Goal: Task Accomplishment & Management: Manage account settings

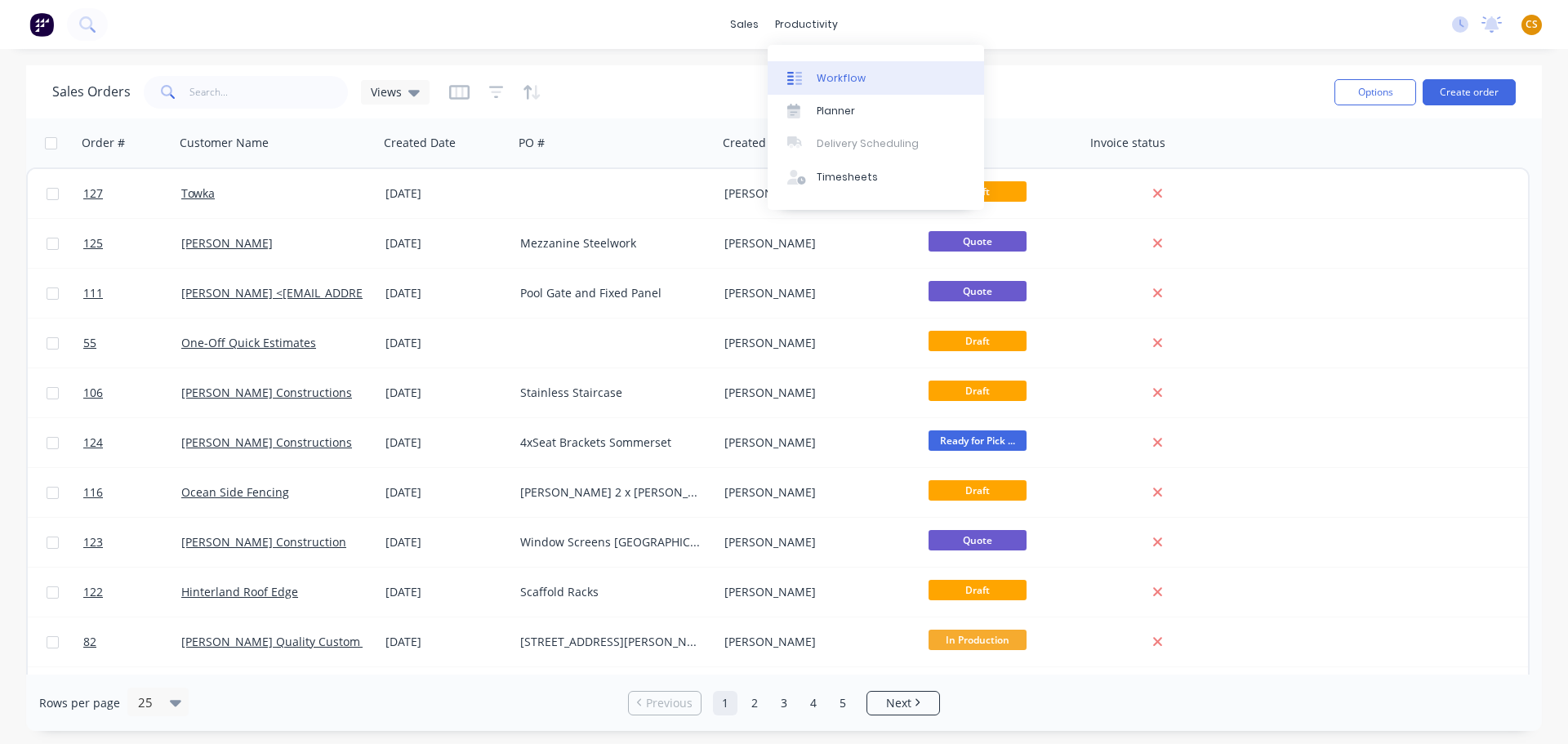
click at [842, 74] on div "Workflow" at bounding box center [841, 78] width 49 height 15
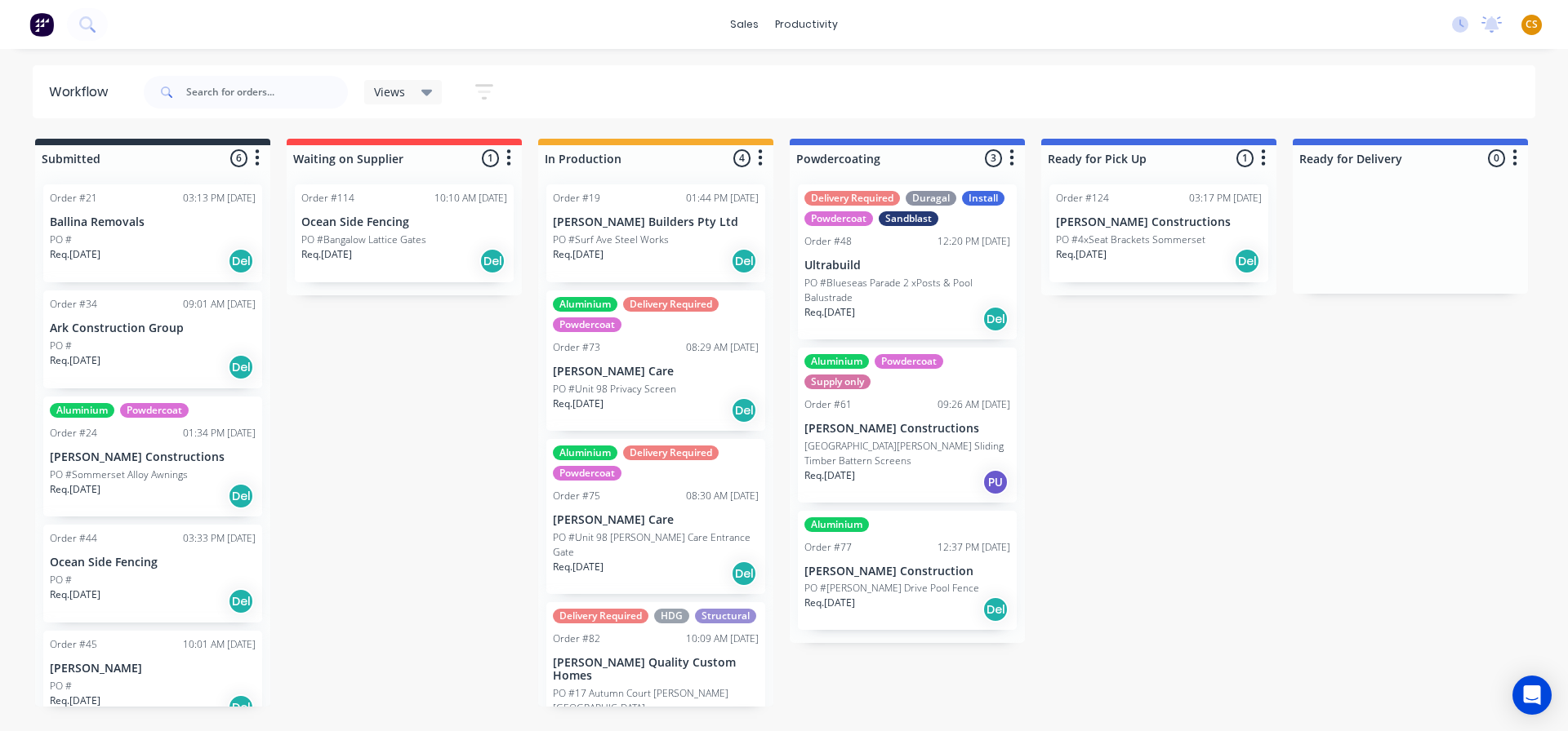
click at [669, 396] on div "Req. 13/08/25 Del" at bounding box center [655, 410] width 206 height 28
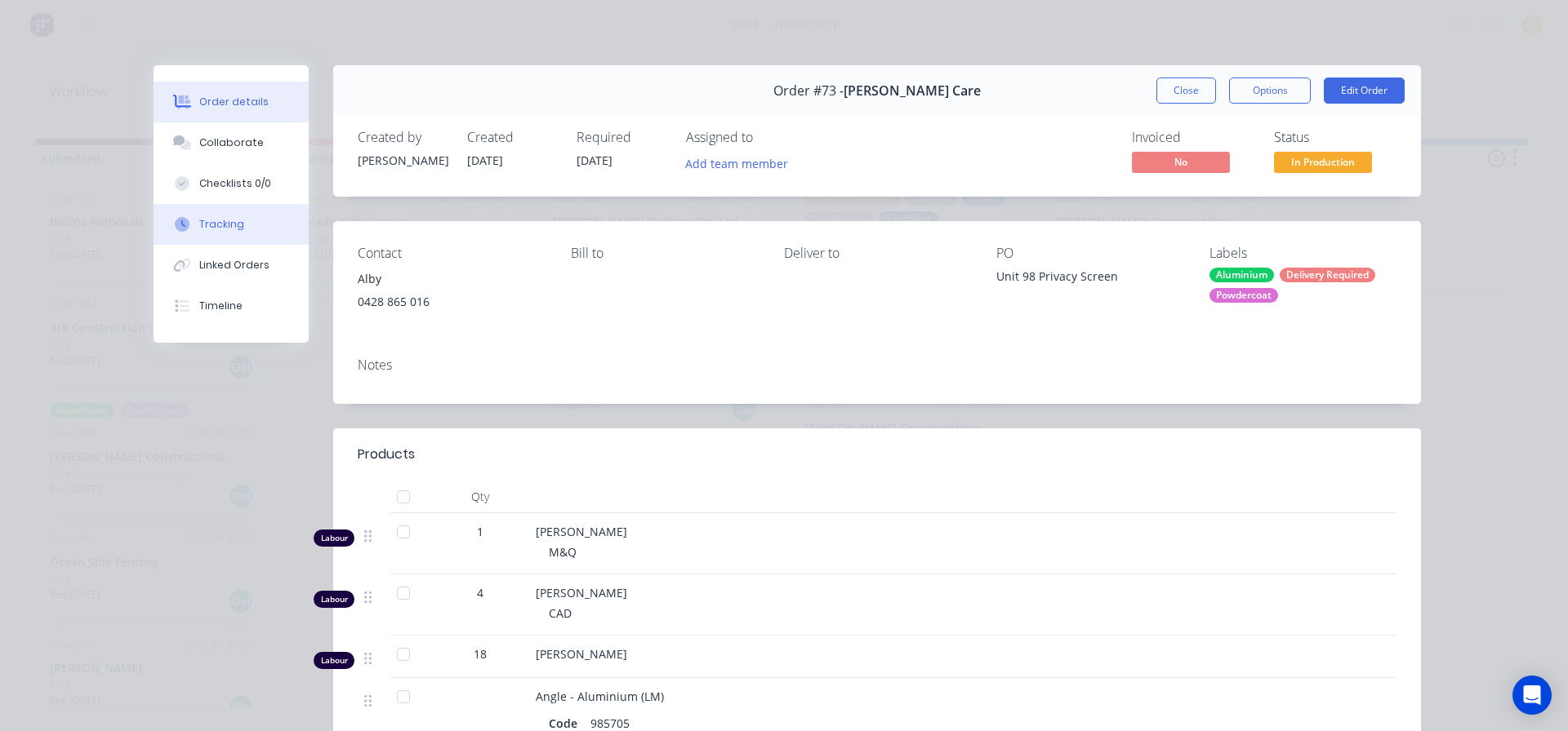
drag, startPoint x: 213, startPoint y: 225, endPoint x: 222, endPoint y: 233, distance: 12.0
click at [214, 225] on div "Tracking" at bounding box center [222, 224] width 45 height 15
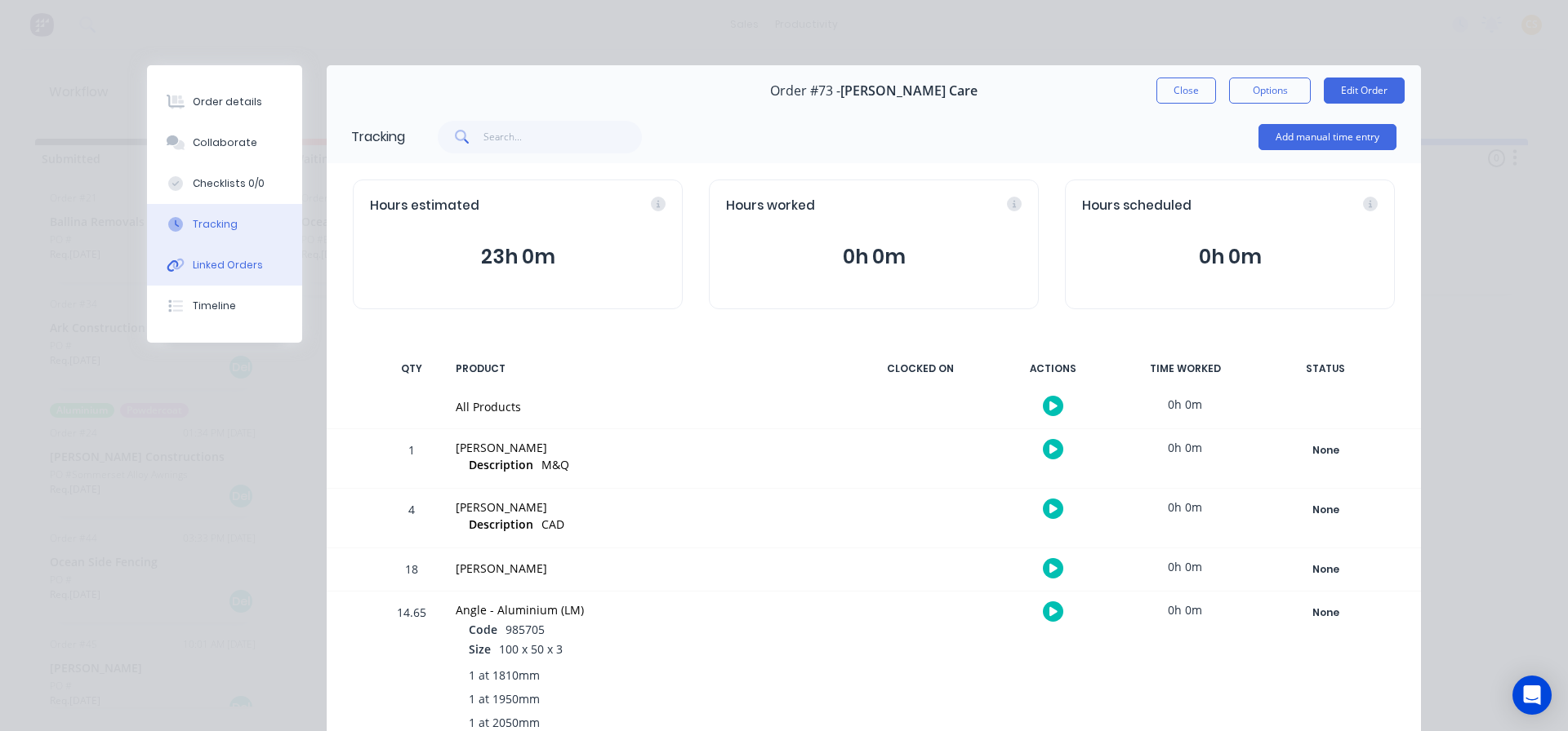
click at [224, 262] on div "Linked Orders" at bounding box center [227, 265] width 70 height 15
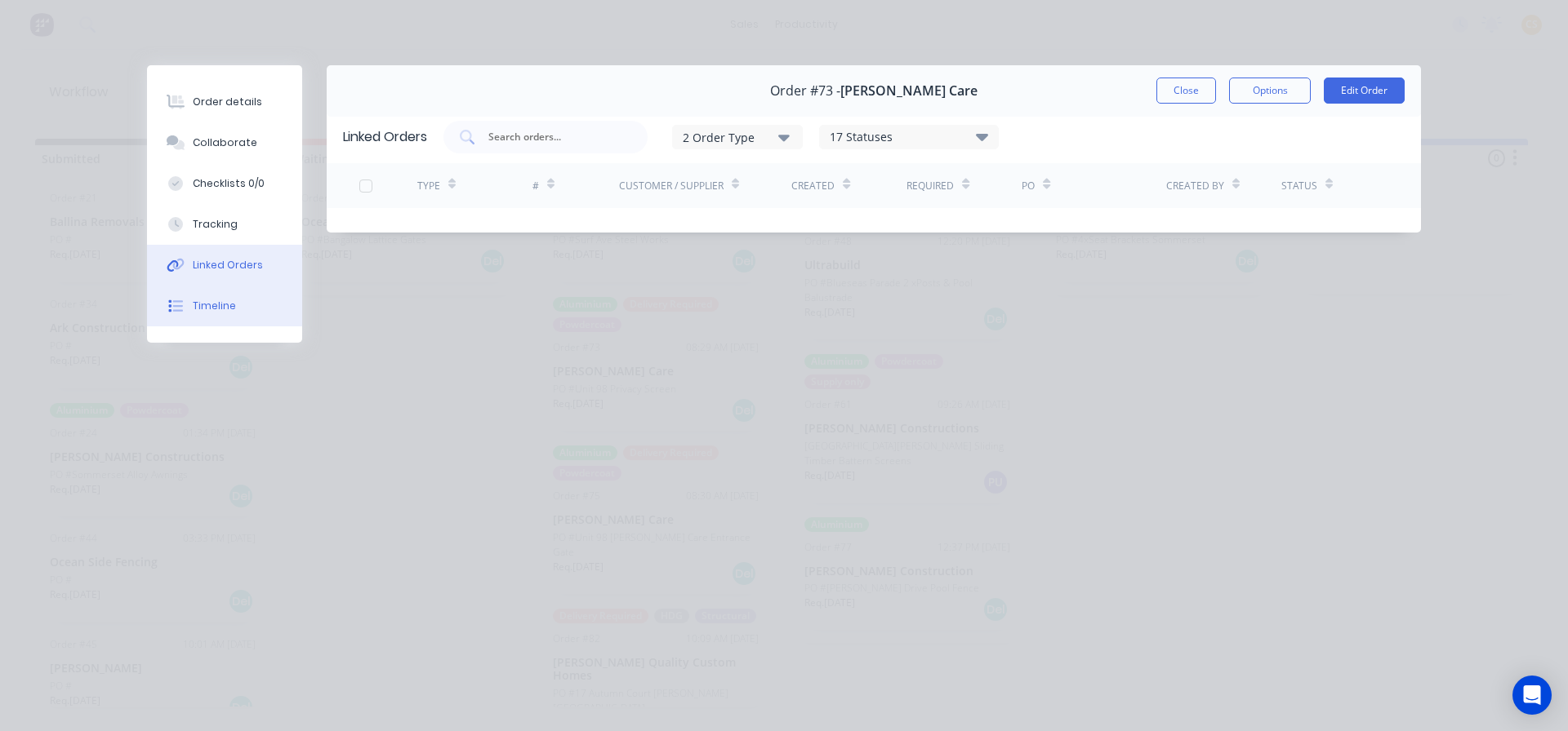
click at [220, 307] on div "Timeline" at bounding box center [214, 306] width 44 height 15
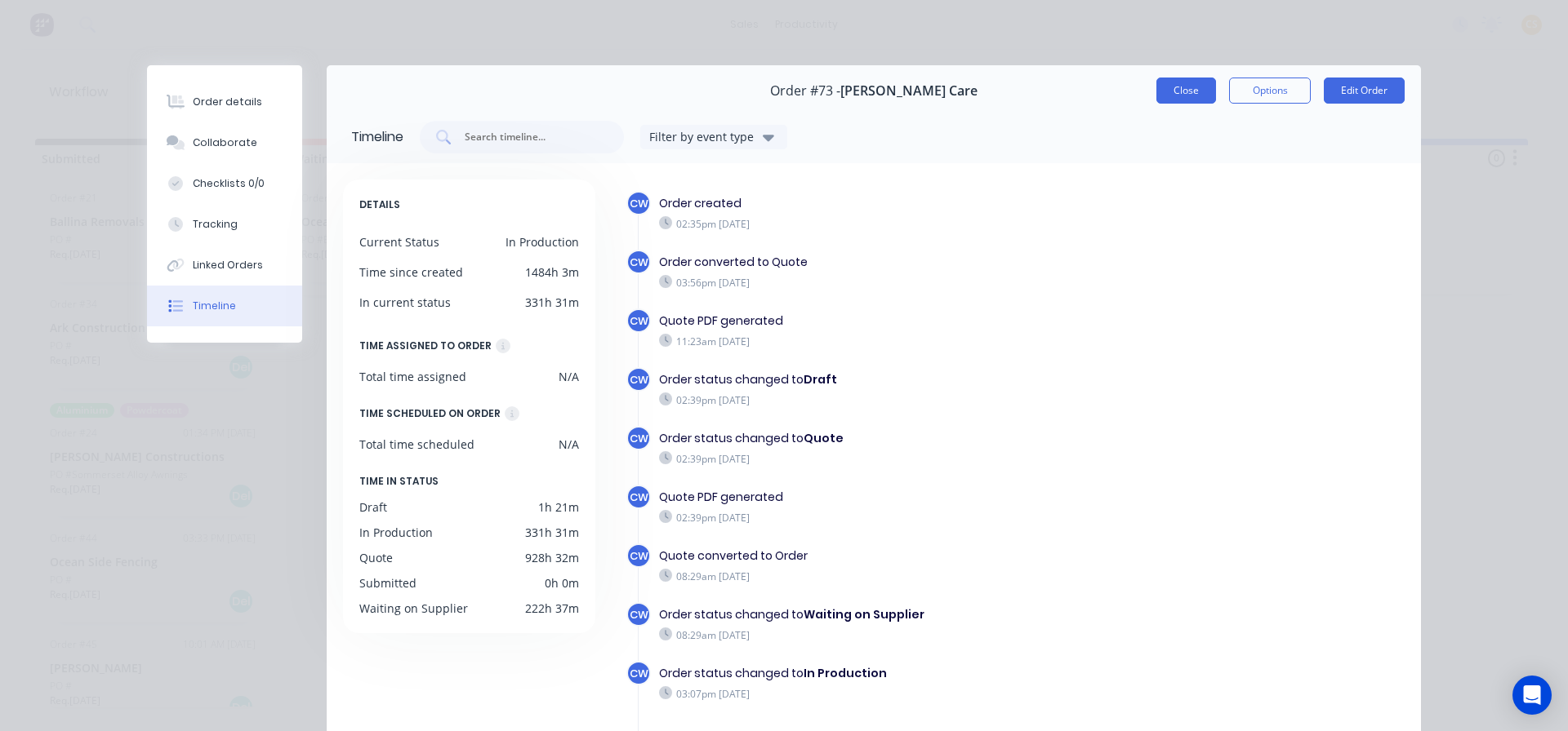
click at [1184, 89] on button "Close" at bounding box center [1187, 91] width 60 height 26
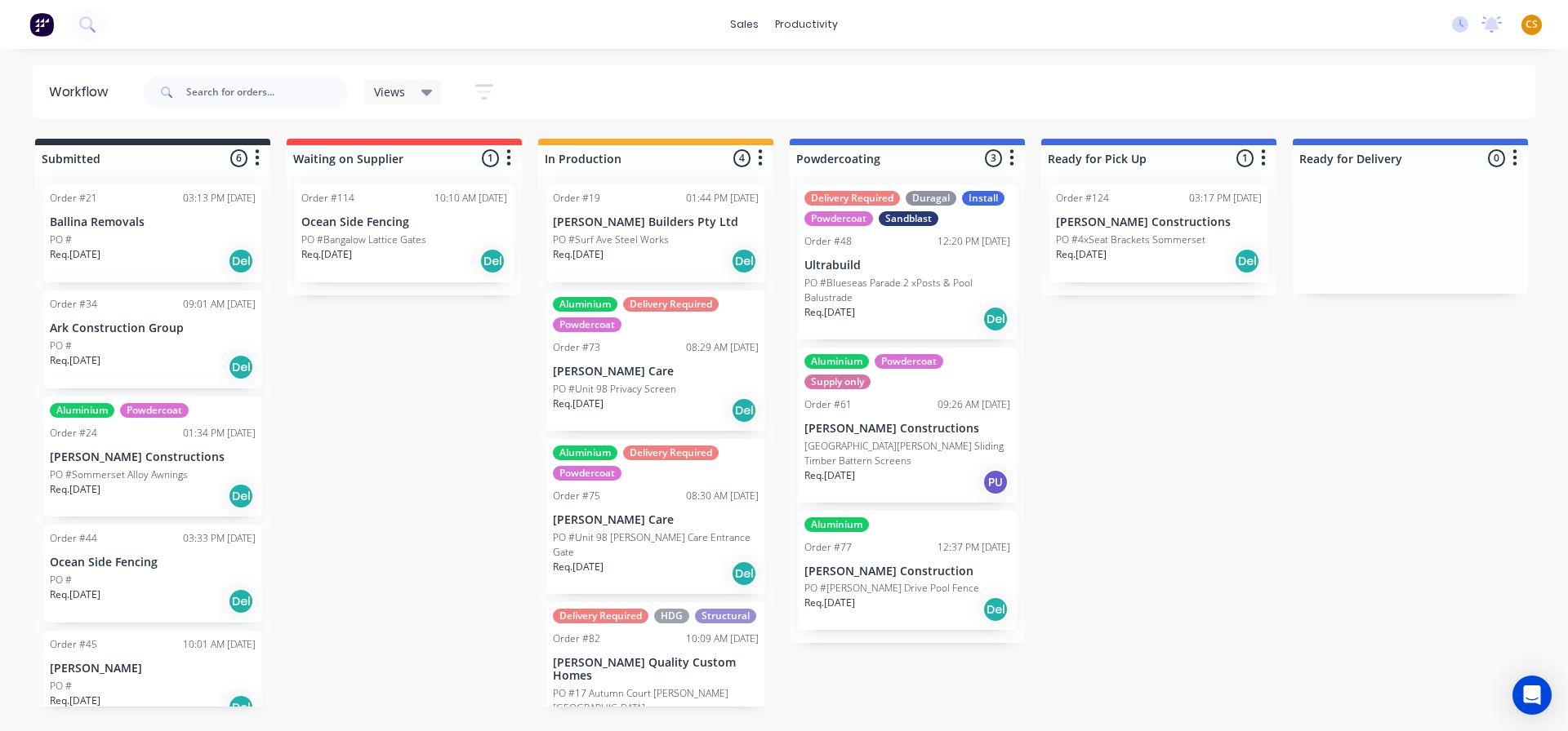
click at [1531, 24] on span "CS" at bounding box center [1532, 24] width 13 height 15
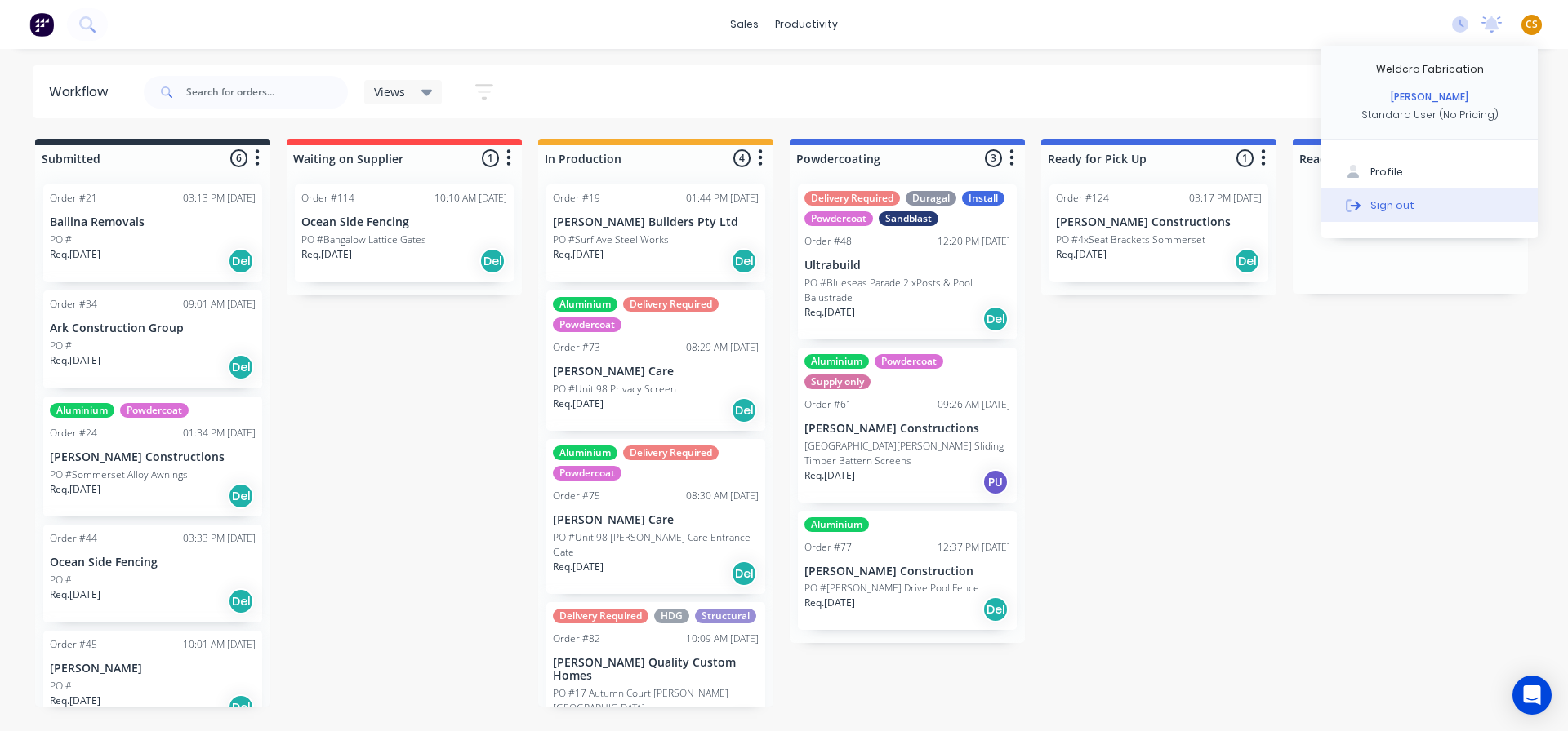
click at [1391, 208] on div "Sign out" at bounding box center [1392, 205] width 44 height 15
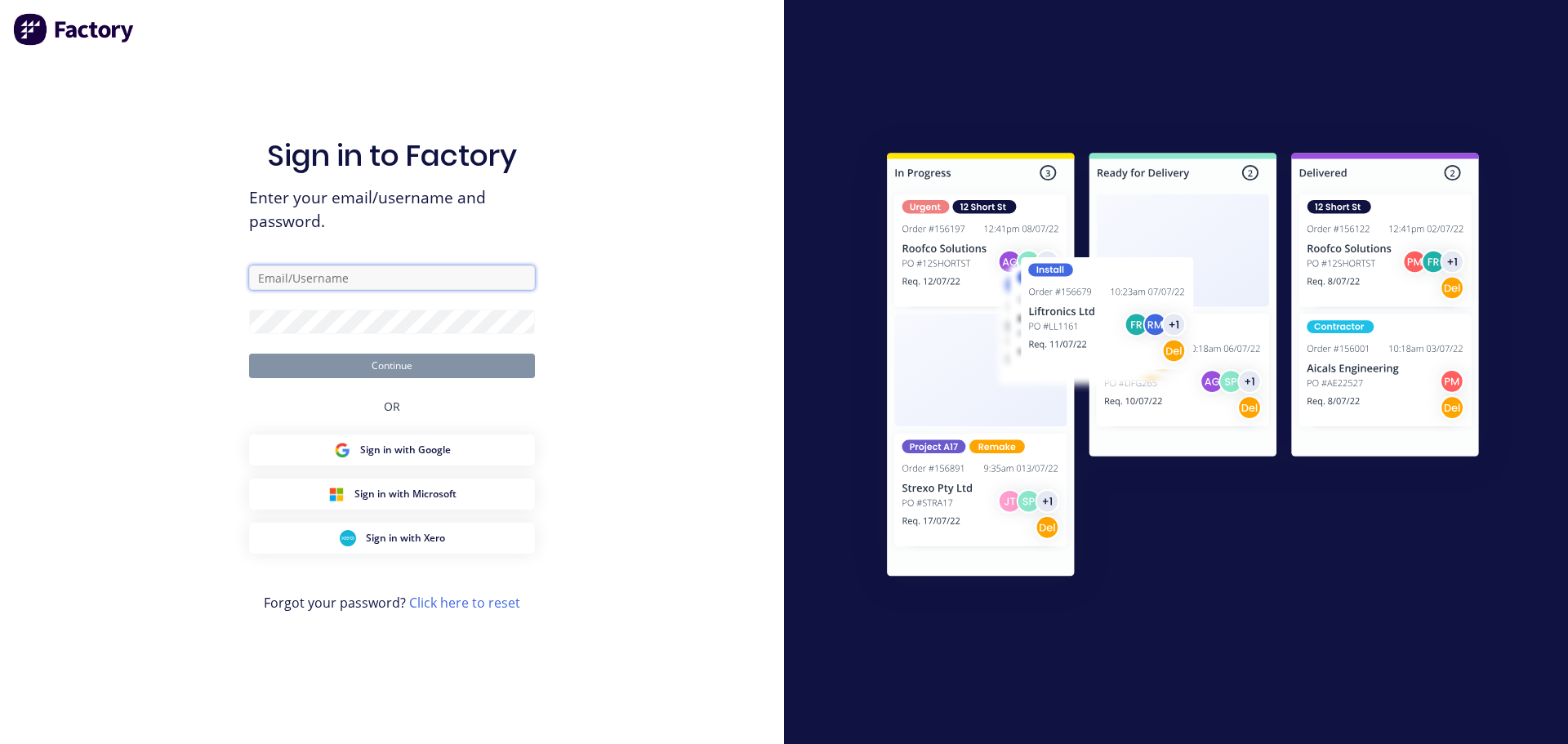
click at [307, 279] on input "text" at bounding box center [392, 278] width 286 height 24
type input "[PERSON_NAME][EMAIL_ADDRESS][DOMAIN_NAME]"
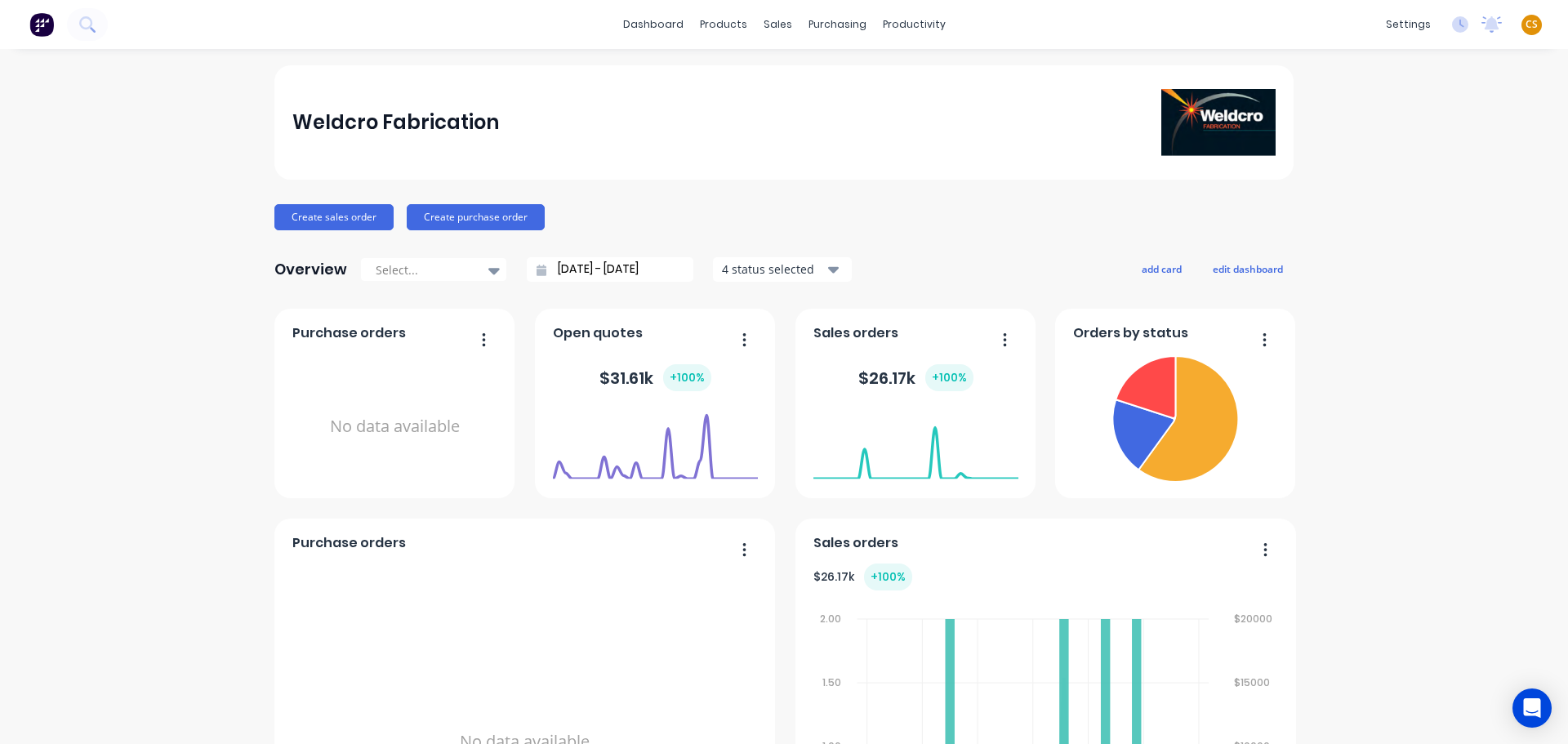
click at [1525, 25] on span "CS" at bounding box center [1532, 24] width 13 height 15
click at [1386, 209] on div "Sign out" at bounding box center [1392, 205] width 44 height 15
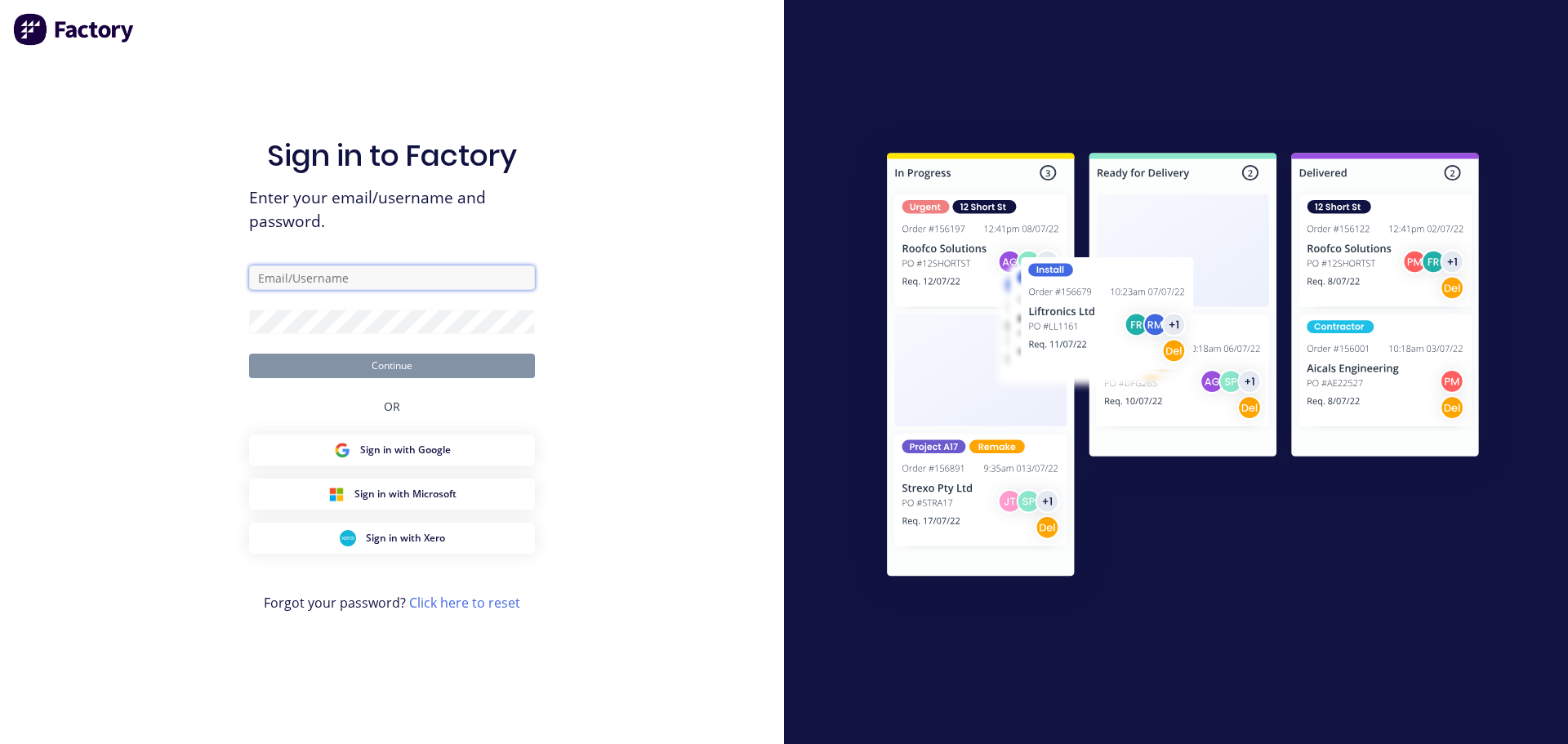
click at [318, 279] on input "text" at bounding box center [392, 278] width 286 height 24
type input "cathy@factory.app"
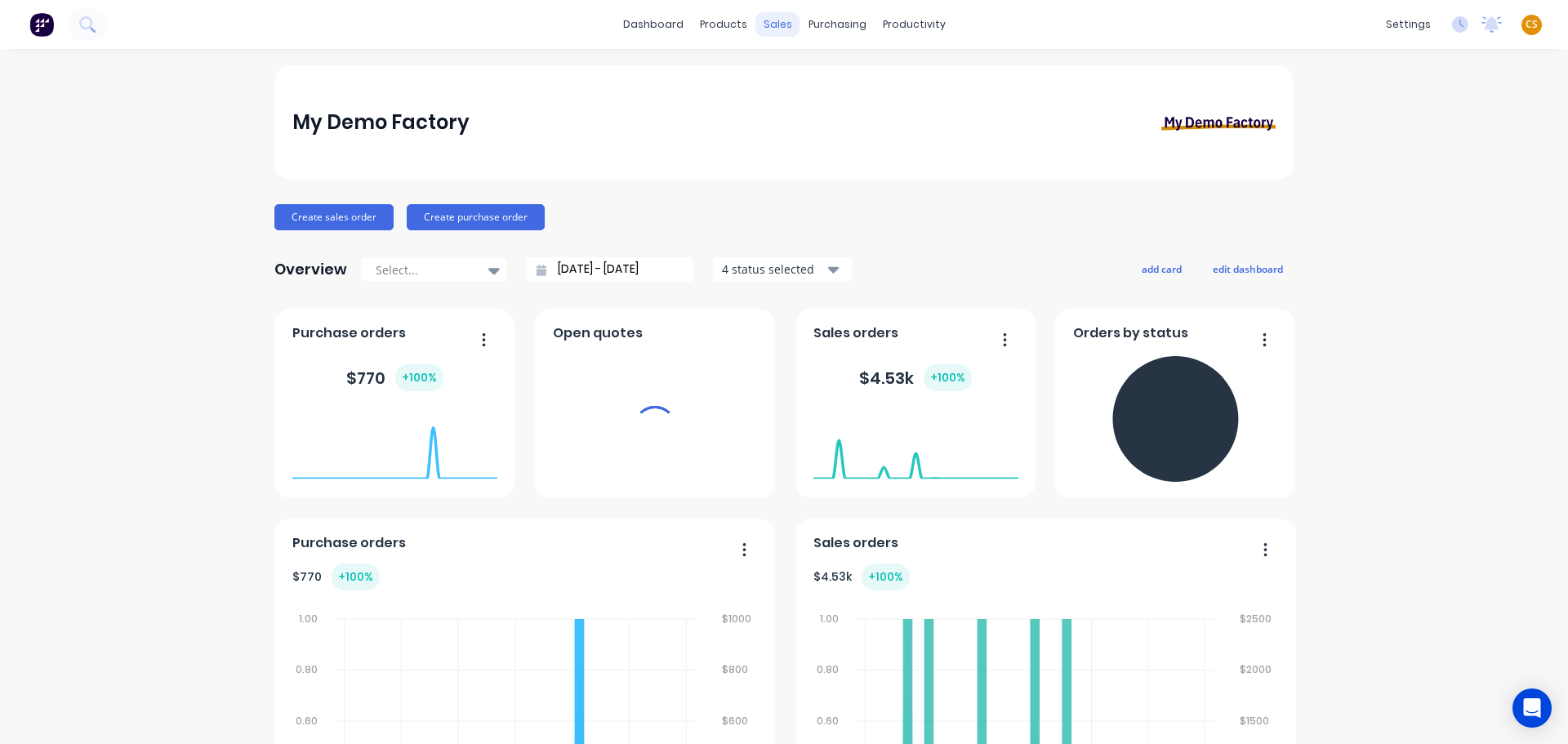
click at [771, 21] on div "sales" at bounding box center [779, 24] width 45 height 24
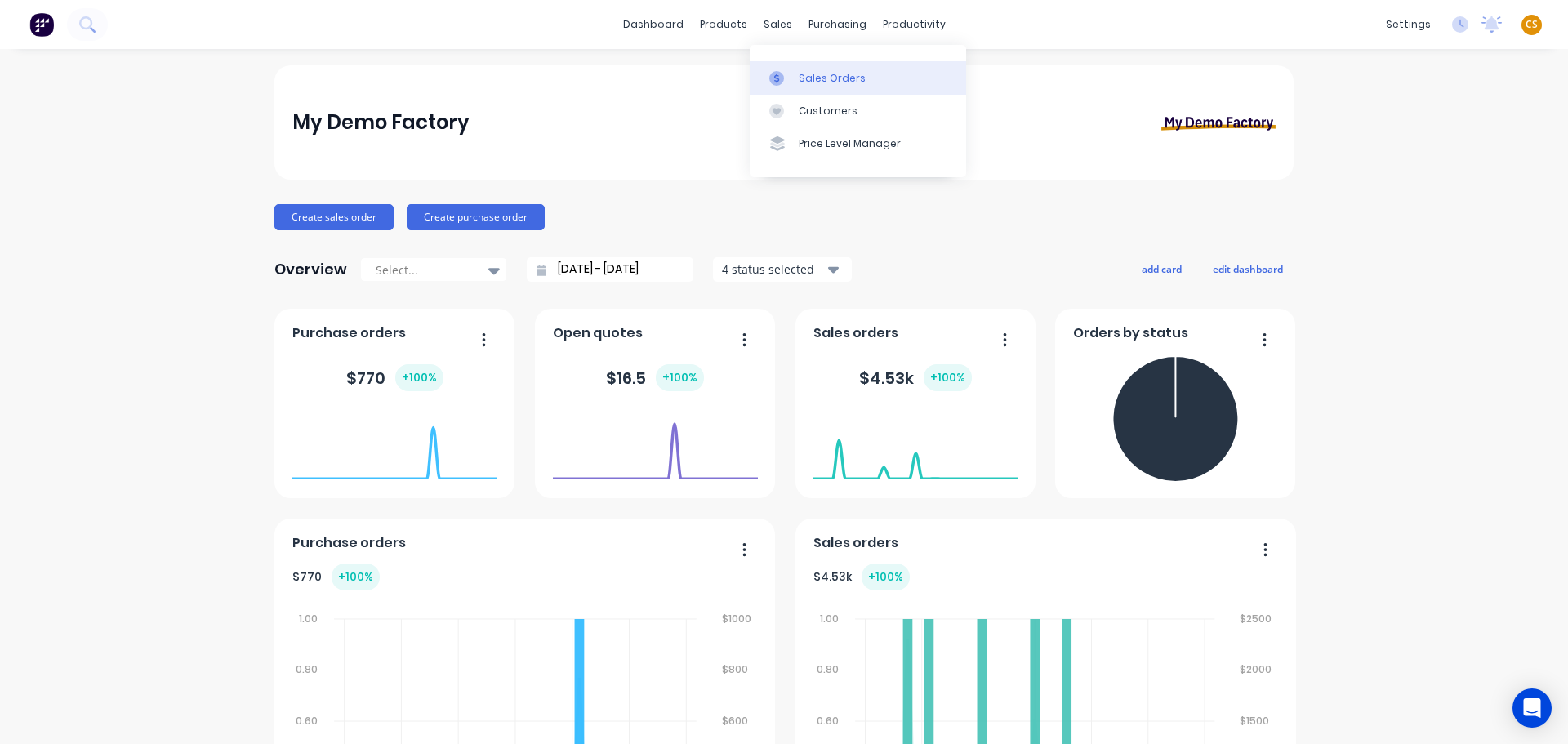
click at [841, 90] on link "Sales Orders" at bounding box center [858, 78] width 217 height 33
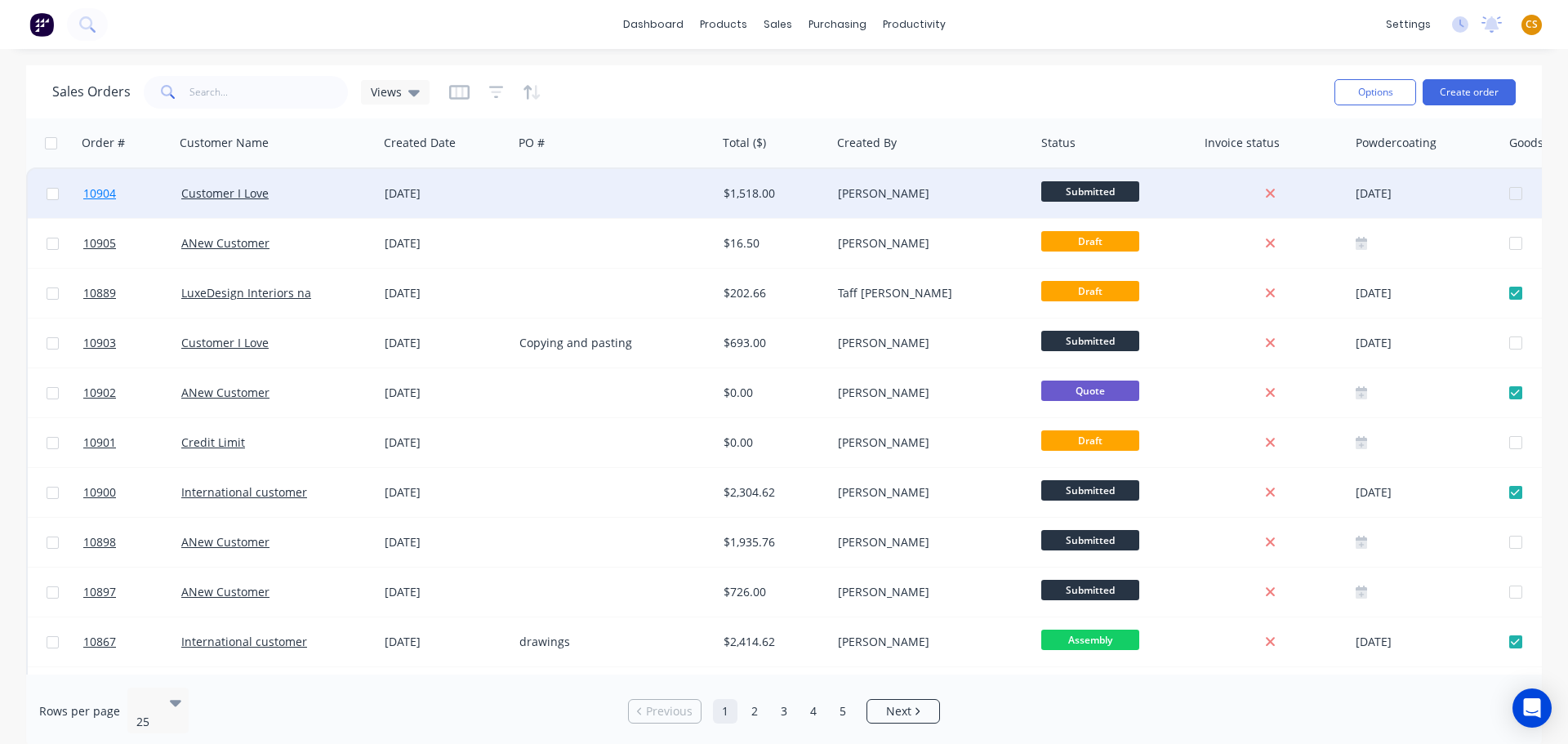
click at [122, 196] on link "10904" at bounding box center [132, 193] width 98 height 49
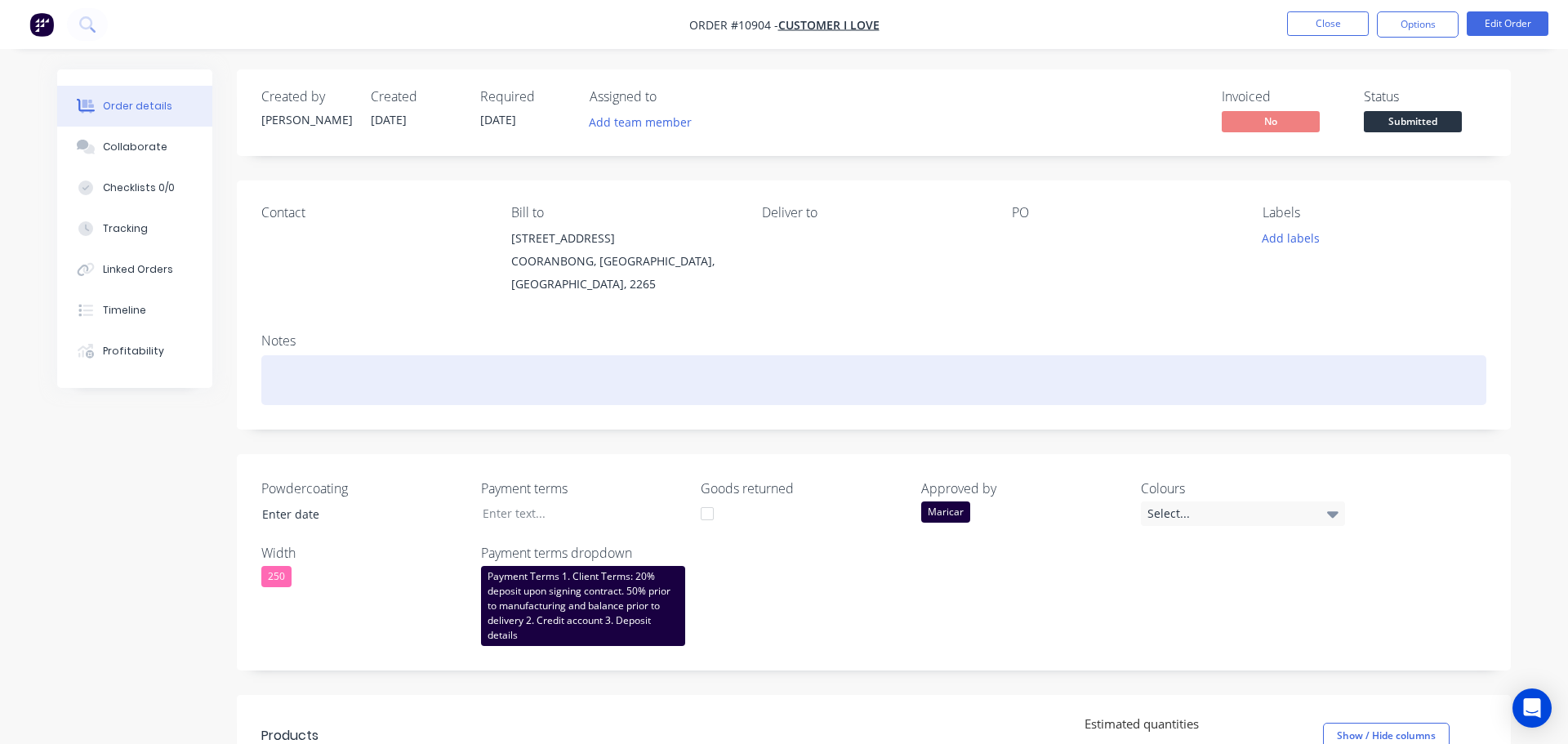
type input "[DATE]"
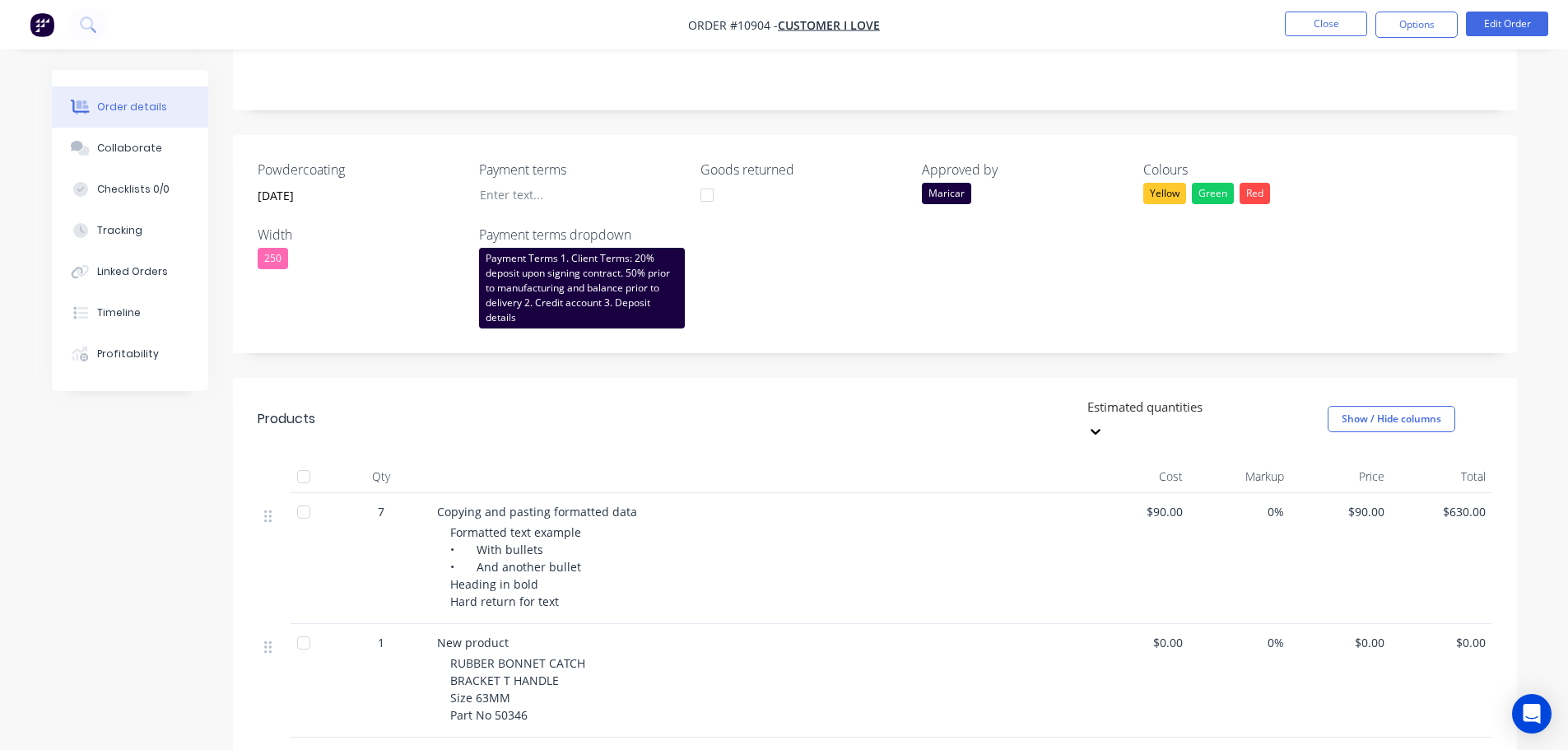
scroll to position [494, 0]
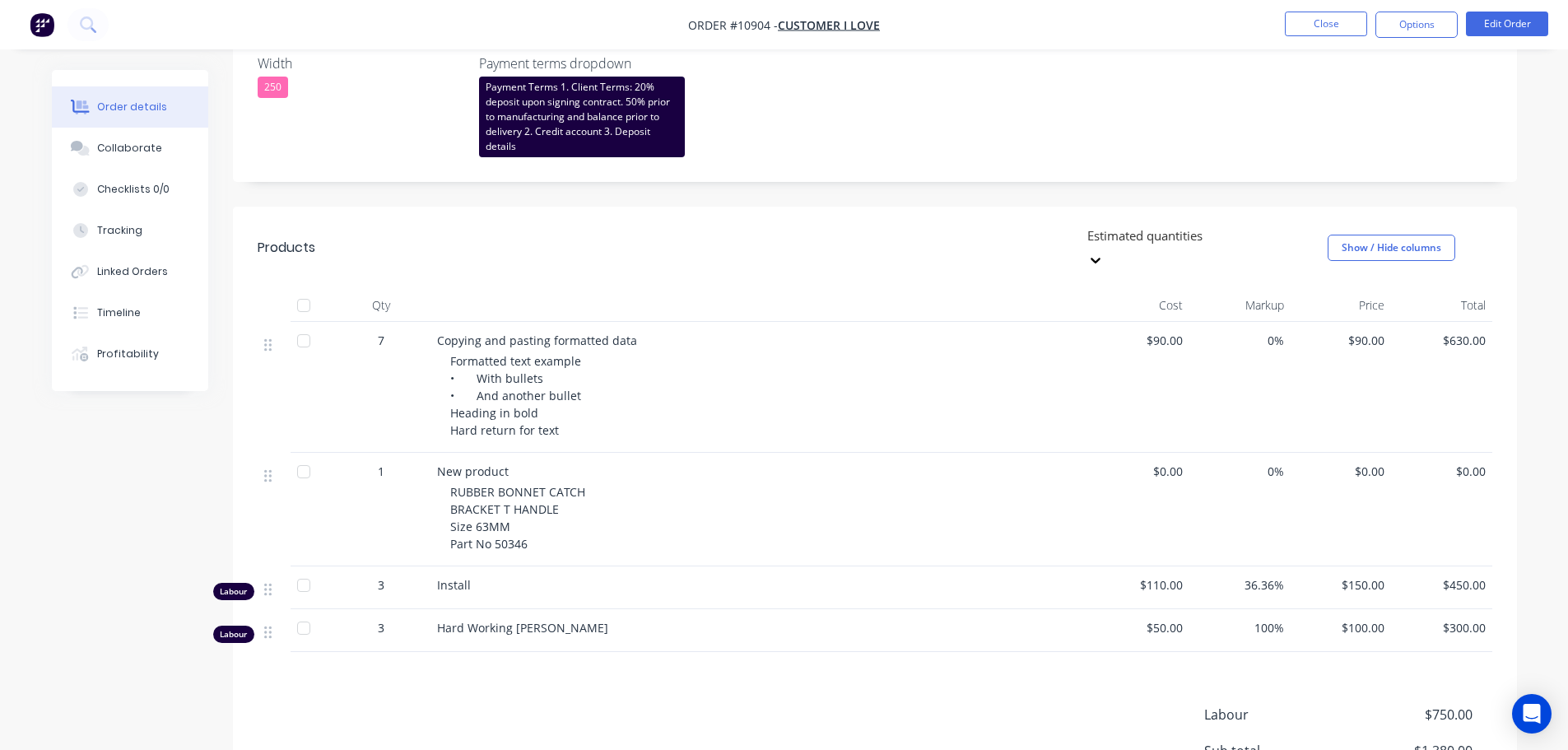
click at [1104, 252] on icon at bounding box center [1095, 260] width 16 height 16
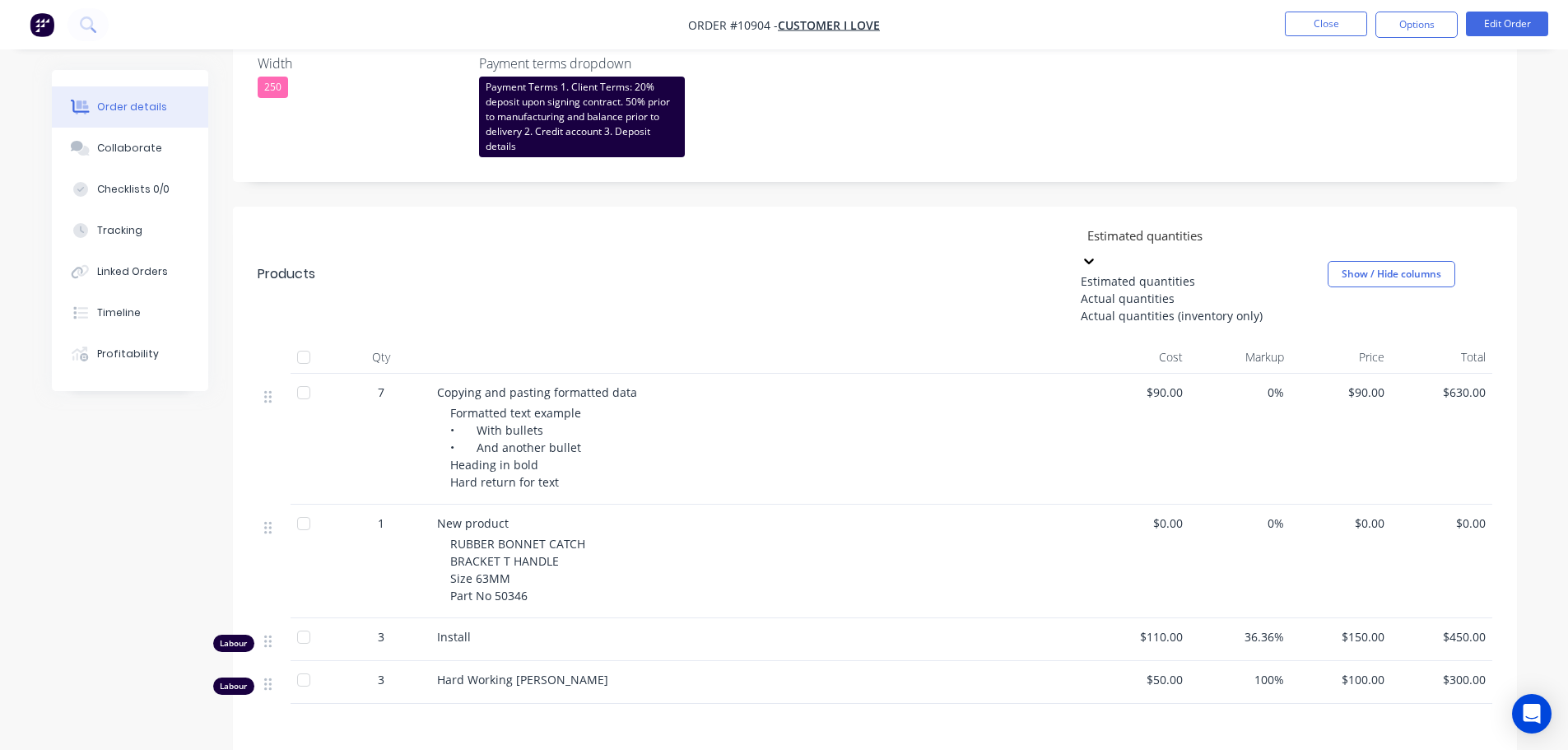
click at [1167, 307] on div "Actual quantities" at bounding box center [1204, 298] width 247 height 17
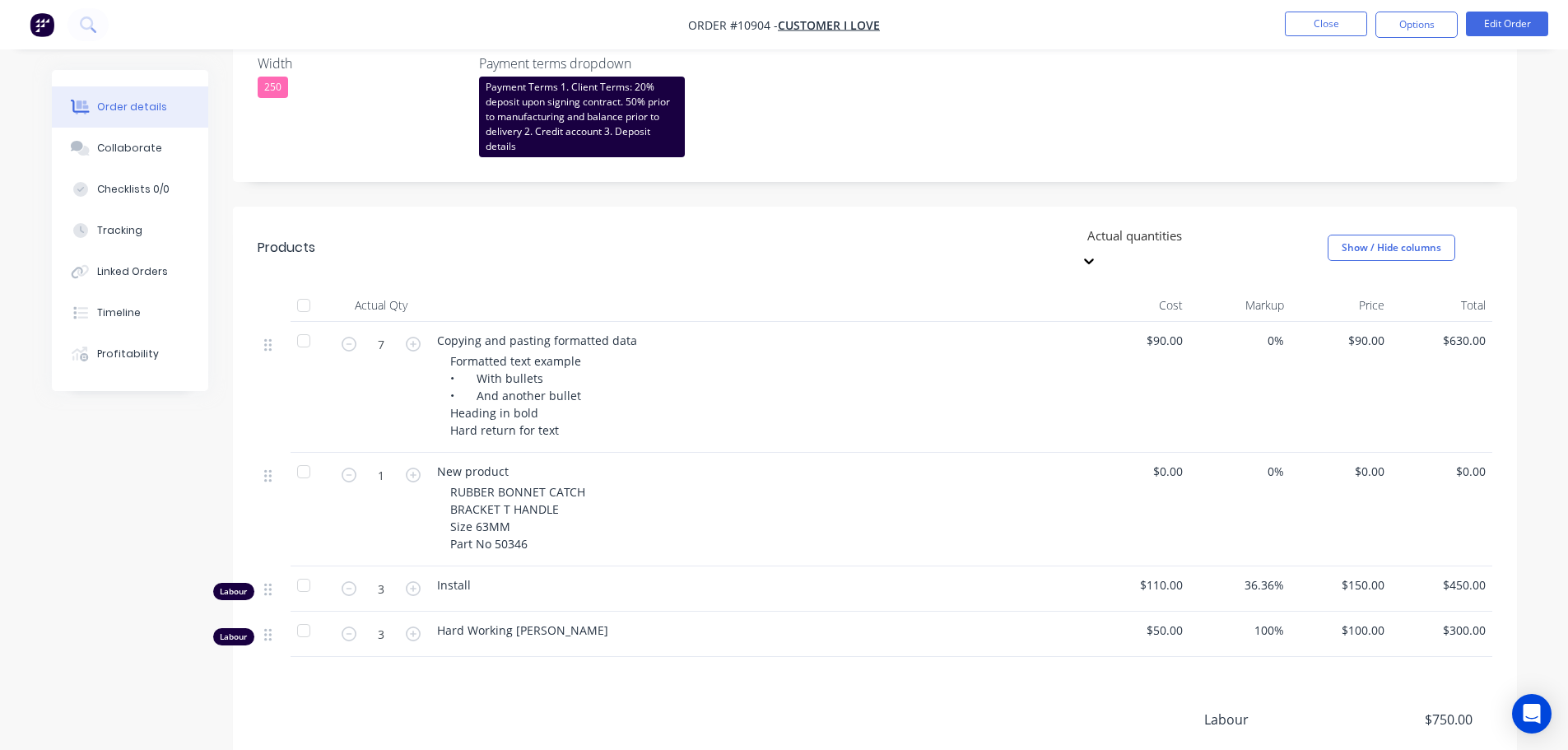
click at [1097, 252] on icon at bounding box center [1089, 261] width 16 height 16
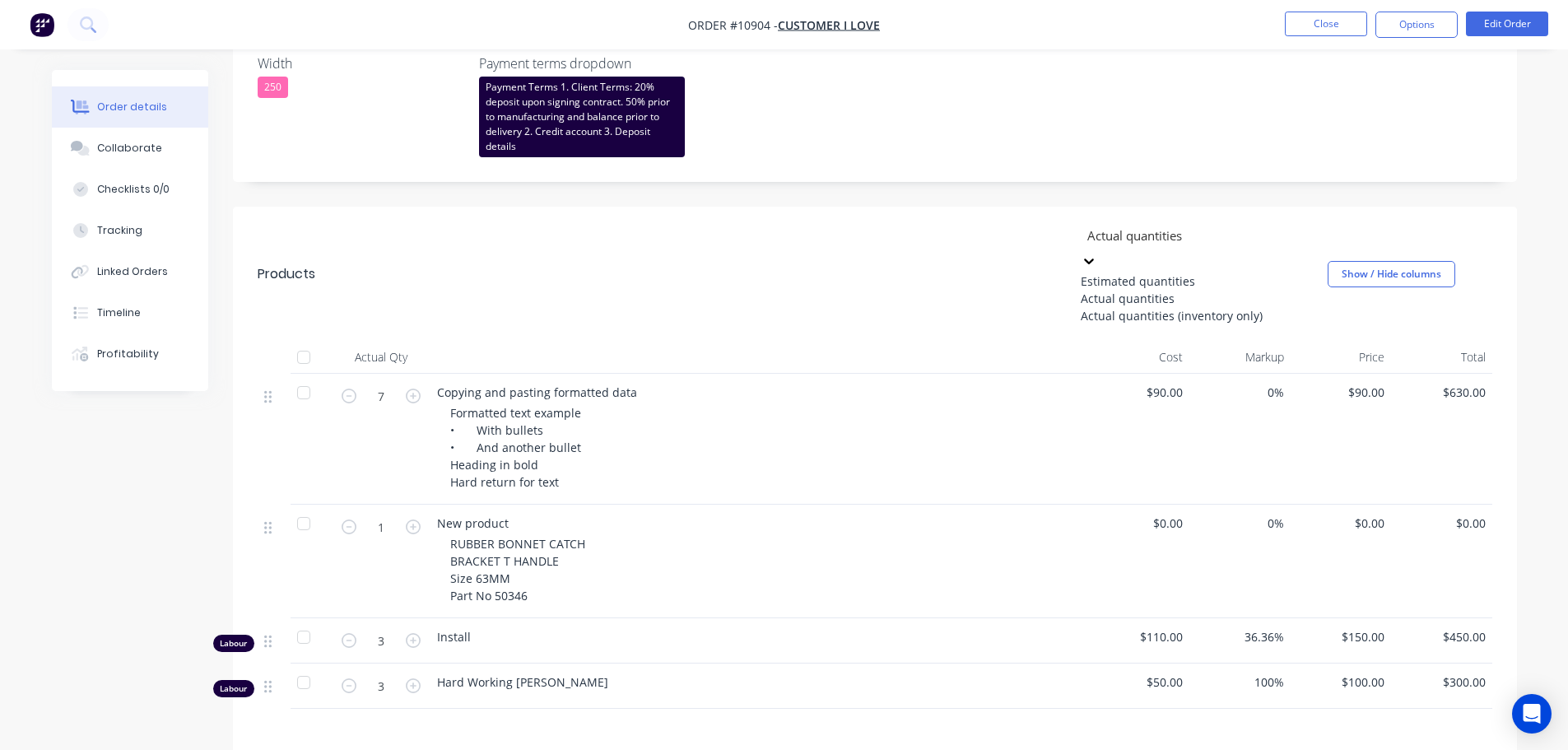
click at [1184, 273] on div "Estimated quantities" at bounding box center [1204, 281] width 247 height 17
click at [1219, 239] on div at bounding box center [1203, 236] width 237 height 21
click at [1188, 302] on div "Actual quantities" at bounding box center [1204, 298] width 247 height 17
click at [1209, 233] on div at bounding box center [1203, 236] width 237 height 21
click at [1181, 325] on div "Actual quantities (inventory only)" at bounding box center [1204, 316] width 247 height 17
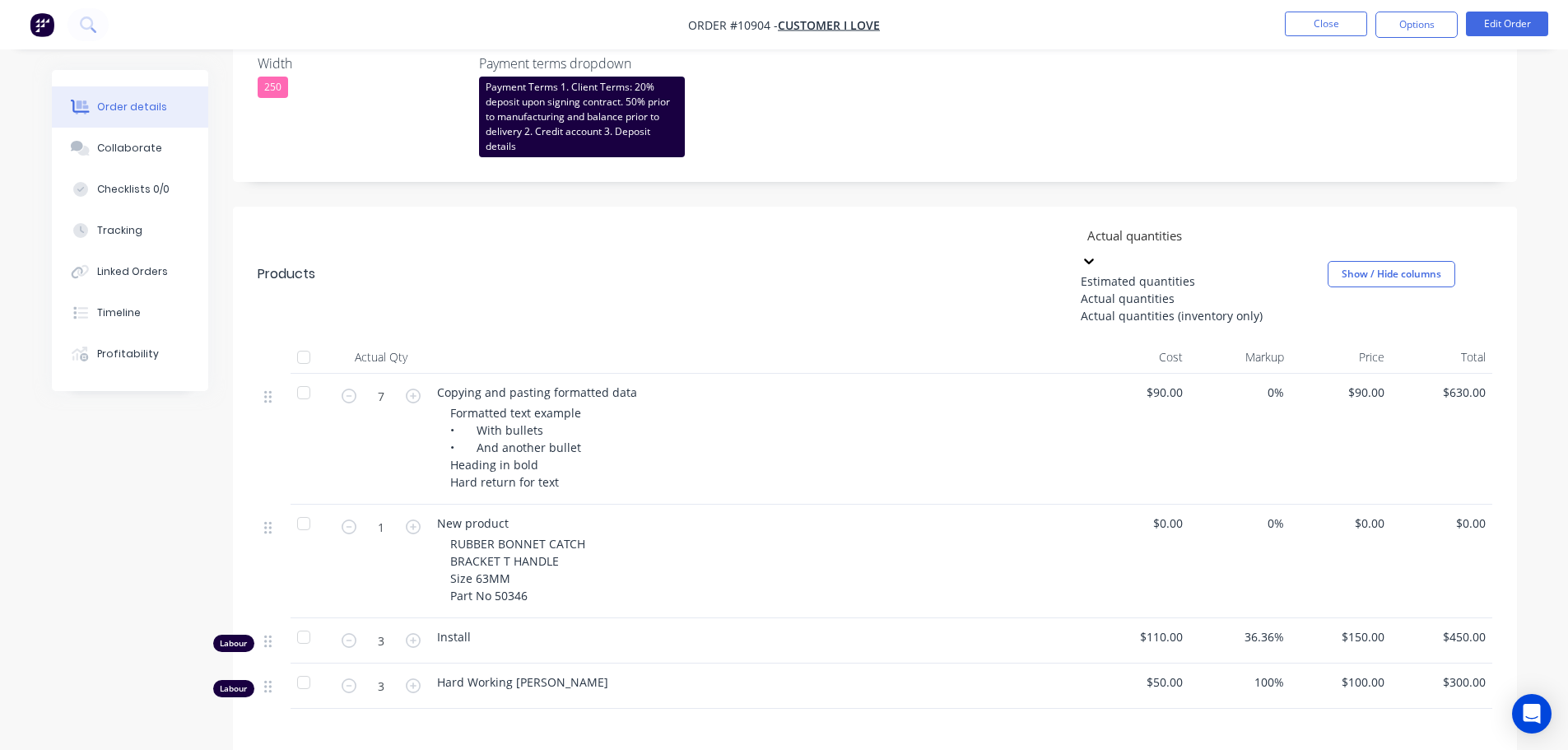
type input "0"
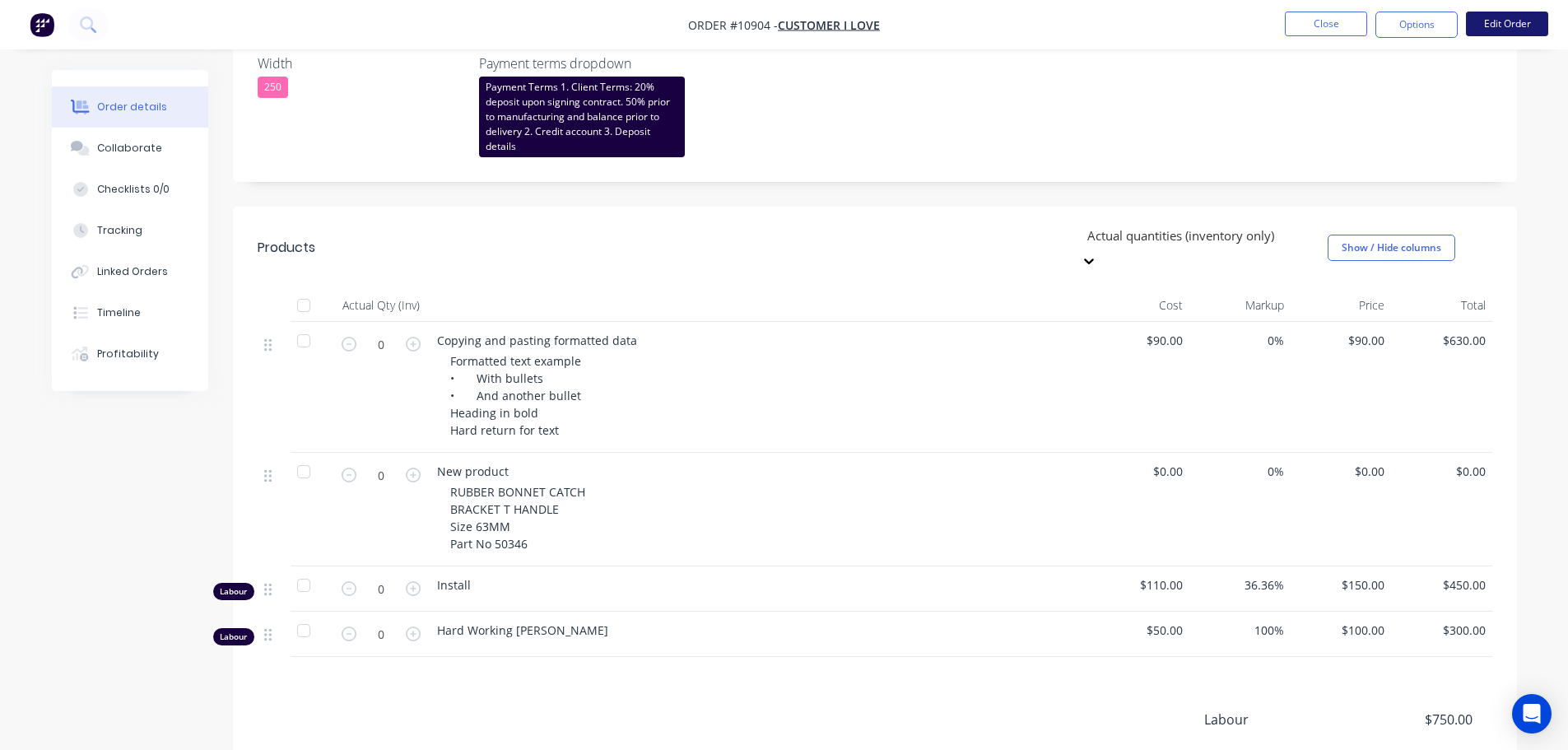
click at [1493, 23] on button "Edit Order" at bounding box center [1507, 24] width 82 height 25
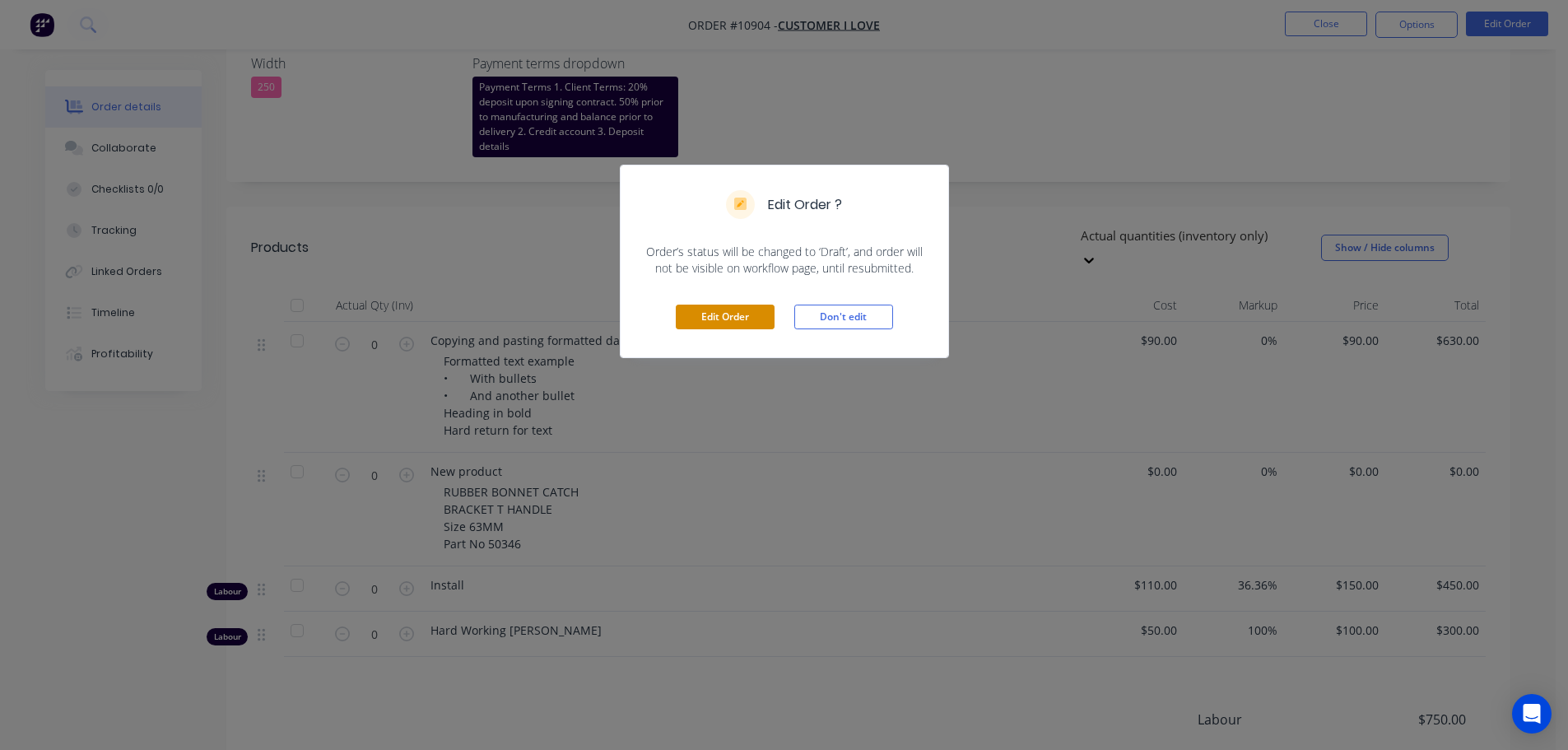
click at [738, 321] on button "Edit Order" at bounding box center [725, 316] width 99 height 25
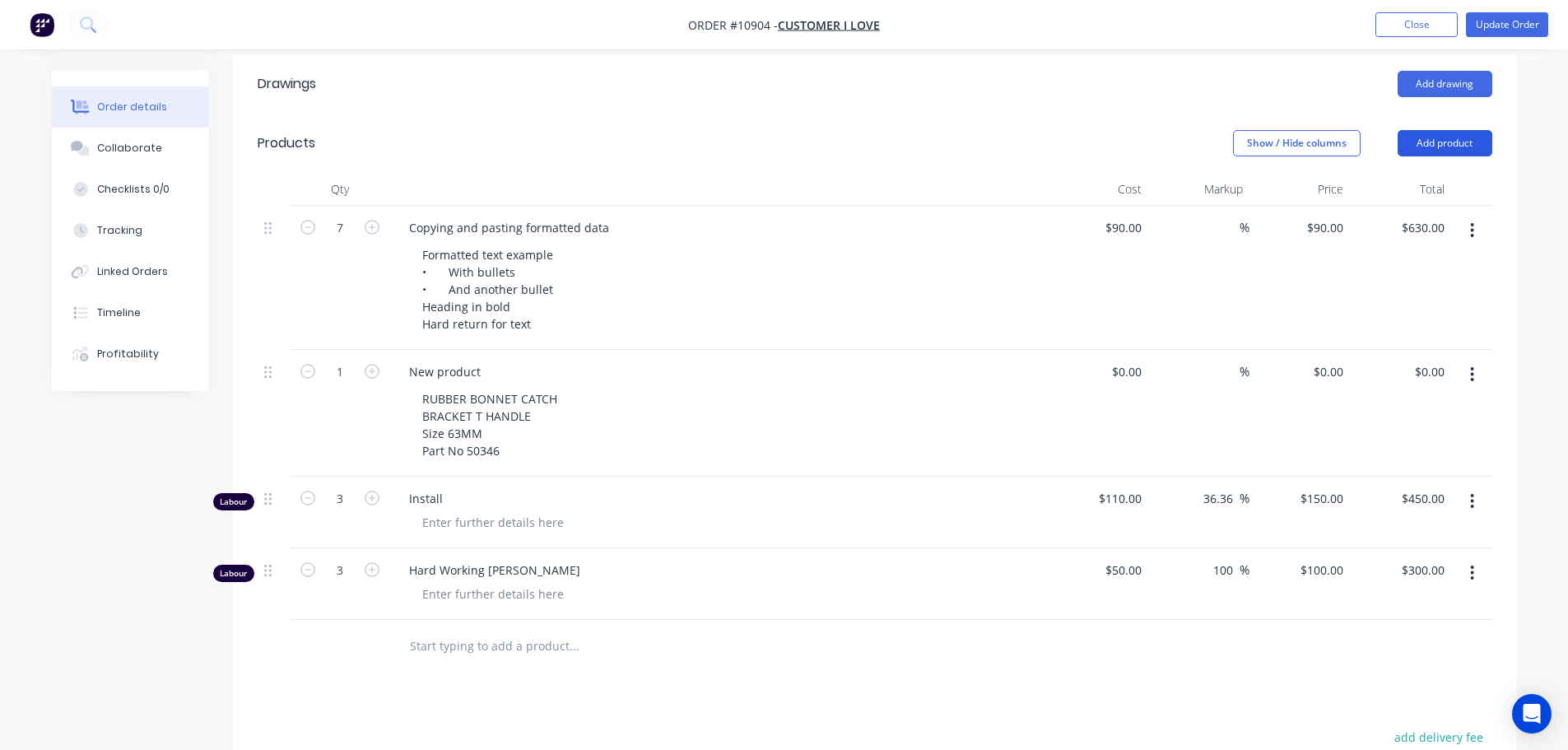
scroll to position [545, 0]
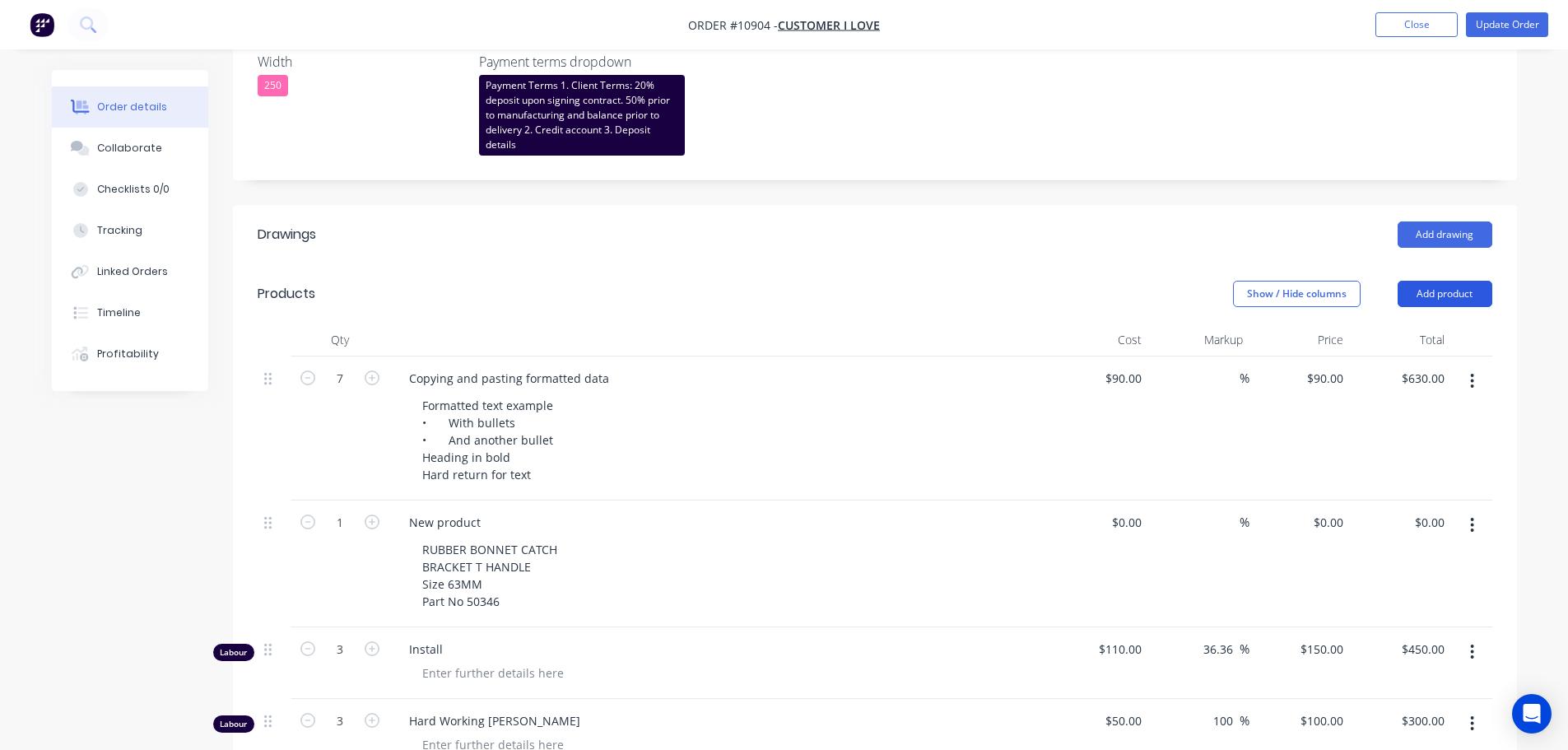
click at [1429, 291] on button "Add product" at bounding box center [1445, 294] width 95 height 27
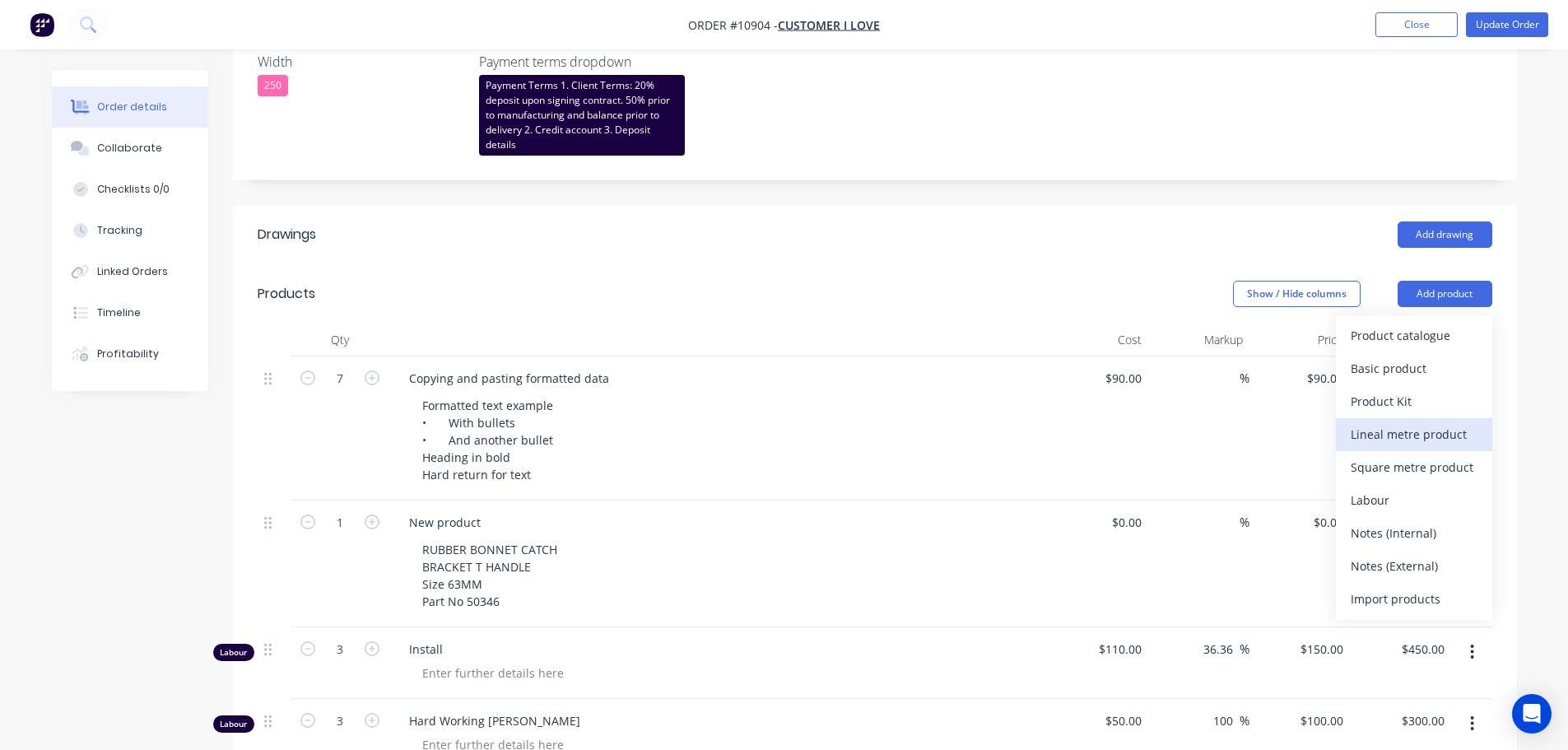
click at [1377, 437] on div "Lineal metre product" at bounding box center [1413, 434] width 127 height 24
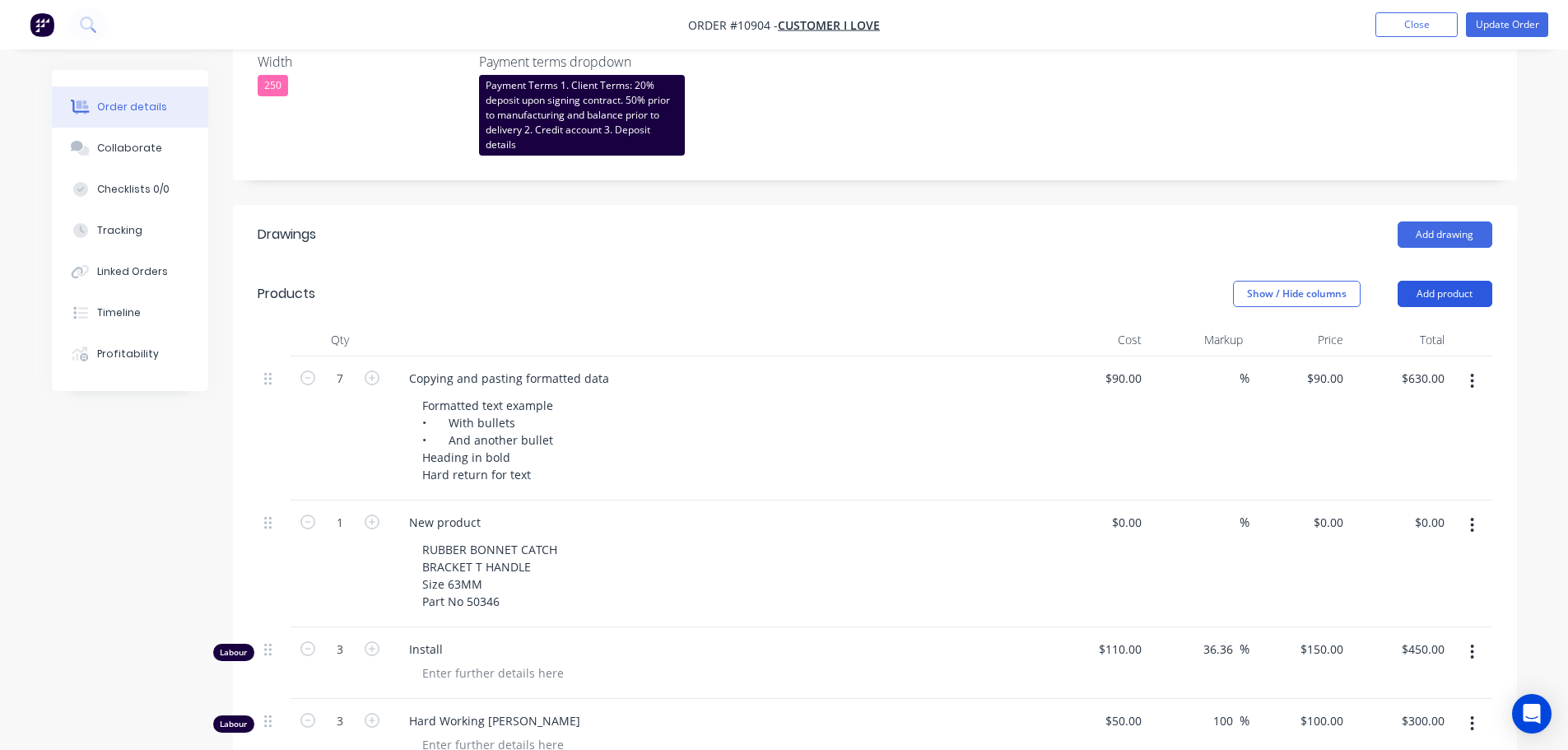
click at [1427, 293] on button "Add product" at bounding box center [1445, 294] width 95 height 27
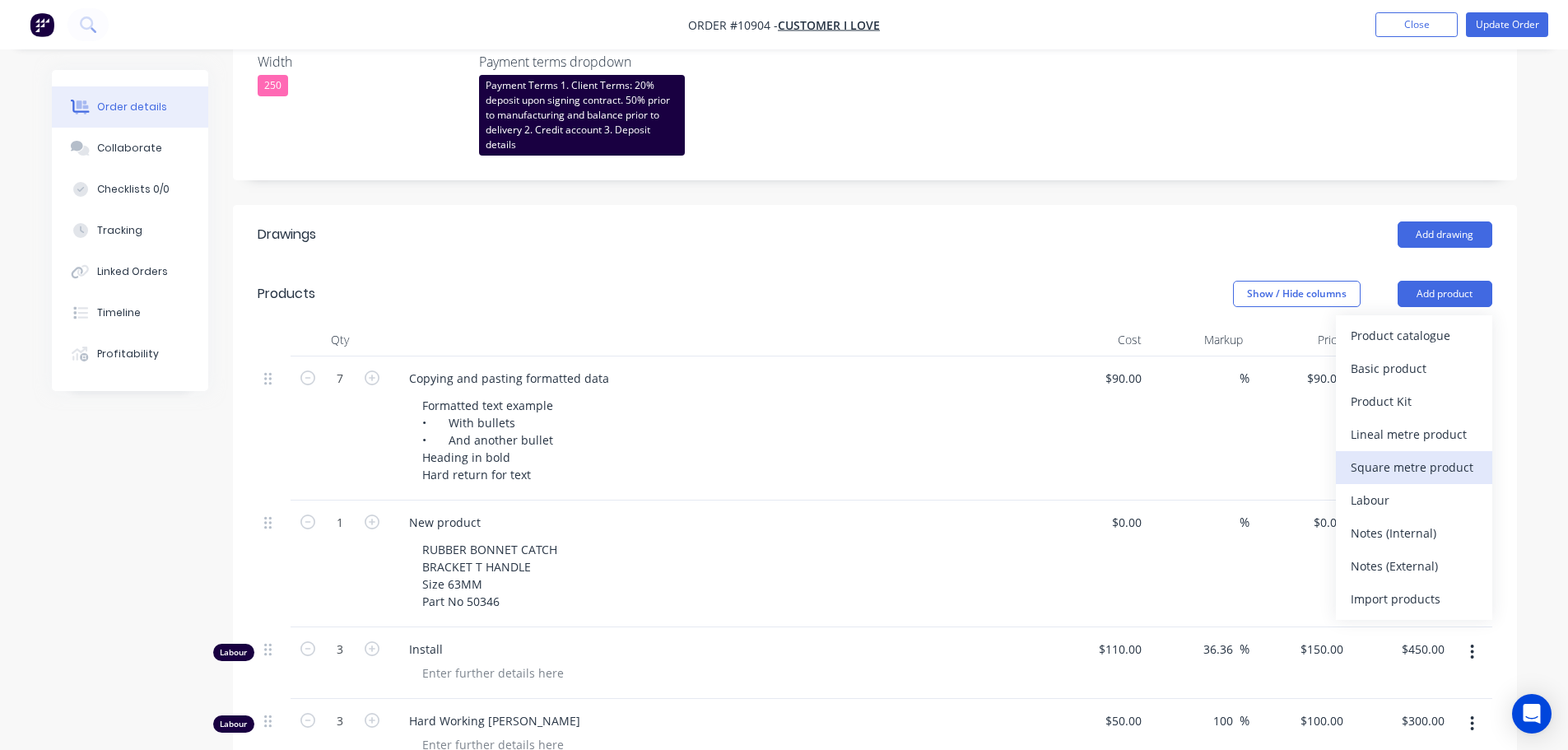
click at [1388, 472] on div "Square metre product" at bounding box center [1413, 467] width 127 height 24
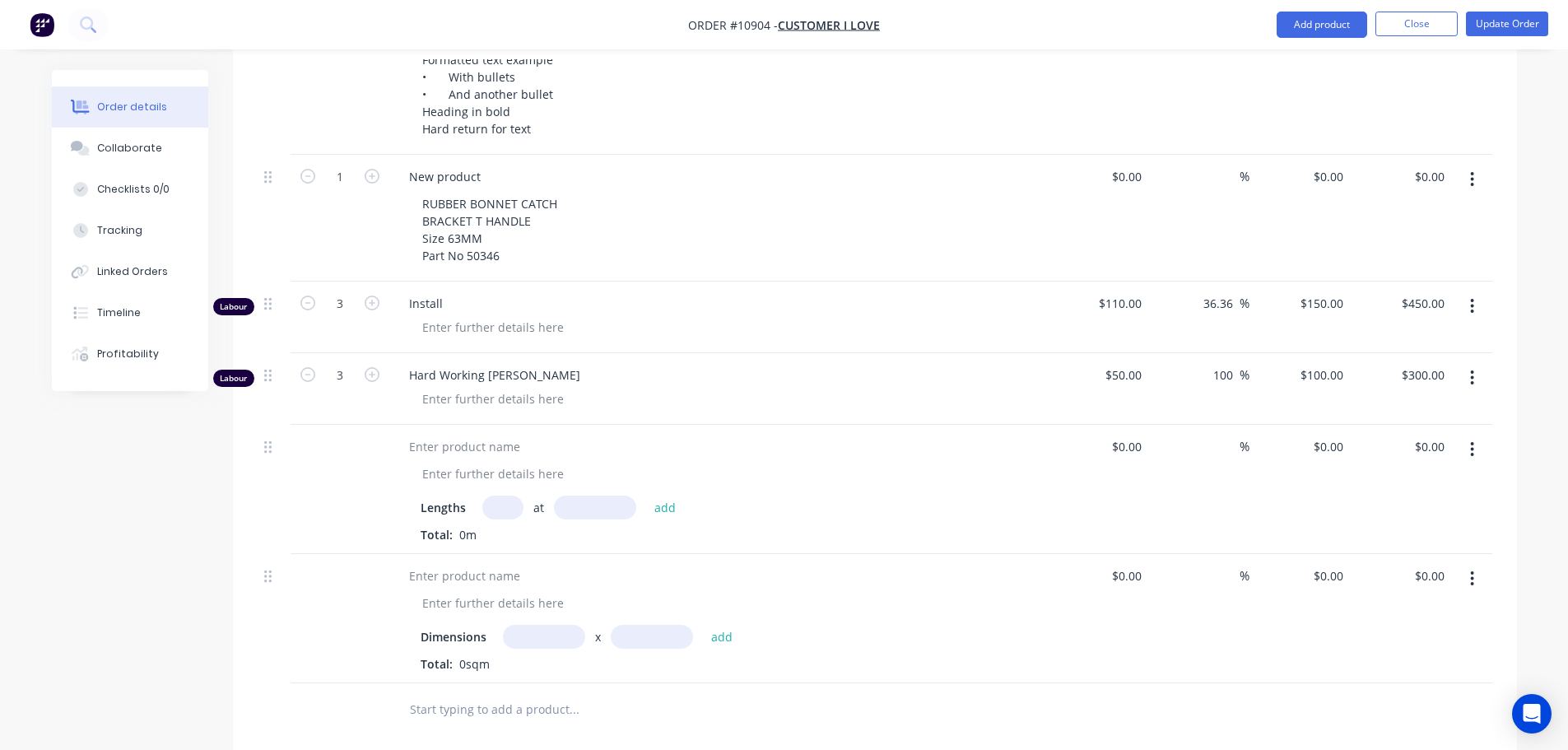
scroll to position [1039, 0]
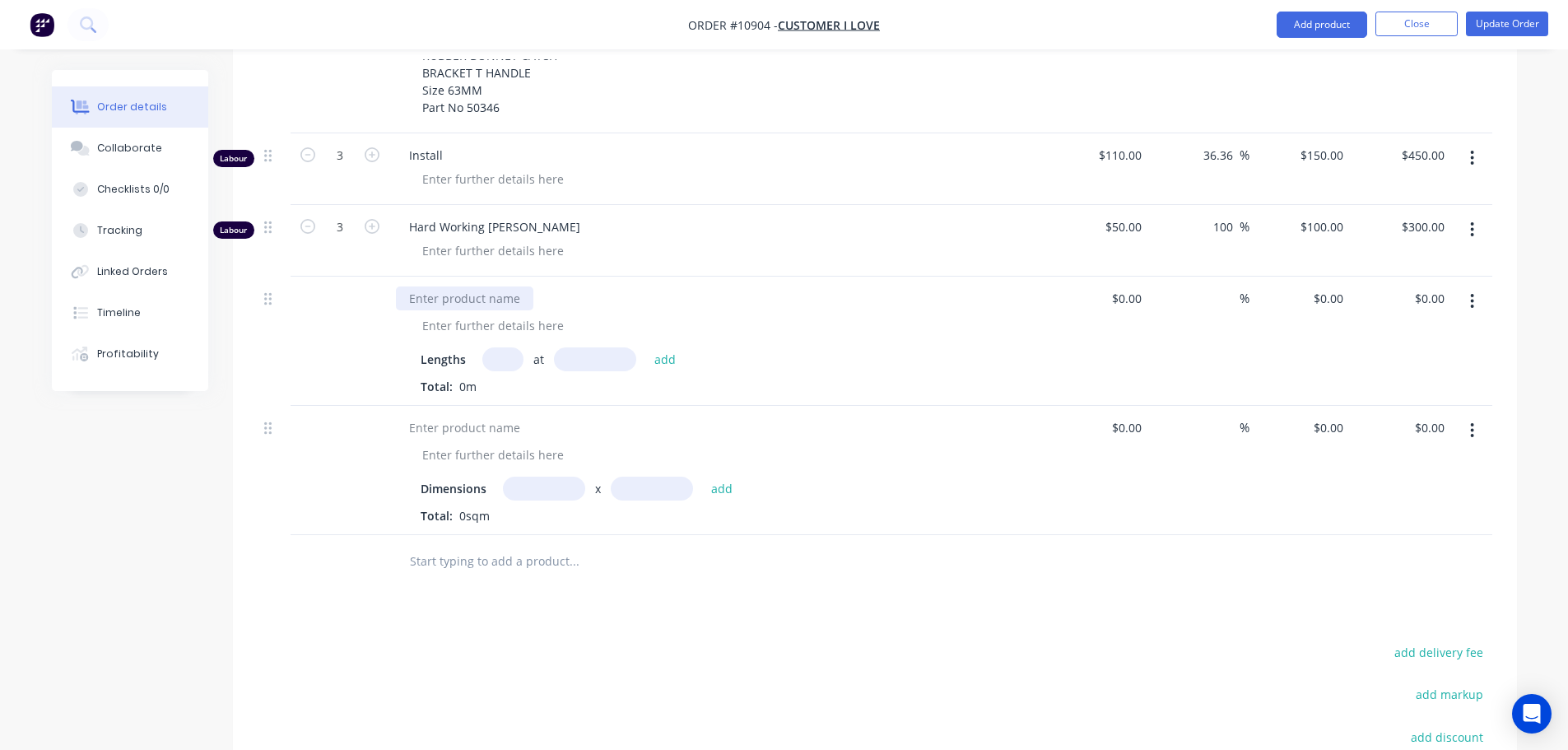
click at [432, 291] on div at bounding box center [464, 298] width 137 height 24
click at [424, 423] on div at bounding box center [464, 428] width 137 height 24
click at [432, 426] on div at bounding box center [464, 428] width 137 height 24
click at [497, 359] on input "text" at bounding box center [502, 359] width 41 height 24
type input "3"
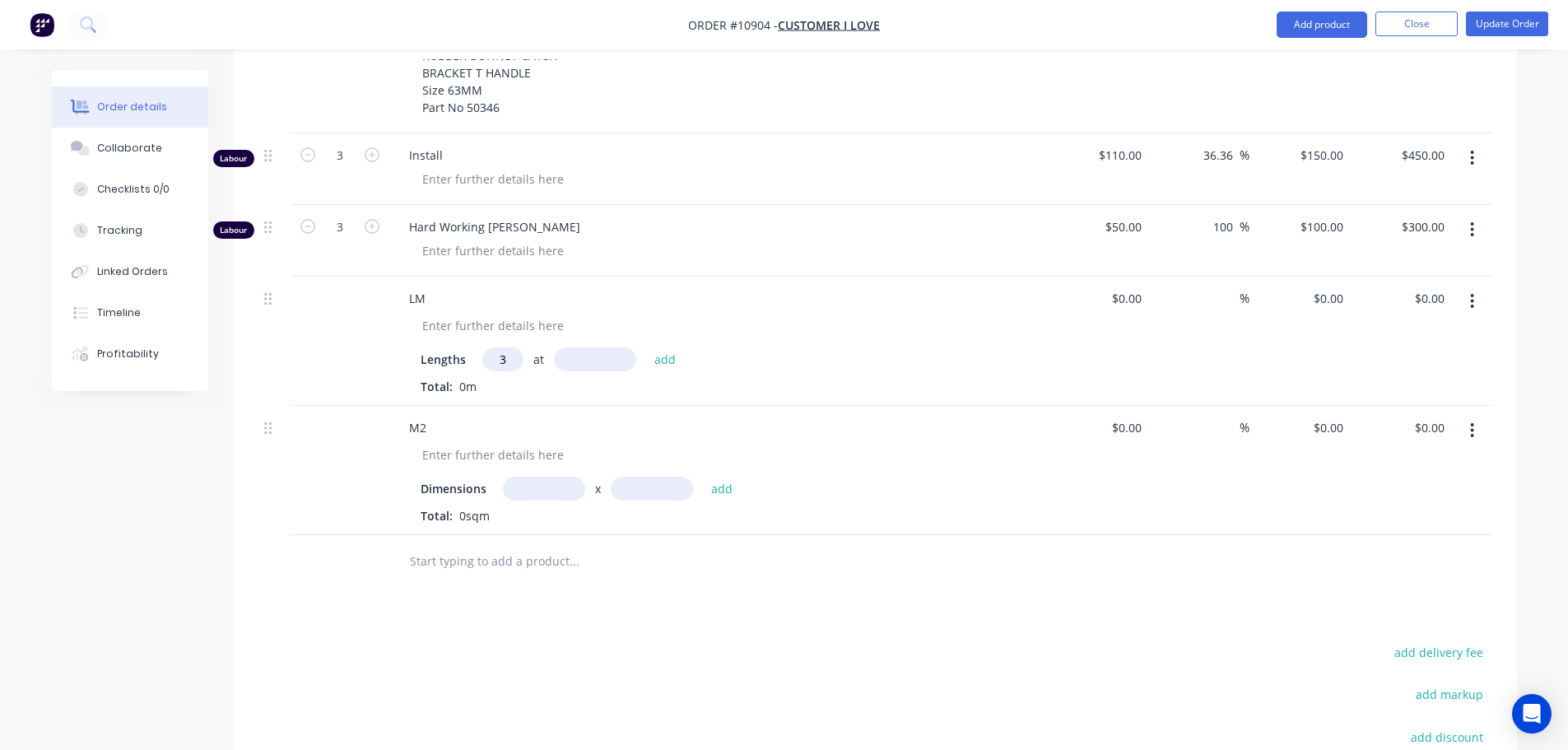
click at [581, 365] on input "text" at bounding box center [595, 359] width 82 height 24
type input "240mm"
click at [656, 359] on button "add" at bounding box center [666, 359] width 38 height 22
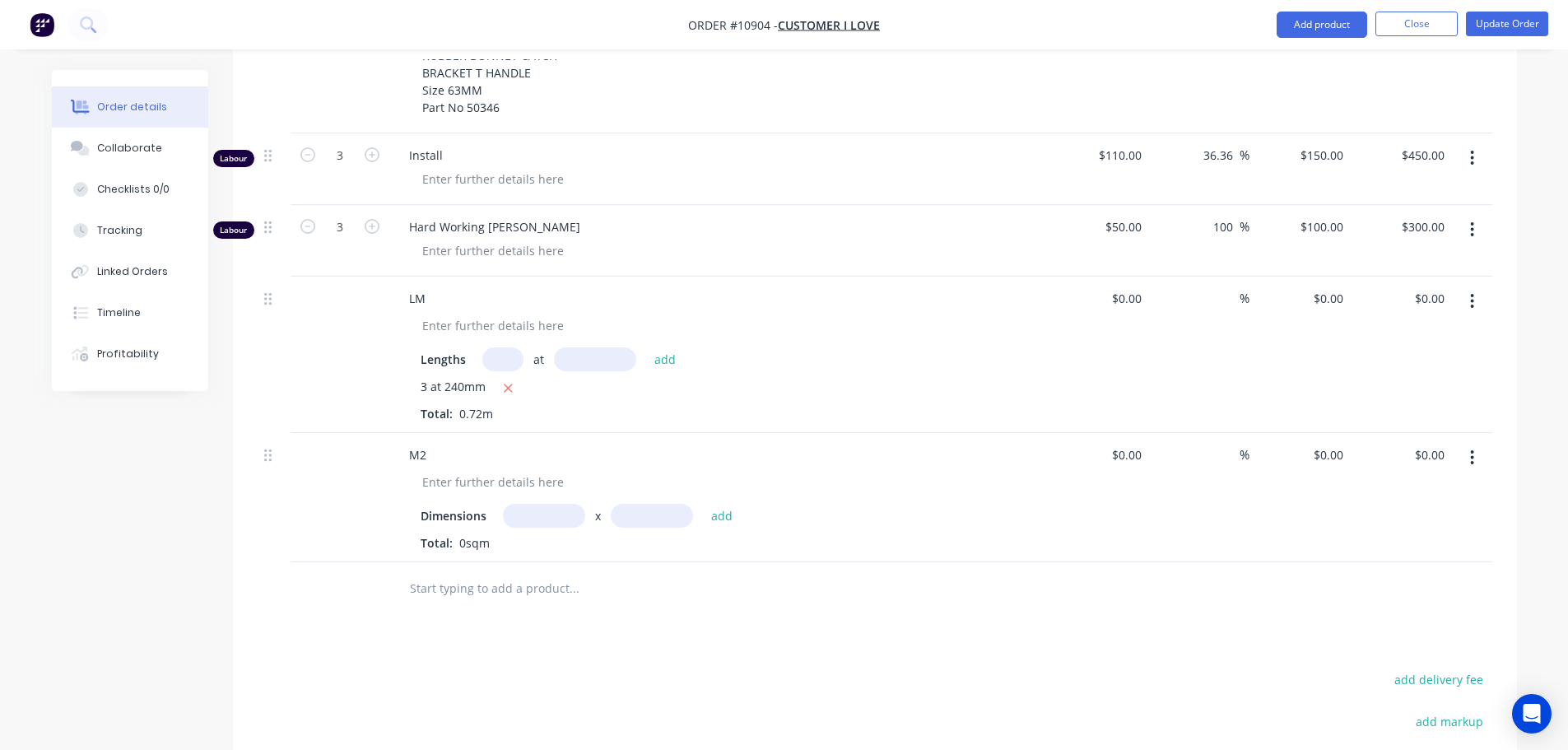
click at [524, 516] on input "text" at bounding box center [544, 516] width 82 height 24
type input "2.3m"
click at [638, 515] on input "text" at bounding box center [652, 516] width 82 height 24
type input "3.5m"
click at [724, 519] on button "add" at bounding box center [722, 516] width 38 height 22
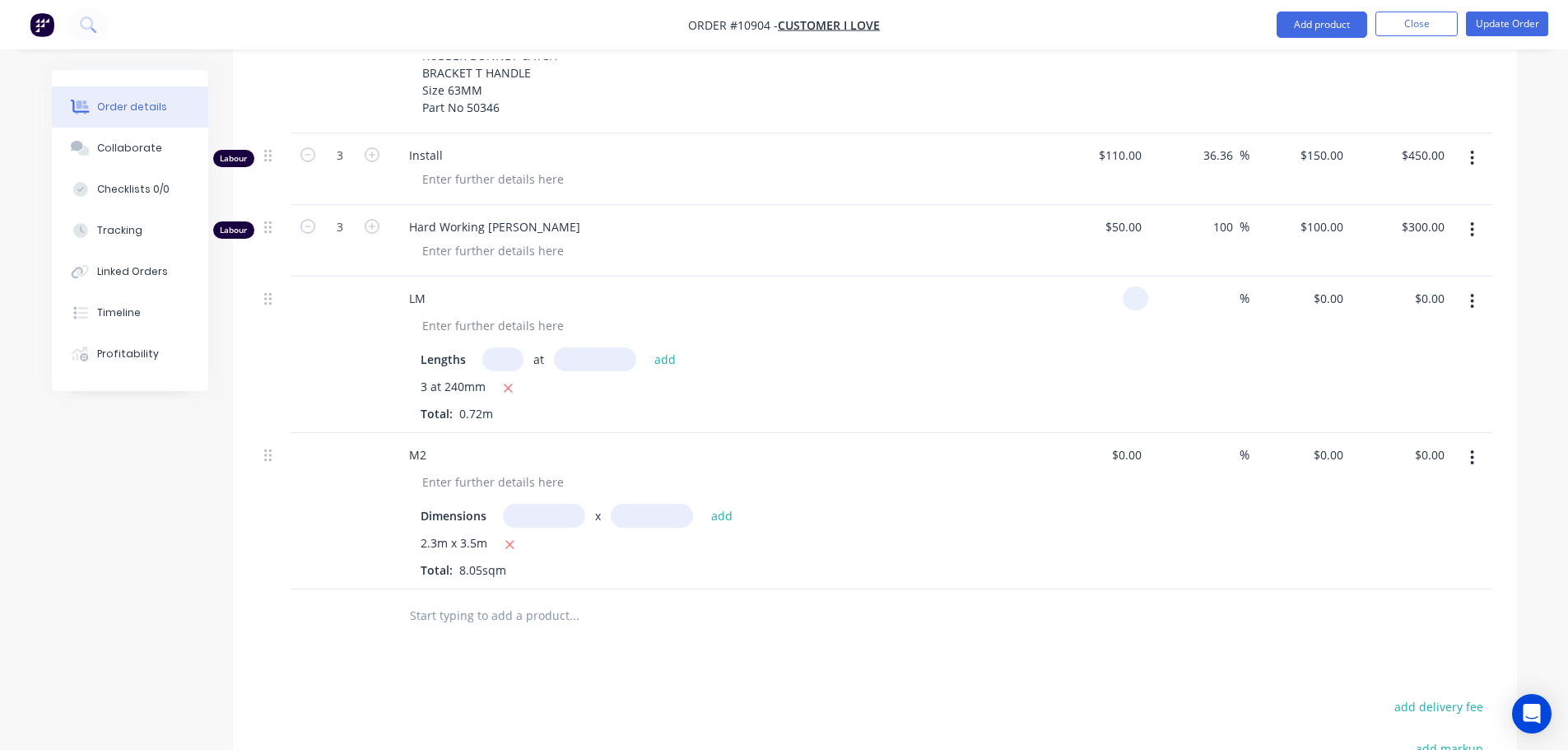
click at [1122, 297] on div at bounding box center [1098, 354] width 101 height 156
type input "$5.00"
type input "$15.00"
click at [1119, 459] on div "$0.00" at bounding box center [1098, 510] width 101 height 156
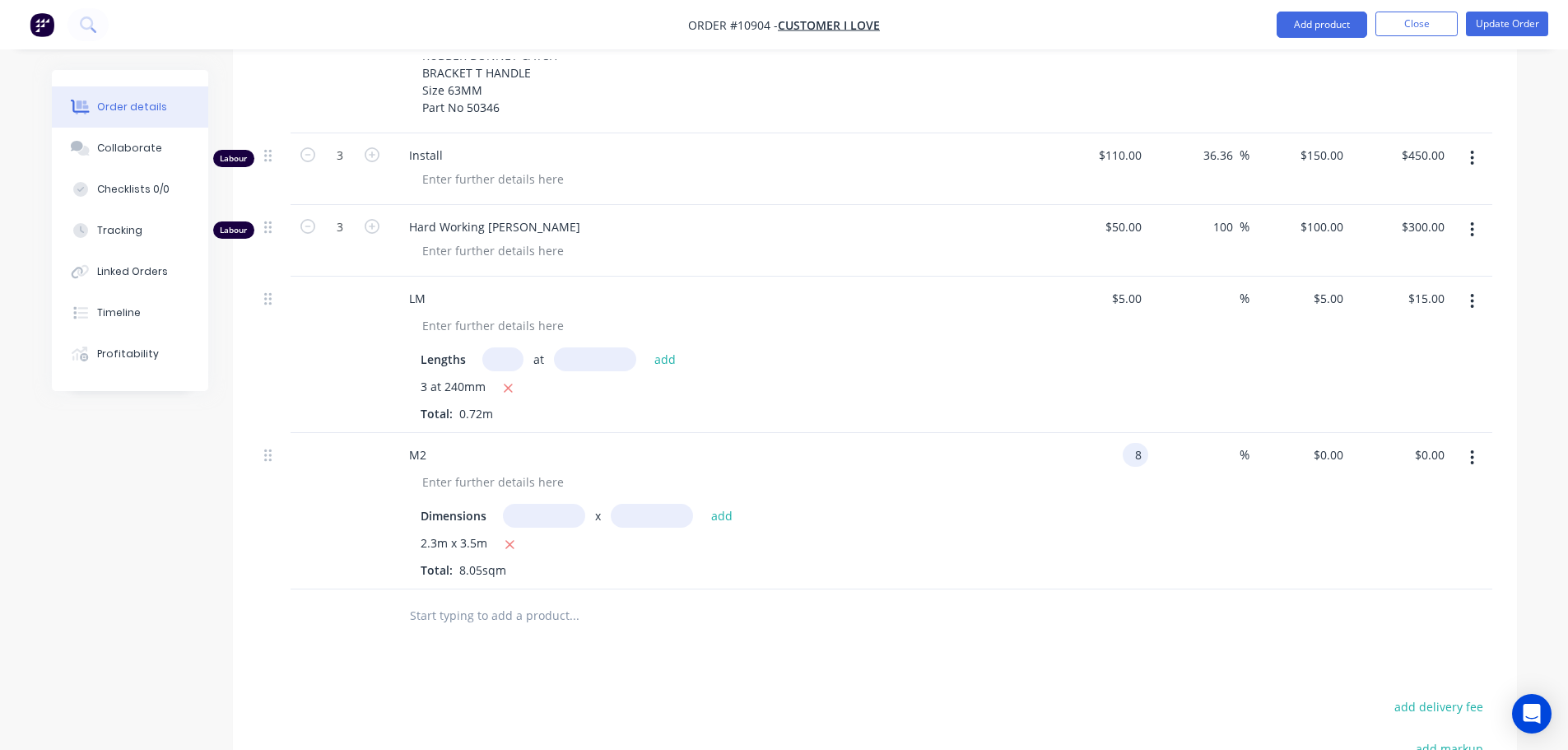
type input "$8.00"
type input "$64.40"
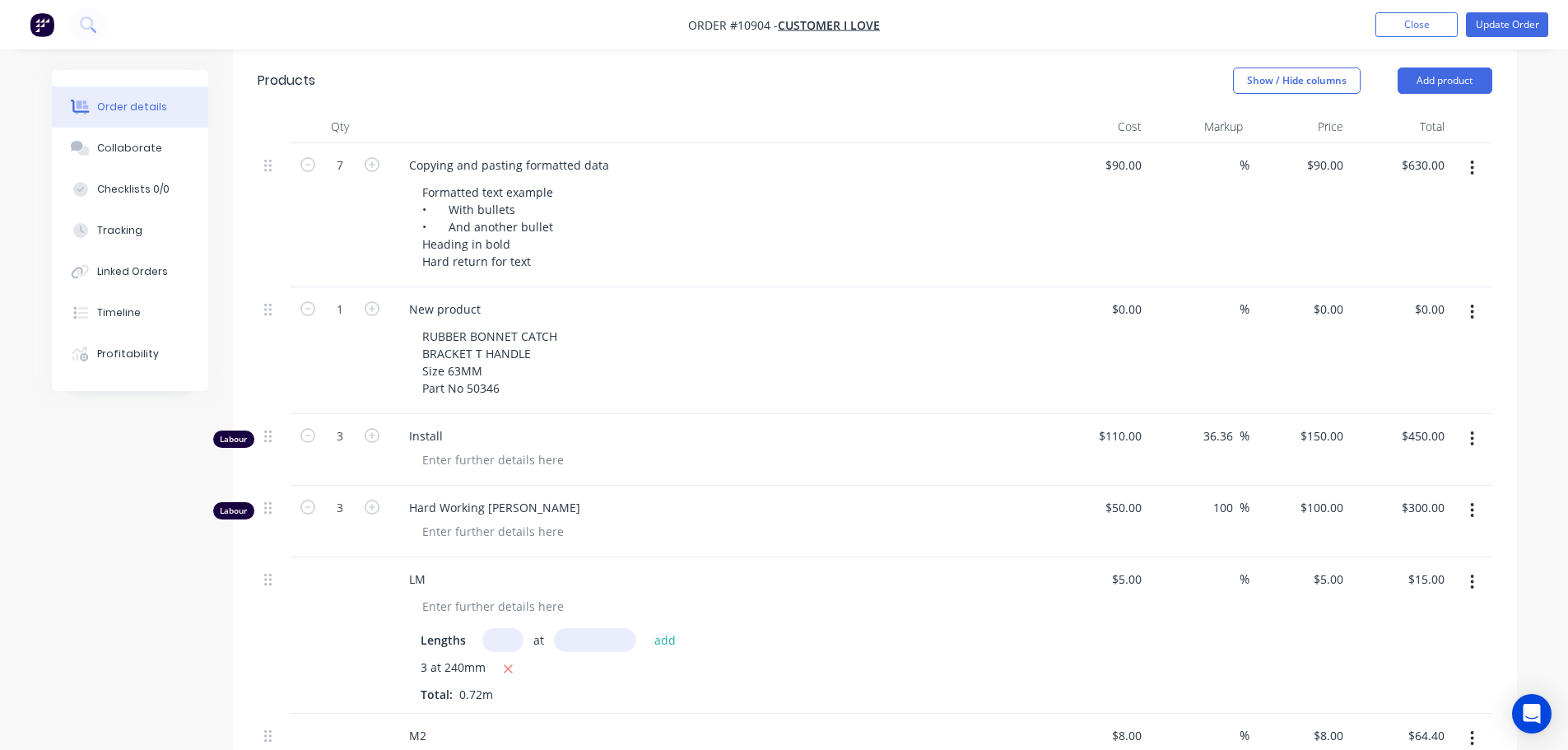
scroll to position [742, 0]
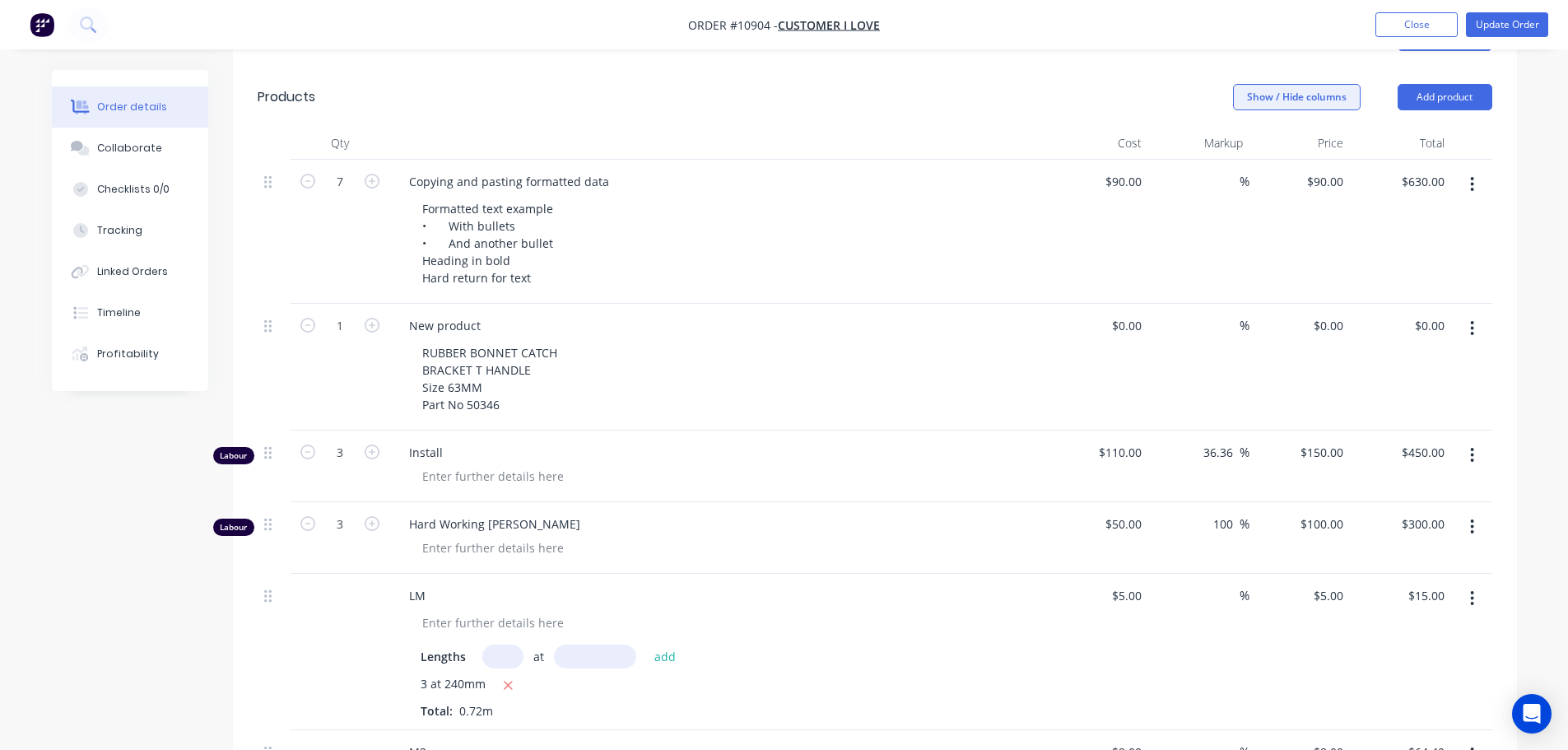
click at [1283, 98] on button "Show / Hide columns" at bounding box center [1296, 97] width 128 height 27
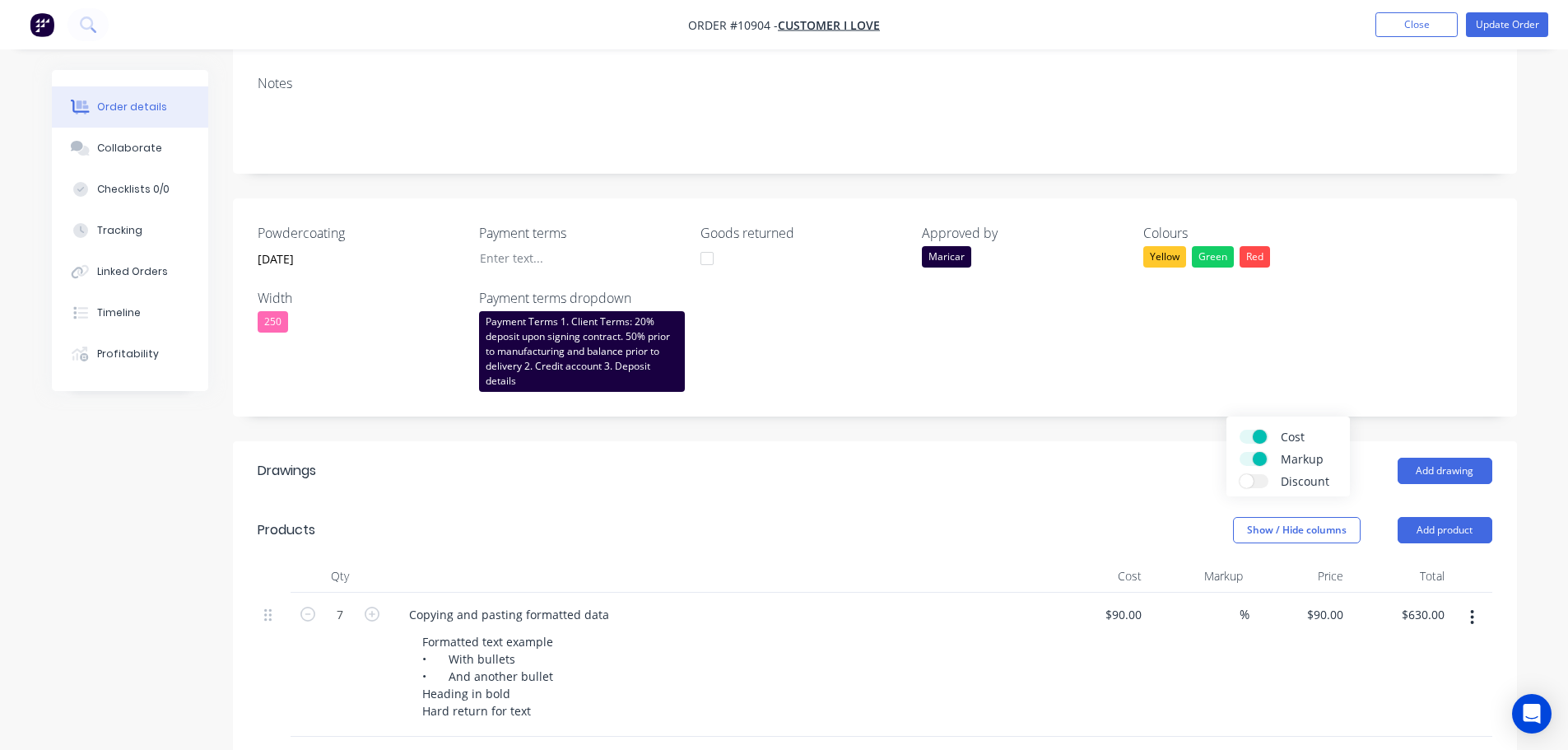
scroll to position [333, 0]
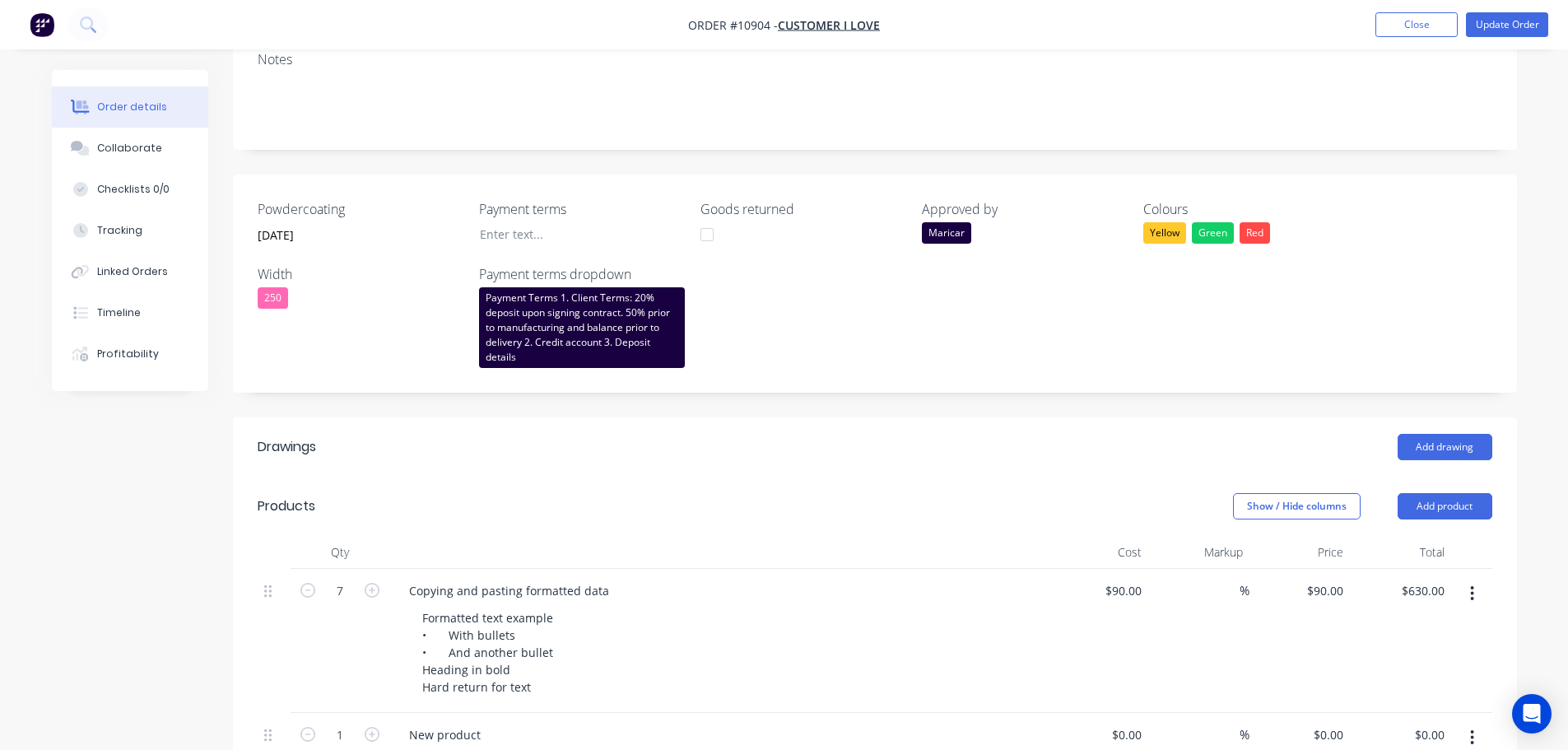
click at [1544, 326] on div "Order details Collaborate Checklists 0/0 Tracking Linked Orders Timeline Profit…" at bounding box center [784, 718] width 1568 height 2102
click at [1493, 27] on button "Update Order" at bounding box center [1507, 25] width 82 height 25
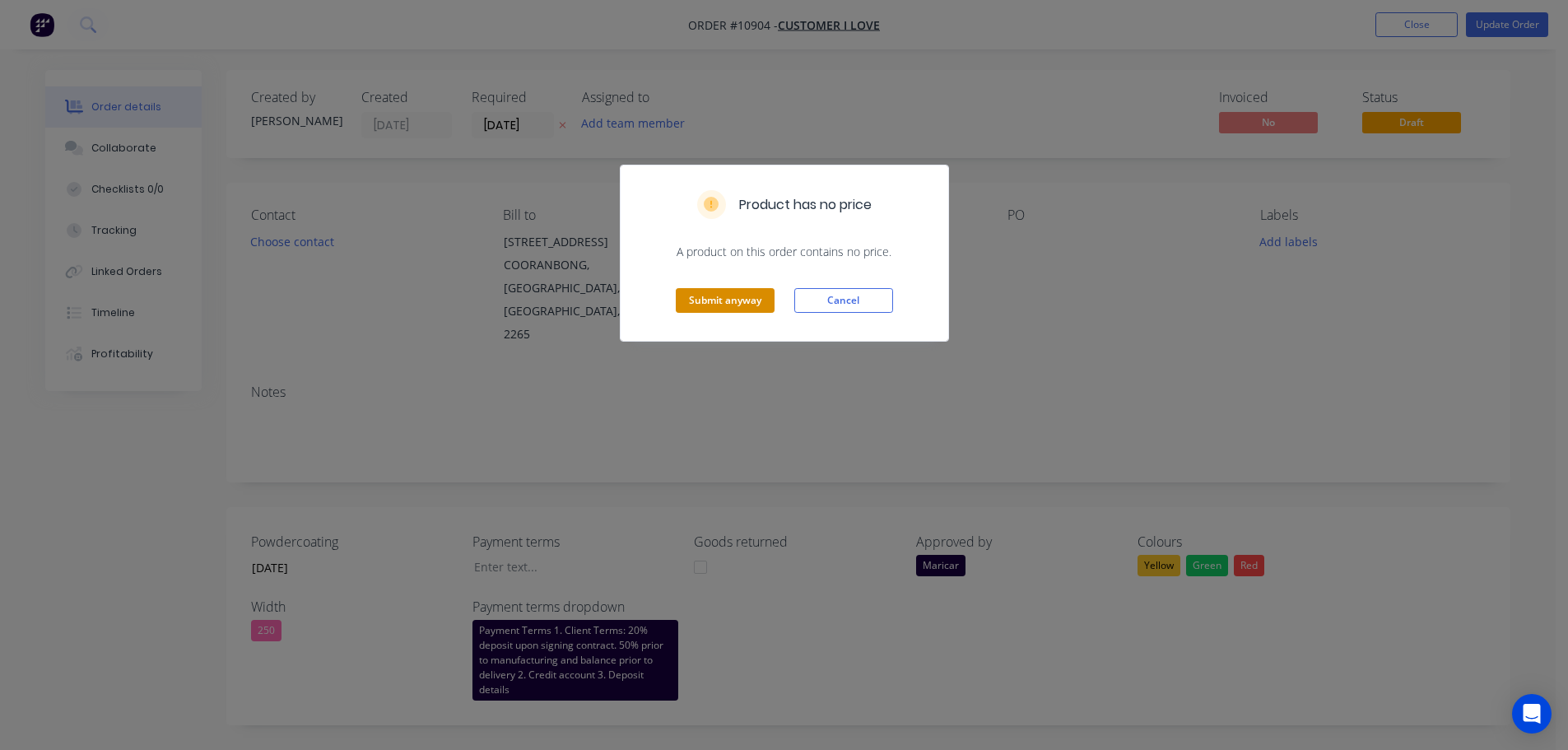
click at [717, 295] on button "Submit anyway" at bounding box center [725, 300] width 99 height 25
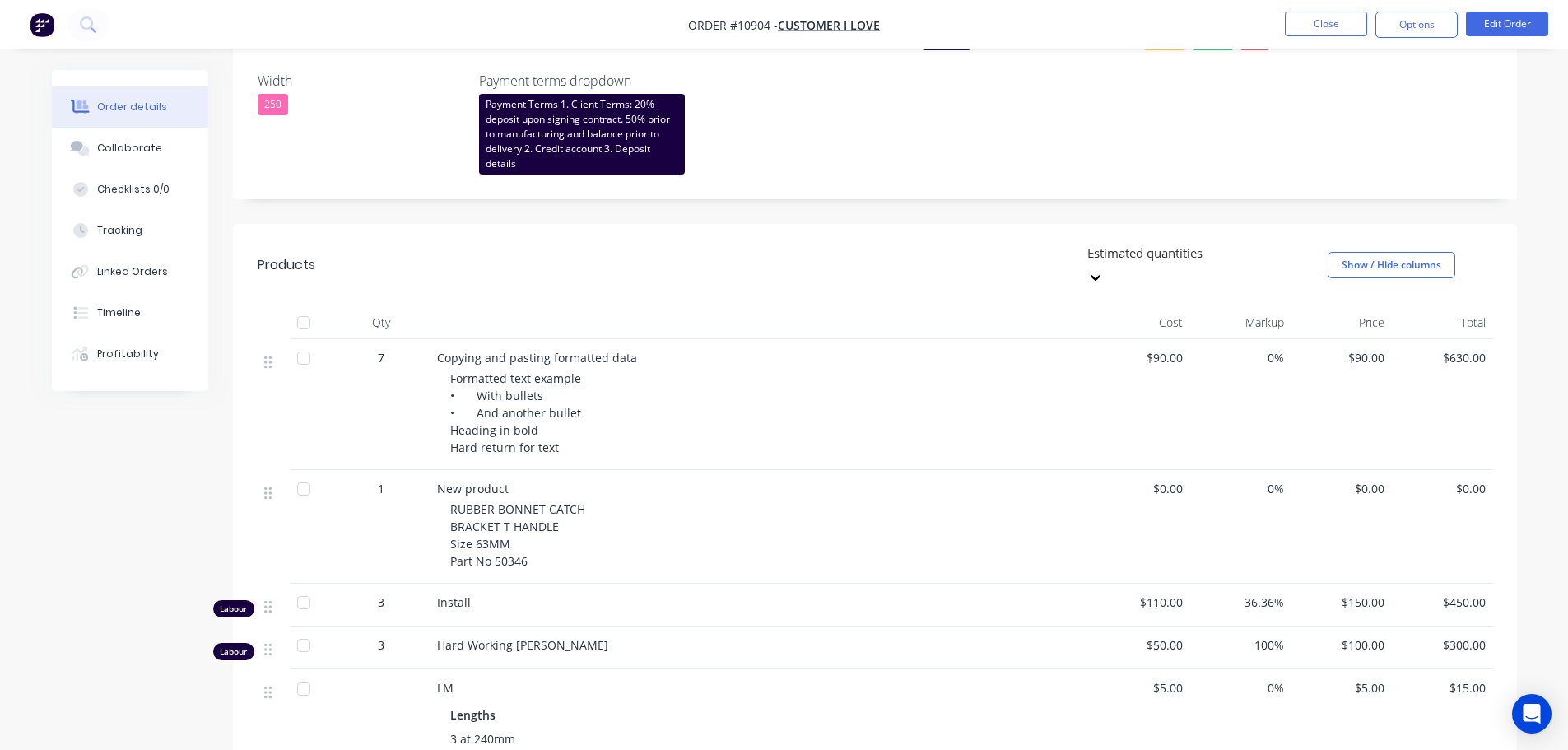
scroll to position [494, 0]
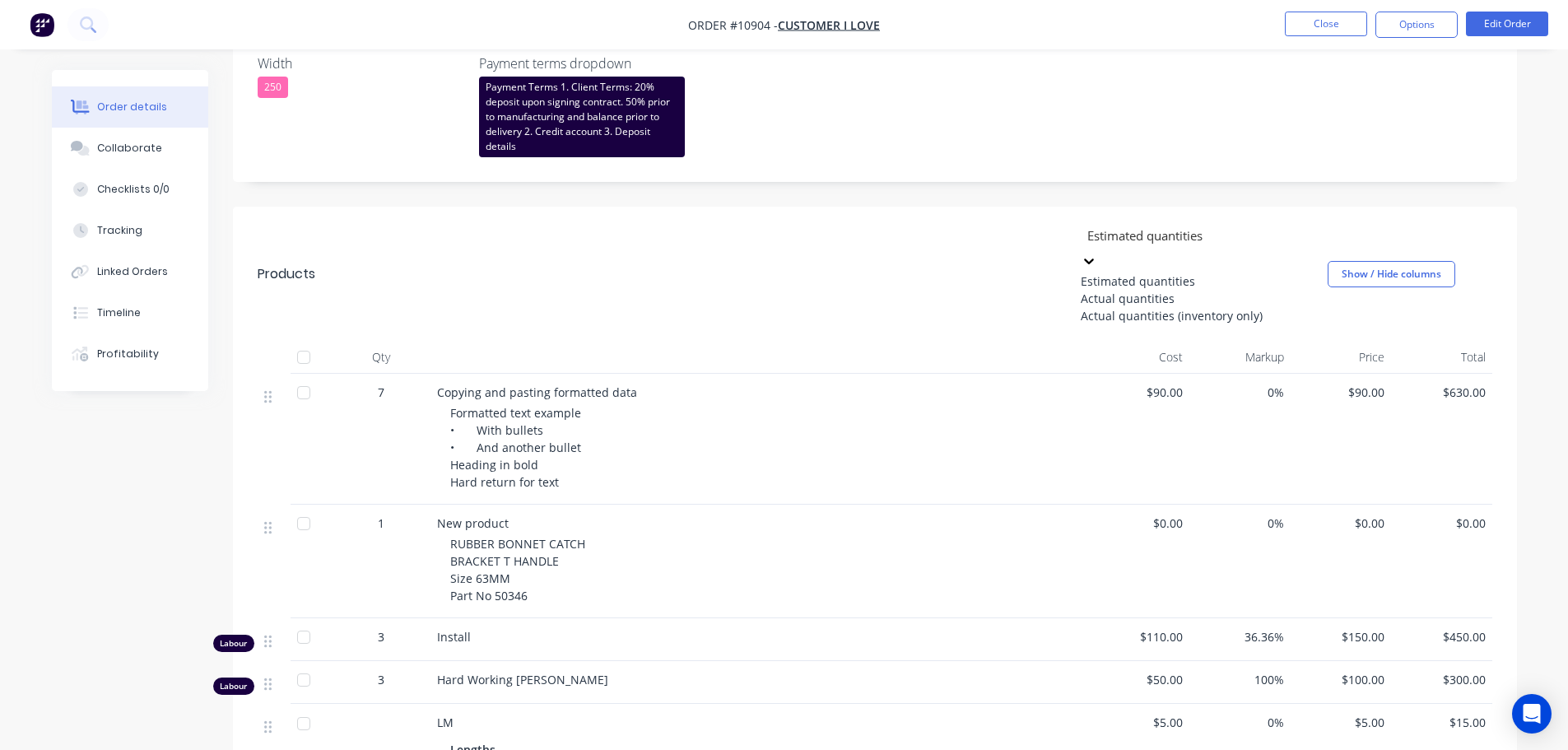
click at [1232, 241] on div at bounding box center [1203, 236] width 237 height 21
click at [1150, 307] on div "Actual quantities" at bounding box center [1204, 298] width 247 height 17
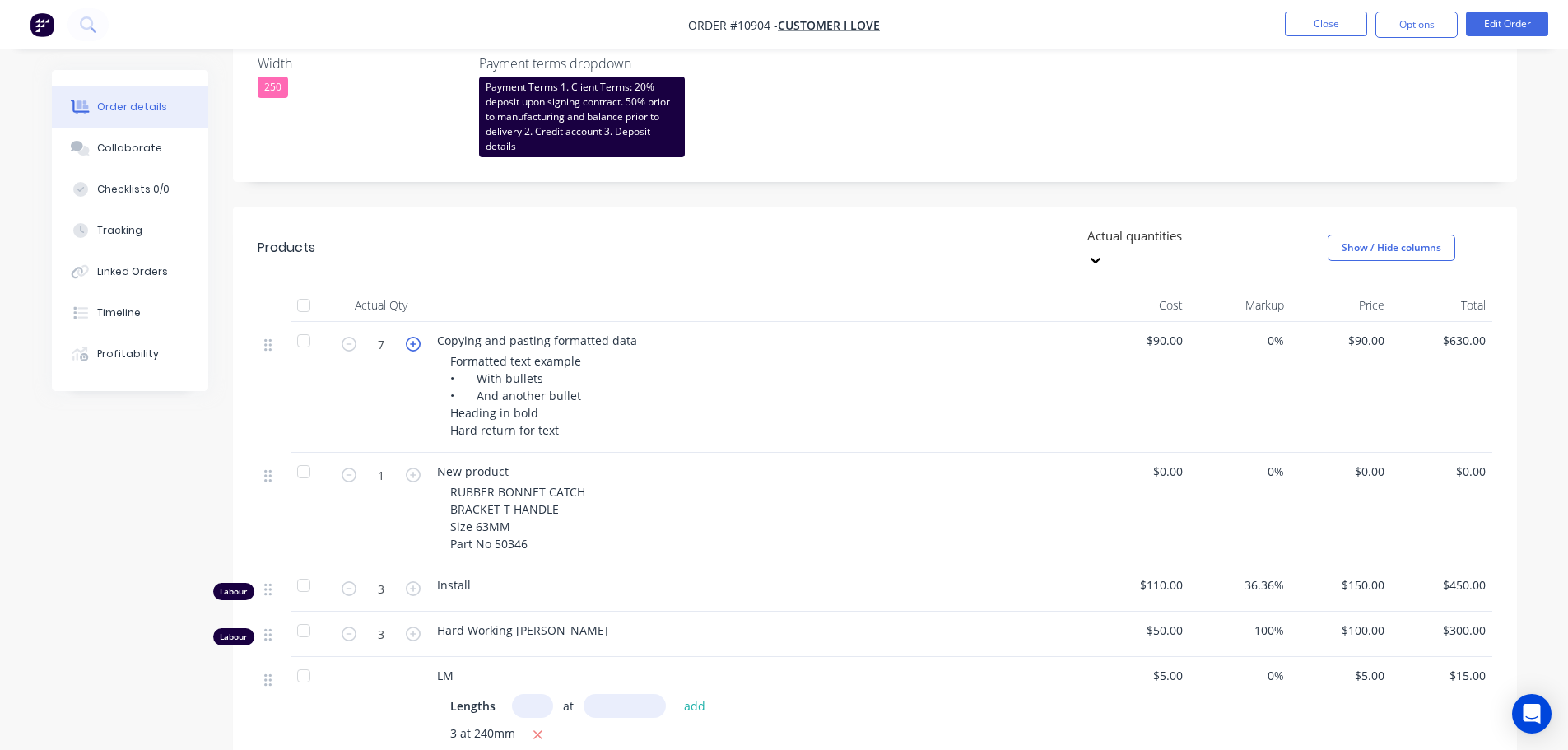
click at [416, 337] on icon "button" at bounding box center [413, 344] width 15 height 15
type input "8"
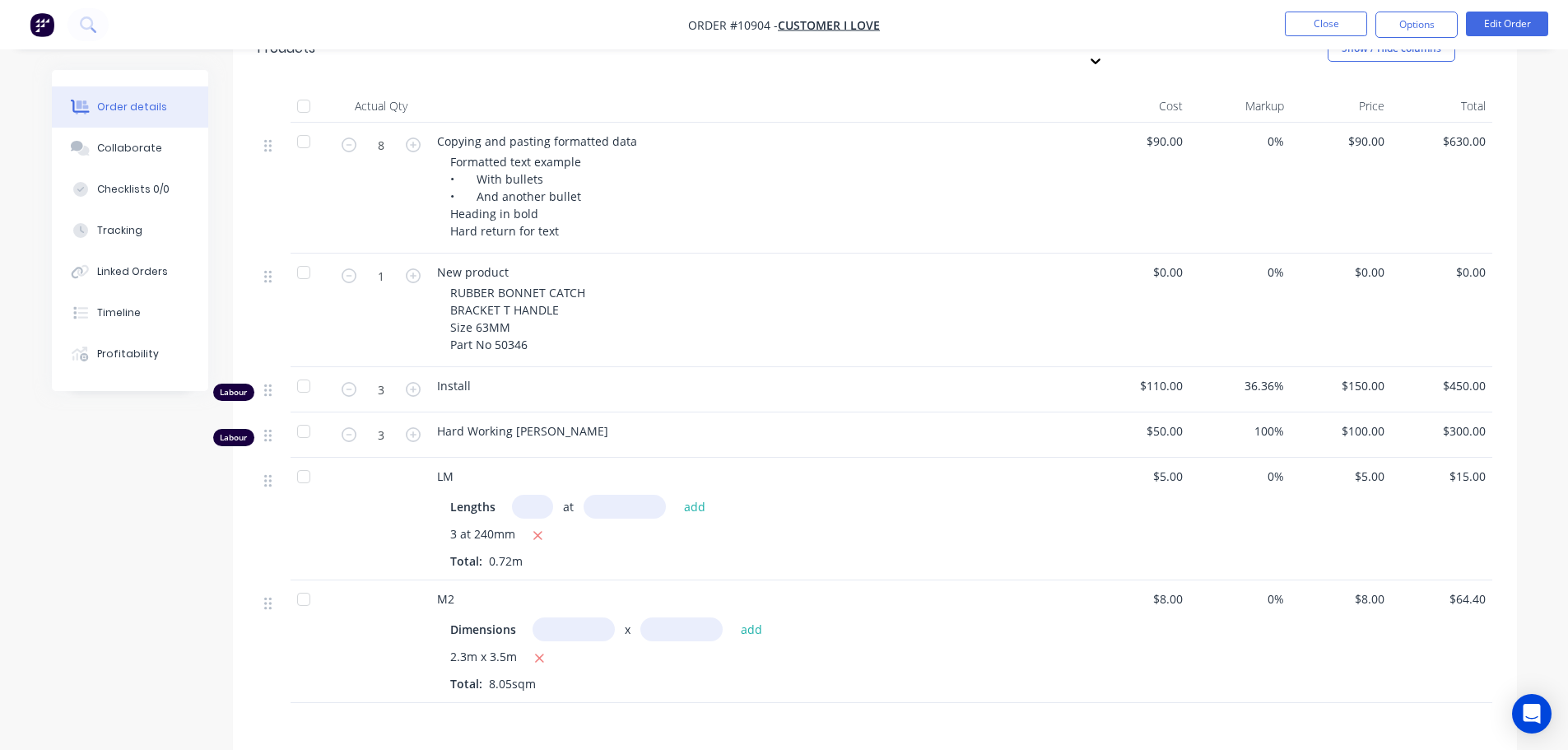
scroll to position [741, 0]
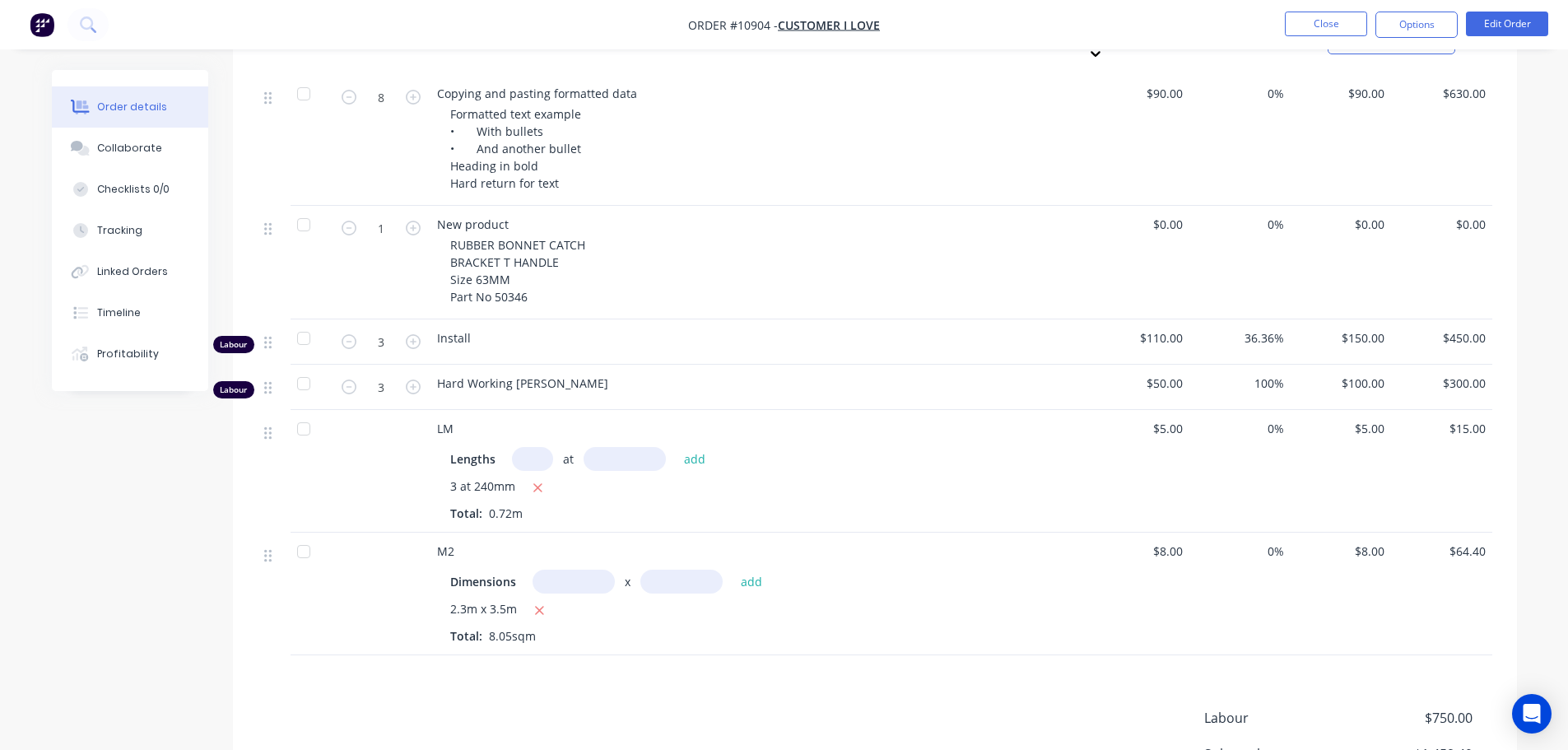
click at [520, 447] on input "text" at bounding box center [532, 459] width 41 height 24
type input "3"
click at [611, 447] on input "text" at bounding box center [624, 459] width 82 height 24
type input "540mm"
click at [686, 448] on button "add" at bounding box center [695, 459] width 38 height 22
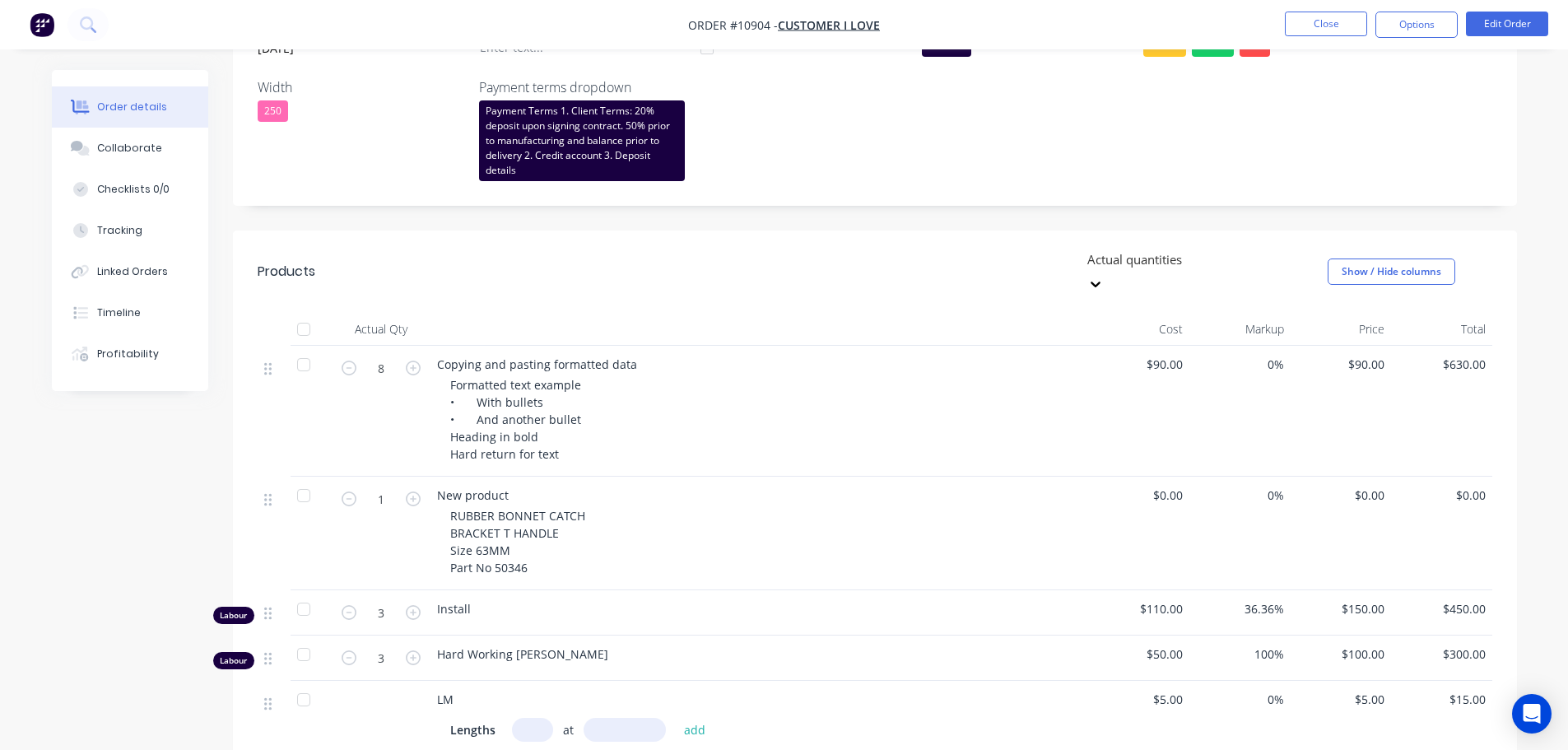
scroll to position [494, 0]
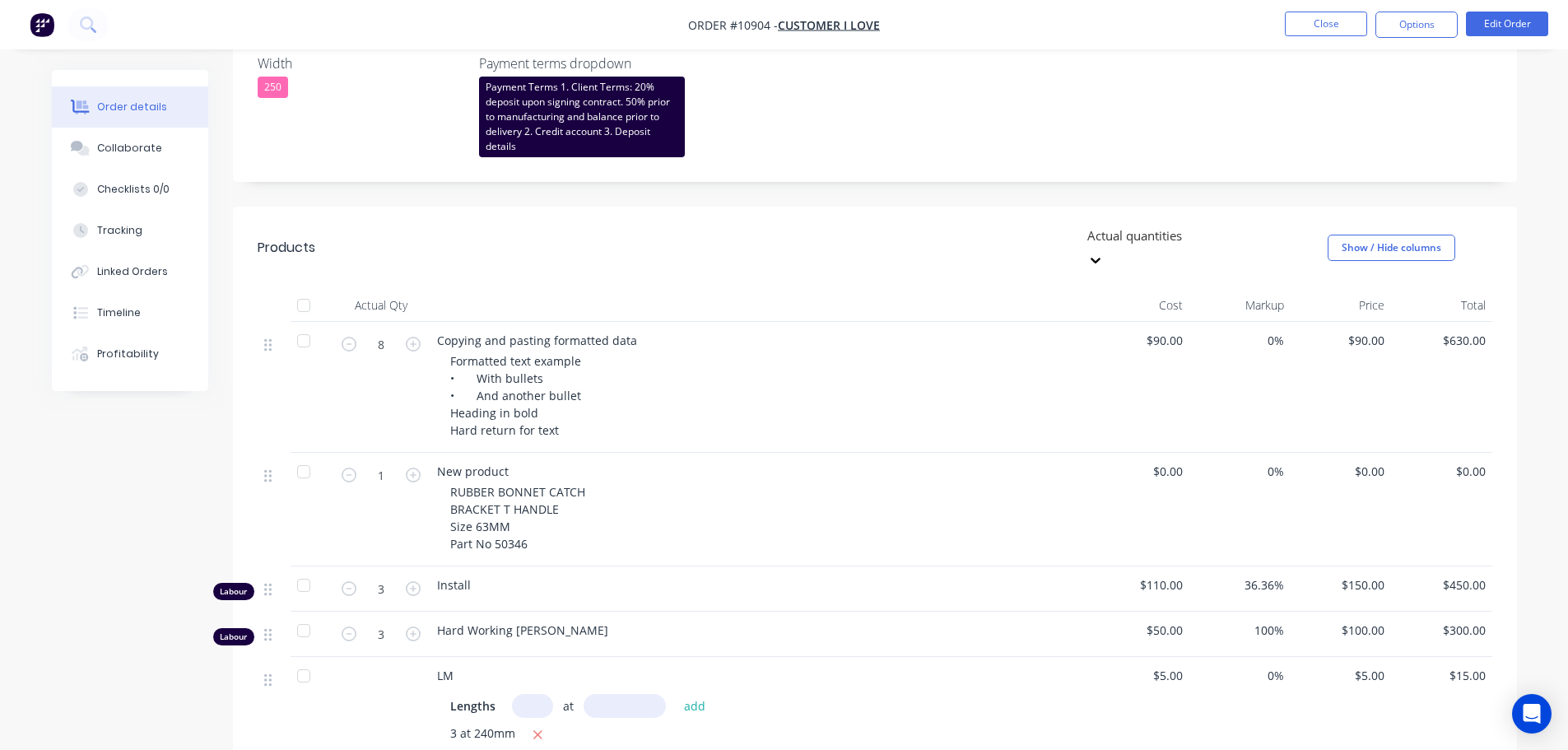
click at [1205, 239] on div at bounding box center [1203, 236] width 237 height 21
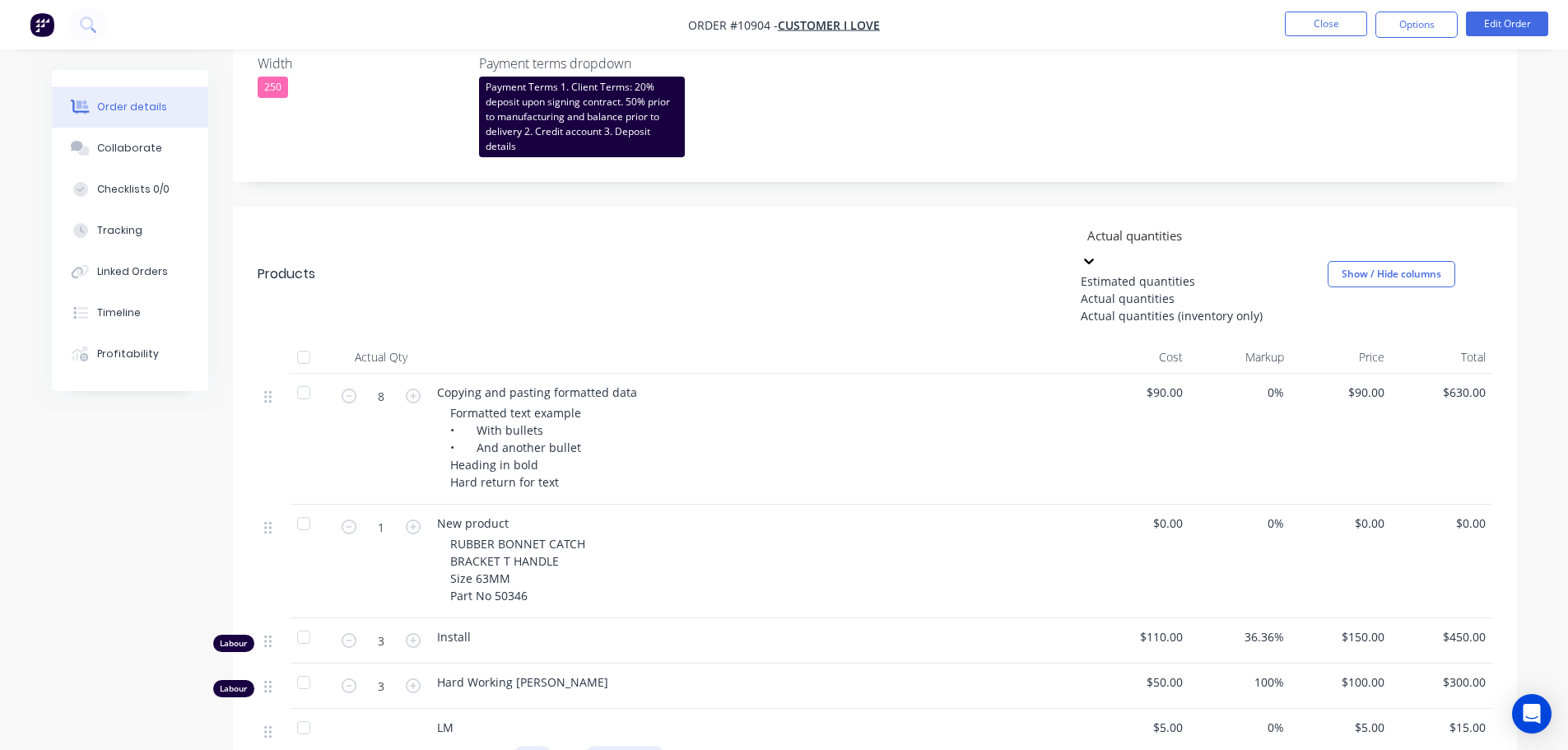
click at [1176, 325] on div "Actual quantities (inventory only)" at bounding box center [1204, 316] width 247 height 17
type input "0"
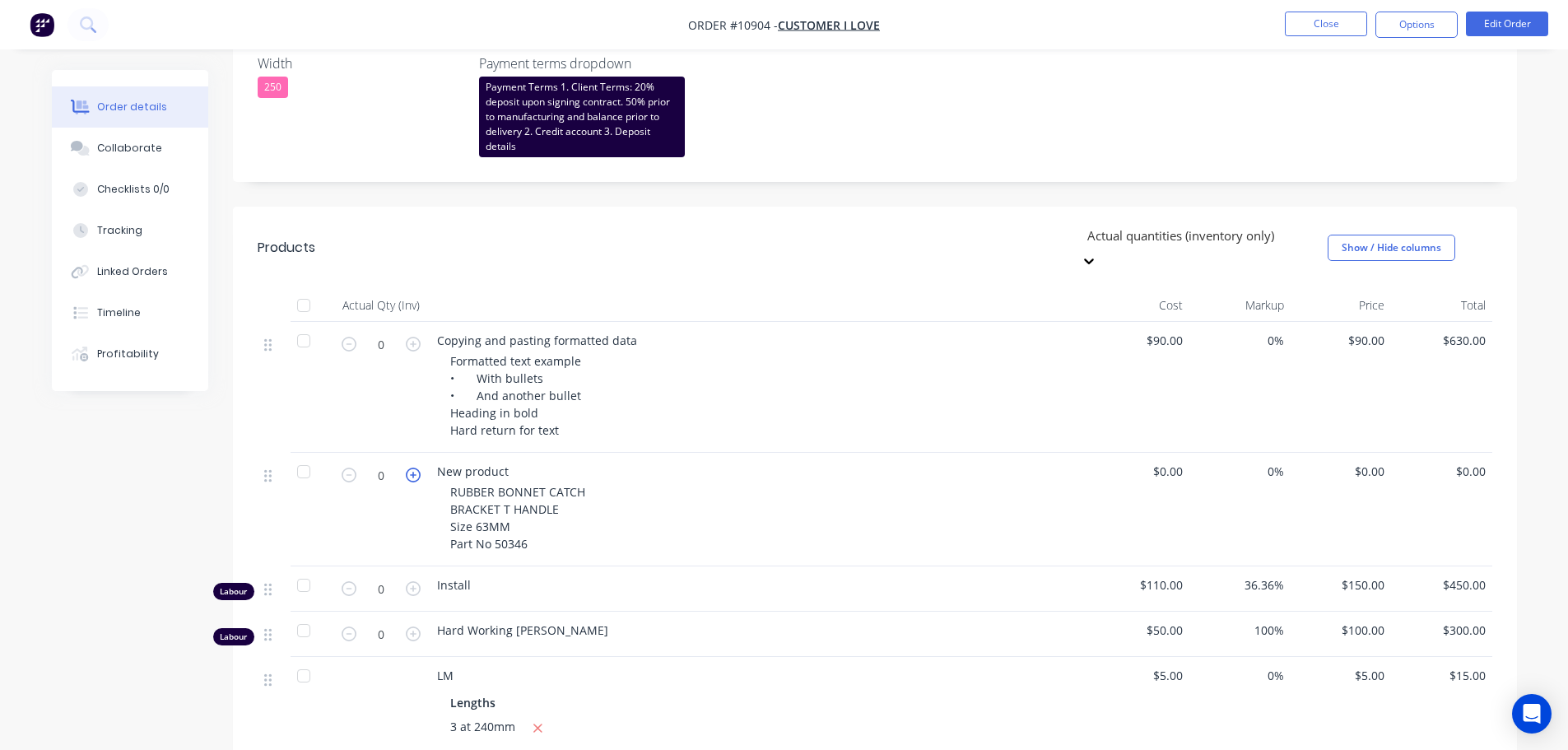
click at [416, 467] on icon "button" at bounding box center [413, 475] width 15 height 15
type input "1"
click at [416, 337] on icon "button" at bounding box center [413, 344] width 15 height 15
type input "1"
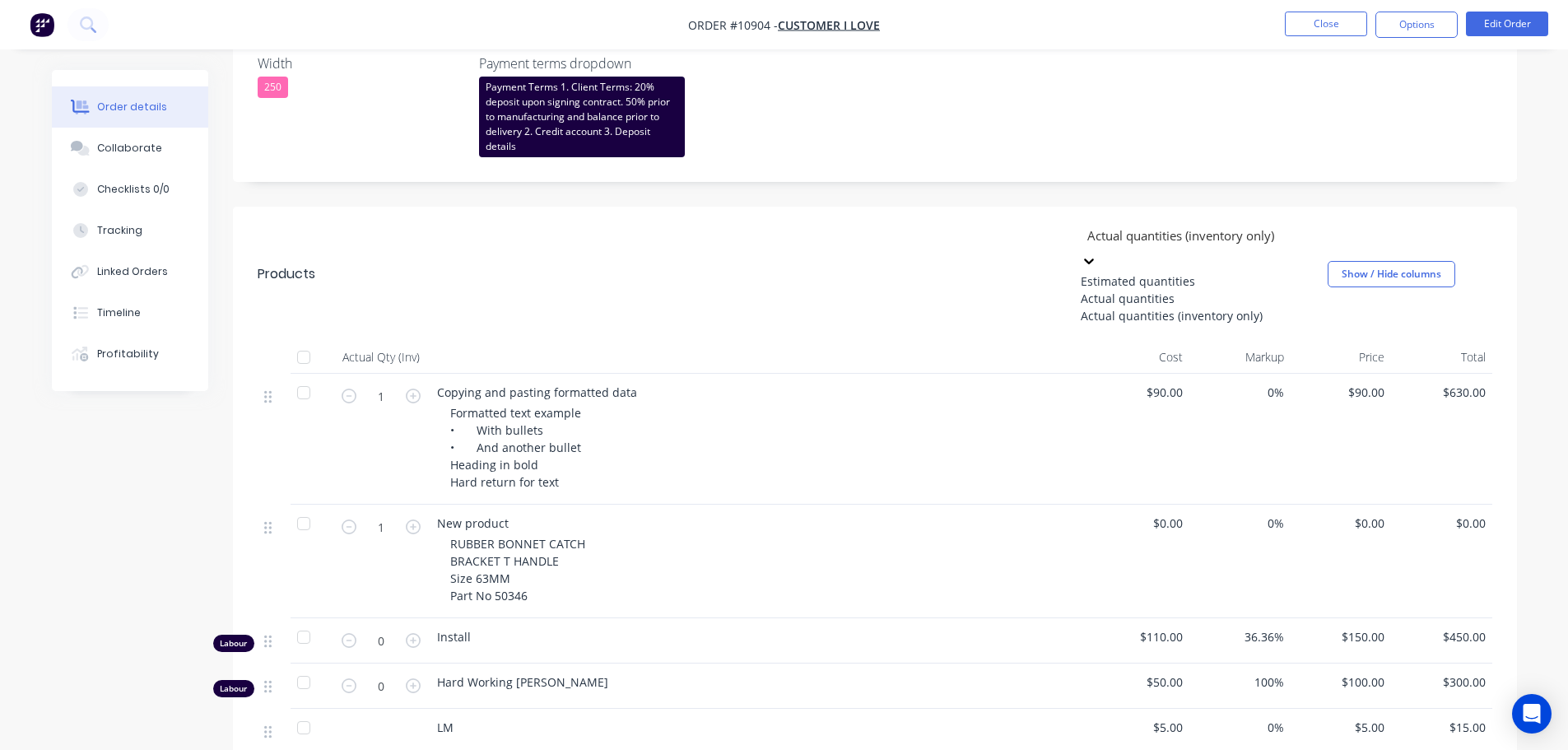
click at [1157, 234] on div at bounding box center [1203, 236] width 237 height 21
click at [1119, 276] on div "Estimated quantities" at bounding box center [1204, 281] width 247 height 17
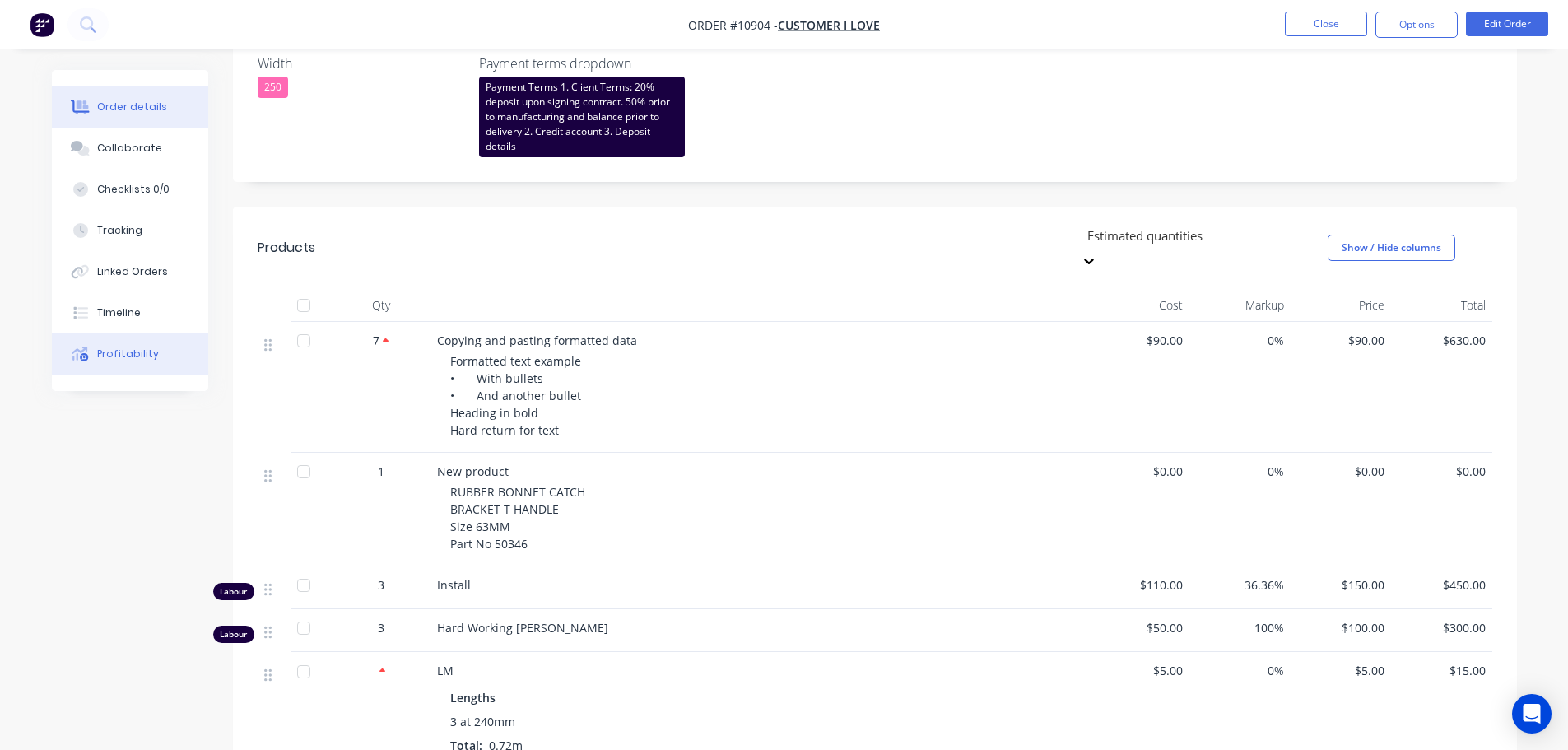
click at [128, 361] on button "Profitability" at bounding box center [130, 354] width 156 height 41
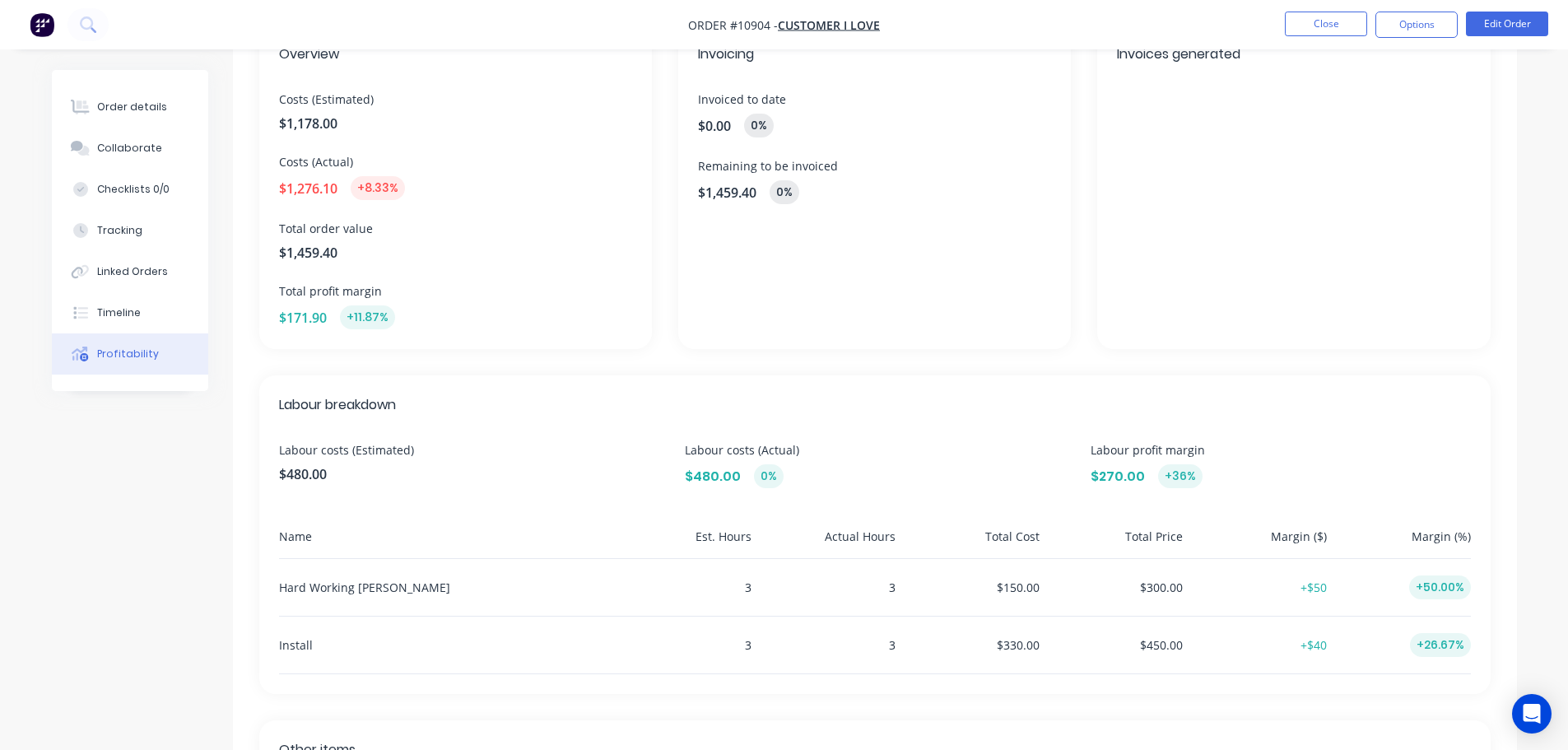
scroll to position [81, 0]
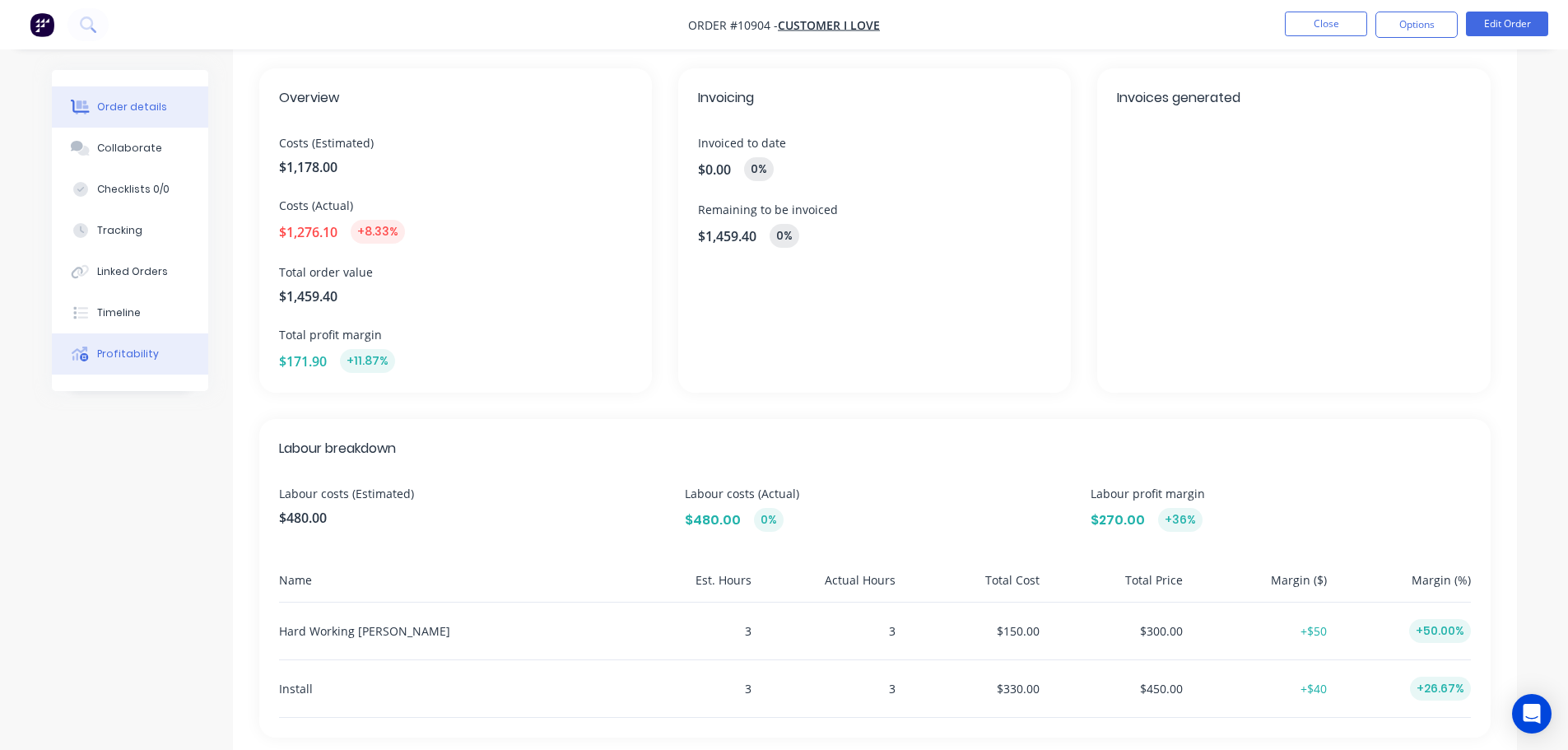
drag, startPoint x: 134, startPoint y: 105, endPoint x: 143, endPoint y: 110, distance: 10.3
click at [134, 106] on div "Order details" at bounding box center [132, 107] width 70 height 15
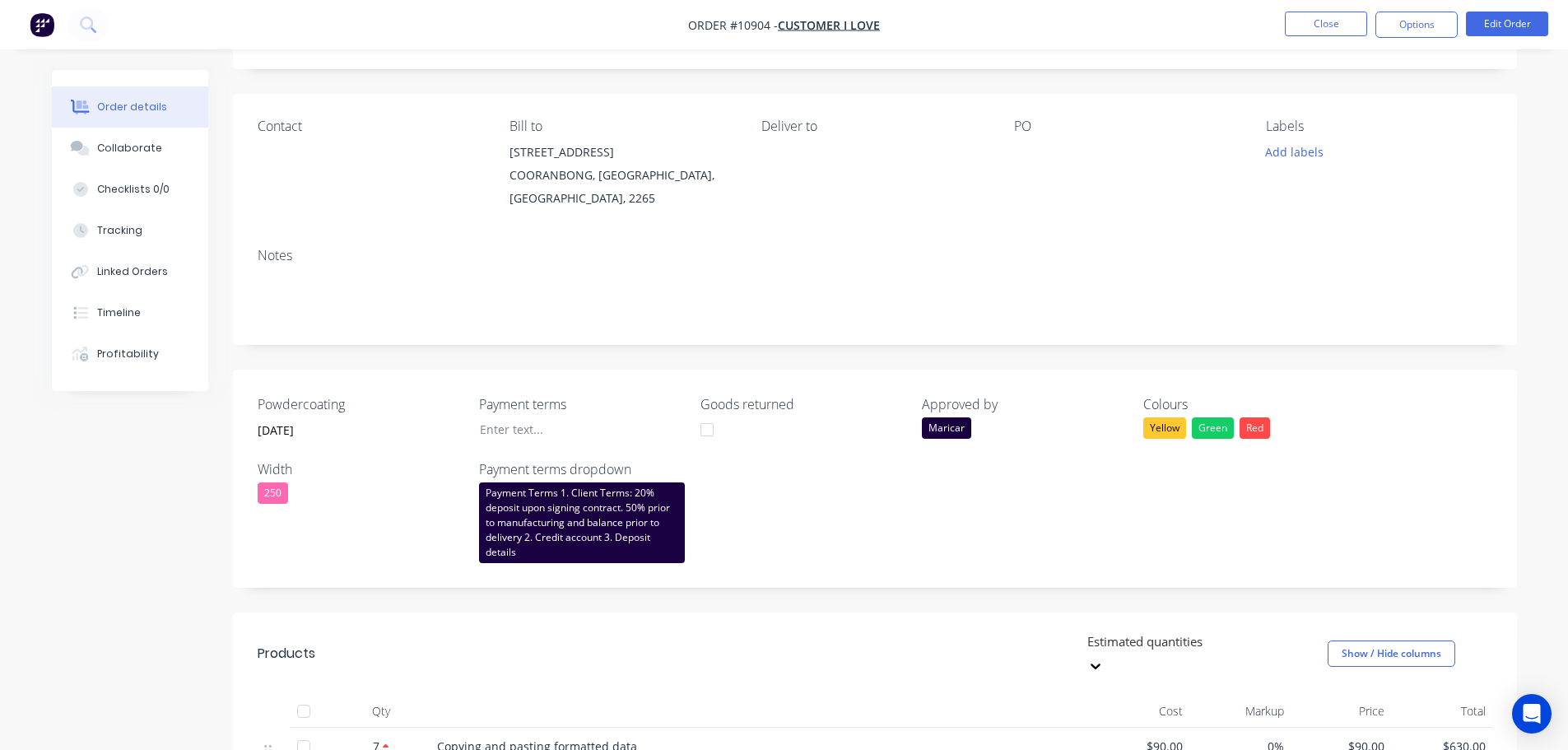
scroll to position [822, 0]
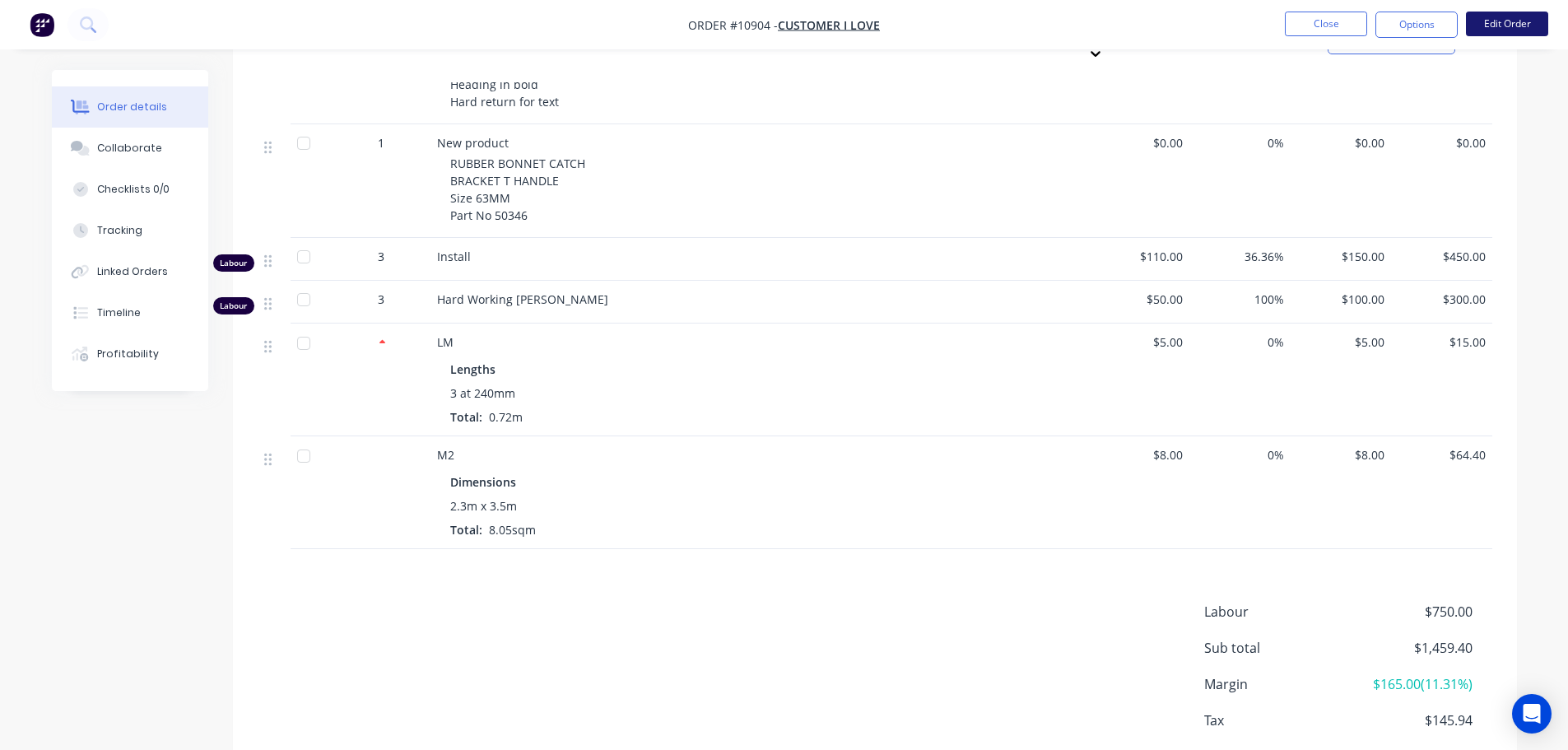
click at [1512, 21] on button "Edit Order" at bounding box center [1507, 24] width 82 height 25
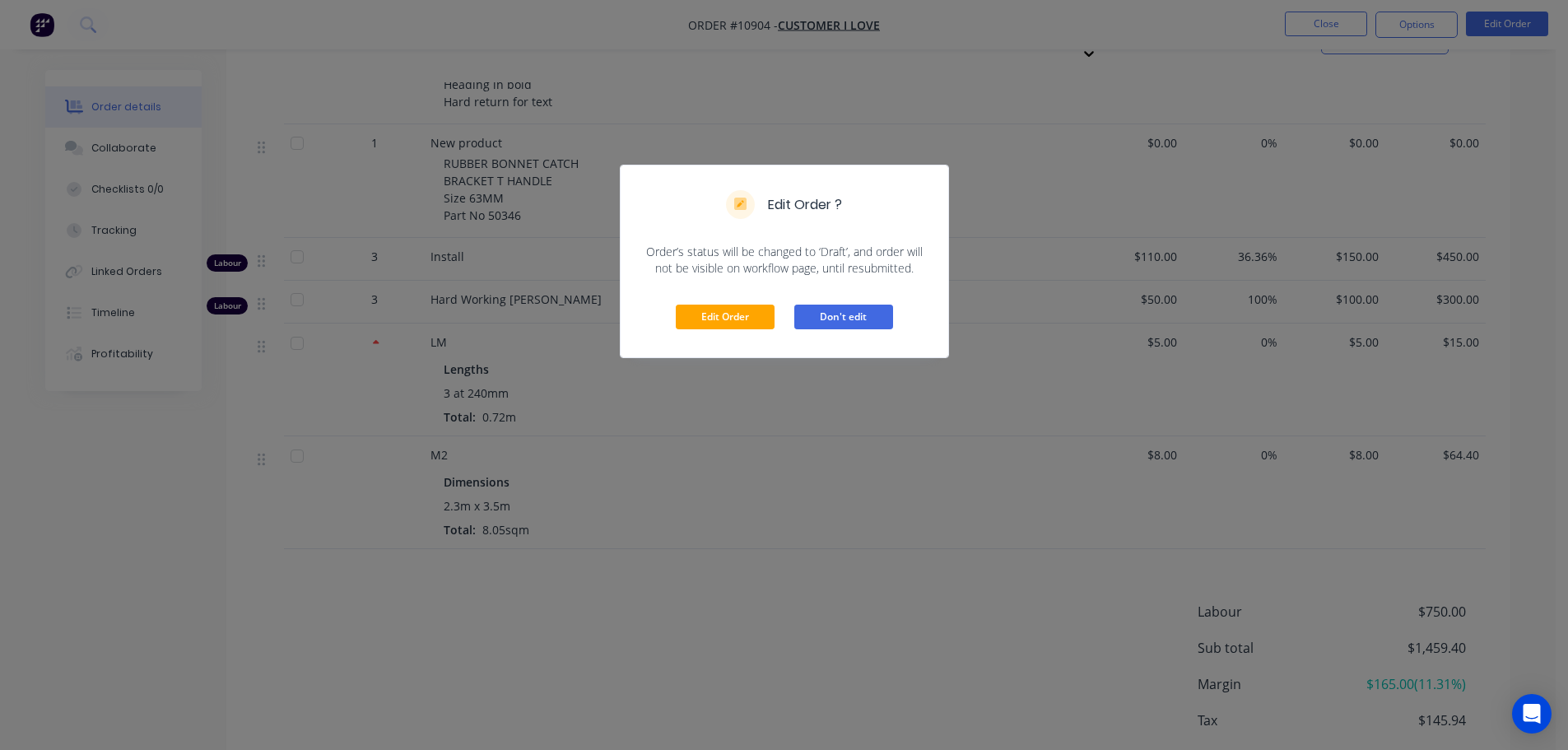
click at [849, 321] on button "Don't edit" at bounding box center [844, 316] width 99 height 25
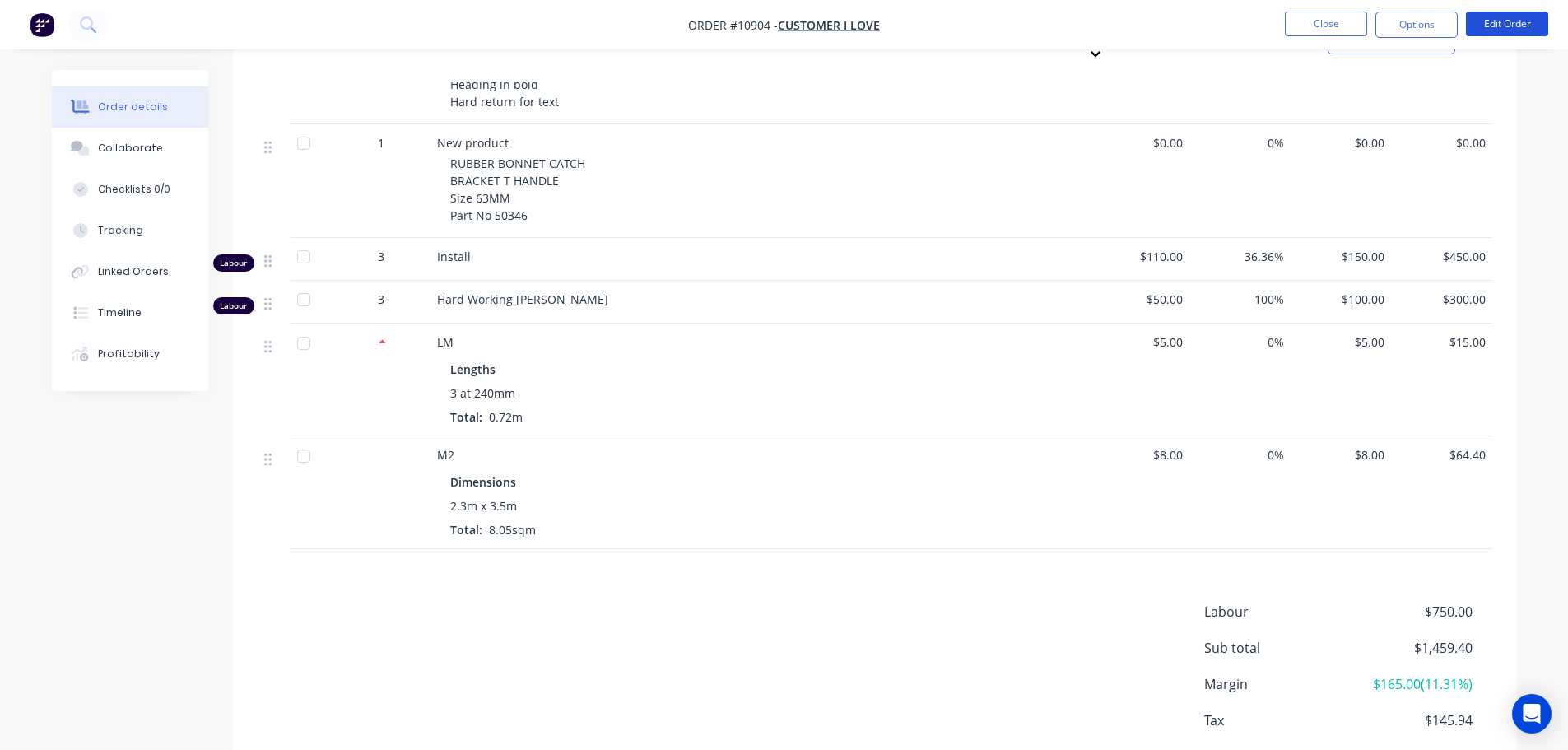
scroll to position [328, 0]
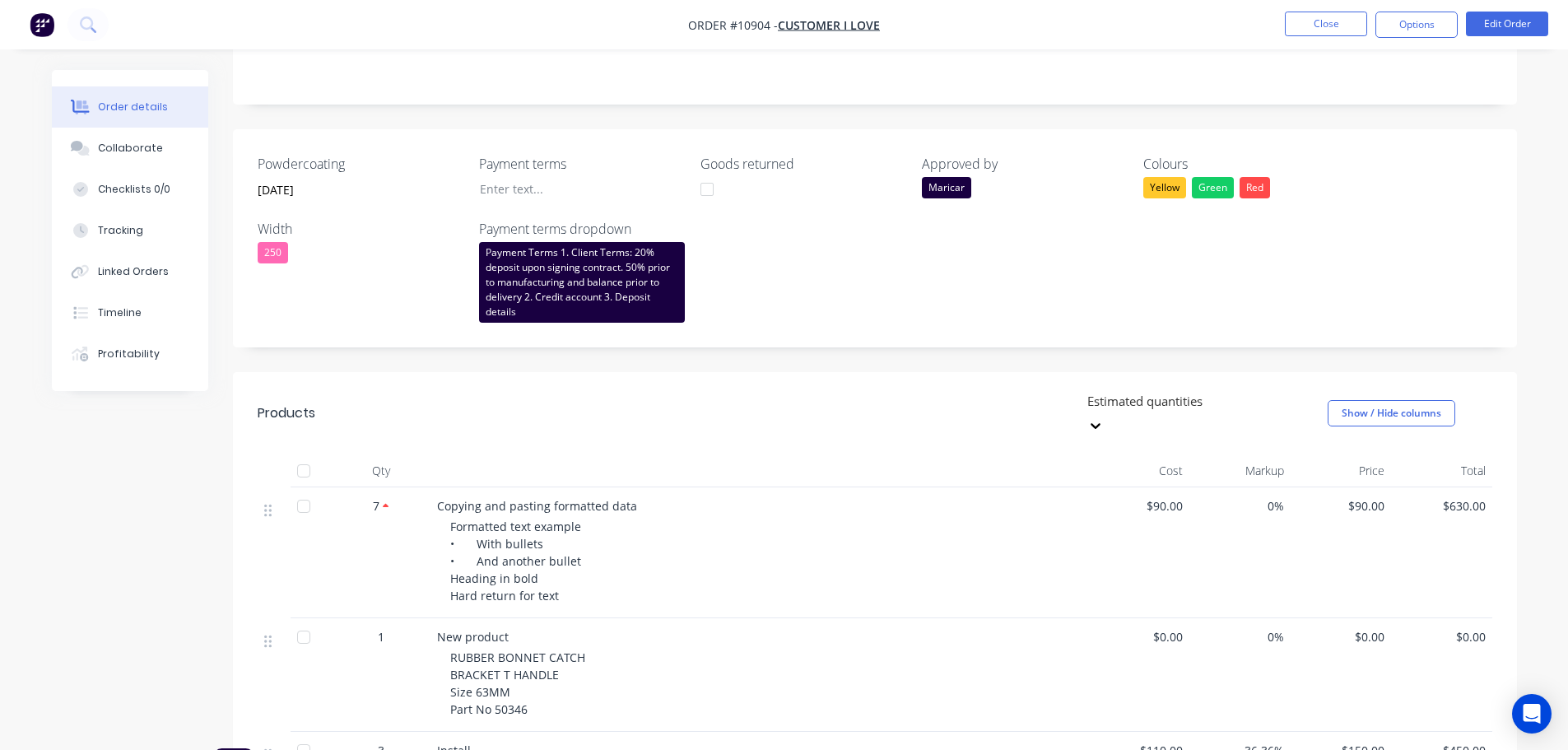
click at [1180, 409] on div at bounding box center [1203, 402] width 237 height 21
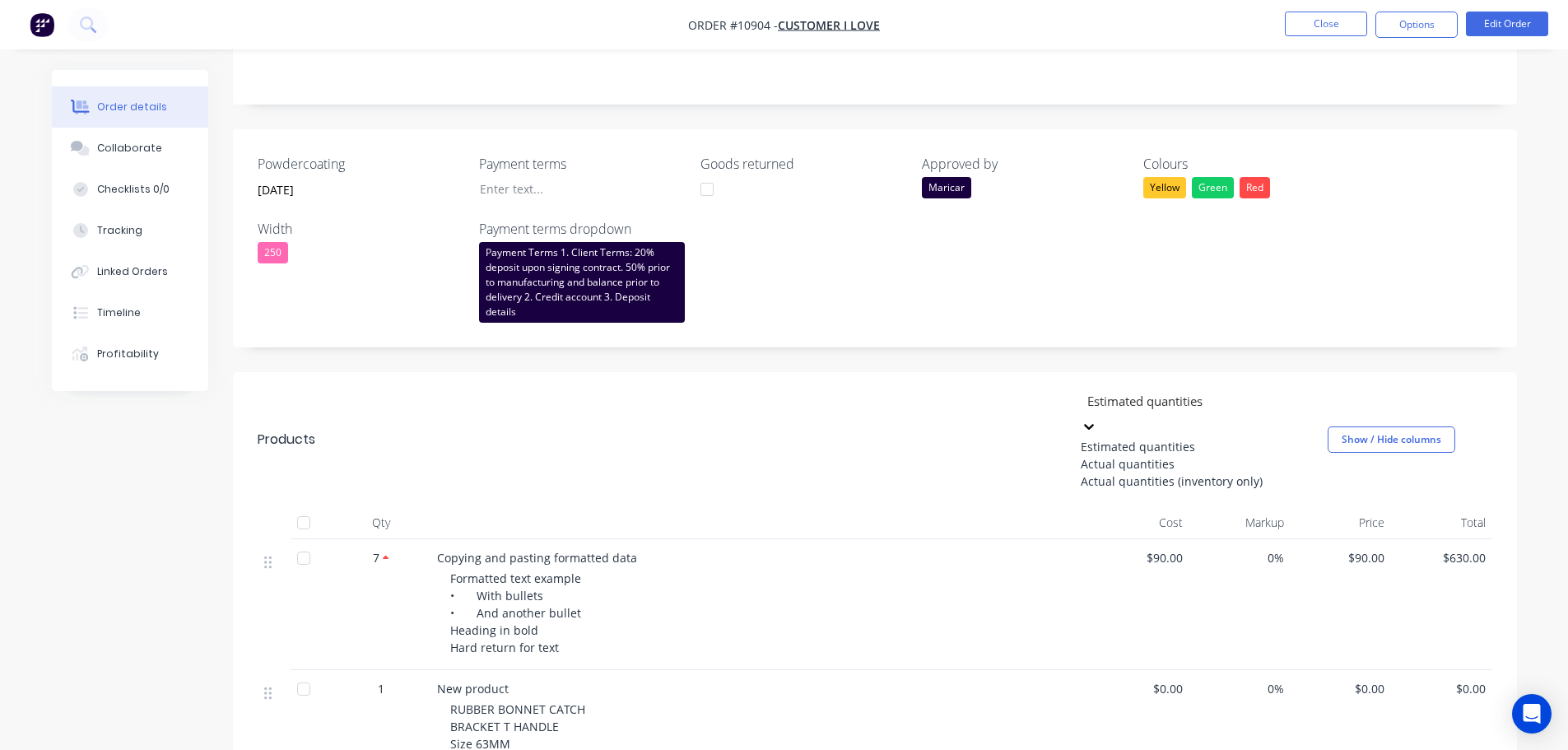
click at [1095, 490] on div "Actual quantities (inventory only)" at bounding box center [1204, 481] width 247 height 17
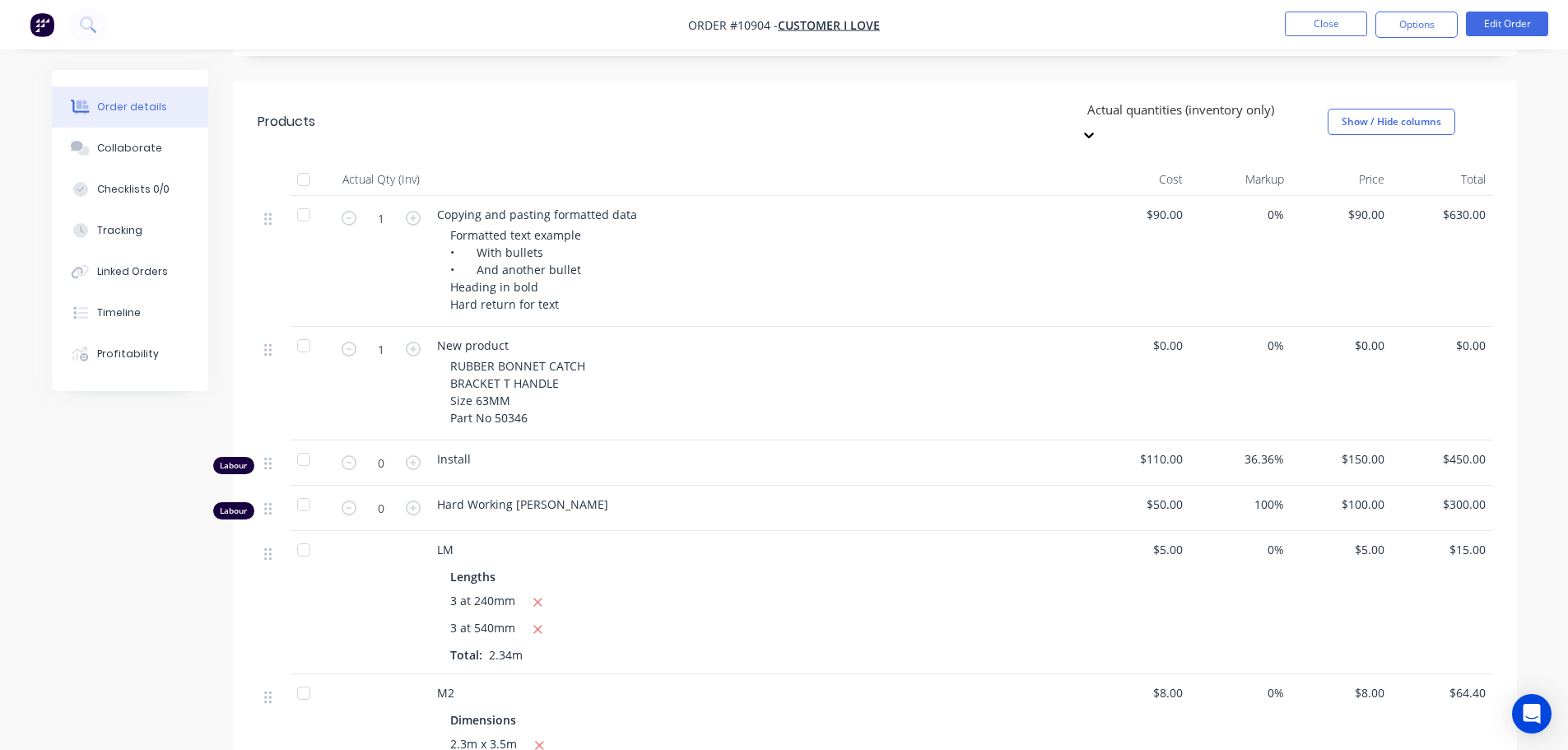
scroll to position [575, 0]
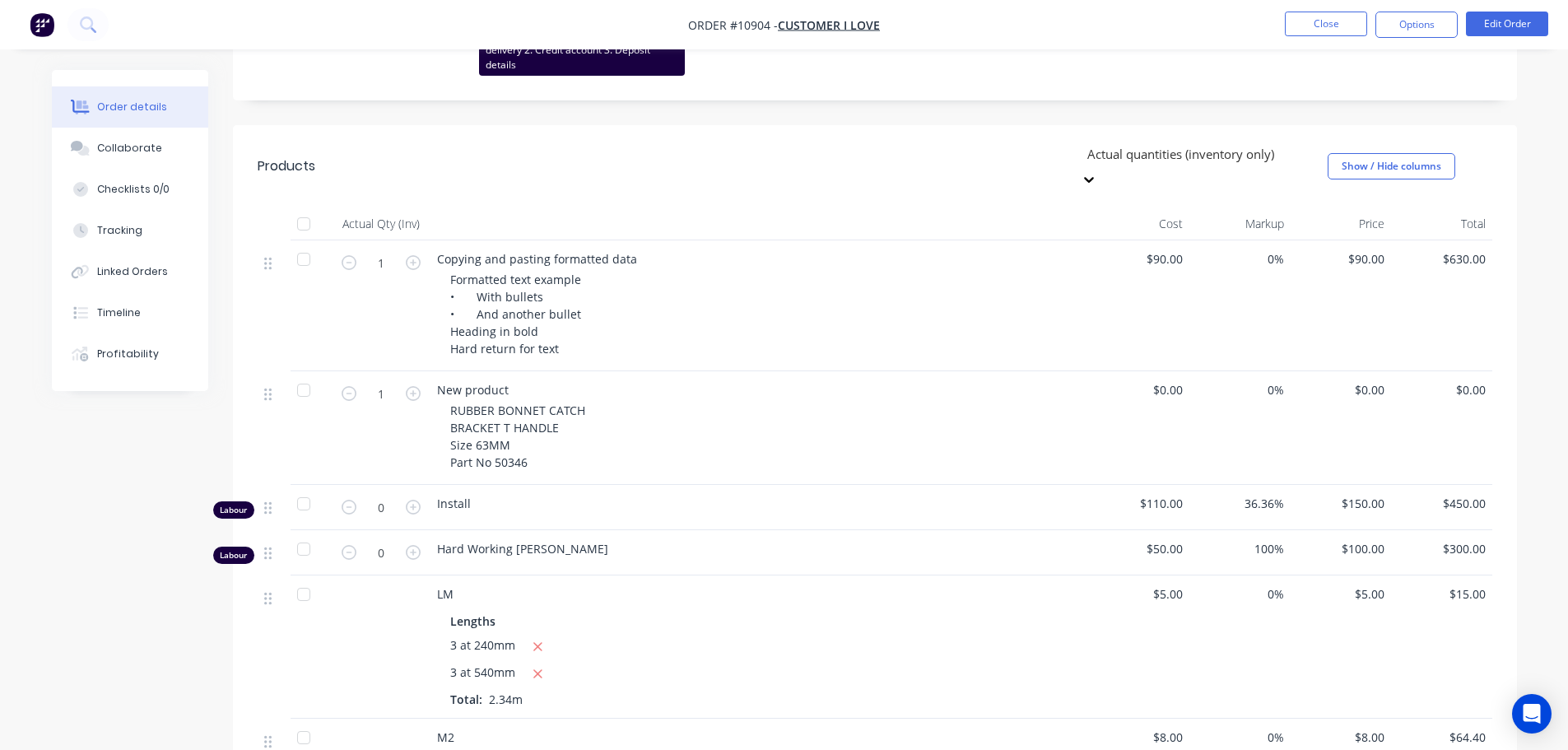
click at [1183, 153] on div at bounding box center [1203, 155] width 237 height 21
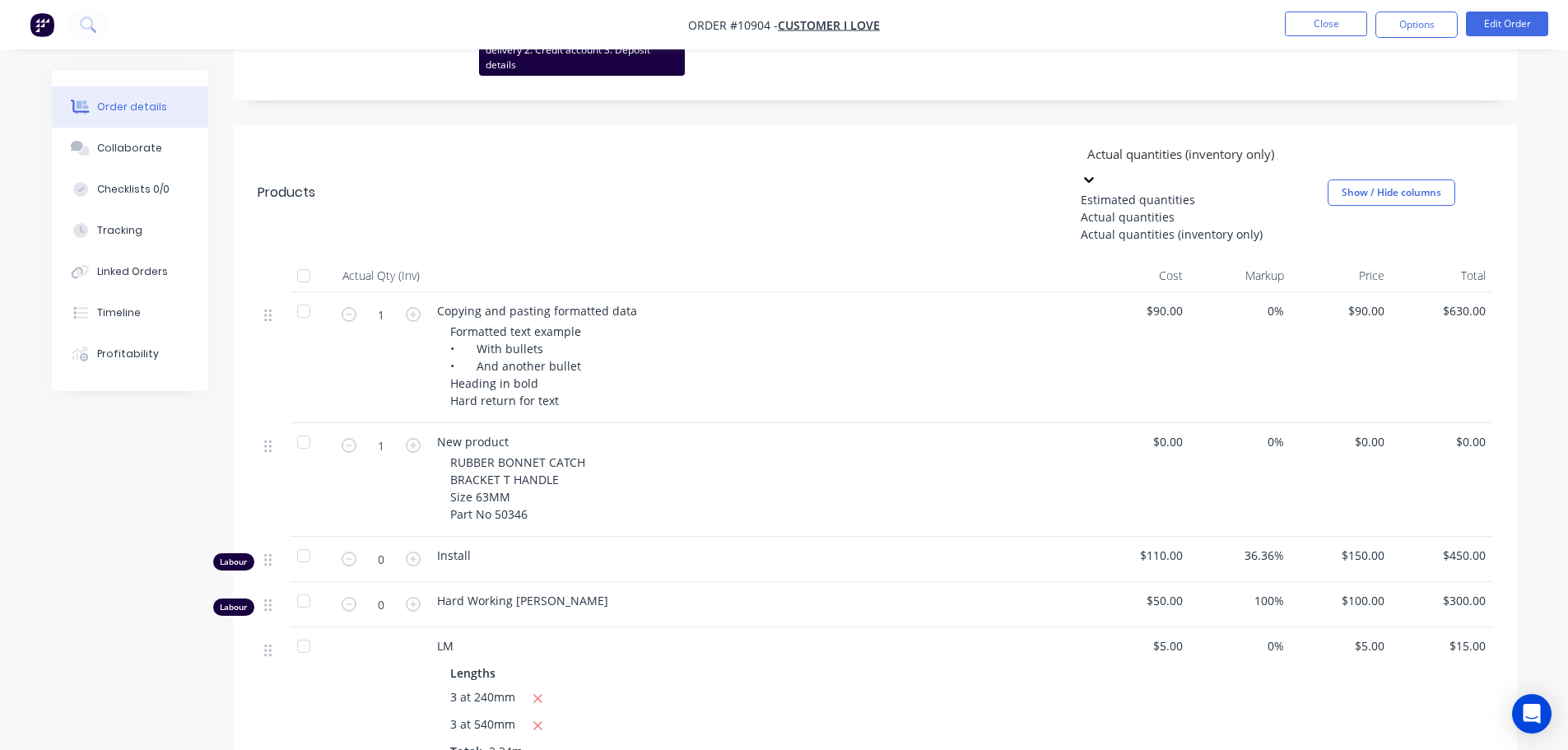
click at [1120, 225] on div "Actual quantities" at bounding box center [1204, 217] width 247 height 17
type input "8"
type input "3"
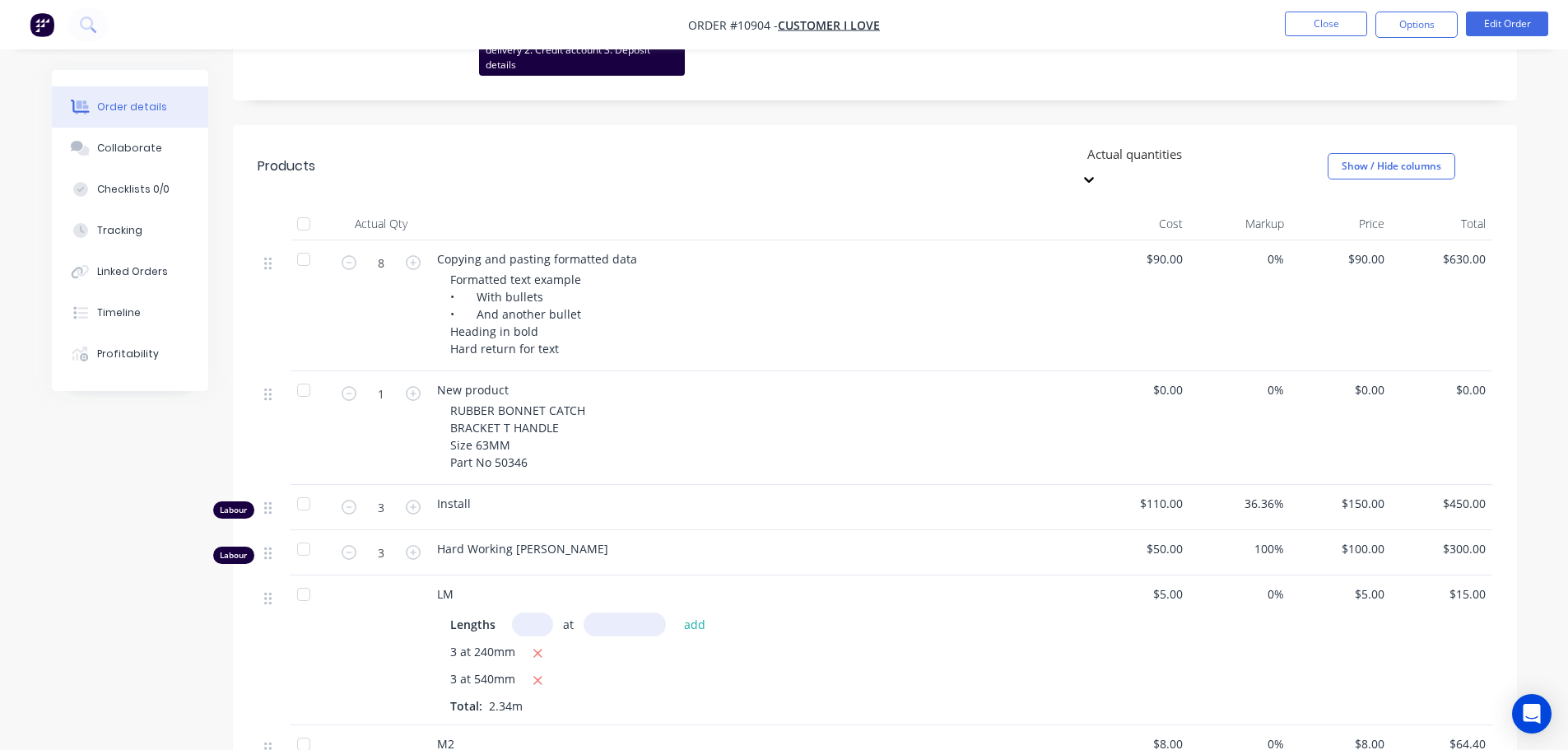
scroll to position [944, 0]
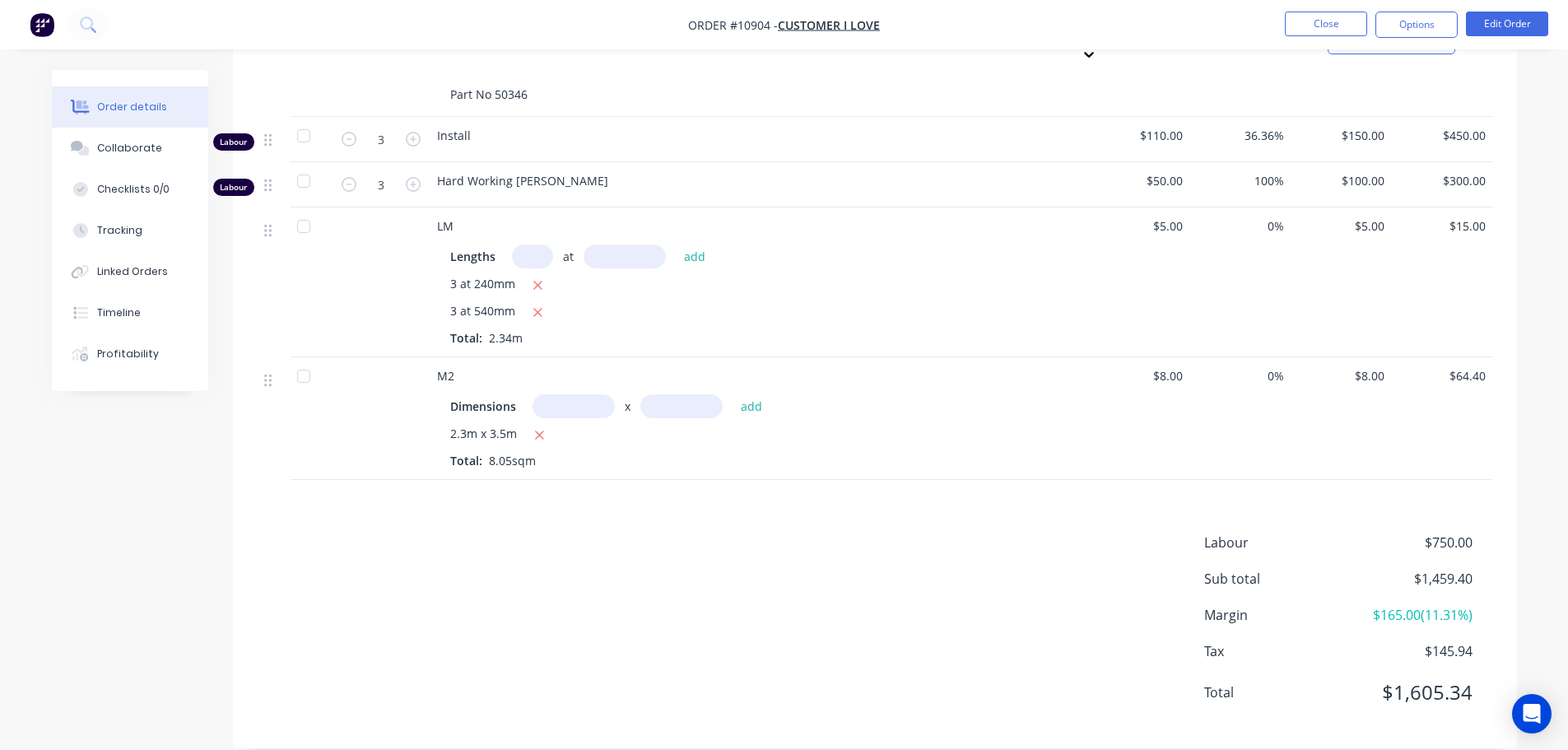
click at [563, 394] on input "text" at bounding box center [573, 406] width 82 height 24
click at [570, 394] on input "25m" at bounding box center [573, 406] width 82 height 24
drag, startPoint x: 589, startPoint y: 381, endPoint x: 528, endPoint y: 382, distance: 61.0
click at [528, 394] on div "Dimensions 25m x add" at bounding box center [759, 406] width 619 height 24
type input "2"
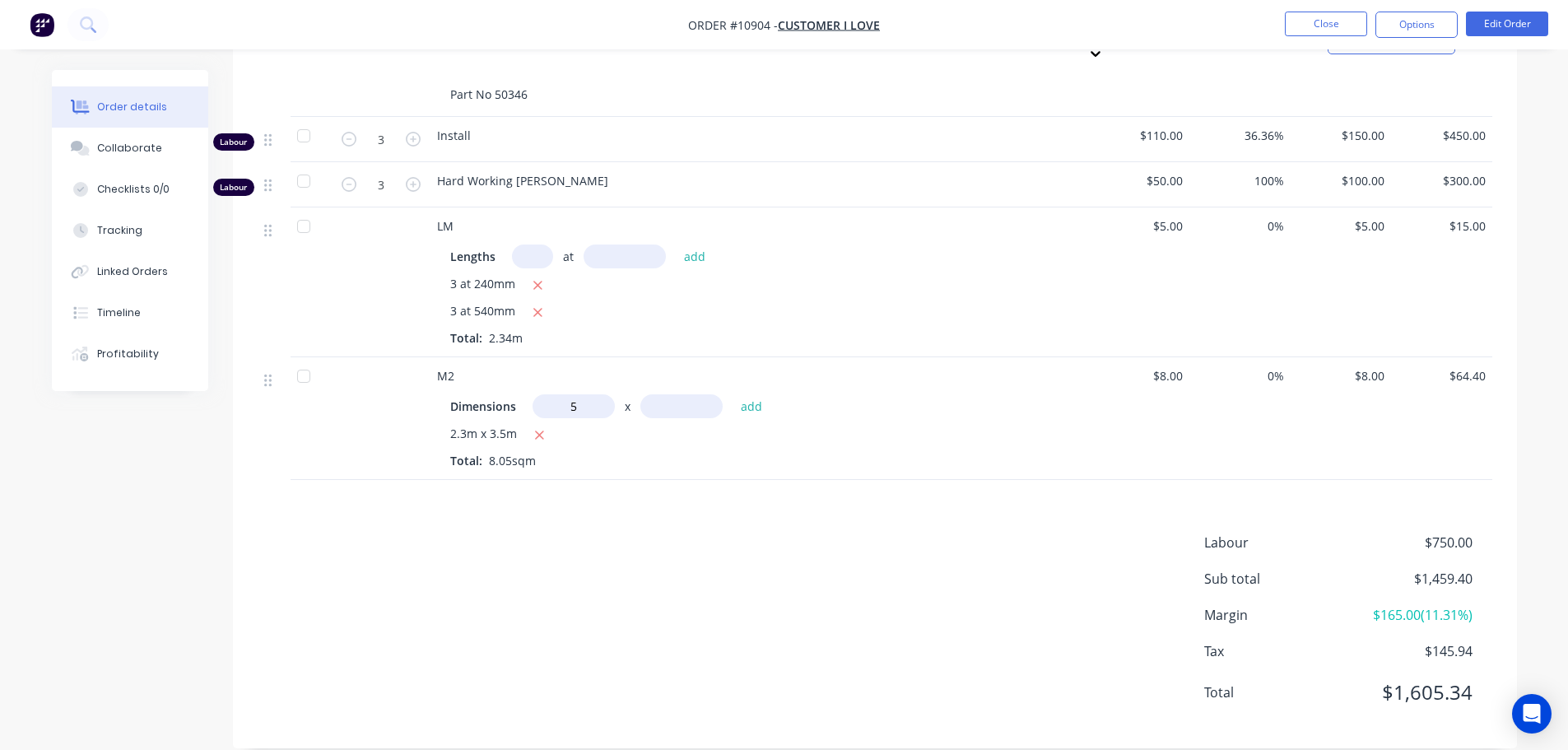
type input "5m"
click at [748, 395] on button "add" at bounding box center [752, 406] width 38 height 22
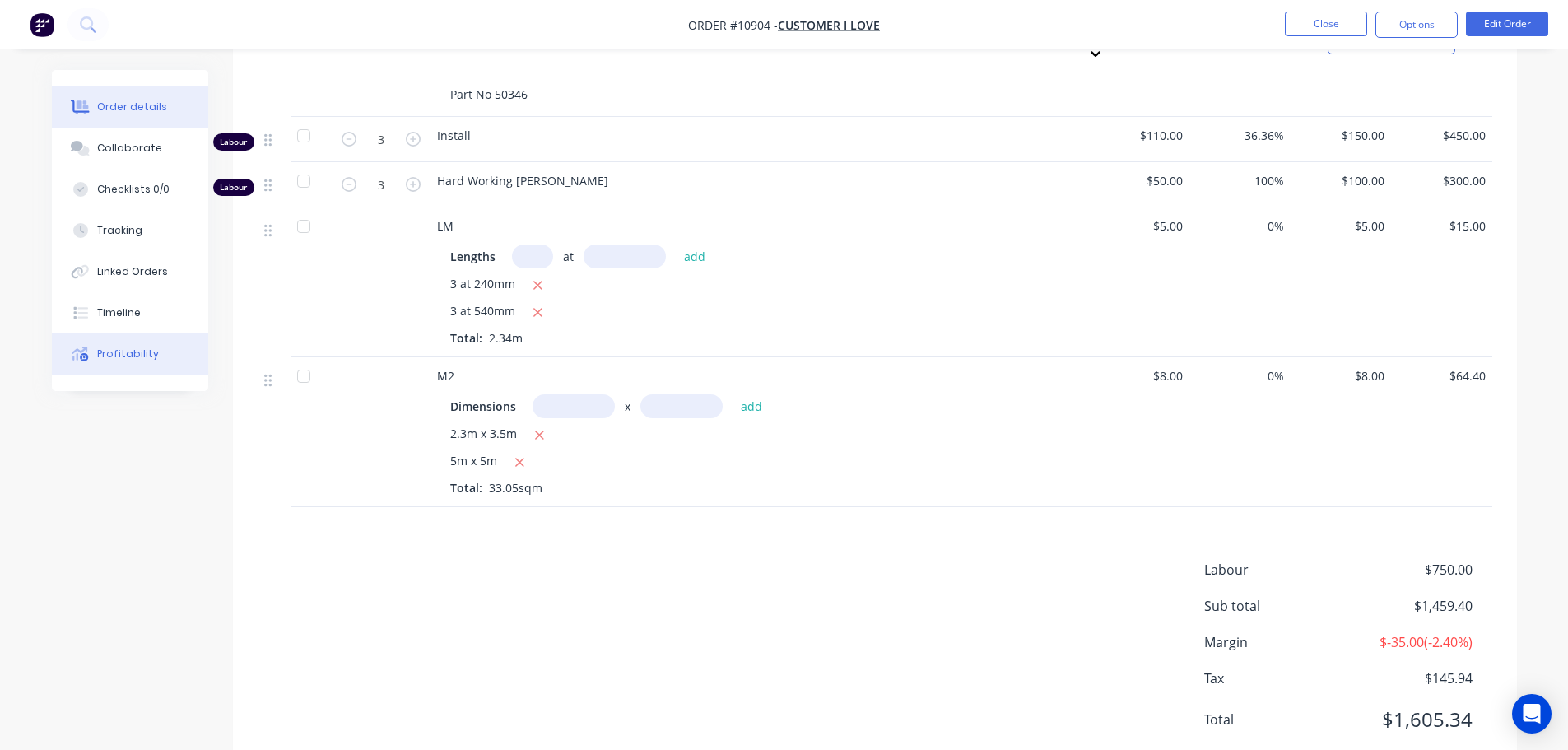
click at [125, 360] on div "Profitability" at bounding box center [128, 354] width 62 height 15
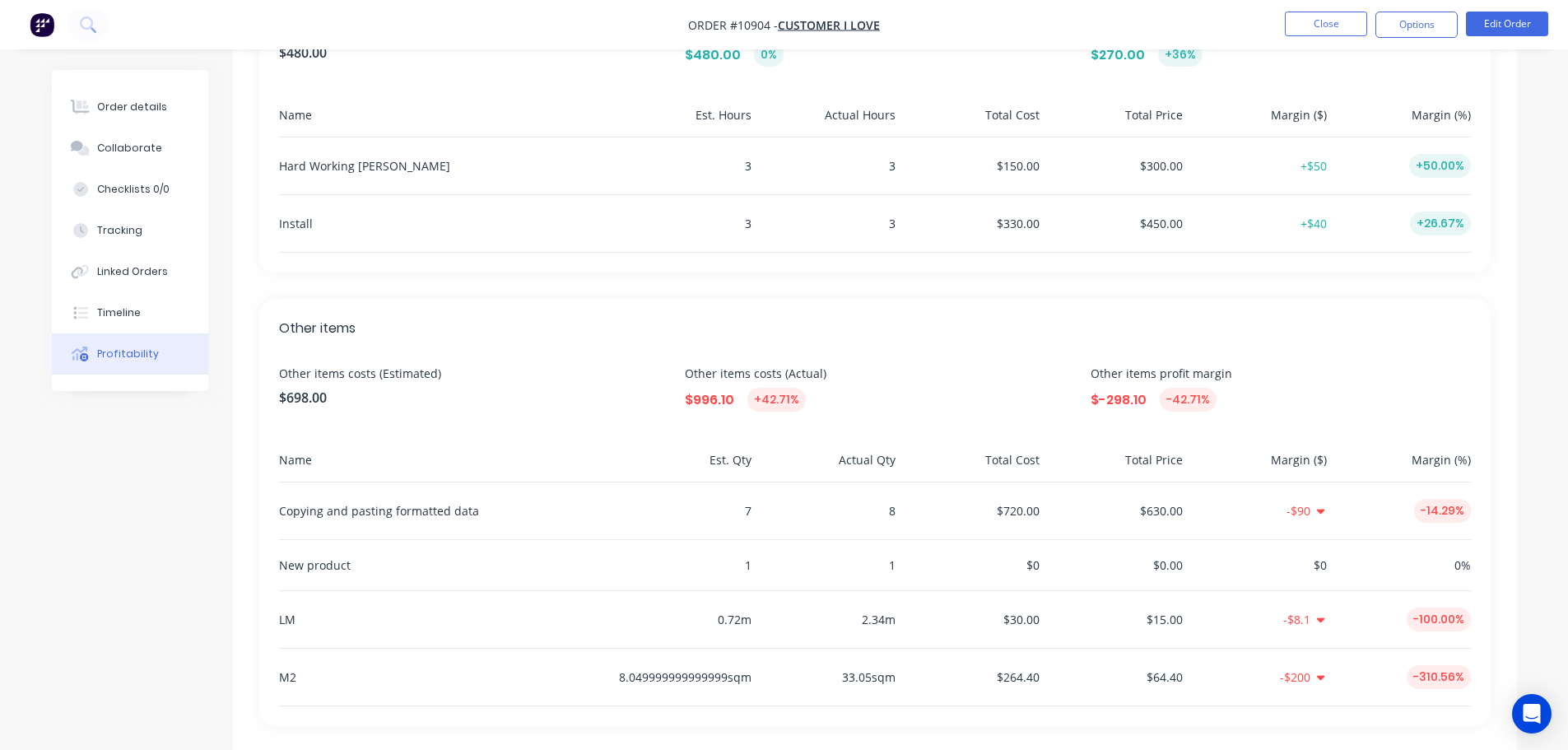
scroll to position [575, 0]
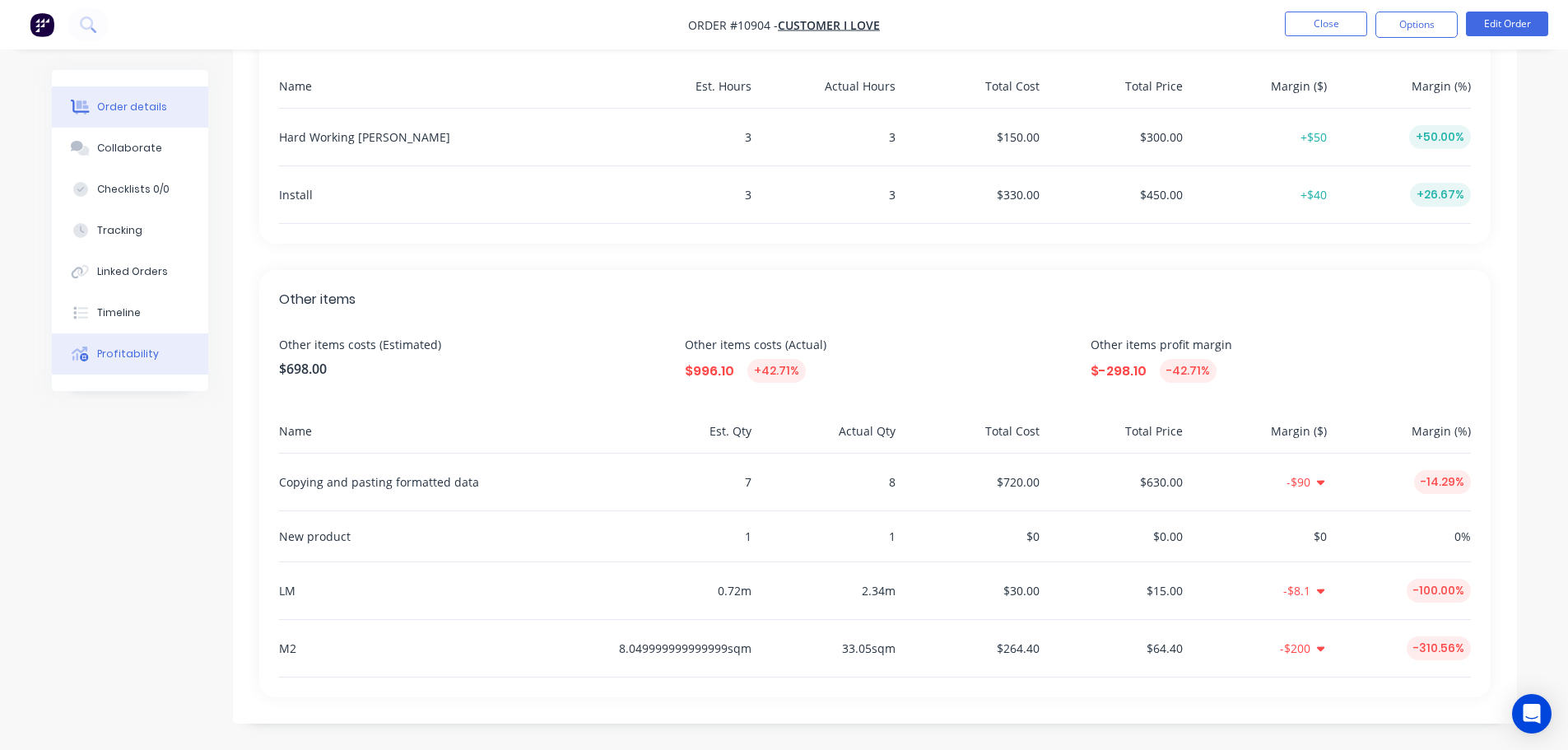
click at [138, 106] on div "Order details" at bounding box center [132, 107] width 70 height 15
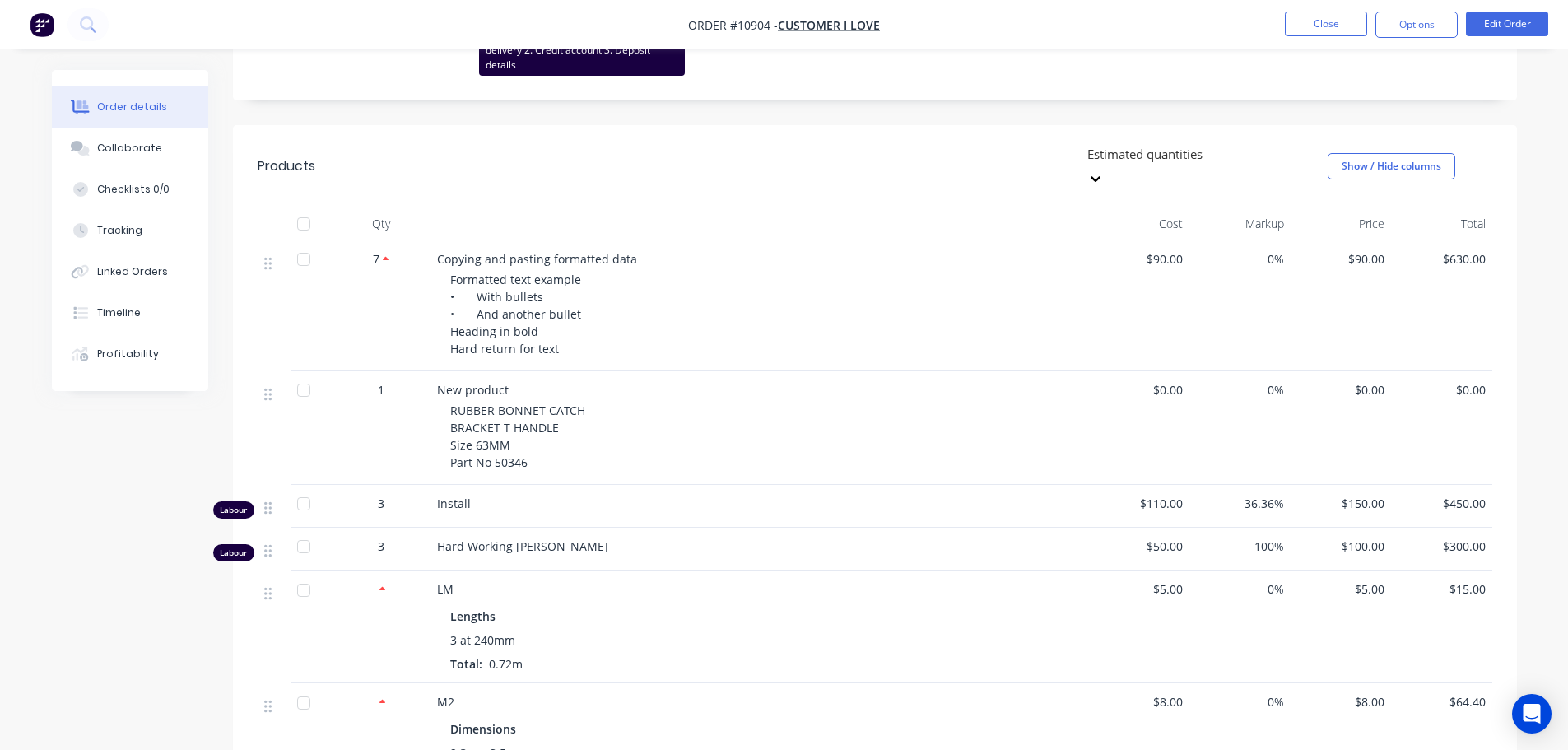
click at [127, 627] on div "Created by Cathy Created 08/09/25 Required 08/09/25 Assigned to Add team member…" at bounding box center [784, 292] width 1465 height 1595
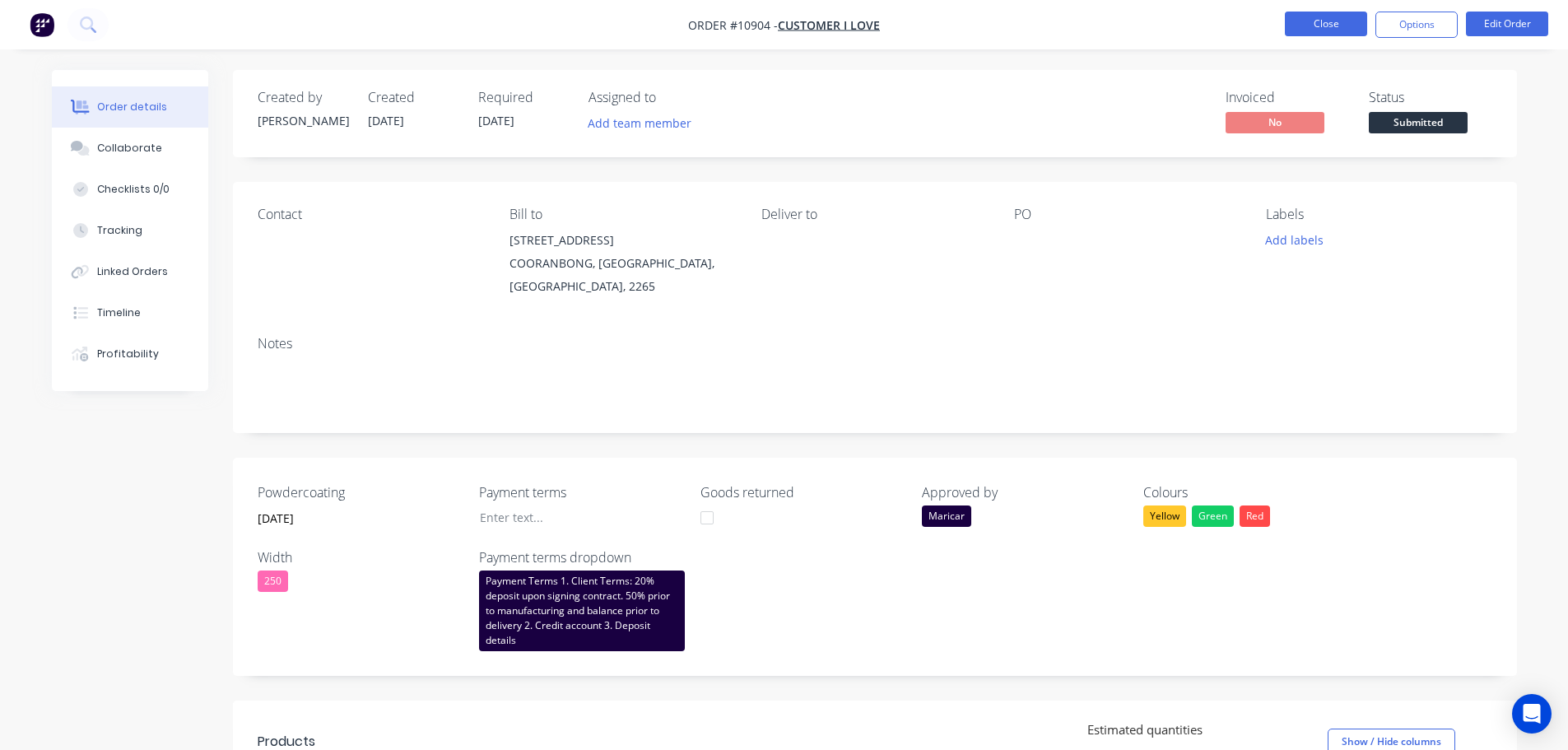
click at [1307, 27] on button "Close" at bounding box center [1326, 24] width 82 height 25
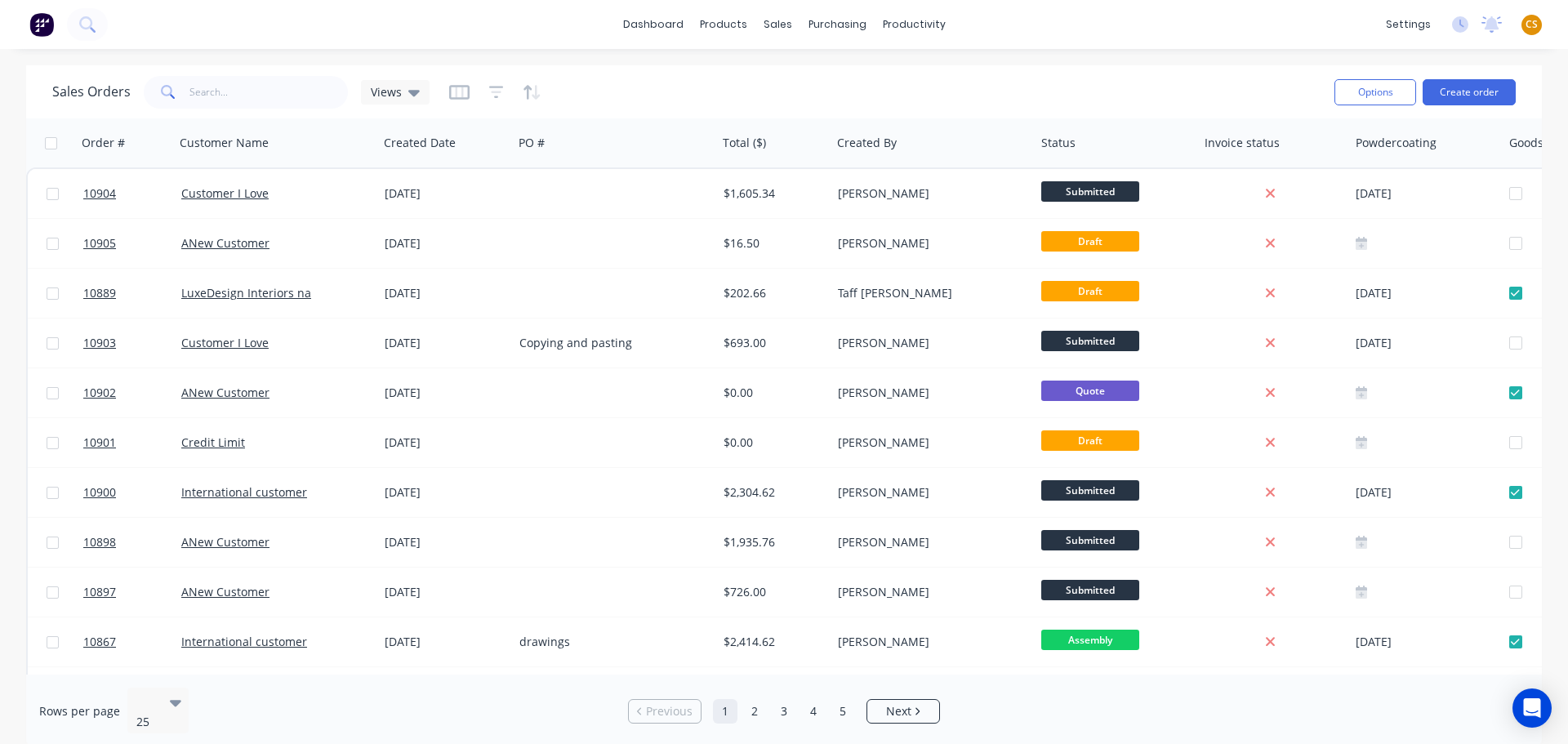
click at [1204, 31] on div "dashboard products sales purchasing productivity dashboard products Product Cat…" at bounding box center [784, 24] width 1568 height 49
click at [1063, 29] on div "dashboard products sales purchasing productivity dashboard products Product Cat…" at bounding box center [784, 24] width 1568 height 49
click at [856, 83] on div "Sales Orders" at bounding box center [838, 78] width 67 height 15
click at [408, 95] on icon at bounding box center [414, 93] width 12 height 18
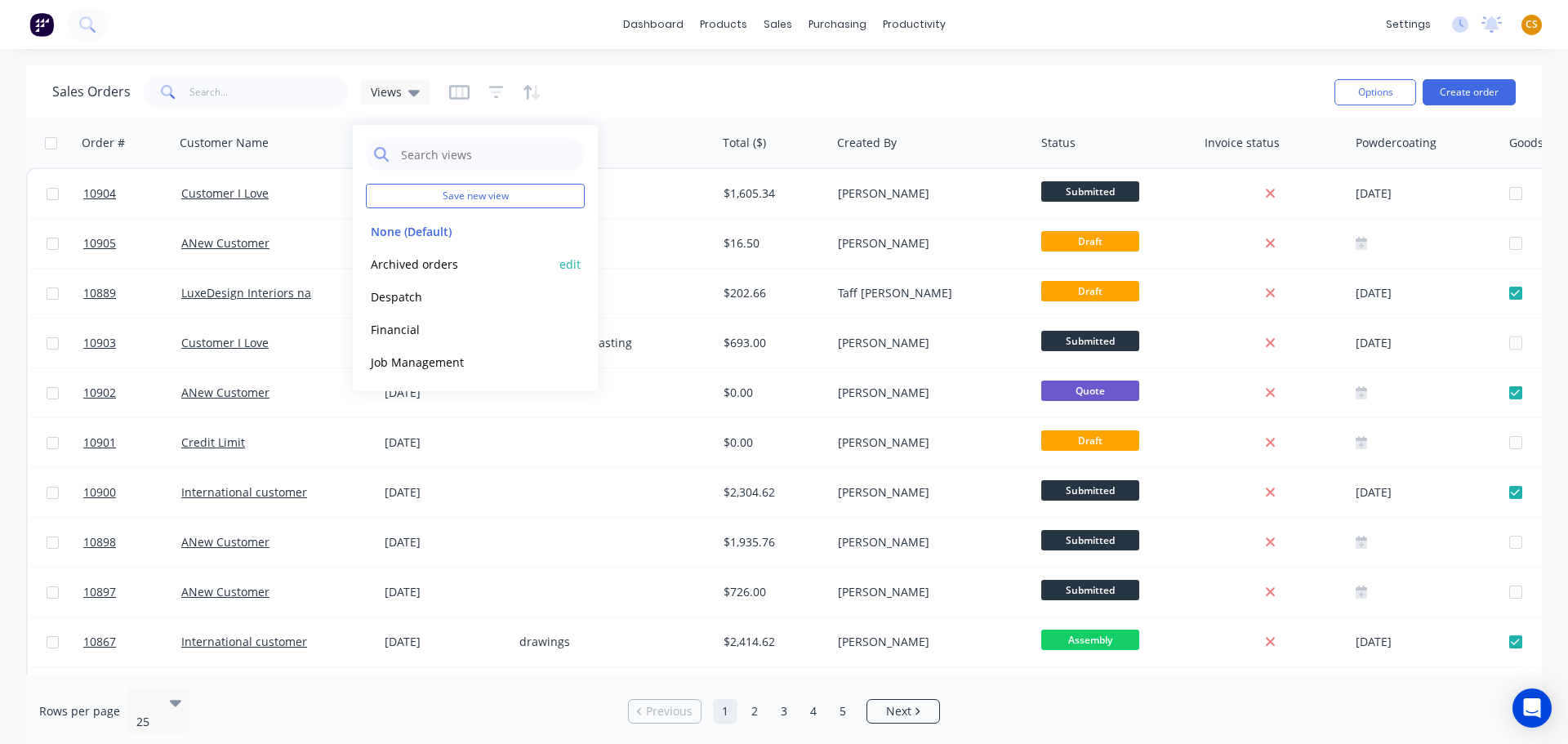
click at [448, 266] on button "Archived orders" at bounding box center [458, 264] width 186 height 19
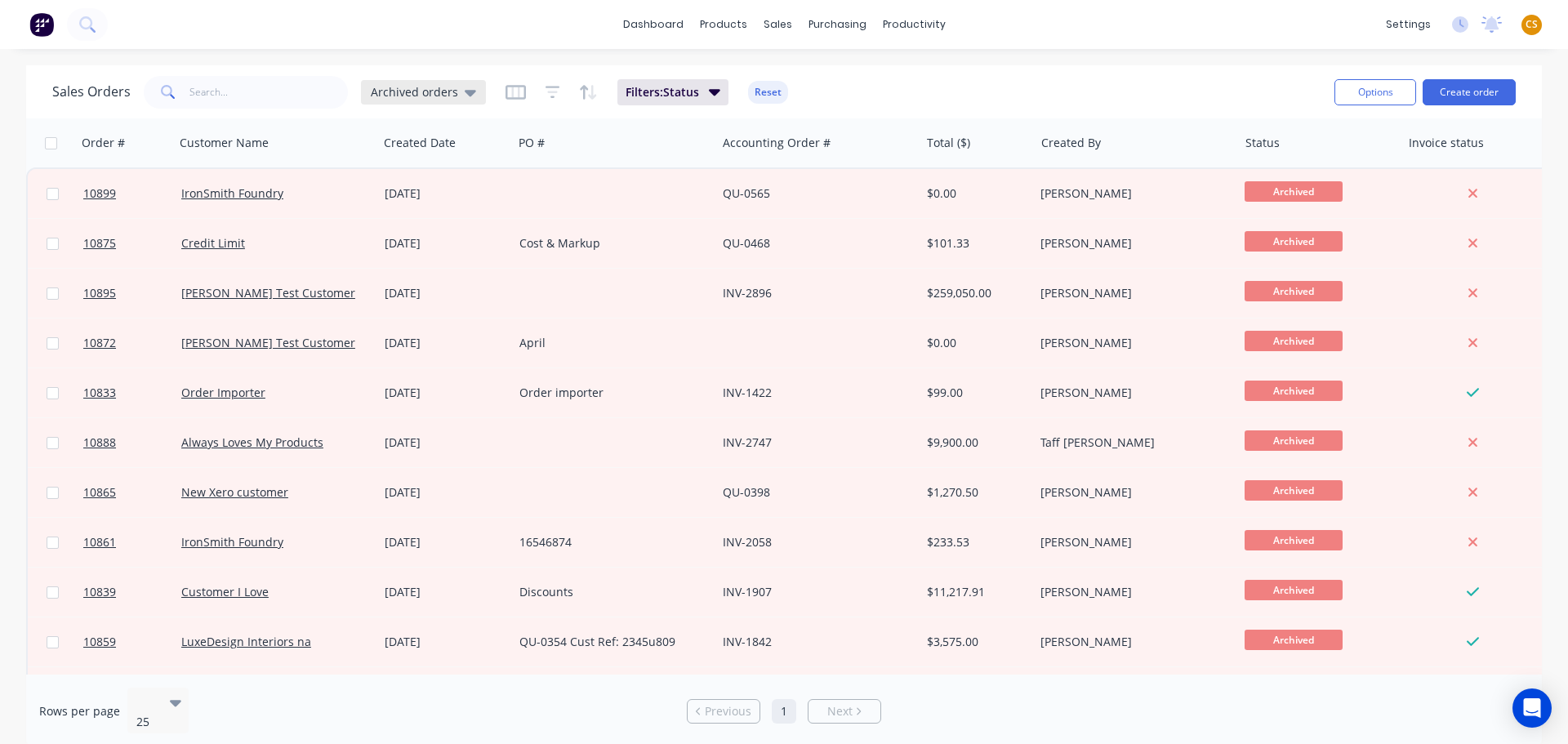
click at [390, 96] on span "Archived orders" at bounding box center [415, 92] width 87 height 17
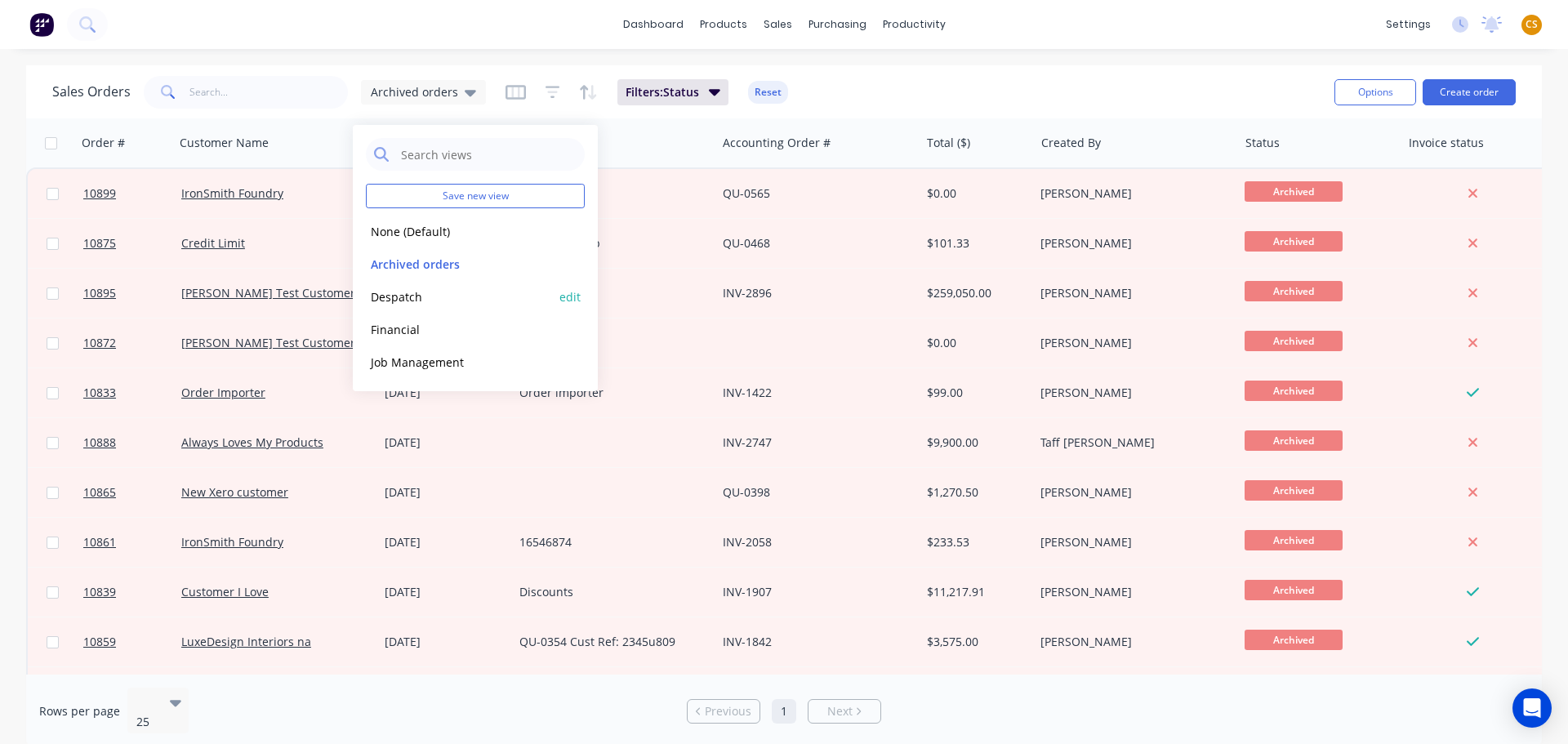
click at [405, 298] on button "Despatch" at bounding box center [458, 297] width 186 height 19
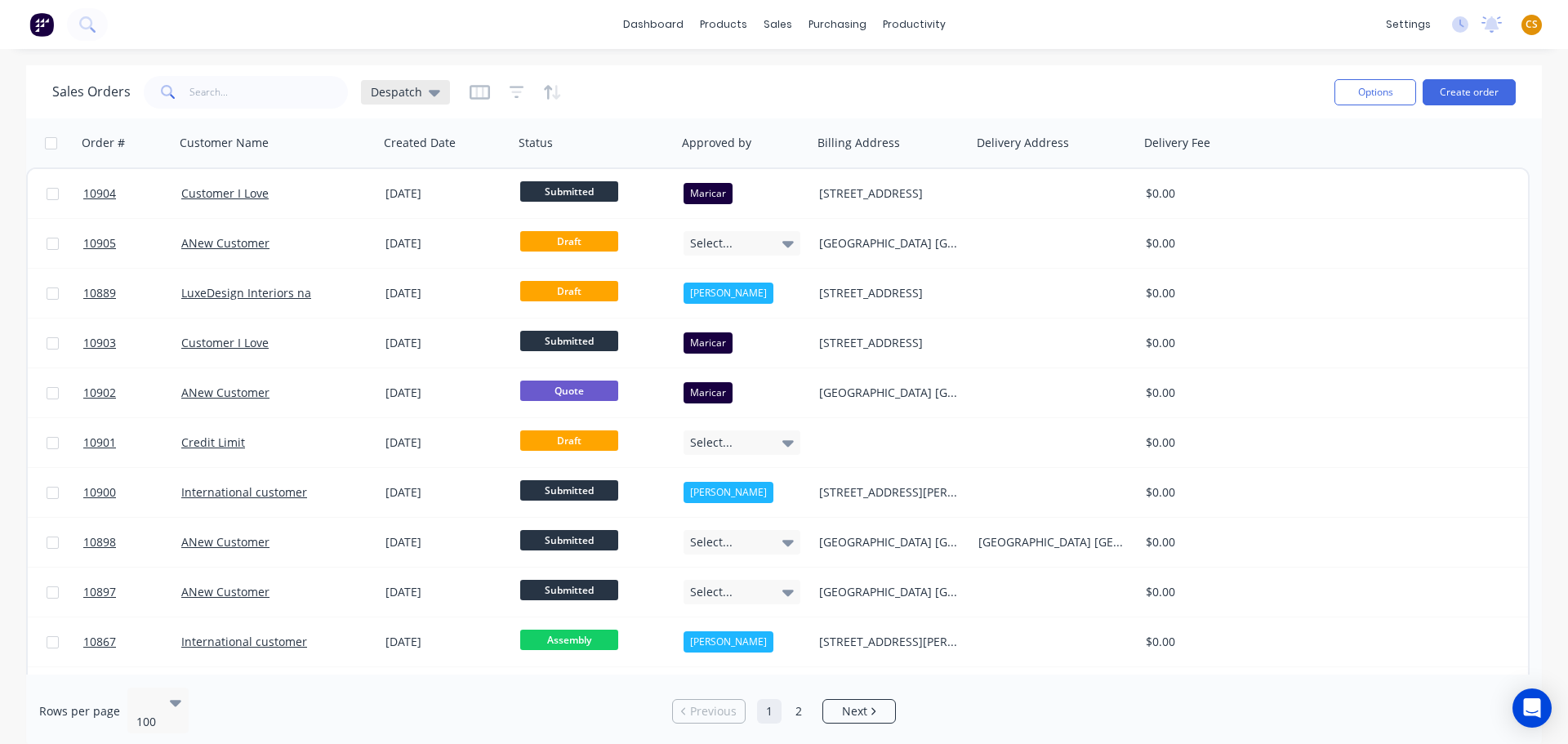
click at [401, 95] on span "Despatch" at bounding box center [397, 92] width 52 height 17
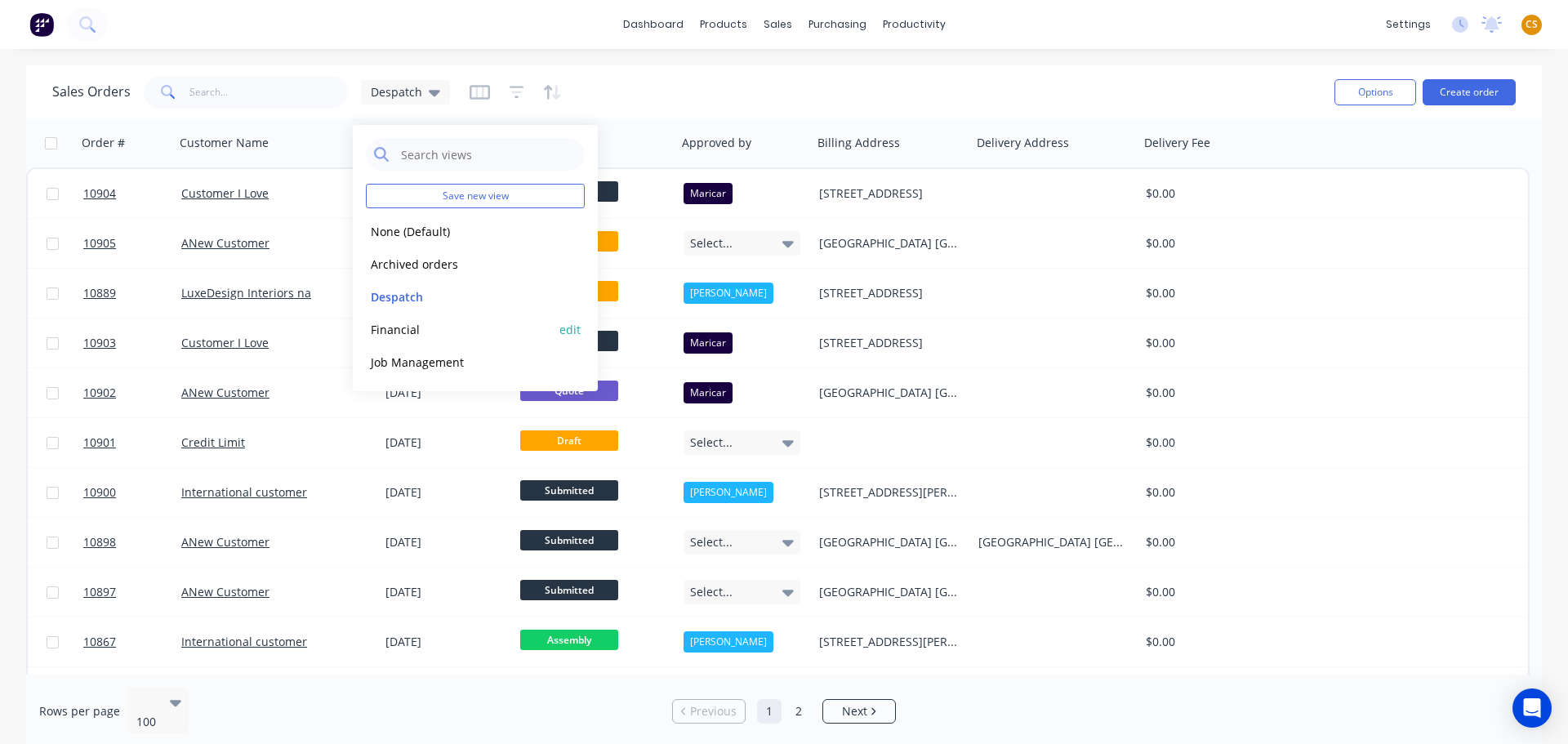
click at [397, 332] on button "Financial" at bounding box center [458, 329] width 186 height 19
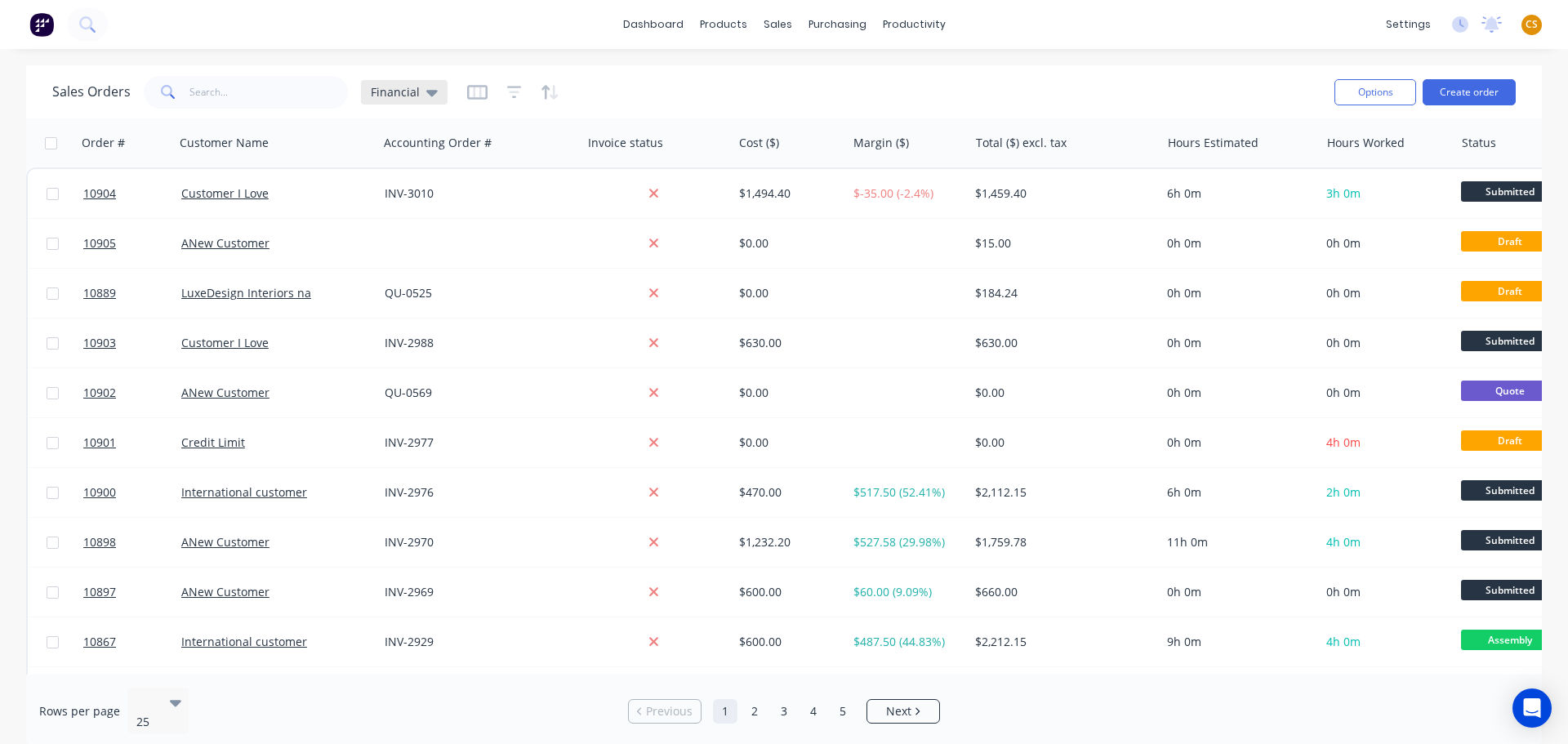
click at [387, 90] on span "Financial" at bounding box center [396, 92] width 49 height 17
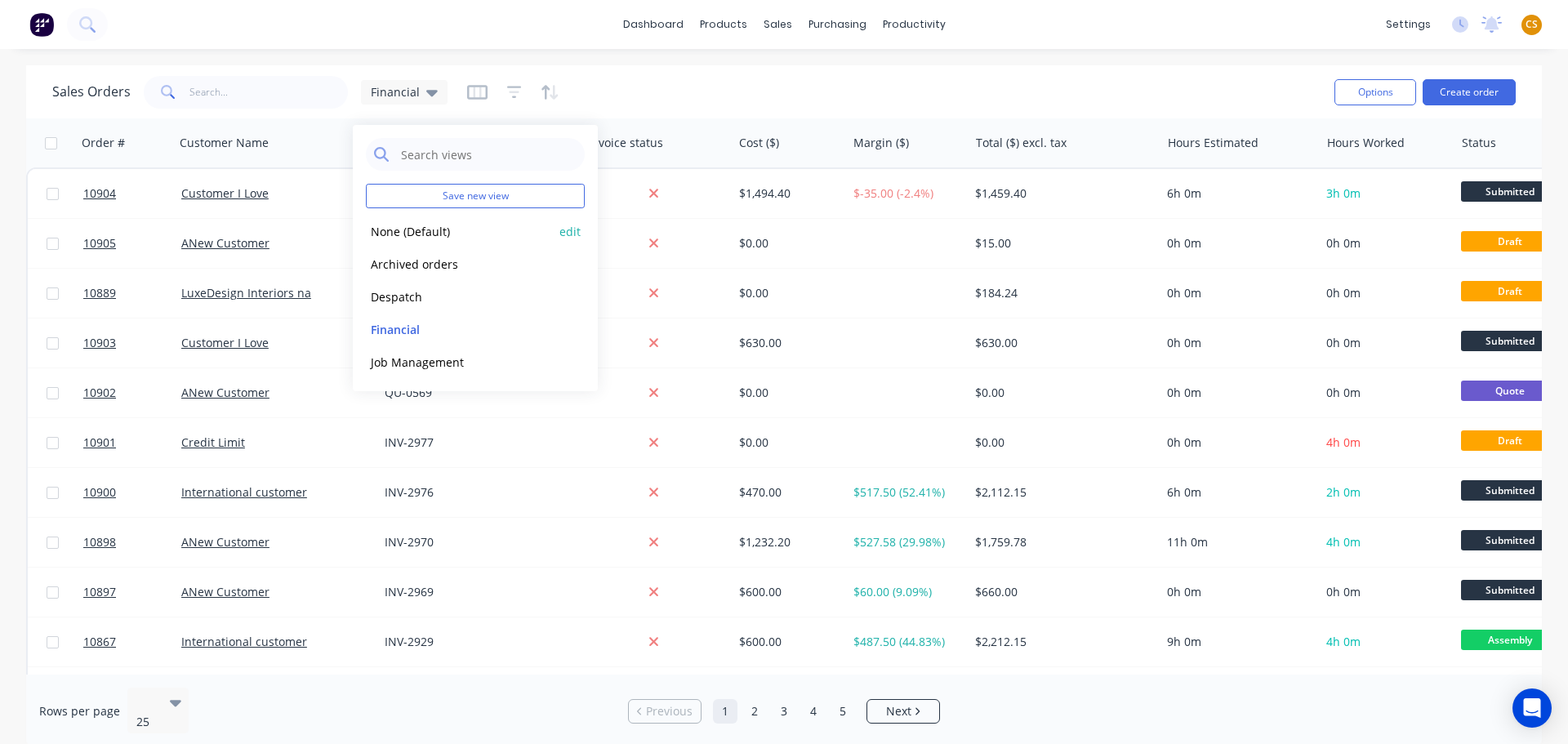
click at [398, 233] on button "None (Default)" at bounding box center [458, 231] width 186 height 19
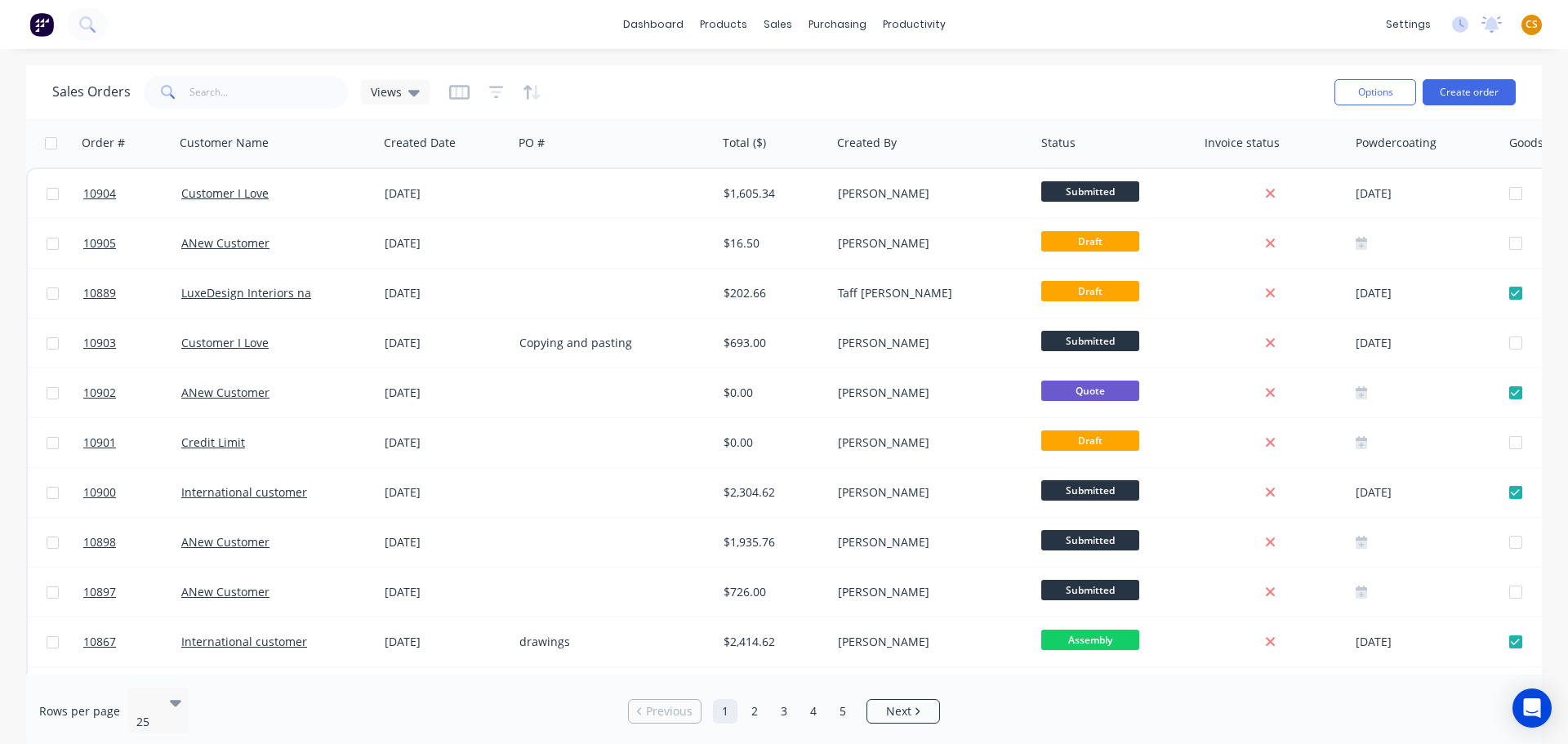
click at [717, 89] on div "Sales Orders Views" at bounding box center [687, 92] width 1269 height 40
click at [576, 250] on button "Hide column" at bounding box center [580, 249] width 122 height 33
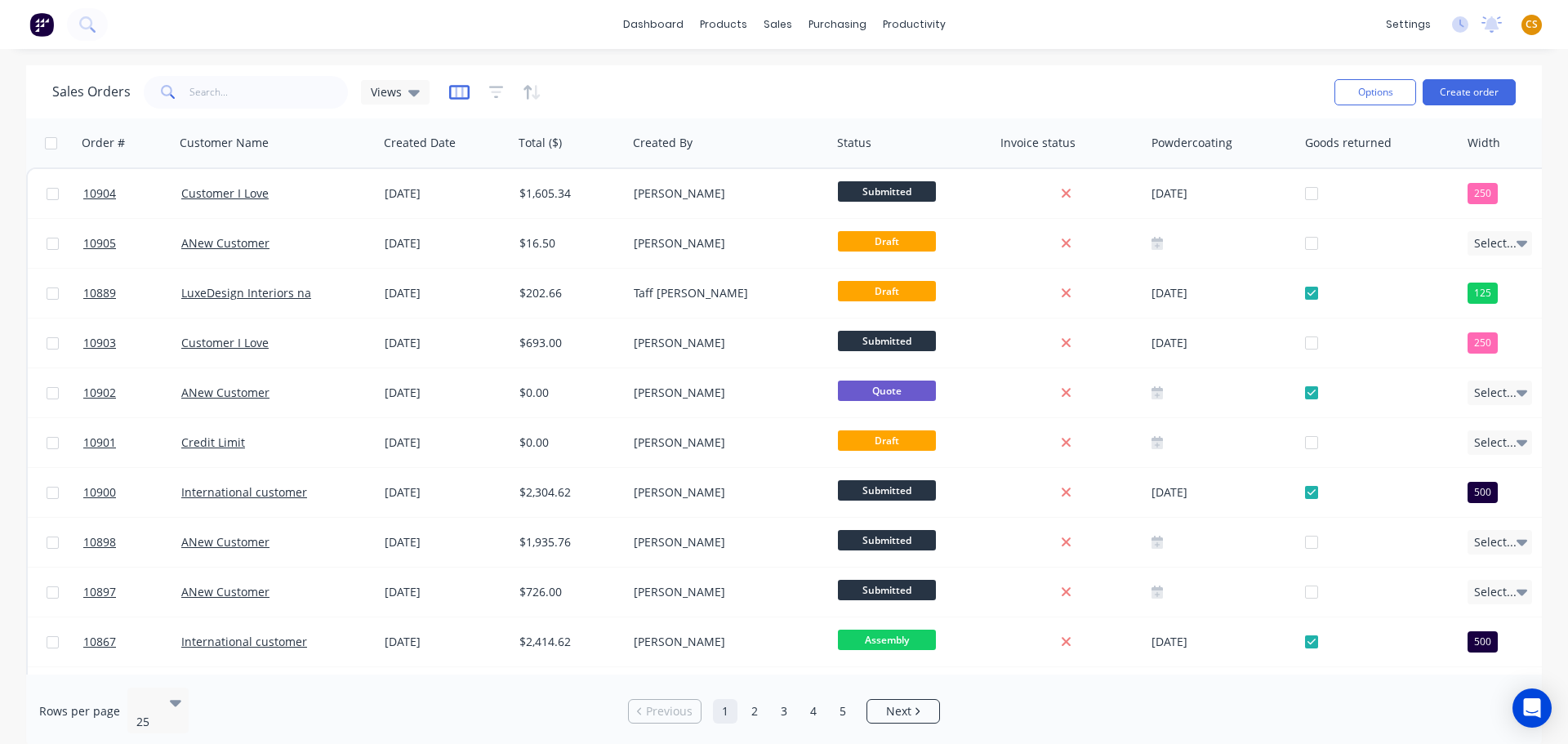
click at [459, 97] on icon "button" at bounding box center [459, 93] width 21 height 15
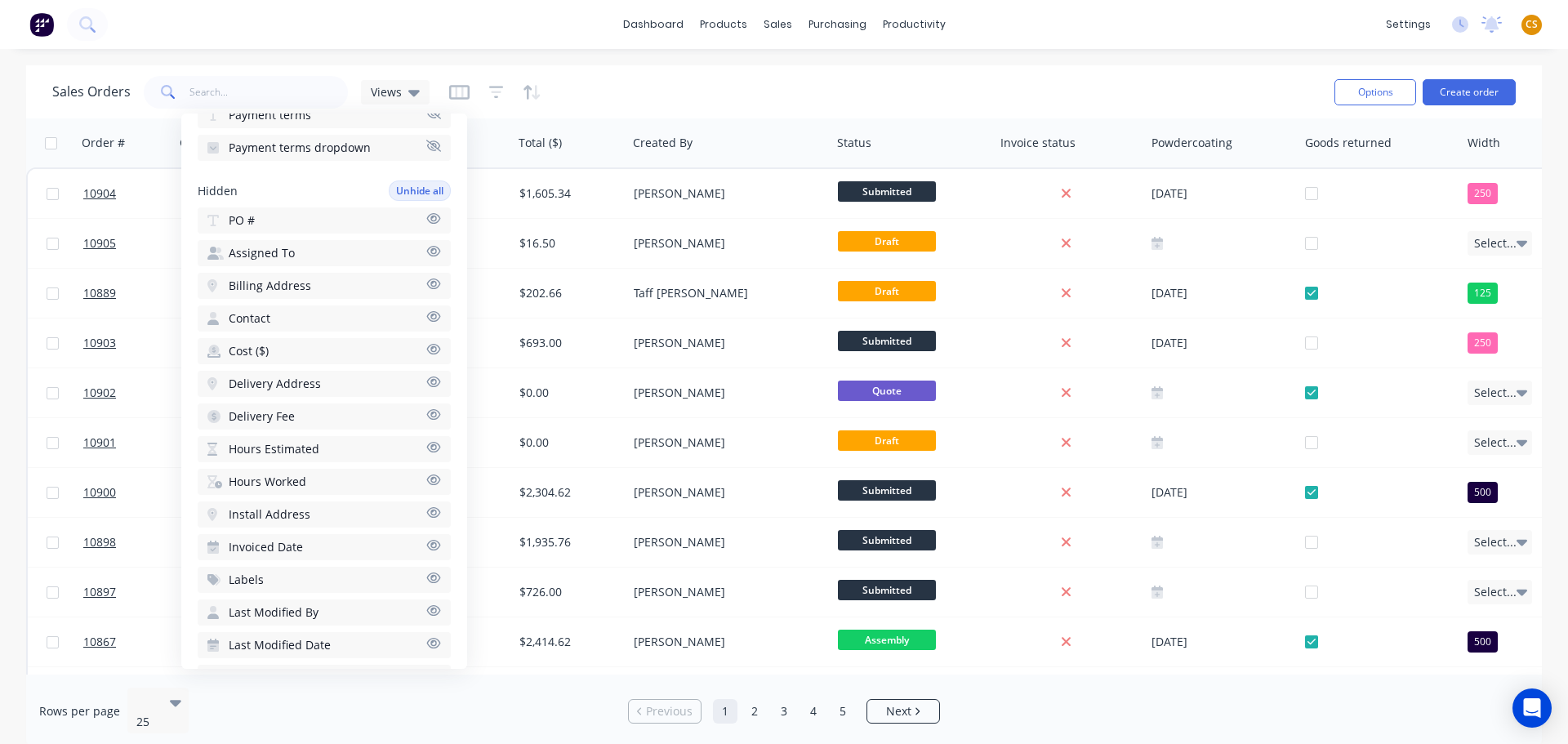
scroll to position [524, 0]
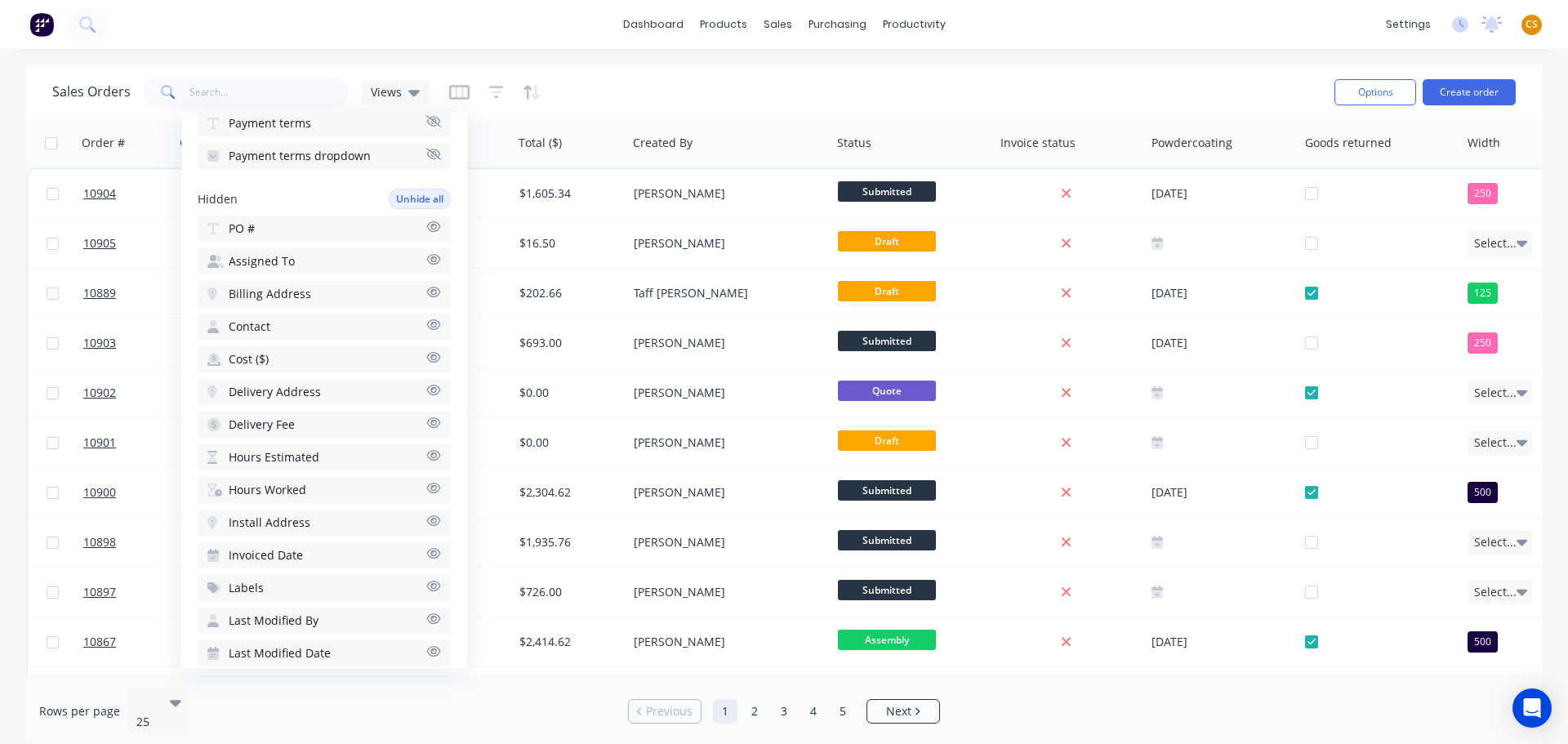
click at [475, 697] on div "Rows per page 25" at bounding box center [287, 711] width 496 height 47
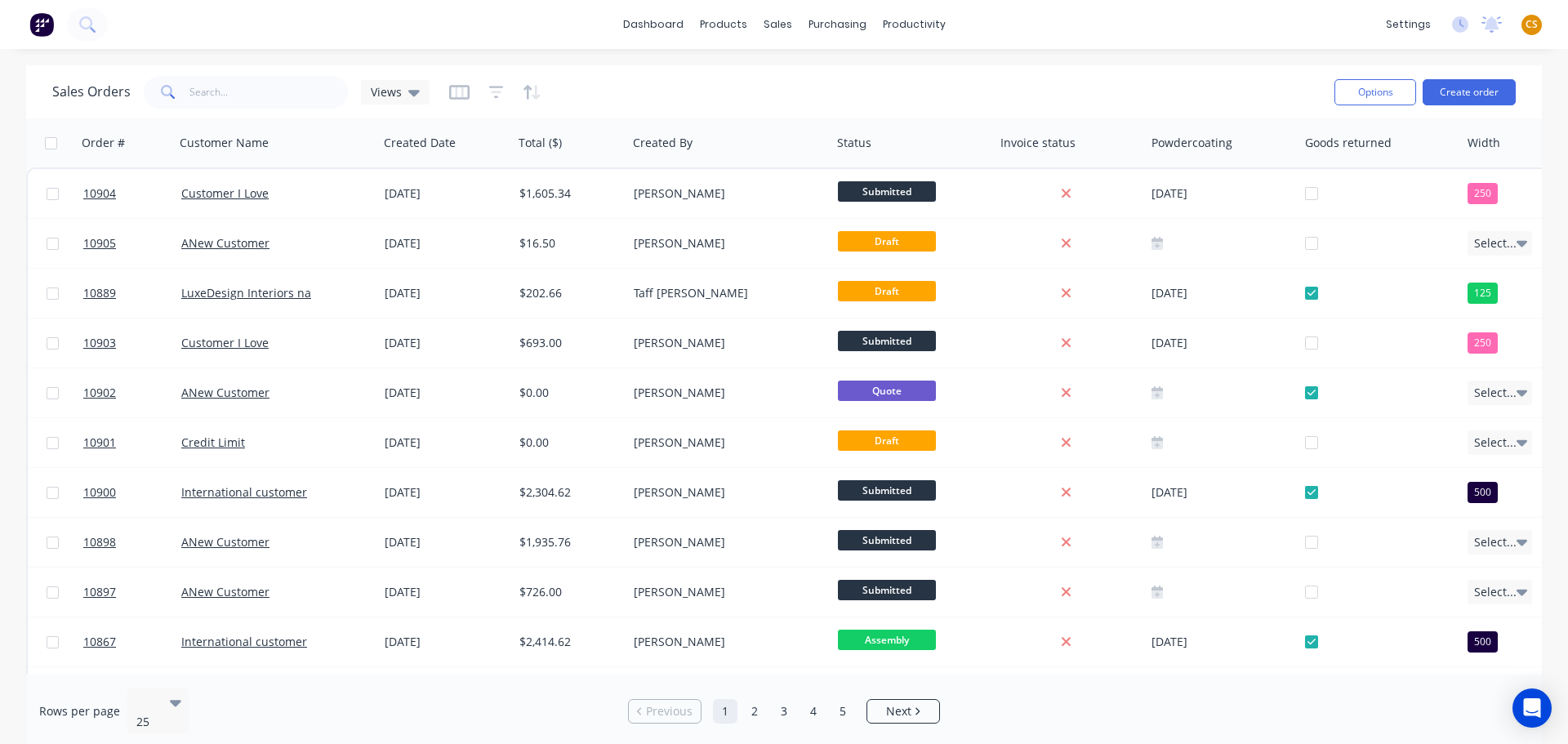
click at [767, 80] on div "Sales Orders Views" at bounding box center [687, 92] width 1269 height 40
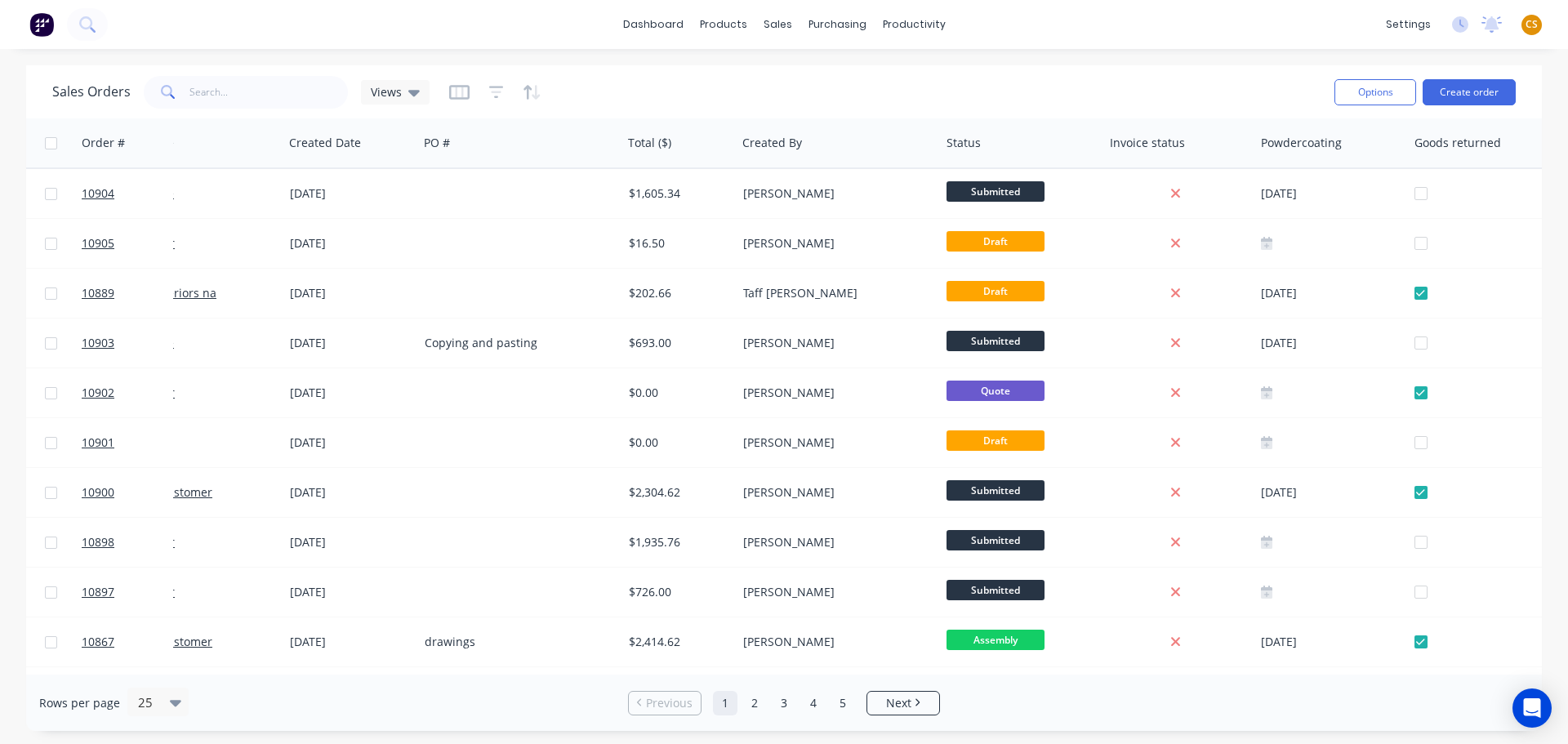
scroll to position [0, 116]
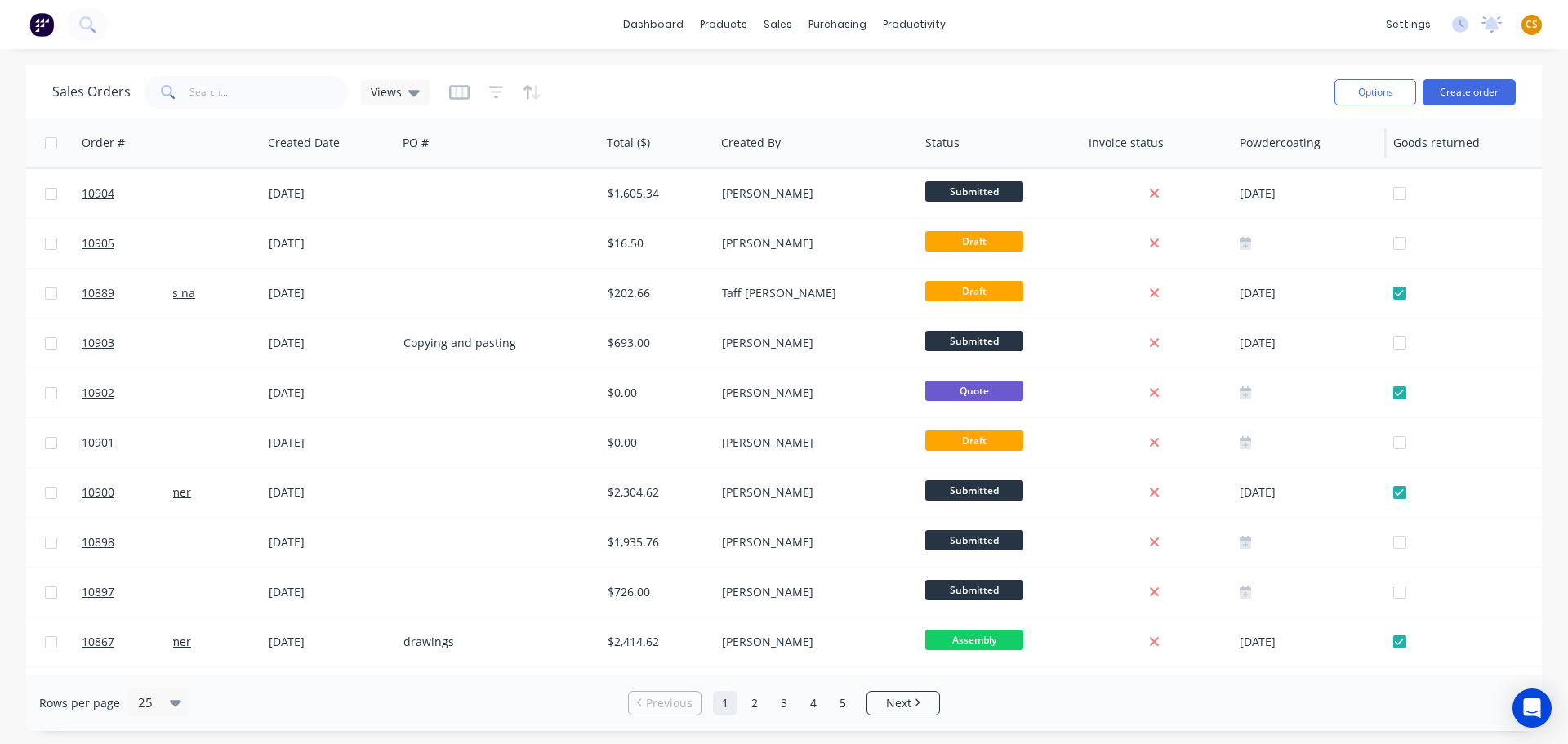
click at [1279, 161] on div "Powdercoating" at bounding box center [1309, 143] width 153 height 49
drag, startPoint x: 1279, startPoint y: 156, endPoint x: 1132, endPoint y: 156, distance: 147.0
click at [1132, 156] on div at bounding box center [1158, 143] width 133 height 33
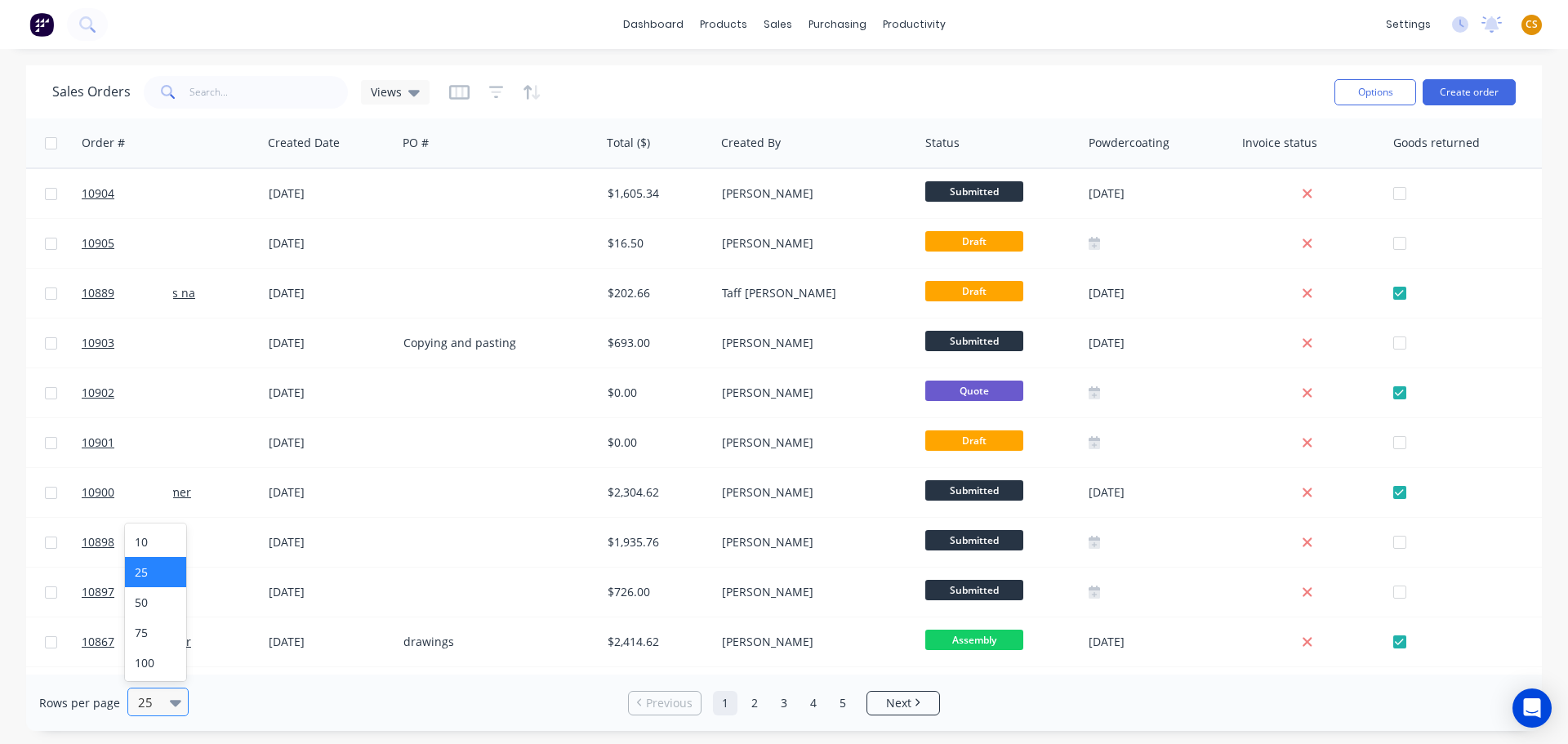
click at [170, 701] on icon at bounding box center [175, 702] width 12 height 6
click at [152, 666] on div "100" at bounding box center [156, 662] width 62 height 30
click at [405, 100] on div "Views" at bounding box center [396, 92] width 69 height 24
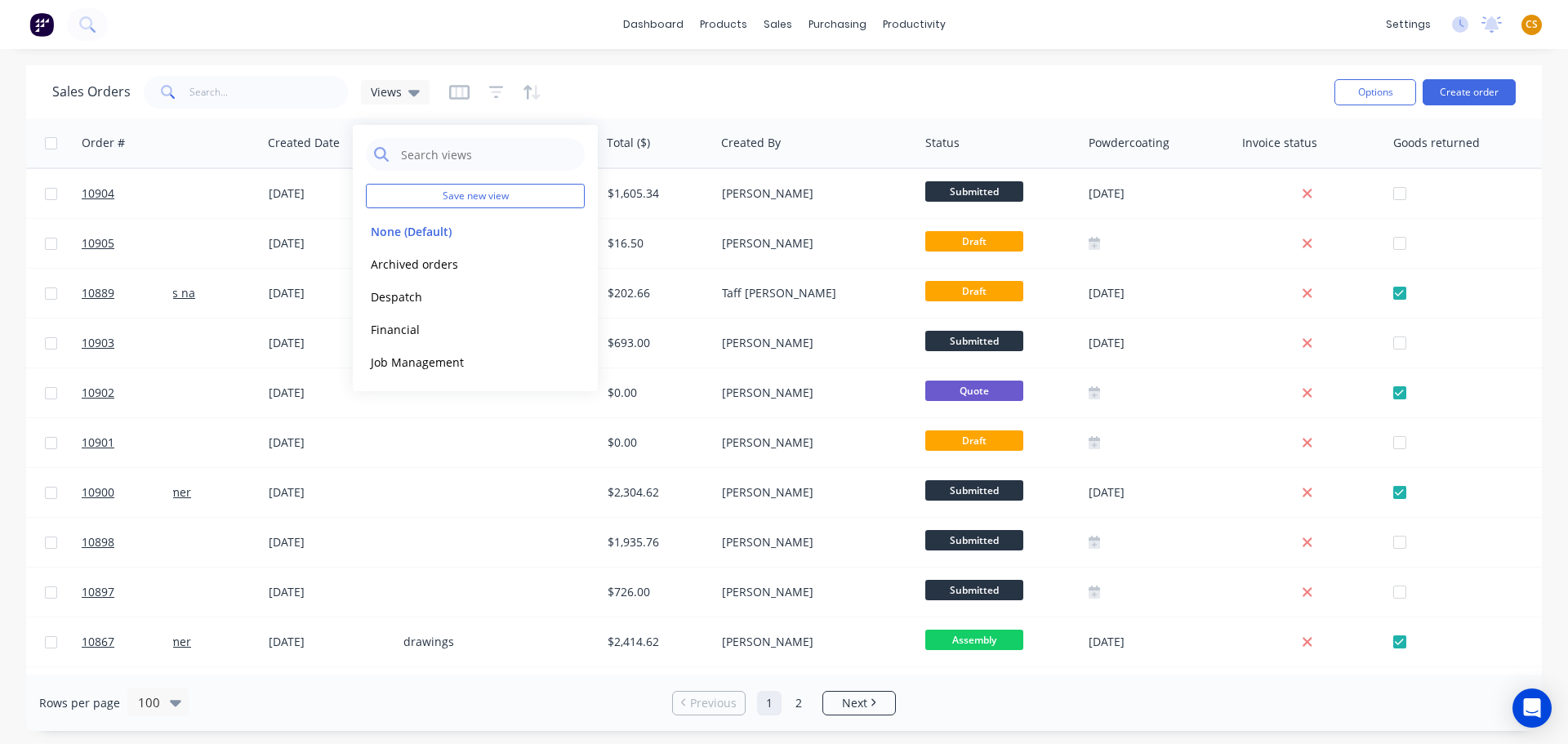
click at [41, 699] on span "Rows per page" at bounding box center [79, 703] width 81 height 16
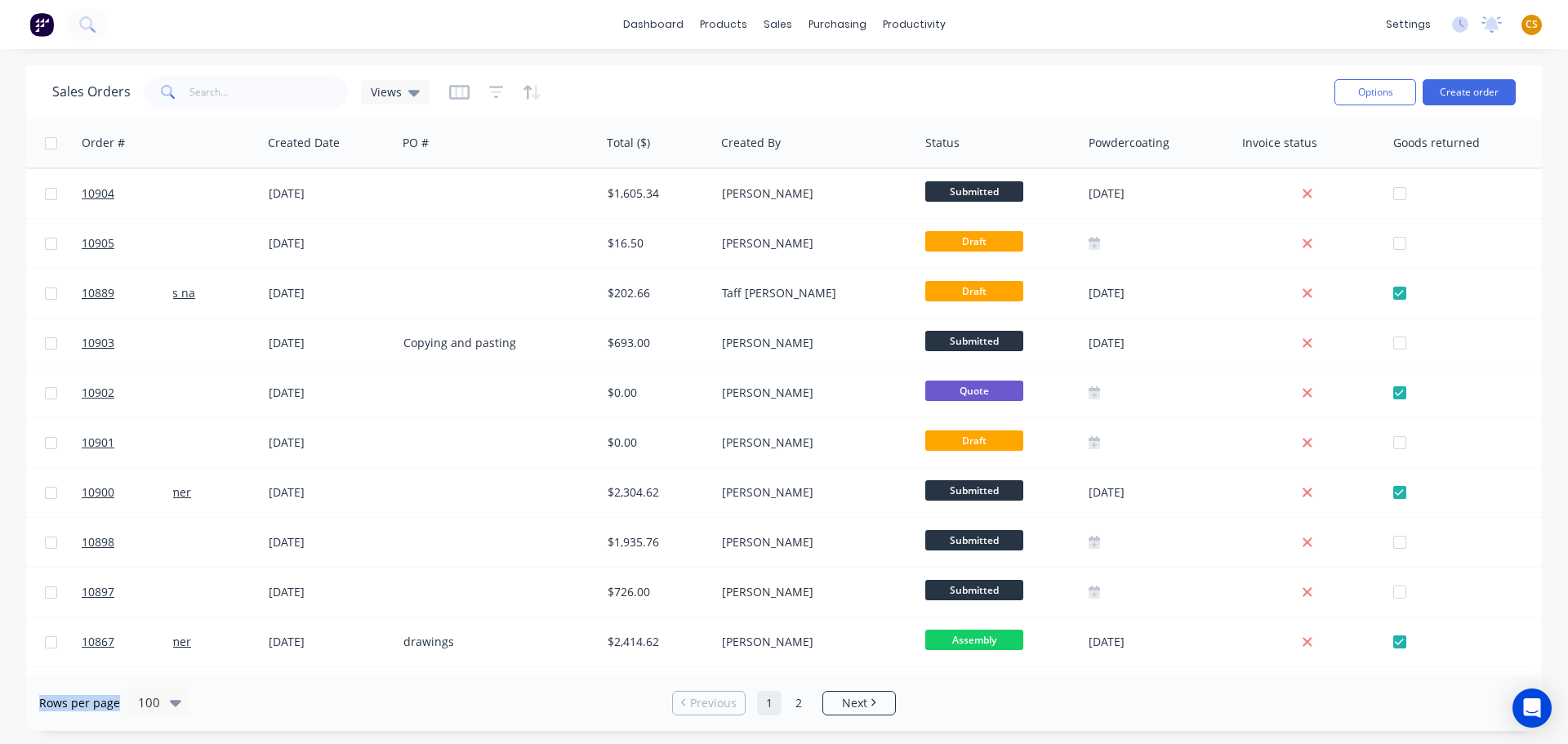
drag, startPoint x: 41, startPoint y: 699, endPoint x: 96, endPoint y: 700, distance: 55.0
click at [96, 700] on span "Rows per page" at bounding box center [79, 703] width 81 height 16
click at [375, 697] on div "Rows per page 100" at bounding box center [287, 702] width 496 height 30
click at [886, 80] on div "Purchase Orders" at bounding box center [889, 78] width 86 height 15
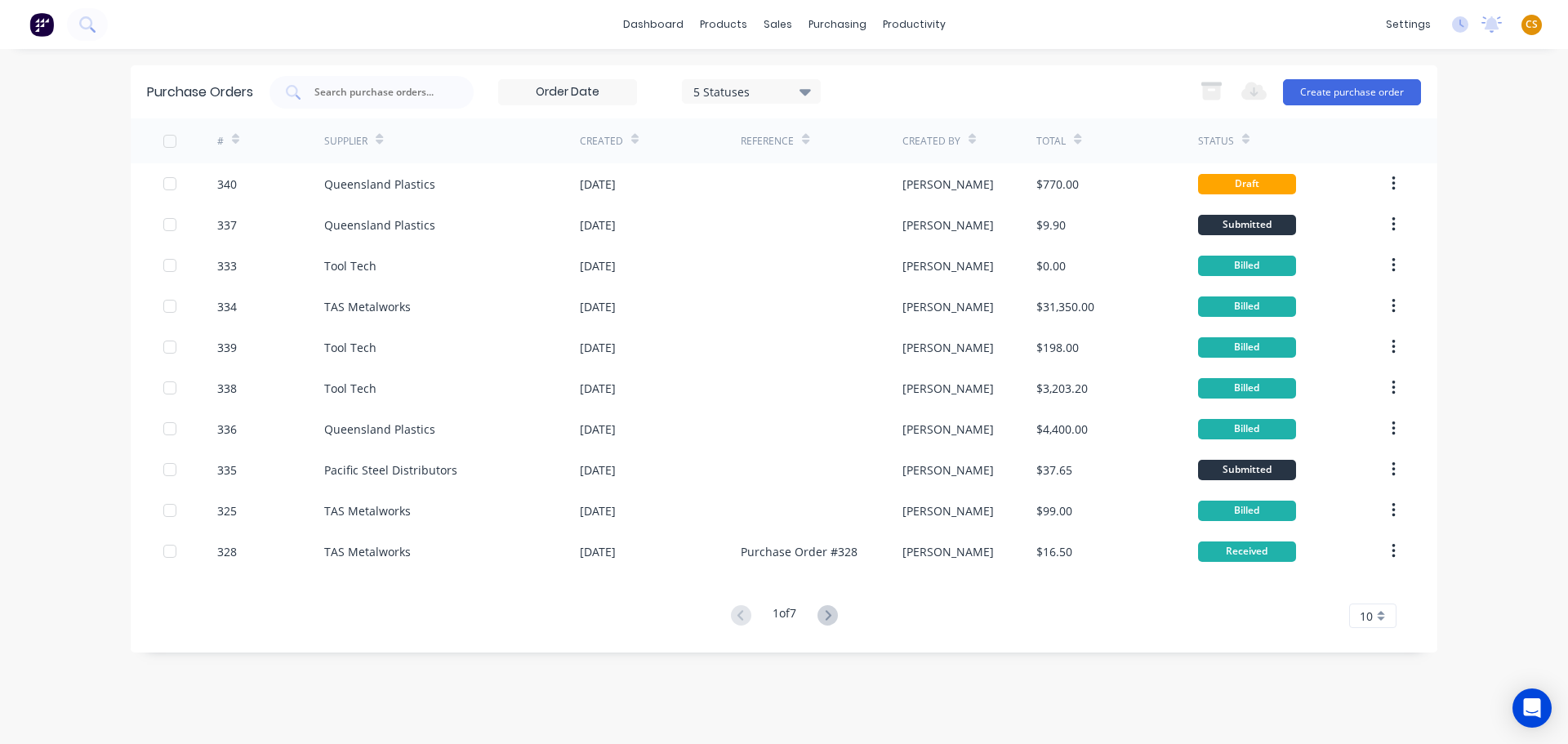
click at [1381, 612] on div "10" at bounding box center [1373, 615] width 47 height 24
click at [1371, 592] on div "35" at bounding box center [1373, 589] width 45 height 29
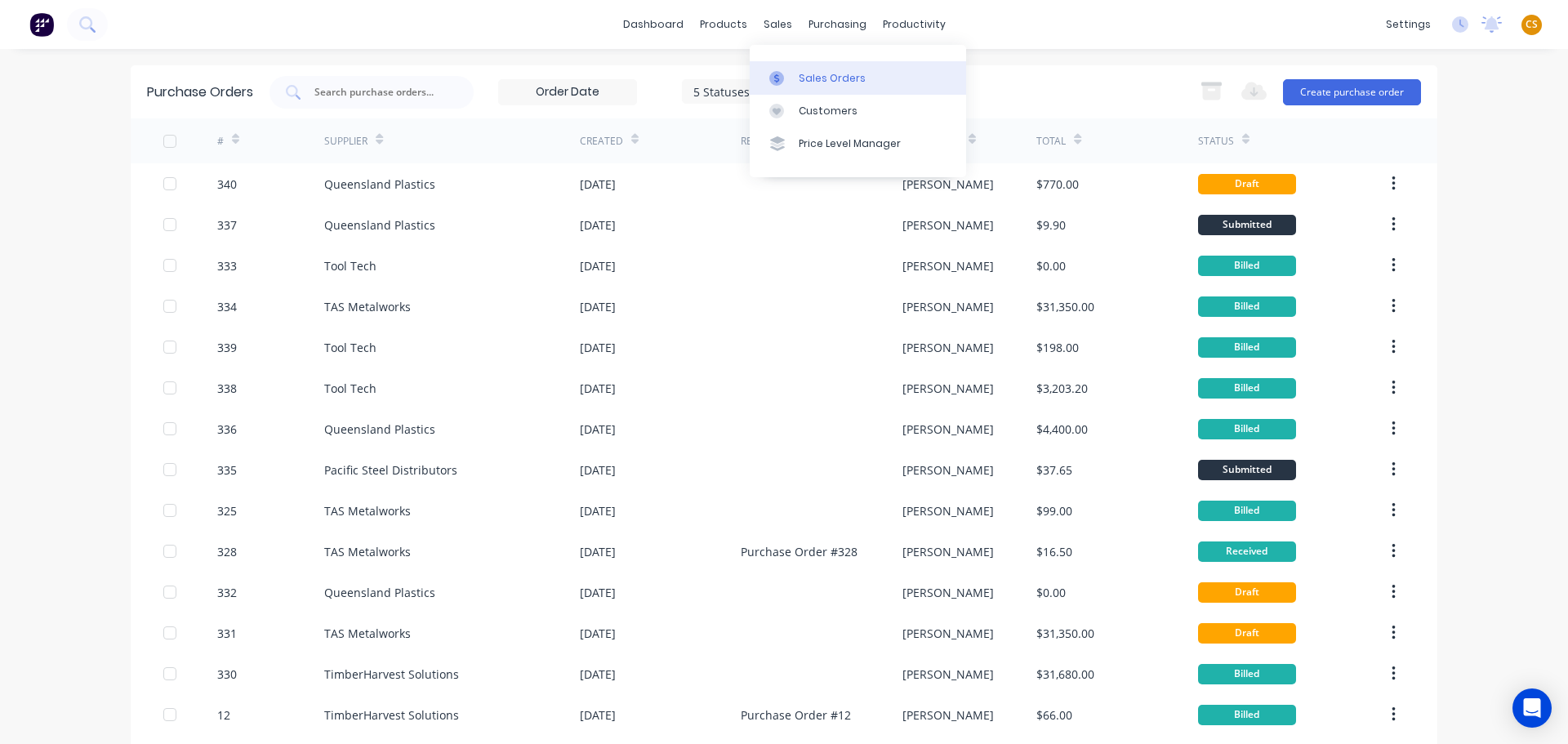
click at [820, 78] on div "Sales Orders" at bounding box center [832, 78] width 67 height 15
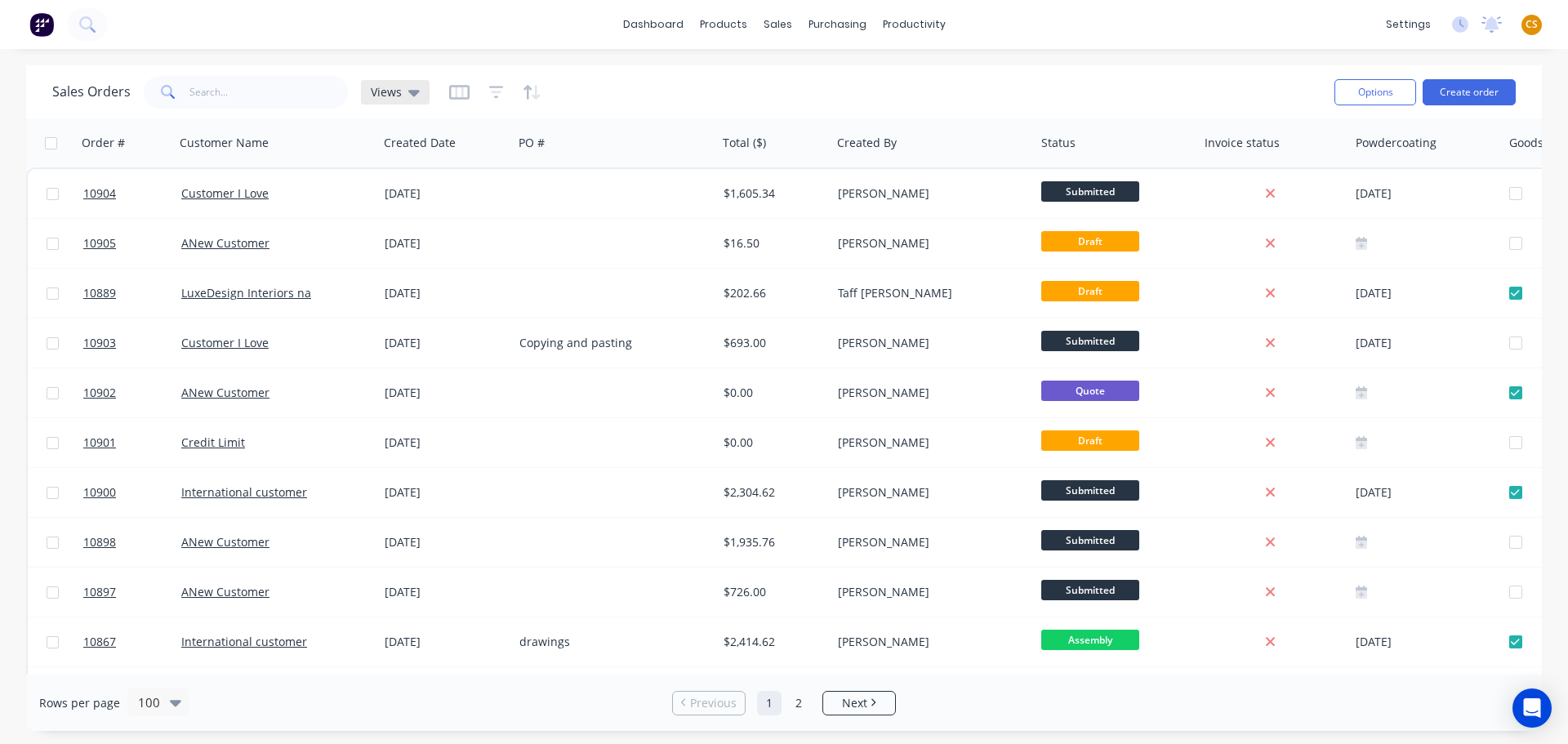
click at [395, 97] on span "Views" at bounding box center [387, 92] width 31 height 17
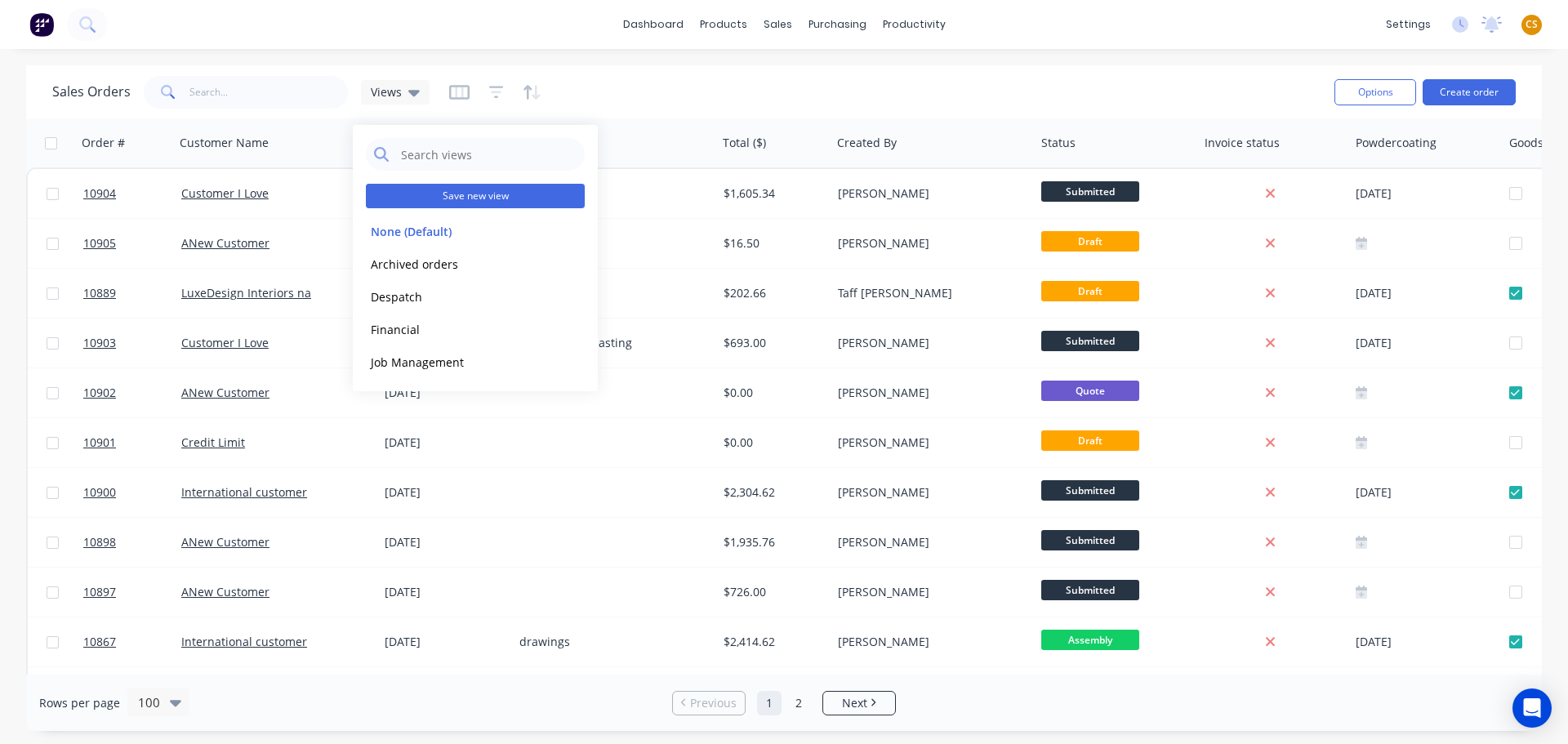
click at [479, 195] on button "Save new view" at bounding box center [475, 196] width 219 height 24
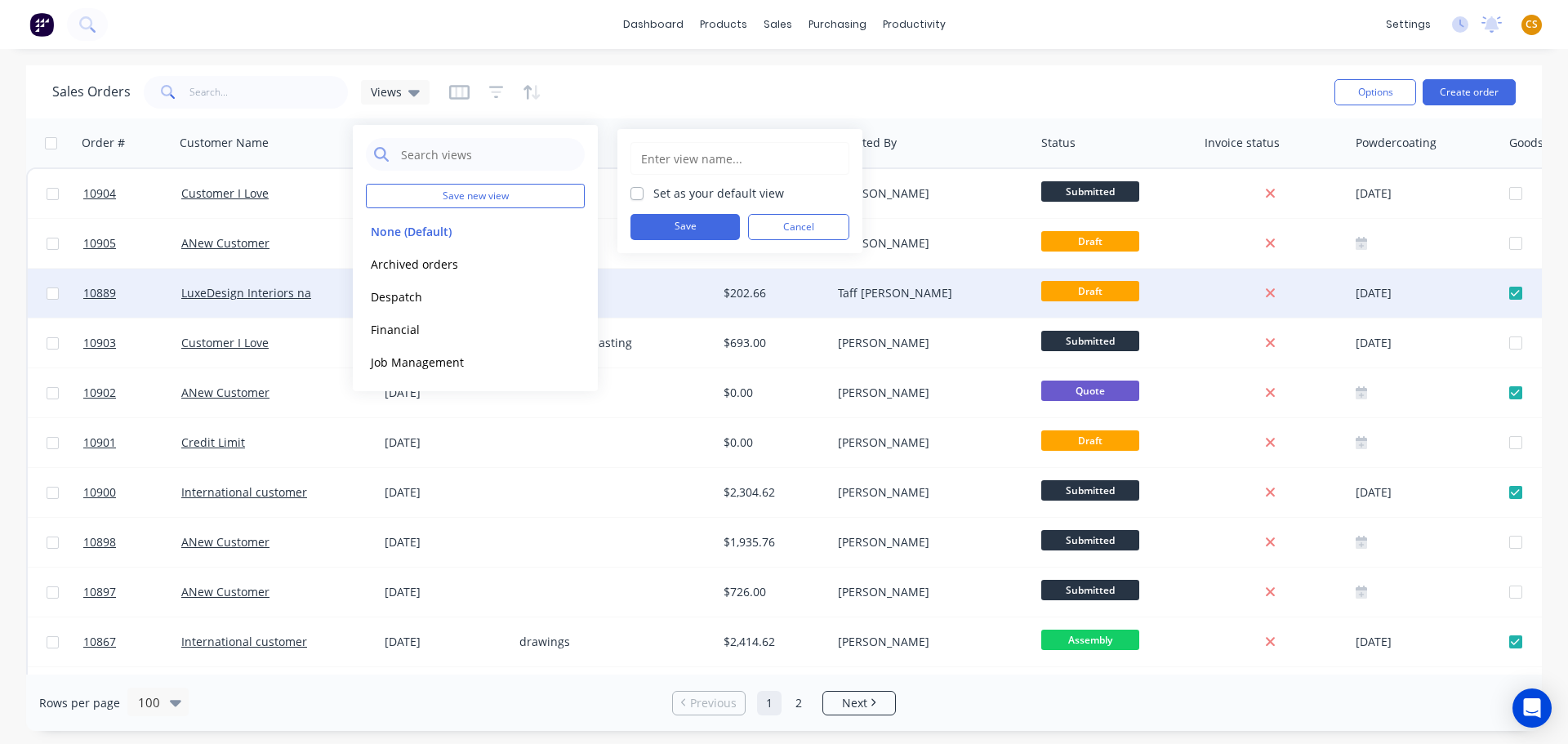
drag, startPoint x: 798, startPoint y: 223, endPoint x: 772, endPoint y: 296, distance: 77.5
click at [797, 224] on button "Cancel" at bounding box center [799, 227] width 102 height 26
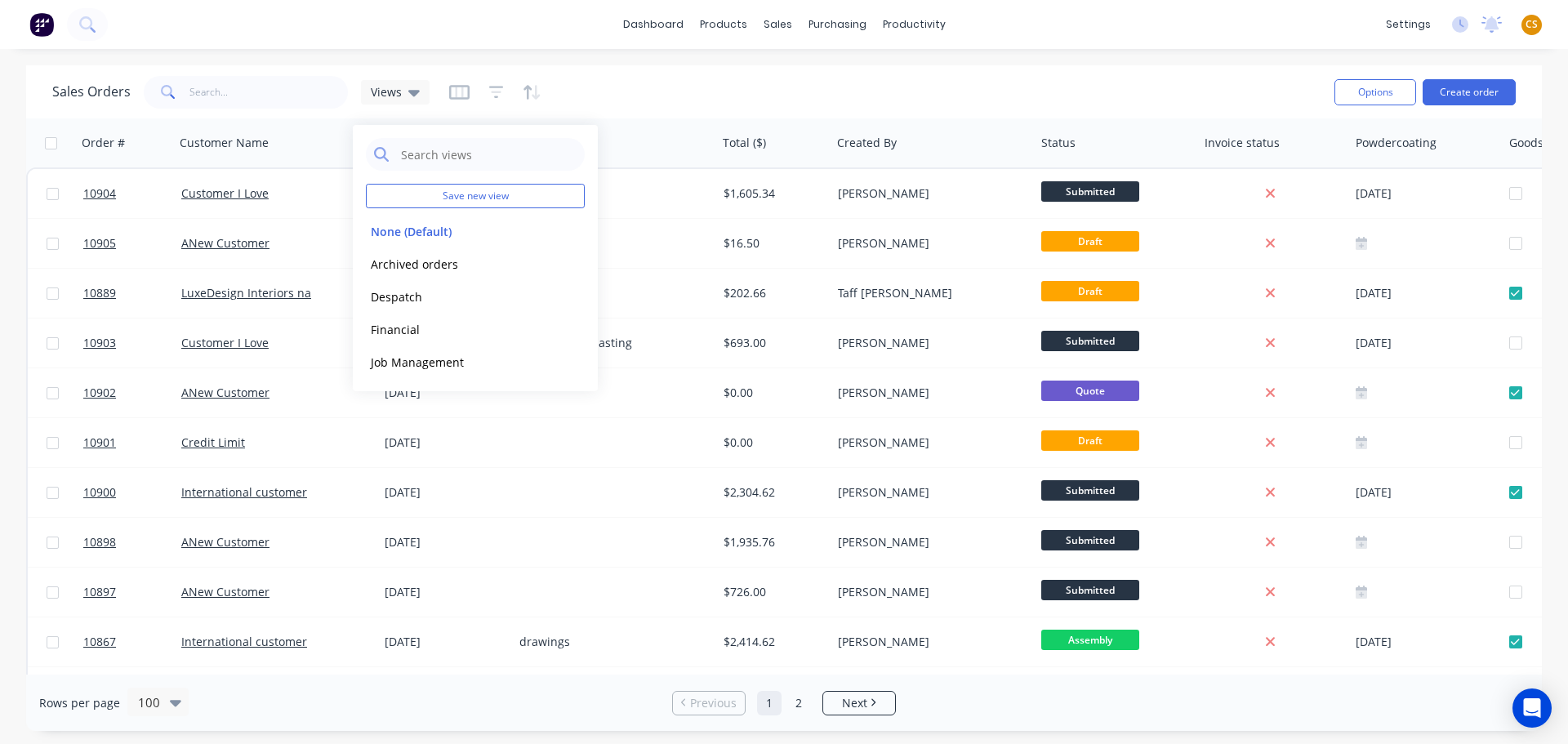
click at [515, 707] on div "Rows per page 100" at bounding box center [287, 702] width 496 height 30
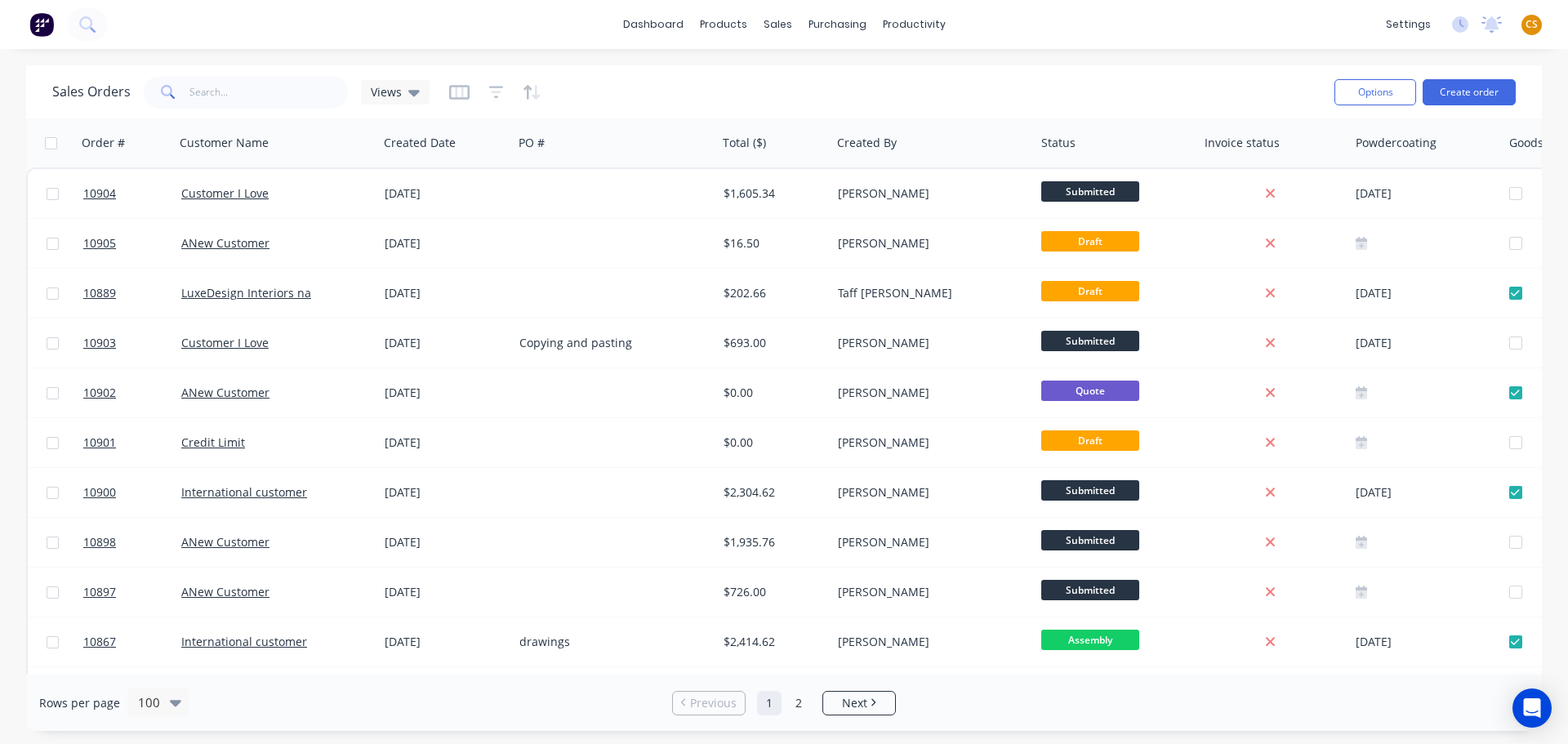
click at [712, 93] on div "Sales Orders Views" at bounding box center [687, 92] width 1269 height 40
click at [495, 90] on icon "button" at bounding box center [496, 93] width 15 height 16
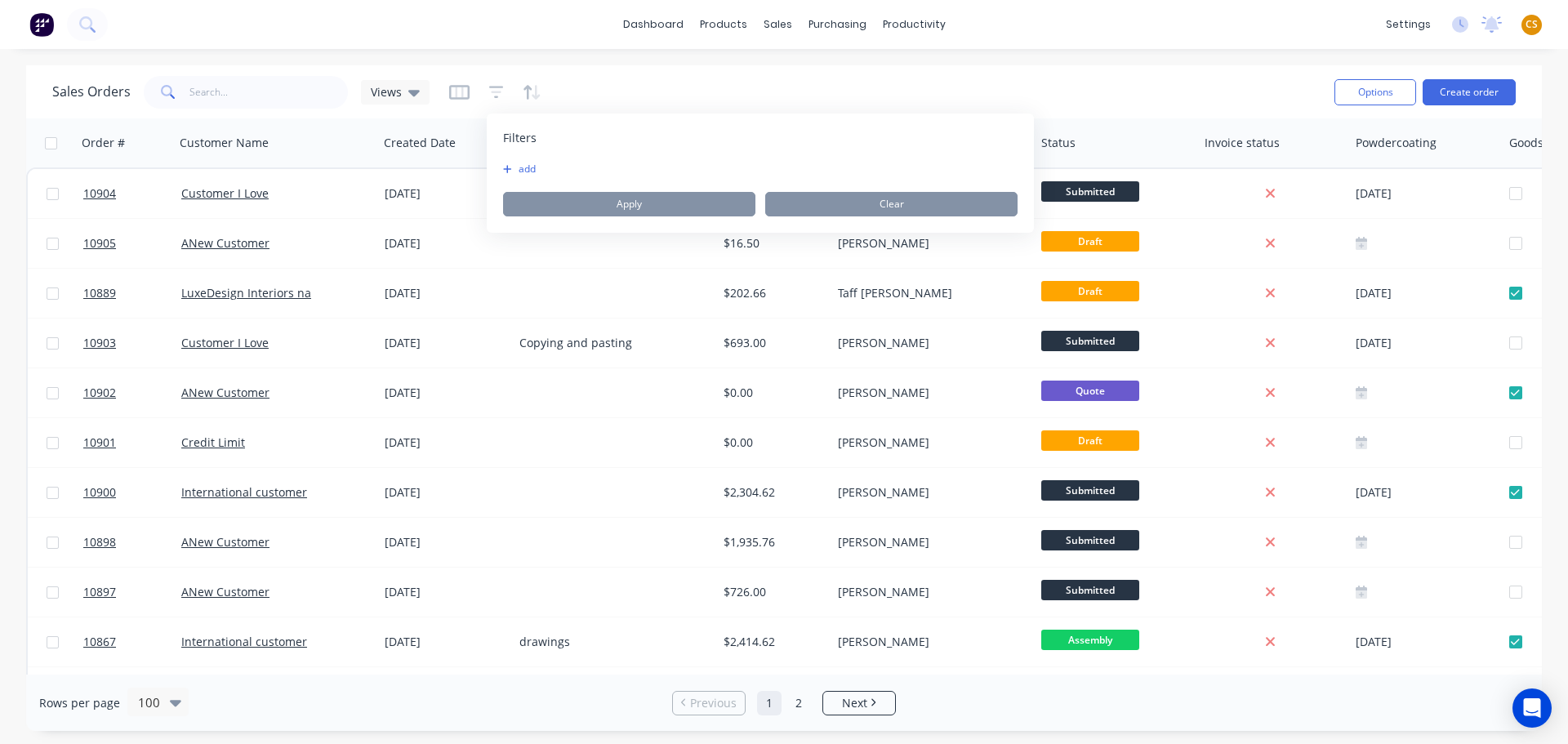
click at [527, 168] on button "add" at bounding box center [523, 169] width 41 height 13
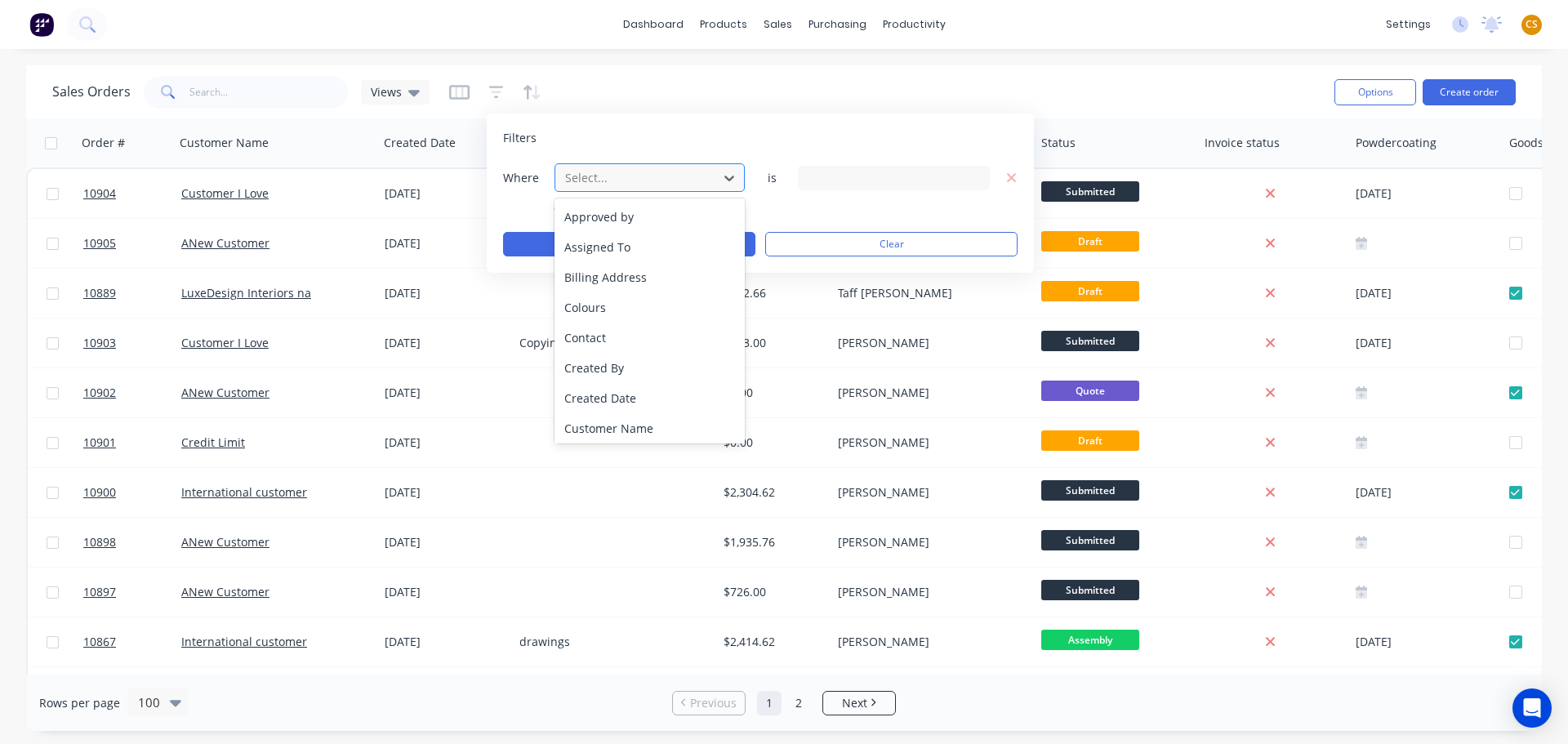
click at [606, 173] on div at bounding box center [636, 178] width 146 height 21
type input "ST"
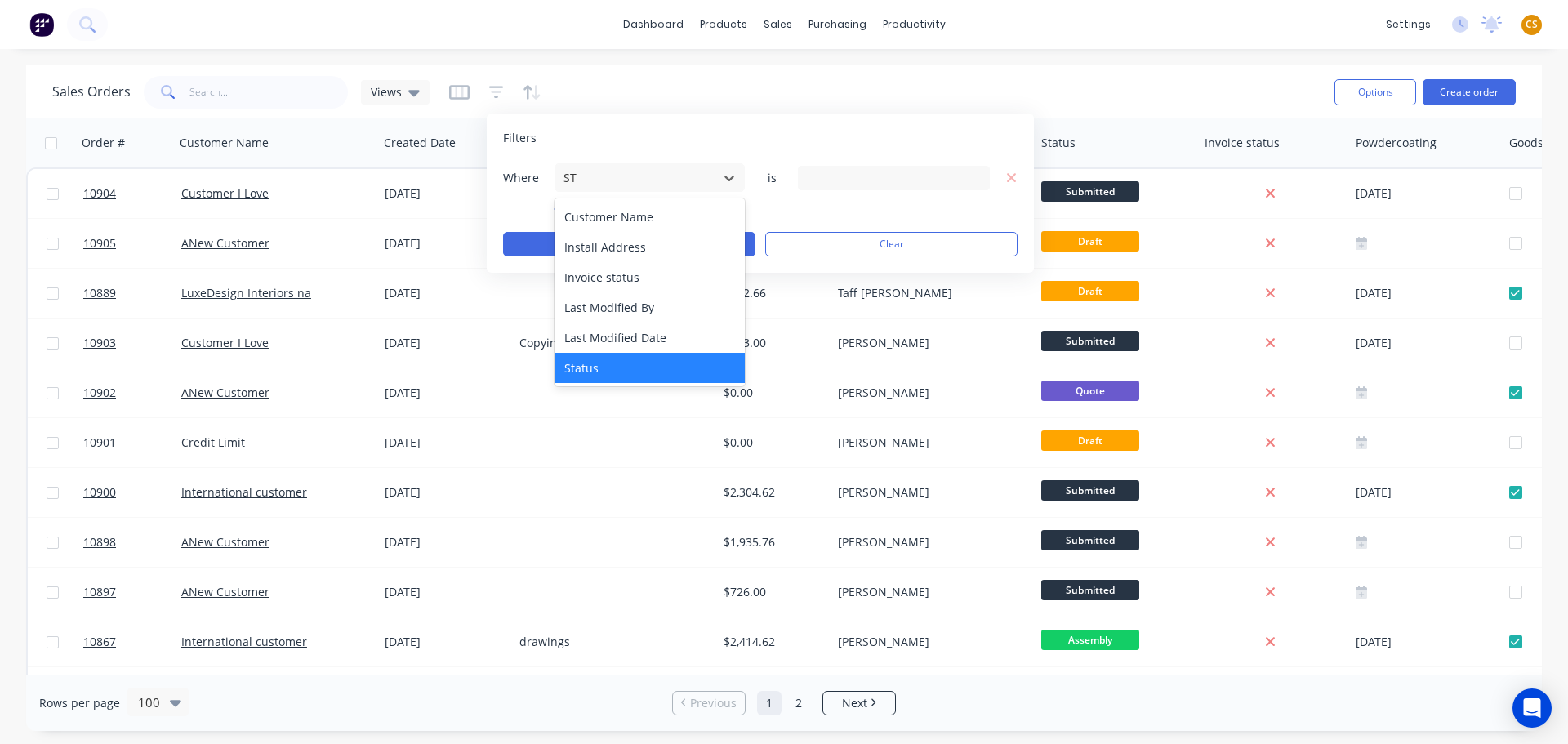
click at [593, 371] on div "Status" at bounding box center [650, 367] width 191 height 30
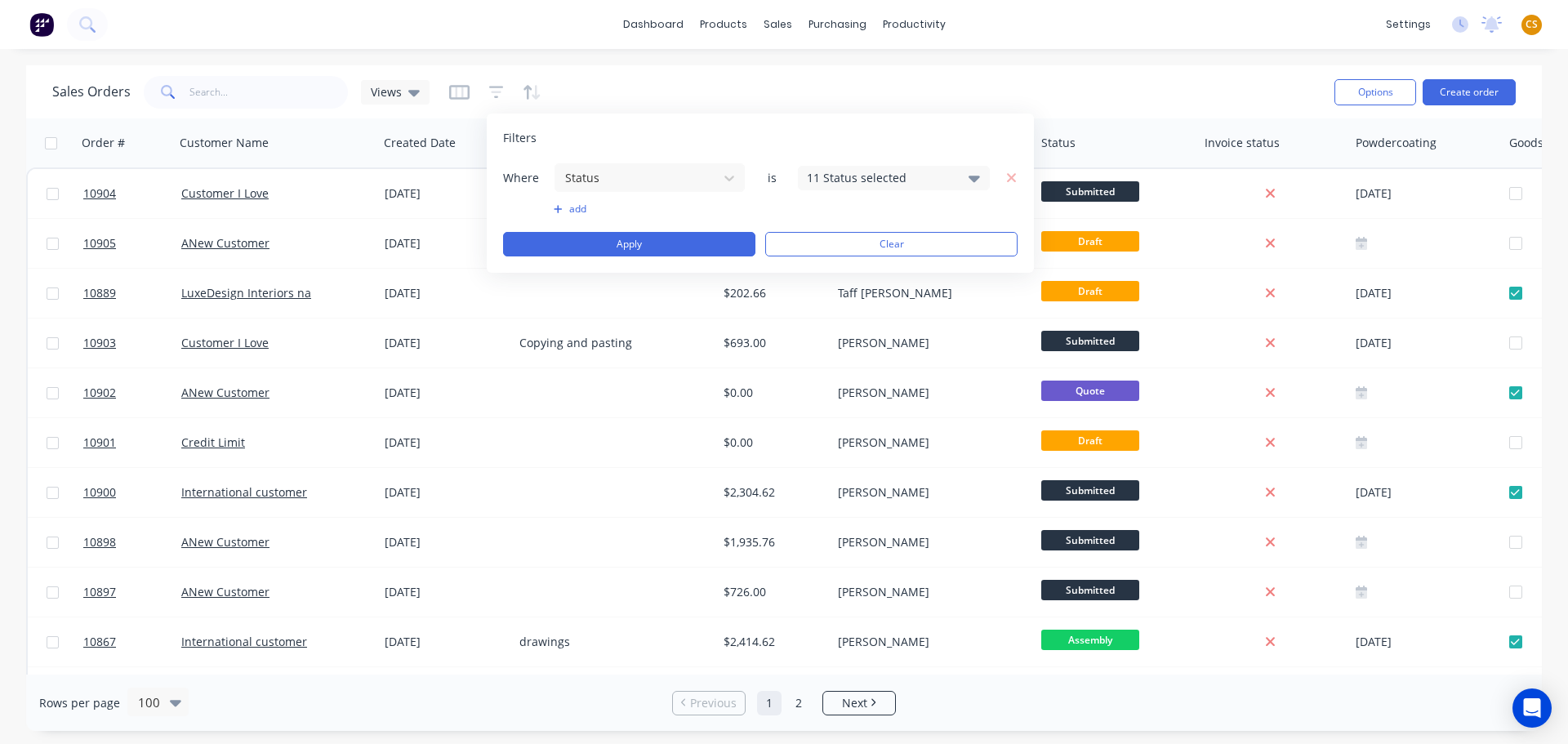
click at [974, 173] on icon at bounding box center [975, 178] width 12 height 18
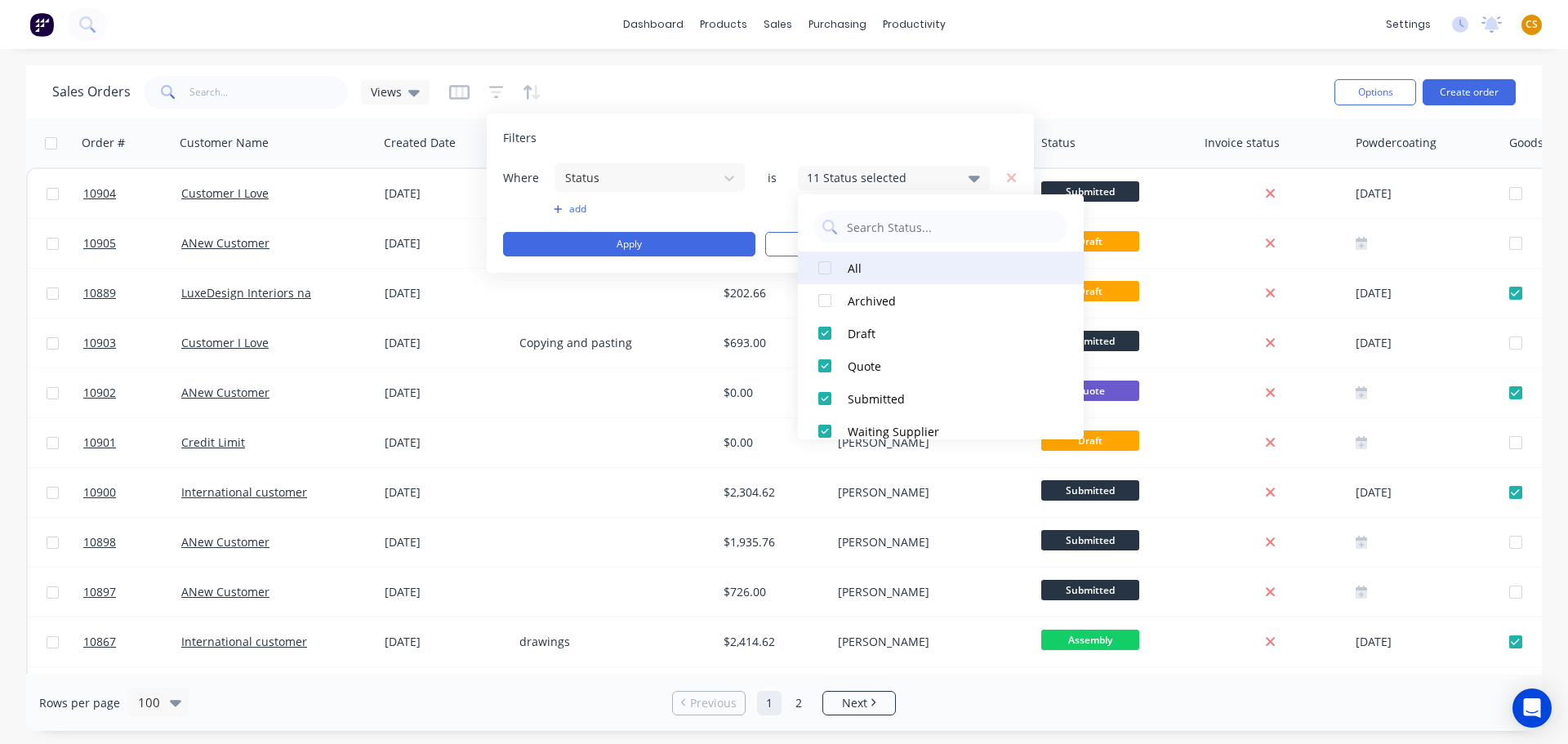
click at [820, 269] on div at bounding box center [825, 268] width 33 height 33
click at [822, 269] on div at bounding box center [825, 268] width 33 height 33
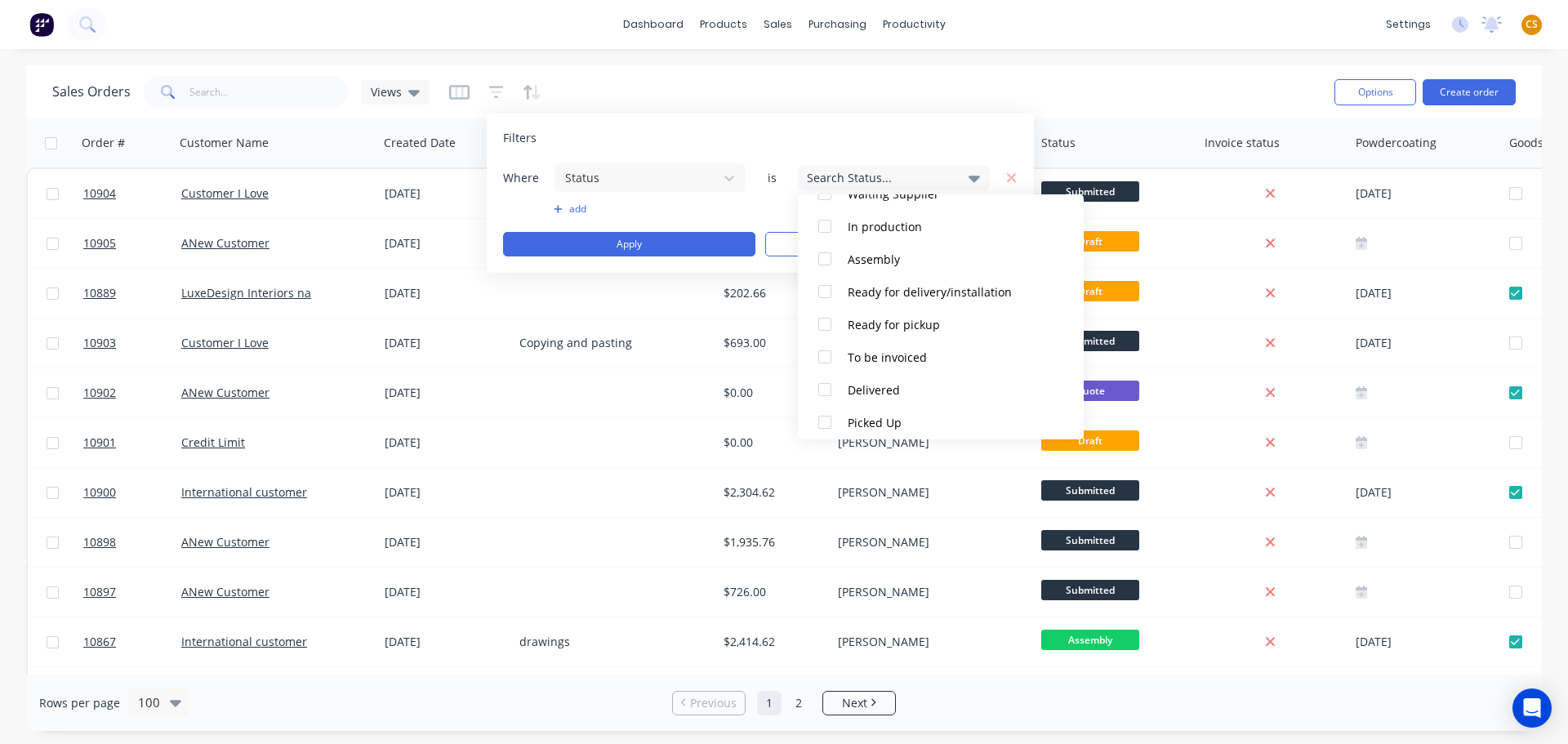
scroll to position [245, 0]
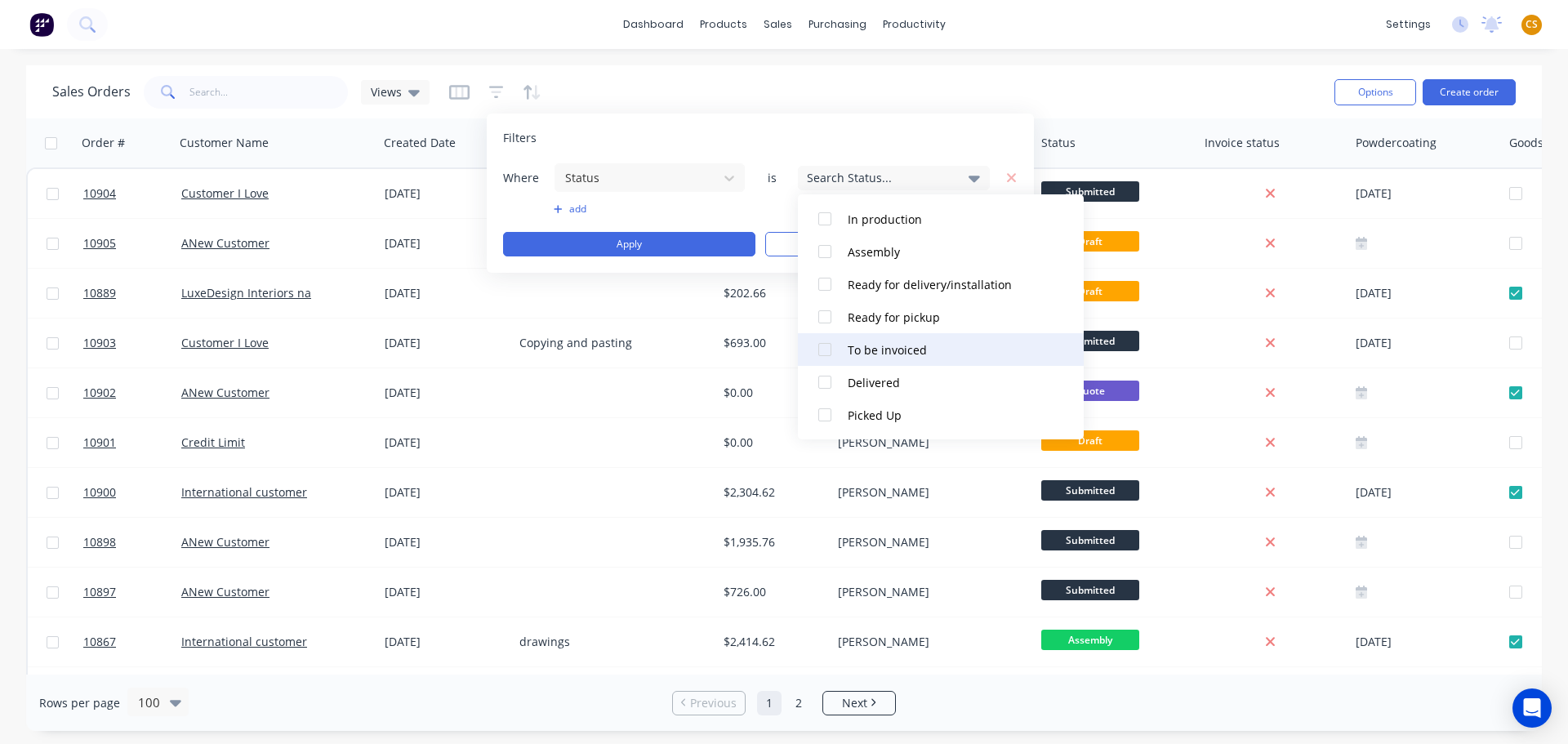
click at [826, 348] on div at bounding box center [825, 349] width 33 height 33
click at [694, 241] on button "Apply" at bounding box center [629, 244] width 252 height 24
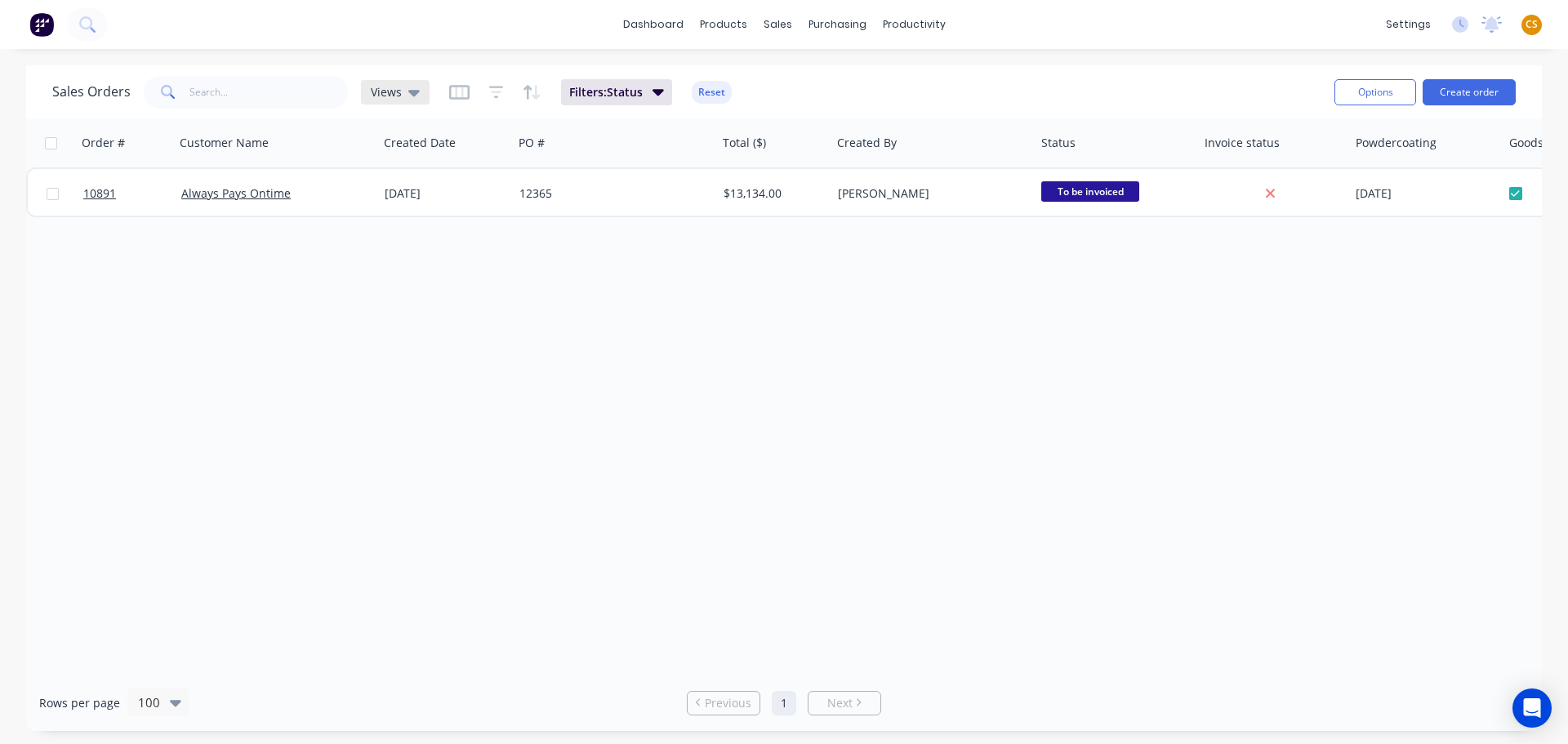
click at [410, 93] on icon at bounding box center [414, 93] width 12 height 6
click at [789, 357] on div "Order # Customer Name Created Date PO # Total ($) Created By Status Invoice sta…" at bounding box center [784, 396] width 1516 height 556
click at [413, 91] on icon at bounding box center [414, 93] width 12 height 6
click at [1017, 338] on div "Order # Customer Name Created Date PO # Total ($) Created By Status Invoice sta…" at bounding box center [784, 396] width 1516 height 556
click at [455, 94] on icon "button" at bounding box center [459, 93] width 21 height 16
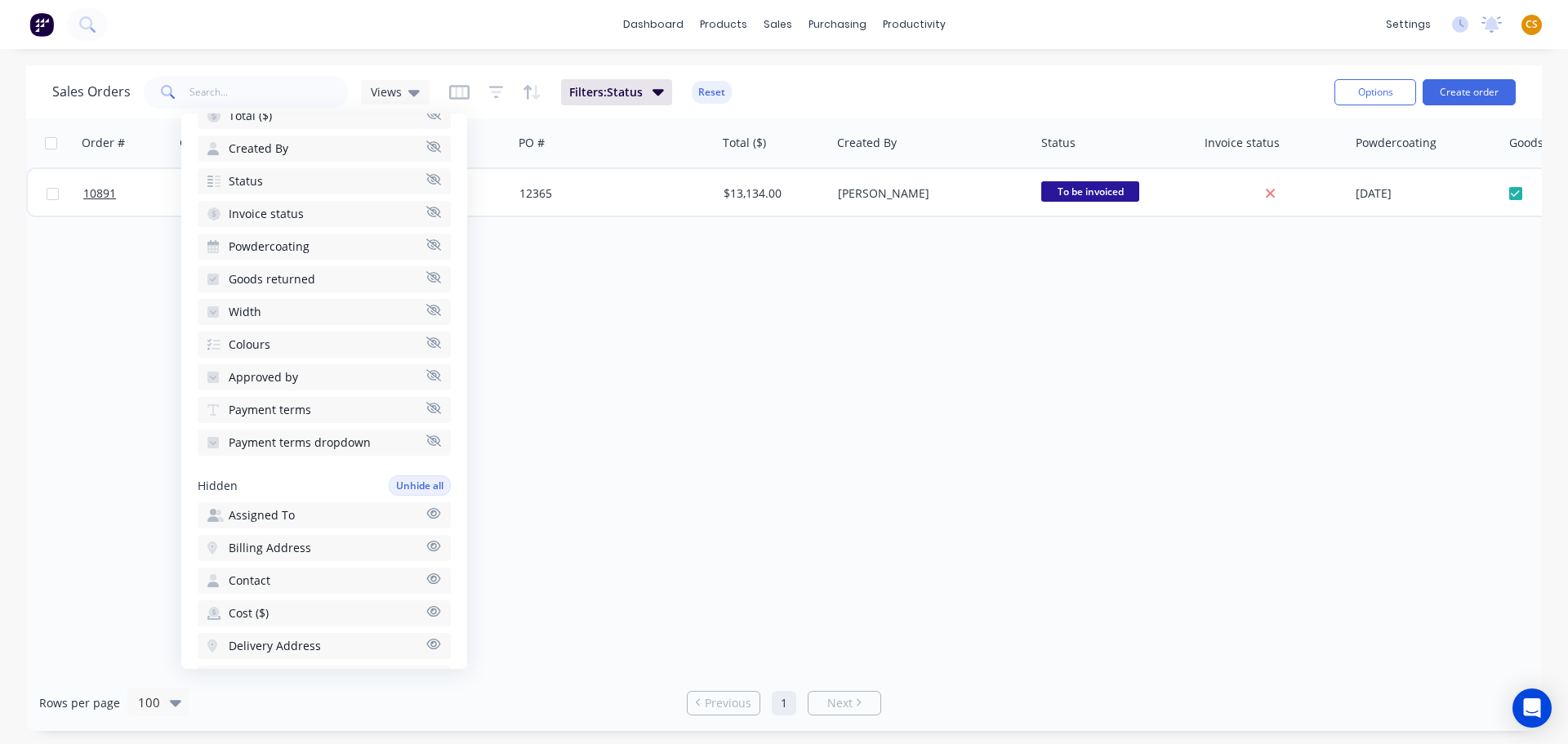
scroll to position [266, 0]
click at [426, 346] on icon "button" at bounding box center [434, 347] width 15 height 13
click at [426, 315] on icon "button" at bounding box center [434, 314] width 15 height 13
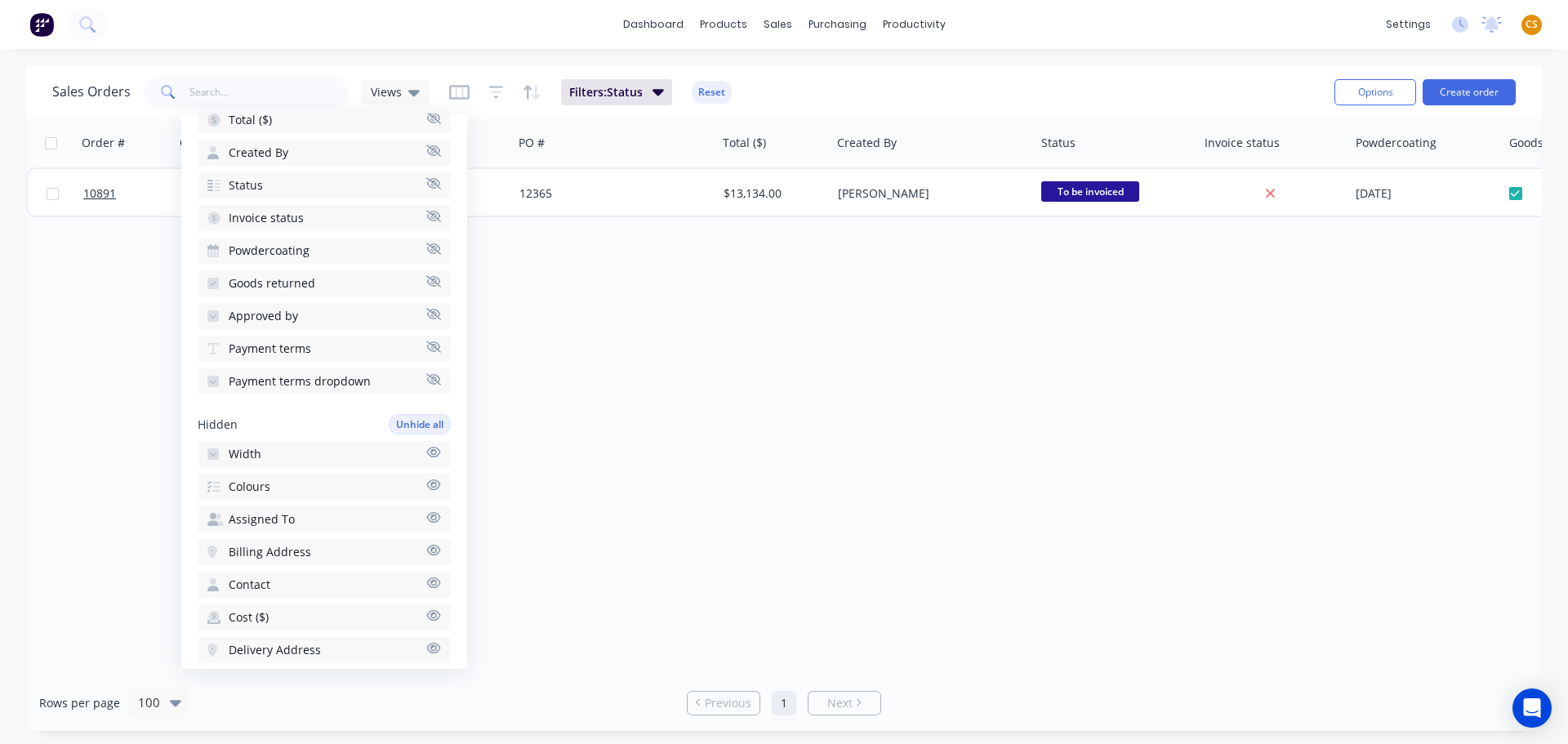
click at [426, 348] on icon "button" at bounding box center [434, 347] width 15 height 13
click at [426, 345] on icon "button" at bounding box center [434, 346] width 15 height 12
click at [426, 316] on icon "button" at bounding box center [434, 314] width 15 height 13
click at [640, 493] on div "Order # Customer Name Created Date PO # Total ($) Created By Status Invoice sta…" at bounding box center [784, 396] width 1516 height 556
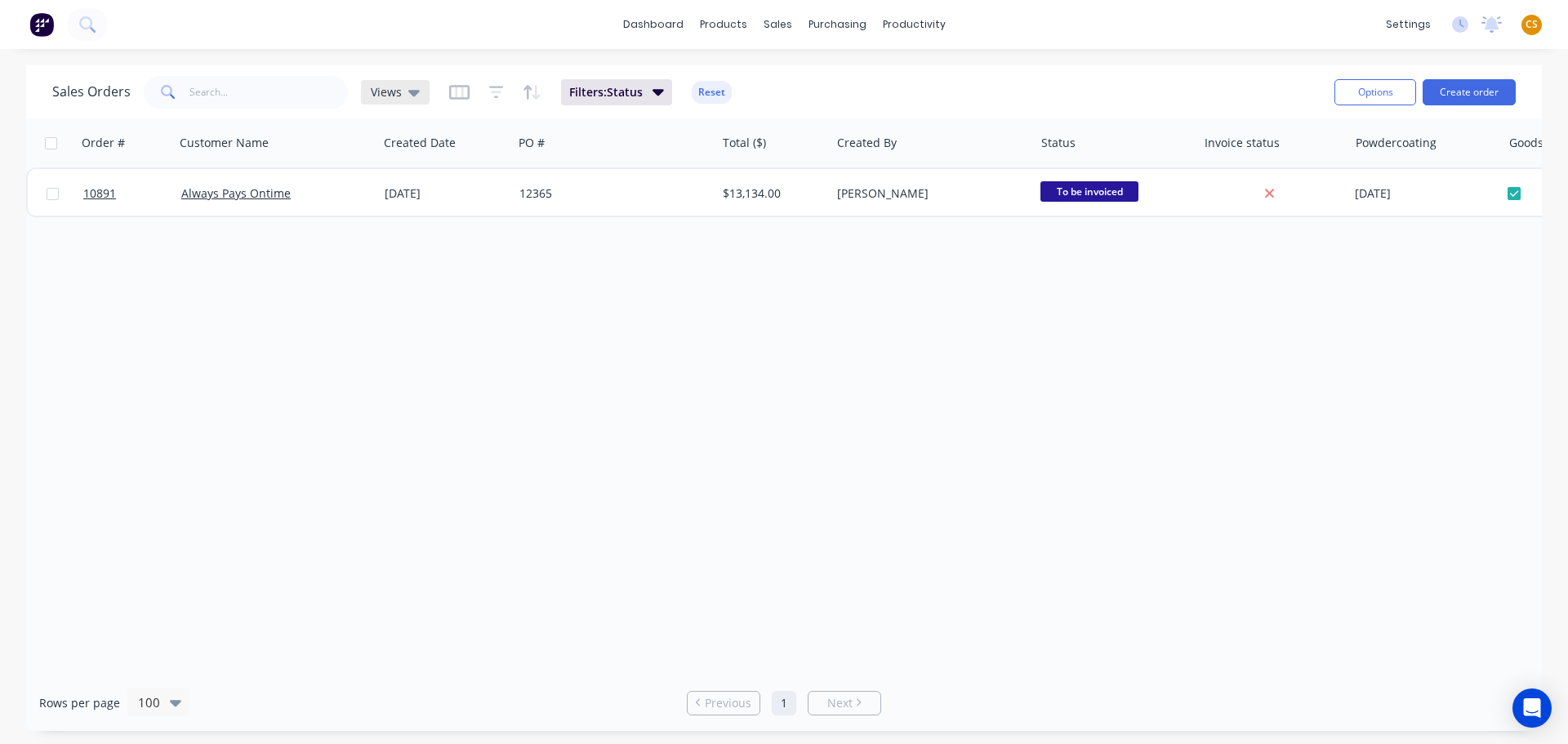
click at [410, 93] on icon at bounding box center [414, 93] width 12 height 6
click at [412, 232] on button "None (Default)" at bounding box center [458, 231] width 186 height 19
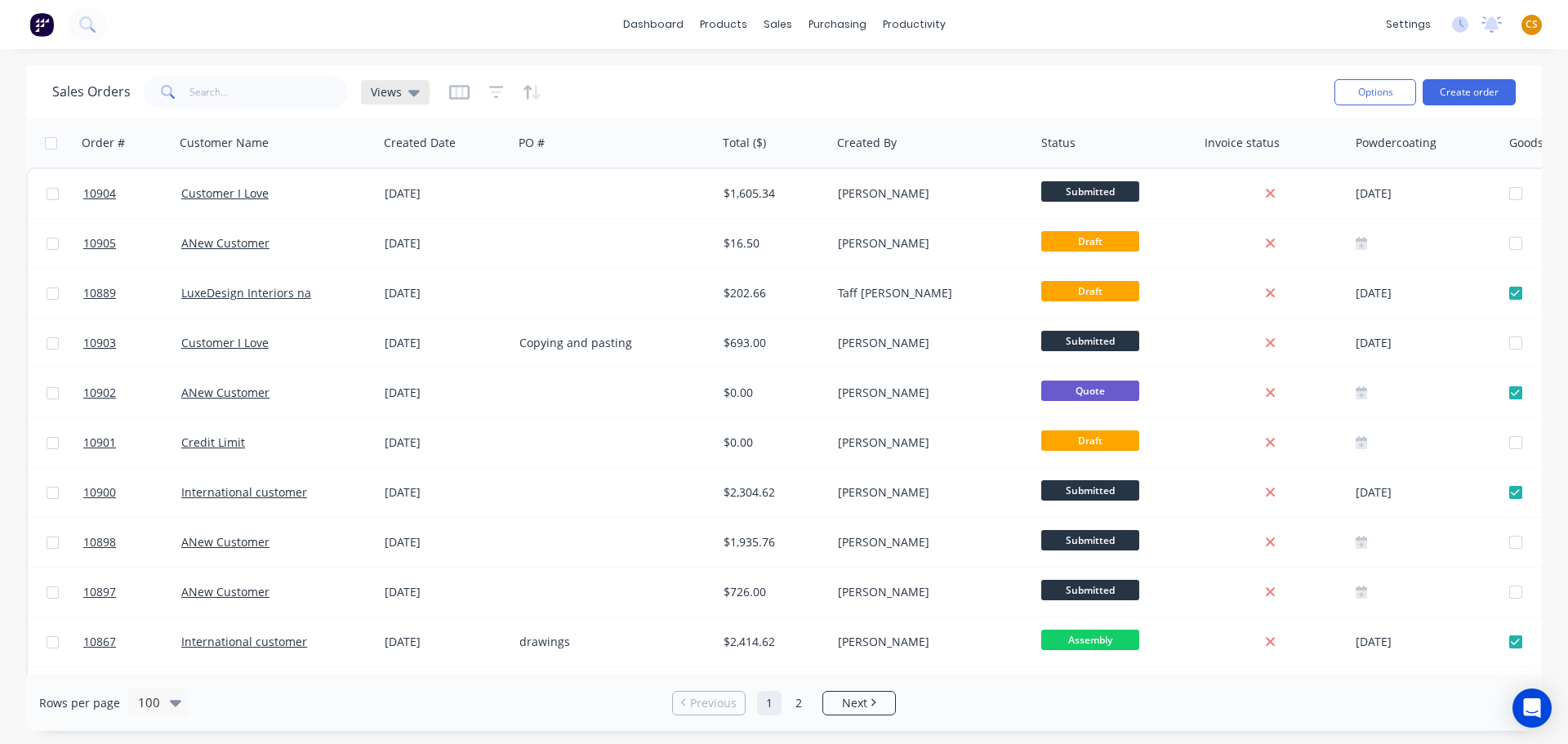
click at [411, 95] on icon at bounding box center [414, 93] width 12 height 6
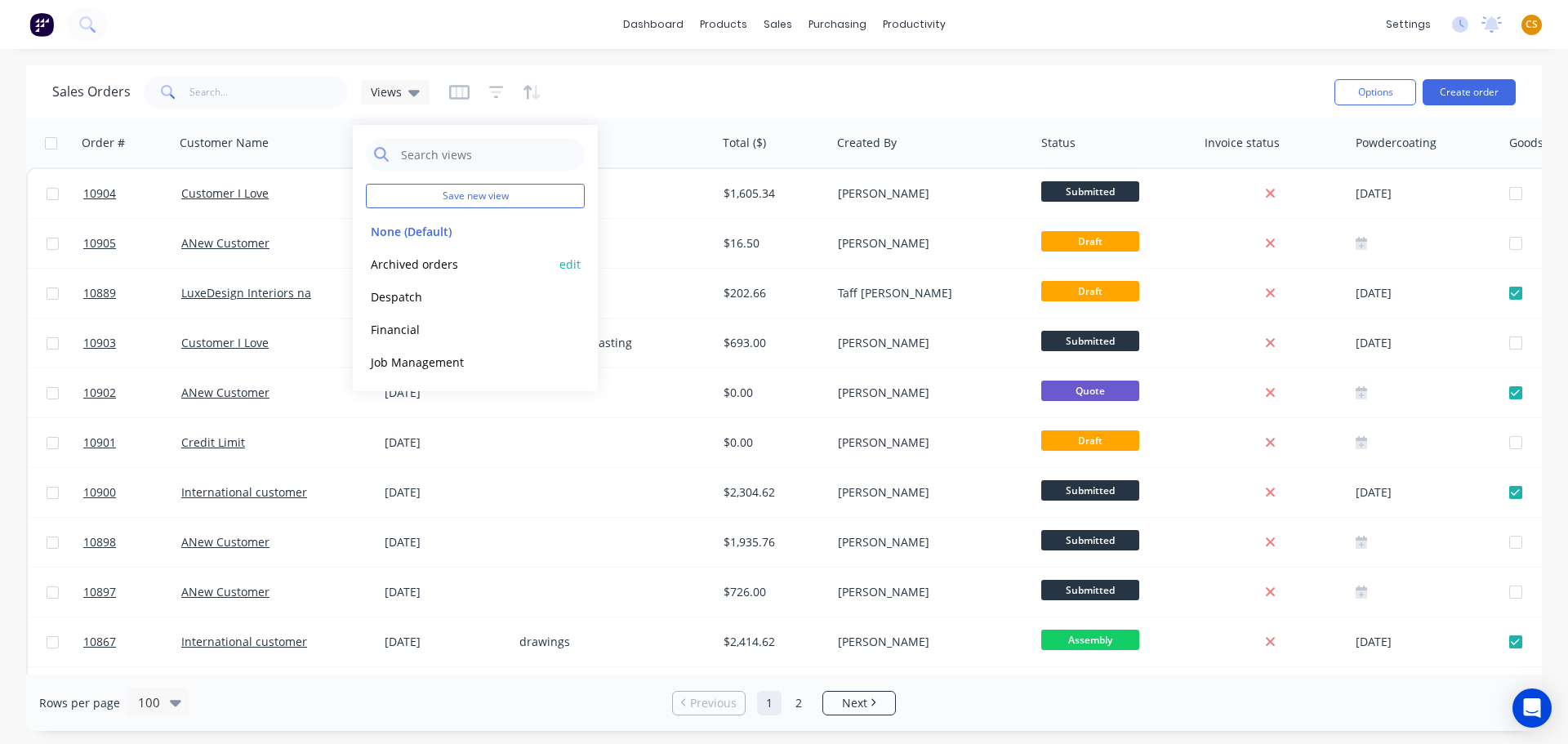
click at [569, 263] on button "edit" at bounding box center [570, 264] width 21 height 17
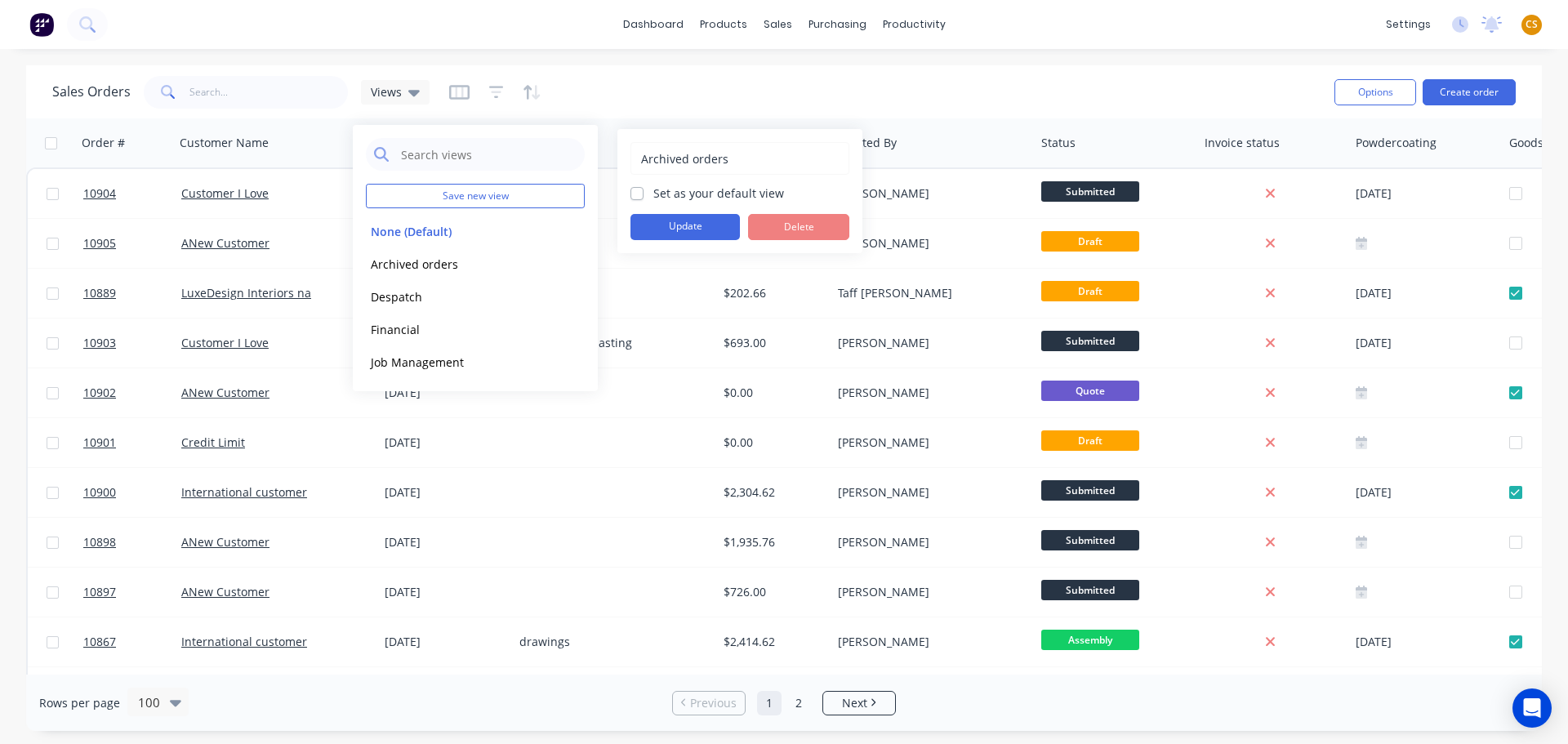
click at [653, 193] on label "Set as your default view" at bounding box center [719, 192] width 131 height 17
click at [634, 193] on input "Set as your default view" at bounding box center [637, 191] width 13 height 15
click at [653, 192] on label "Set as your default view" at bounding box center [719, 192] width 131 height 17
click at [637, 192] on input "Set as your default view" at bounding box center [637, 191] width 13 height 15
checkbox input "false"
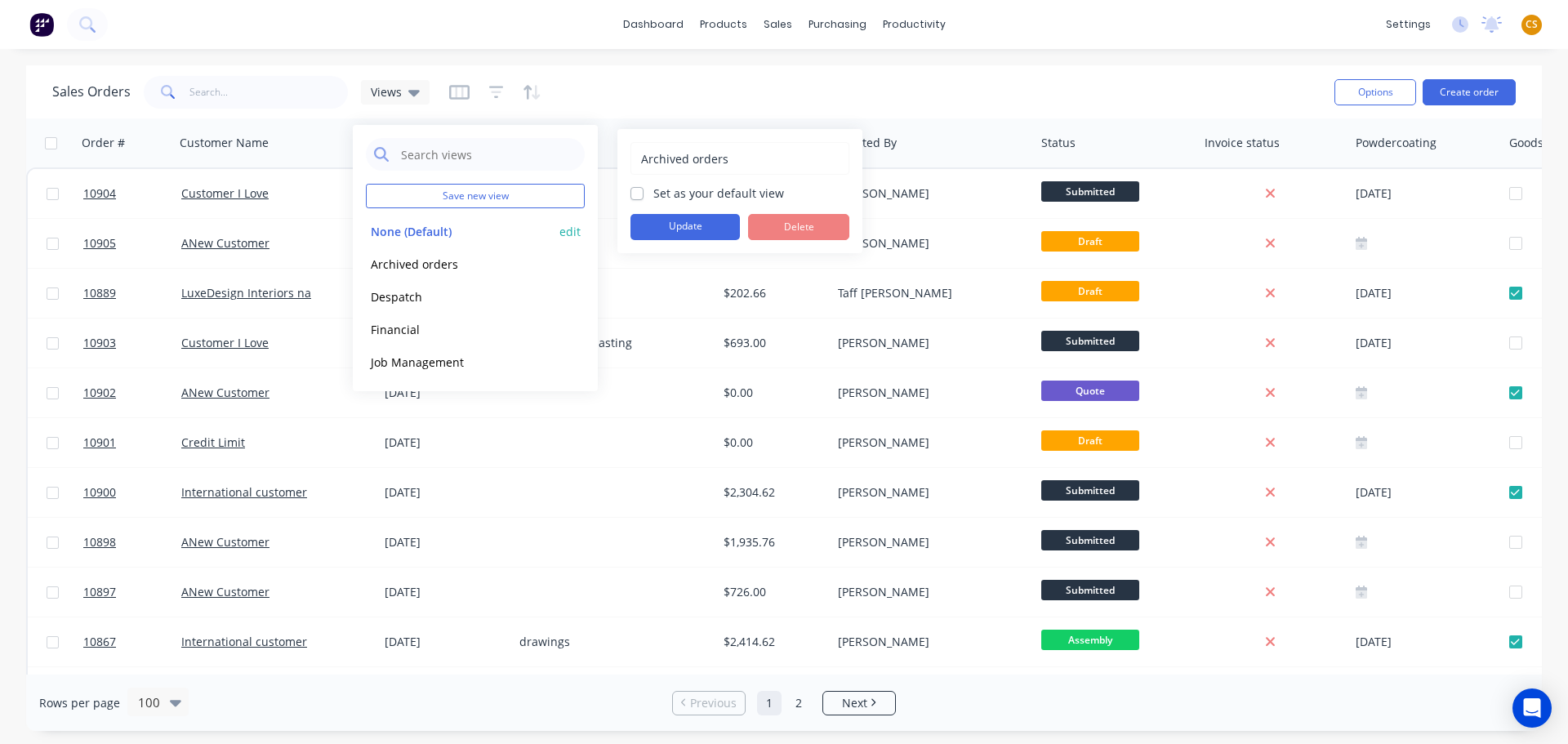
click at [387, 233] on button "None (Default)" at bounding box center [458, 231] width 186 height 19
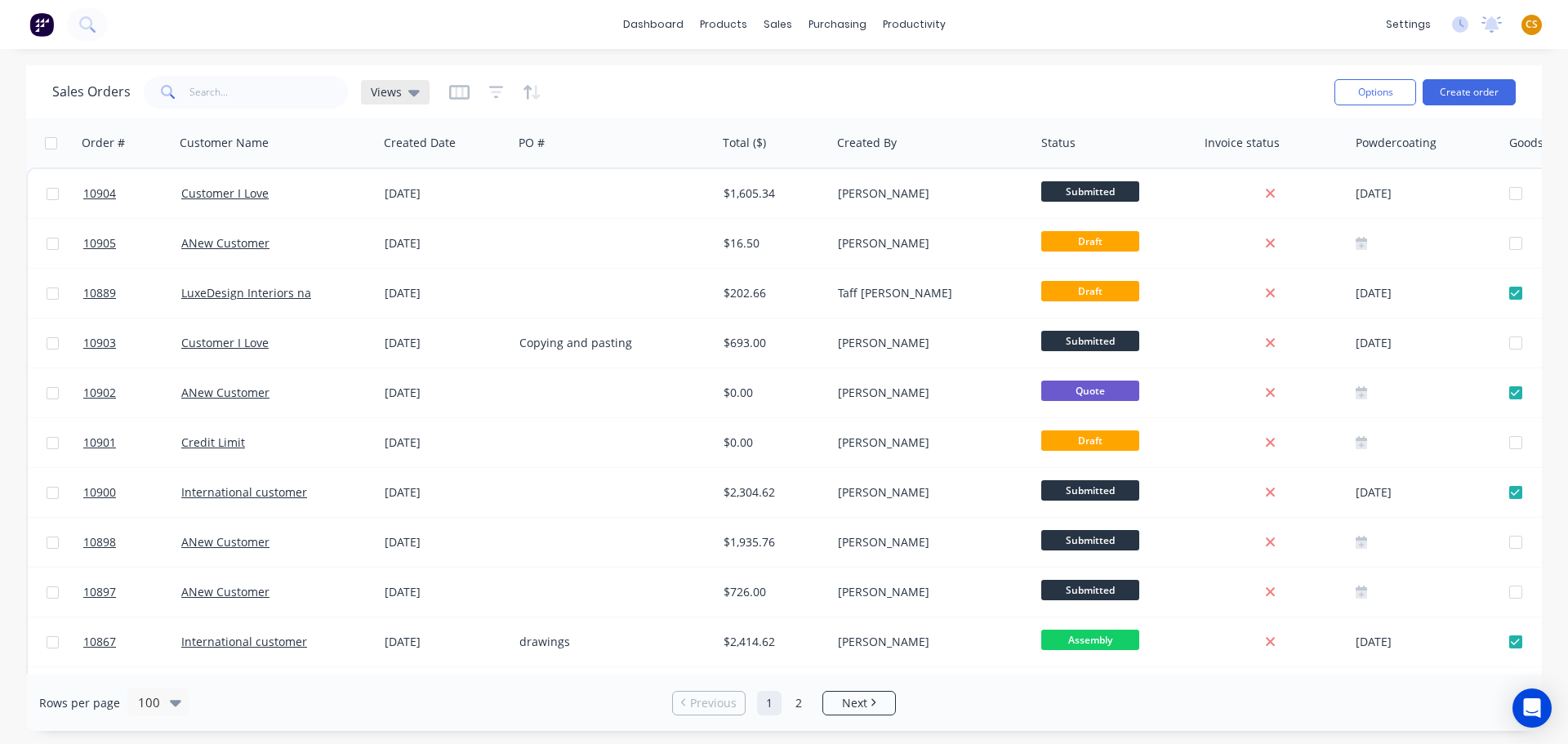
click at [385, 93] on span "Views" at bounding box center [387, 92] width 31 height 17
click at [743, 78] on div "Sales Orders Views" at bounding box center [687, 92] width 1269 height 40
click at [408, 93] on icon at bounding box center [414, 93] width 12 height 18
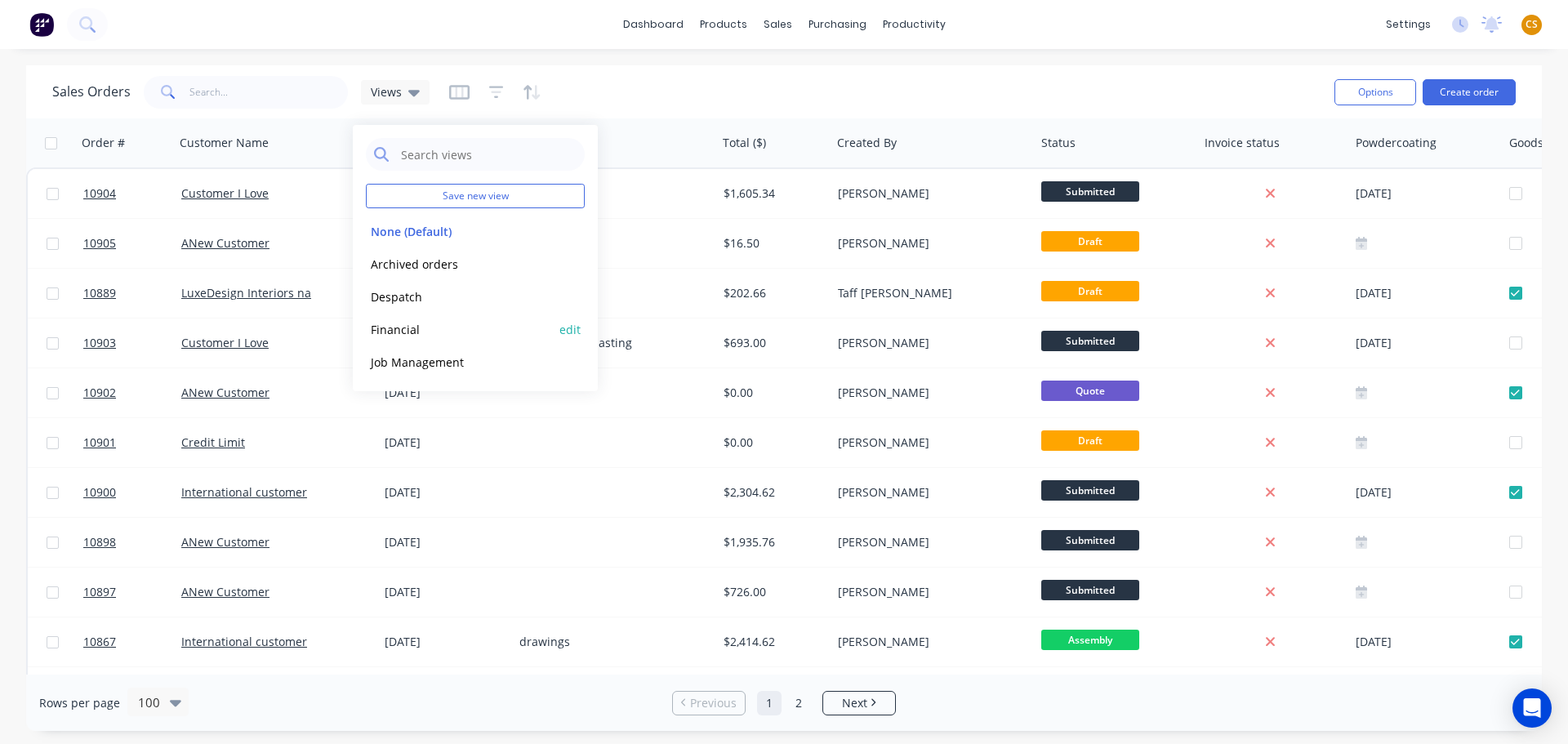
click at [397, 331] on button "Financial" at bounding box center [458, 329] width 186 height 19
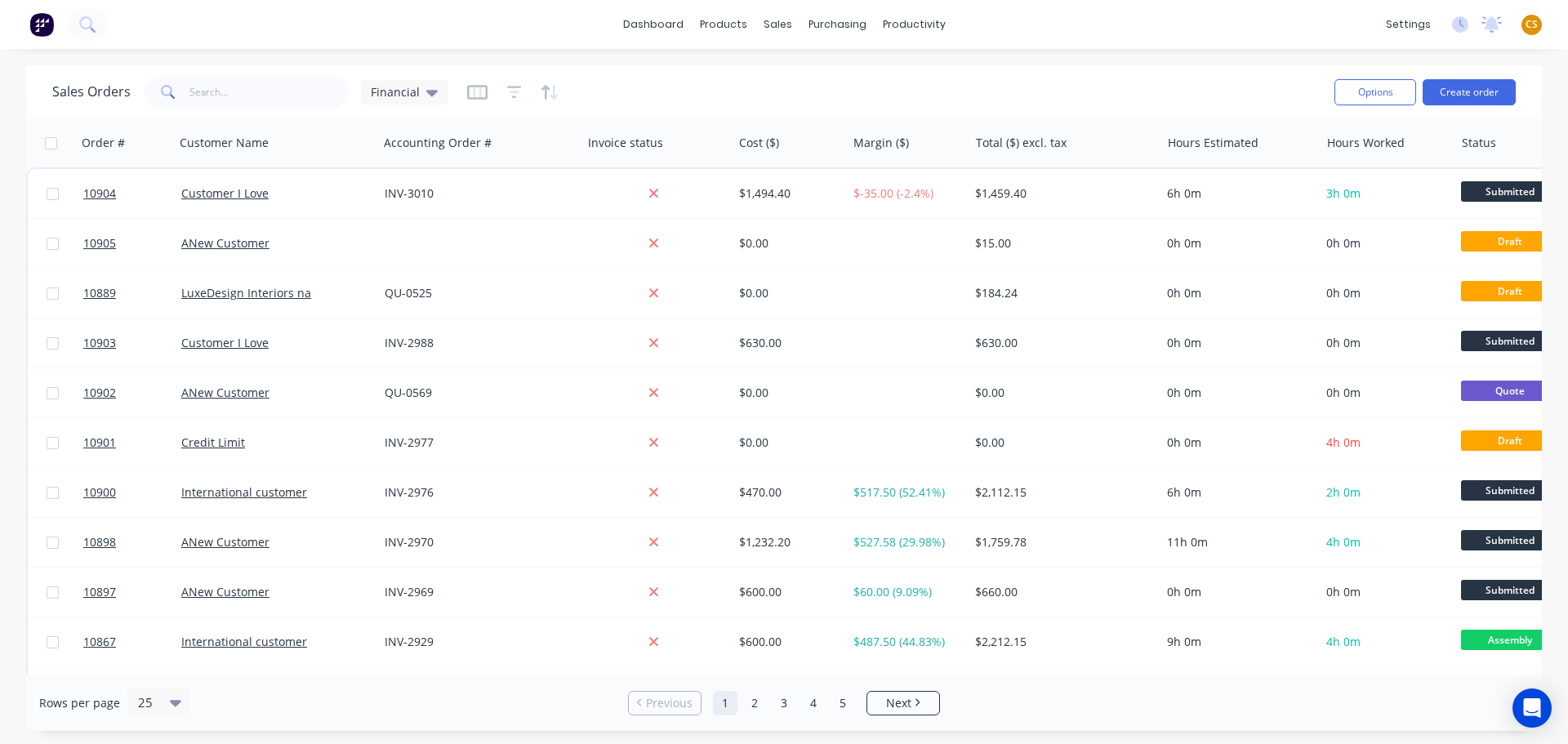
click at [46, 144] on input "checkbox" at bounding box center [52, 143] width 13 height 13
checkbox input "true"
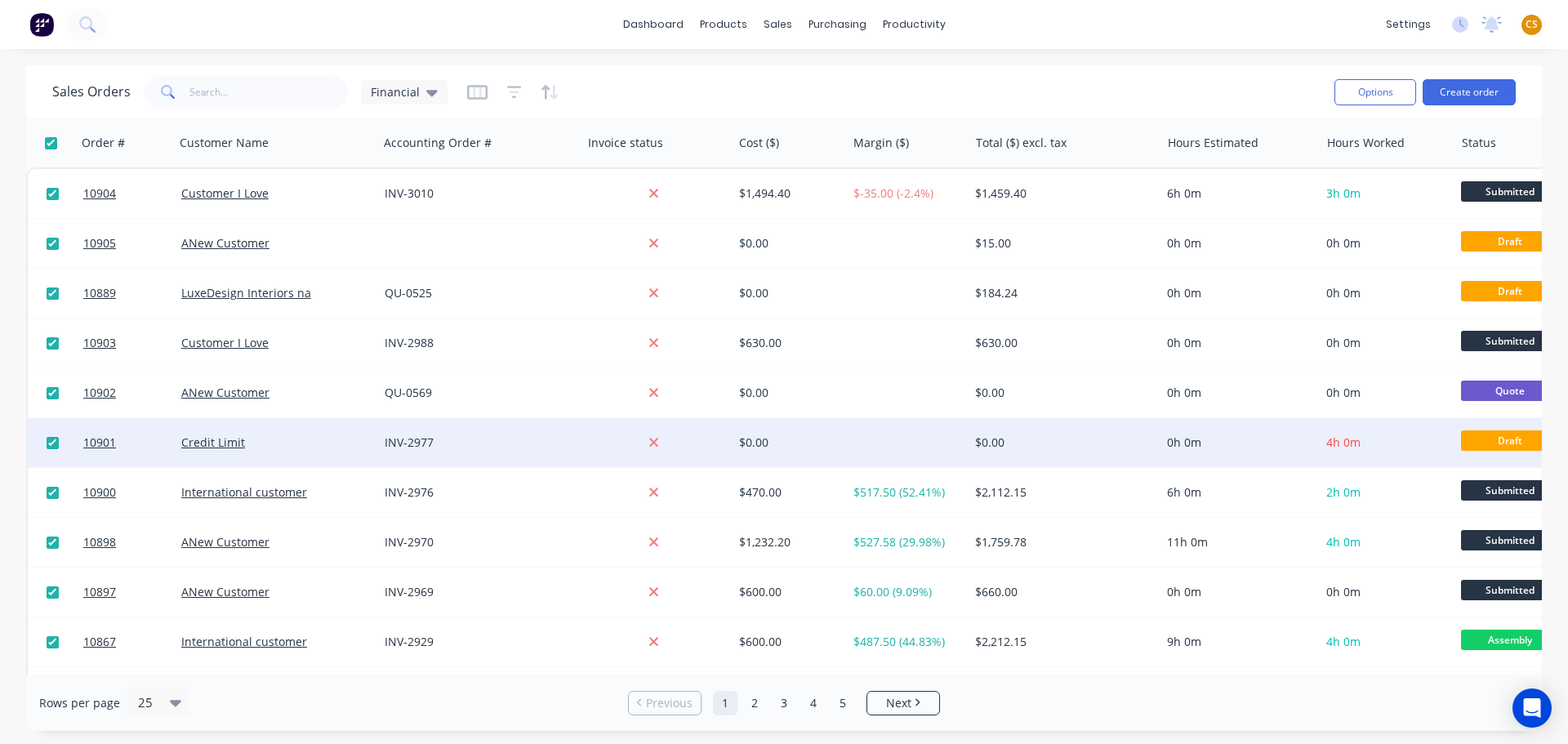
checkbox input "true"
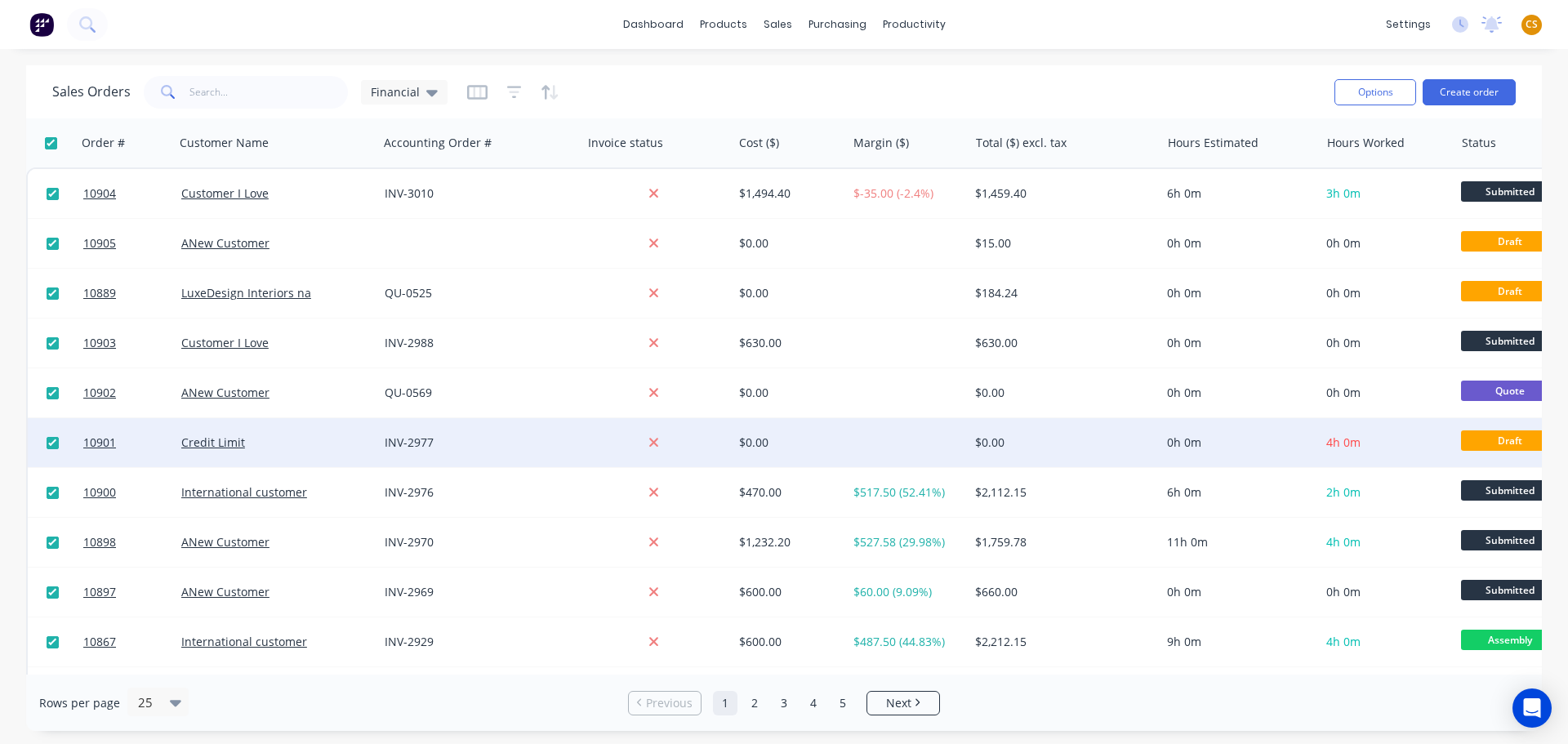
checkbox input "true"
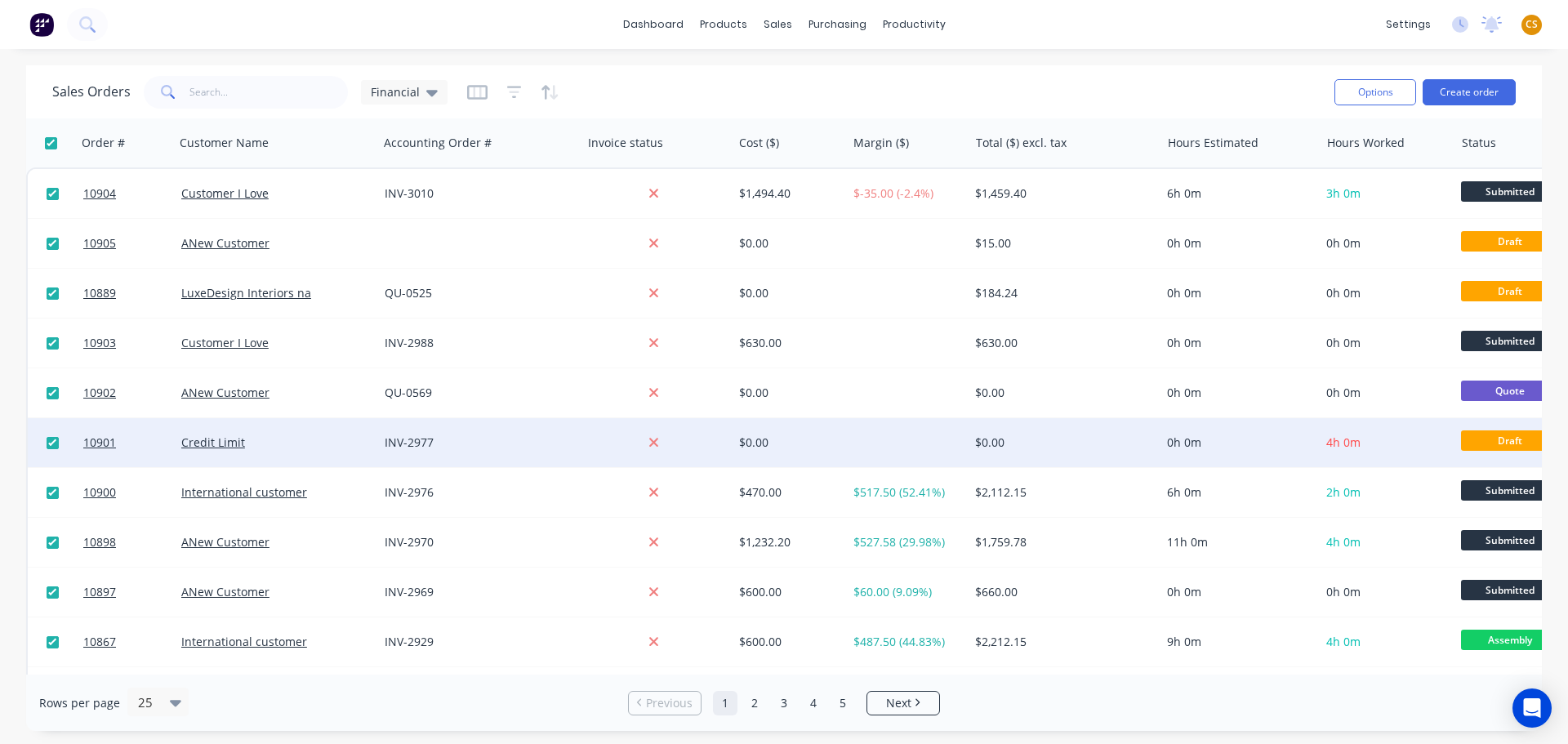
checkbox input "true"
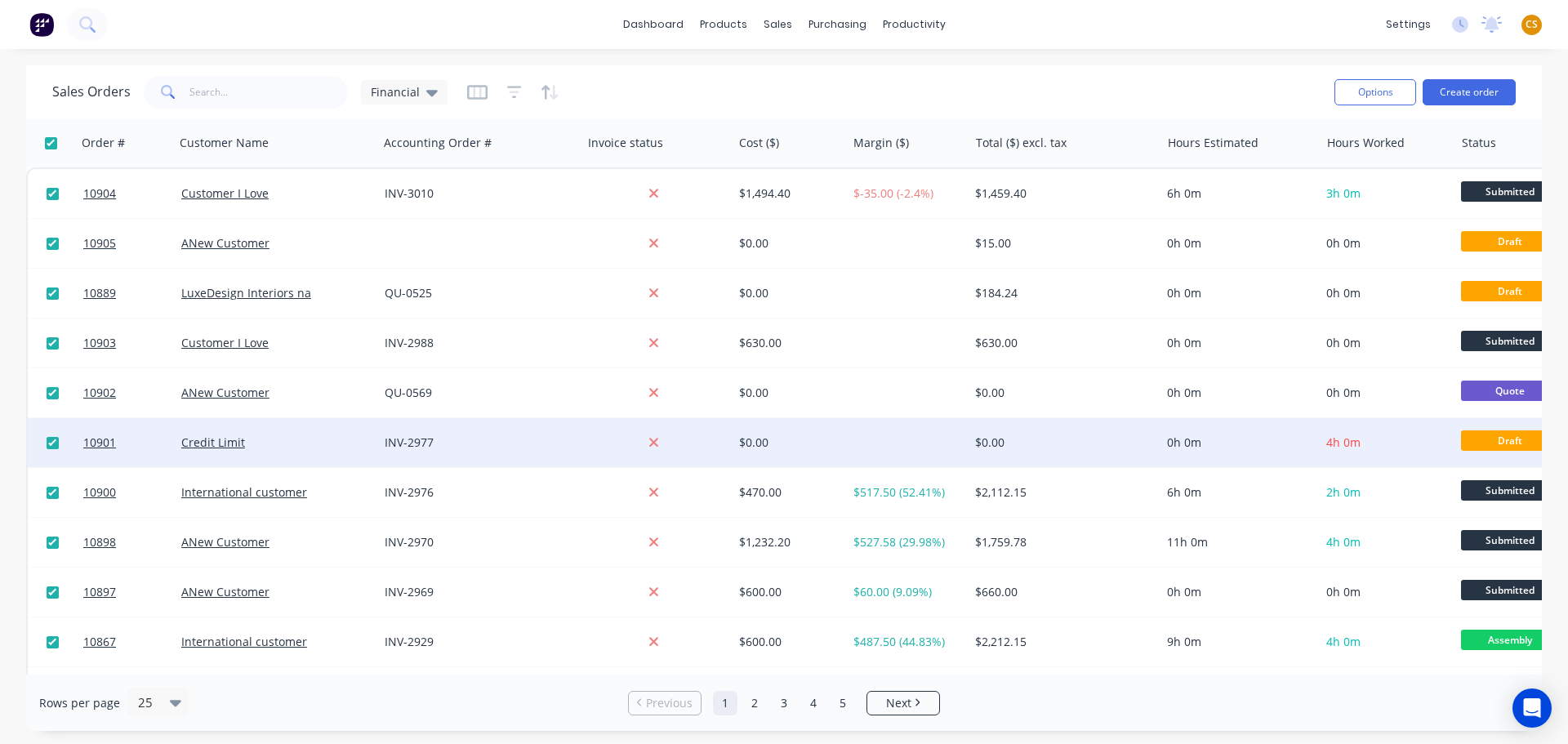
checkbox input "true"
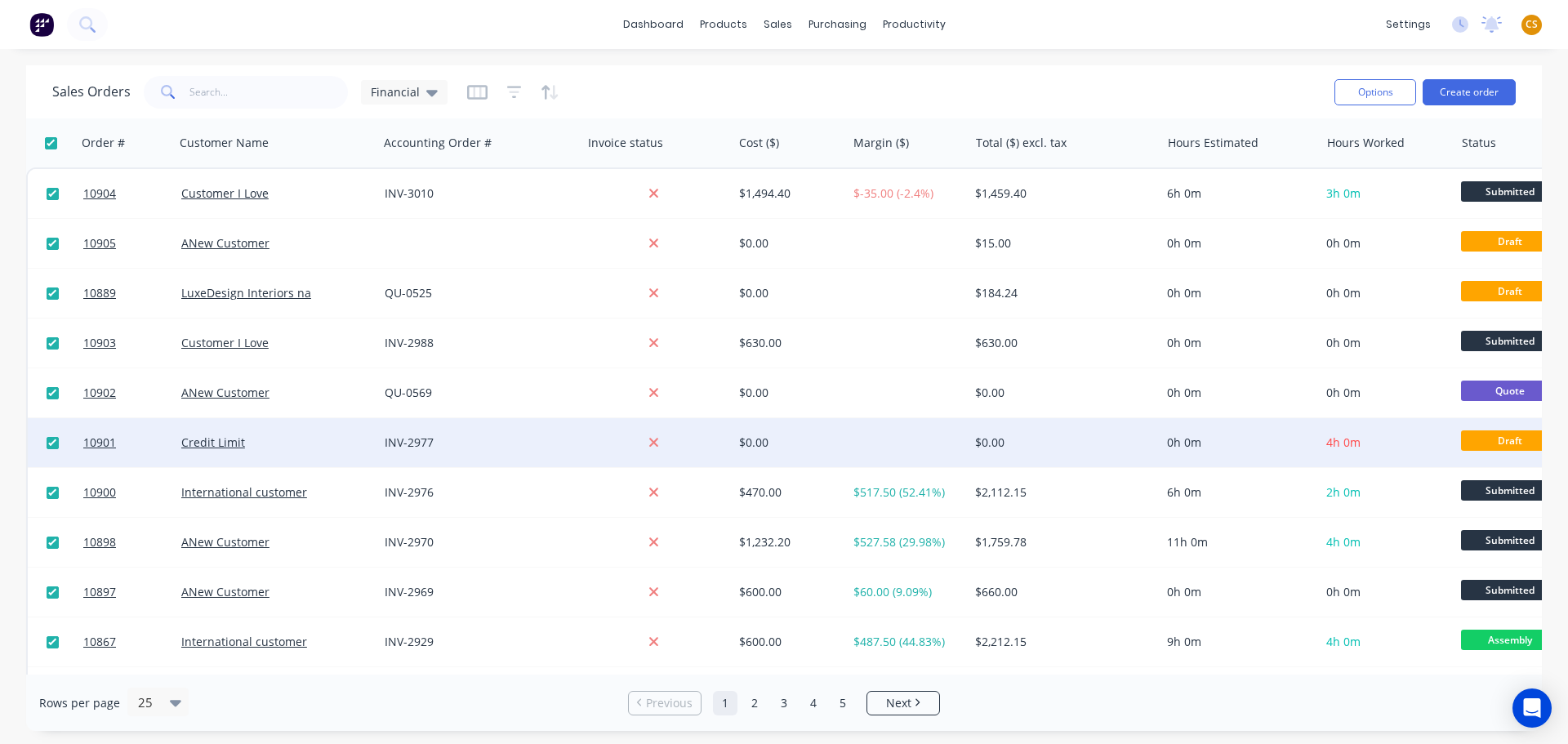
checkbox input "true"
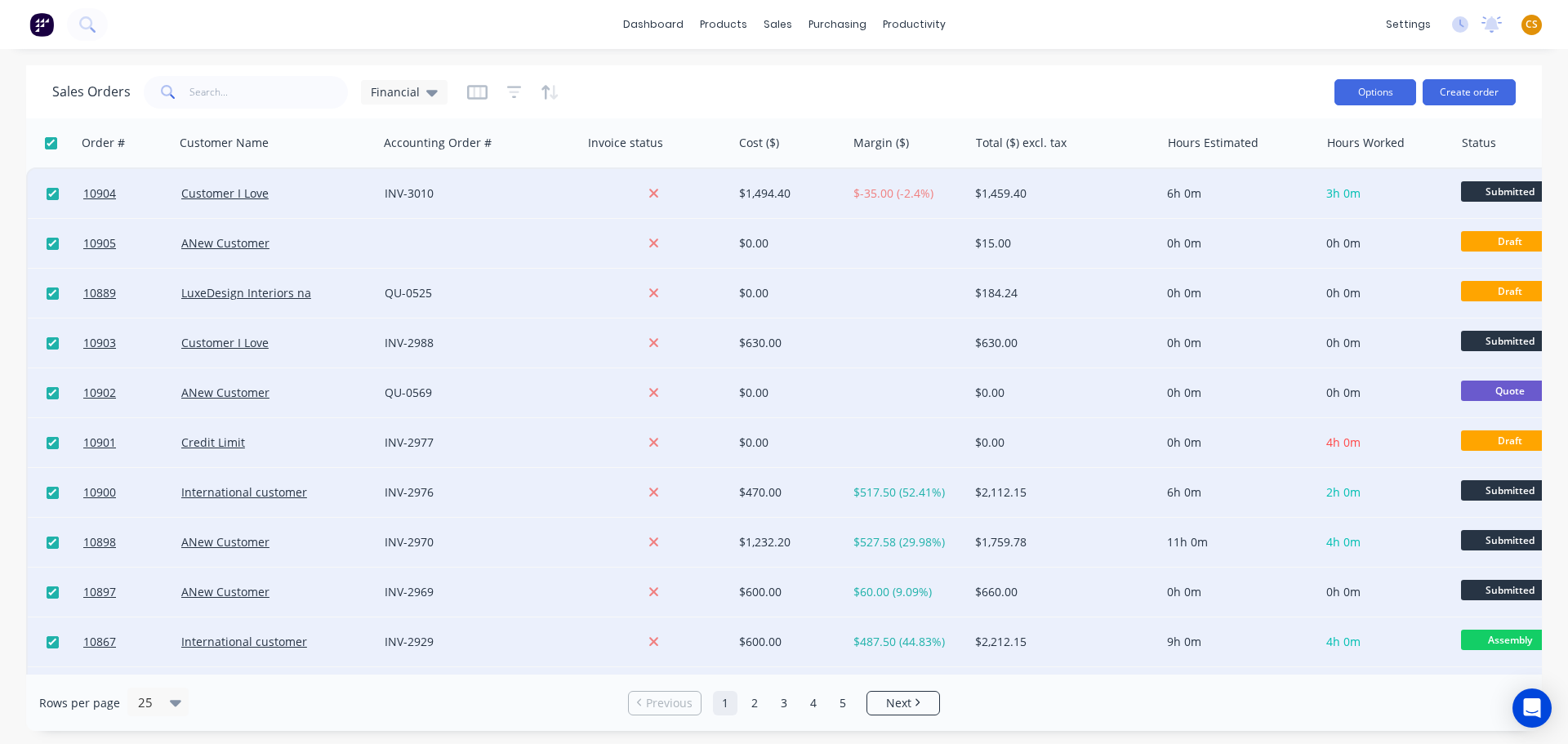
click at [1365, 92] on button "Options" at bounding box center [1376, 92] width 82 height 26
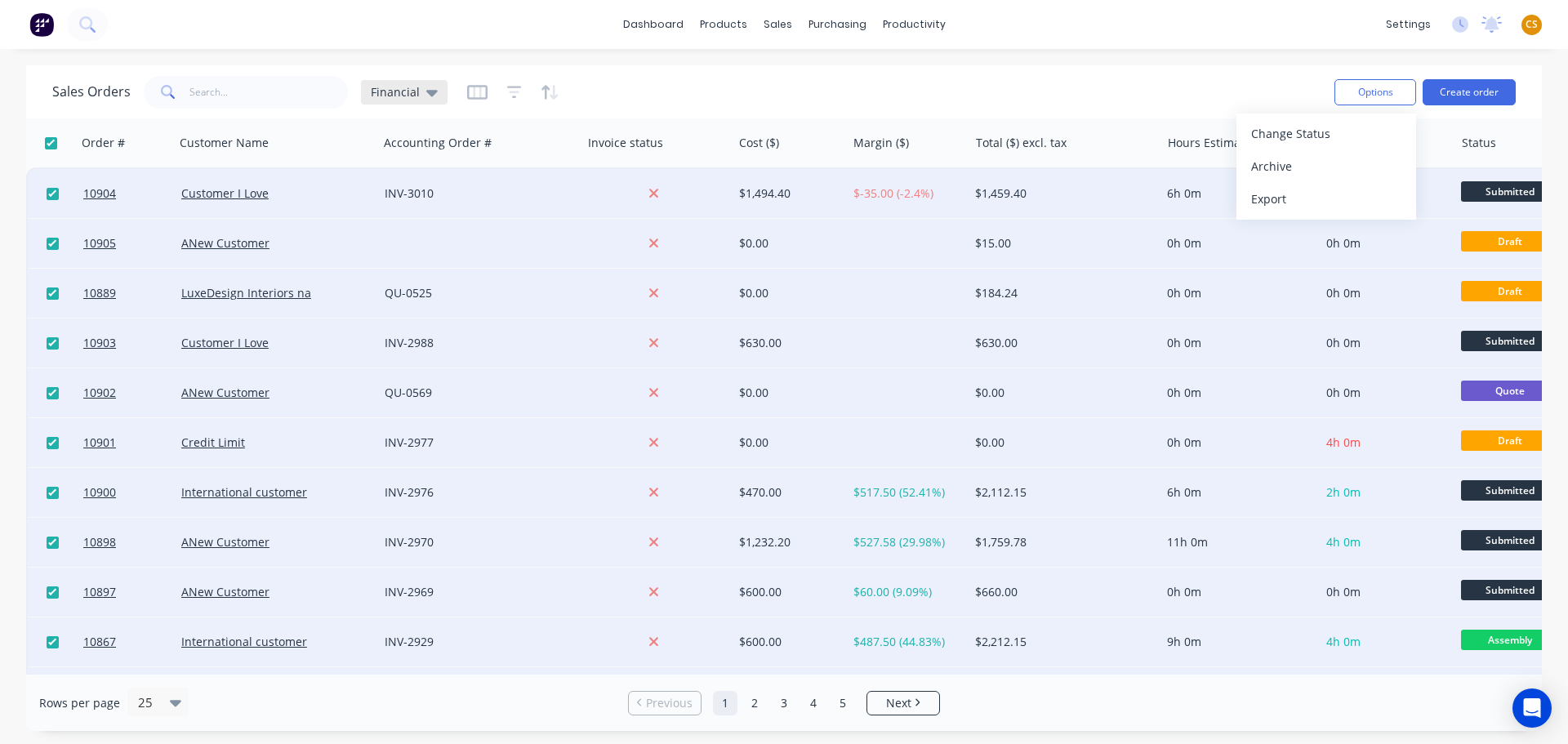
click at [416, 94] on span "Financial" at bounding box center [396, 92] width 49 height 17
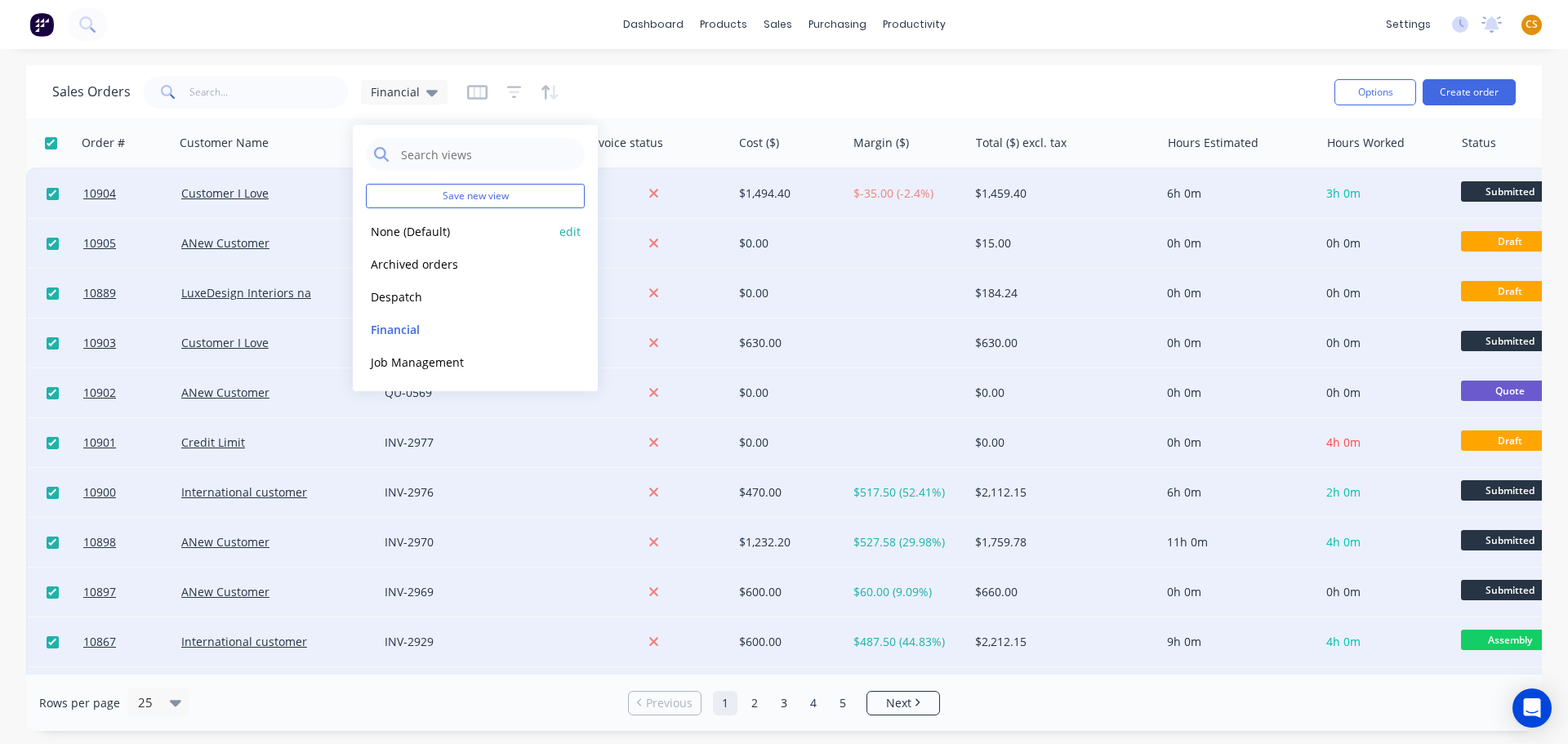
click at [390, 234] on button "None (Default)" at bounding box center [458, 231] width 186 height 19
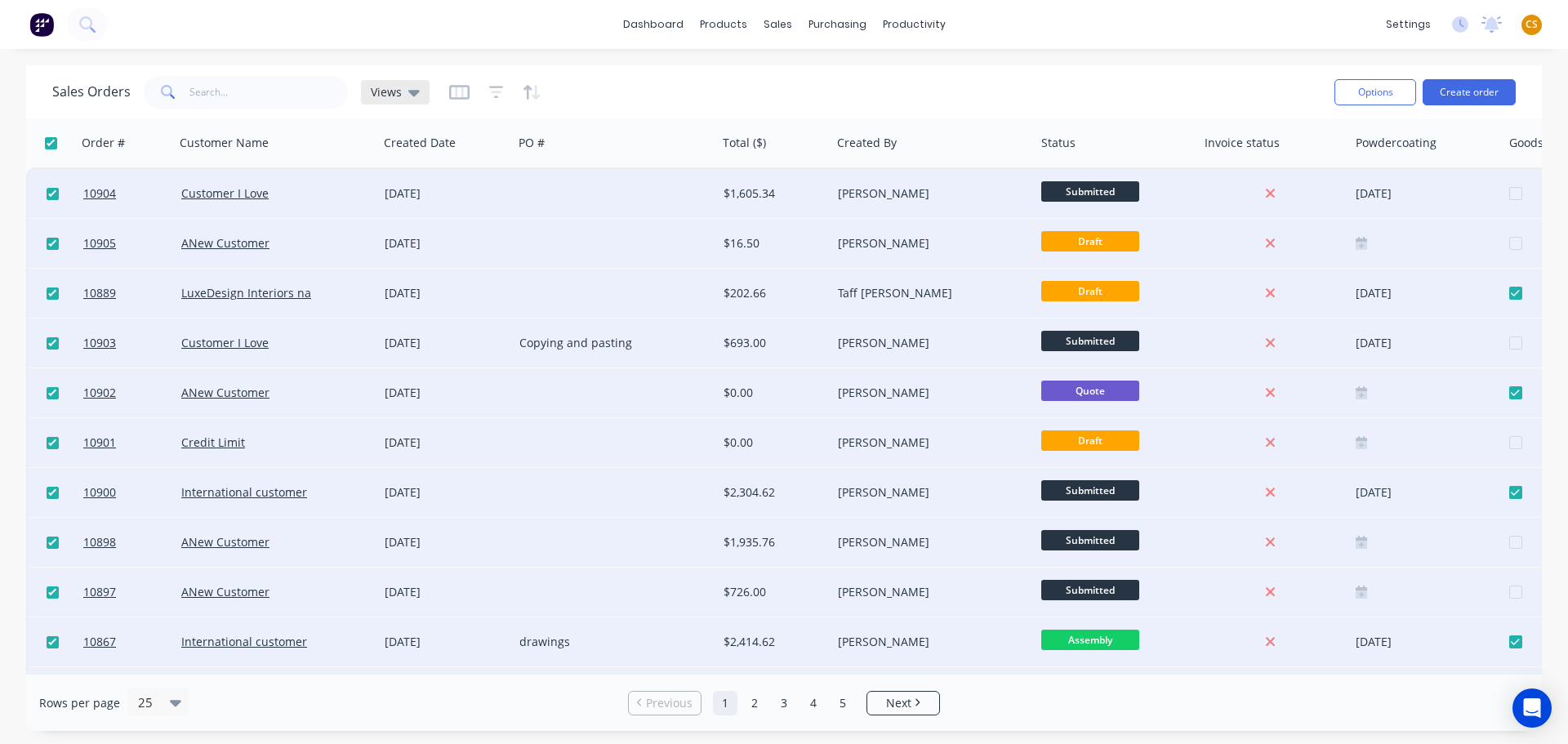
click at [405, 92] on div "Views" at bounding box center [396, 93] width 49 height 15
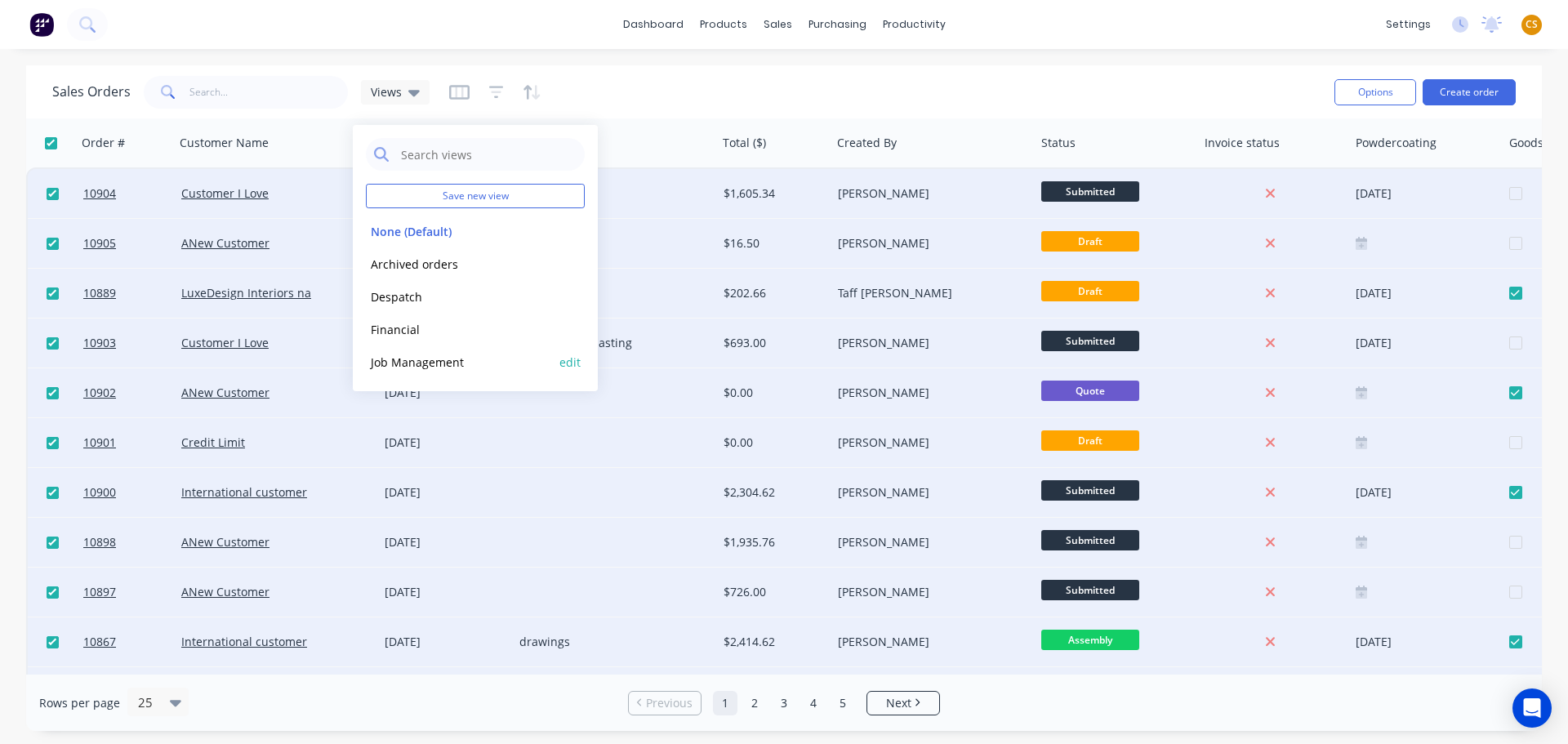
click at [401, 360] on button "Job Management" at bounding box center [458, 362] width 186 height 19
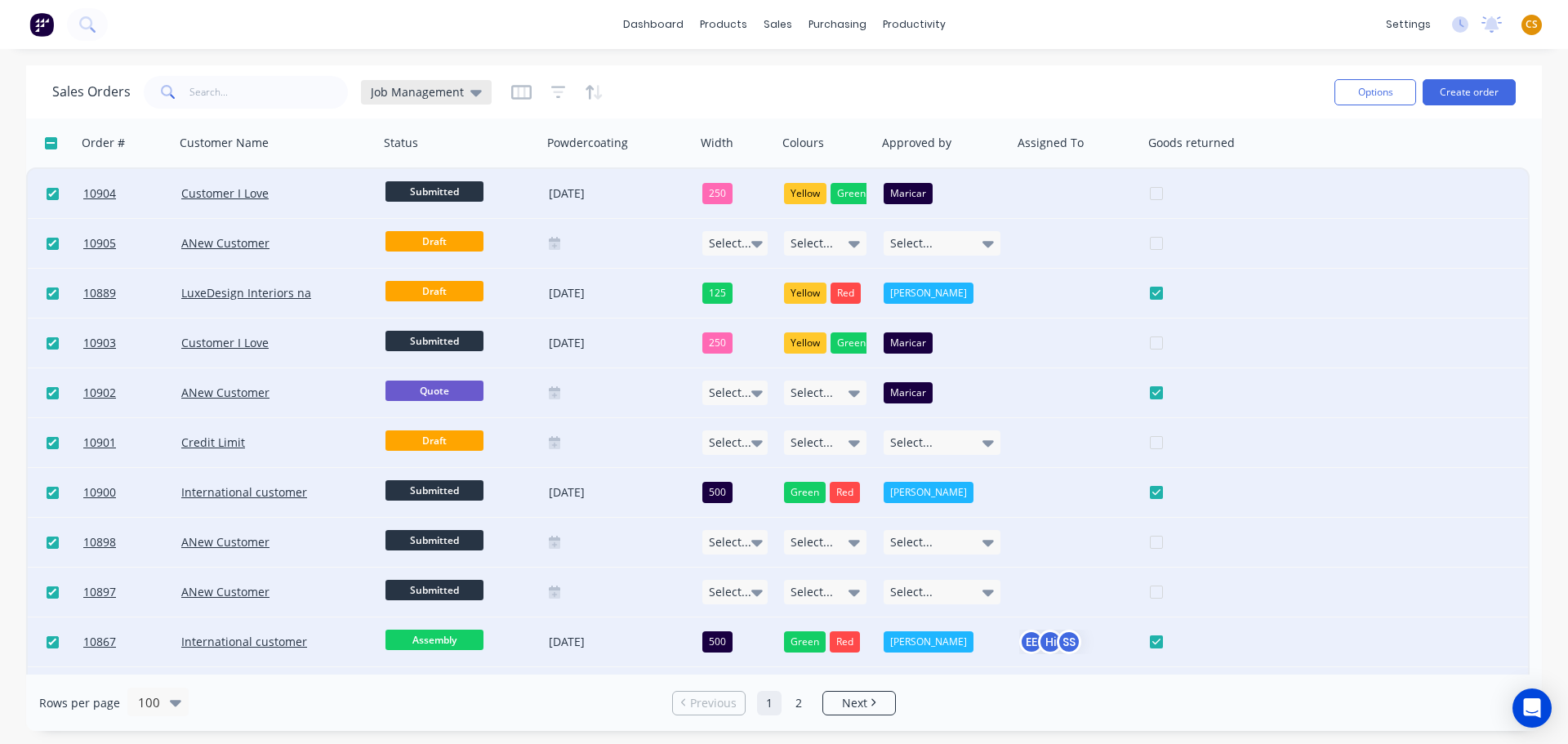
click at [471, 93] on icon at bounding box center [475, 93] width 12 height 6
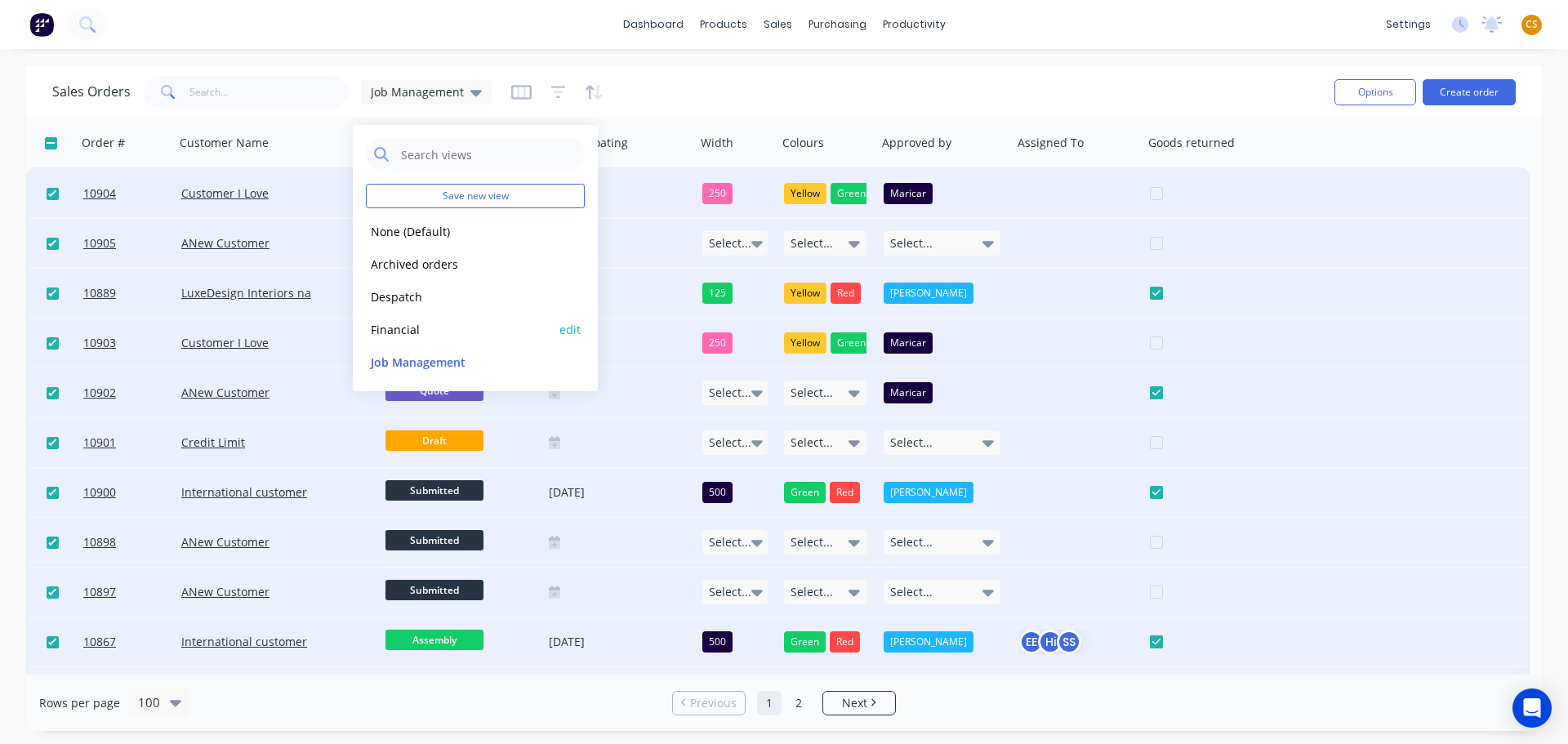
click at [403, 334] on button "Financial" at bounding box center [458, 329] width 186 height 19
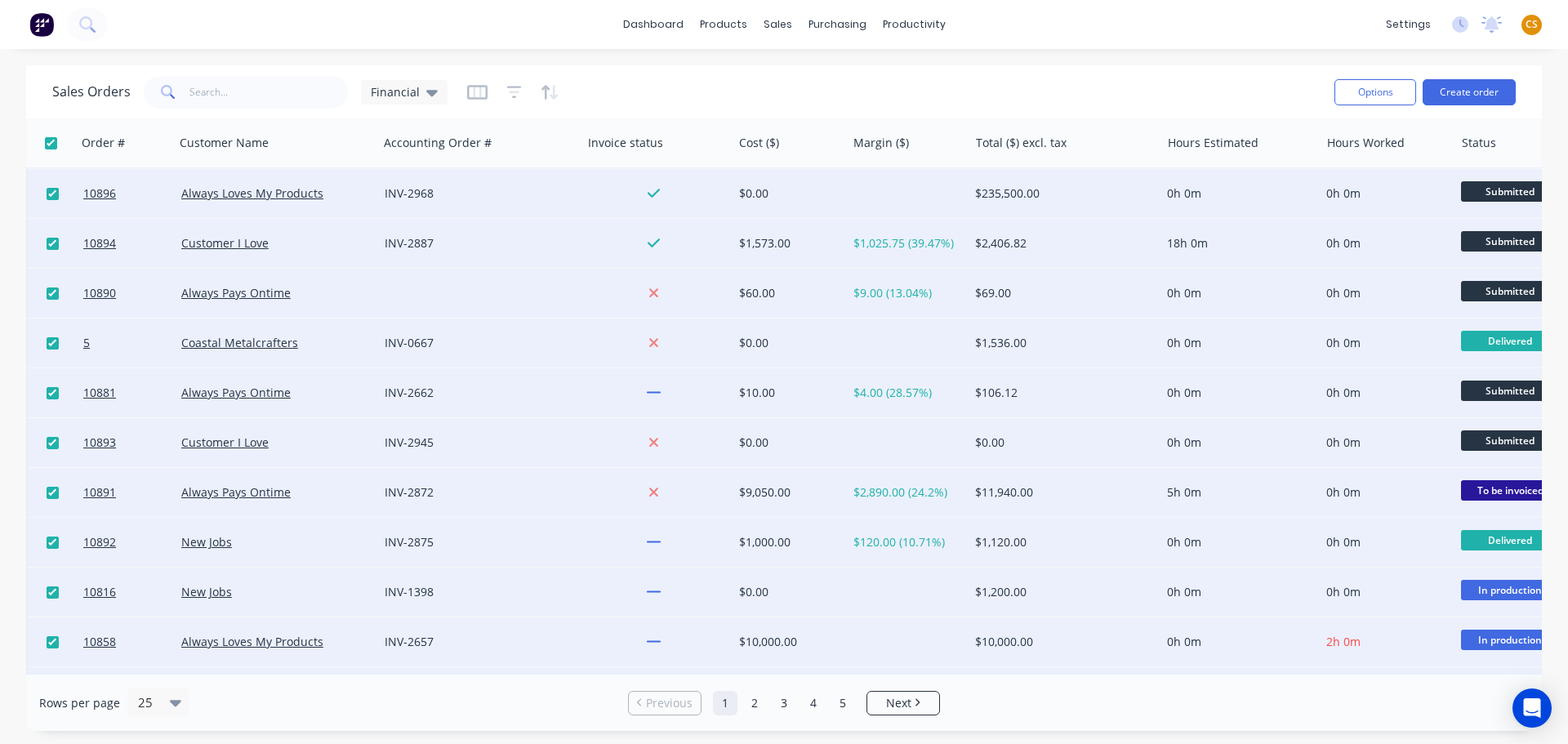
scroll to position [550, 0]
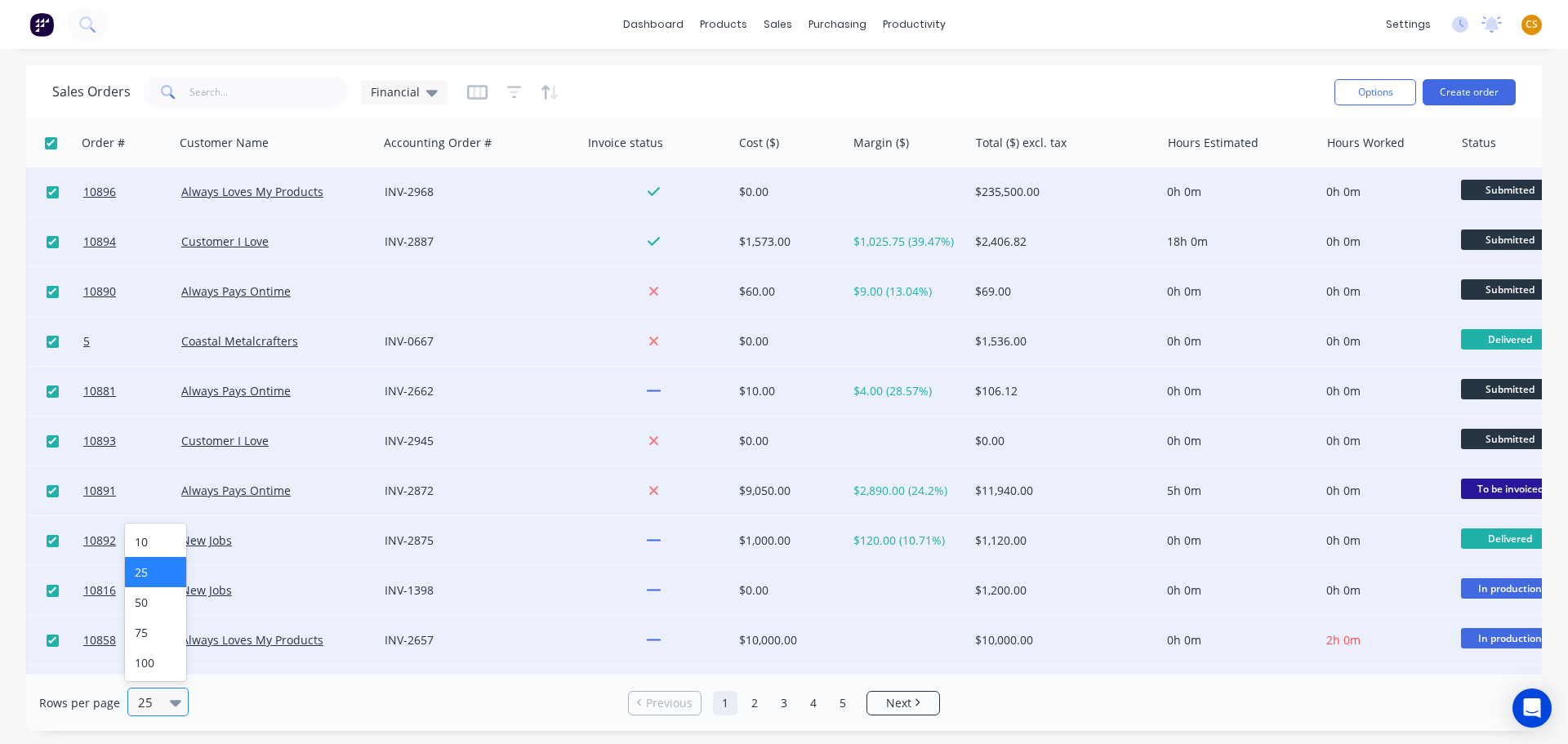
click at [176, 702] on icon at bounding box center [175, 702] width 12 height 6
click at [151, 665] on div "100" at bounding box center [156, 662] width 62 height 30
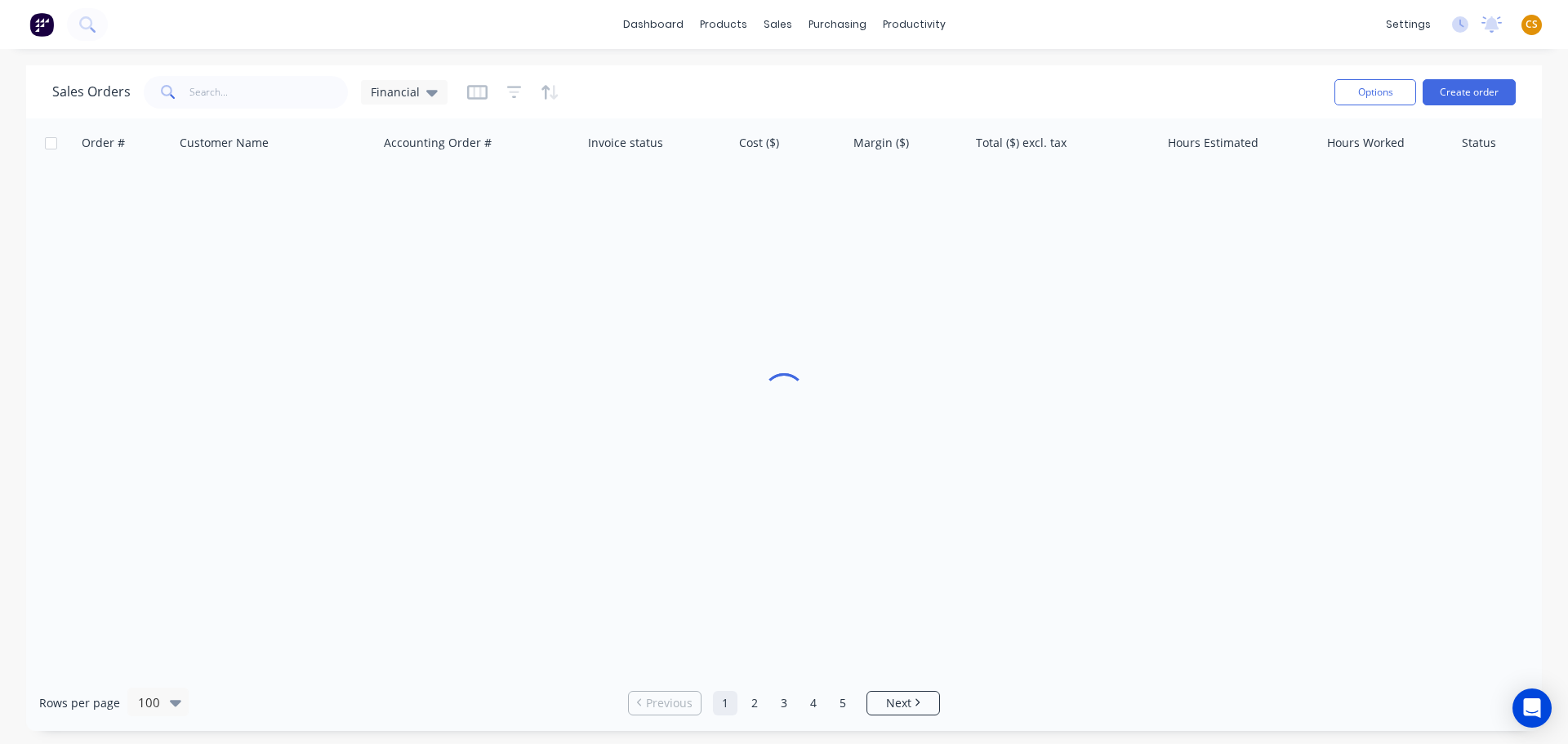
checkbox input "false"
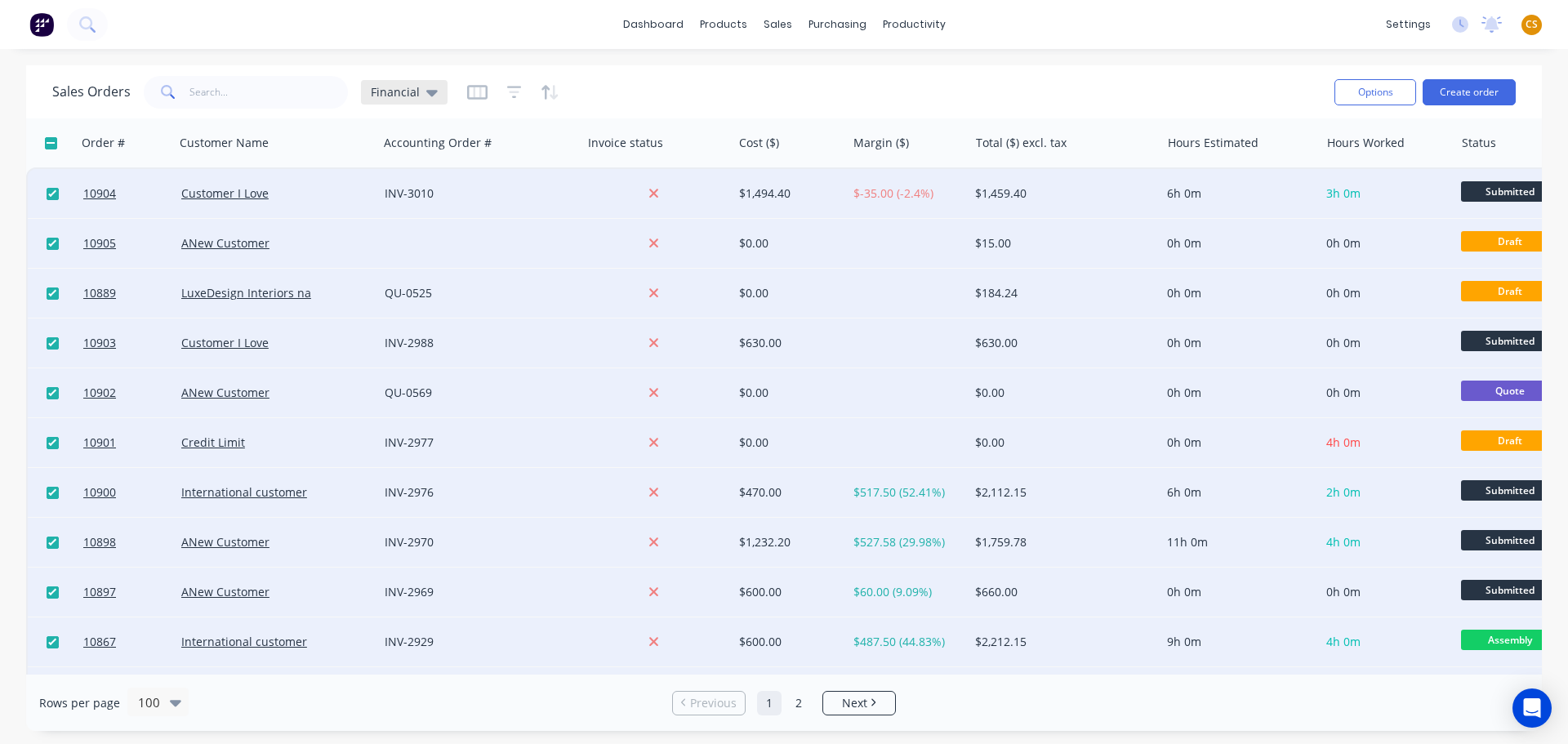
click at [426, 94] on icon at bounding box center [432, 93] width 12 height 18
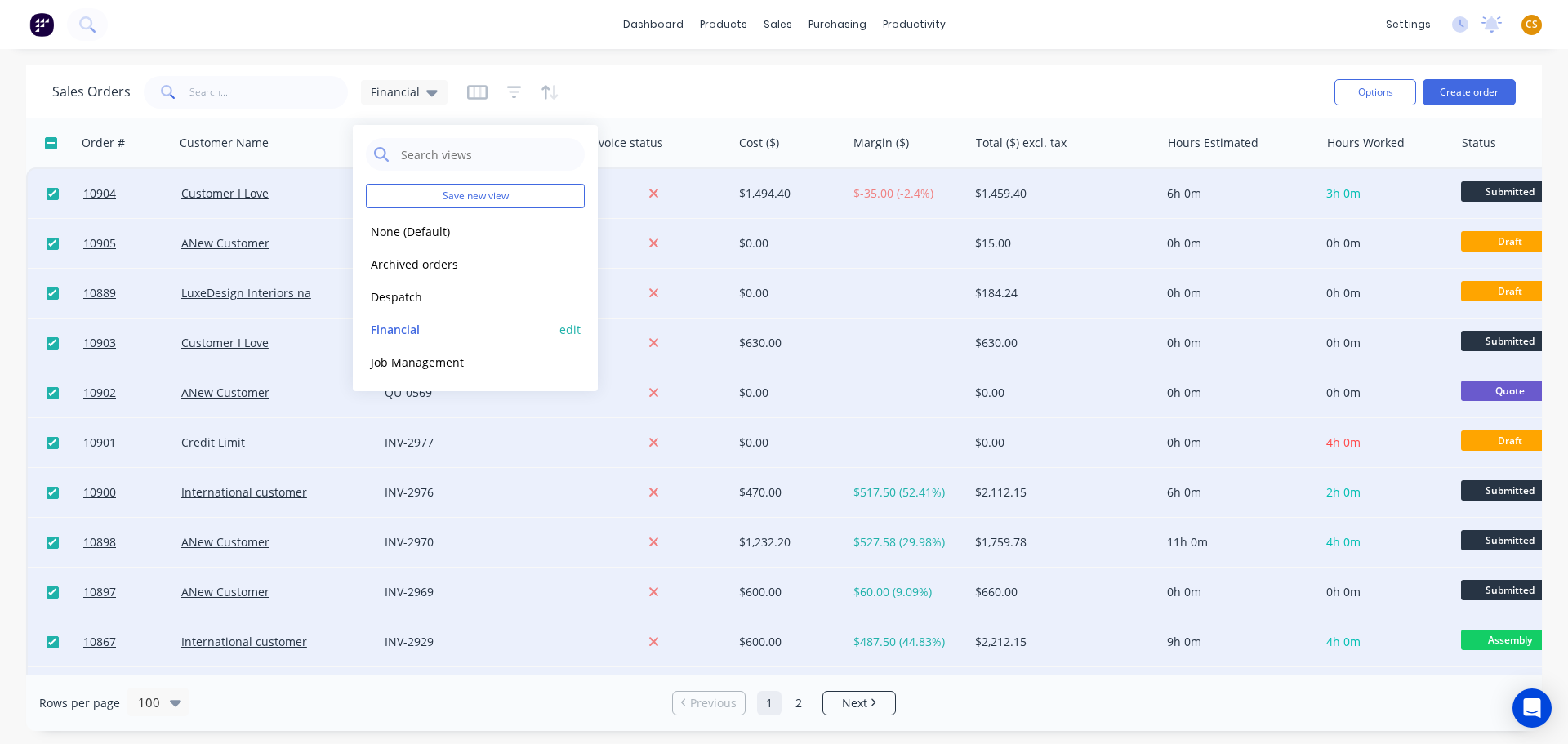
click at [566, 330] on button "edit" at bounding box center [570, 329] width 21 height 17
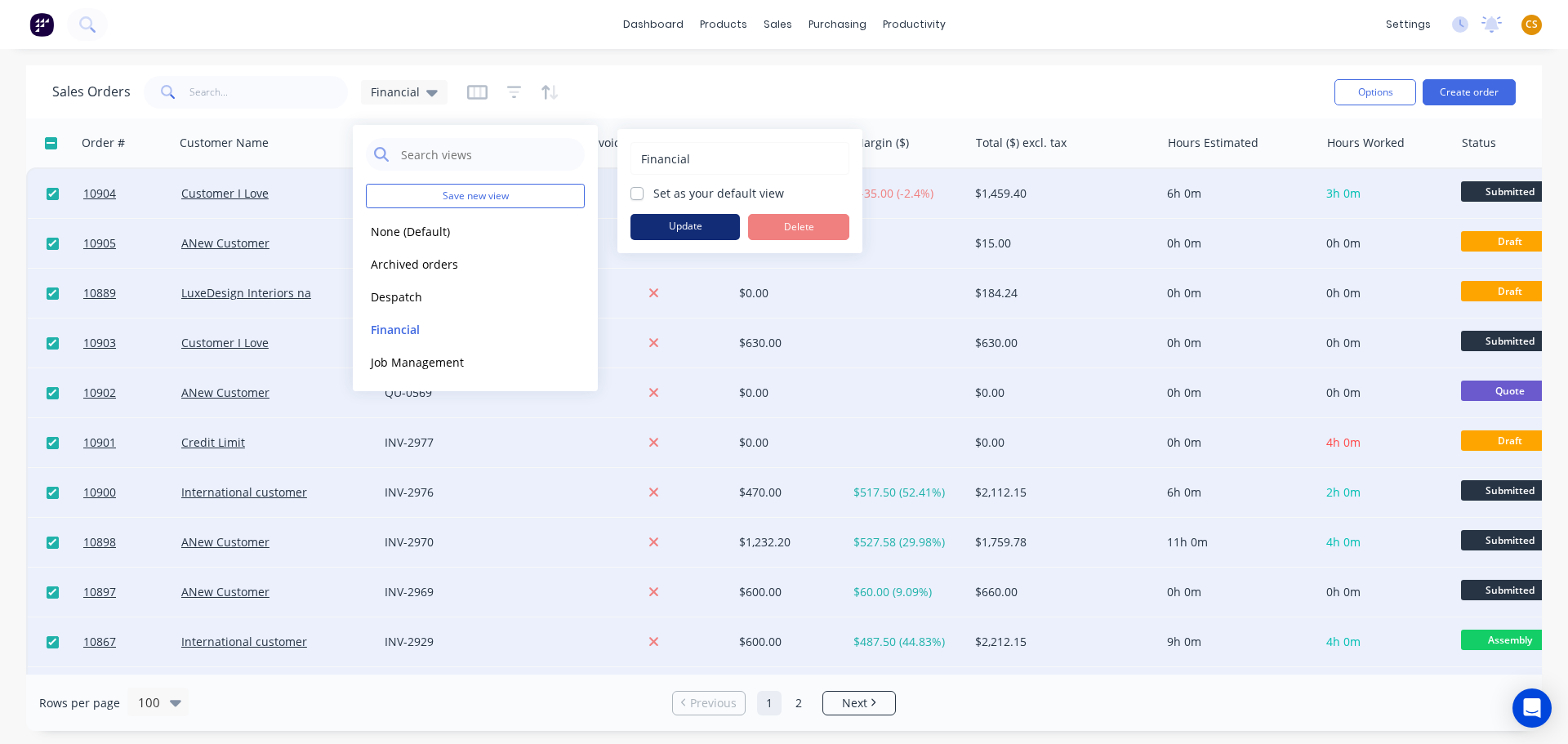
click at [715, 226] on button "Update" at bounding box center [685, 227] width 110 height 26
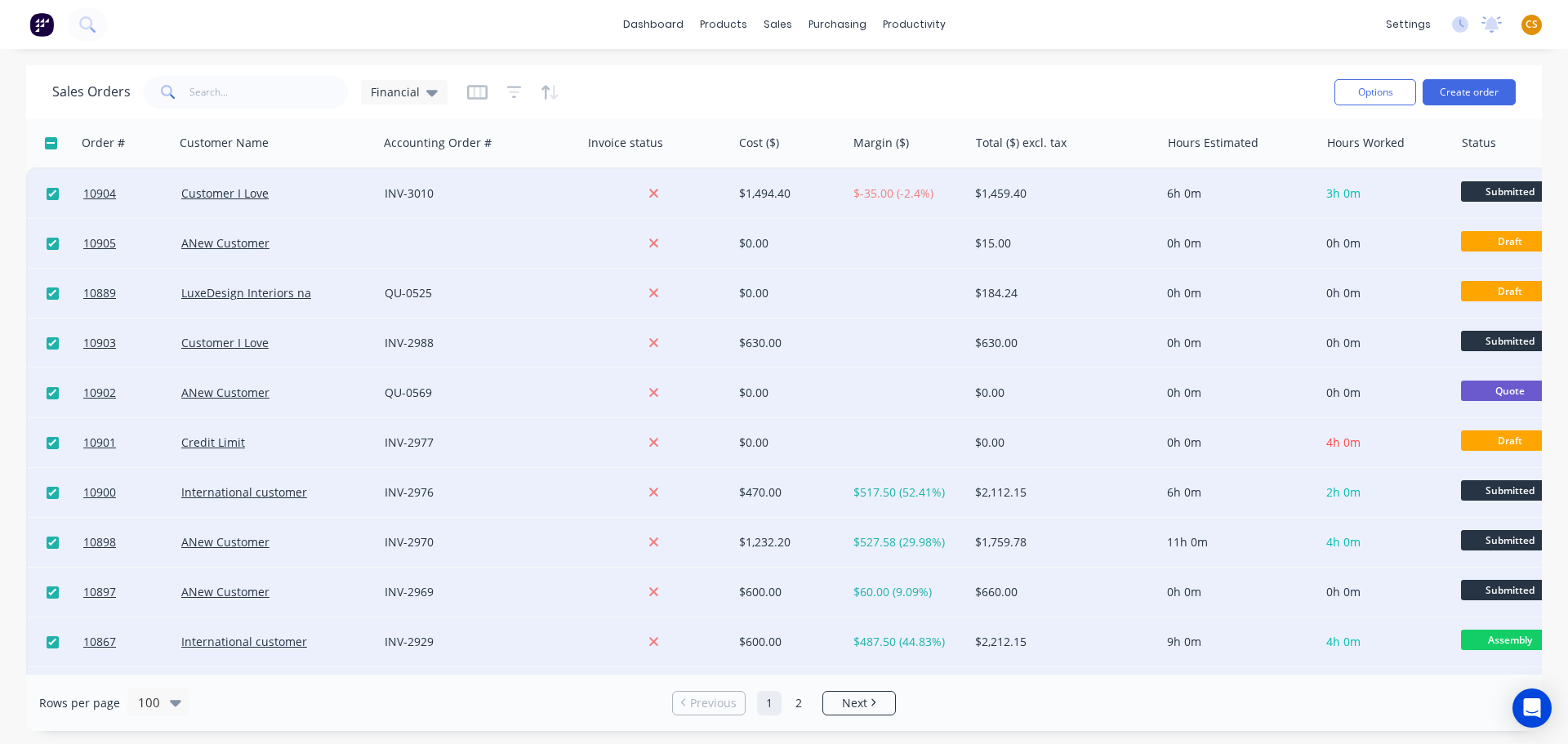
click at [1008, 84] on div "Sales Orders Financial" at bounding box center [687, 92] width 1269 height 40
click at [387, 92] on span "Financial" at bounding box center [396, 92] width 49 height 17
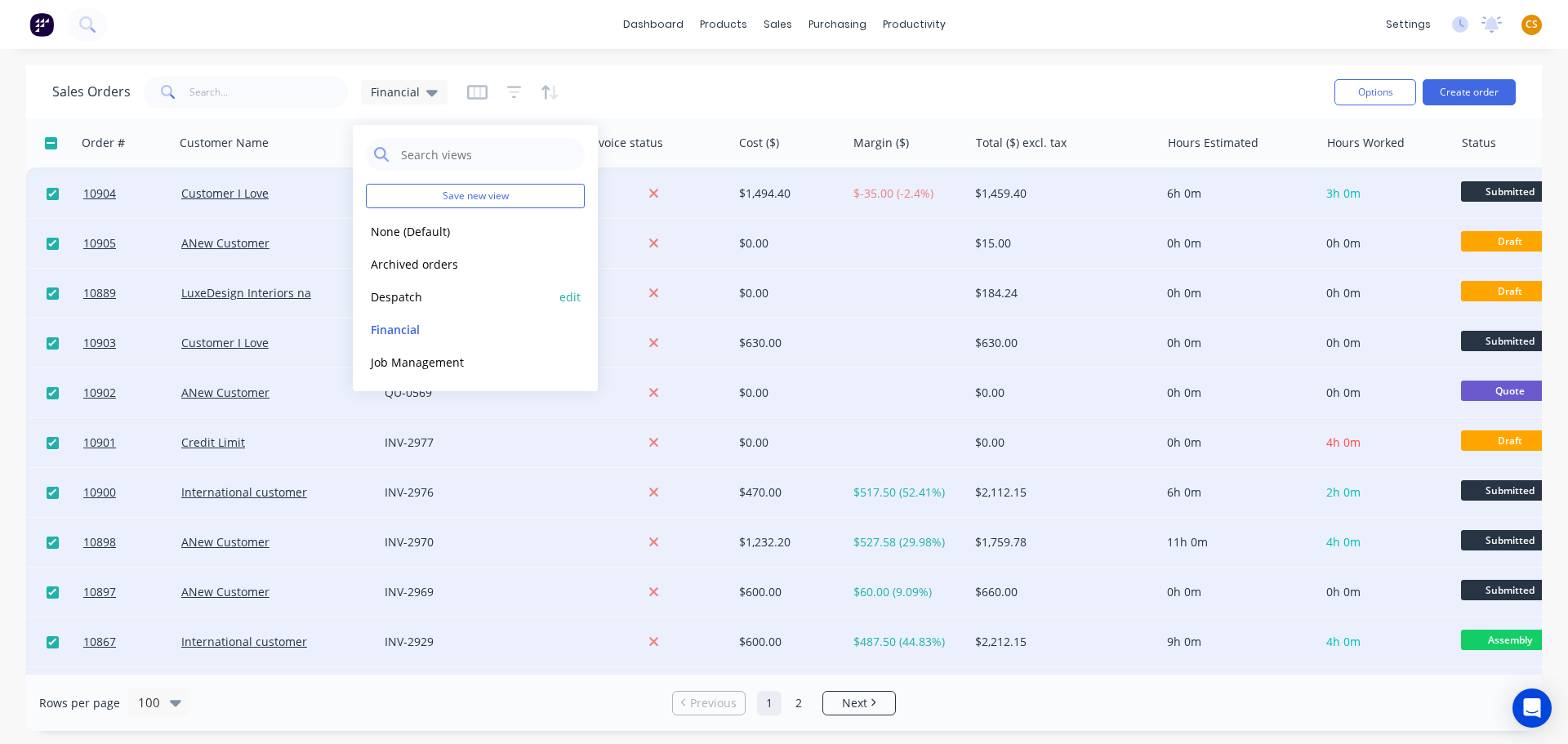
click at [385, 295] on button "Despatch" at bounding box center [458, 297] width 186 height 19
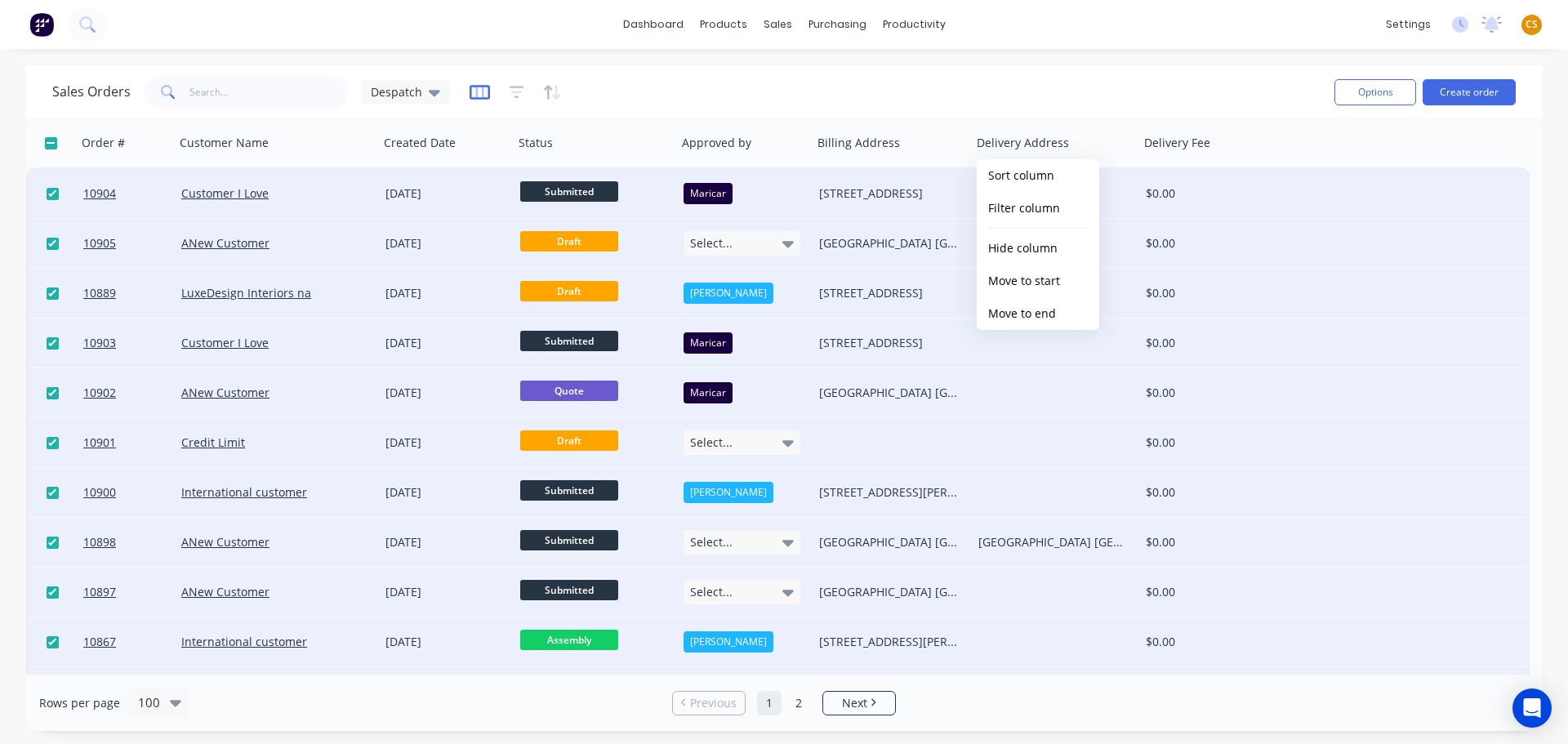
click at [481, 93] on icon "button" at bounding box center [480, 93] width 21 height 16
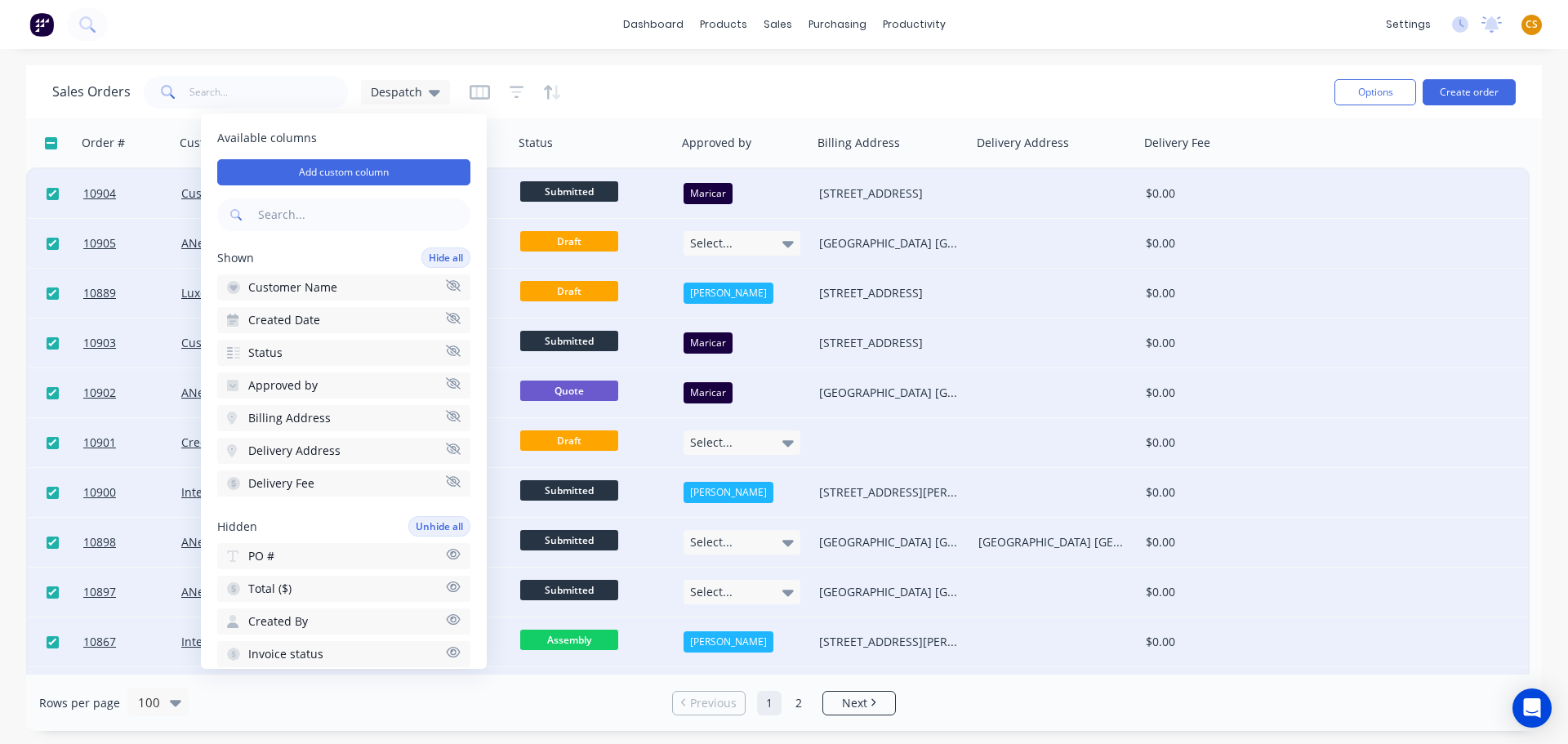
click at [446, 449] on icon "button" at bounding box center [453, 449] width 15 height 13
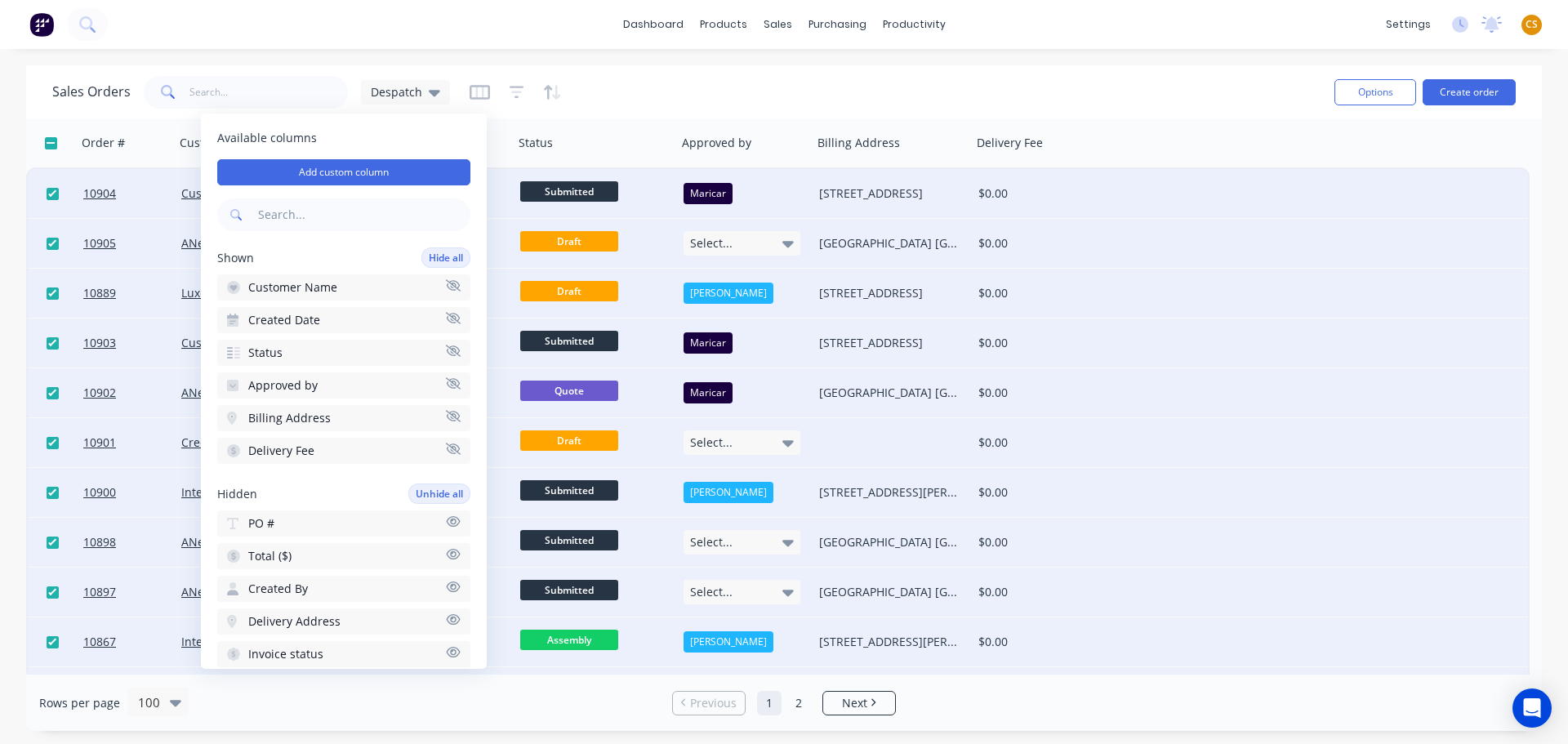
click at [613, 81] on div "Sales Orders Despatch" at bounding box center [687, 92] width 1269 height 40
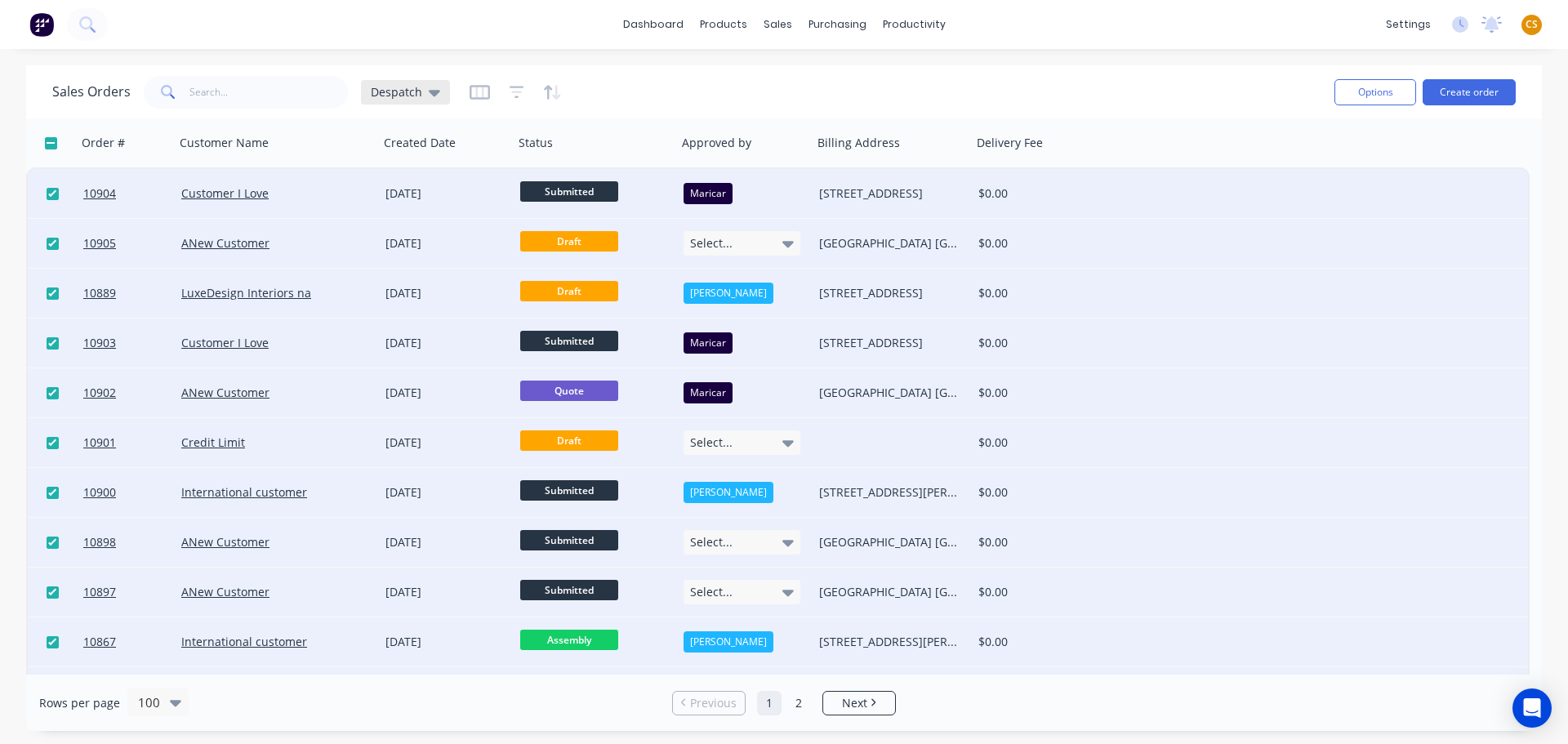
click at [405, 91] on span "Despatch" at bounding box center [397, 92] width 52 height 17
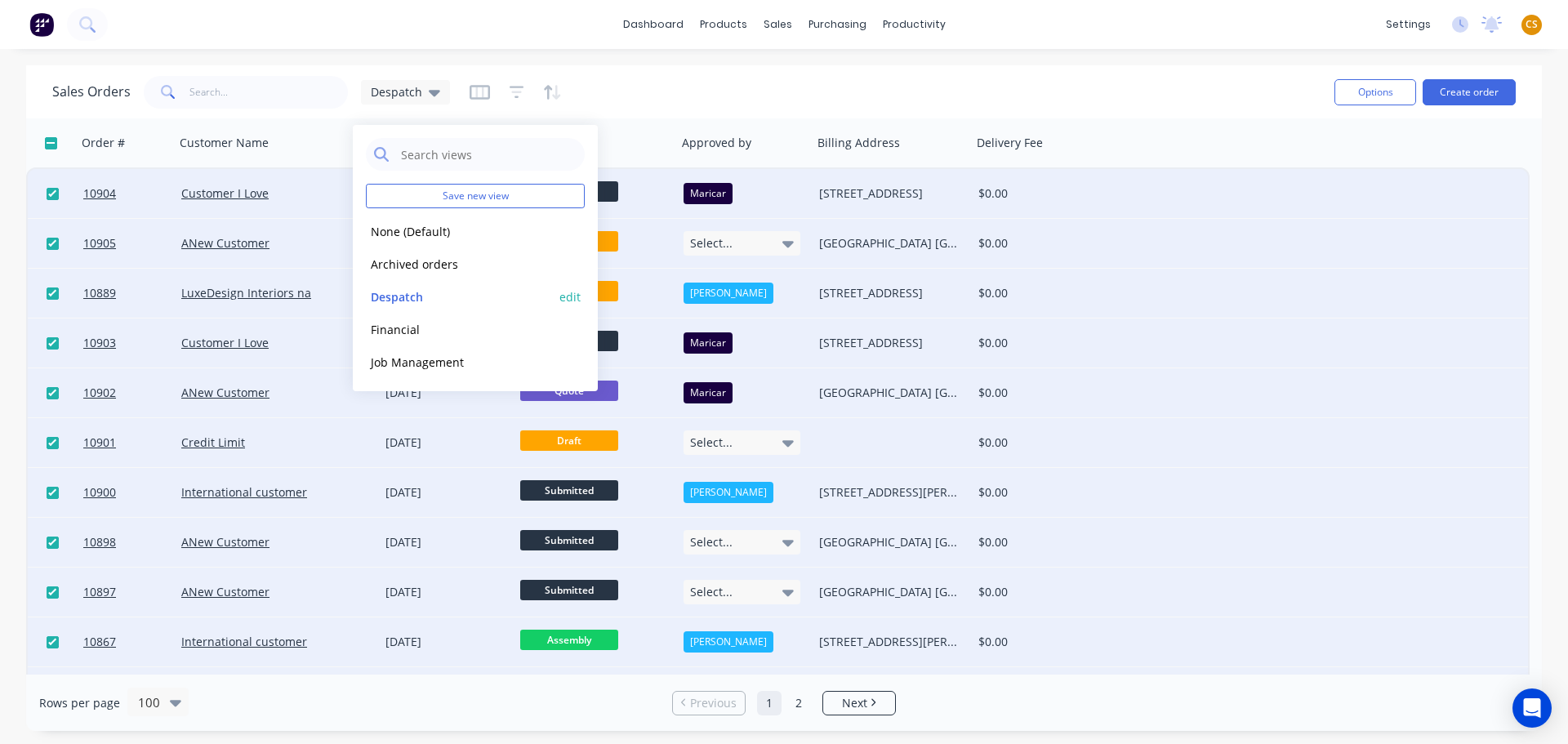
click at [565, 297] on button "edit" at bounding box center [570, 297] width 21 height 17
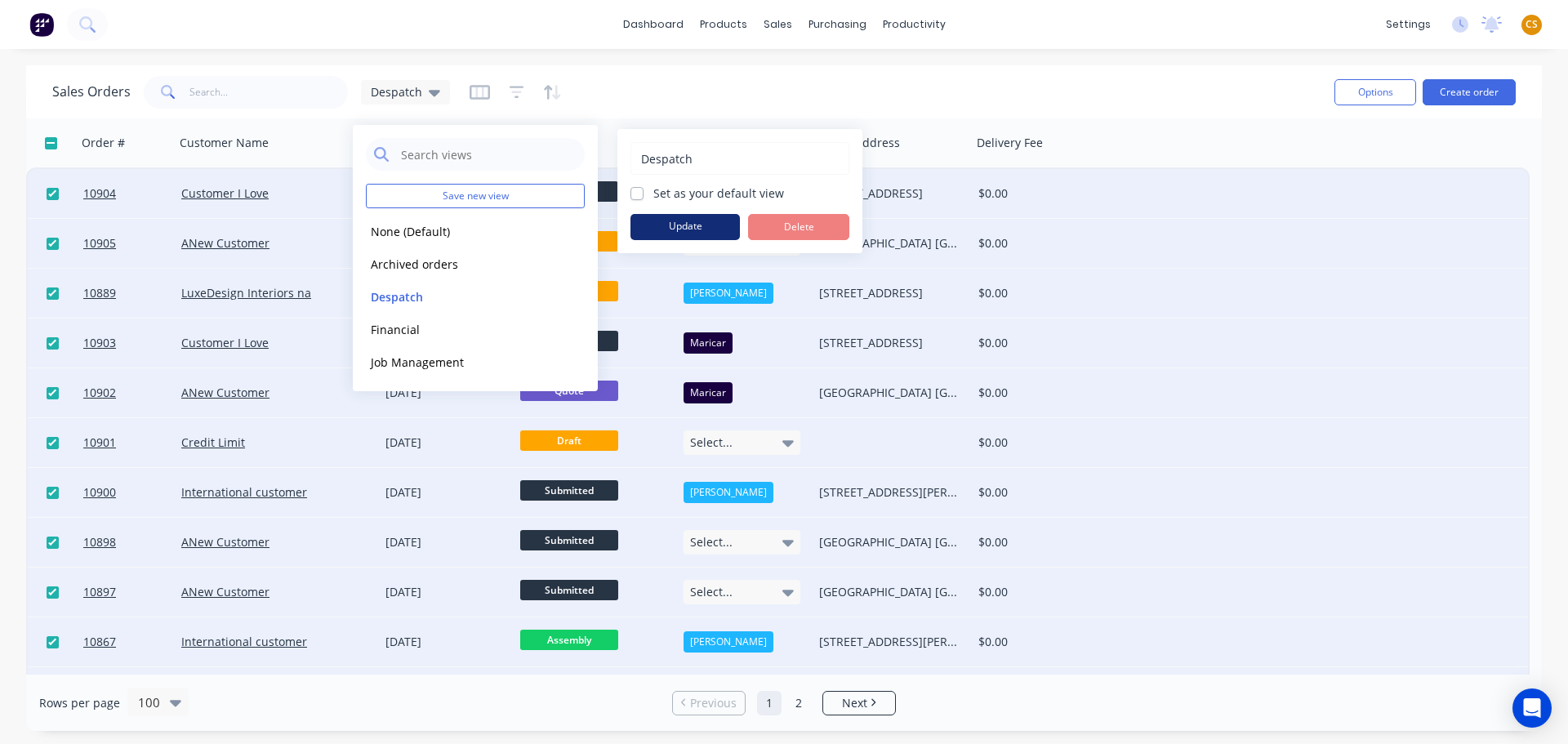
click at [684, 227] on button "Update" at bounding box center [685, 227] width 110 height 26
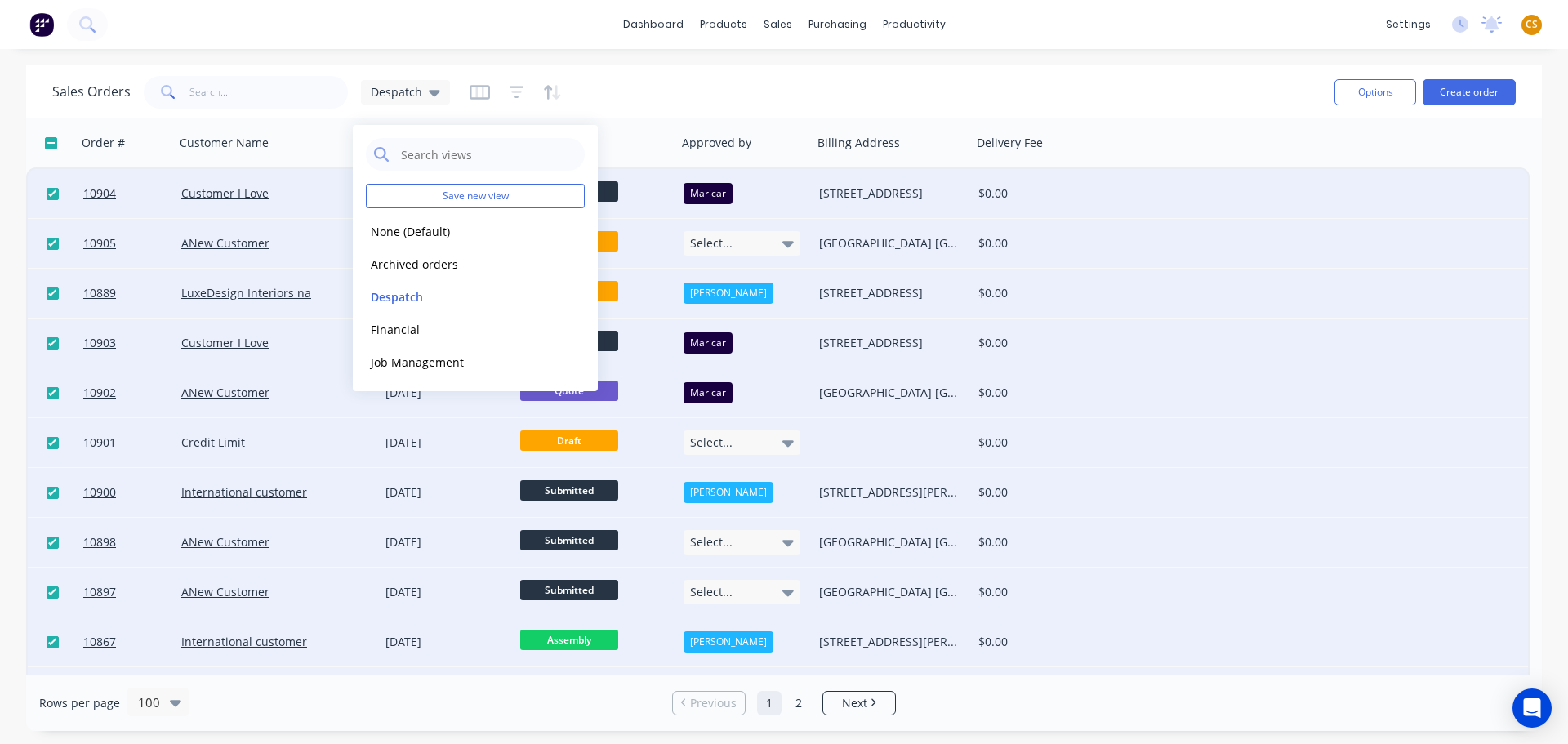
click at [691, 96] on div "Sales Orders Despatch" at bounding box center [687, 92] width 1269 height 40
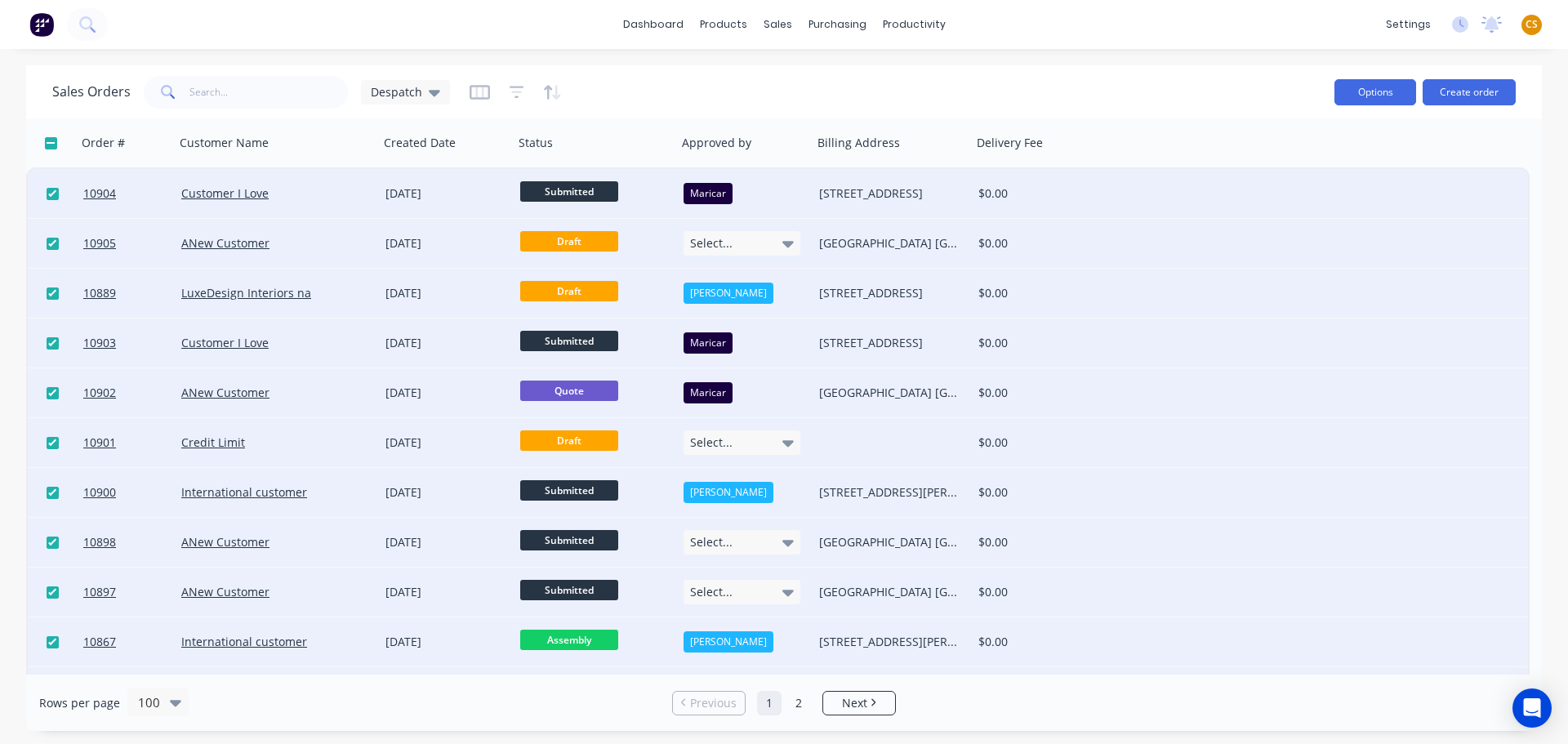
click at [1355, 95] on button "Options" at bounding box center [1376, 92] width 82 height 26
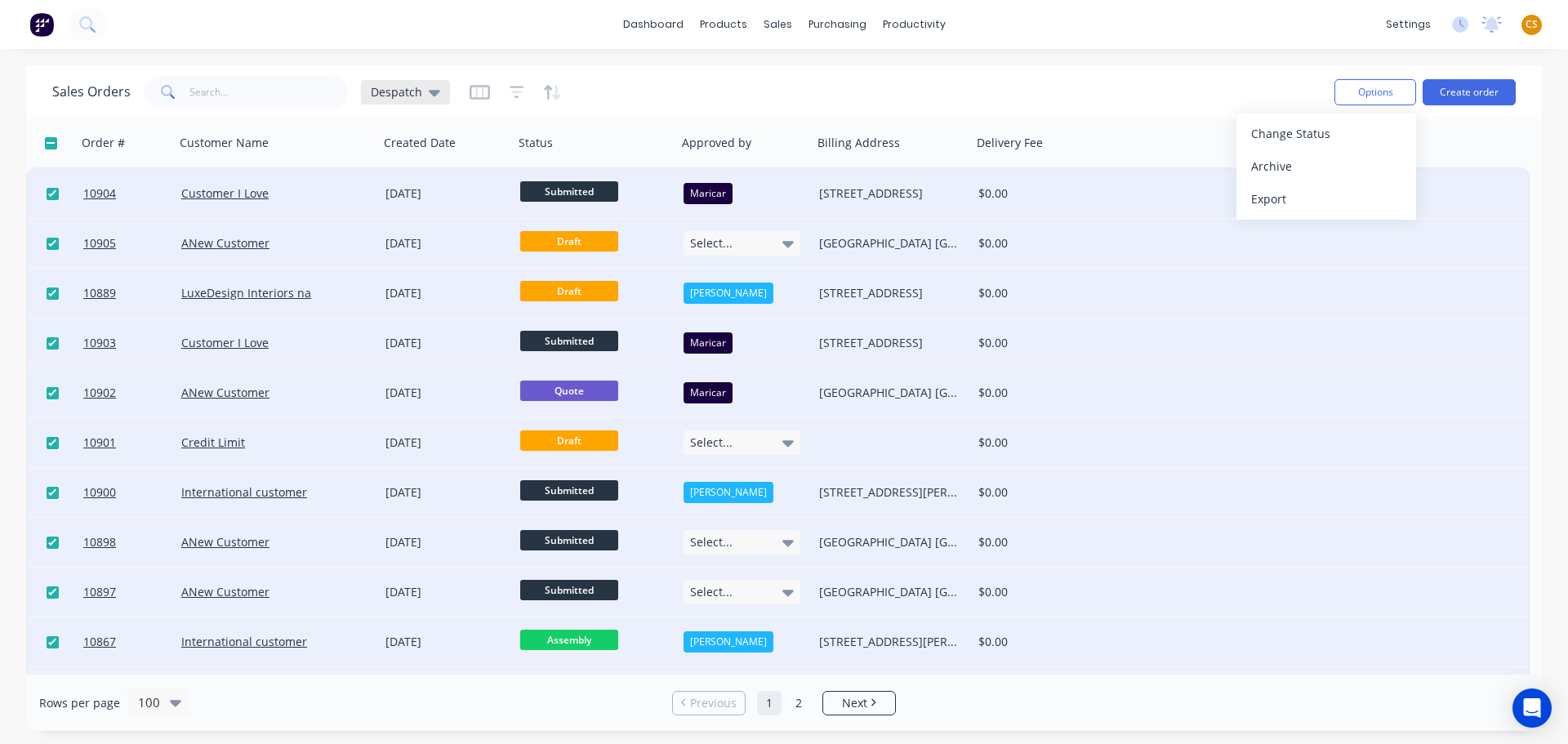
click at [387, 90] on span "Despatch" at bounding box center [397, 92] width 52 height 17
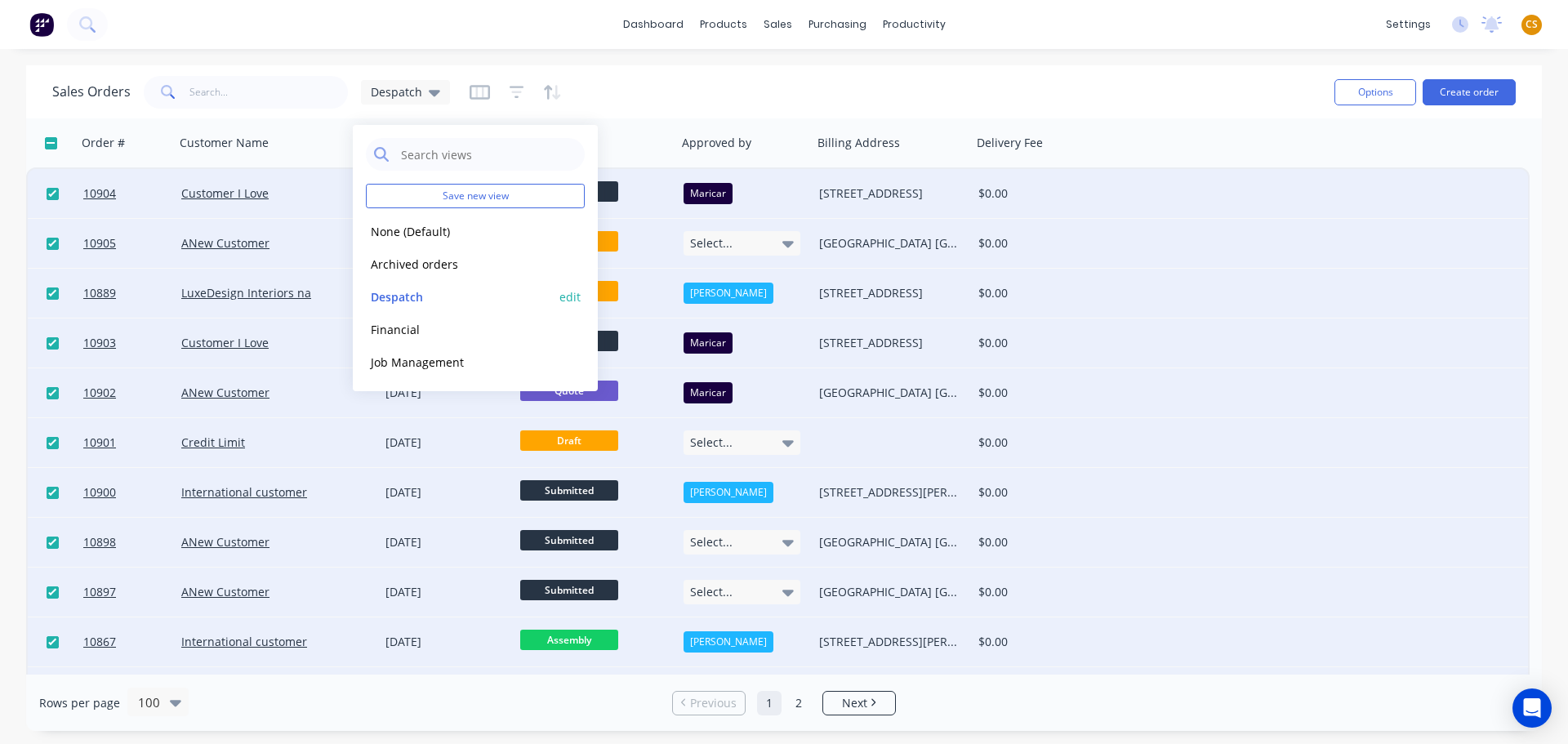
drag, startPoint x: 565, startPoint y: 297, endPoint x: 577, endPoint y: 292, distance: 13.0
click at [566, 297] on button "edit" at bounding box center [570, 297] width 21 height 17
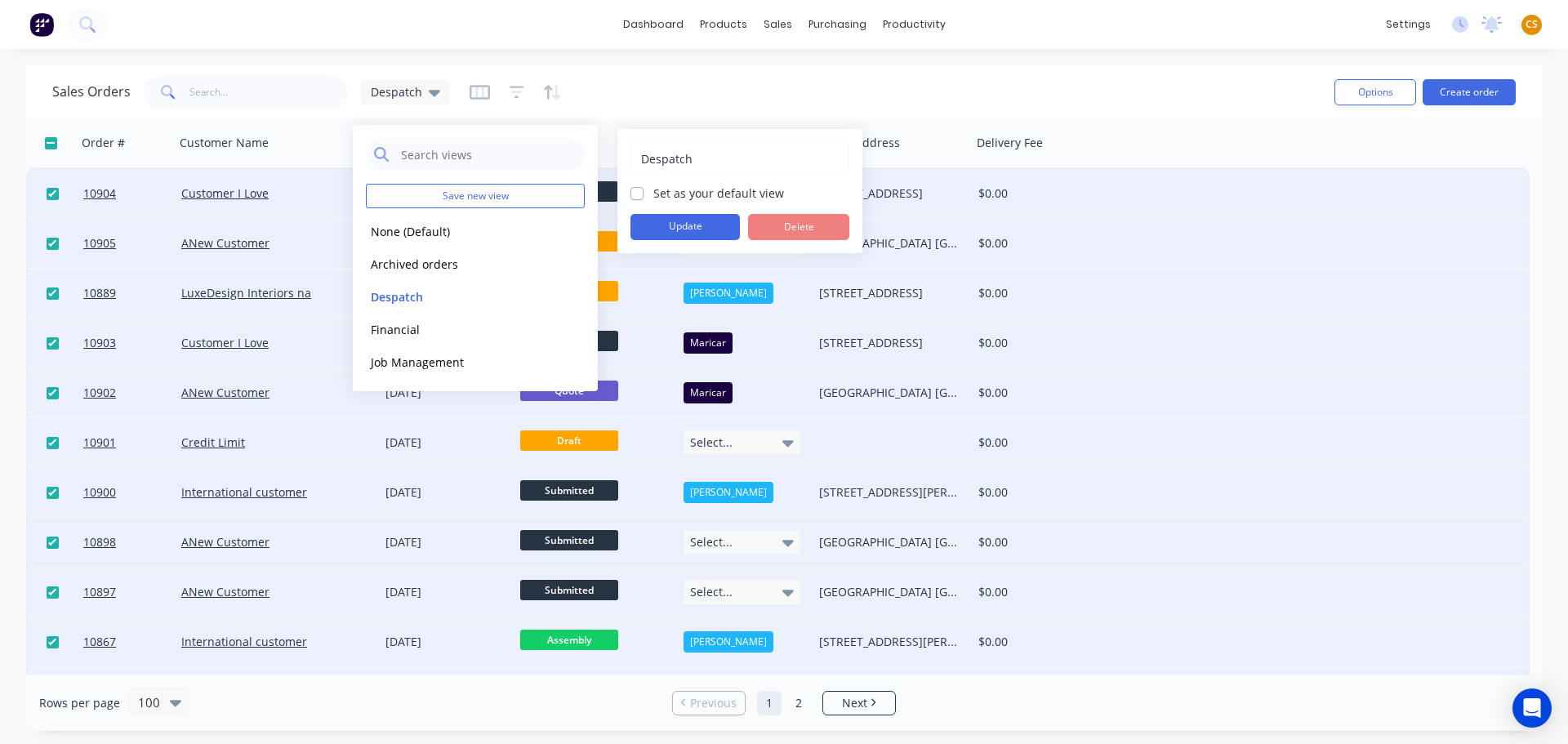
click at [659, 154] on input "Despatch" at bounding box center [740, 159] width 201 height 31
click at [658, 152] on input "Despatch" at bounding box center [740, 159] width 201 height 31
click at [730, 78] on div "Sales Orders Despatch" at bounding box center [687, 92] width 1269 height 40
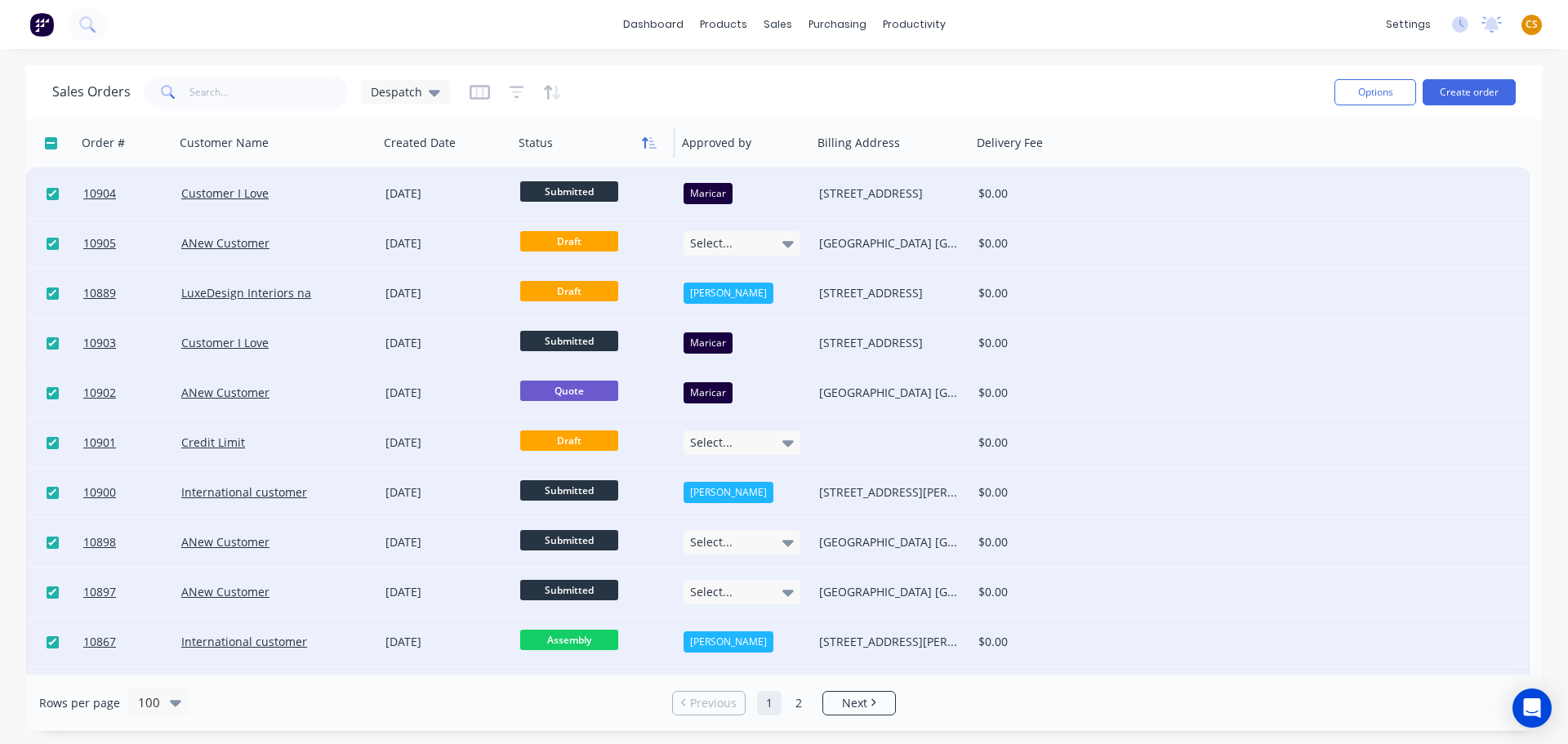
click at [650, 147] on icon "button" at bounding box center [653, 142] width 7 height 12
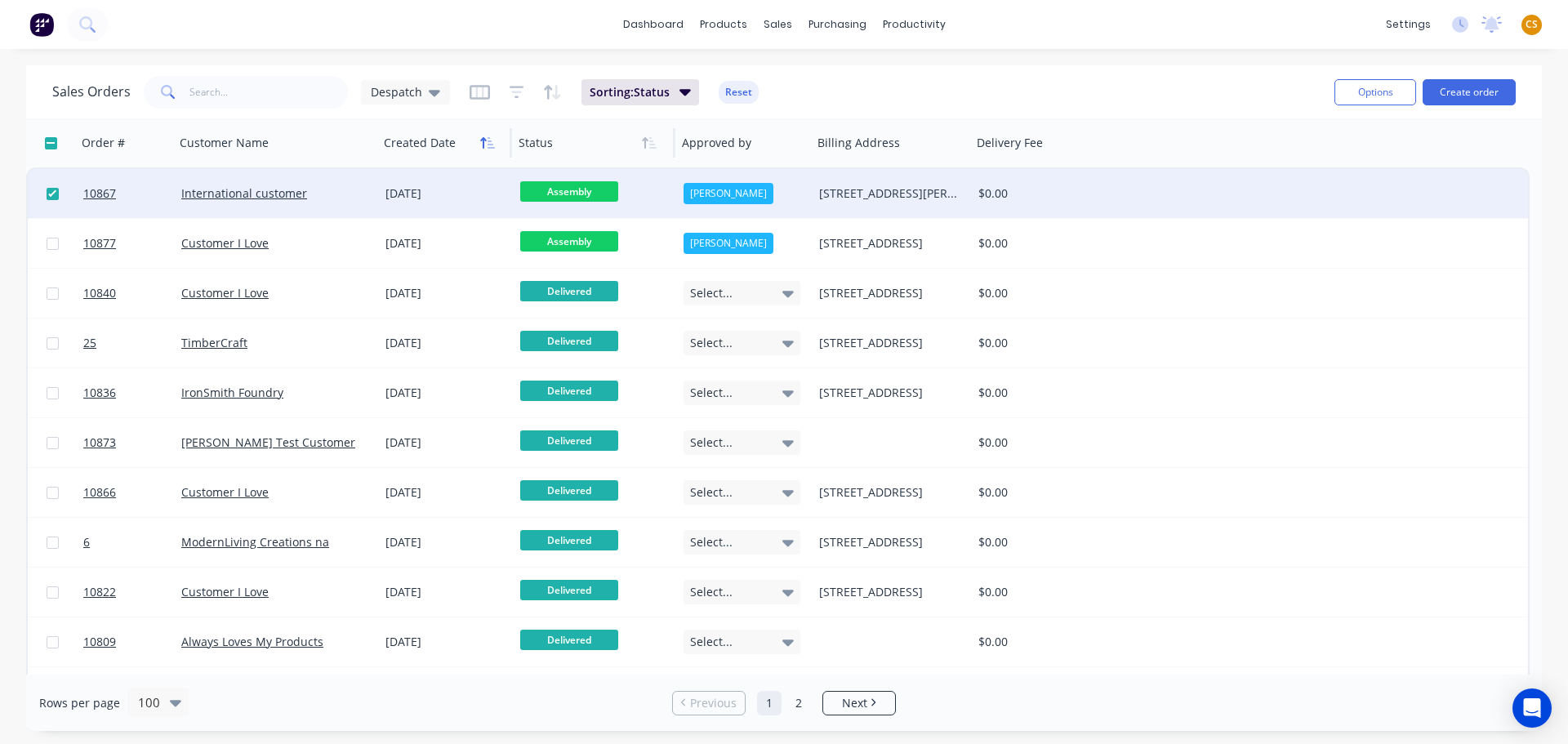
click at [485, 143] on icon "button" at bounding box center [487, 142] width 15 height 13
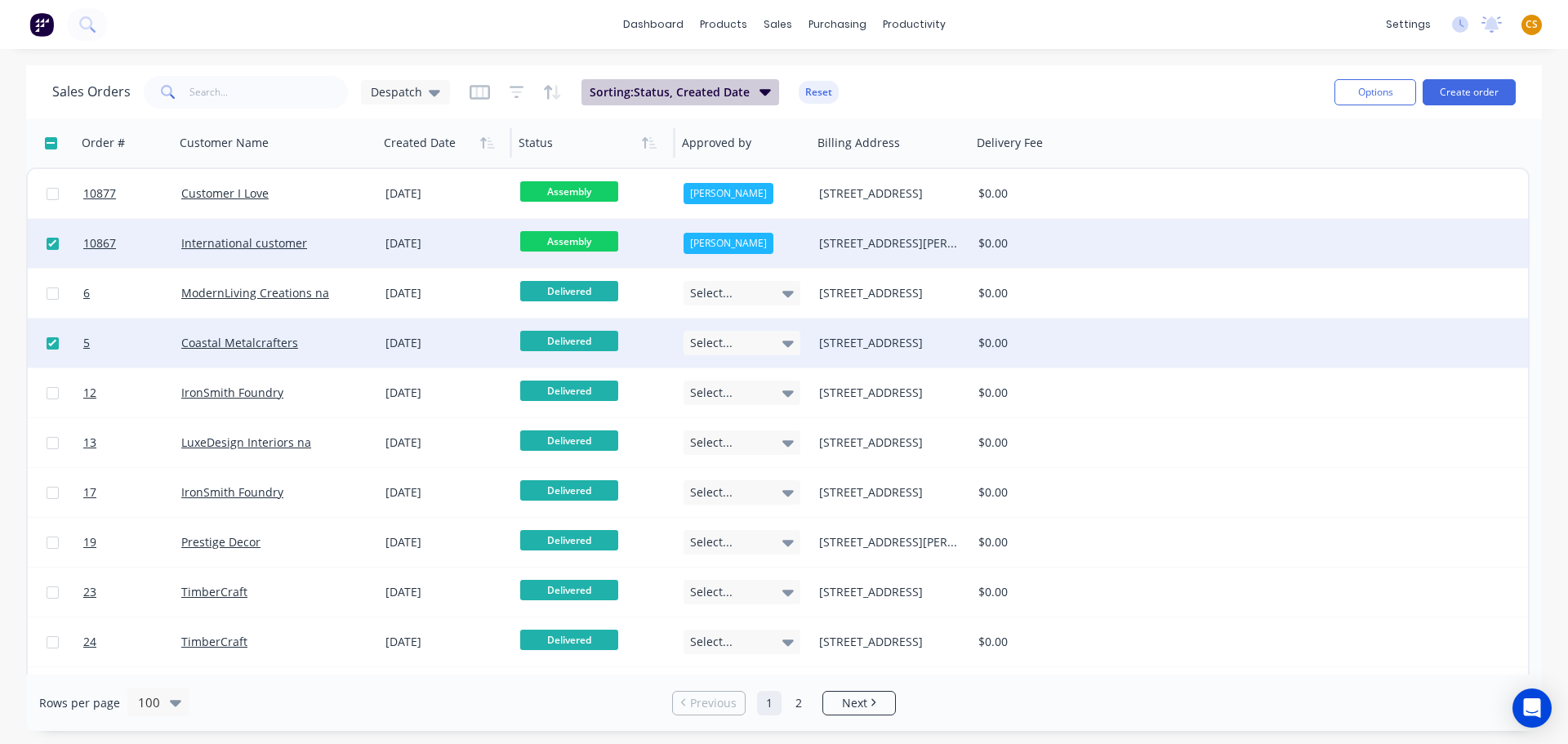
click at [761, 84] on icon "button" at bounding box center [765, 92] width 12 height 18
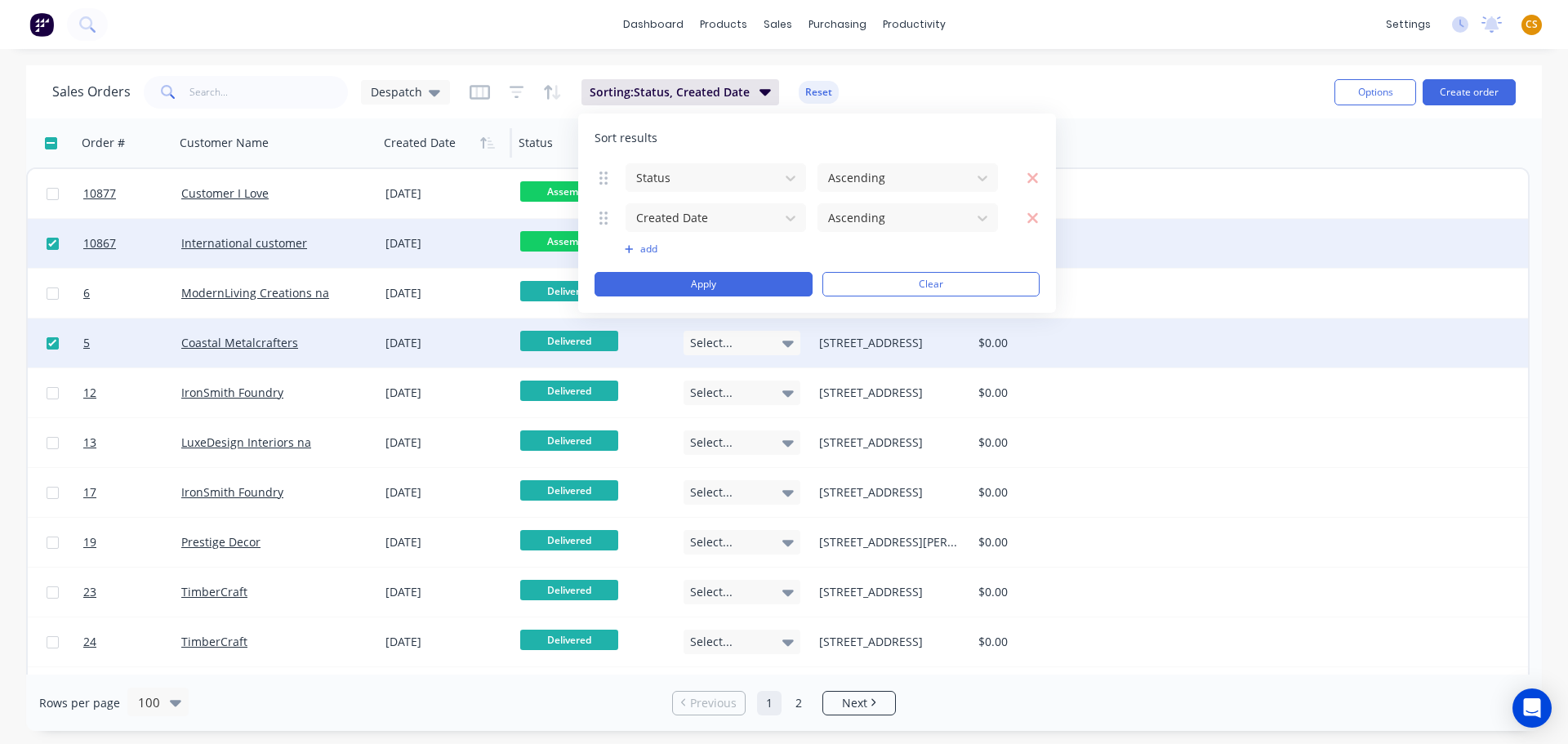
click at [936, 83] on div "Sales Orders Despatch Sorting: Status, Created Date Reset" at bounding box center [687, 92] width 1269 height 40
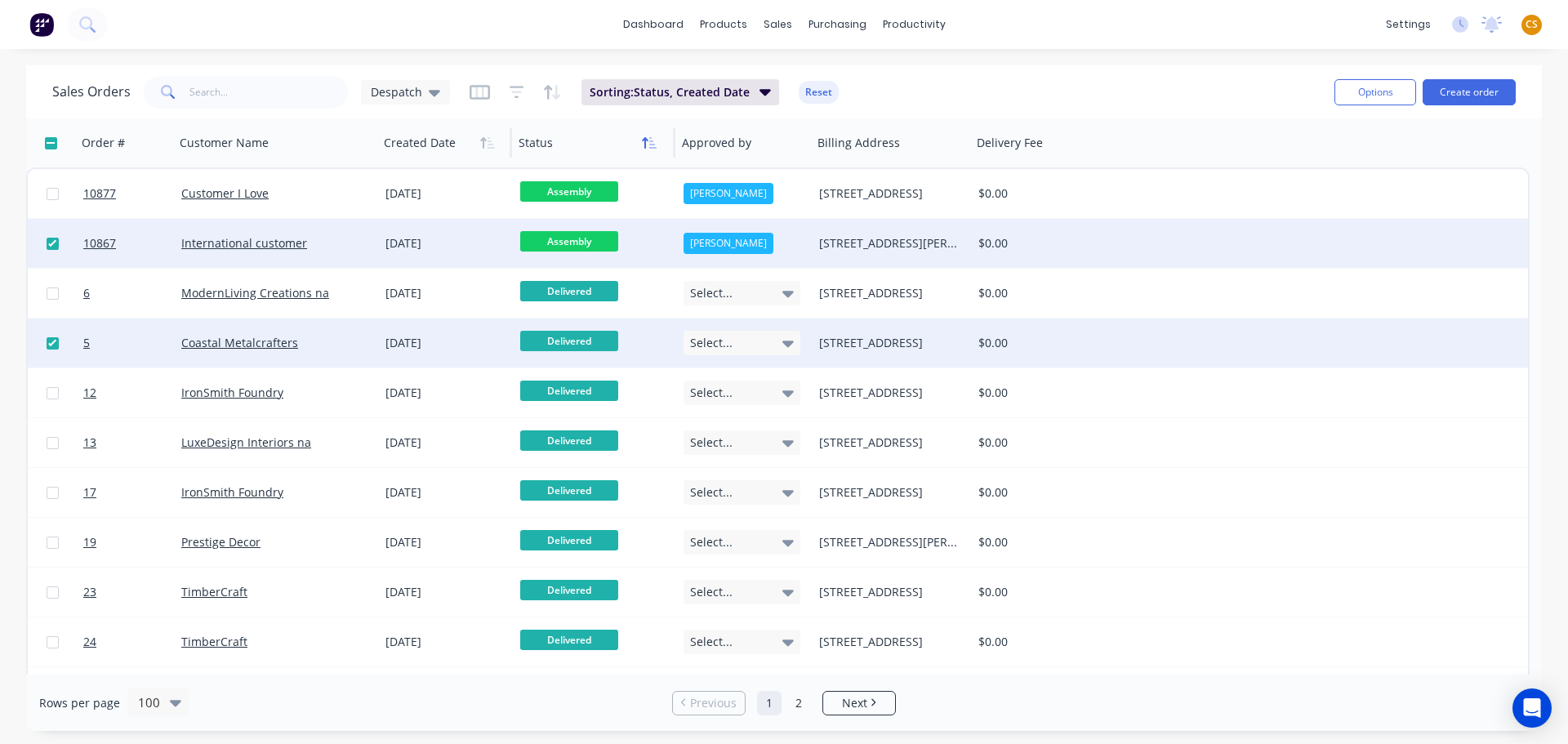
click at [649, 145] on icon "button" at bounding box center [649, 142] width 15 height 13
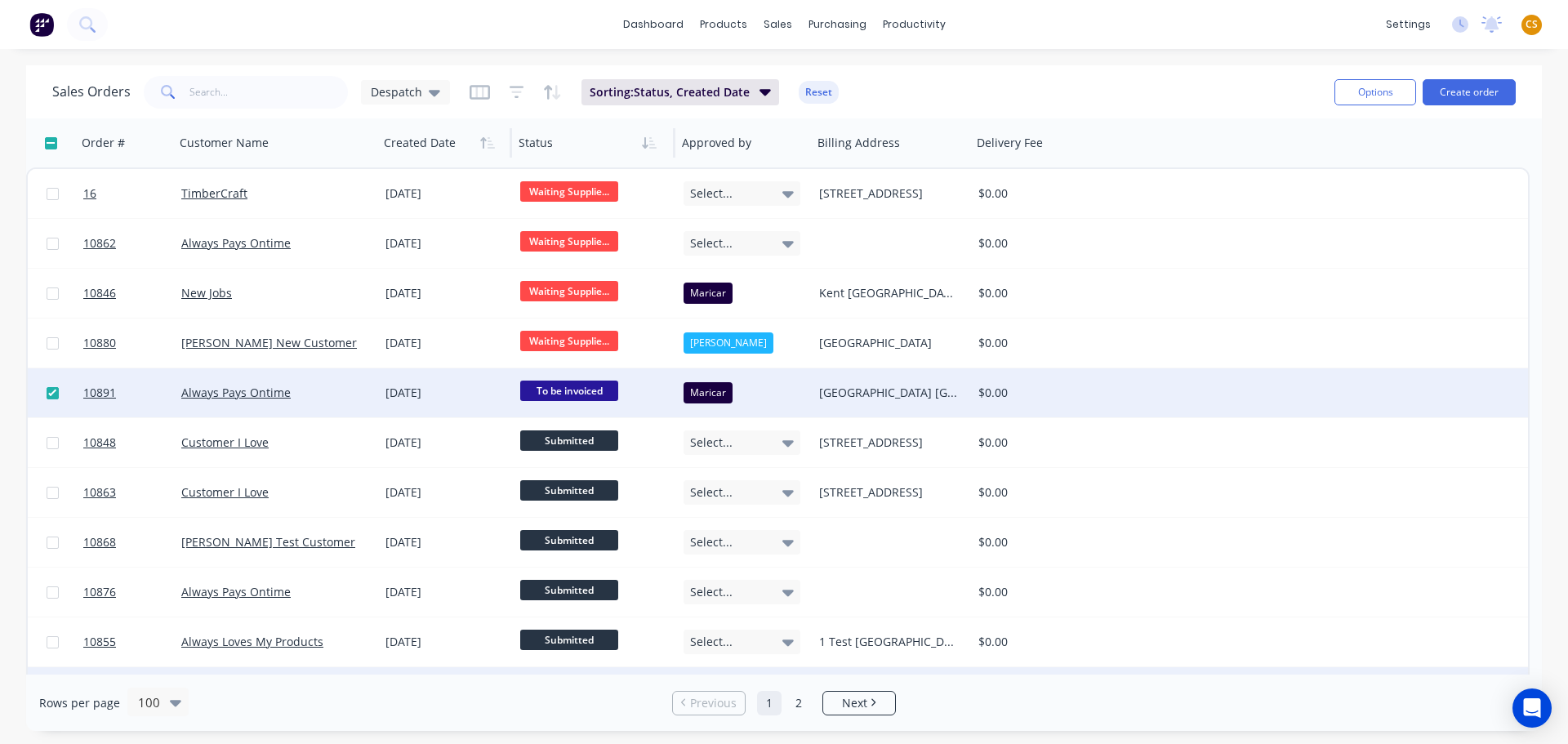
click at [649, 145] on icon "button" at bounding box center [649, 142] width 15 height 13
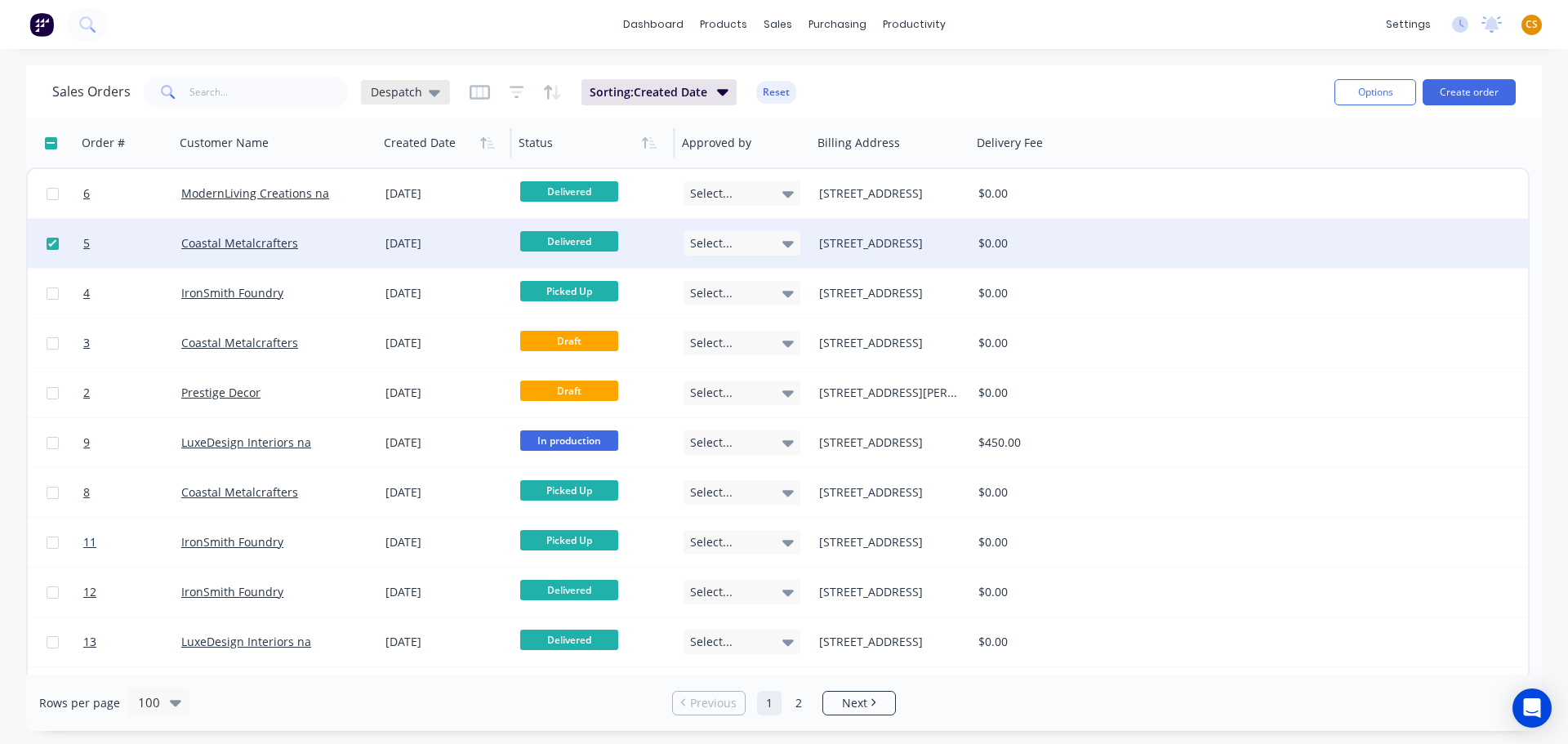
click at [433, 93] on icon at bounding box center [435, 93] width 12 height 6
click at [958, 78] on div "Sales Orders Despatch Sorting: Created Date Reset" at bounding box center [687, 92] width 1269 height 40
click at [511, 92] on icon "button" at bounding box center [516, 92] width 11 height 3
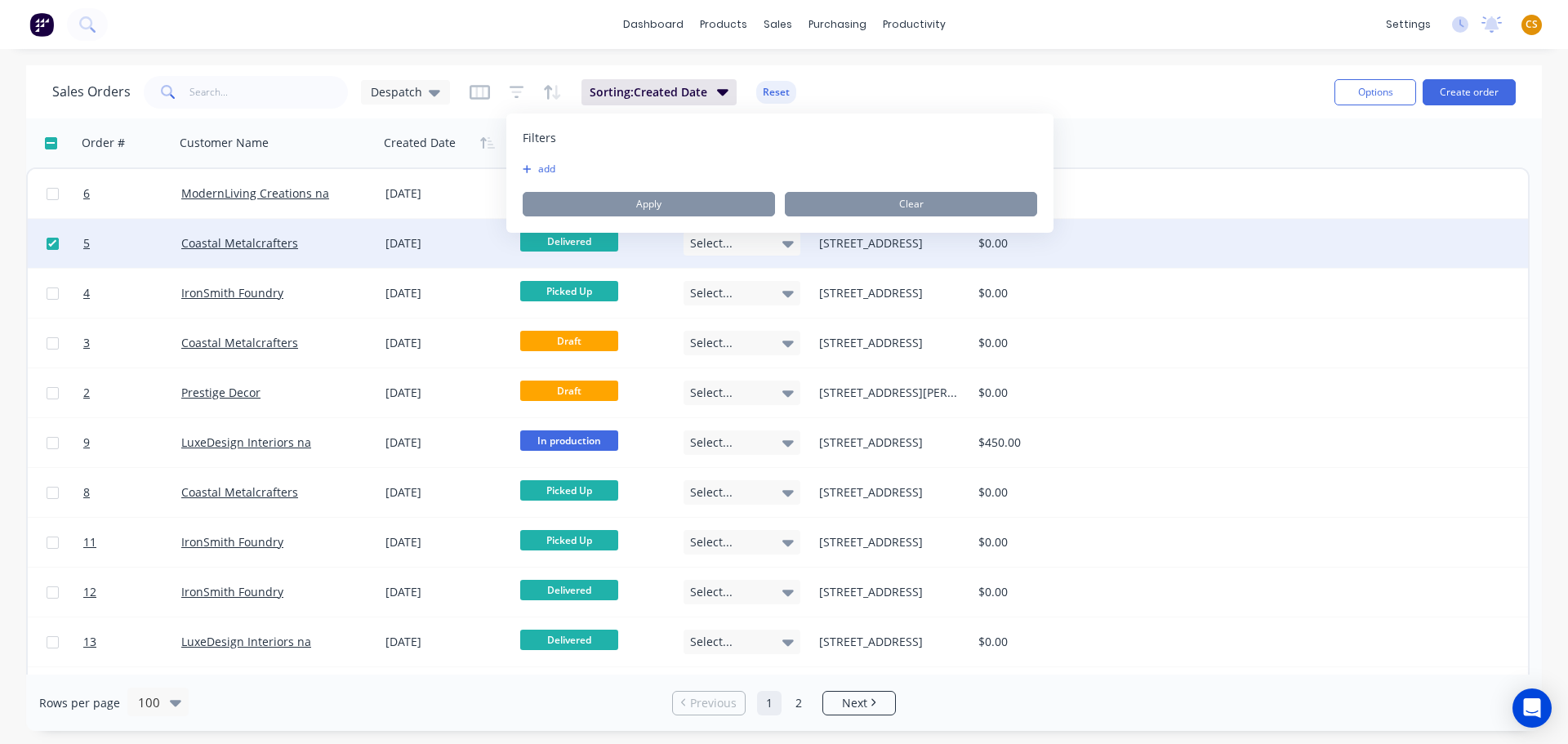
click at [1157, 86] on div "Sales Orders Despatch Sorting: Created Date Reset" at bounding box center [687, 92] width 1269 height 40
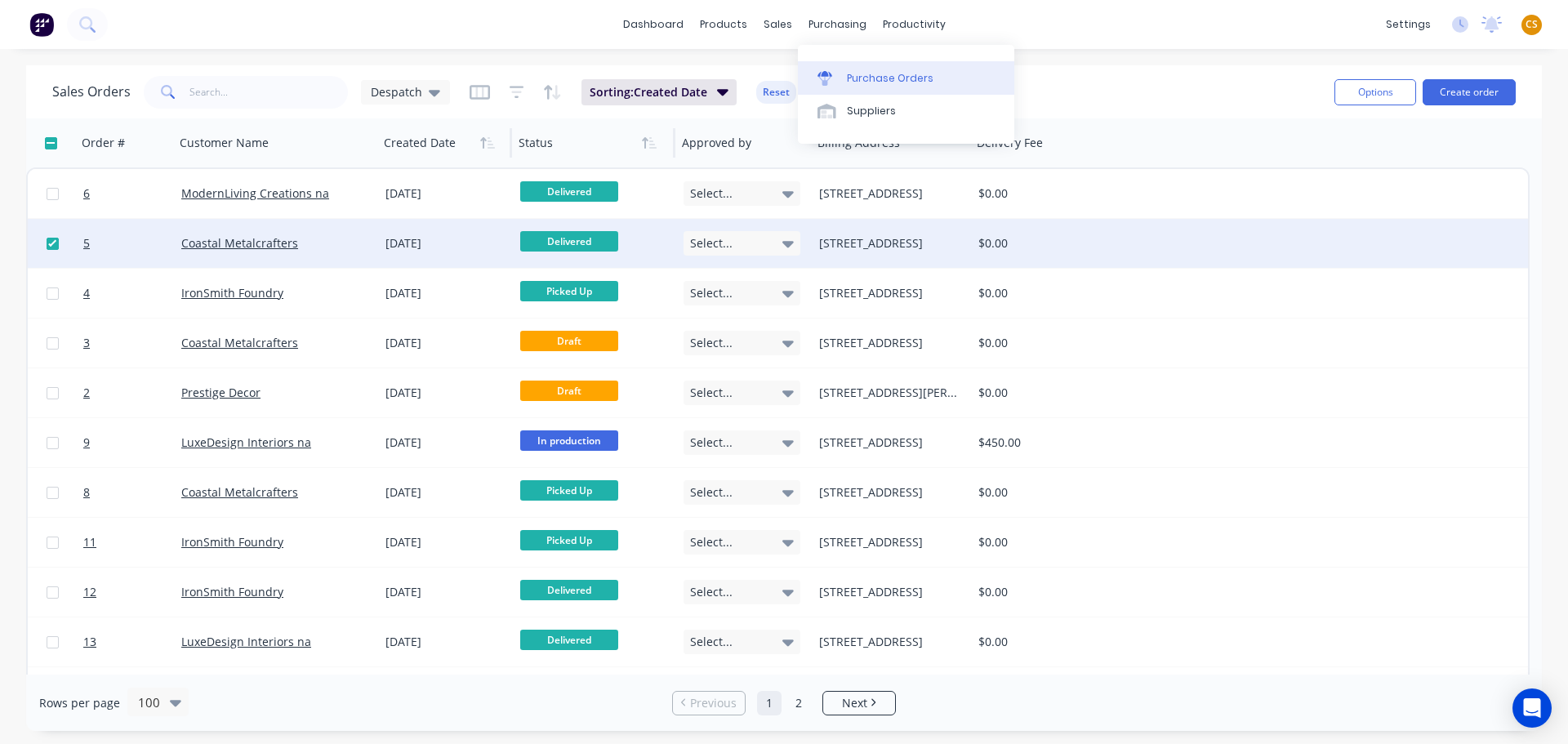
click at [868, 83] on div "Purchase Orders" at bounding box center [889, 78] width 86 height 15
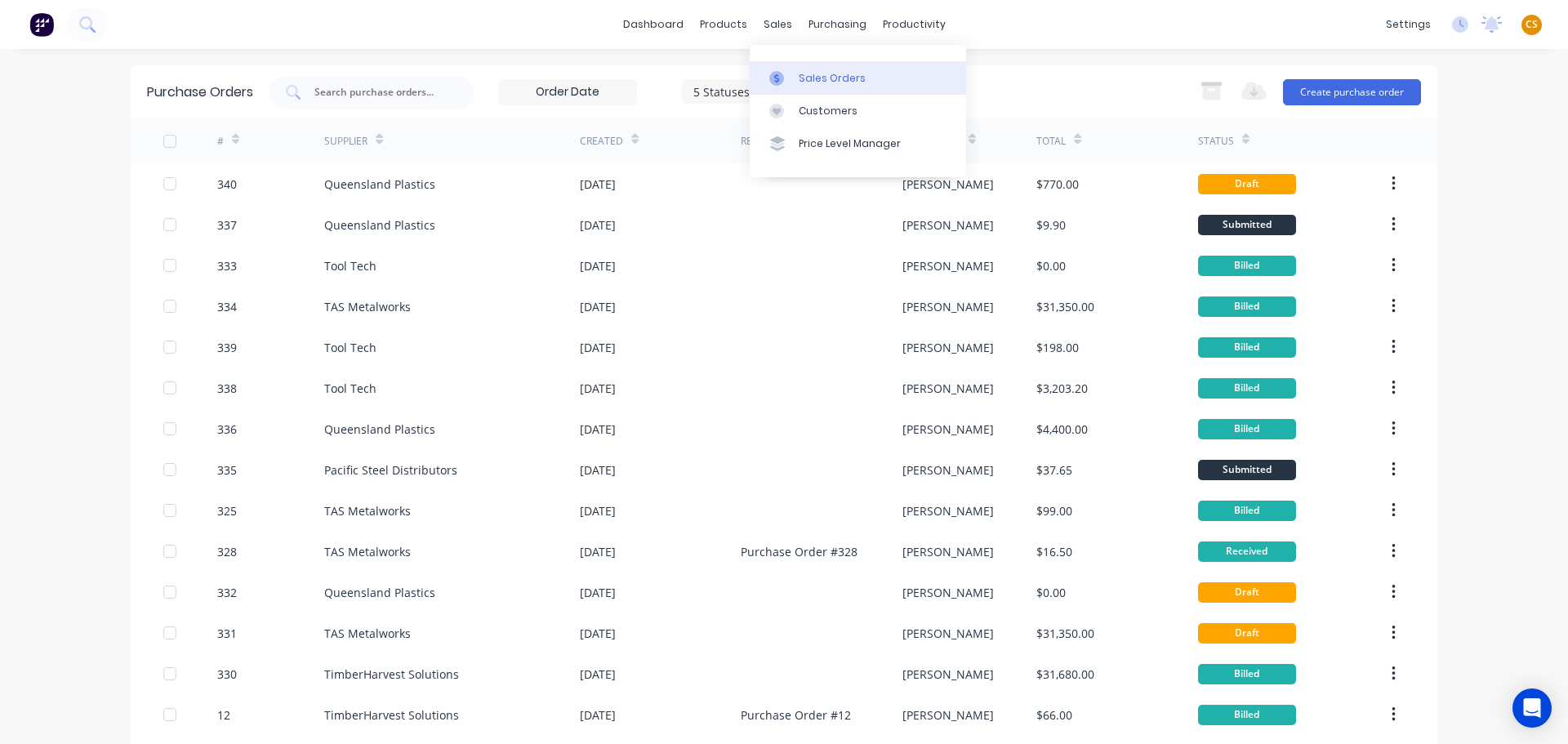
click at [822, 79] on div "Sales Orders" at bounding box center [832, 78] width 67 height 15
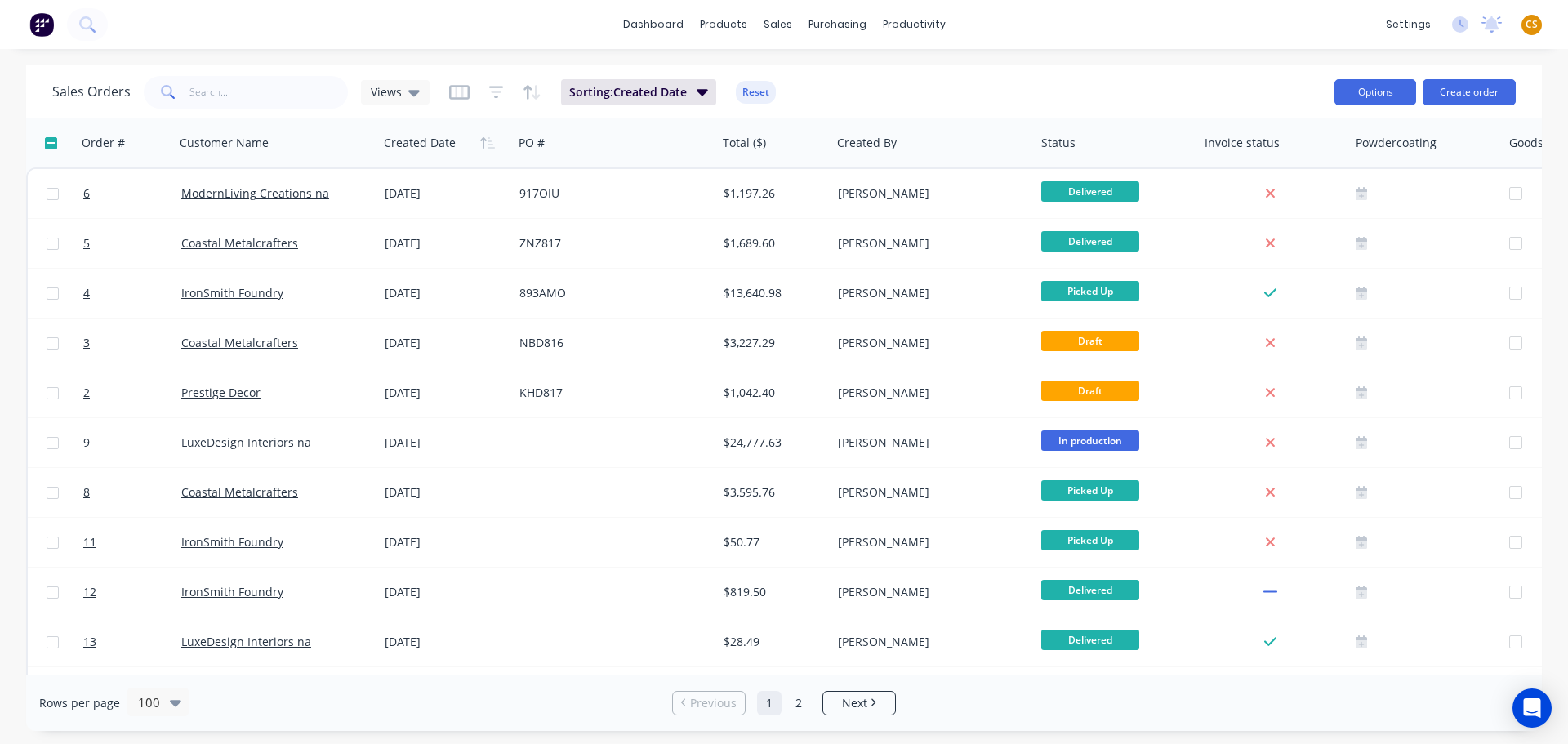
click at [1369, 88] on button "Options" at bounding box center [1376, 92] width 82 height 26
click at [1195, 89] on div "Sales Orders Views Sorting: Created Date Reset" at bounding box center [687, 92] width 1269 height 40
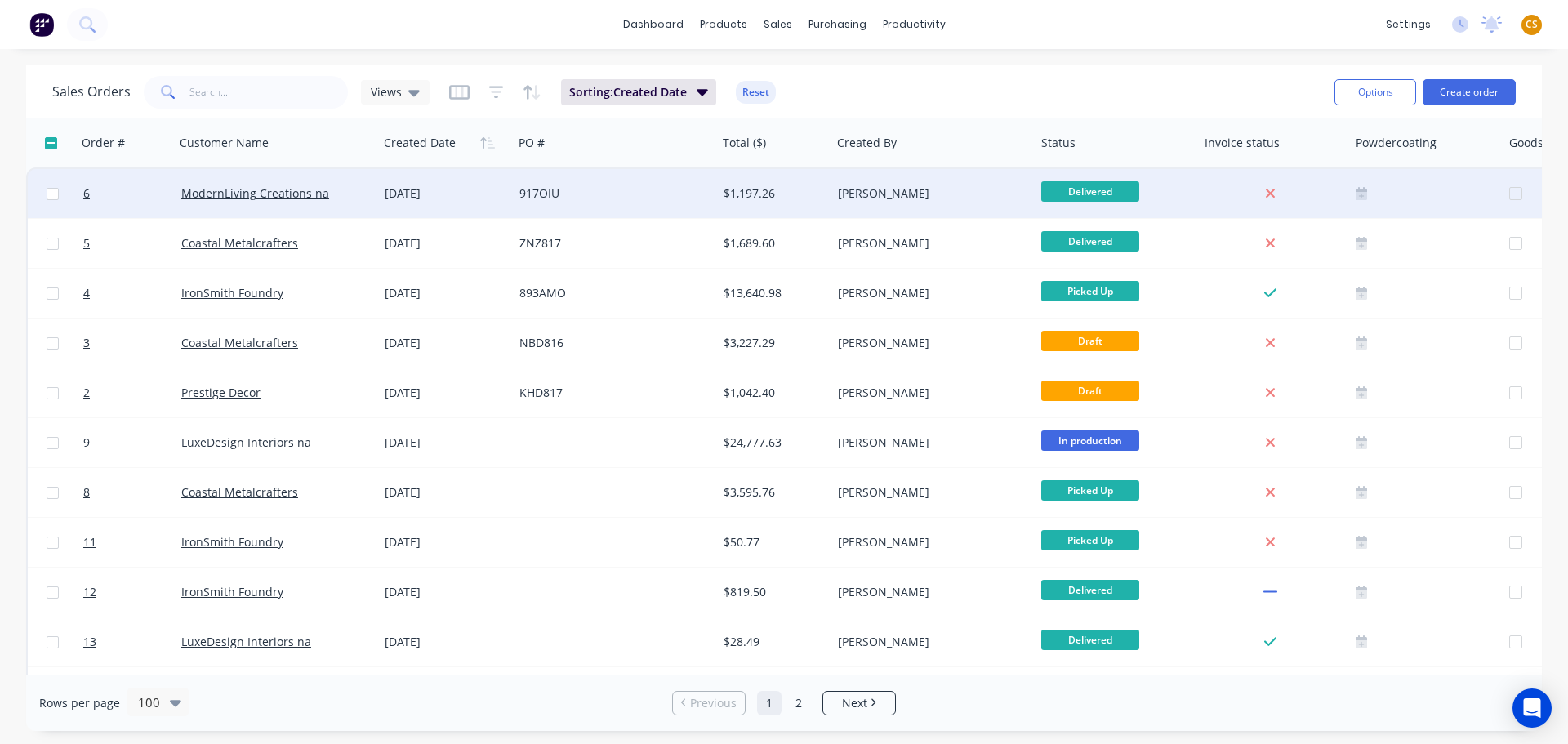
click at [56, 196] on input "checkbox" at bounding box center [53, 194] width 13 height 13
checkbox input "true"
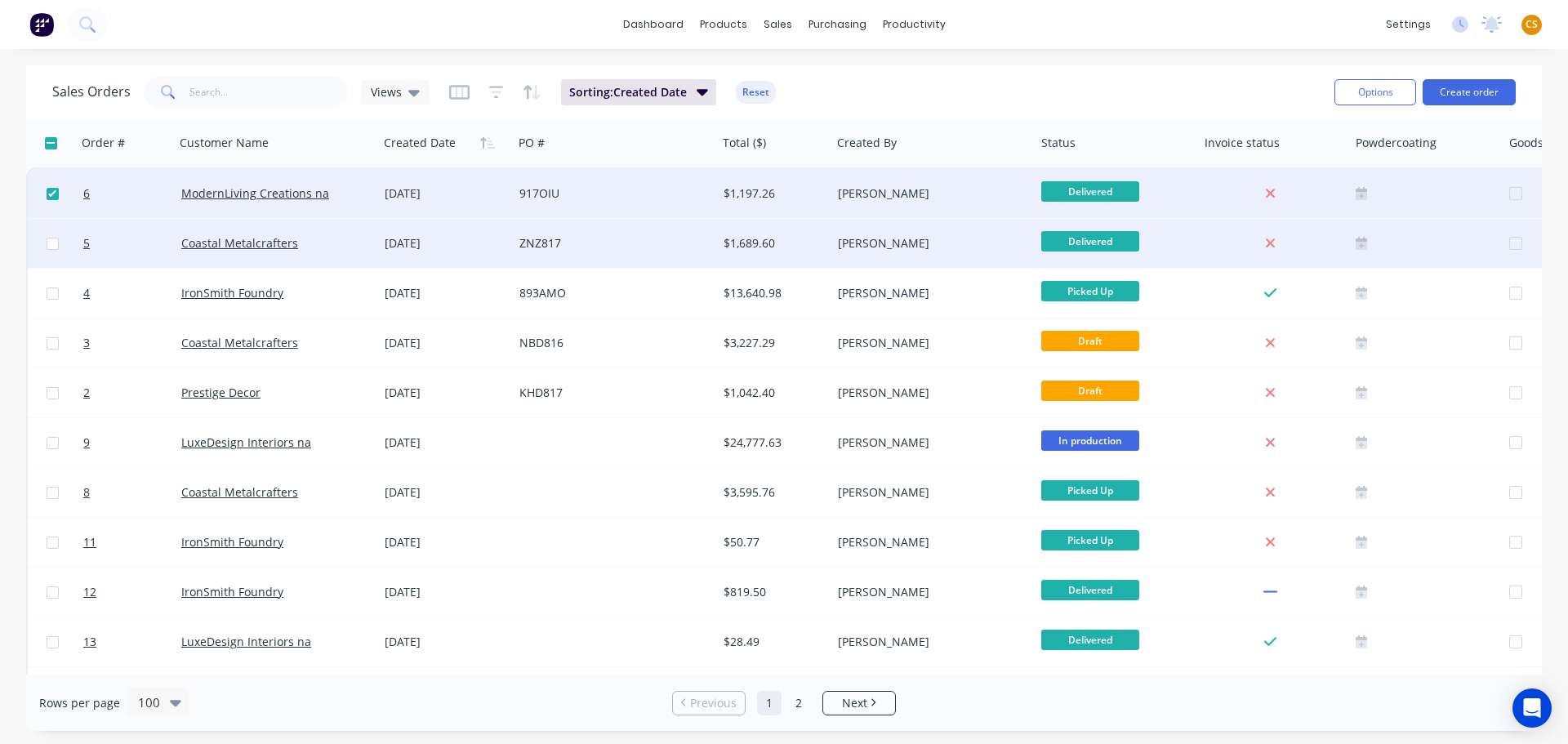
click at [54, 247] on input "checkbox" at bounding box center [53, 244] width 13 height 13
checkbox input "true"
click at [1381, 96] on button "Options" at bounding box center [1376, 92] width 82 height 26
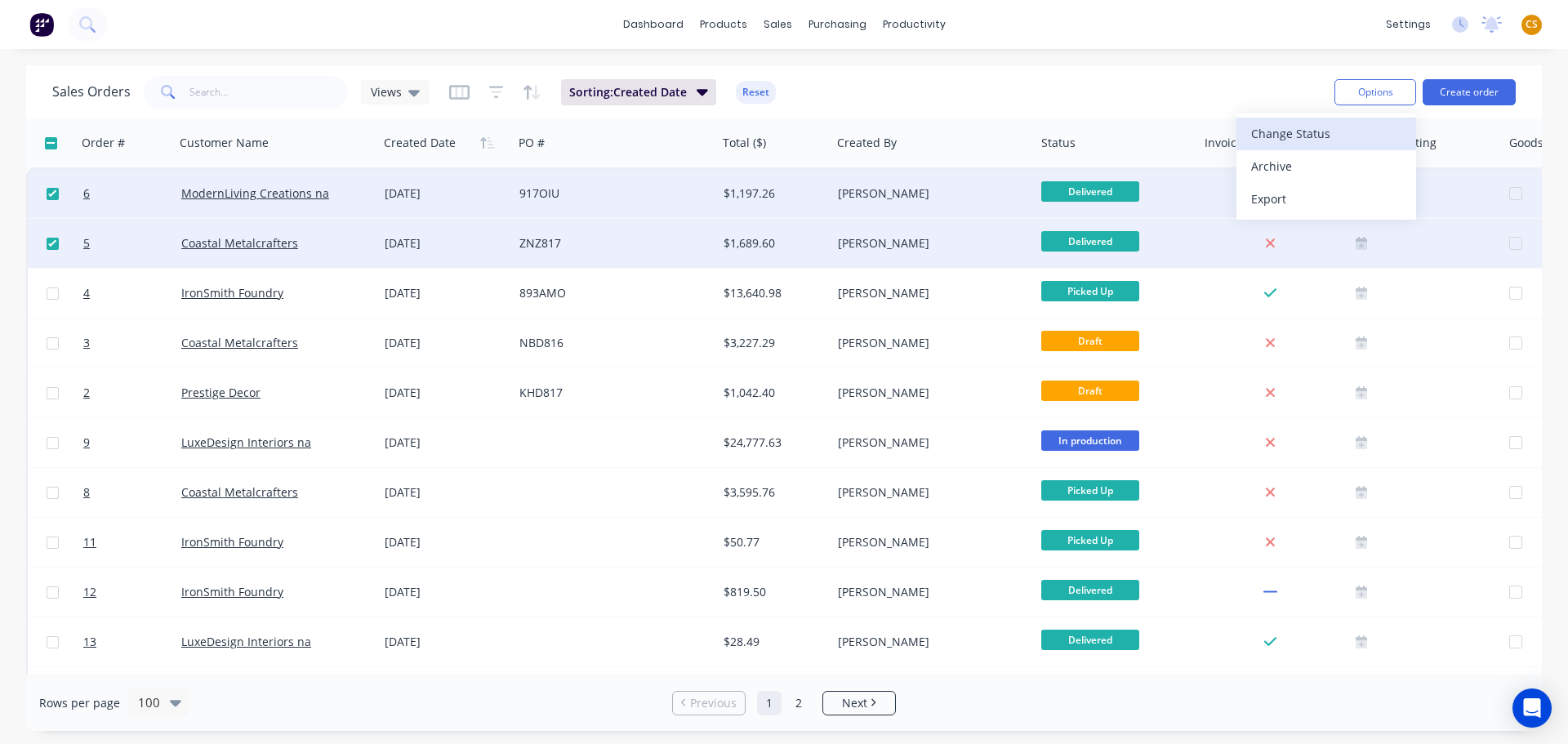
click at [1286, 134] on div "Change Status" at bounding box center [1327, 133] width 151 height 24
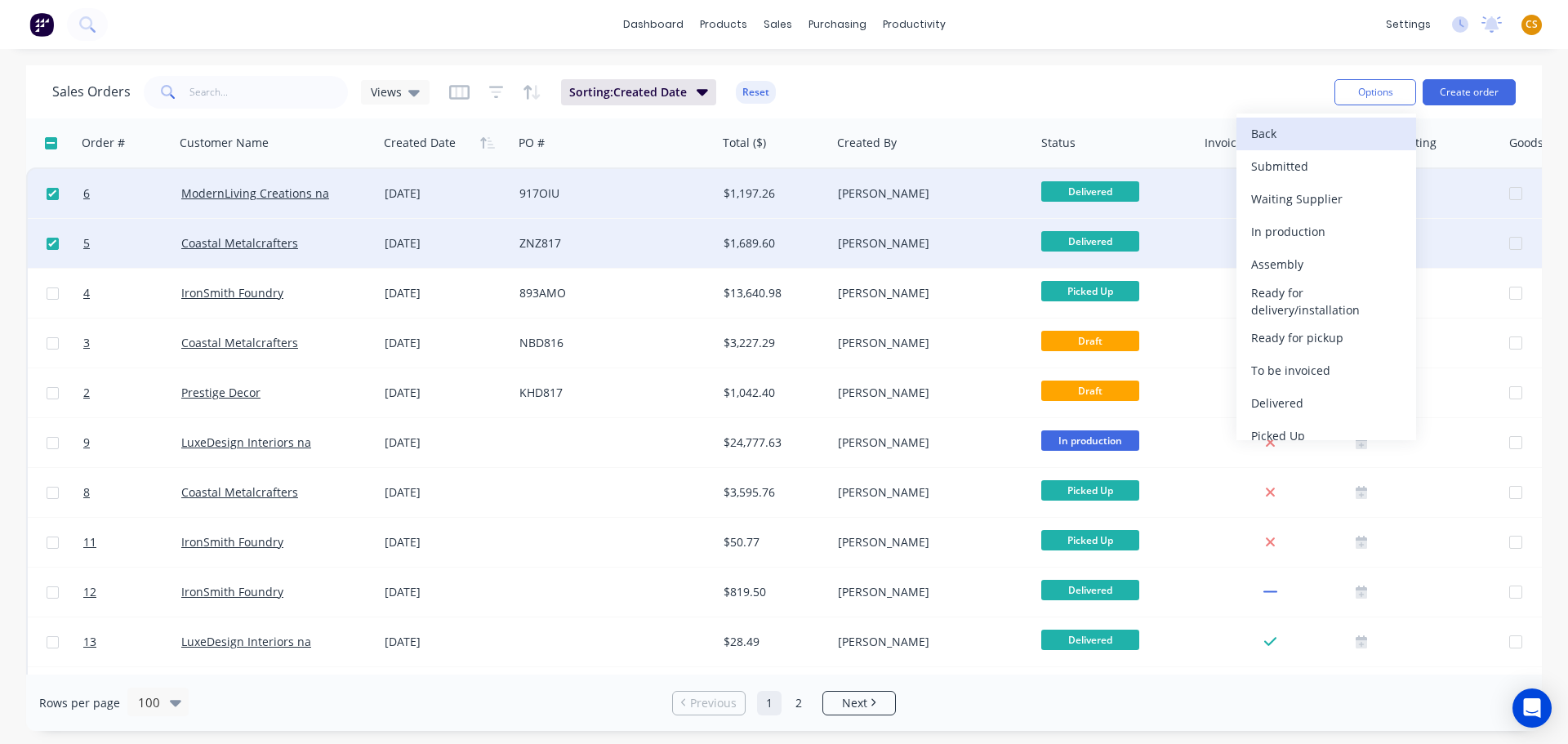
click at [1249, 140] on button "Back" at bounding box center [1327, 134] width 180 height 33
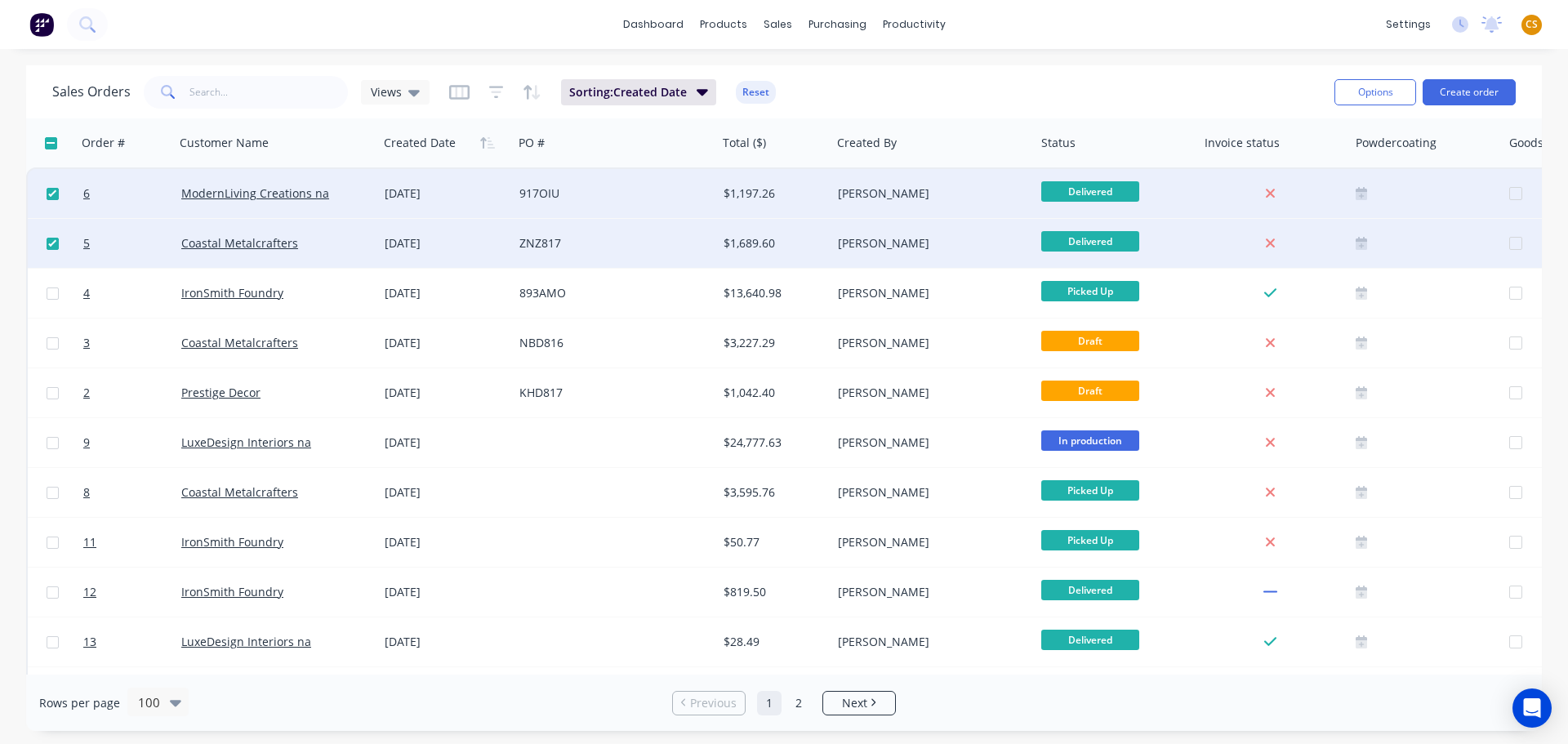
click at [52, 194] on input "checkbox" at bounding box center [53, 194] width 13 height 13
checkbox input "false"
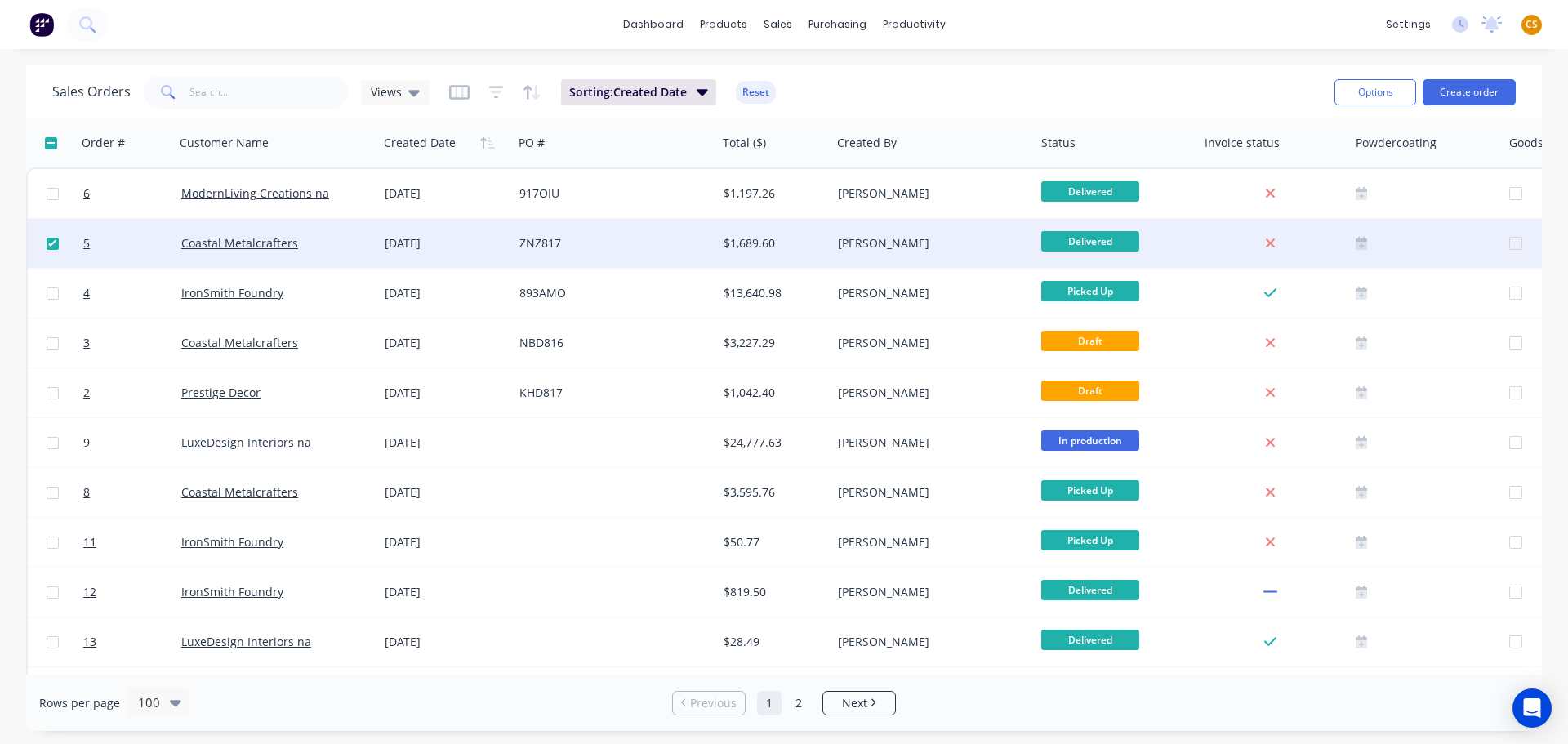
click at [50, 244] on input "checkbox" at bounding box center [53, 244] width 13 height 13
checkbox input "false"
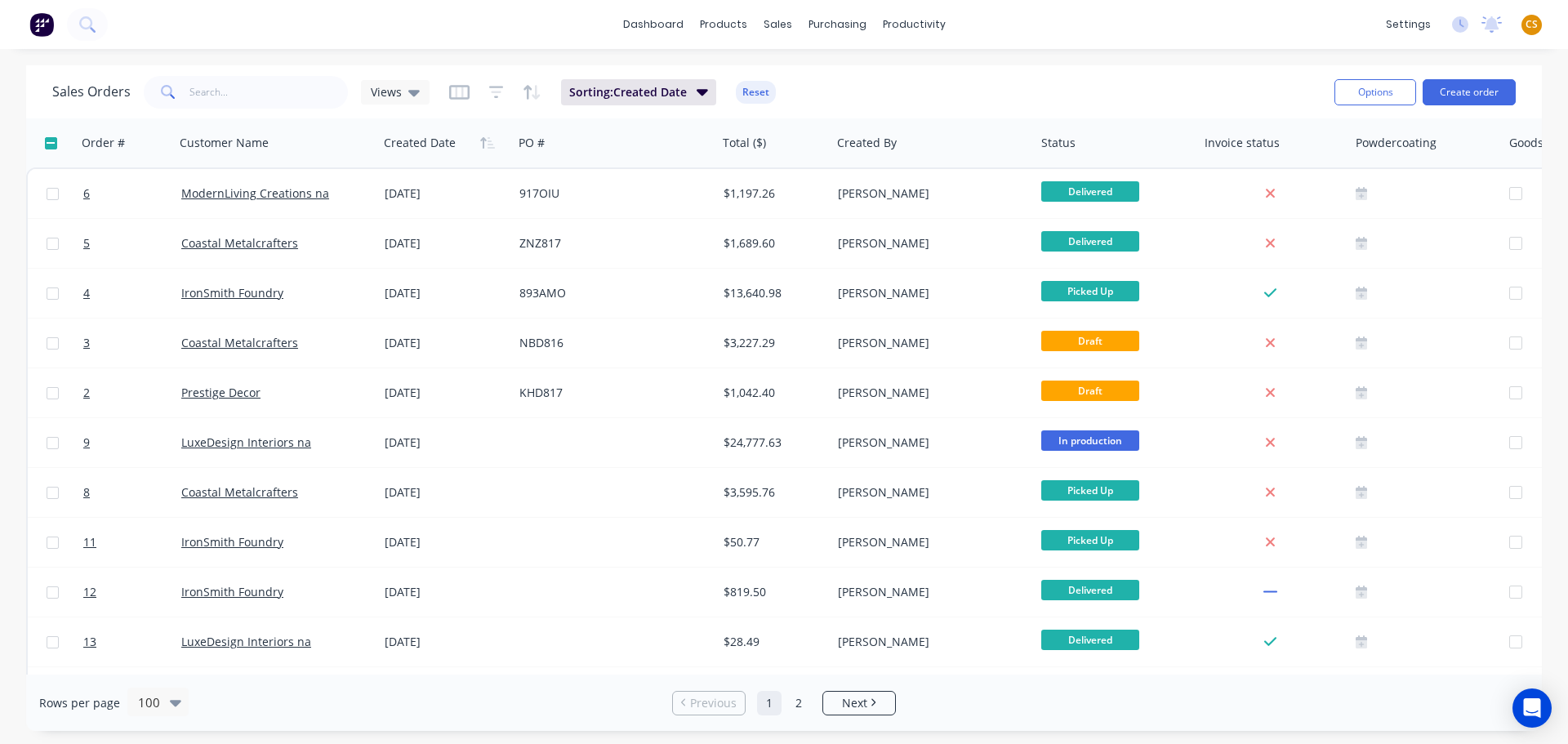
click at [1089, 94] on div "Sales Orders Views Sorting: Created Date Reset" at bounding box center [687, 92] width 1269 height 40
click at [462, 95] on icon "button" at bounding box center [459, 93] width 21 height 16
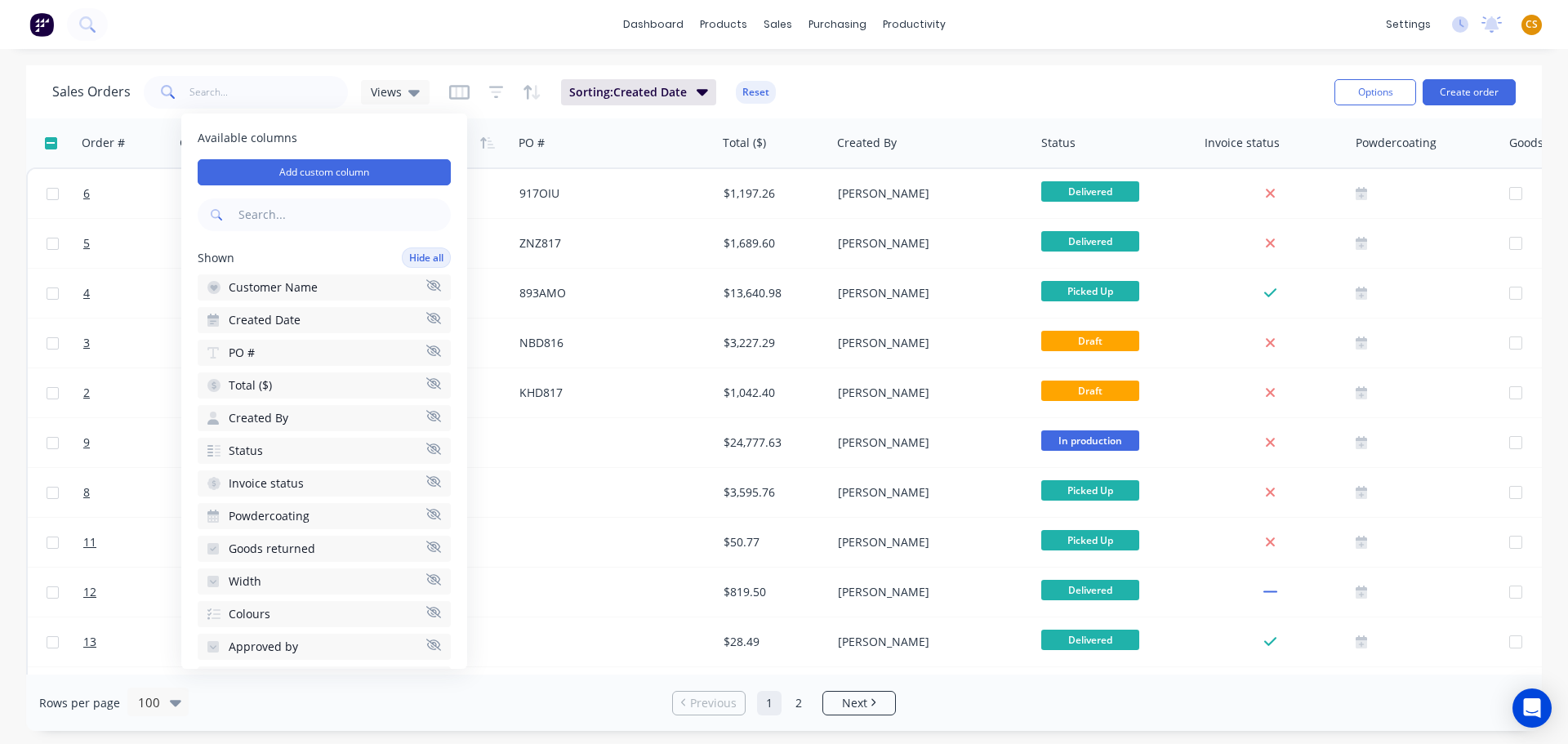
click at [936, 86] on div "Sales Orders Views Sorting: Created Date Reset" at bounding box center [687, 92] width 1269 height 40
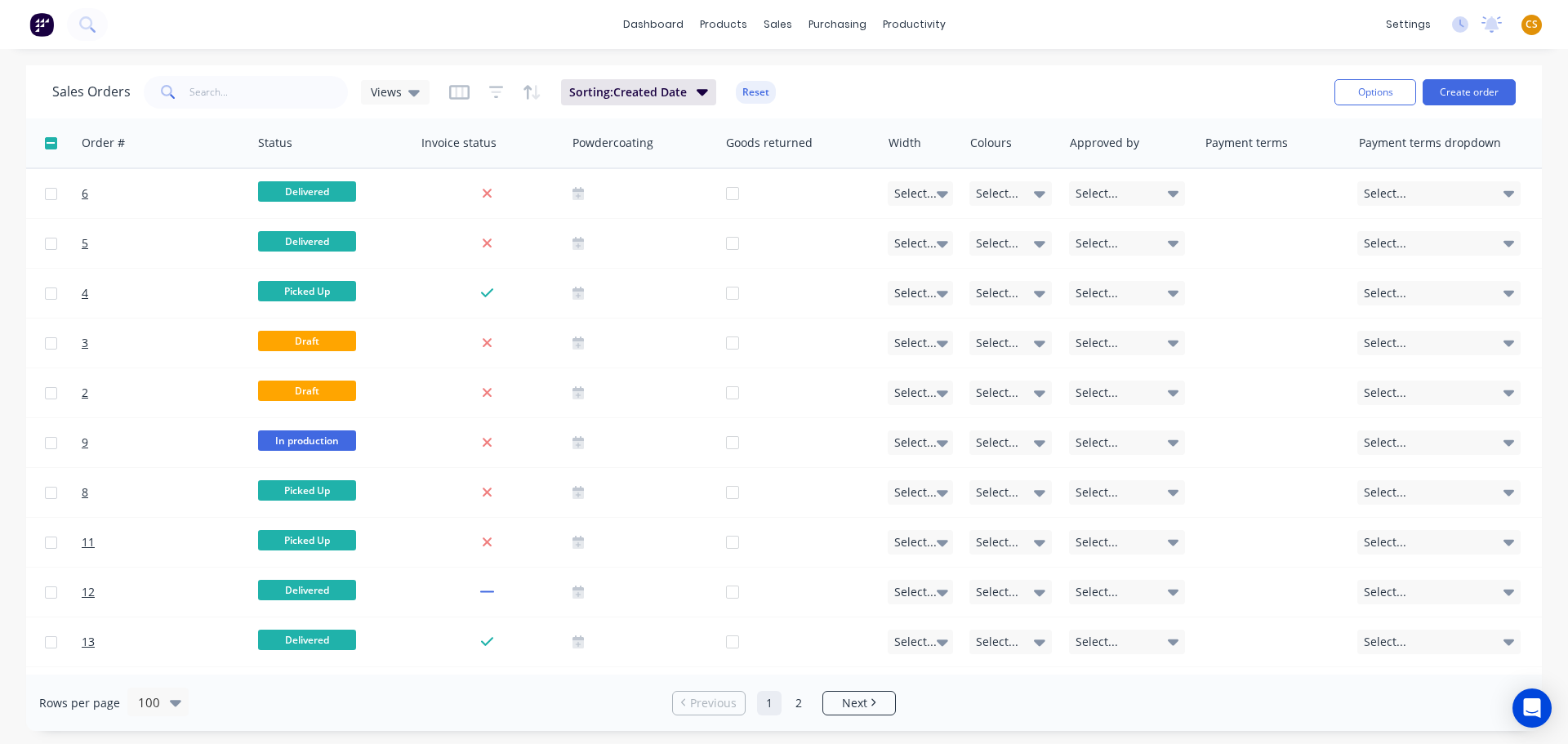
scroll to position [0, 839]
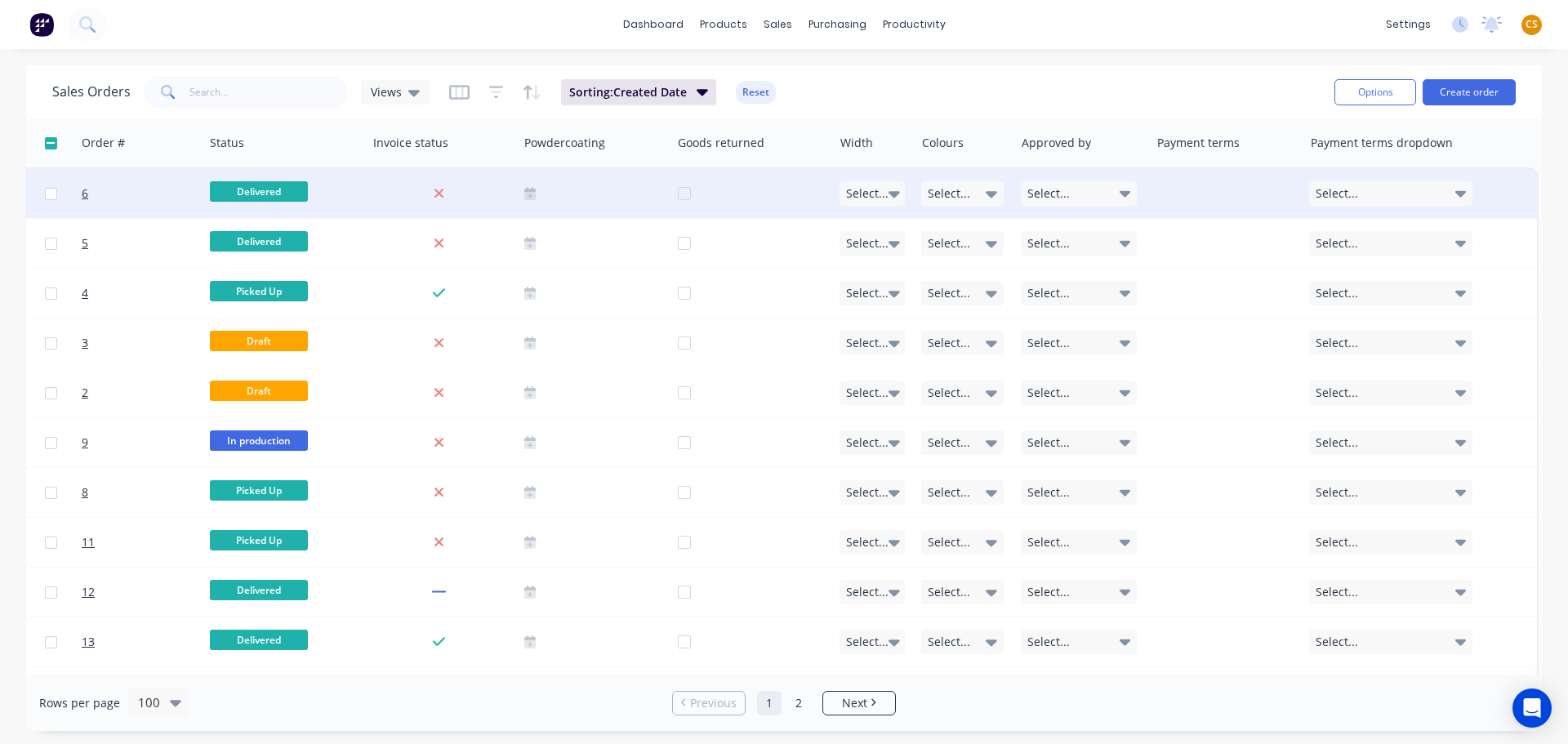
click at [1100, 191] on div "Select..." at bounding box center [1079, 193] width 116 height 24
click at [1054, 280] on div "Maricar" at bounding box center [1045, 280] width 49 height 23
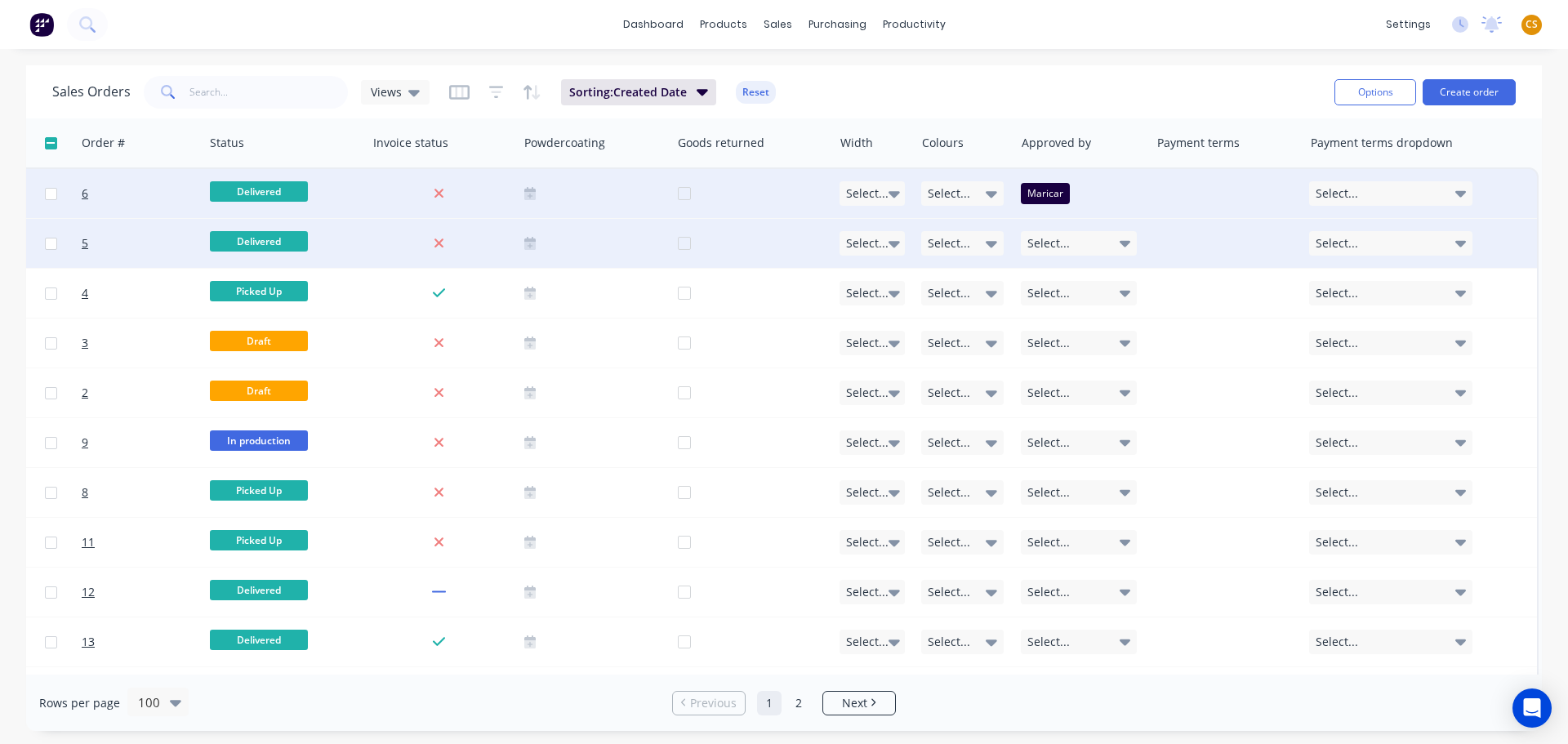
click at [1074, 250] on div "Select..." at bounding box center [1079, 243] width 116 height 24
click at [1043, 365] on div "[PERSON_NAME]" at bounding box center [1065, 363] width 90 height 23
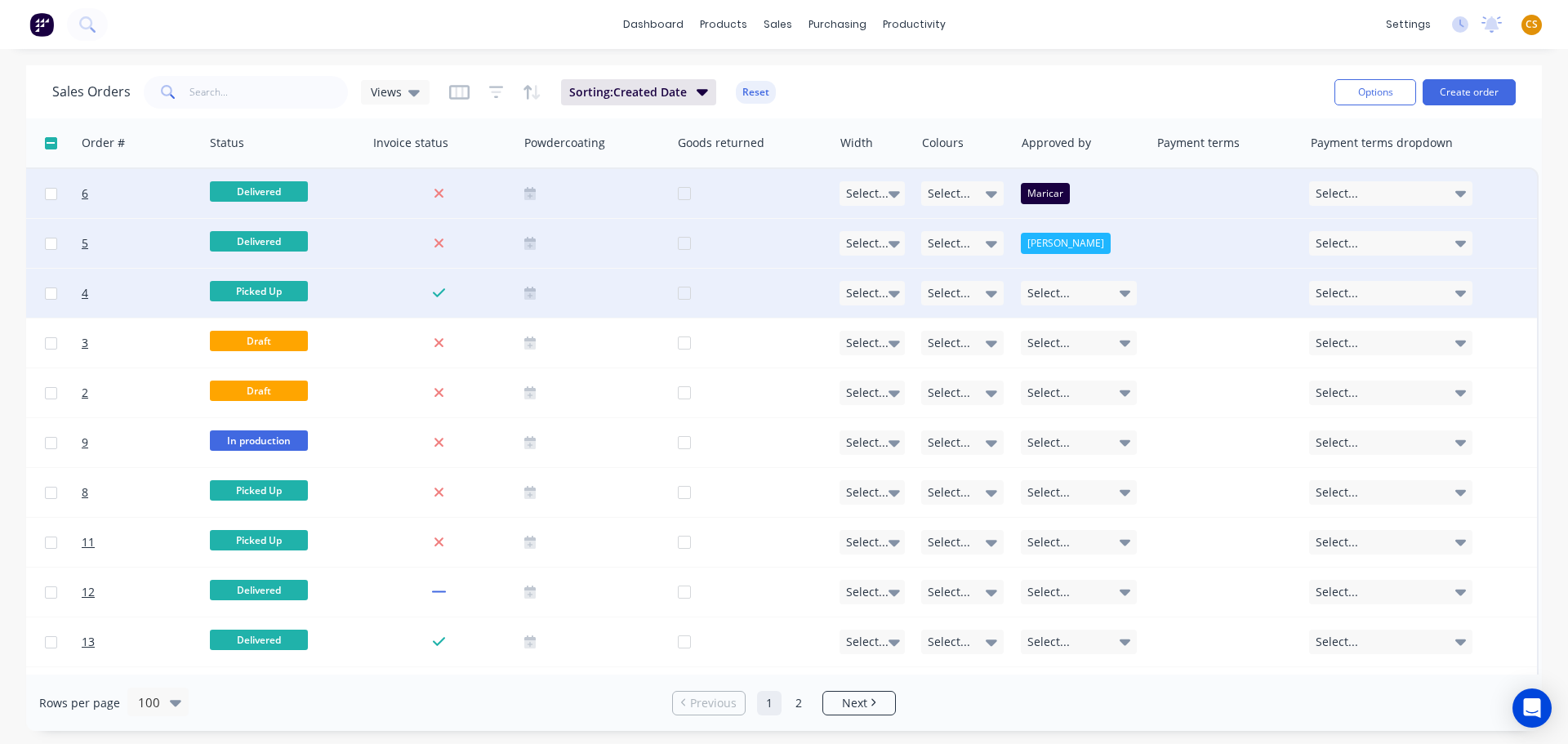
click at [952, 294] on span "Select..." at bounding box center [949, 293] width 43 height 16
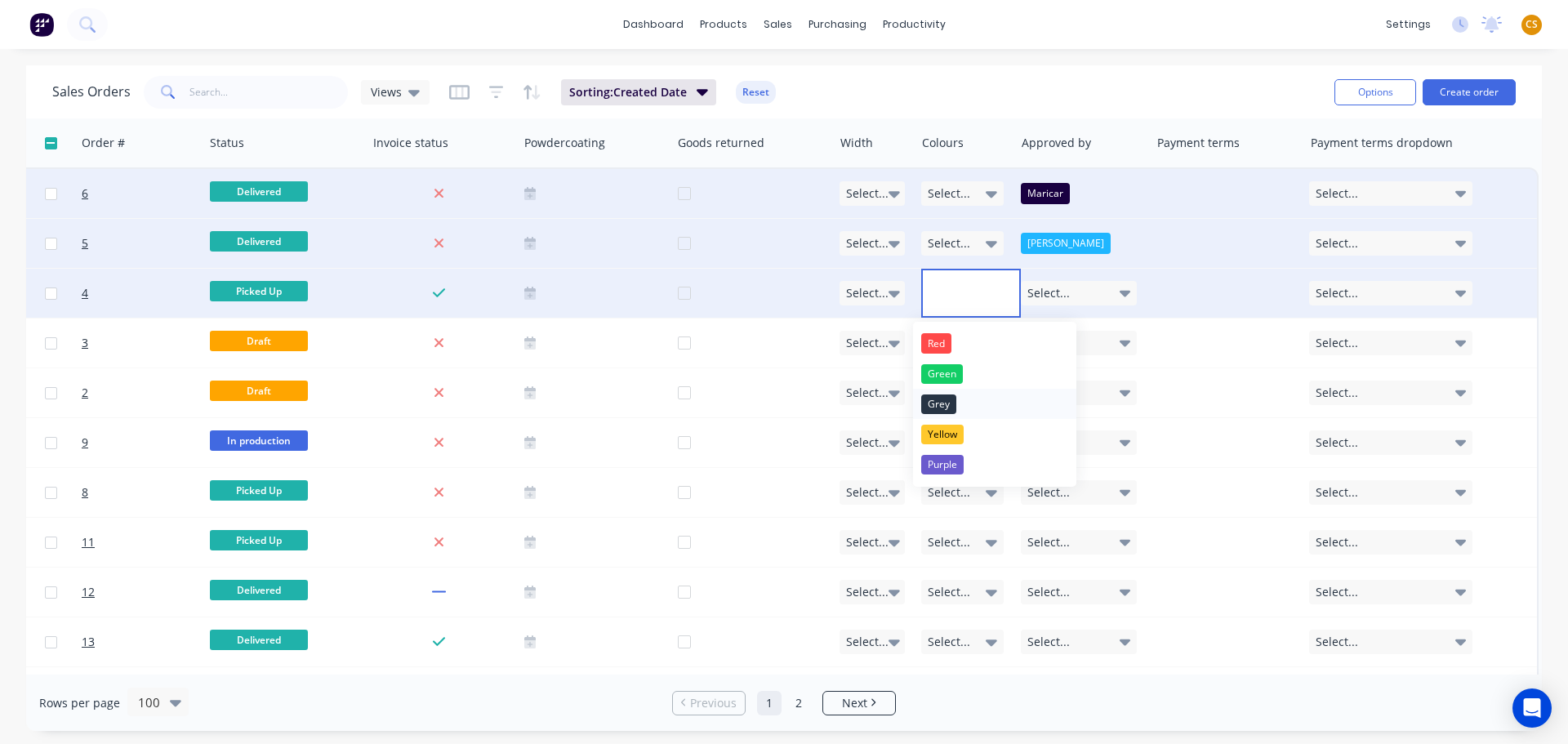
click at [944, 406] on div "Grey" at bounding box center [938, 405] width 35 height 20
click at [935, 348] on div "Red" at bounding box center [936, 343] width 30 height 20
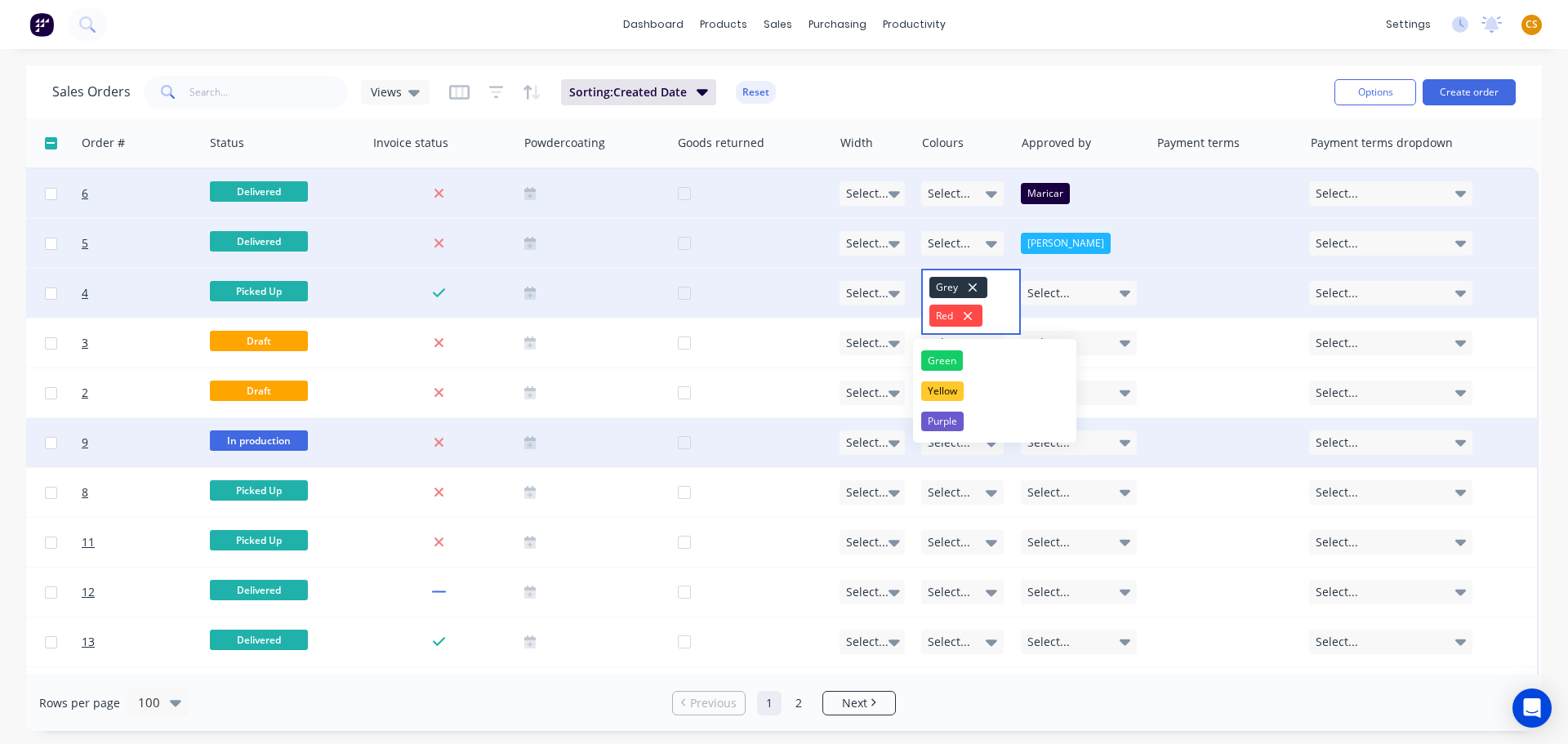
click at [1097, 445] on div "Select..." at bounding box center [1079, 442] width 116 height 24
click at [1049, 444] on span "Select..." at bounding box center [1048, 443] width 43 height 16
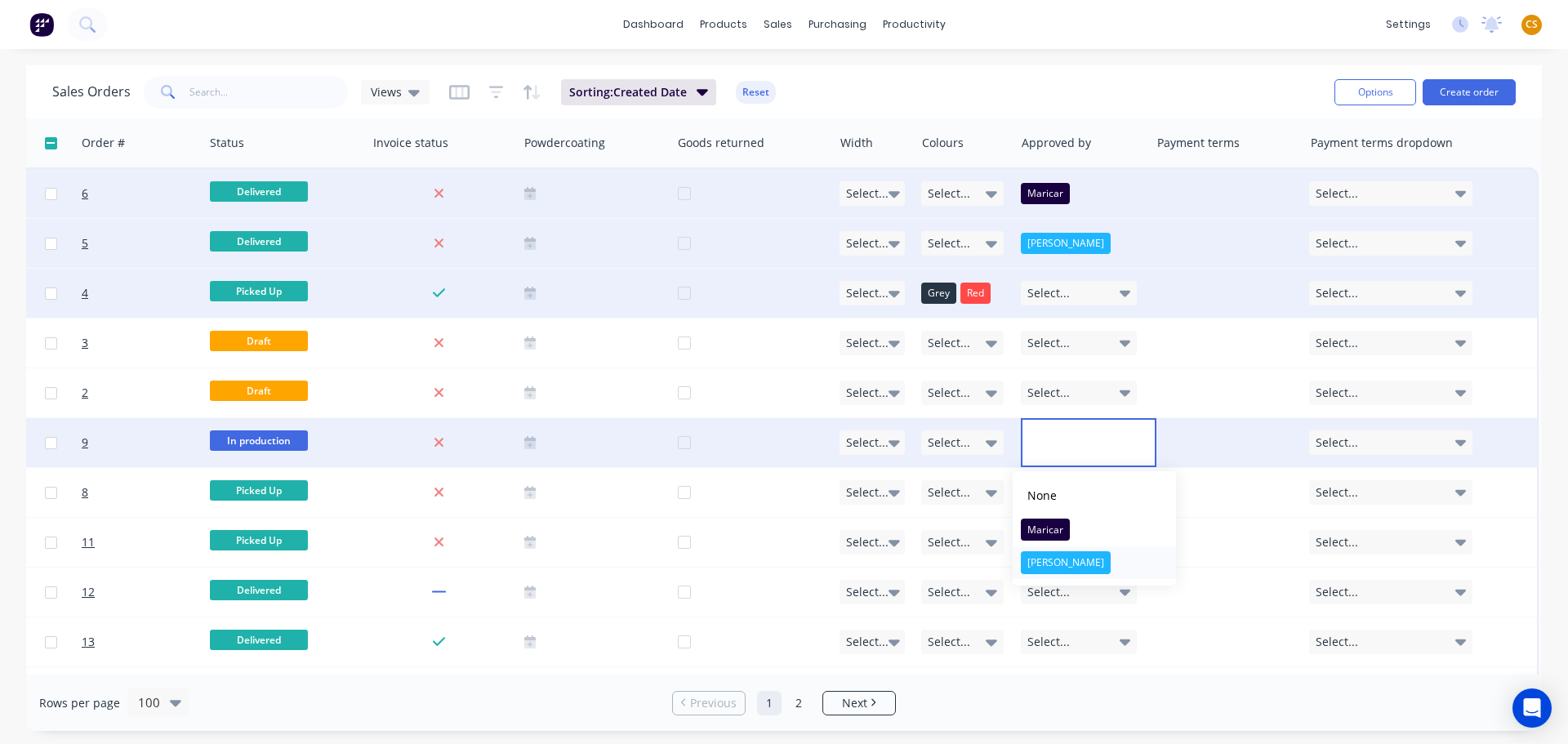
click at [1044, 566] on div "[PERSON_NAME]" at bounding box center [1065, 563] width 90 height 23
click at [1341, 192] on span "Select..." at bounding box center [1337, 193] width 43 height 16
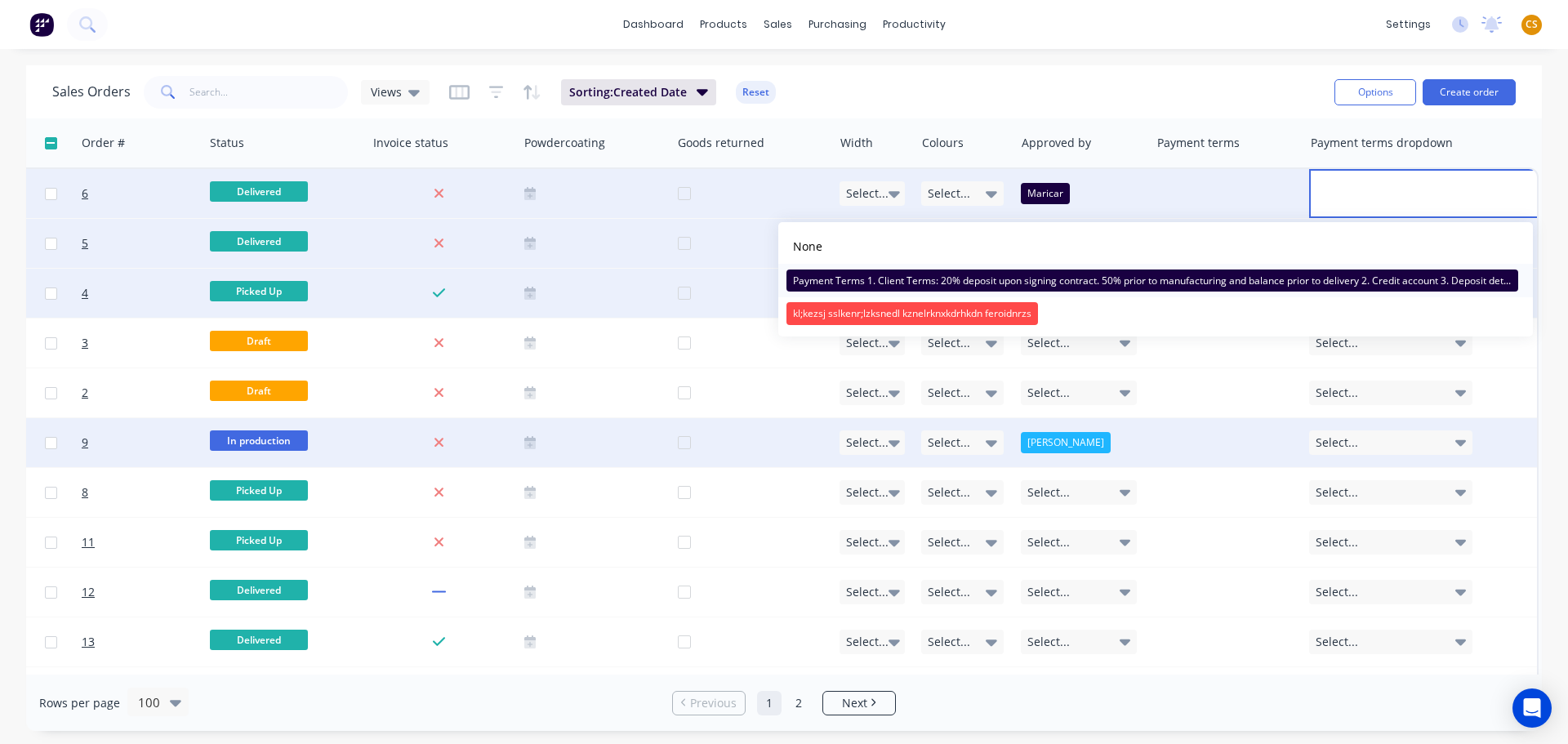
click at [1093, 282] on div "Payment Terms 1. Client Terms: 20% deposit upon signing contract. 50% prior to …" at bounding box center [1152, 280] width 731 height 23
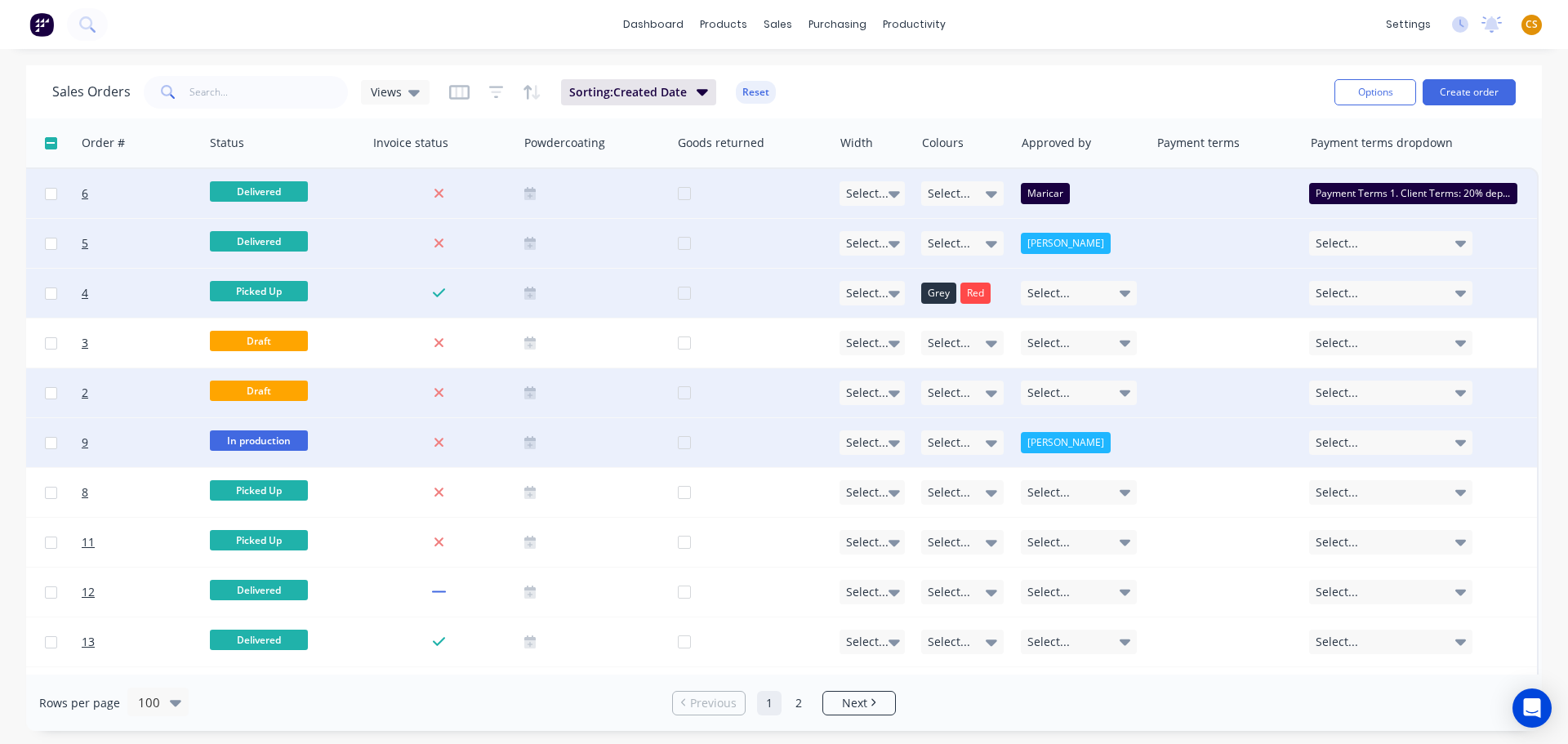
click at [1332, 391] on span "Select..." at bounding box center [1337, 393] width 43 height 16
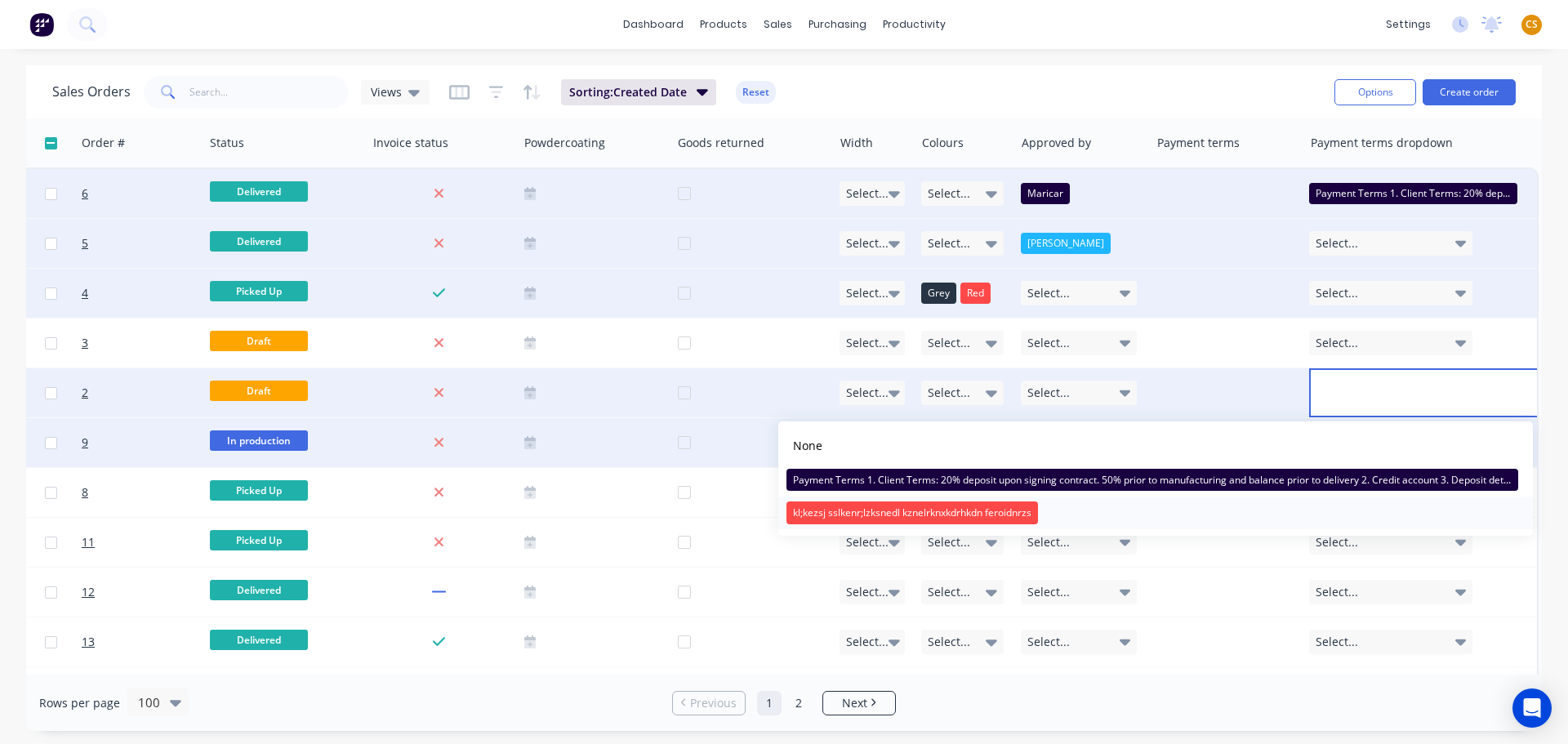
click at [951, 515] on div "kl;kezsj sslkenr;lzksnedl kznelrknxkdrhkdn feroidnrzs" at bounding box center [912, 513] width 251 height 23
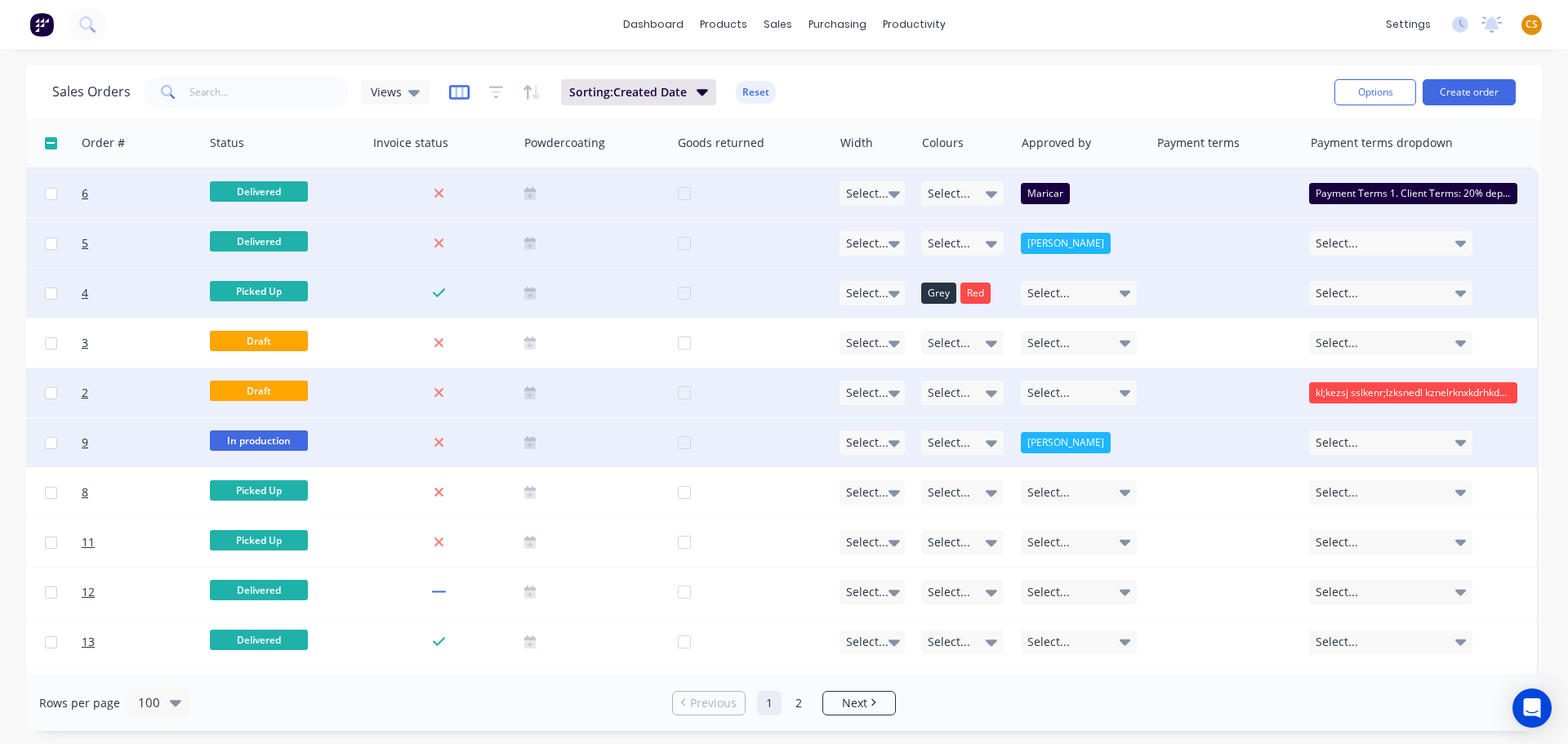
click at [455, 91] on icon "button" at bounding box center [459, 93] width 21 height 16
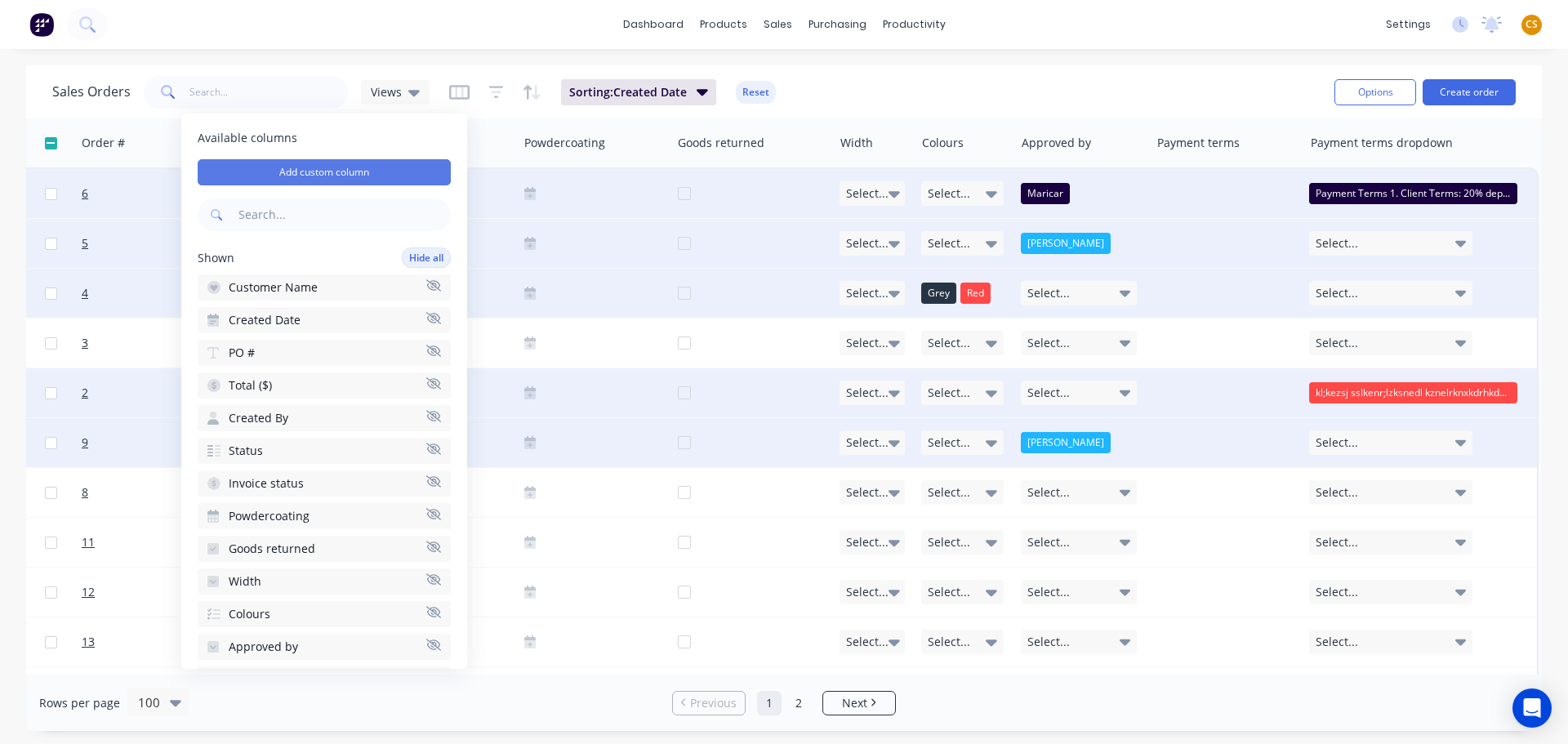
click at [331, 175] on button "Add custom column" at bounding box center [324, 172] width 253 height 26
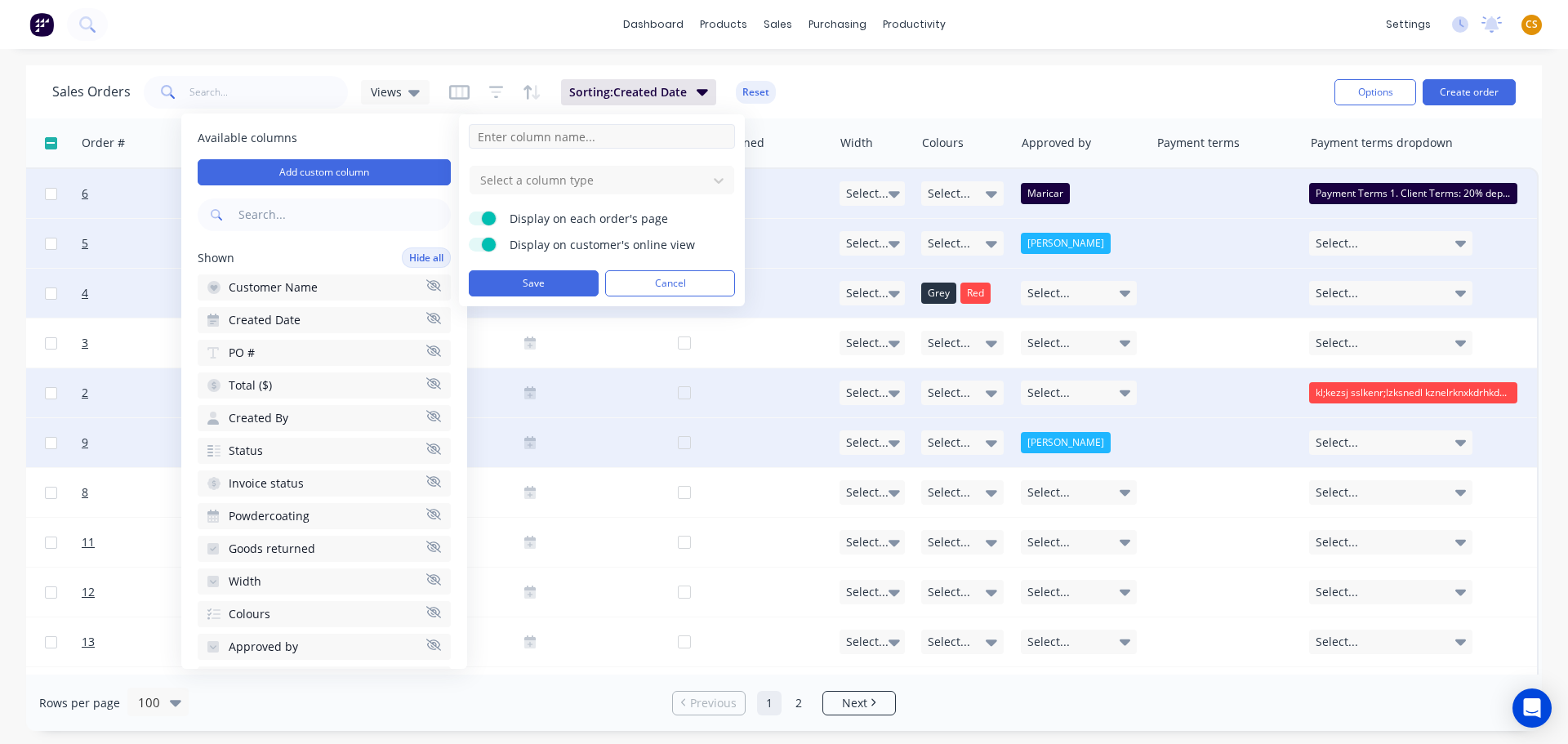
click at [536, 138] on input at bounding box center [602, 136] width 266 height 24
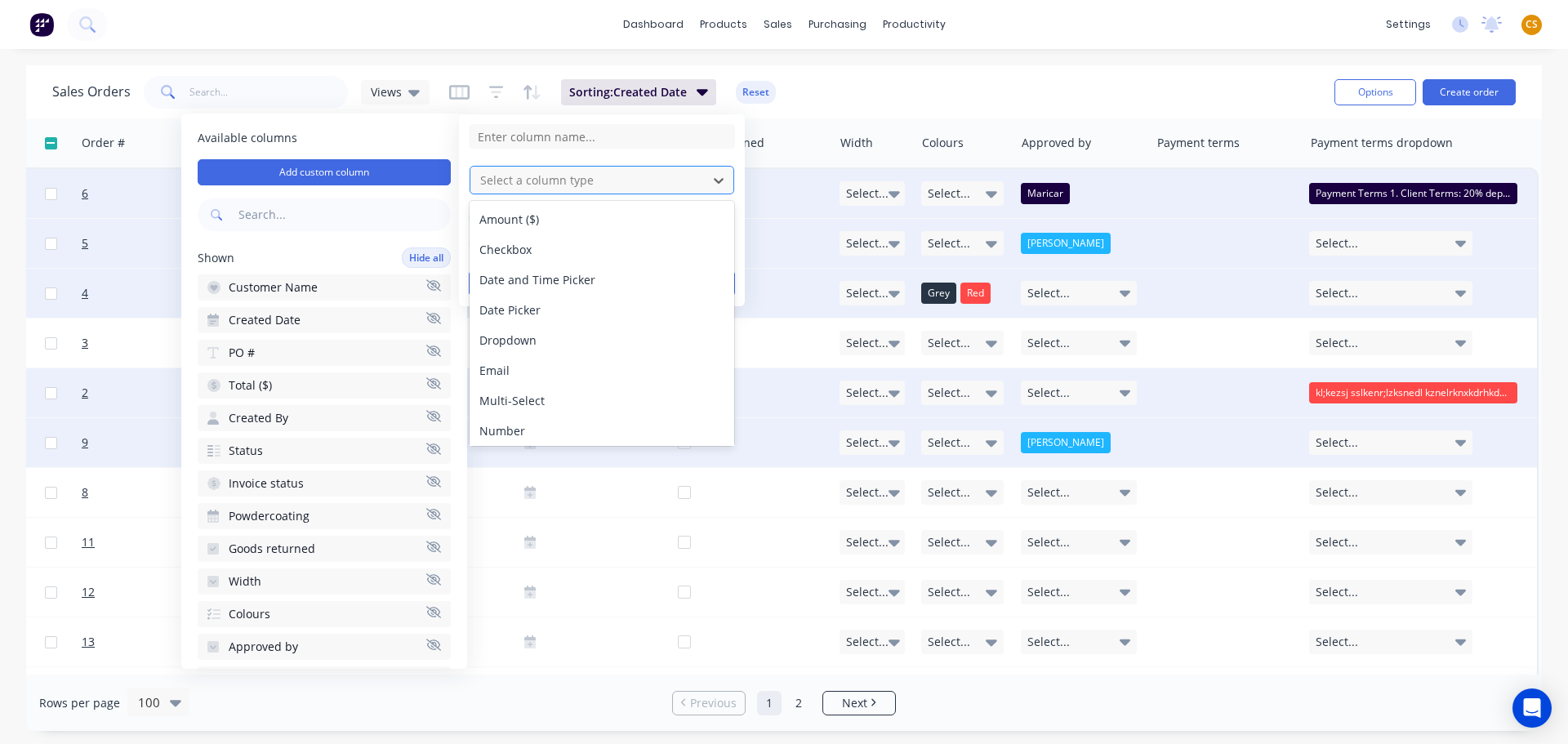
click at [631, 181] on div at bounding box center [588, 180] width 220 height 21
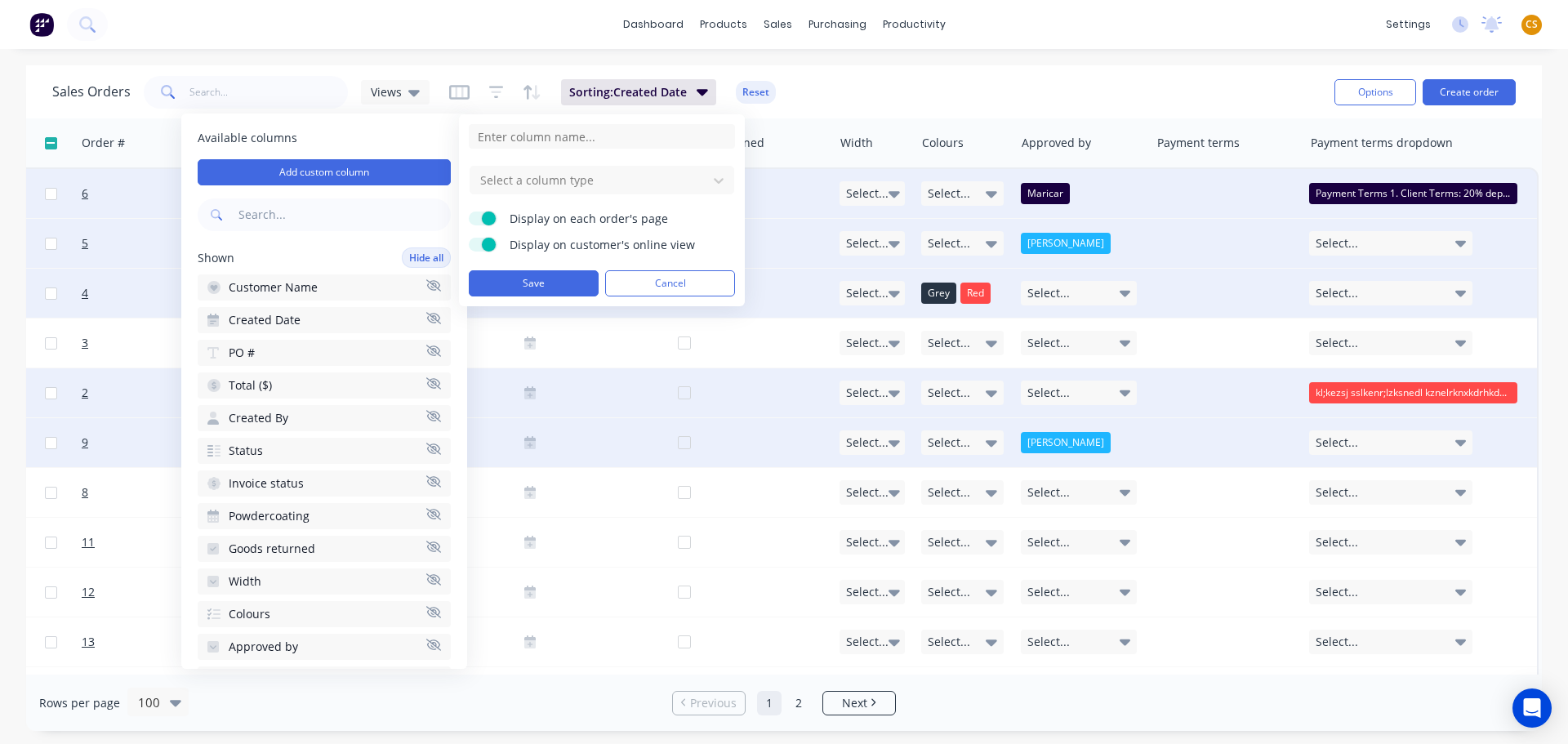
click at [579, 154] on form "Select a column type Display on each order's page Display on customer's online …" at bounding box center [602, 210] width 266 height 172
drag, startPoint x: 513, startPoint y: 218, endPoint x: 661, endPoint y: 217, distance: 148.0
click at [661, 217] on span "Display on each order's page" at bounding box center [612, 219] width 204 height 16
drag, startPoint x: 523, startPoint y: 243, endPoint x: 674, endPoint y: 243, distance: 151.0
click at [674, 243] on span "Display on customer's online view" at bounding box center [612, 245] width 204 height 16
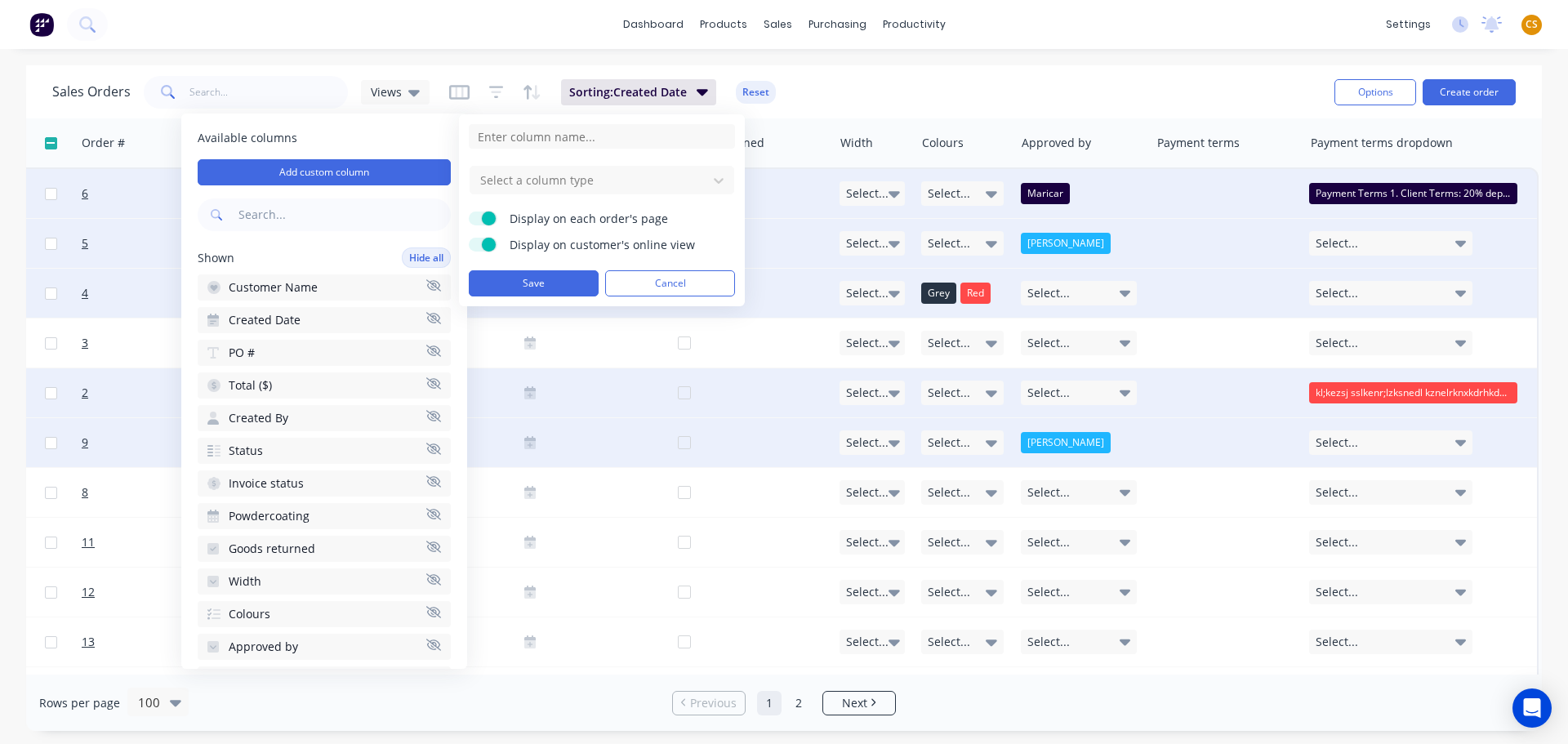
click at [705, 219] on span "Display on each order's page" at bounding box center [612, 219] width 204 height 16
click at [469, 211] on input "Display on each order's page" at bounding box center [469, 211] width 0 height 0
click at [486, 220] on label "Display on each order's page" at bounding box center [484, 218] width 29 height 14
click at [469, 211] on input "Display on each order's page" at bounding box center [469, 211] width 0 height 0
click at [475, 245] on label "Display on customer's online view" at bounding box center [484, 244] width 29 height 14
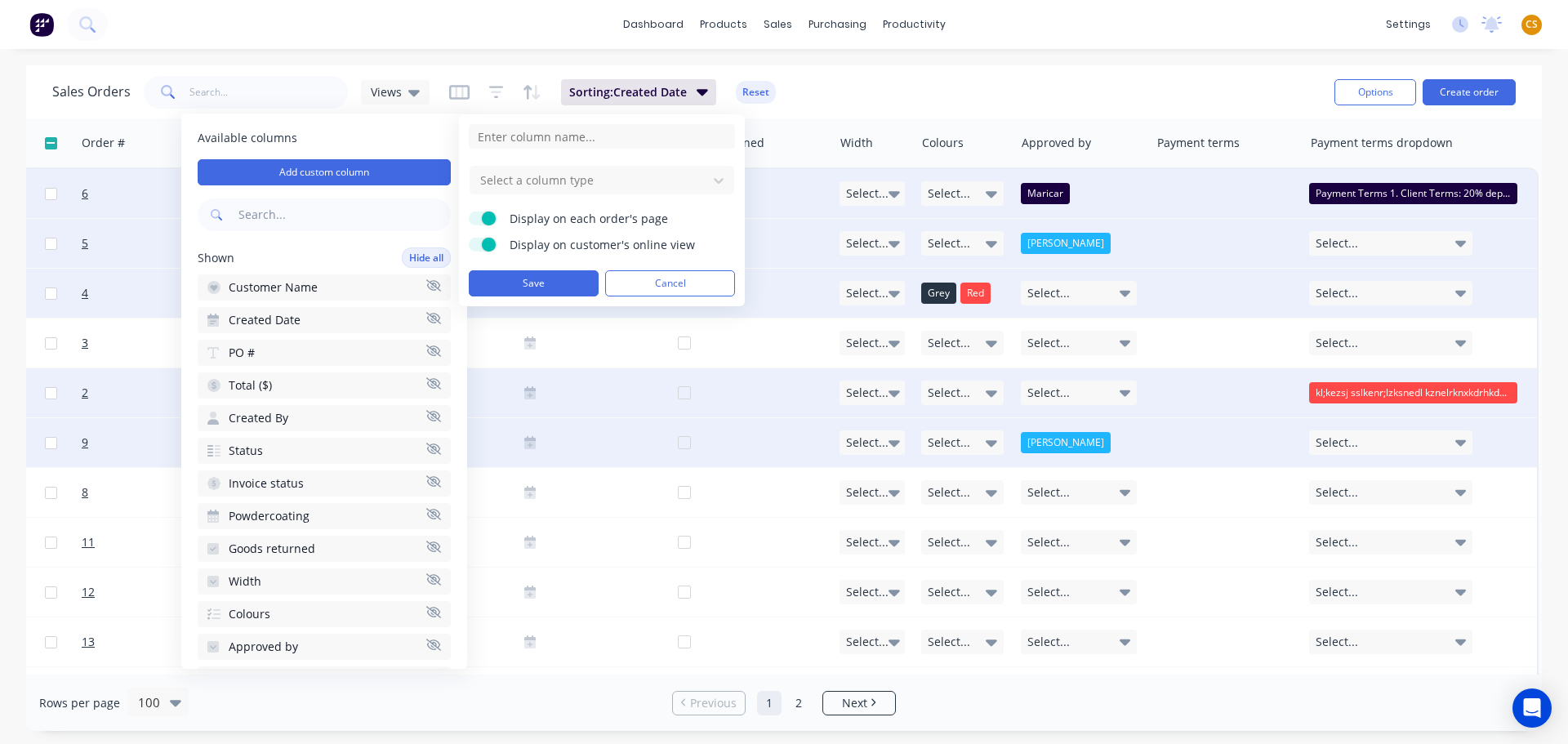
click at [469, 238] on input "Display on customer's online view" at bounding box center [469, 238] width 0 height 0
click at [493, 248] on label "Display on customer's online view" at bounding box center [484, 244] width 29 height 14
click at [469, 238] on input "Display on customer's online view" at bounding box center [469, 238] width 0 height 0
click at [476, 250] on label "Display on customer's online view" at bounding box center [484, 244] width 29 height 14
click at [469, 238] on input "Display on customer's online view" at bounding box center [469, 238] width 0 height 0
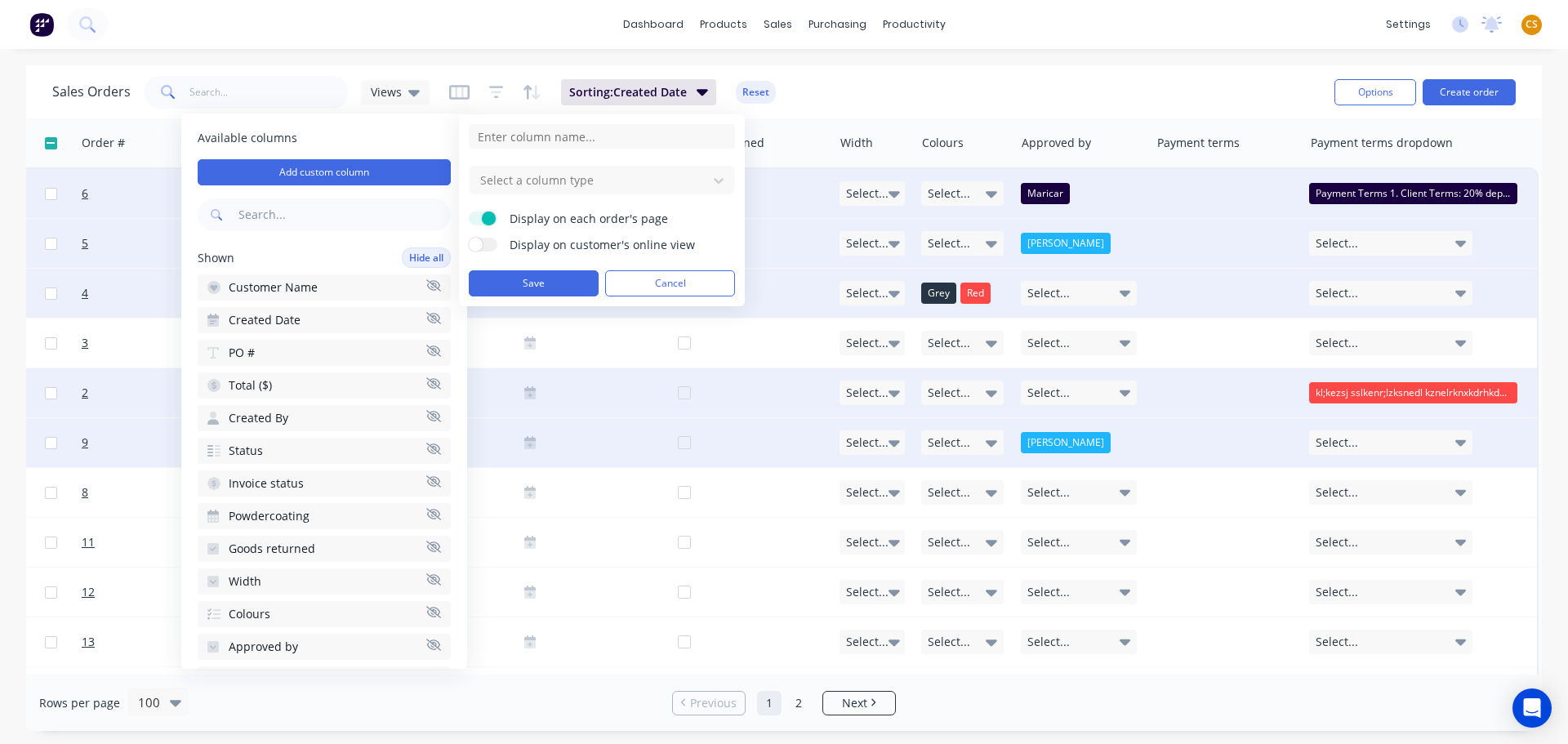
click at [486, 249] on label "Display on customer's online view" at bounding box center [484, 244] width 29 height 14
click at [469, 238] on input "Display on customer's online view" at bounding box center [469, 238] width 0 height 0
click at [681, 282] on button "Cancel" at bounding box center [670, 283] width 130 height 26
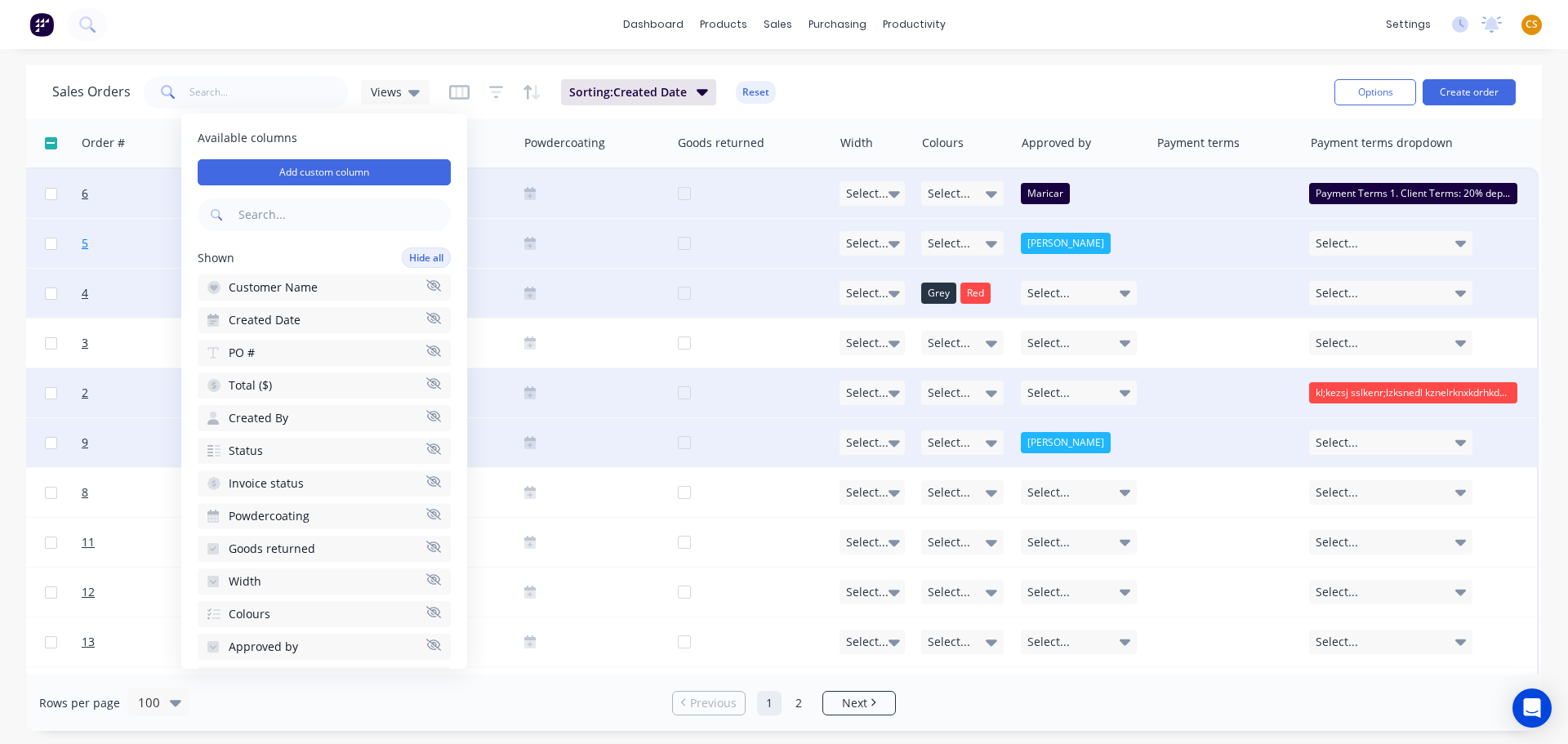
click at [103, 241] on link "5" at bounding box center [131, 243] width 98 height 49
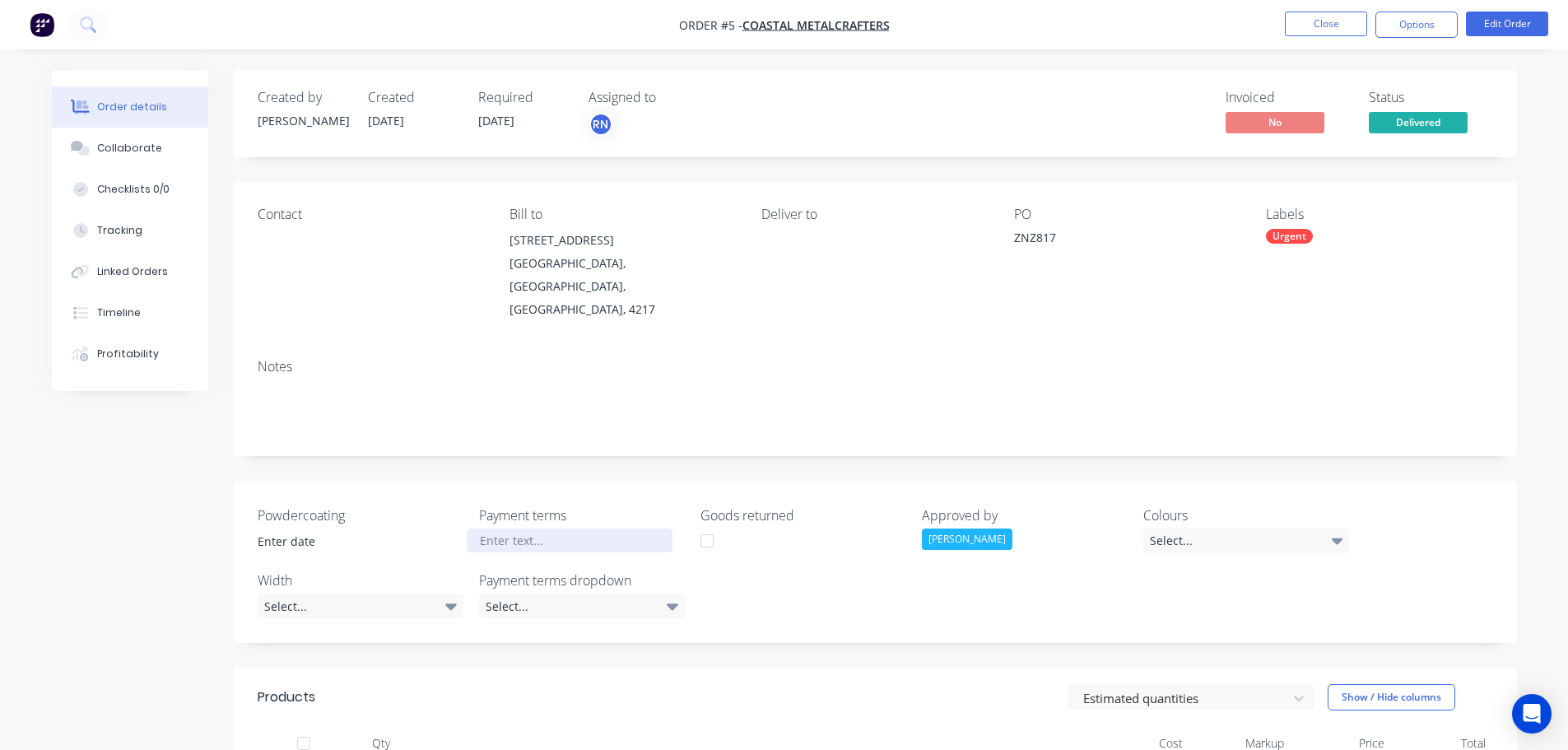
click at [525, 529] on div at bounding box center [569, 541] width 206 height 24
click at [362, 594] on div "Select..." at bounding box center [360, 605] width 206 height 25
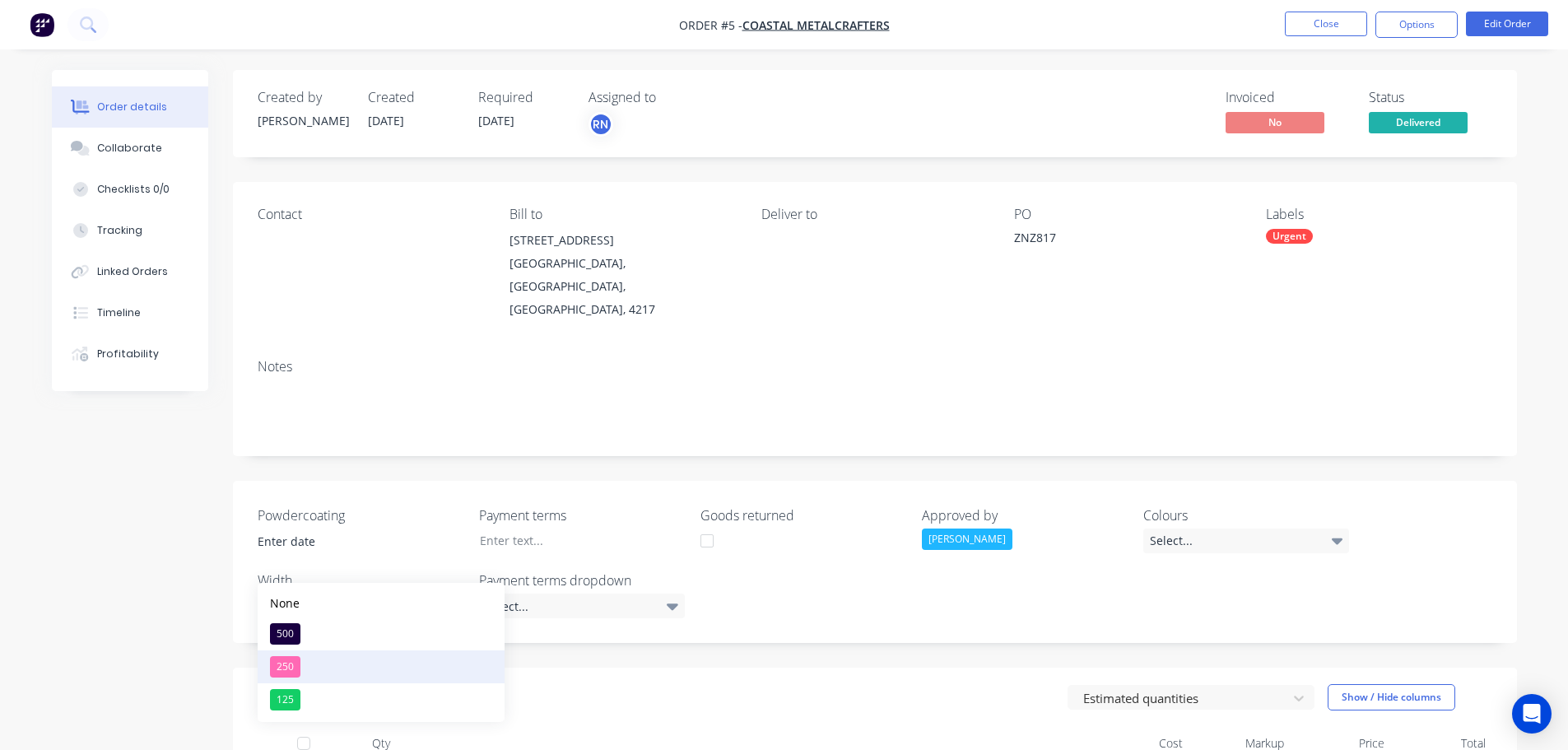
click at [280, 669] on div "250" at bounding box center [284, 666] width 30 height 21
click at [565, 594] on div "Select..." at bounding box center [581, 605] width 206 height 25
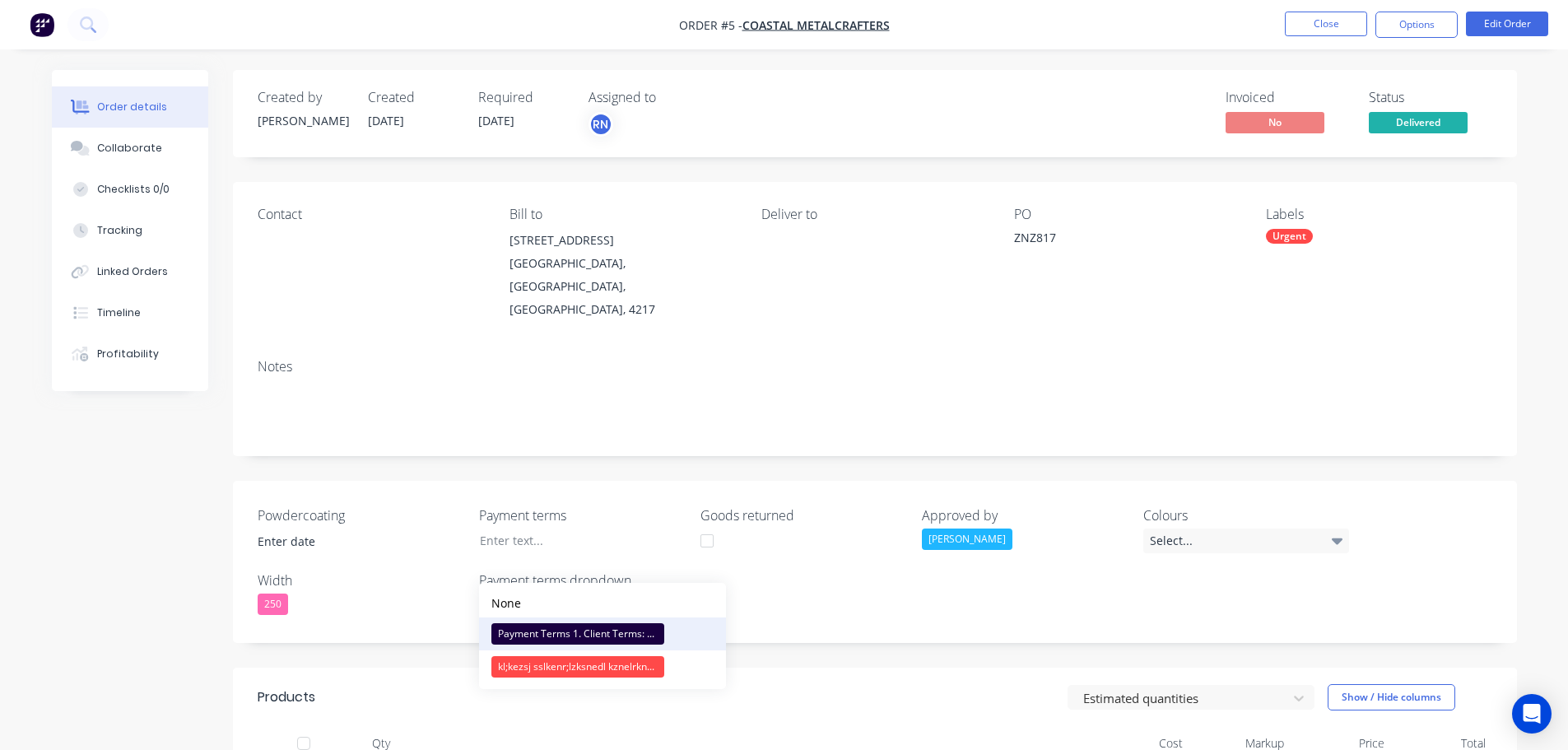
click at [503, 633] on div "Payment Terms 1. Client Terms: 20% deposit upon signing contract. 50% prior to …" at bounding box center [577, 633] width 173 height 21
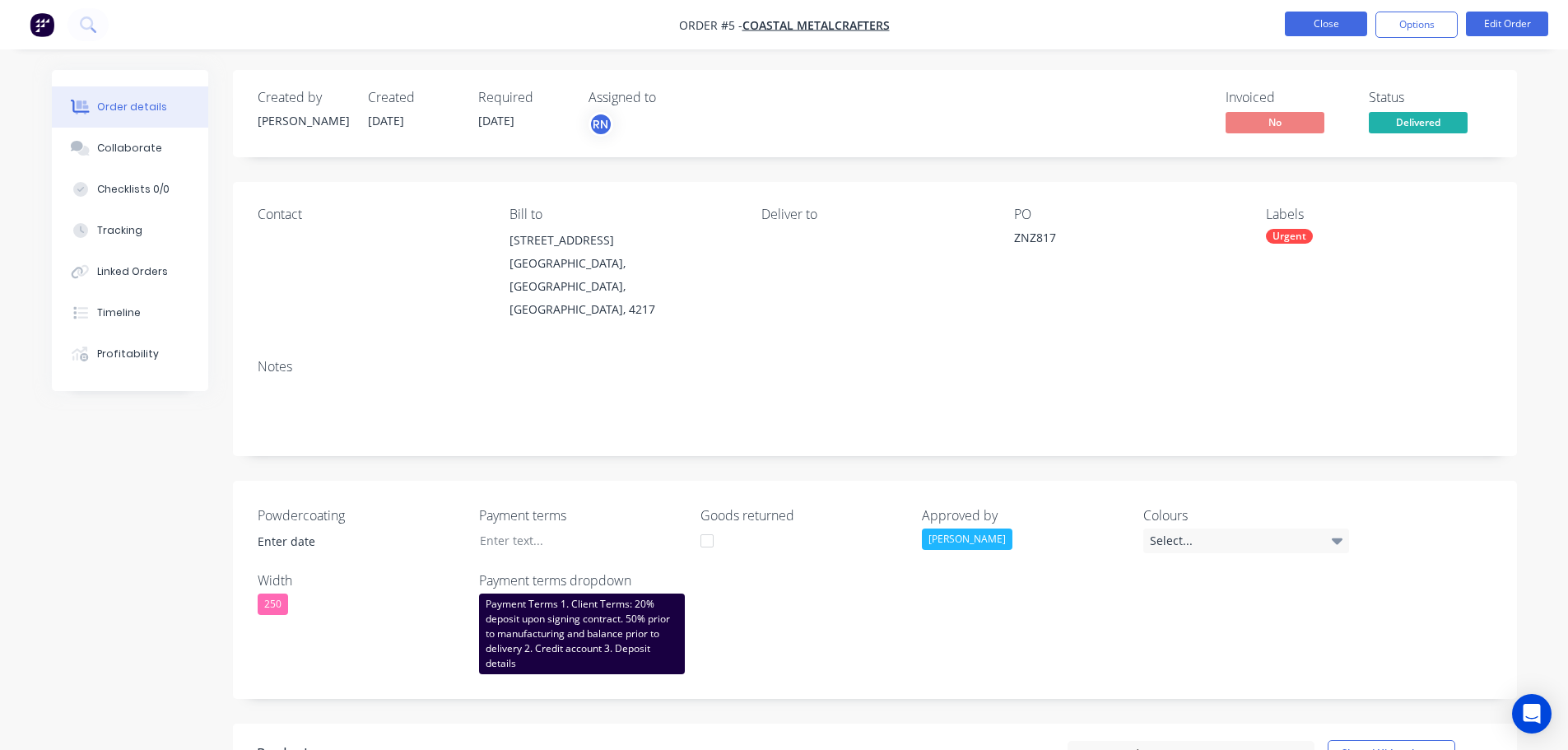
click at [1309, 27] on button "Close" at bounding box center [1326, 24] width 82 height 25
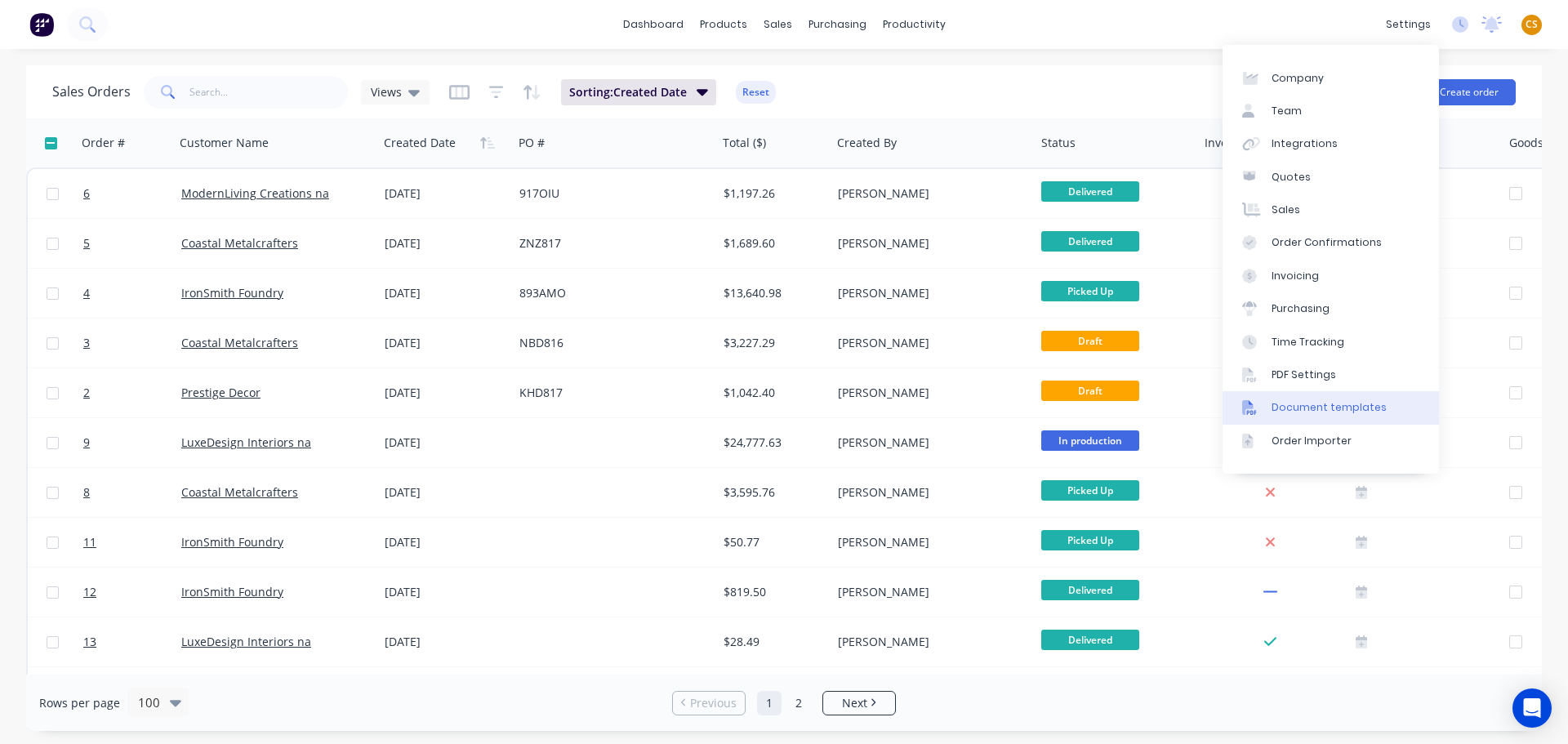
click at [1359, 410] on div "Document templates" at bounding box center [1328, 407] width 115 height 15
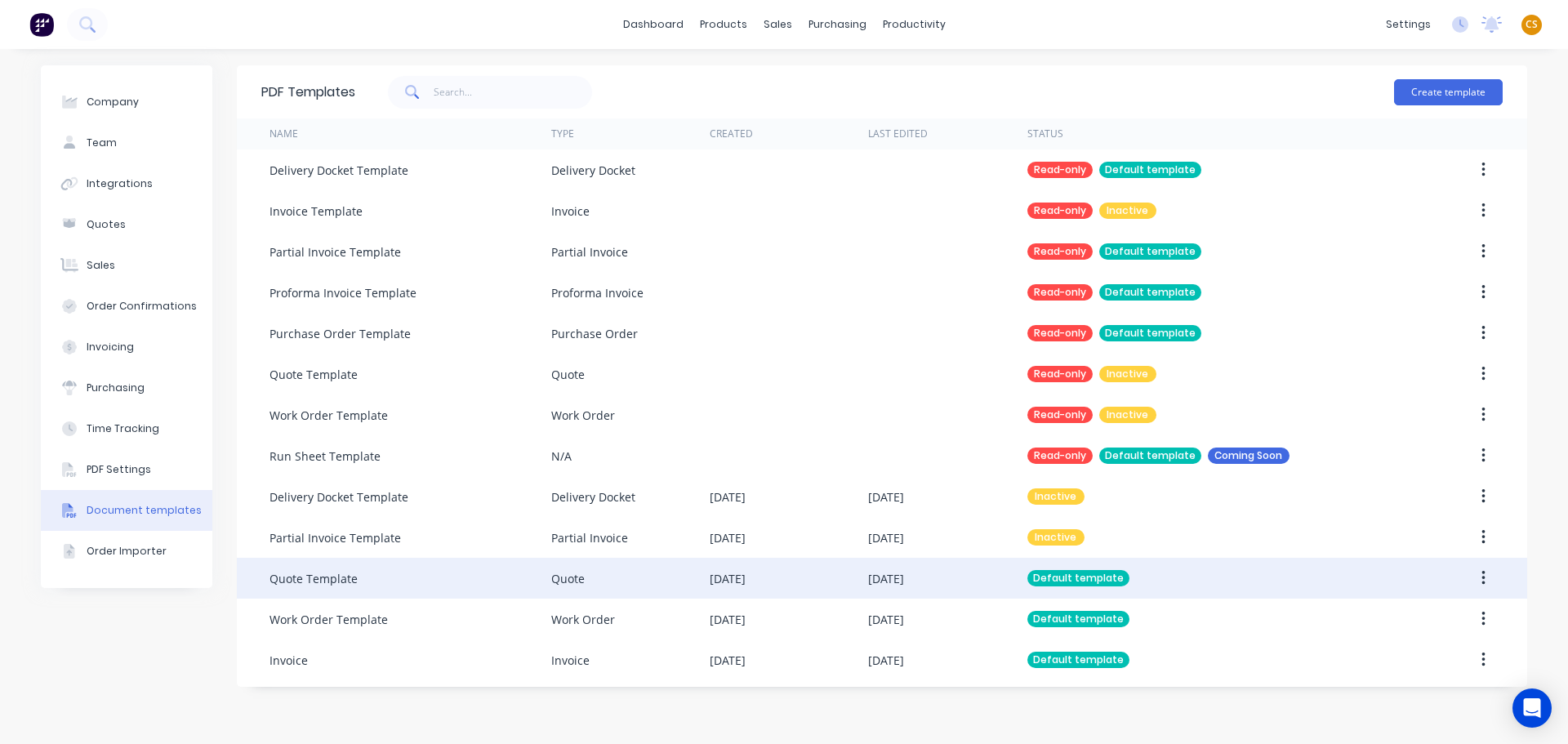
click at [370, 582] on div "Quote Template" at bounding box center [410, 578] width 282 height 41
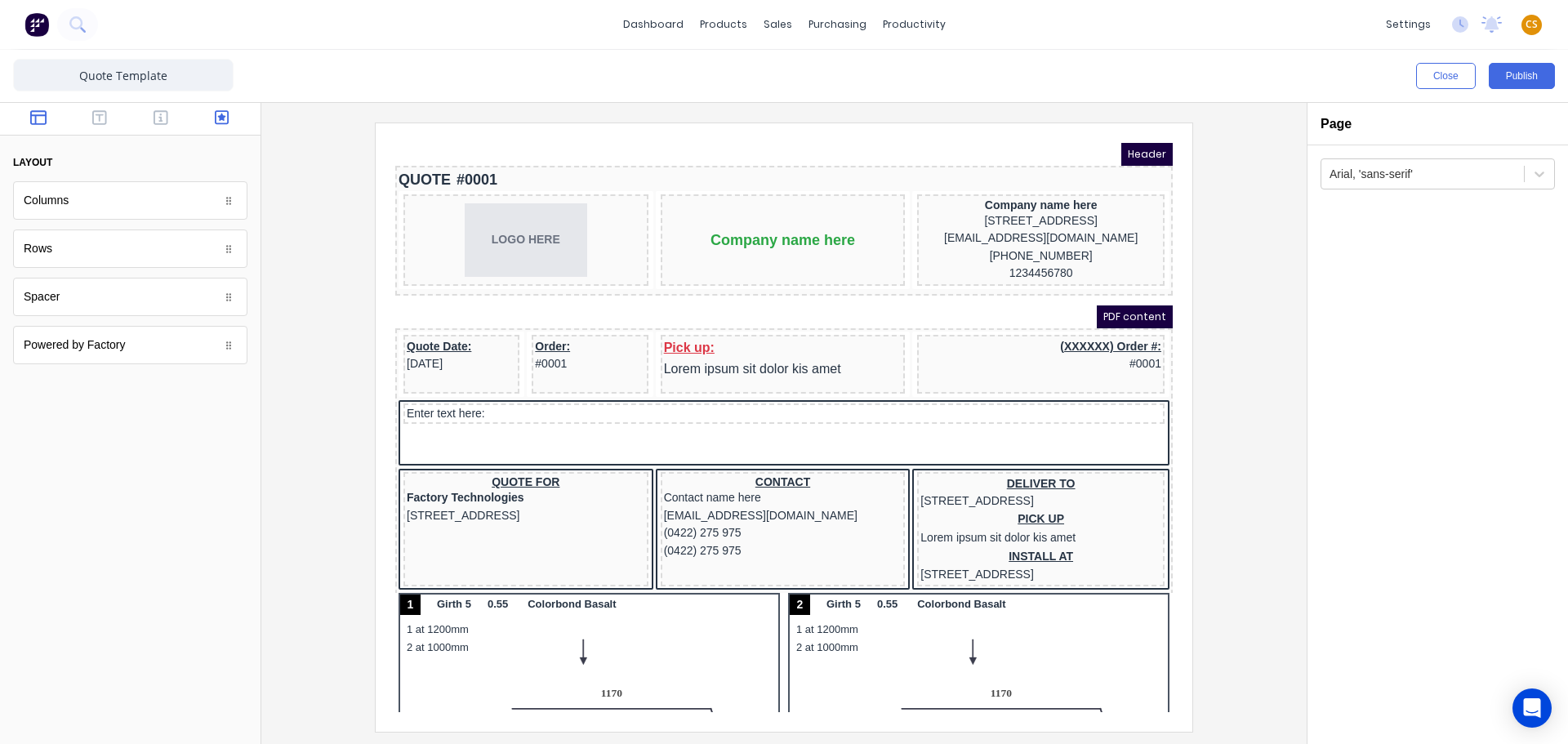
click at [218, 117] on icon "button" at bounding box center [222, 118] width 15 height 15
click at [160, 119] on icon "button" at bounding box center [161, 118] width 15 height 16
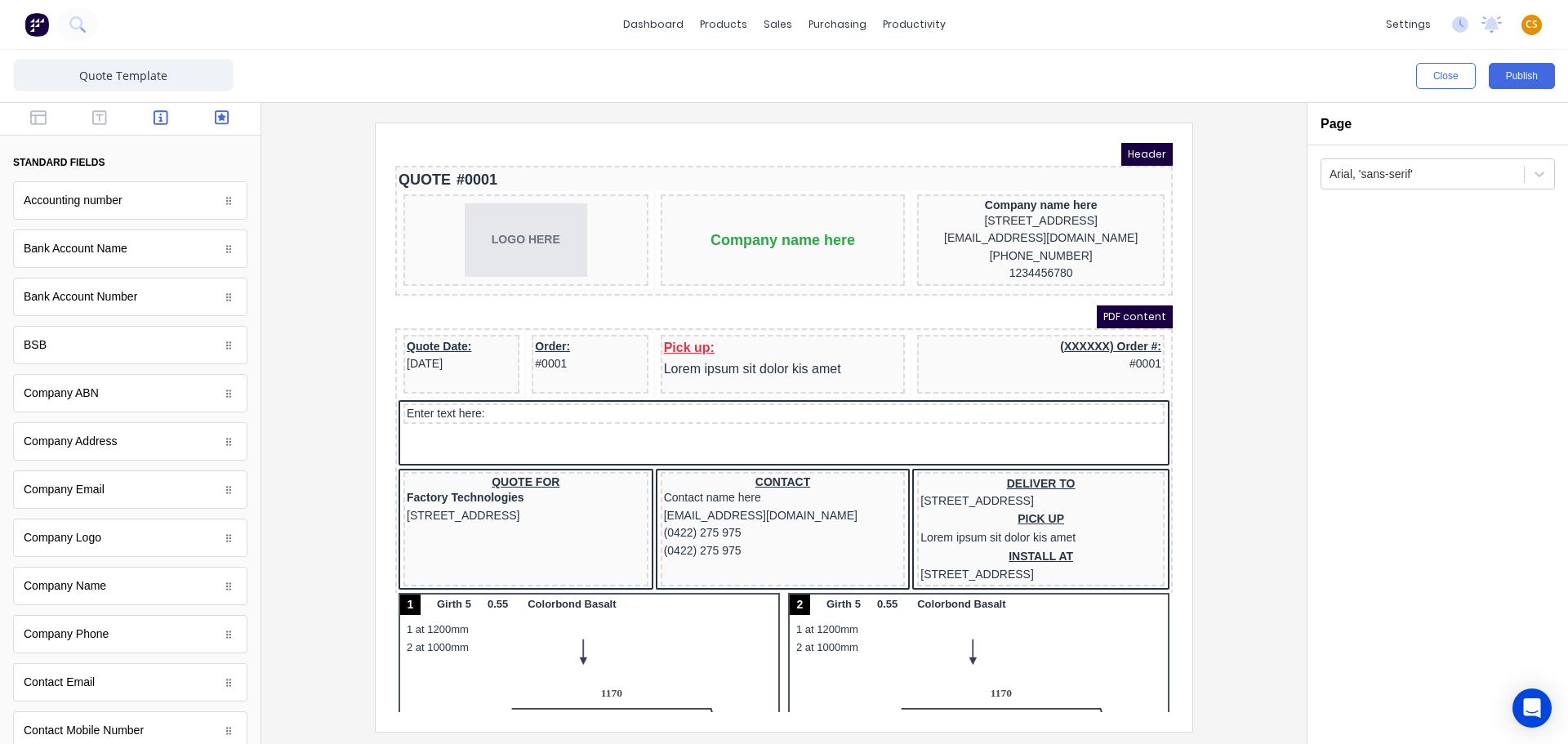
click at [217, 120] on icon "button" at bounding box center [222, 118] width 15 height 16
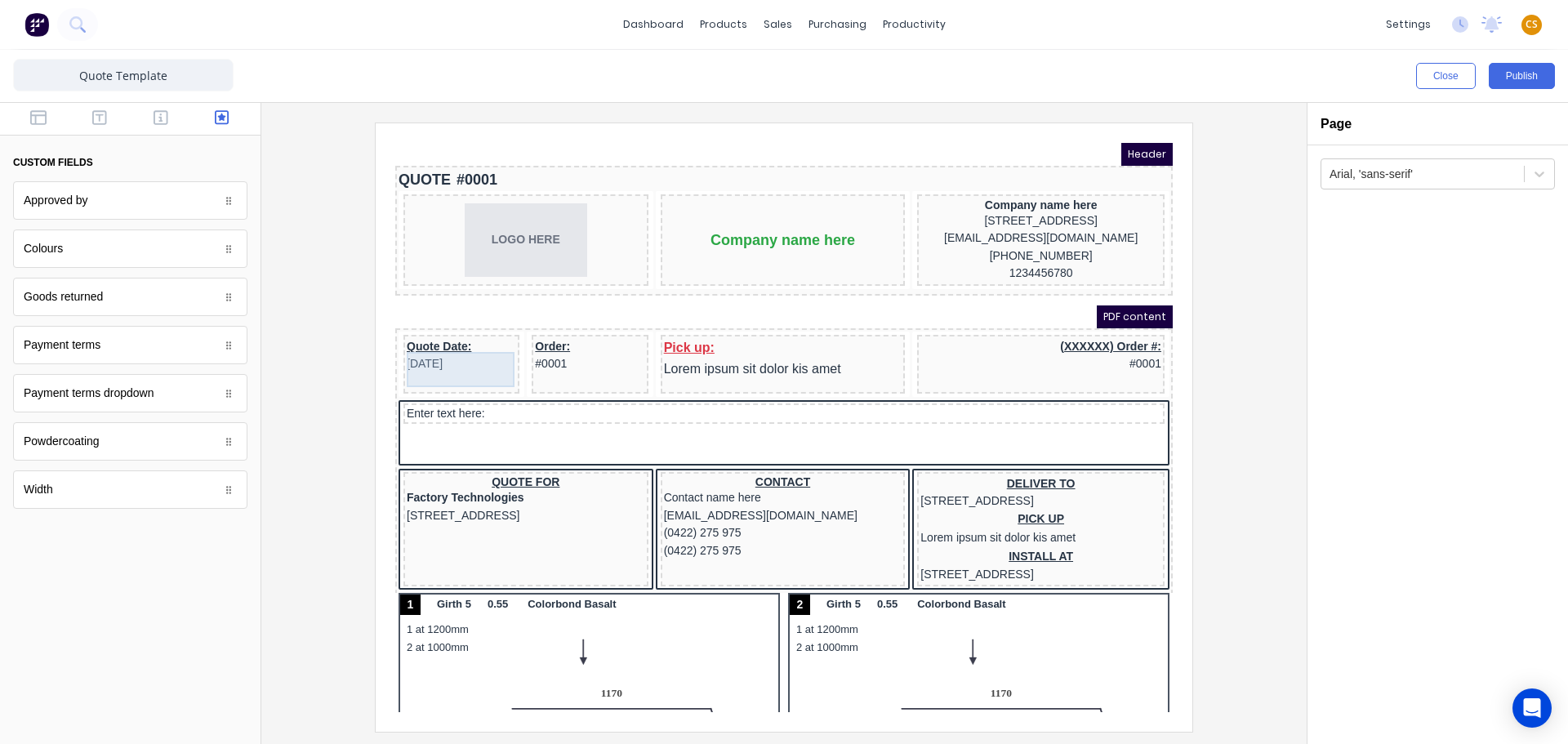
click at [456, 348] on div "Quote Date: 29/10/2024" at bounding box center [442, 336] width 110 height 35
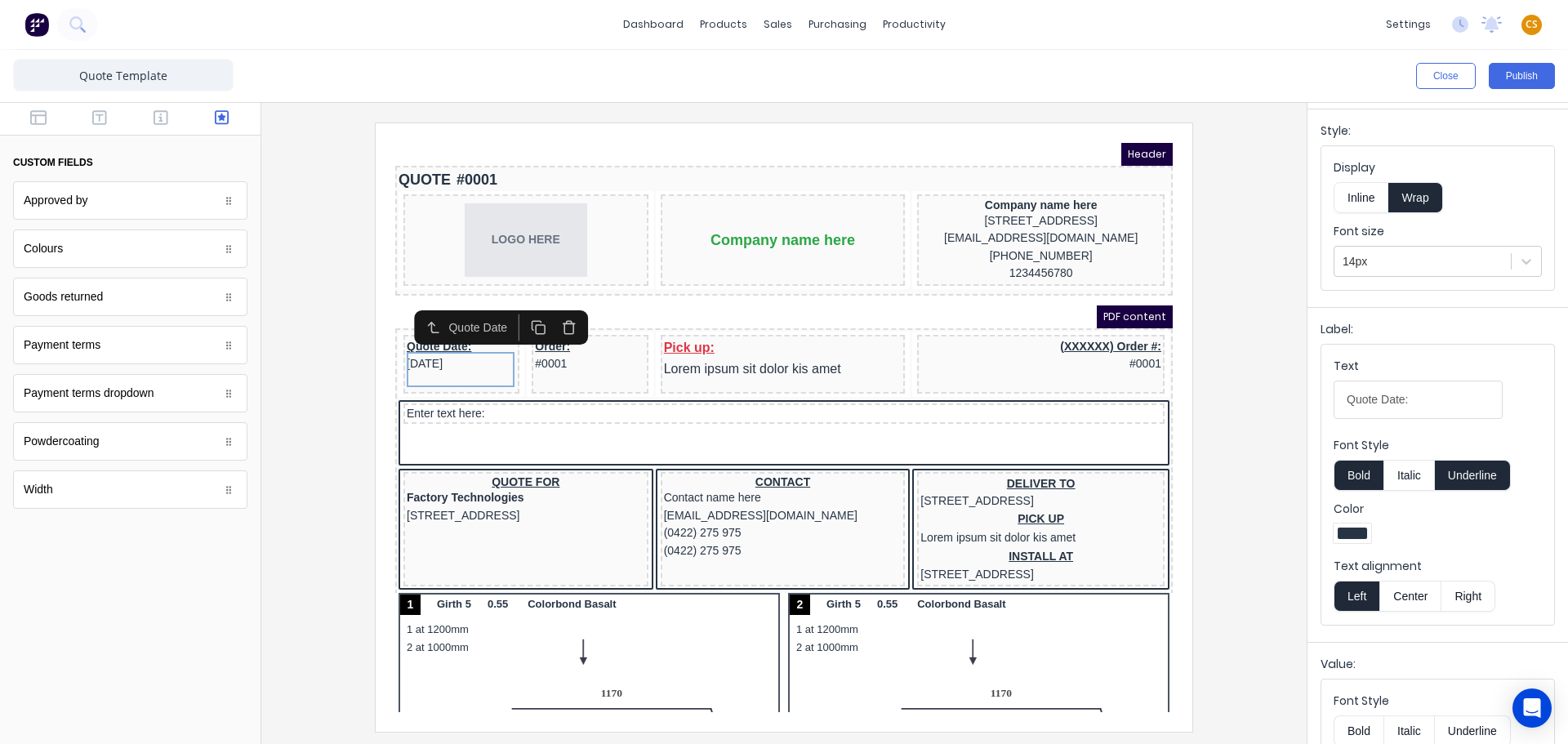
scroll to position [29, 0]
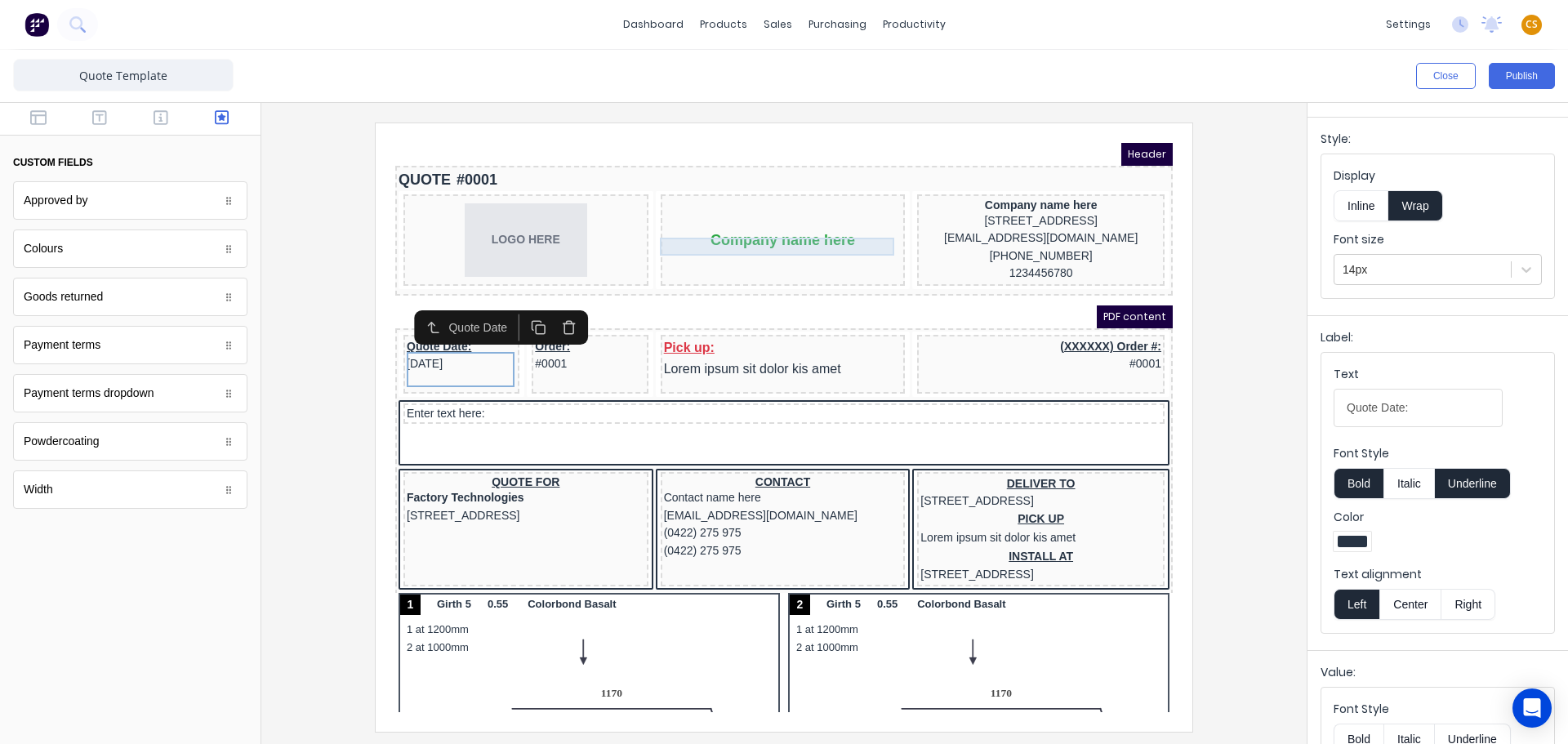
click at [785, 227] on div "Company name here" at bounding box center [763, 220] width 239 height 18
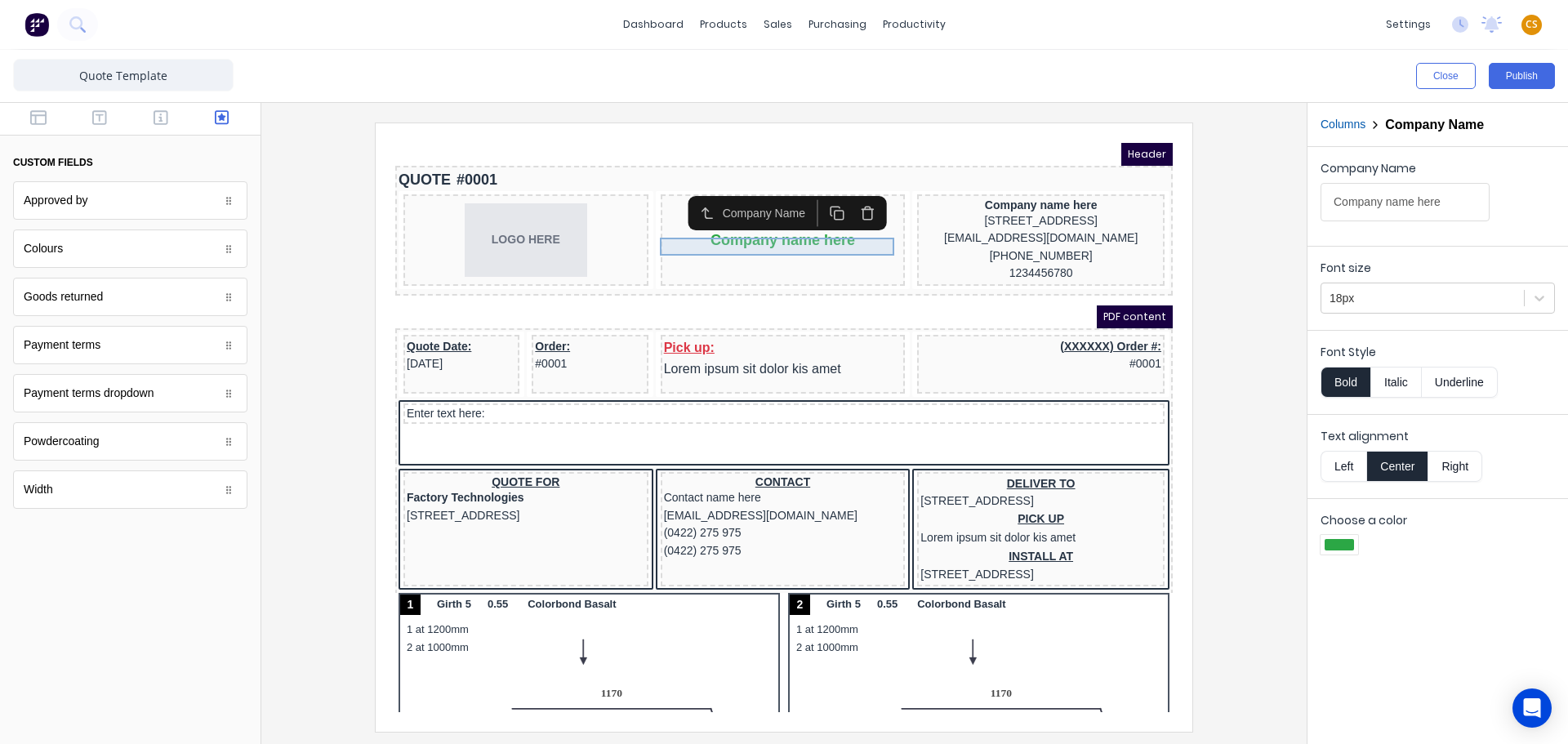
scroll to position [0, 0]
click at [701, 343] on div "Pick up: Lorem ipsum sit dolor kis amet" at bounding box center [763, 339] width 239 height 43
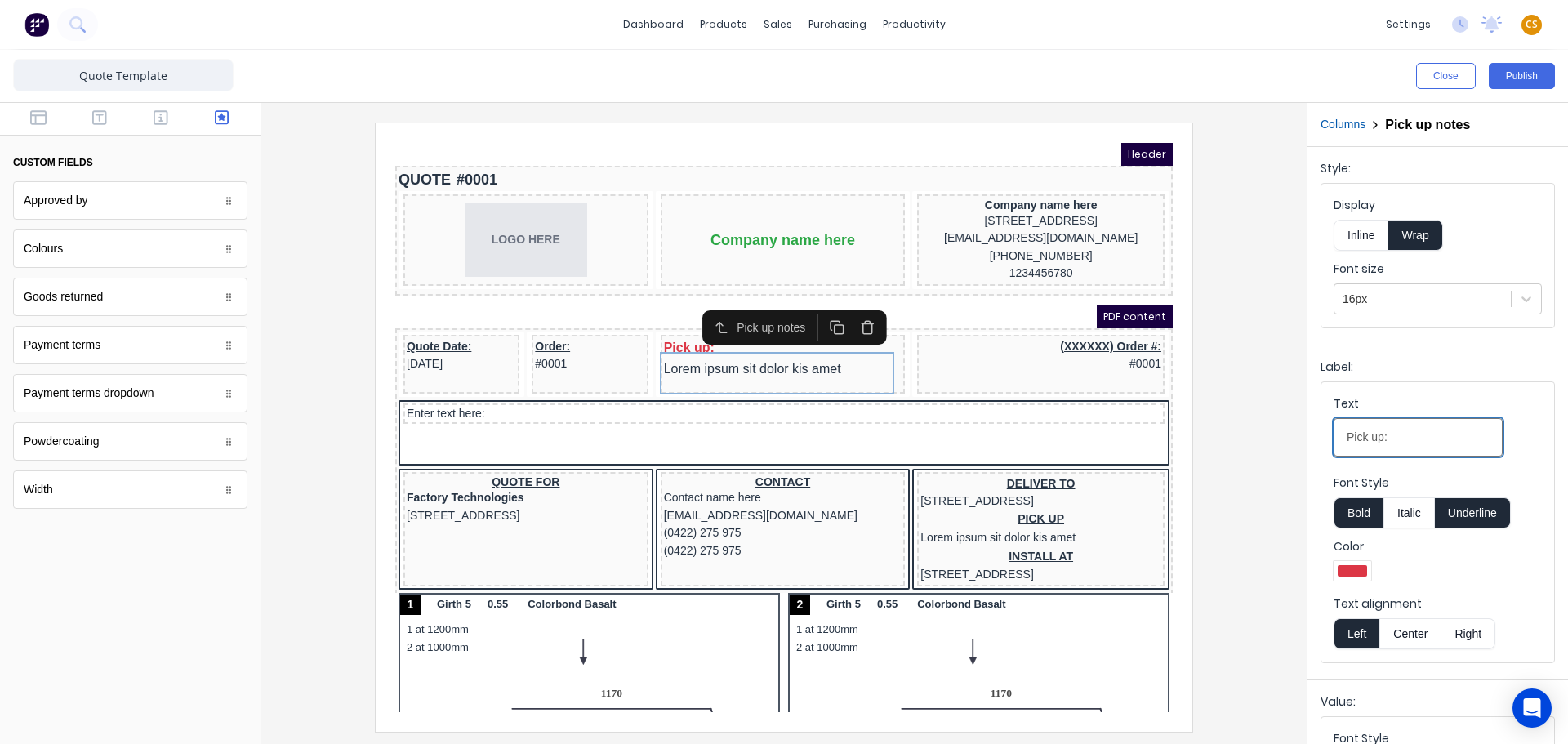
click at [1401, 436] on input "Pick up:" at bounding box center [1418, 437] width 169 height 38
click at [1233, 407] on div at bounding box center [783, 426] width 1019 height 609
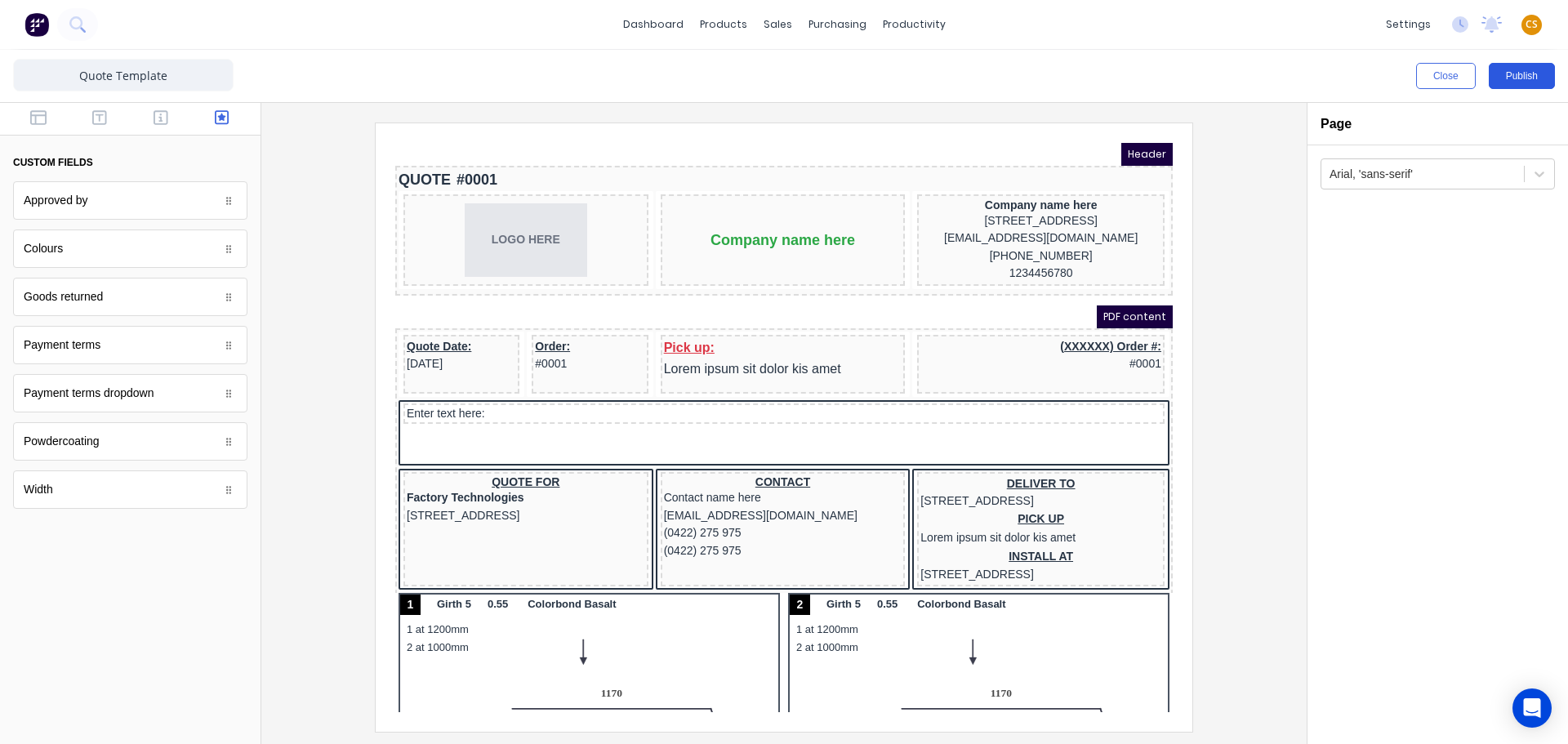
click at [1524, 77] on button "Publish" at bounding box center [1522, 75] width 66 height 26
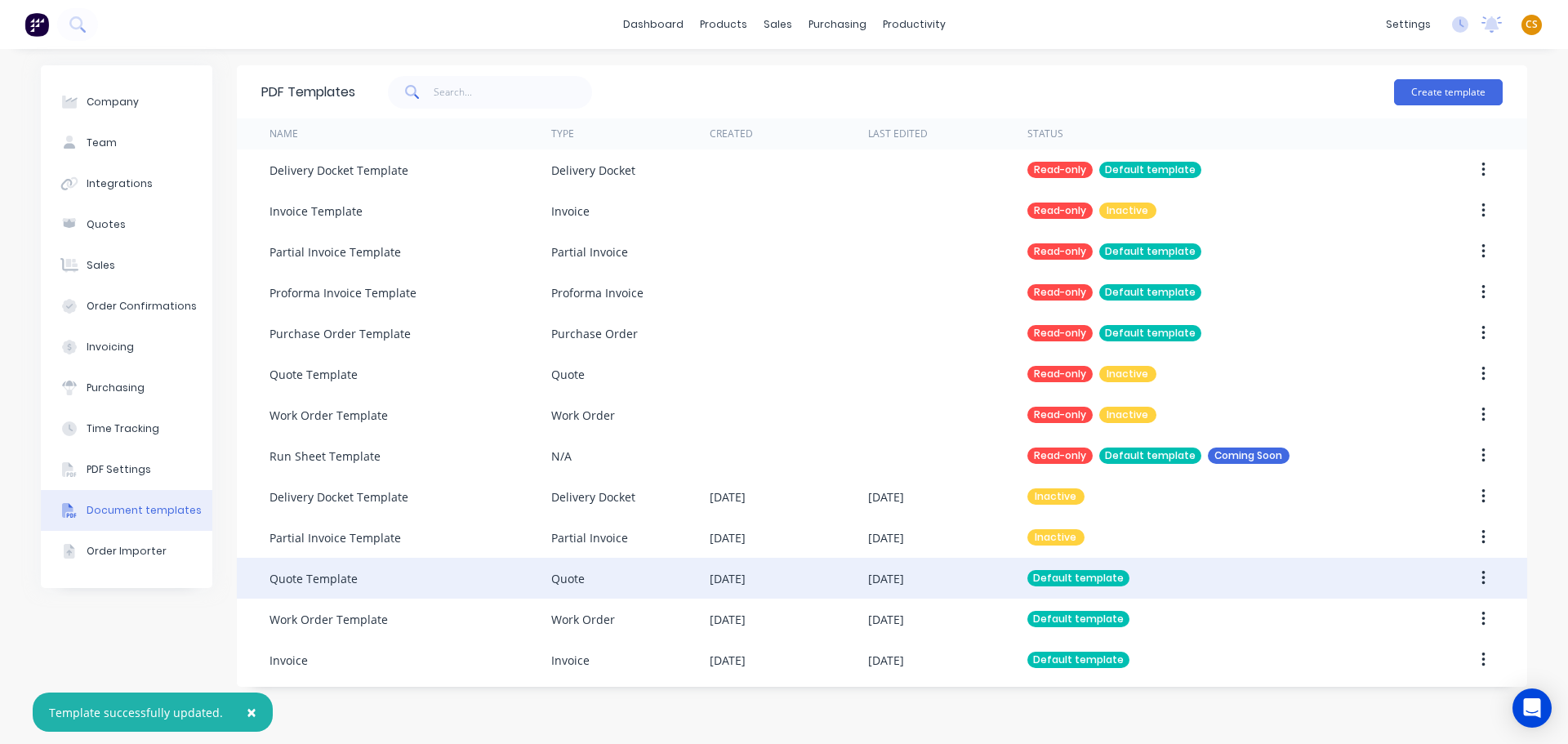
click at [1484, 577] on icon "button" at bounding box center [1484, 578] width 4 height 15
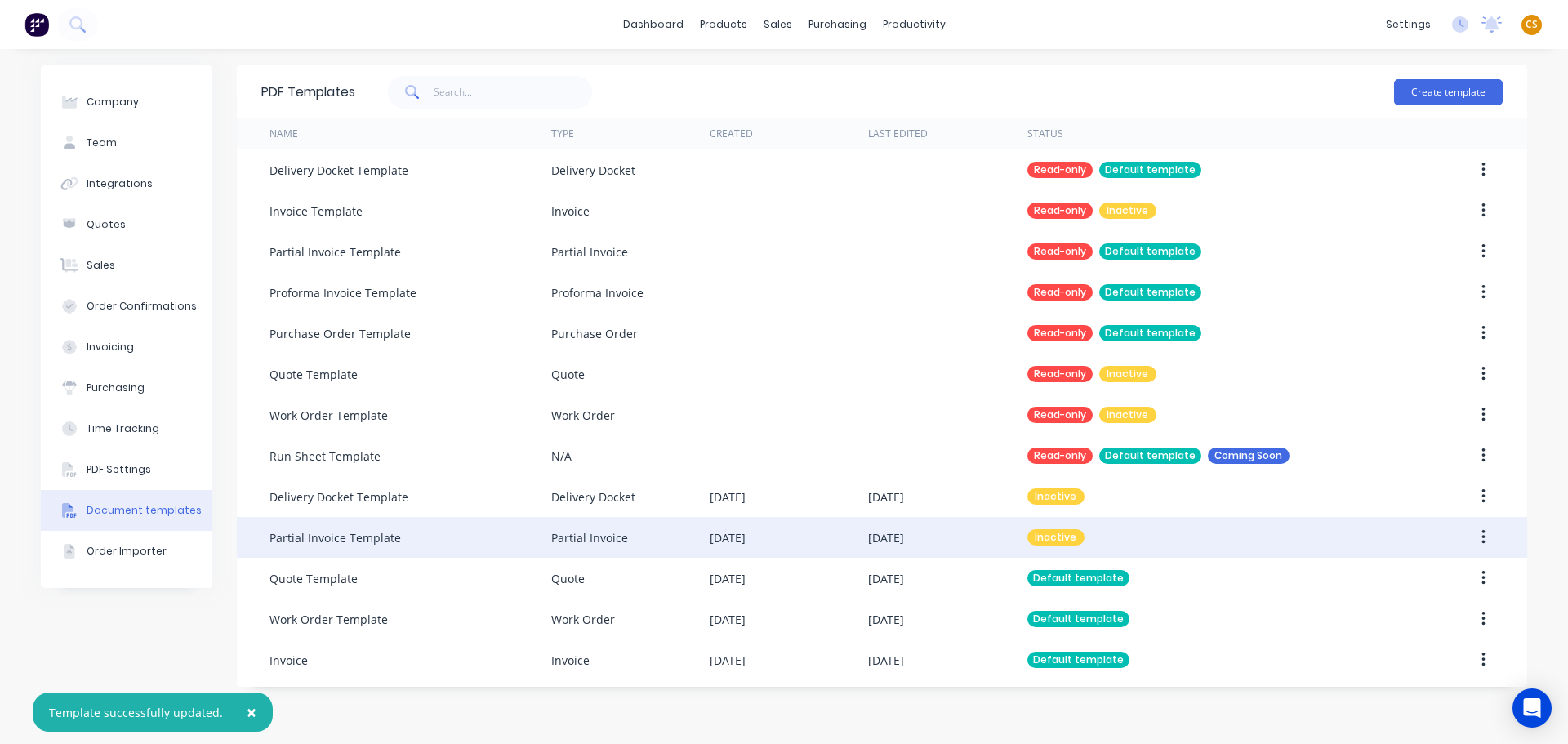
click at [1485, 533] on icon "button" at bounding box center [1484, 537] width 4 height 15
click at [1100, 25] on div "dashboard products sales purchasing productivity dashboard products Product Cat…" at bounding box center [784, 24] width 1568 height 49
click at [515, 536] on div "Partial Invoice Template" at bounding box center [410, 537] width 282 height 41
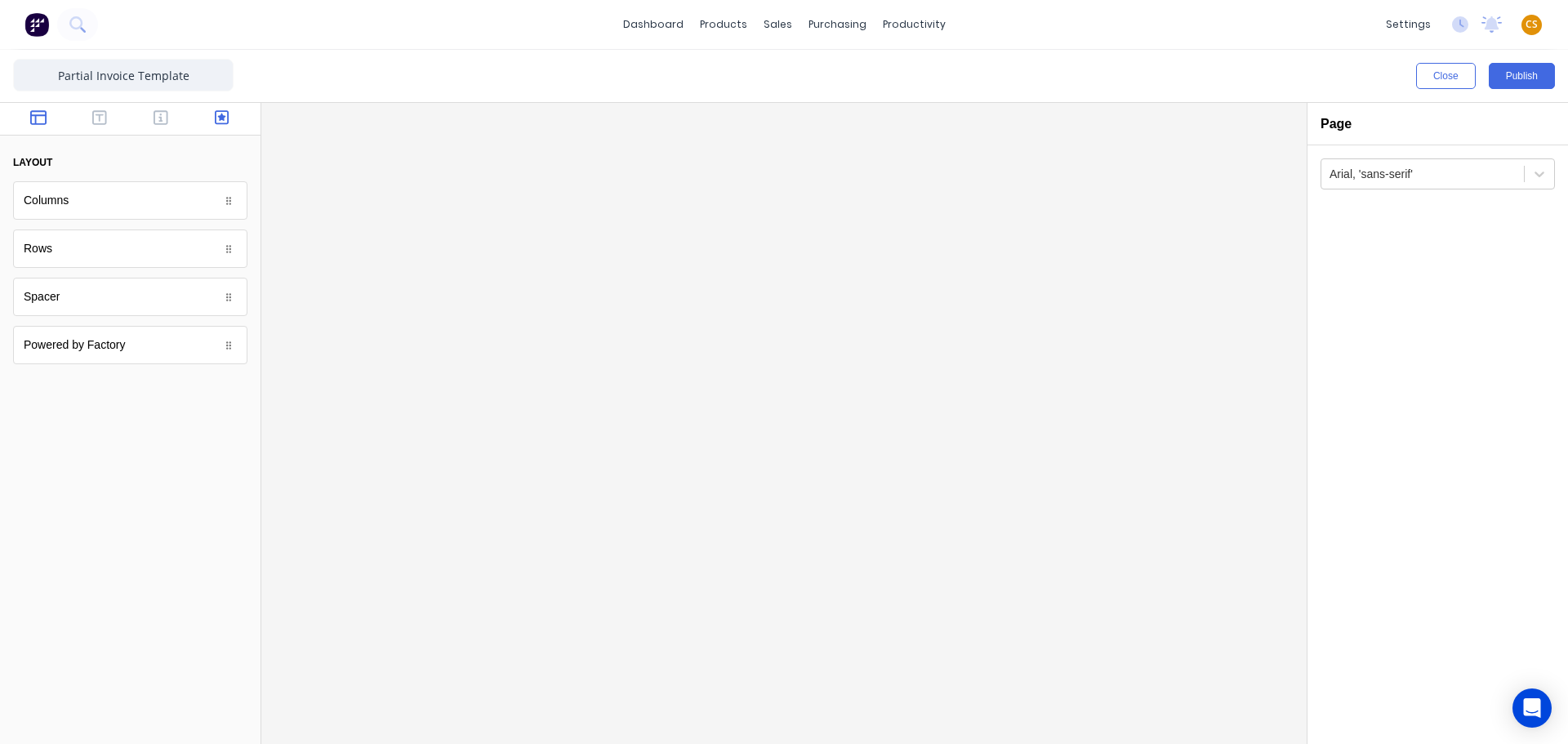
click at [222, 119] on icon "button" at bounding box center [222, 118] width 15 height 15
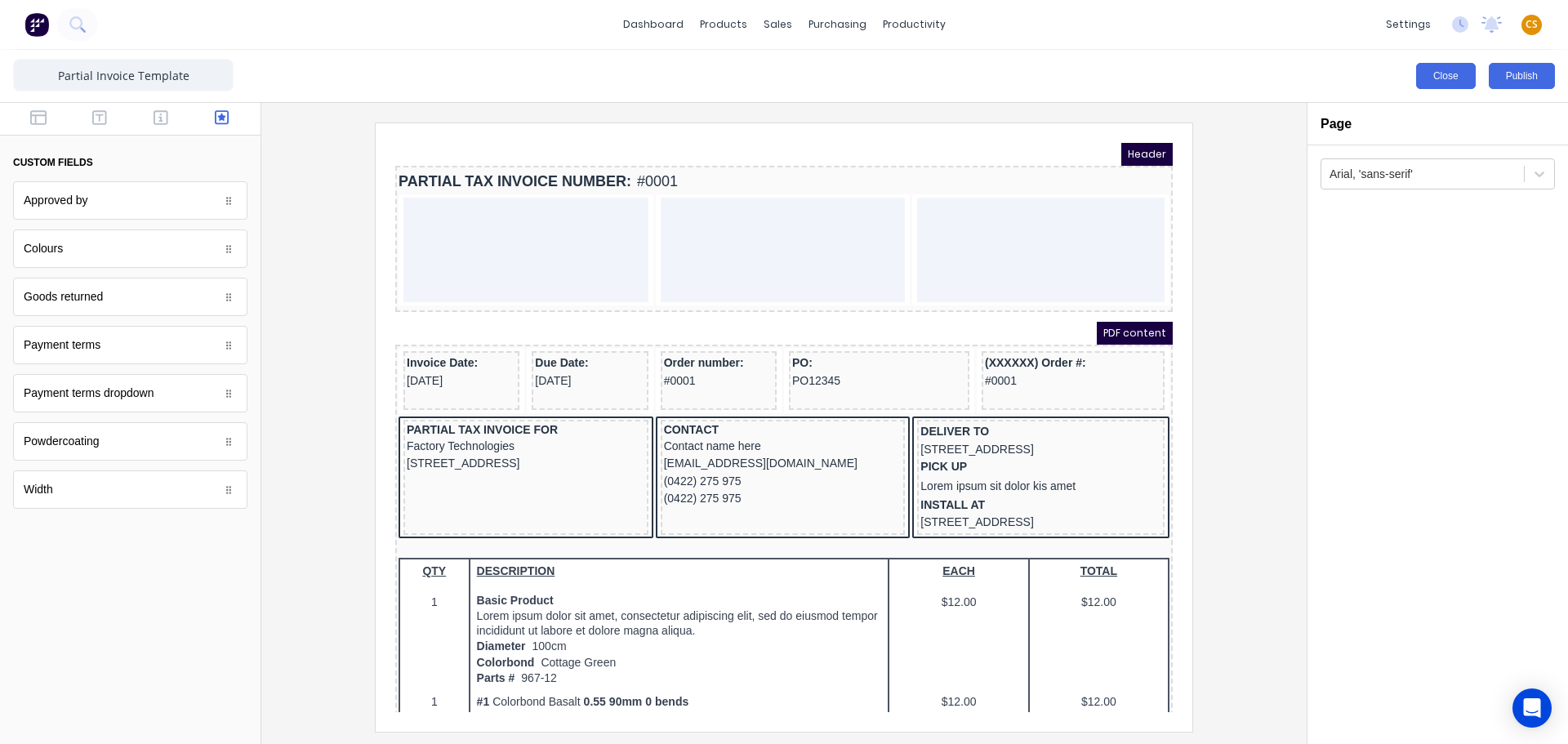
click at [1459, 78] on button "Close" at bounding box center [1446, 75] width 60 height 26
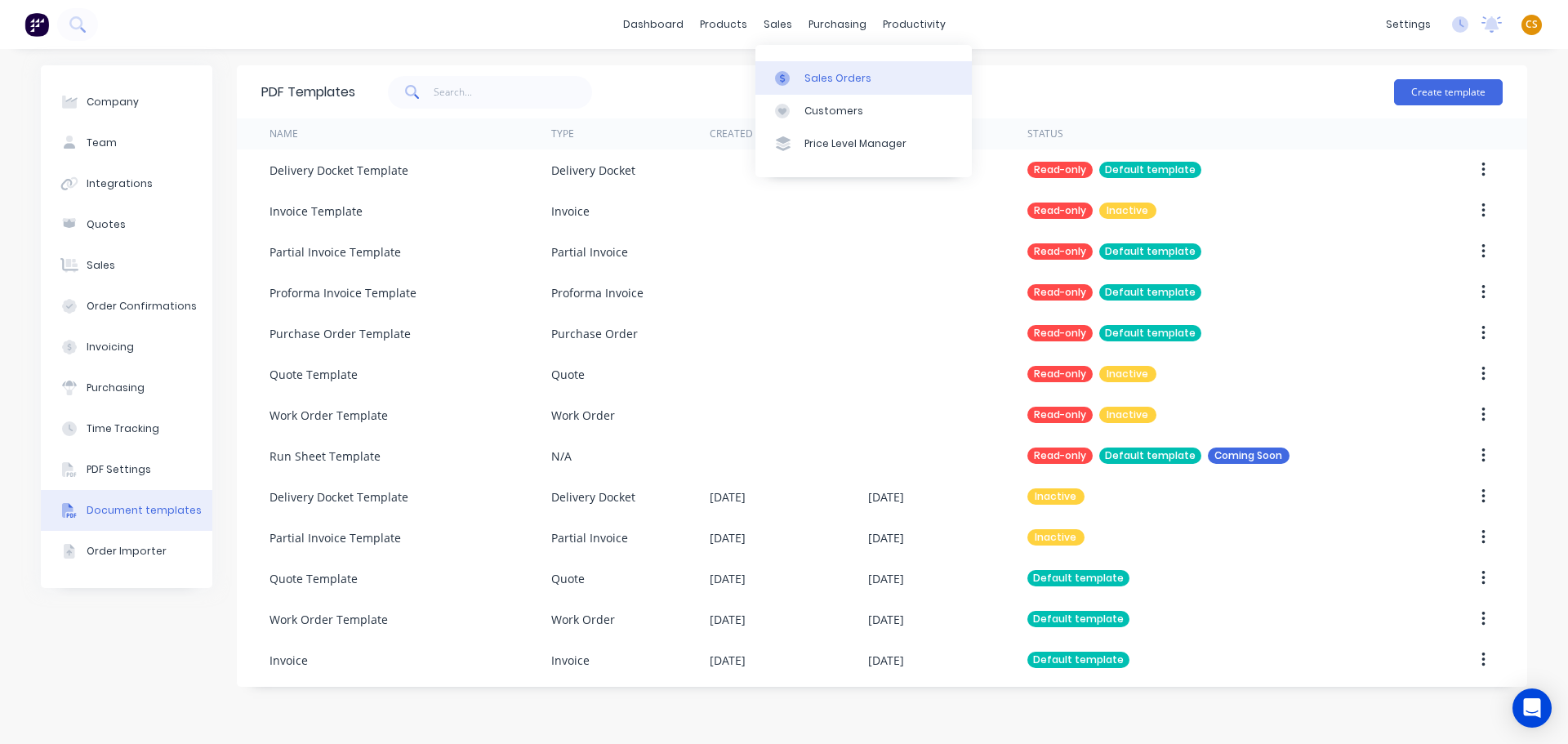
drag, startPoint x: 812, startPoint y: 77, endPoint x: 798, endPoint y: 87, distance: 17.2
click at [812, 77] on div "Sales Orders" at bounding box center [838, 78] width 67 height 15
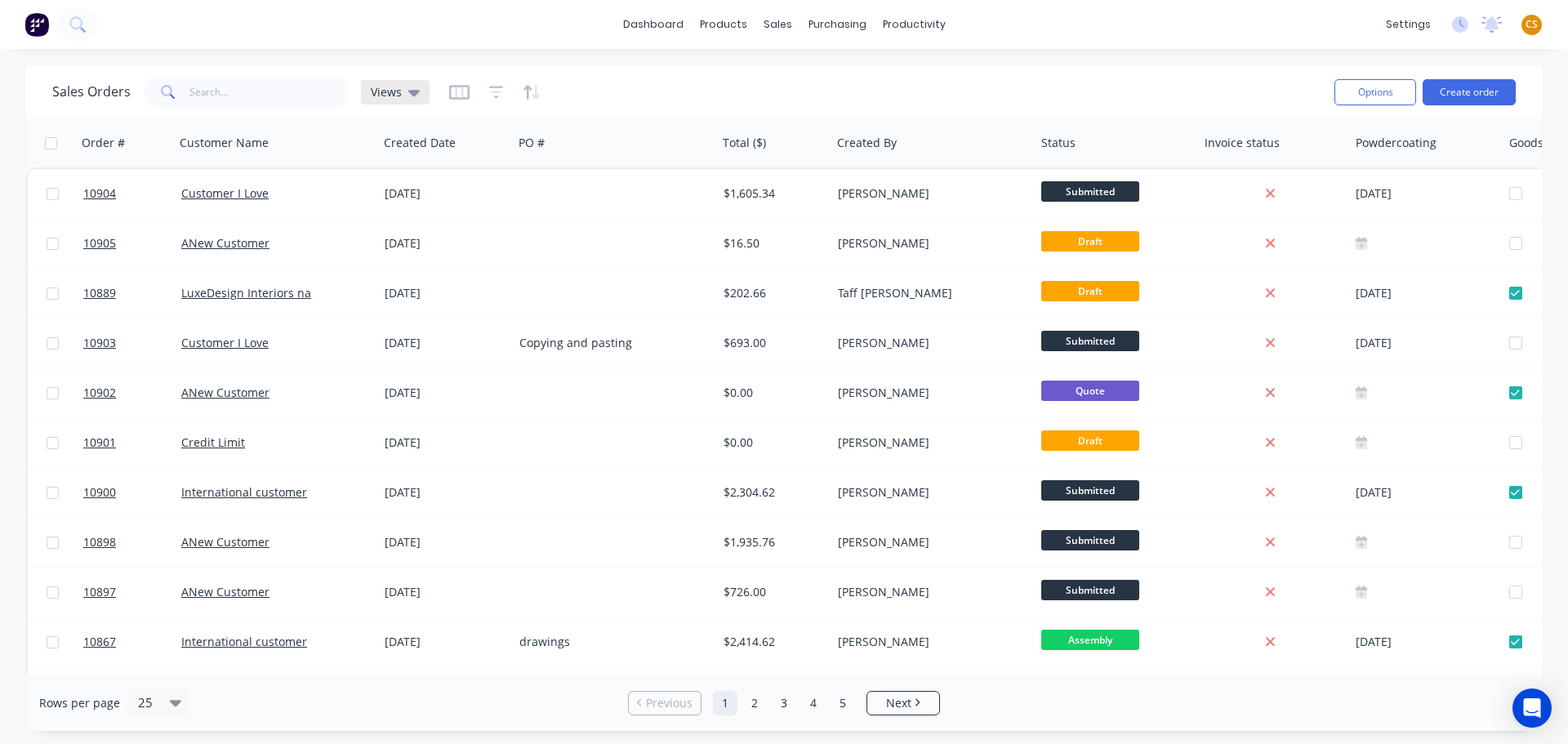
click span "Views"
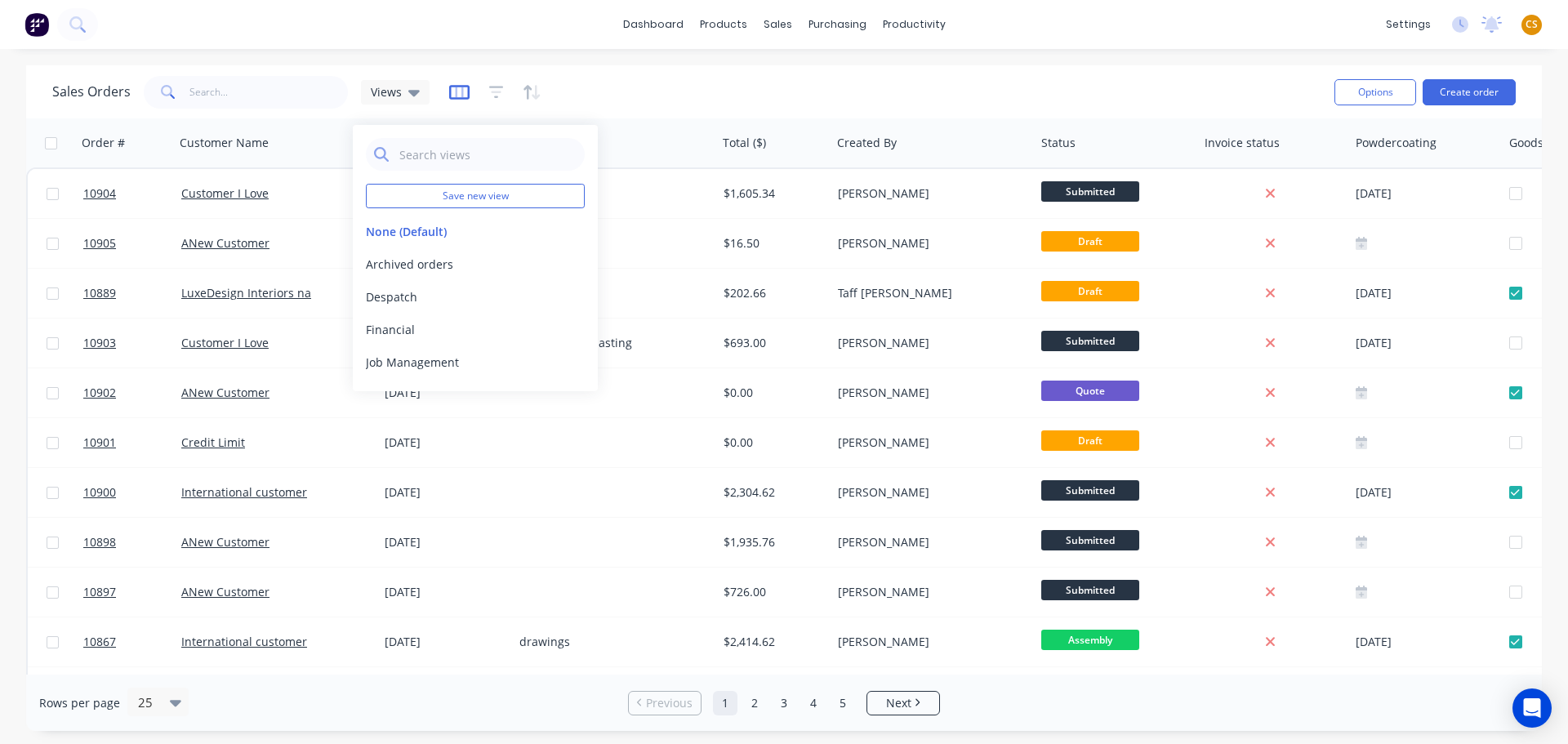
click icon "button"
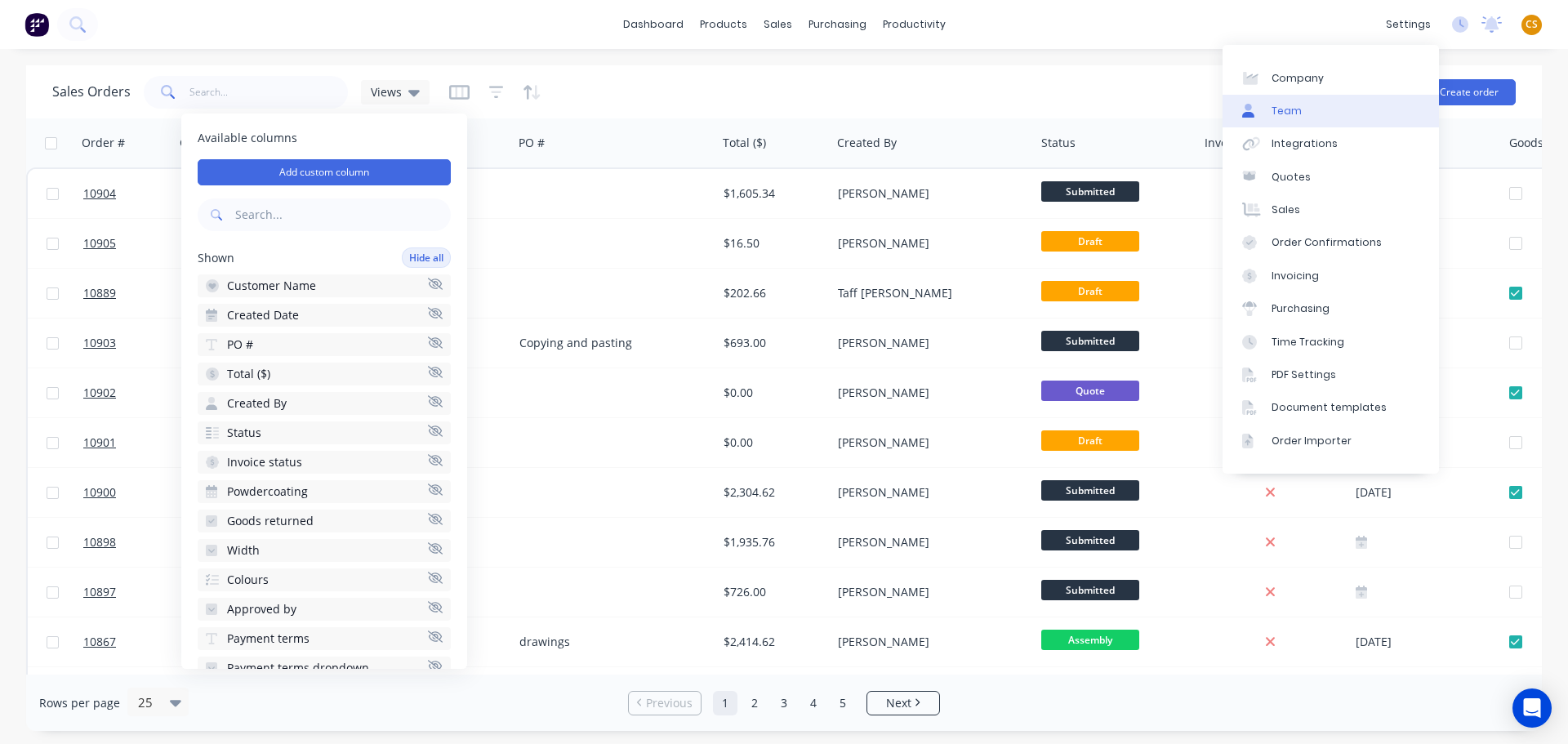
click div "Team"
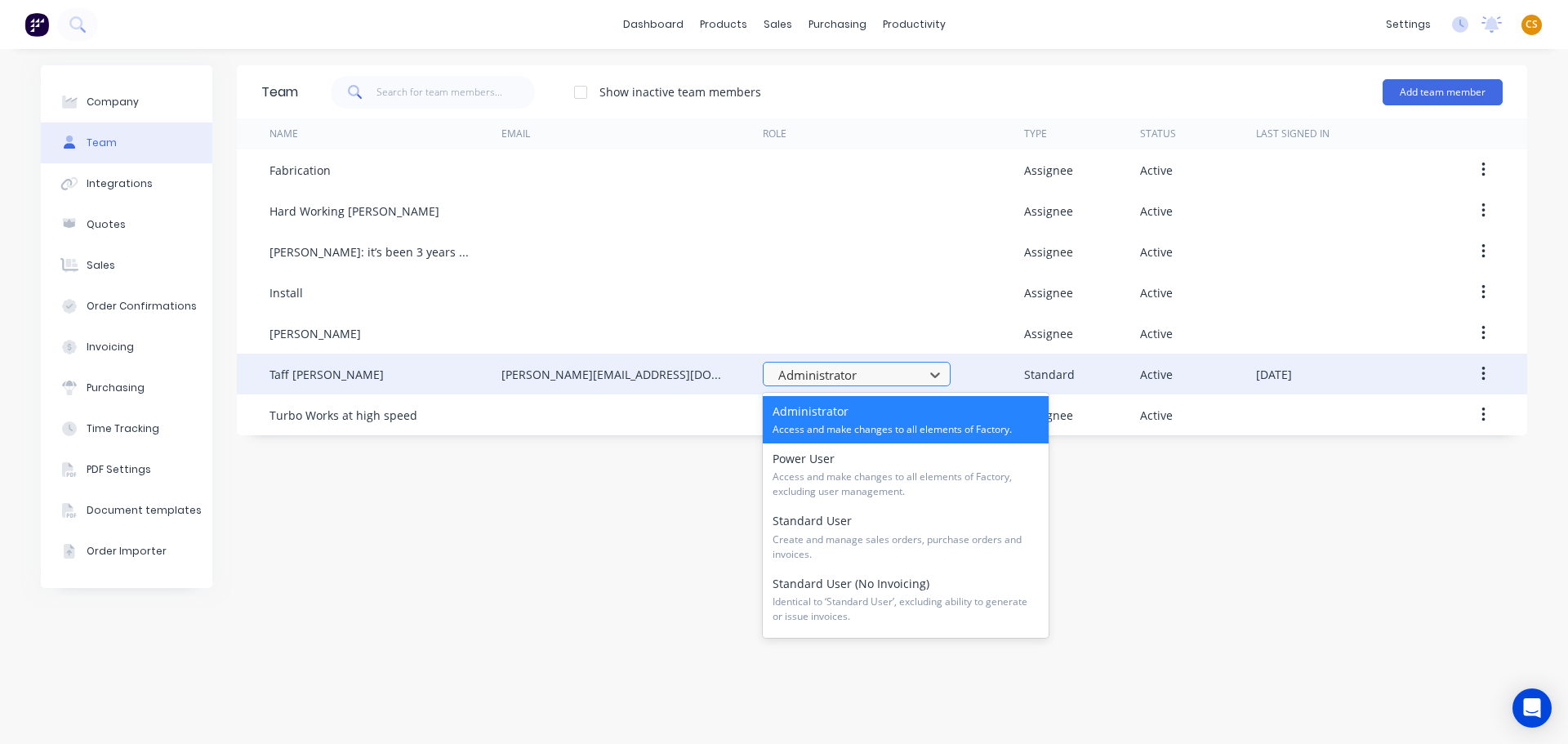
click div
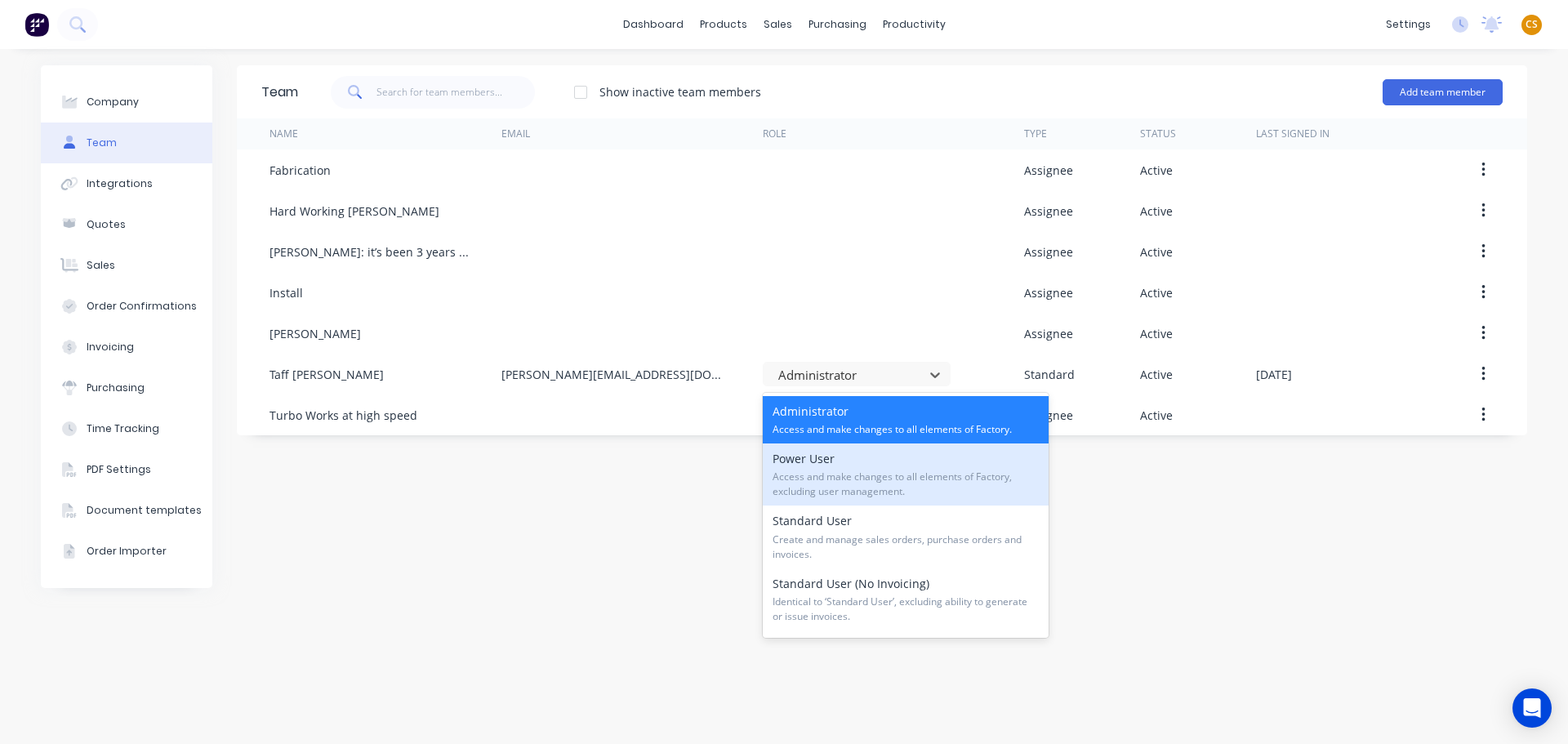
click div "Team Show inactive team members Add team member Name Email Role Type Status Las…"
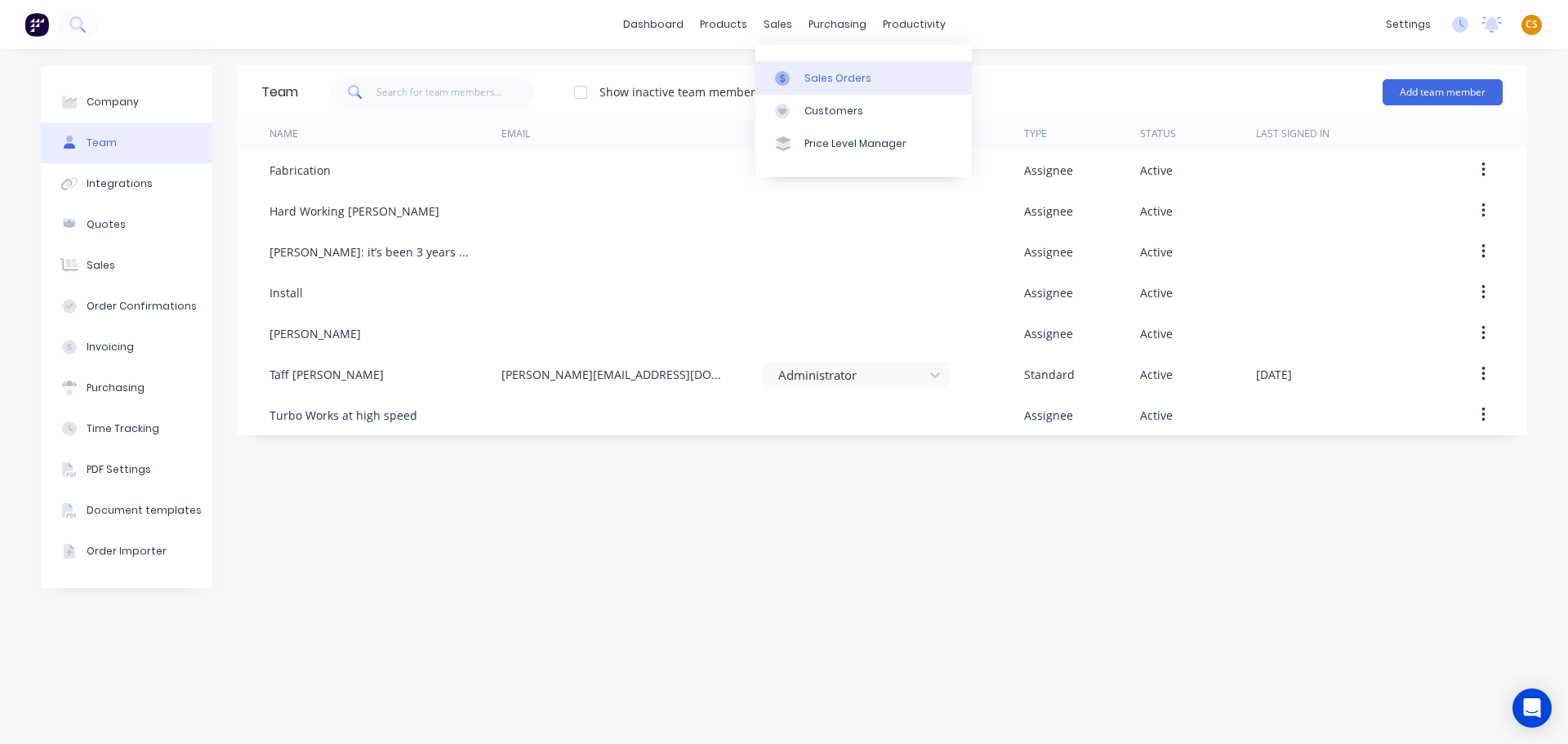
click div "Sales Orders"
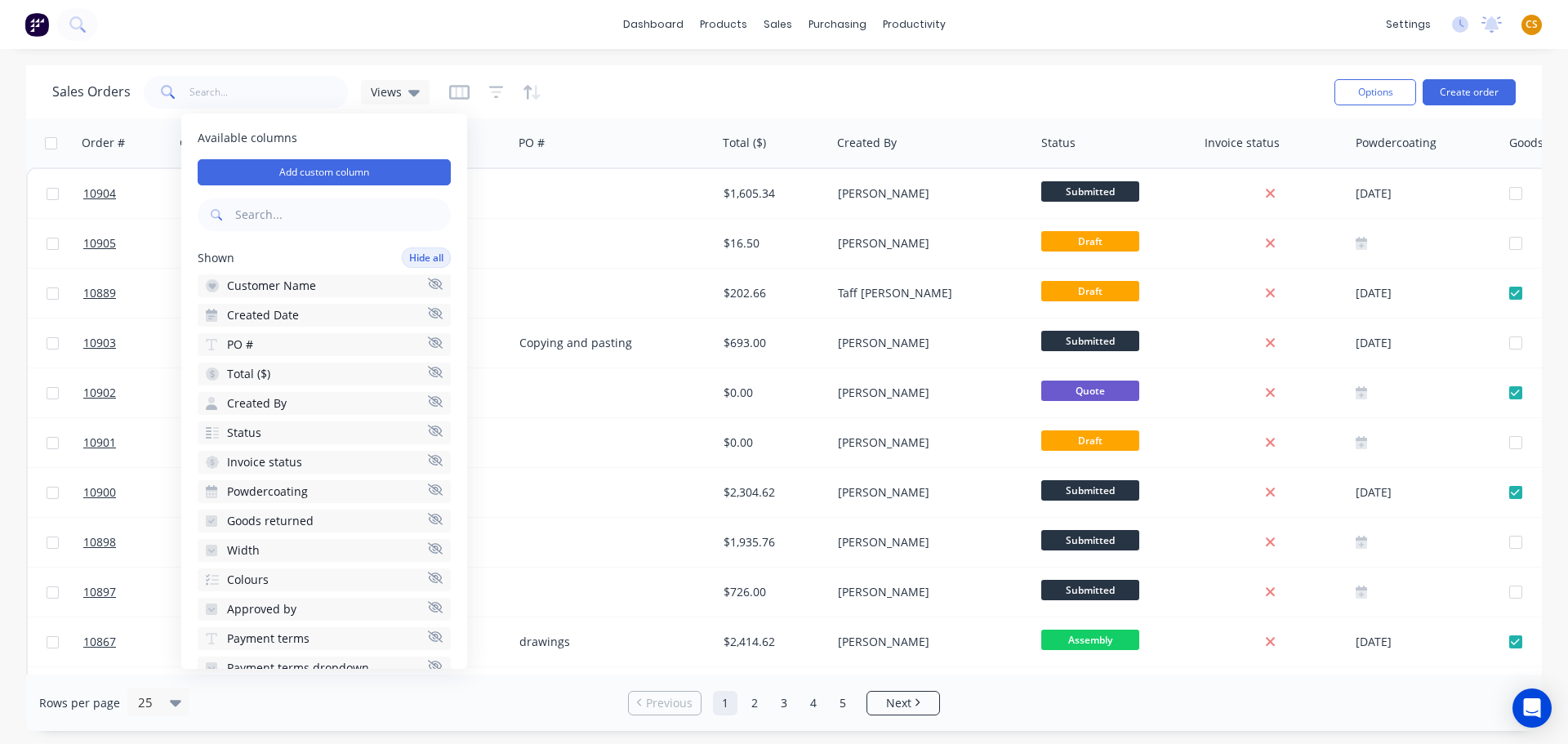
click div "Sales Orders Views"
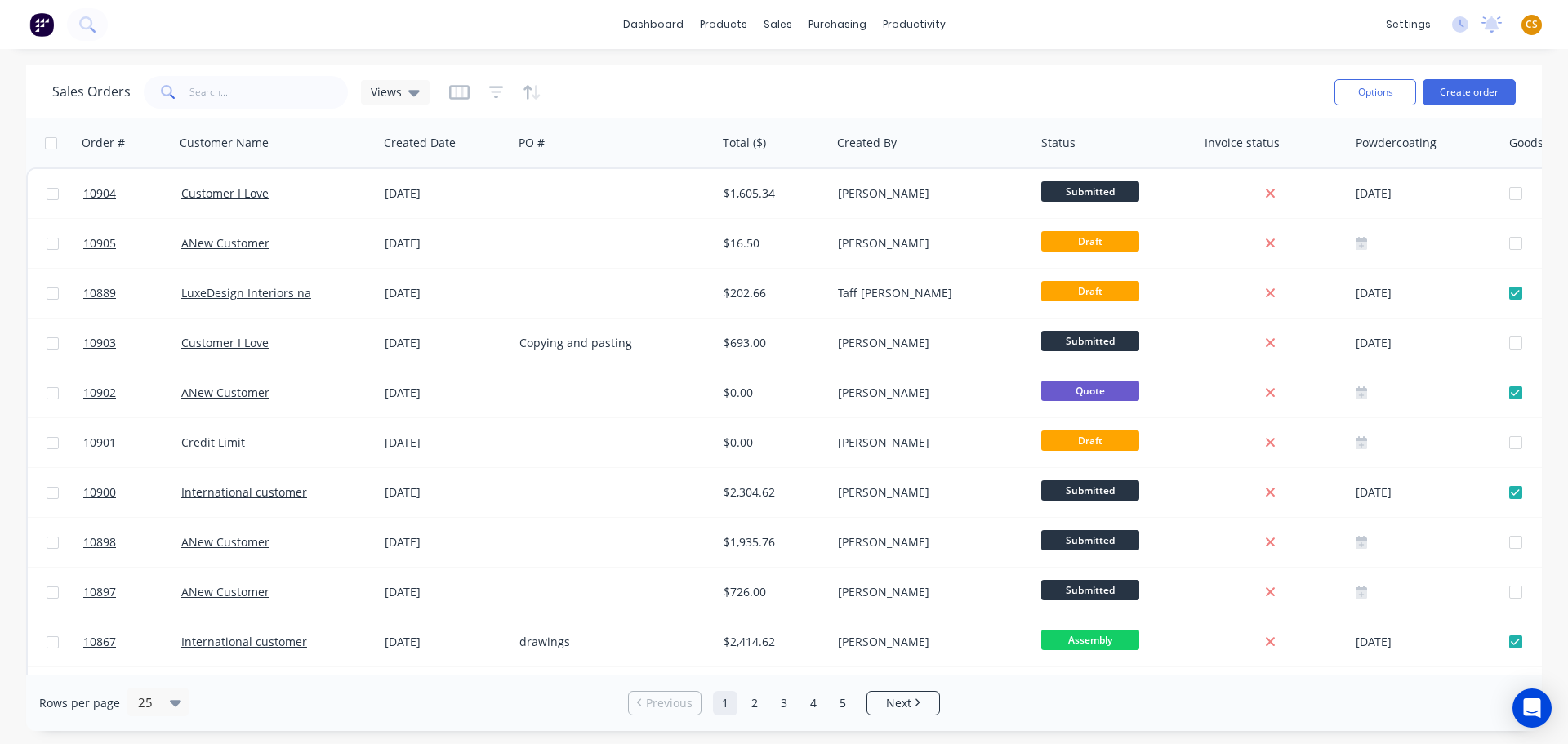
click at [1528, 20] on span "CS" at bounding box center [1532, 24] width 13 height 15
click at [456, 93] on icon "button" at bounding box center [459, 93] width 21 height 16
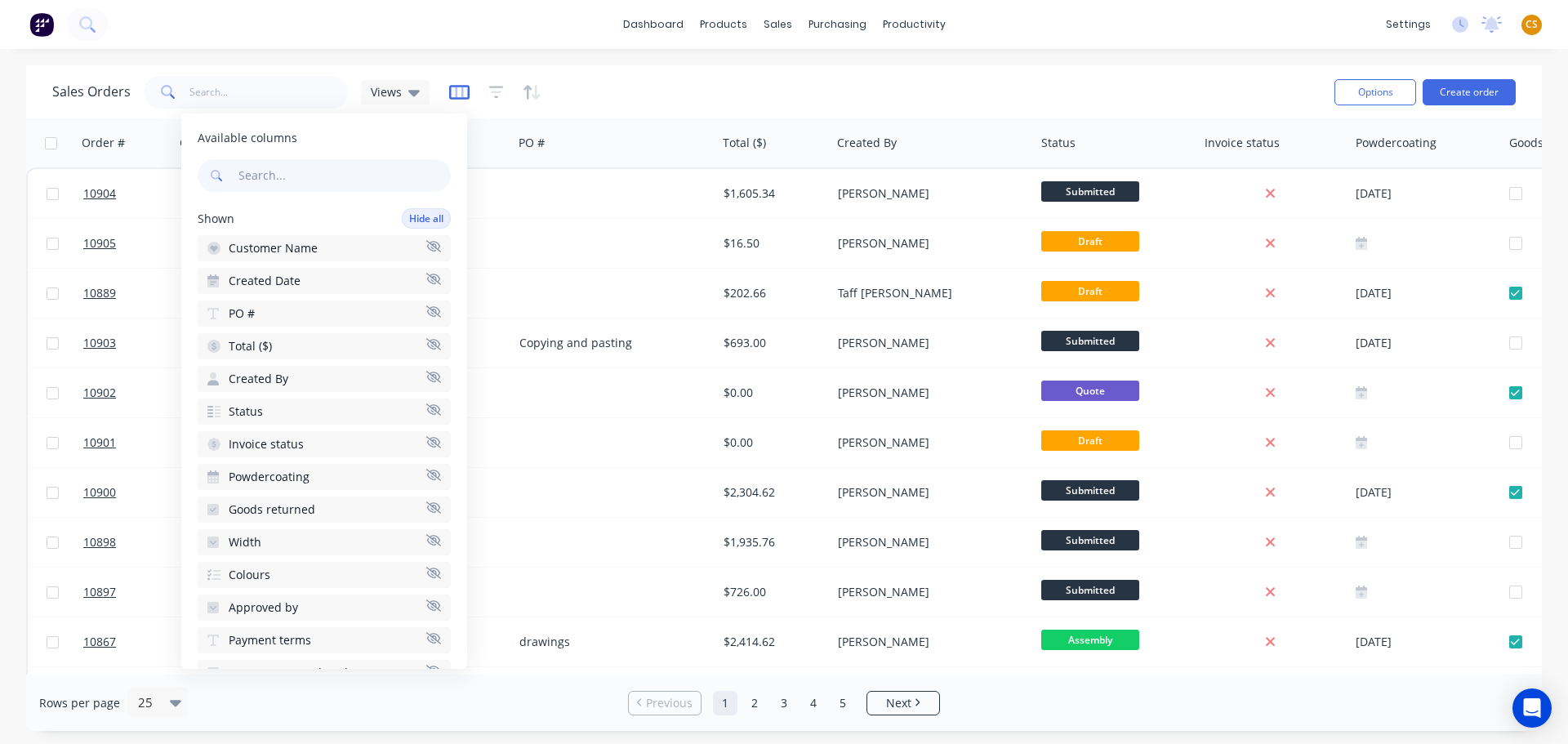
click at [458, 94] on icon "button" at bounding box center [459, 93] width 21 height 16
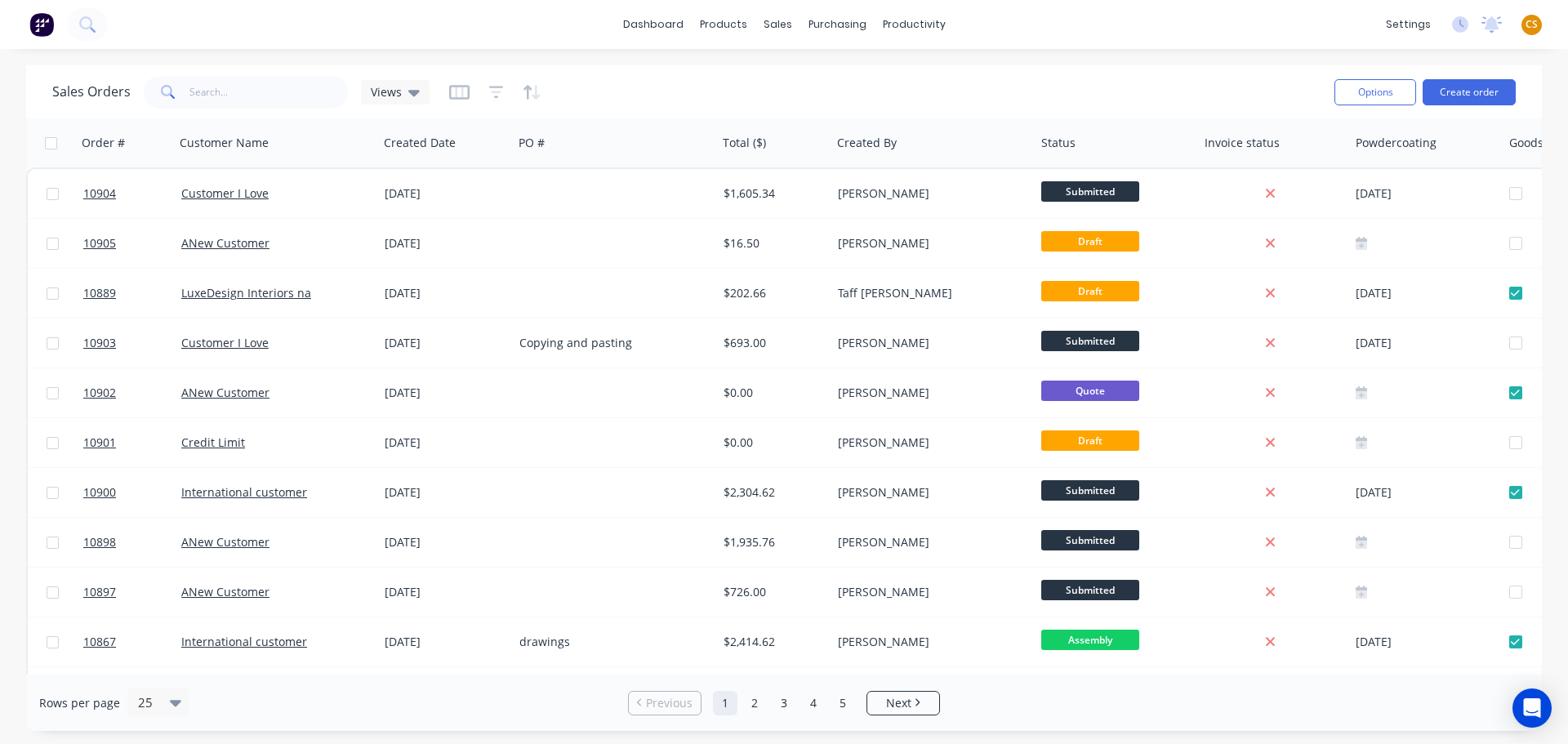
drag, startPoint x: 459, startPoint y: 94, endPoint x: 451, endPoint y: 102, distance: 11.3
click at [460, 95] on icon "button" at bounding box center [458, 92] width 8 height 11
click at [703, 86] on div "Sales Orders Views" at bounding box center [687, 92] width 1269 height 40
click at [1083, 32] on div "dashboard products sales purchasing productivity dashboard products Product Cat…" at bounding box center [784, 24] width 1568 height 49
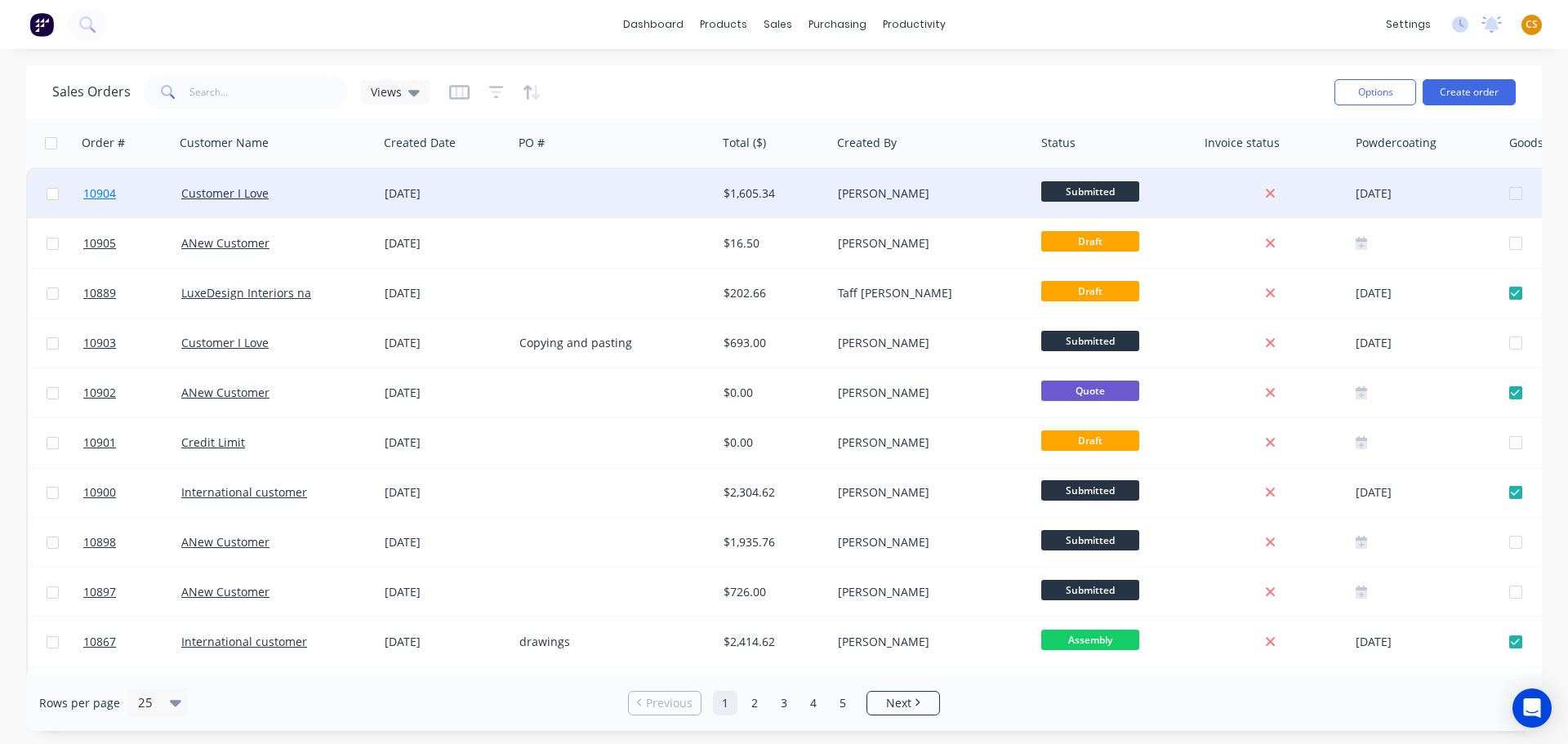
click at [140, 195] on link "10904" at bounding box center [132, 193] width 98 height 49
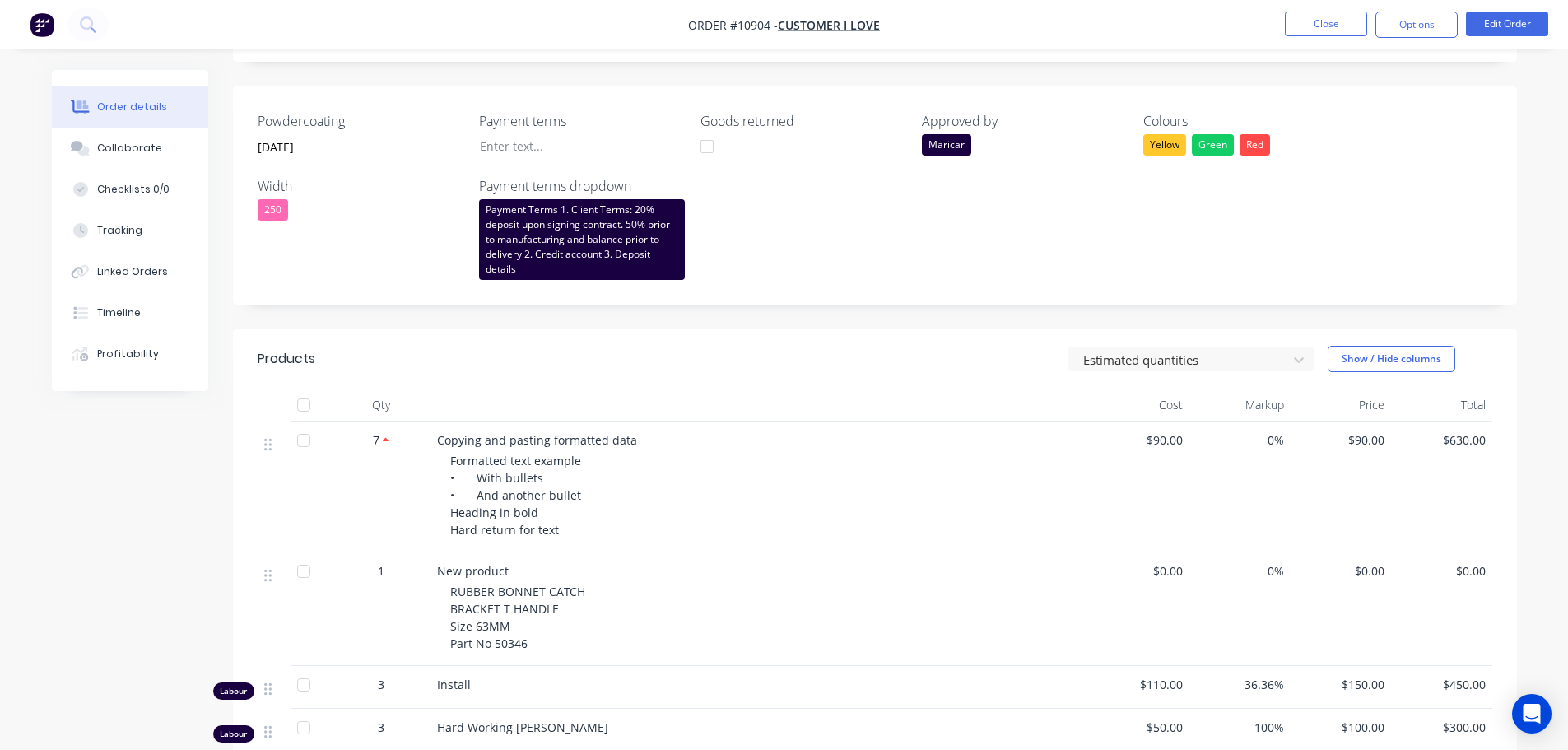
scroll to position [494, 0]
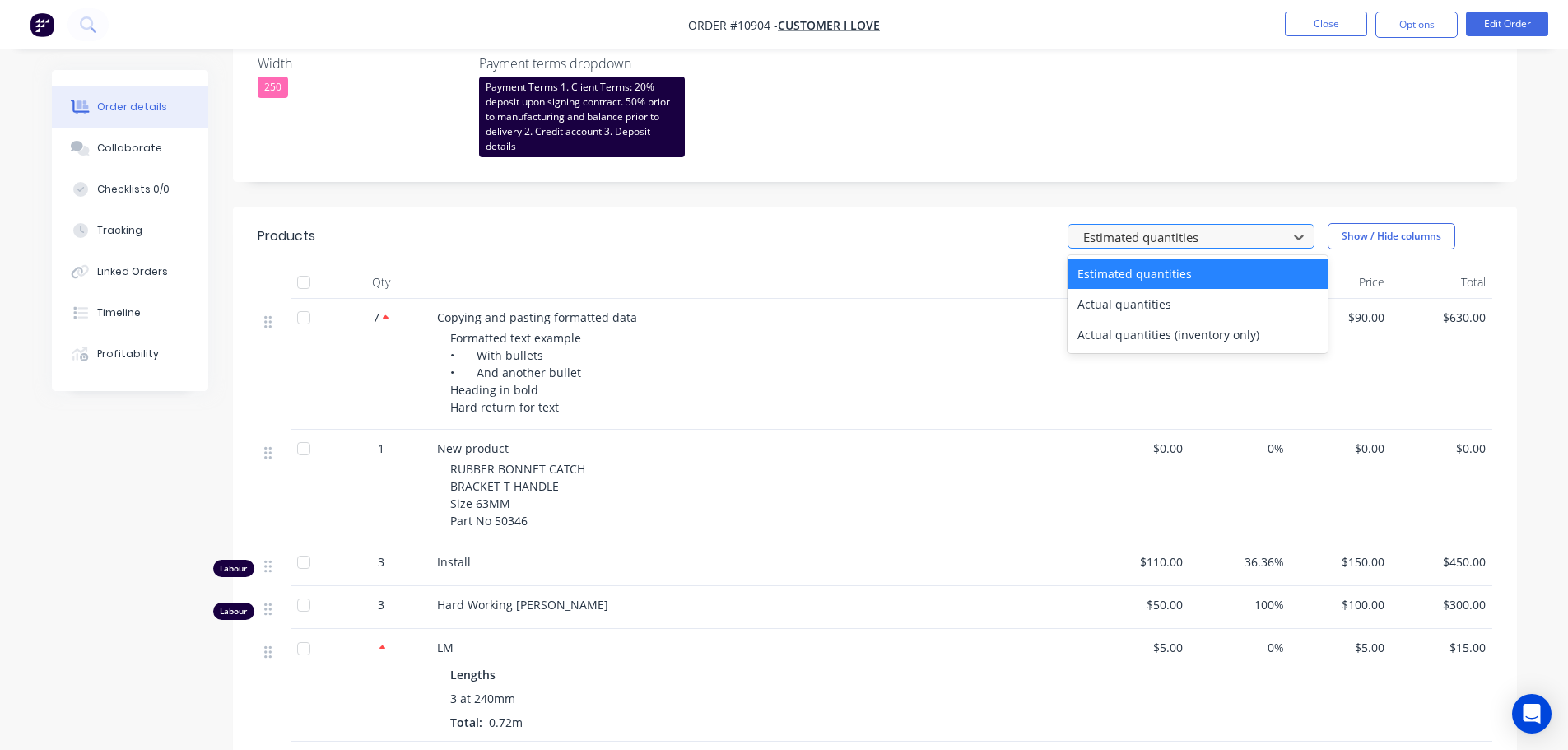
click at [1208, 239] on div at bounding box center [1180, 237] width 197 height 21
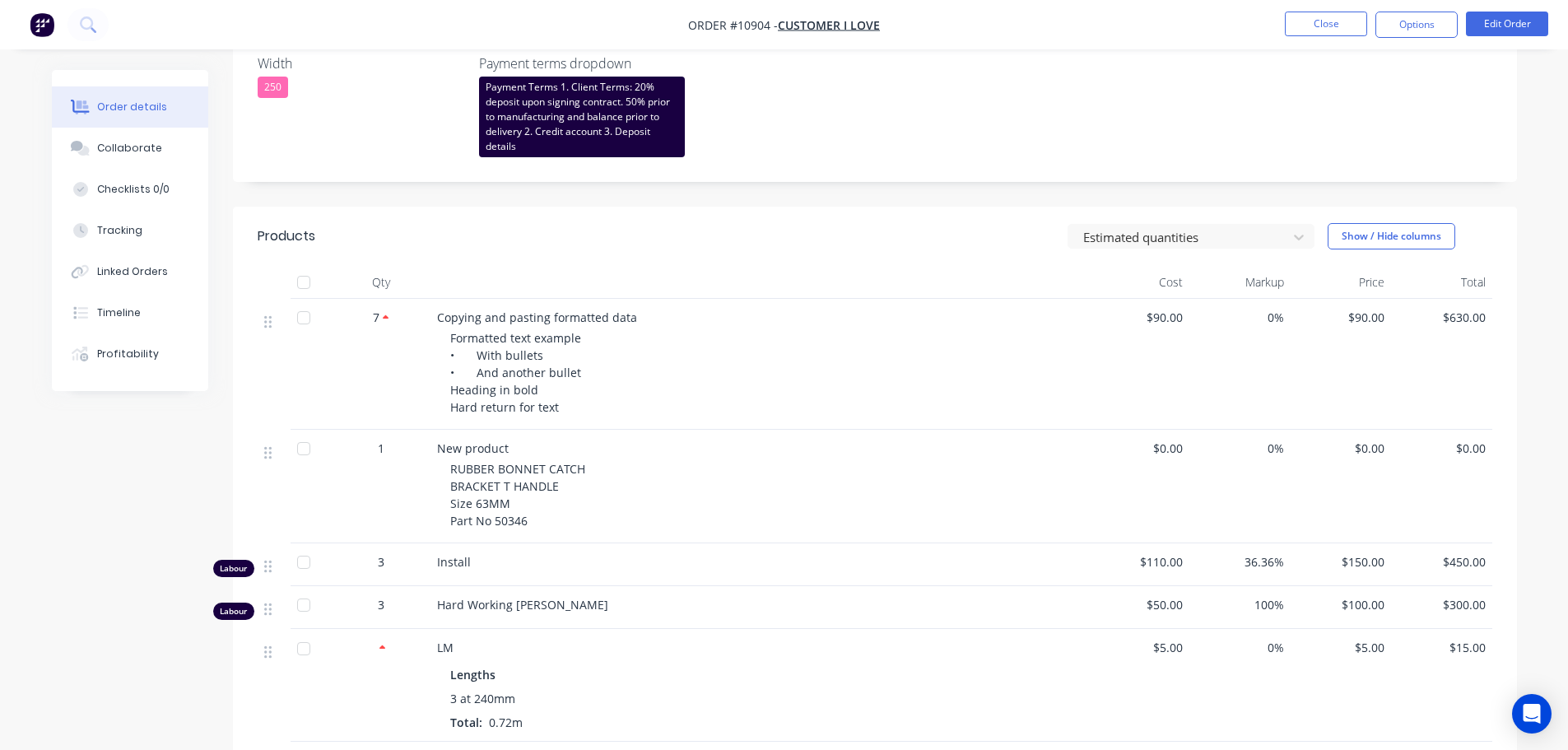
click at [907, 240] on div "Estimated quantities Show / Hide columns" at bounding box center [1005, 236] width 972 height 27
click at [1133, 238] on div at bounding box center [1180, 237] width 197 height 21
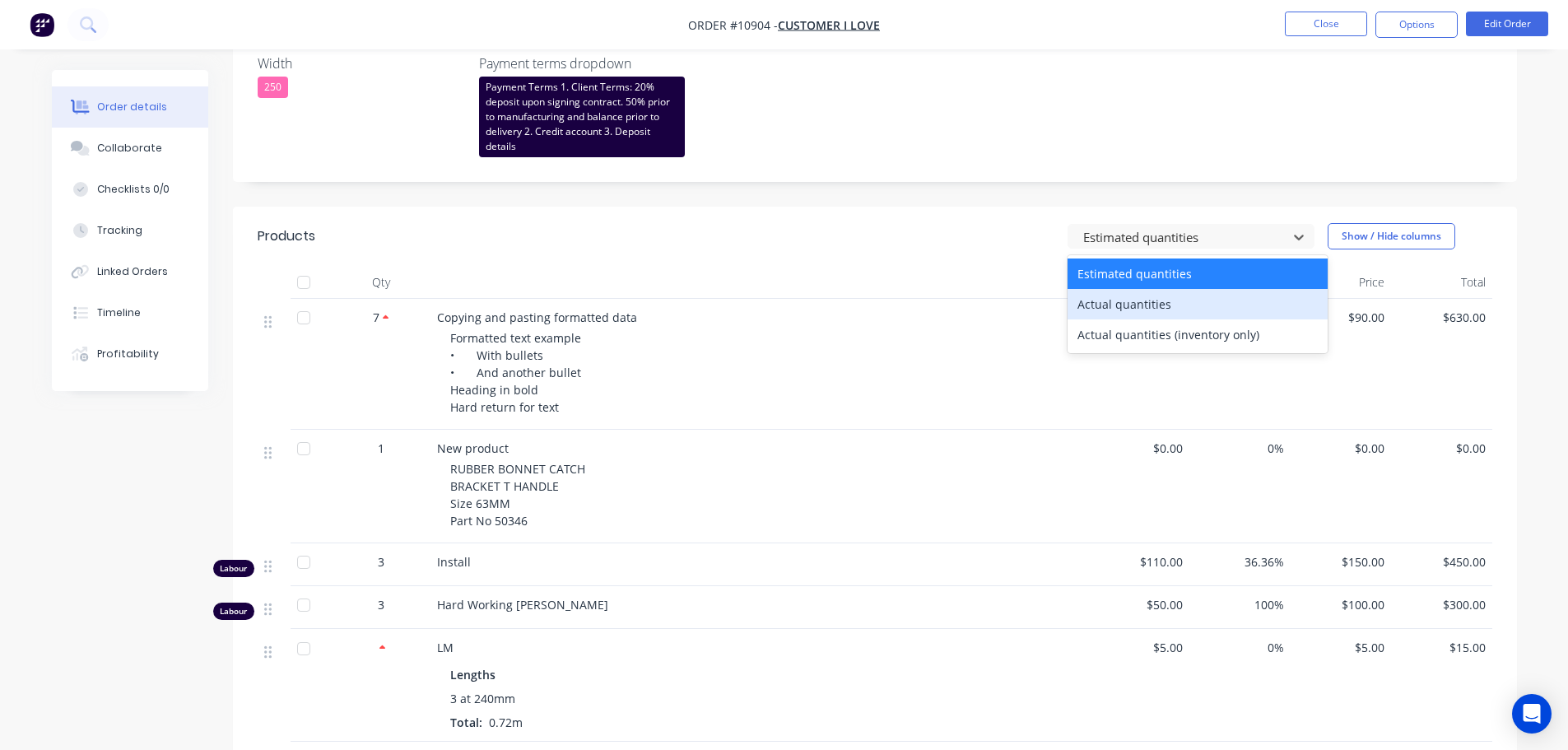
click at [1083, 303] on div "Actual quantities" at bounding box center [1197, 304] width 260 height 30
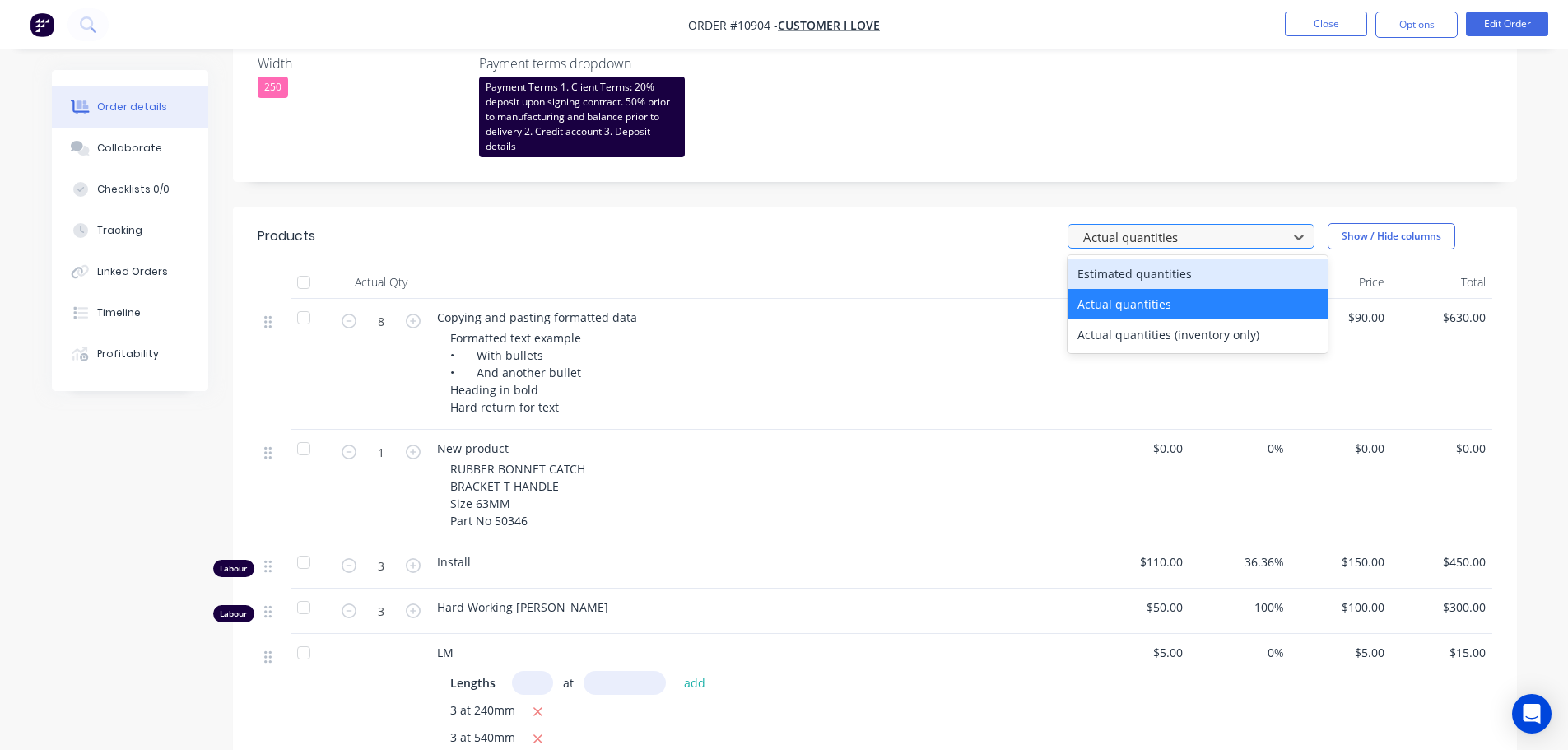
click at [1079, 241] on div "Actual quantities" at bounding box center [1179, 237] width 208 height 25
click at [1093, 274] on div "Estimated quantities" at bounding box center [1197, 273] width 260 height 30
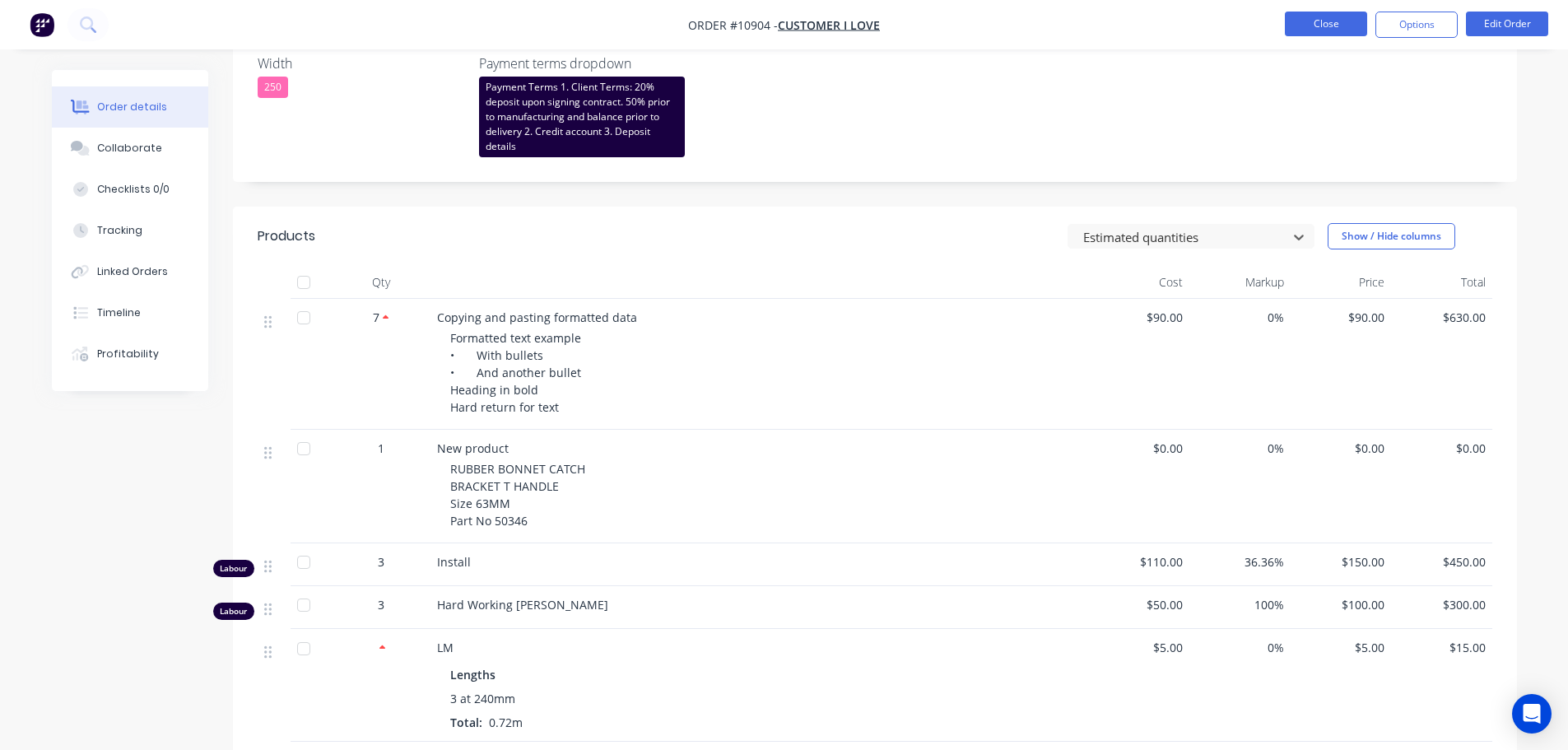
click at [1311, 30] on button "Close" at bounding box center [1326, 24] width 82 height 25
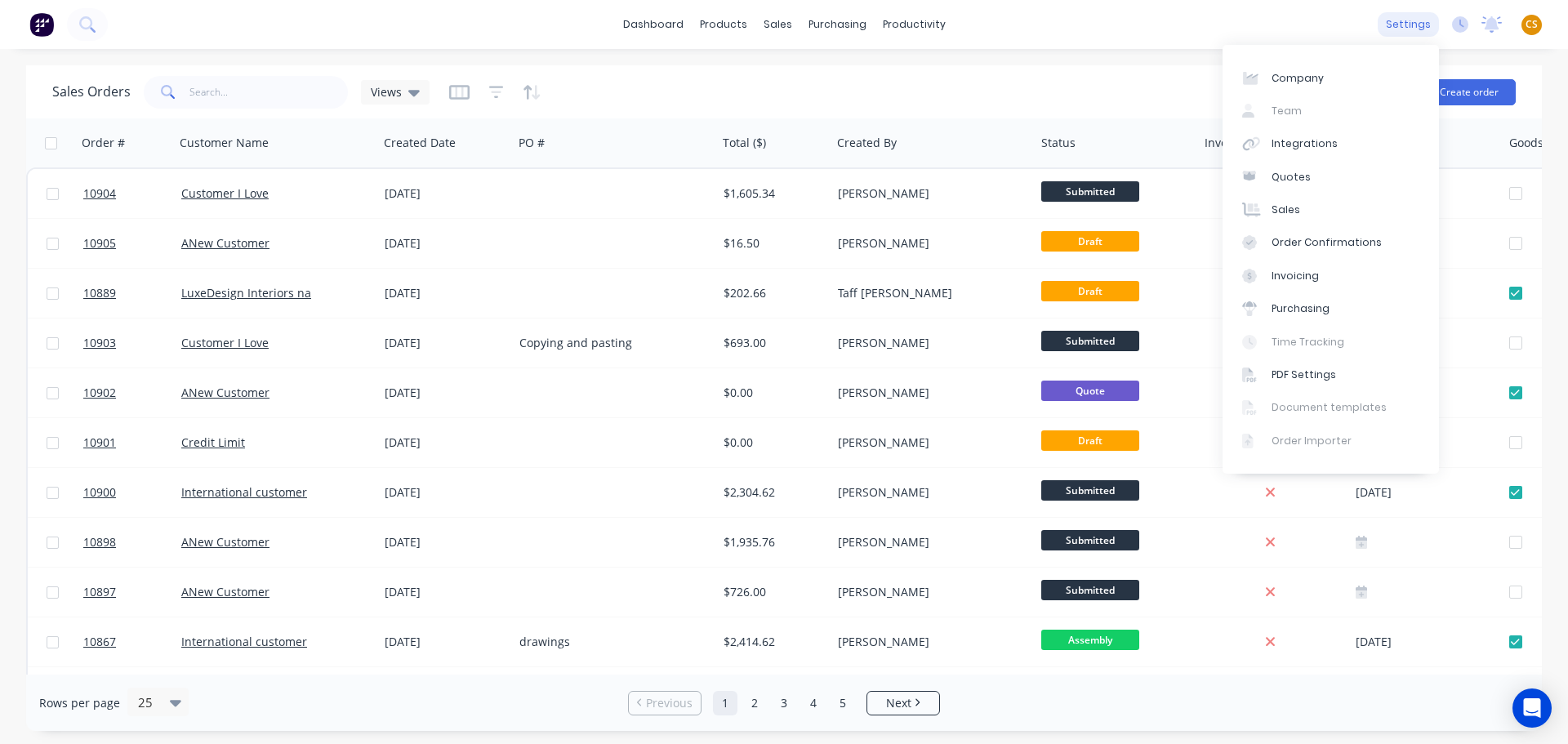
click at [1399, 24] on div "settings" at bounding box center [1408, 24] width 62 height 24
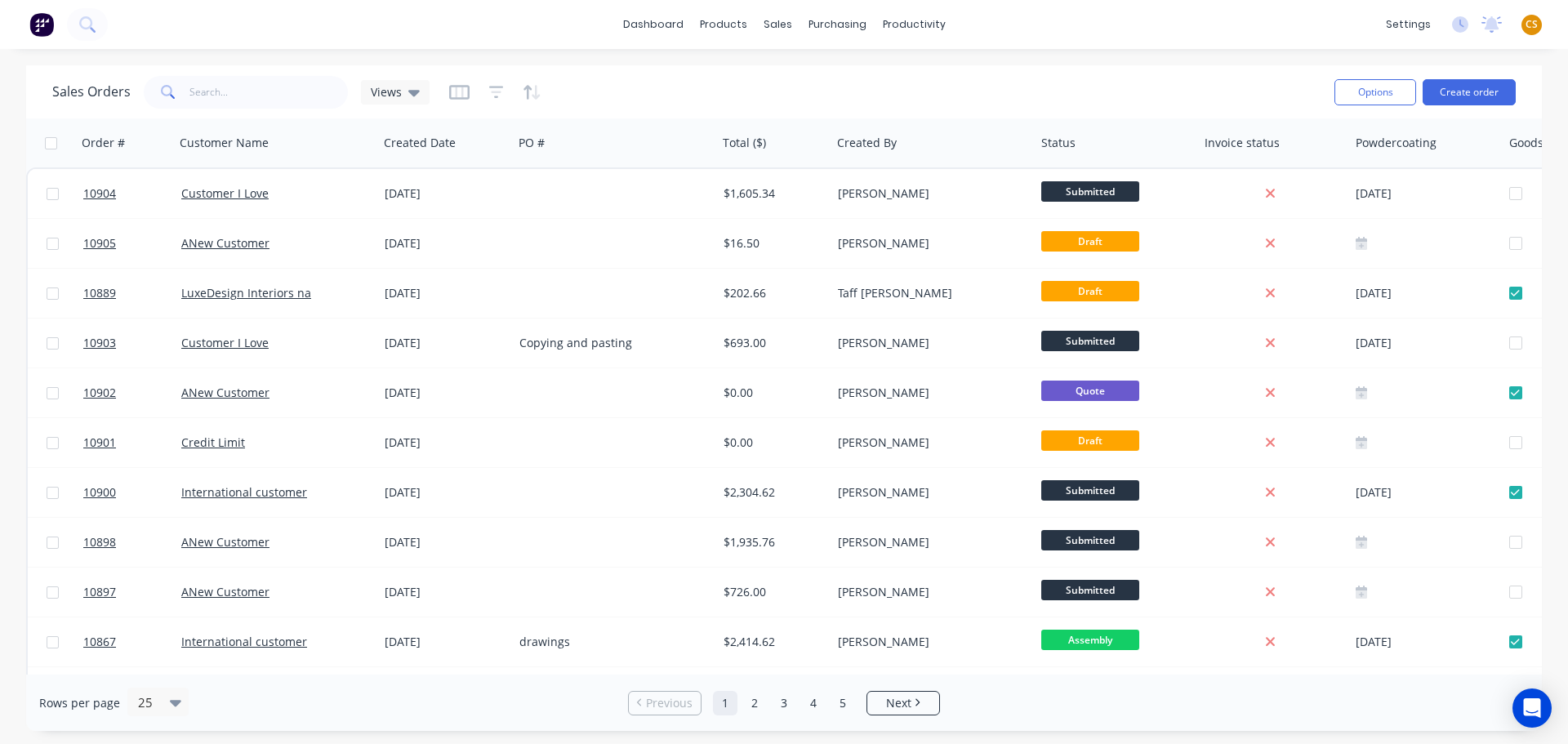
click at [1528, 24] on span "CS" at bounding box center [1532, 24] width 13 height 15
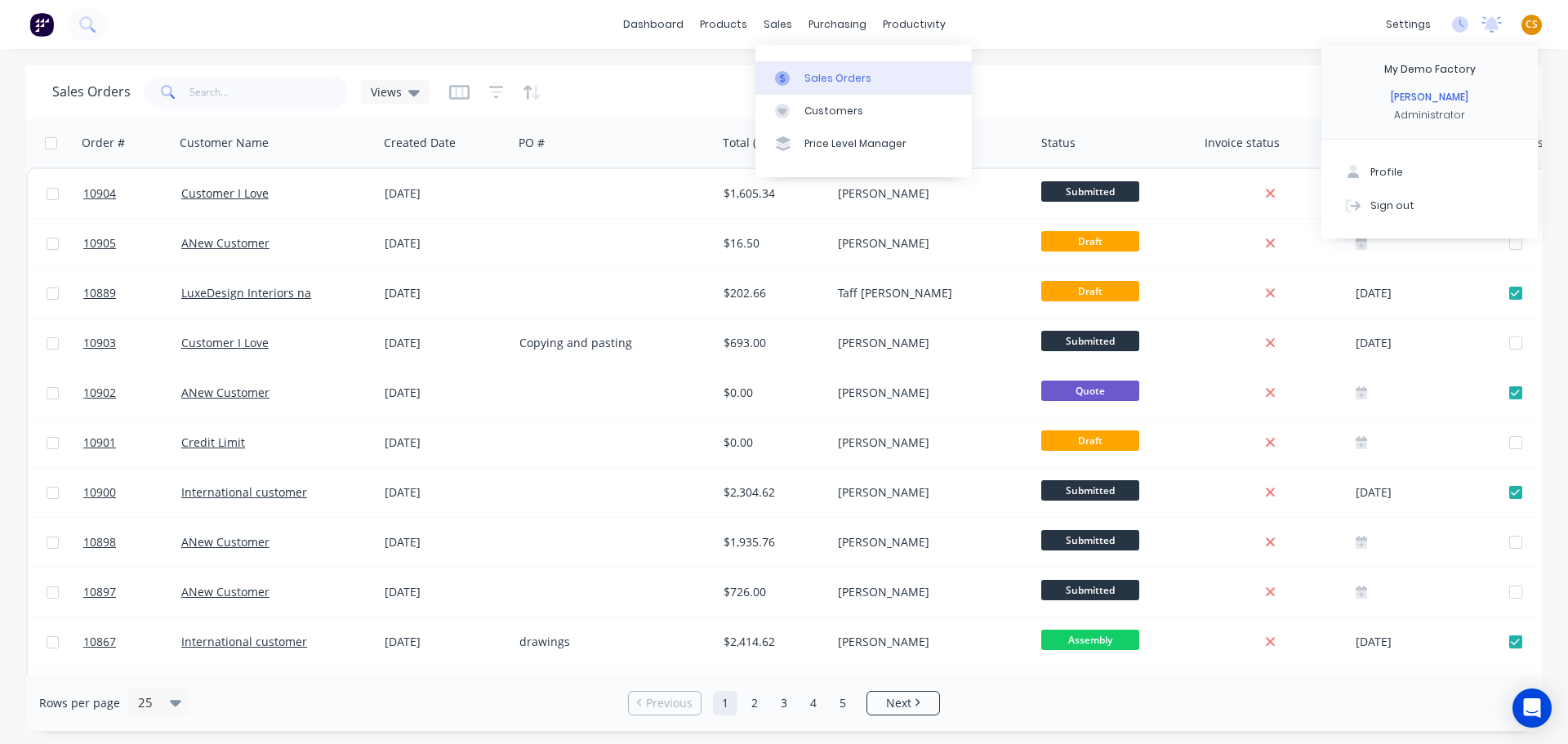
click at [817, 75] on div "Sales Orders" at bounding box center [838, 78] width 67 height 15
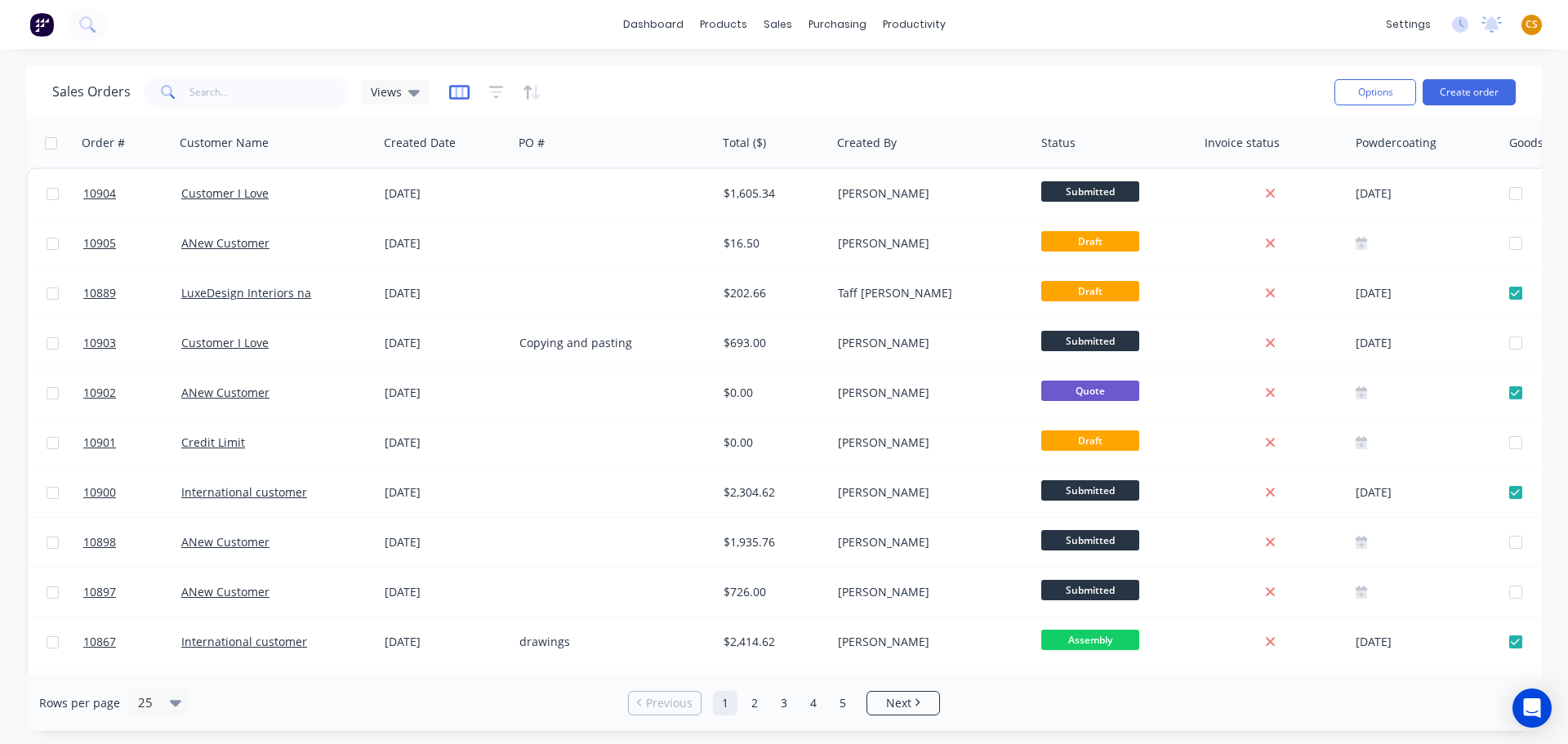
click at [455, 93] on icon "button" at bounding box center [459, 93] width 21 height 16
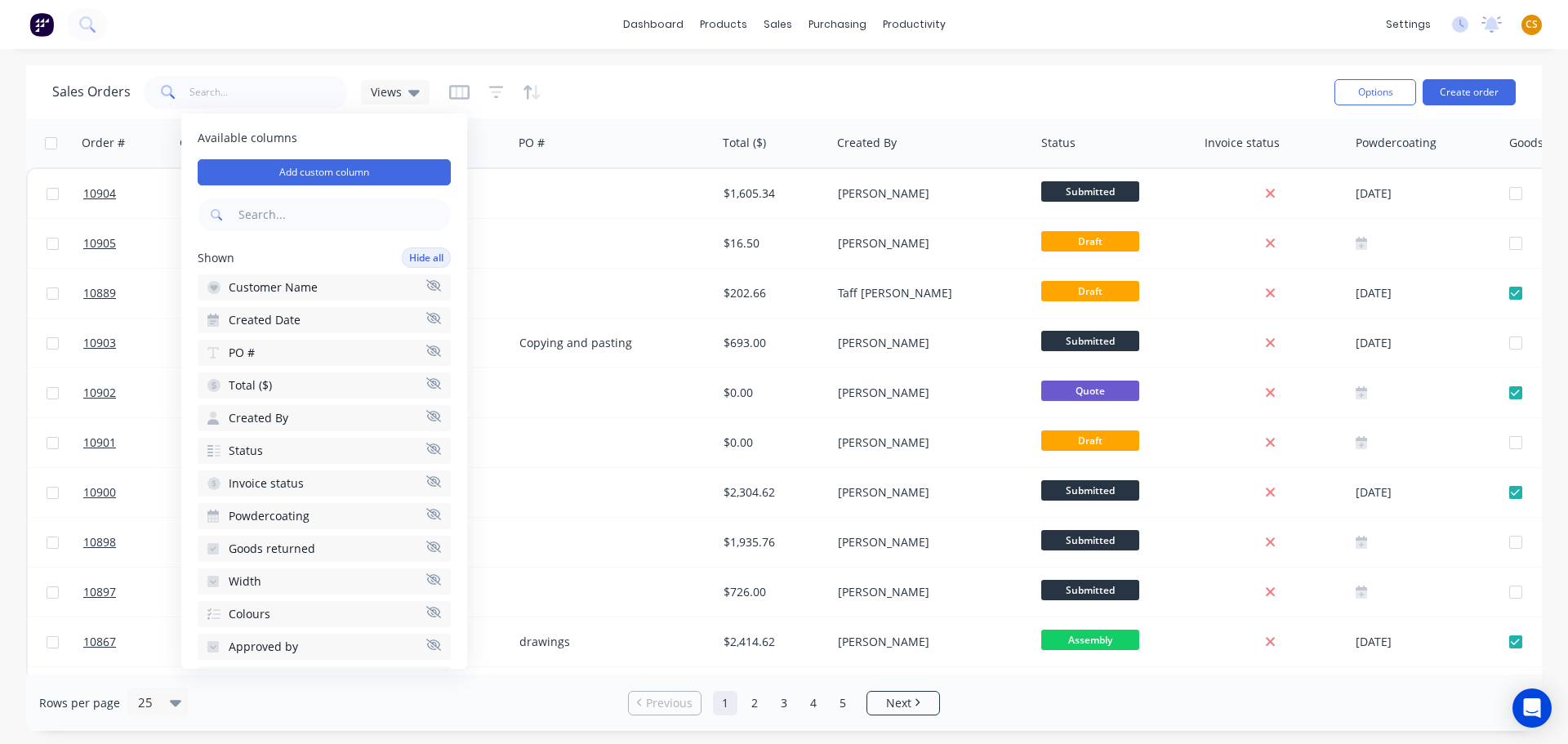
click at [1230, 85] on div "Sales Orders Views" at bounding box center [687, 92] width 1269 height 40
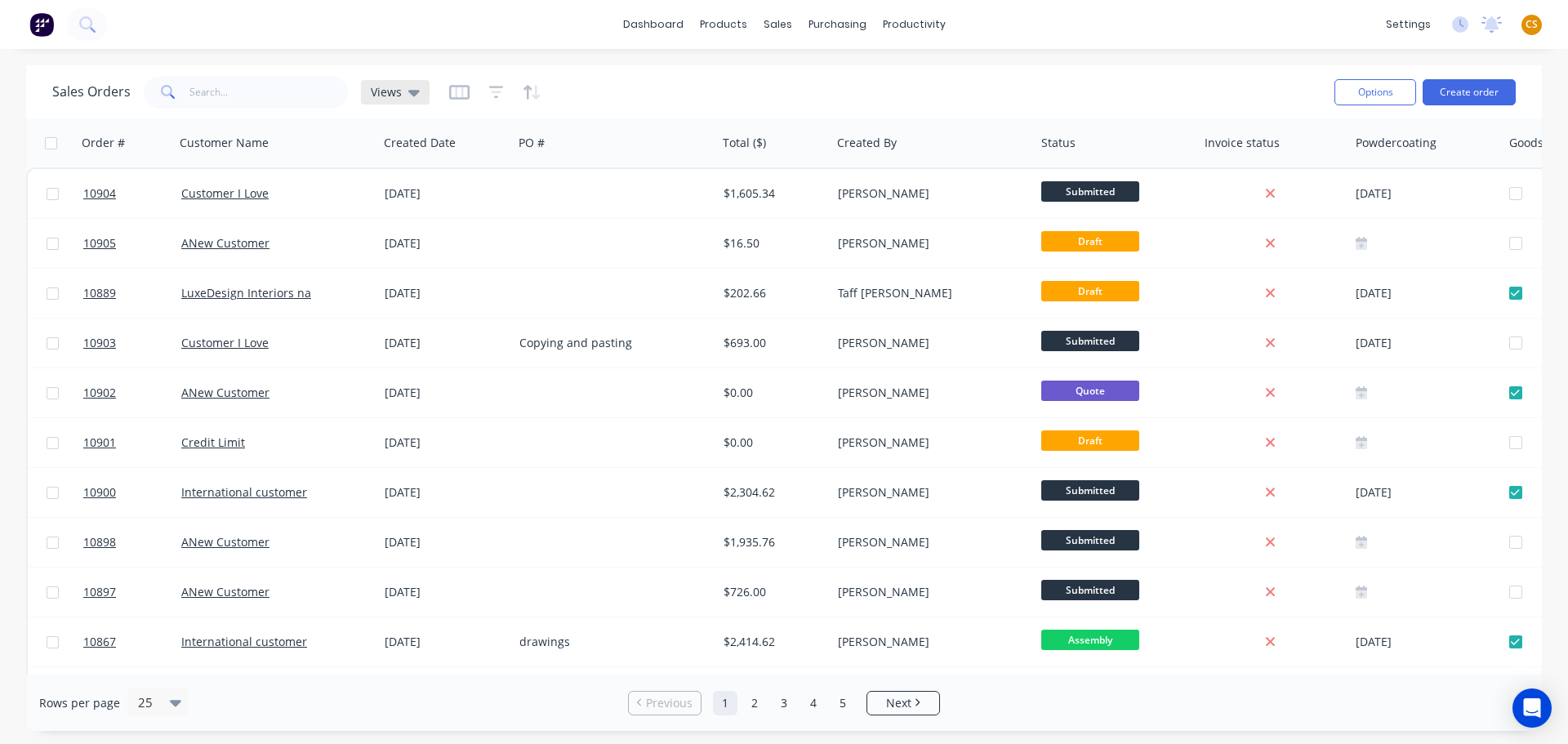
click at [394, 93] on span "Views" at bounding box center [387, 92] width 31 height 17
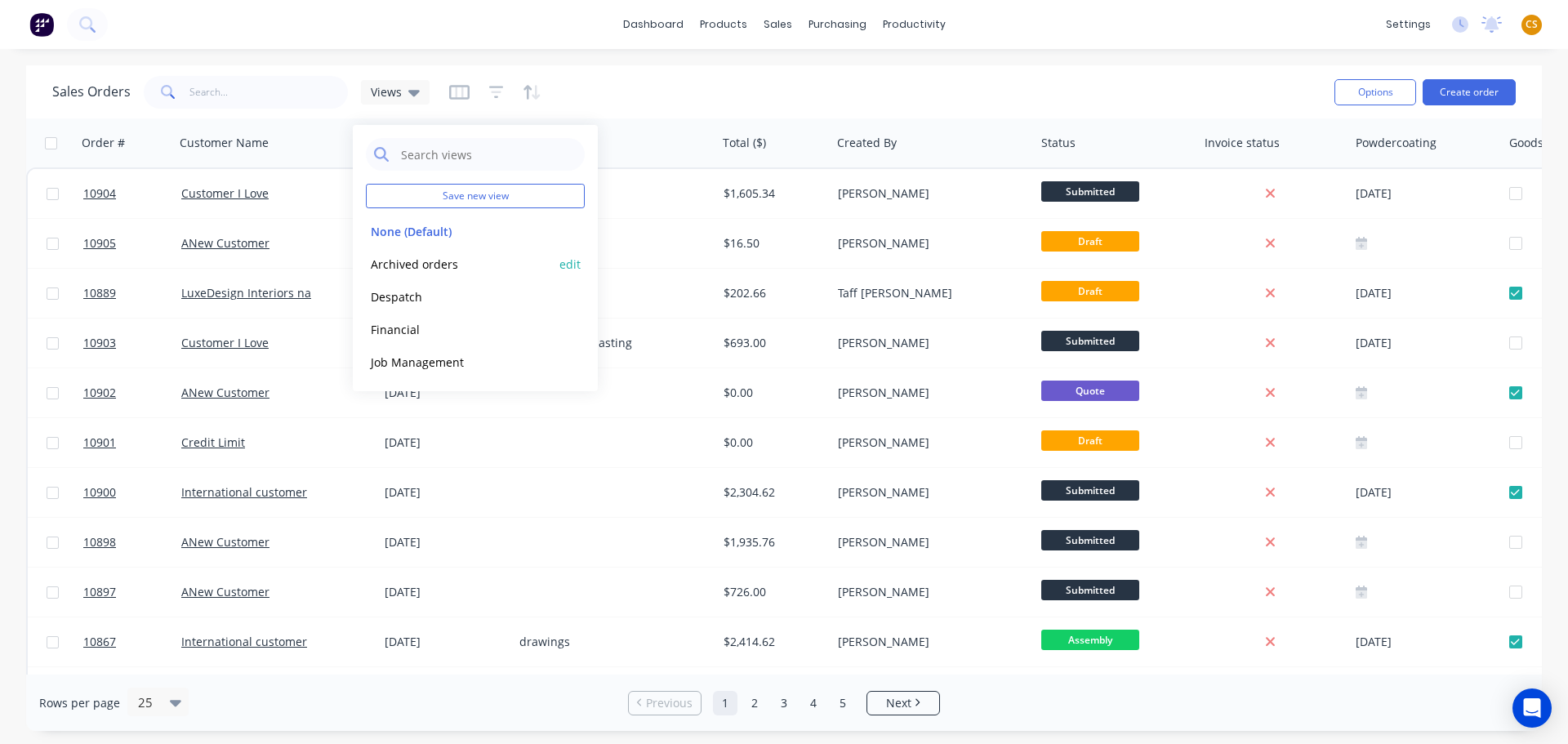
click at [426, 269] on button "Archived orders" at bounding box center [458, 264] width 186 height 19
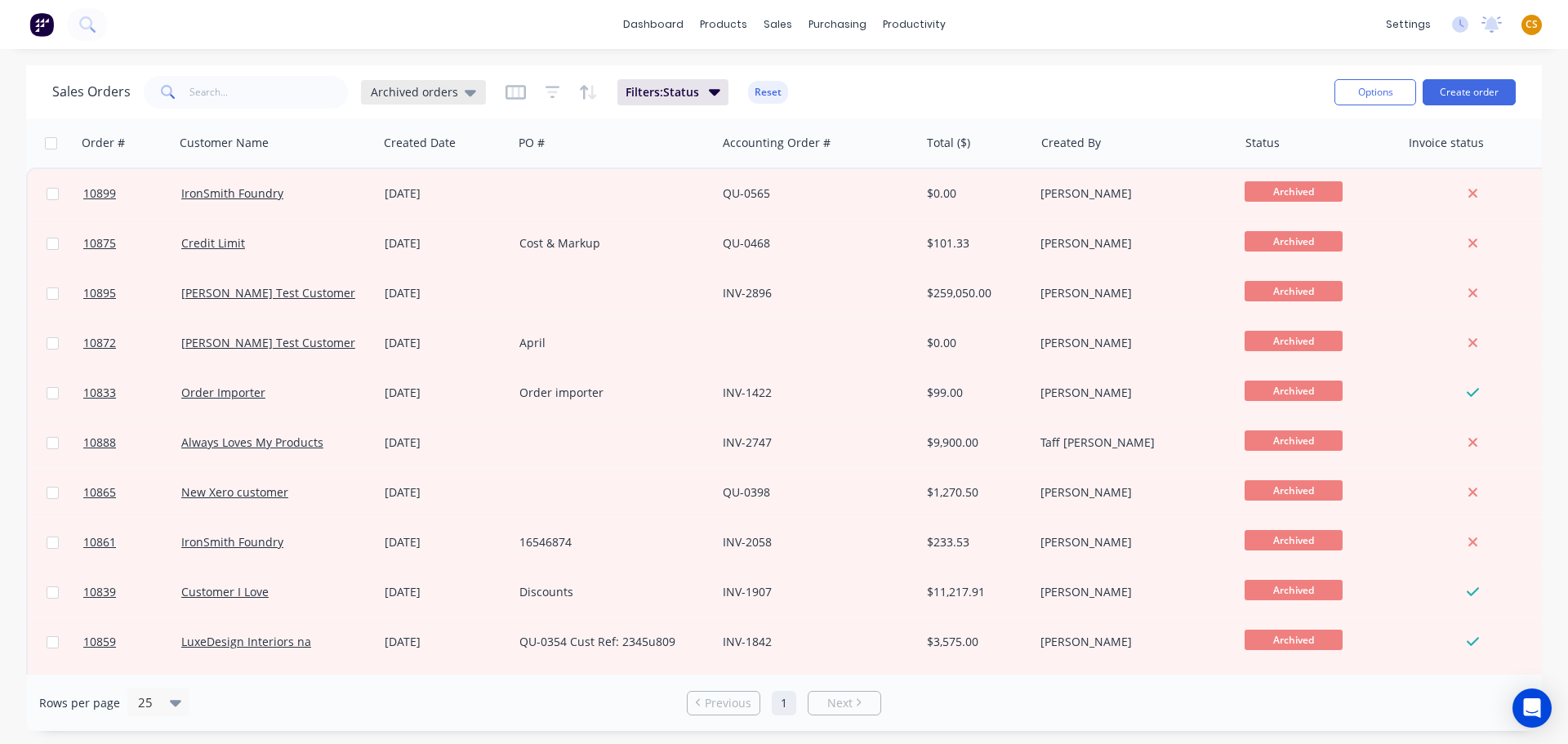
click at [399, 98] on span "Archived orders" at bounding box center [415, 92] width 87 height 17
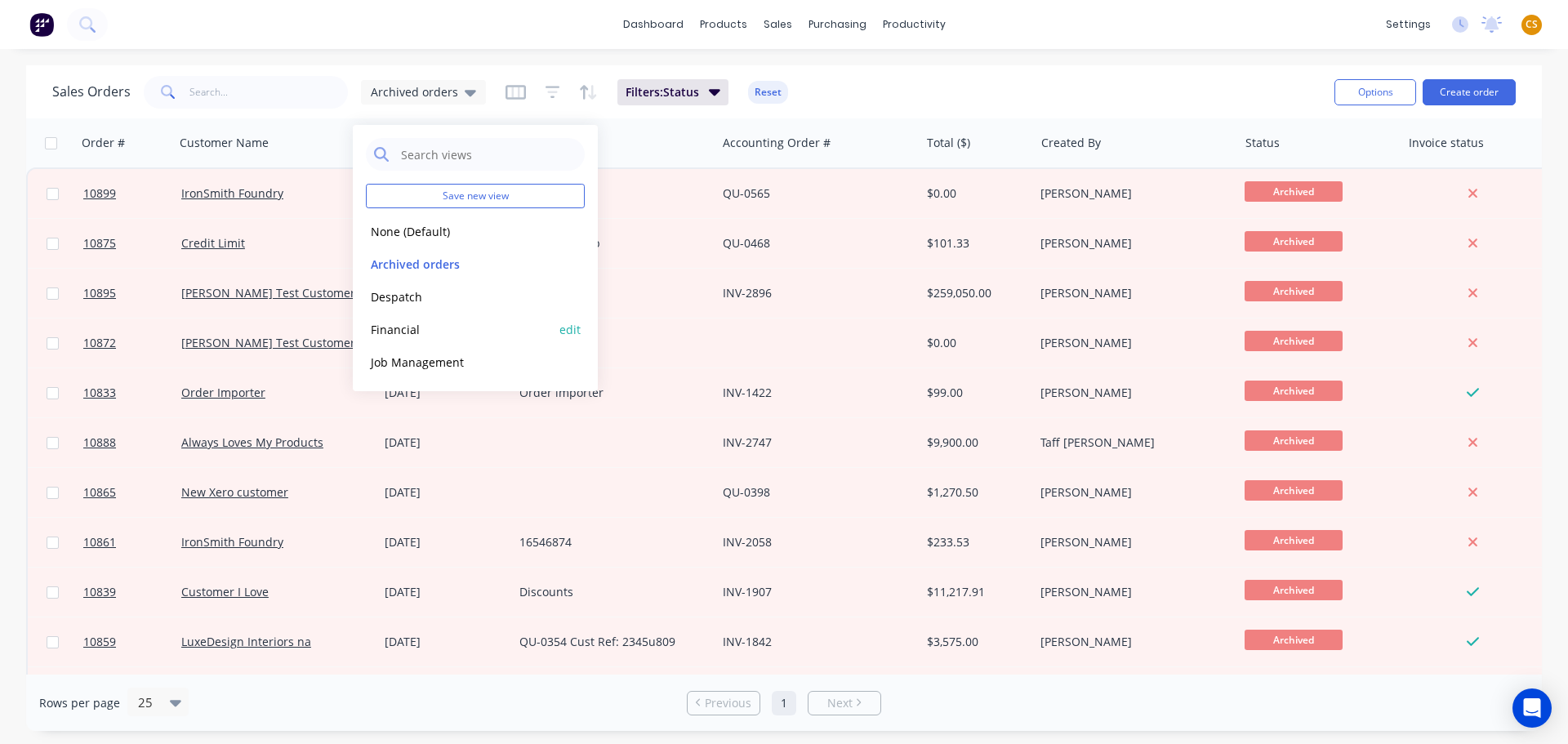
click at [385, 330] on button "Financial" at bounding box center [458, 329] width 186 height 19
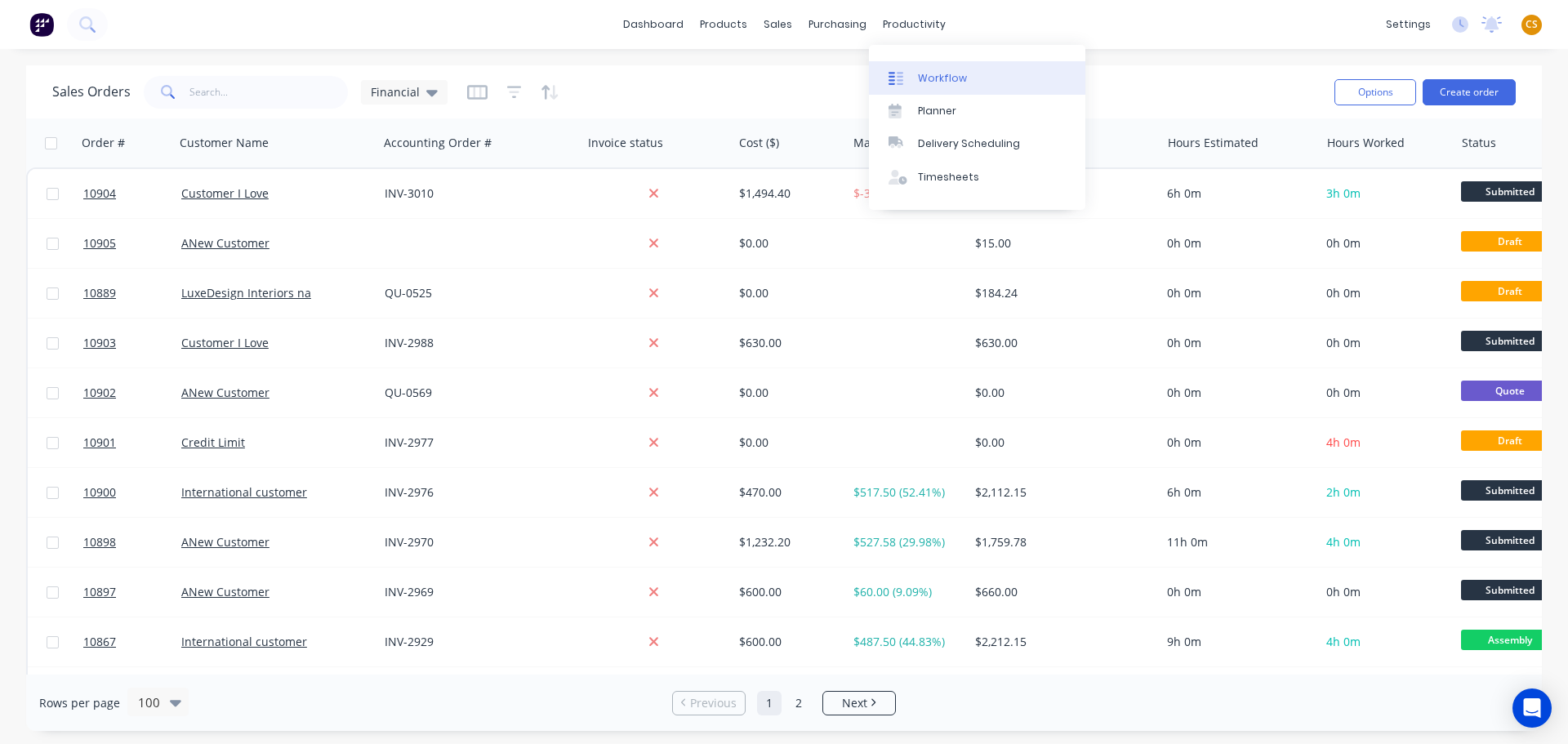
click at [949, 83] on div "Workflow" at bounding box center [943, 78] width 49 height 15
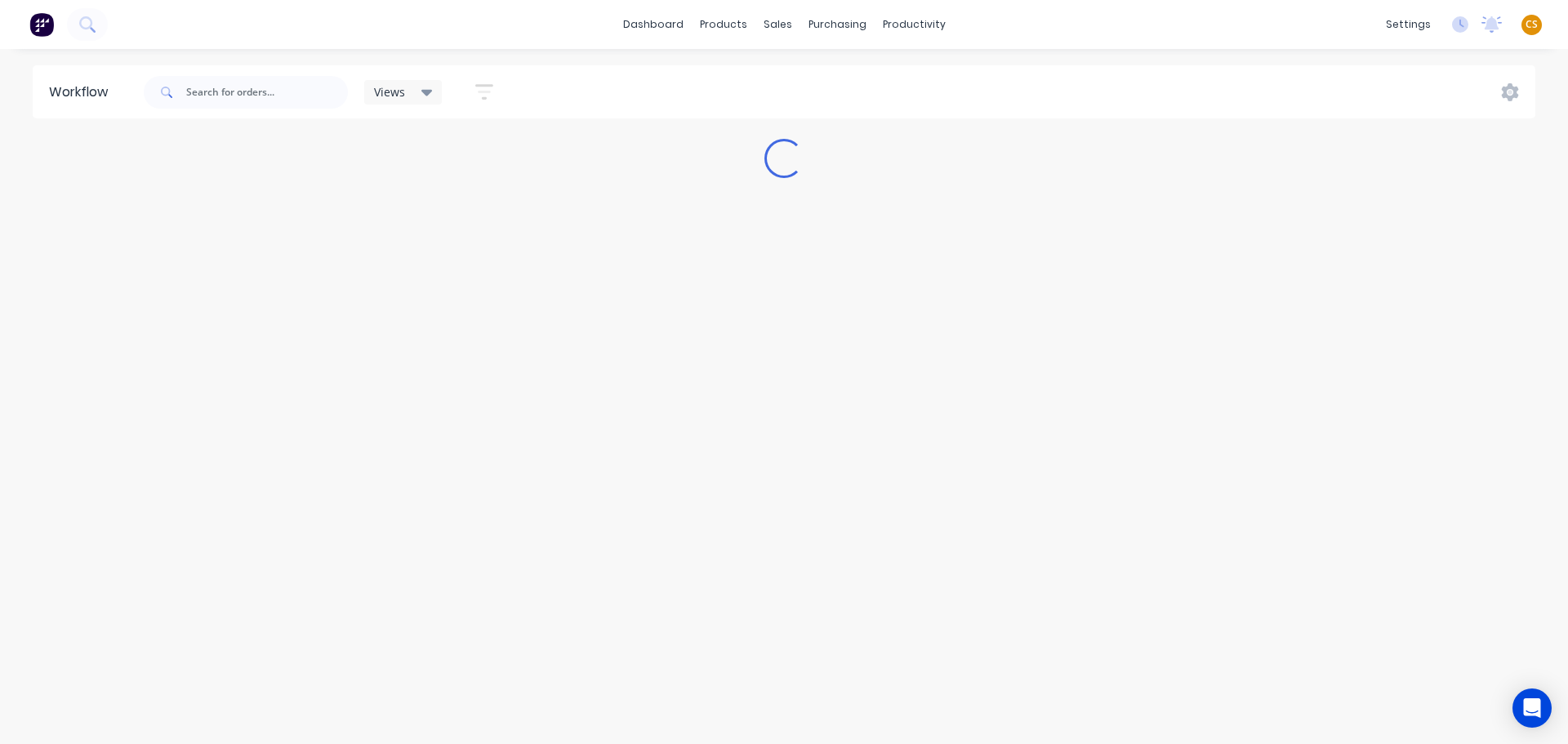
click at [396, 97] on span "Views" at bounding box center [389, 92] width 31 height 17
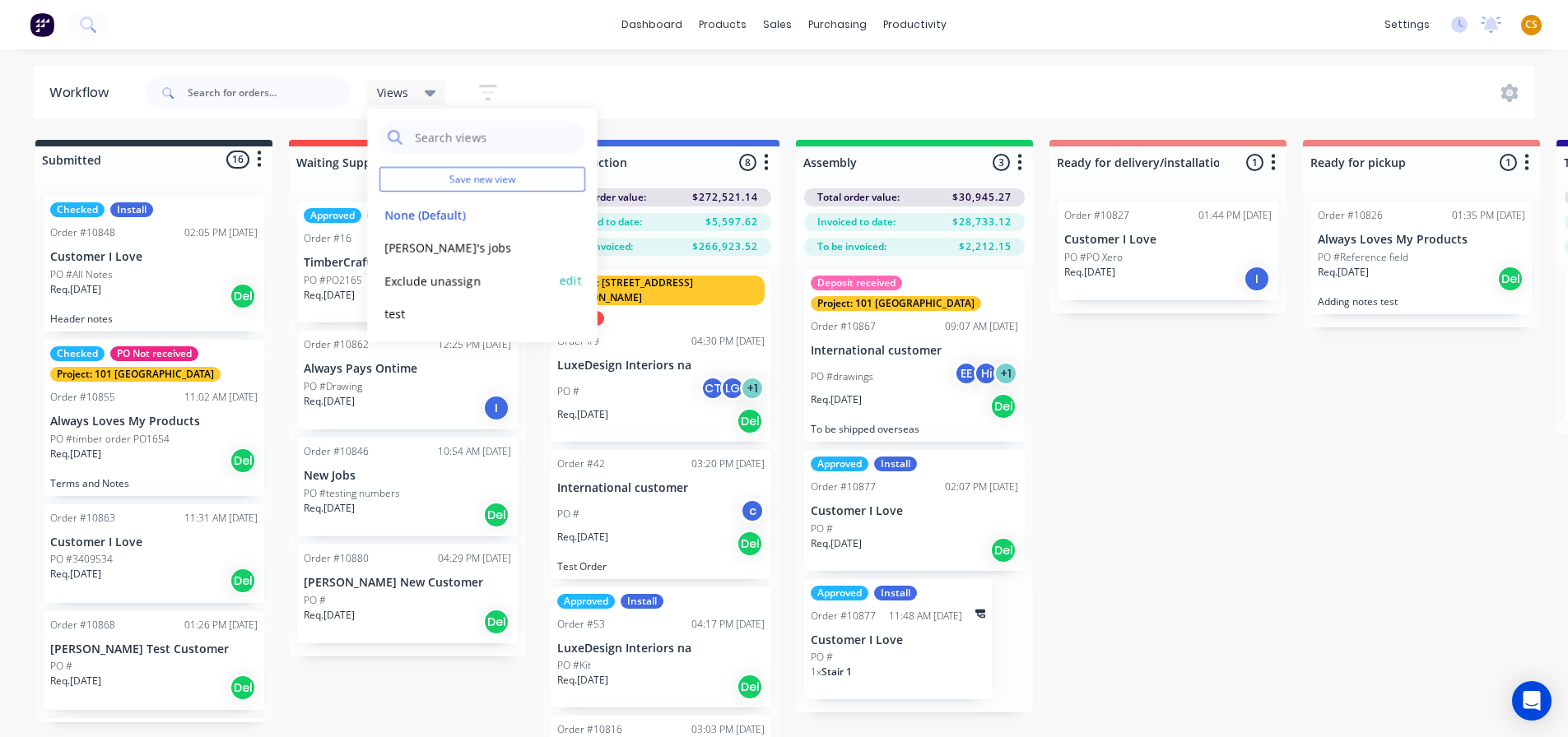
click at [400, 286] on button "Exclude unassign" at bounding box center [467, 281] width 176 height 19
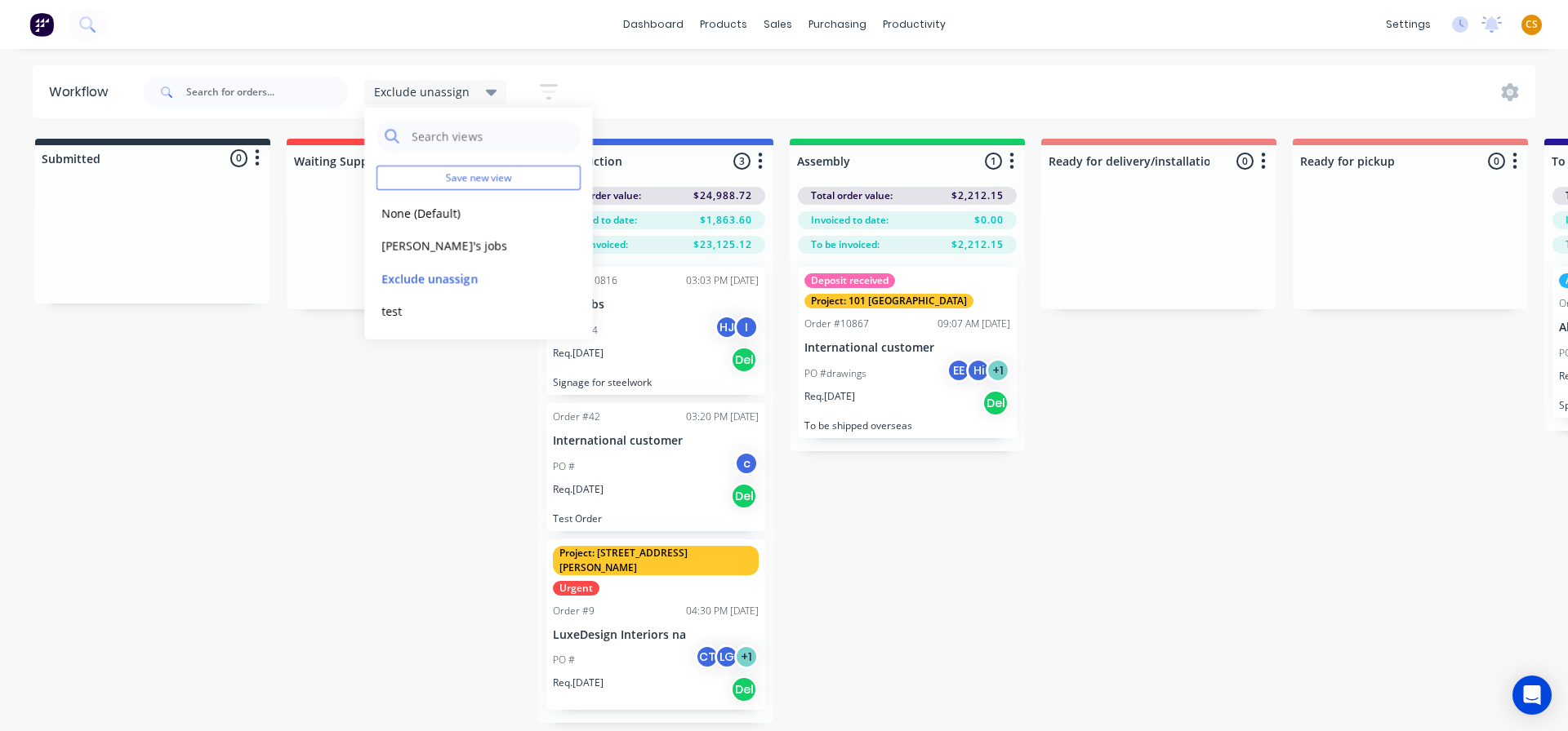
click at [1036, 29] on div "dashboard products sales purchasing productivity dashboard products Product Cat…" at bounding box center [784, 24] width 1568 height 49
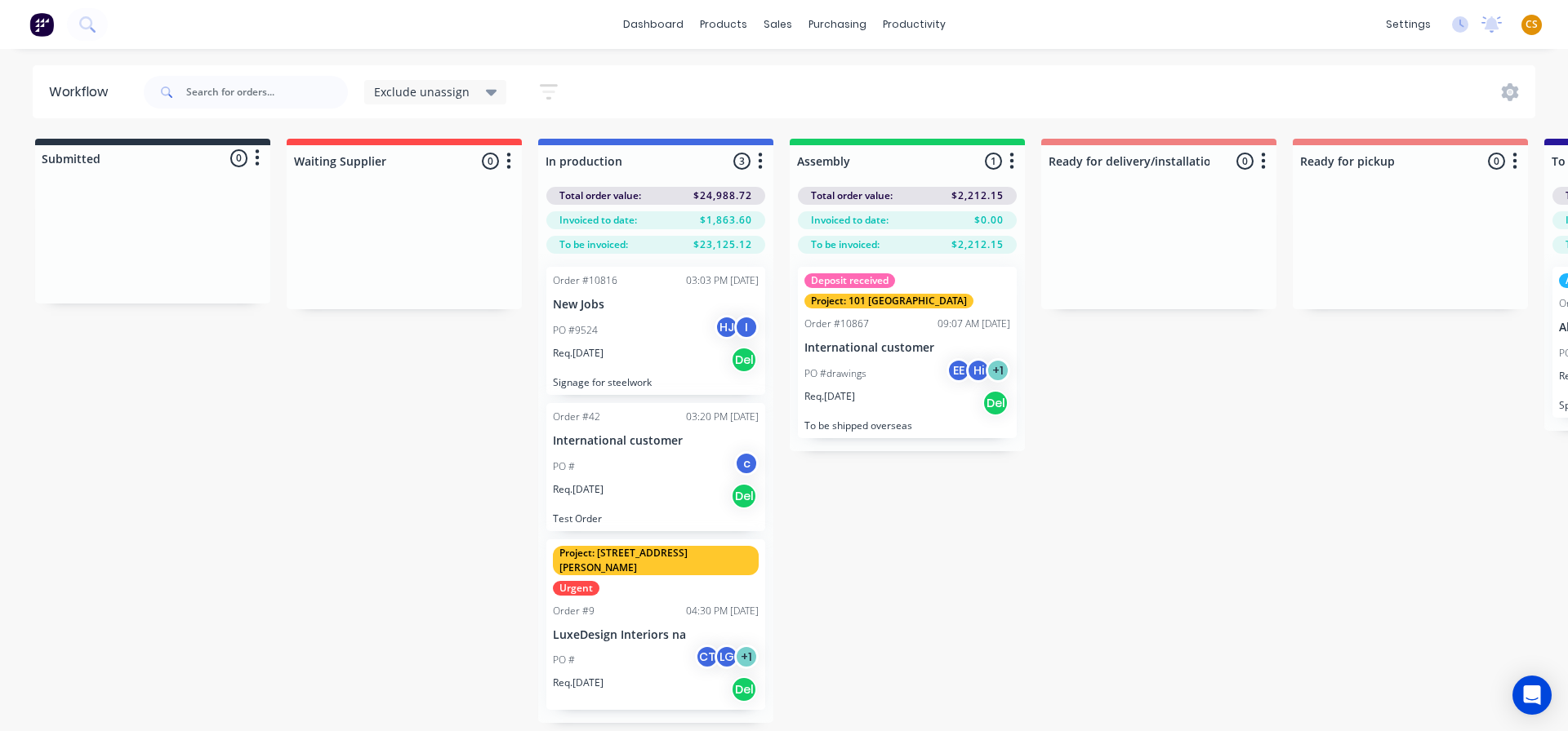
click at [486, 94] on icon at bounding box center [492, 93] width 12 height 18
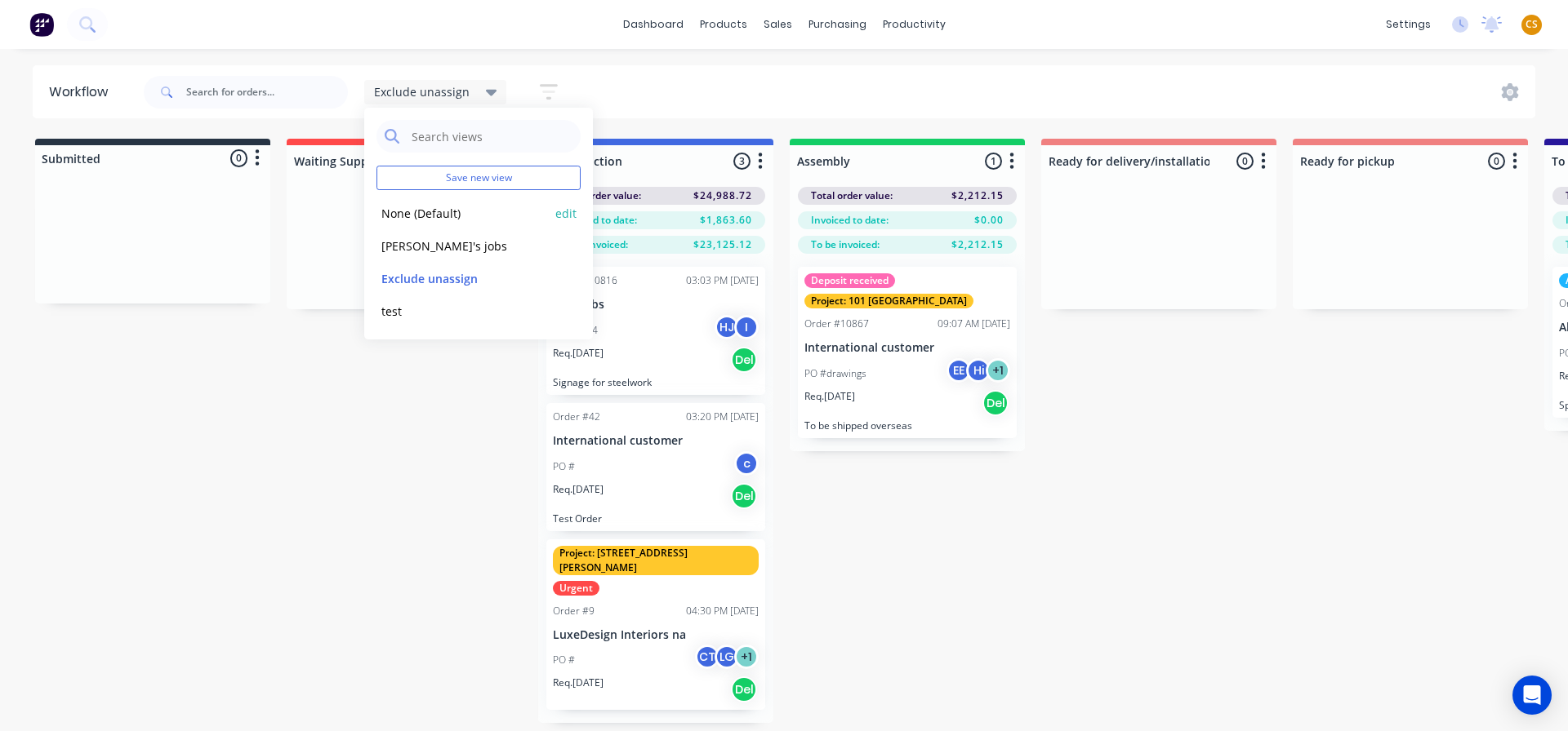
click at [411, 219] on button "None (Default)" at bounding box center [464, 213] width 174 height 19
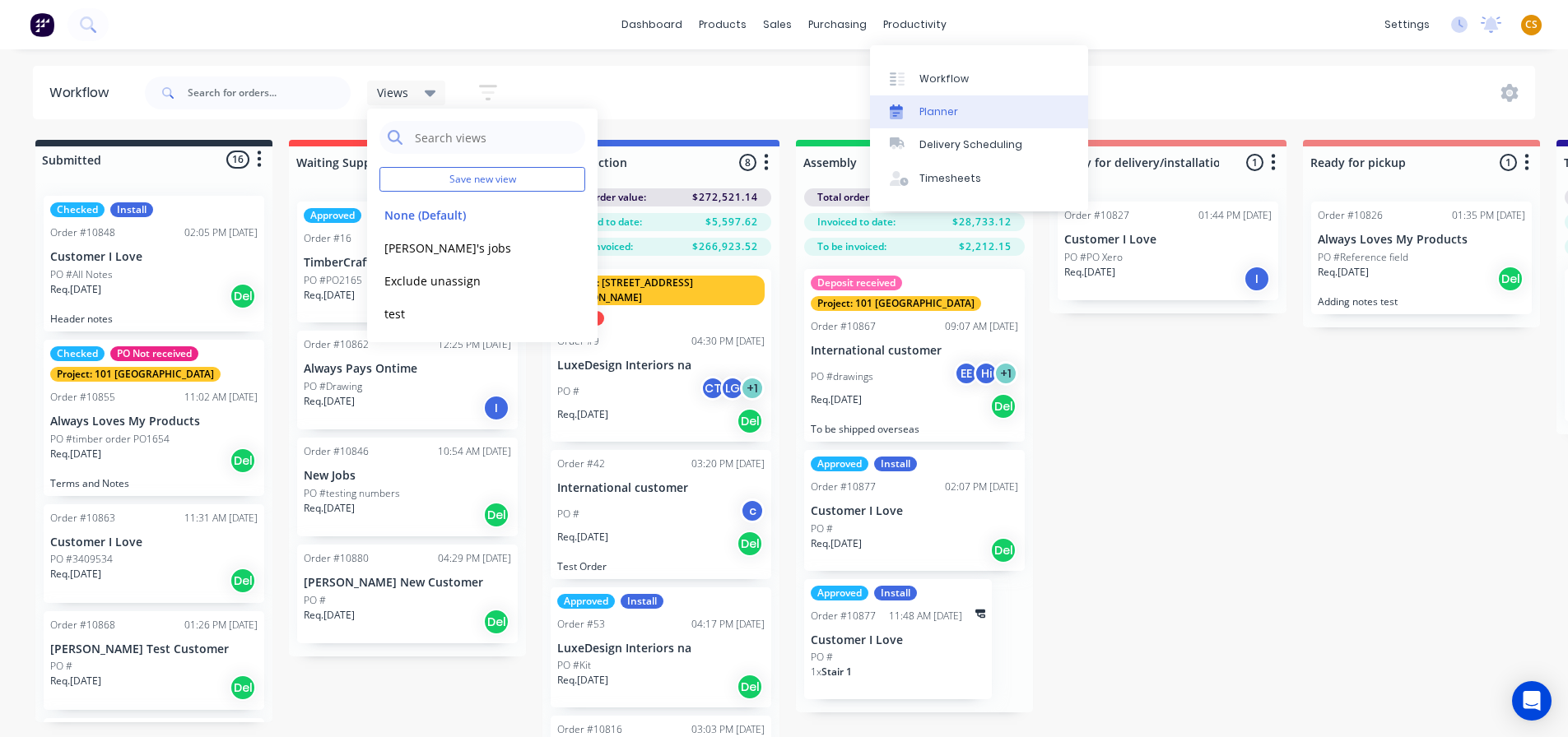
click at [942, 123] on link "Planner" at bounding box center [978, 112] width 219 height 33
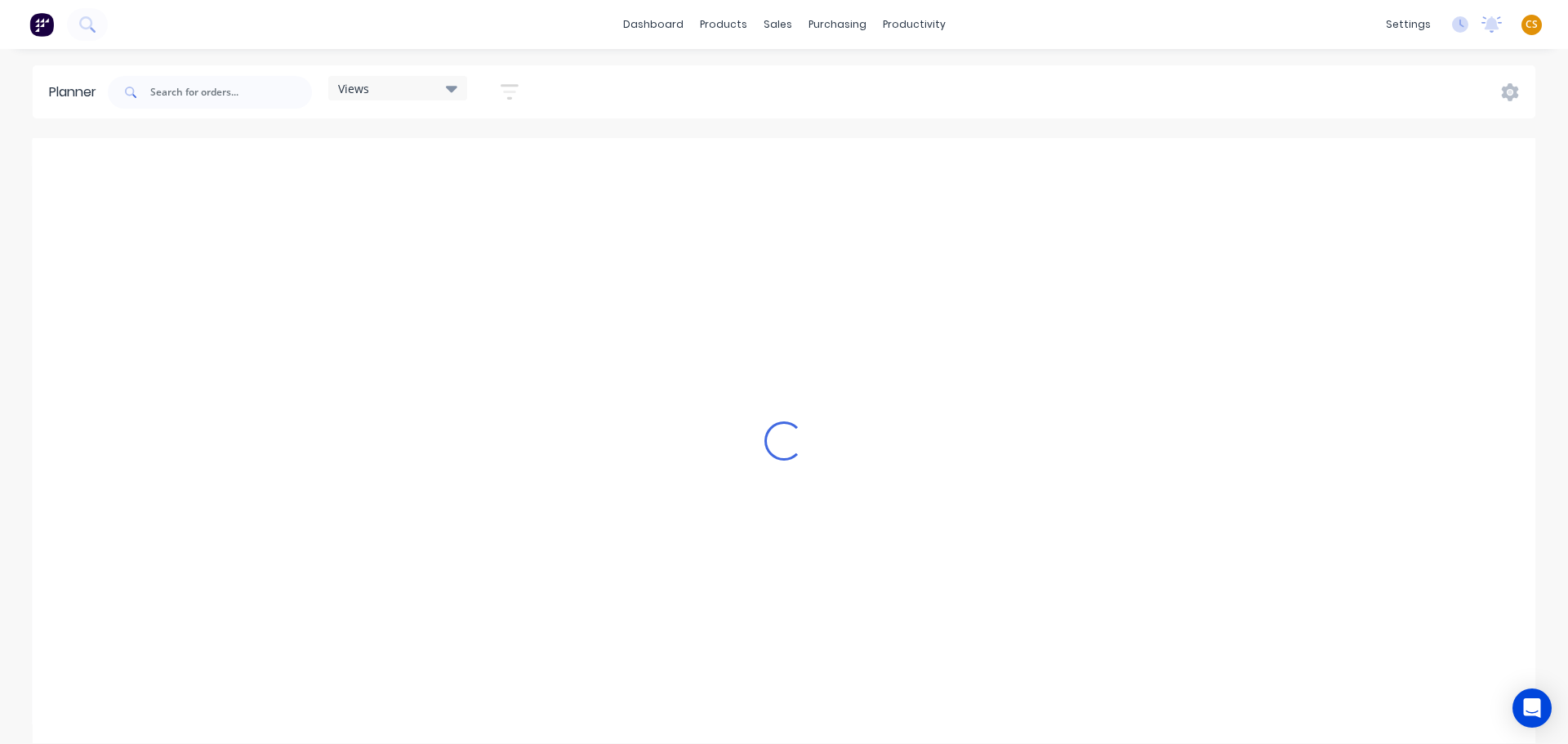
scroll to position [0, 1308]
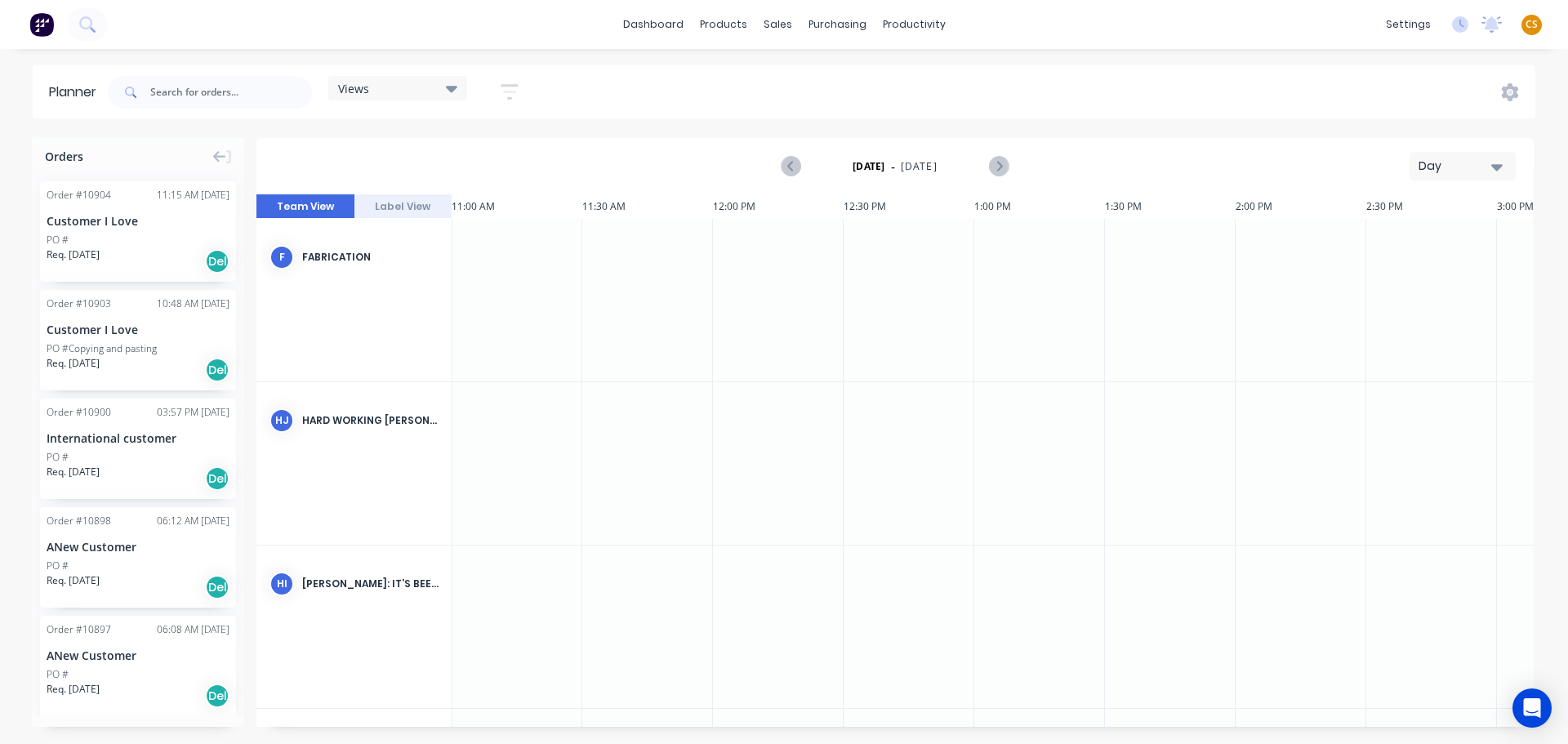
click at [380, 93] on div "Views" at bounding box center [397, 88] width 119 height 15
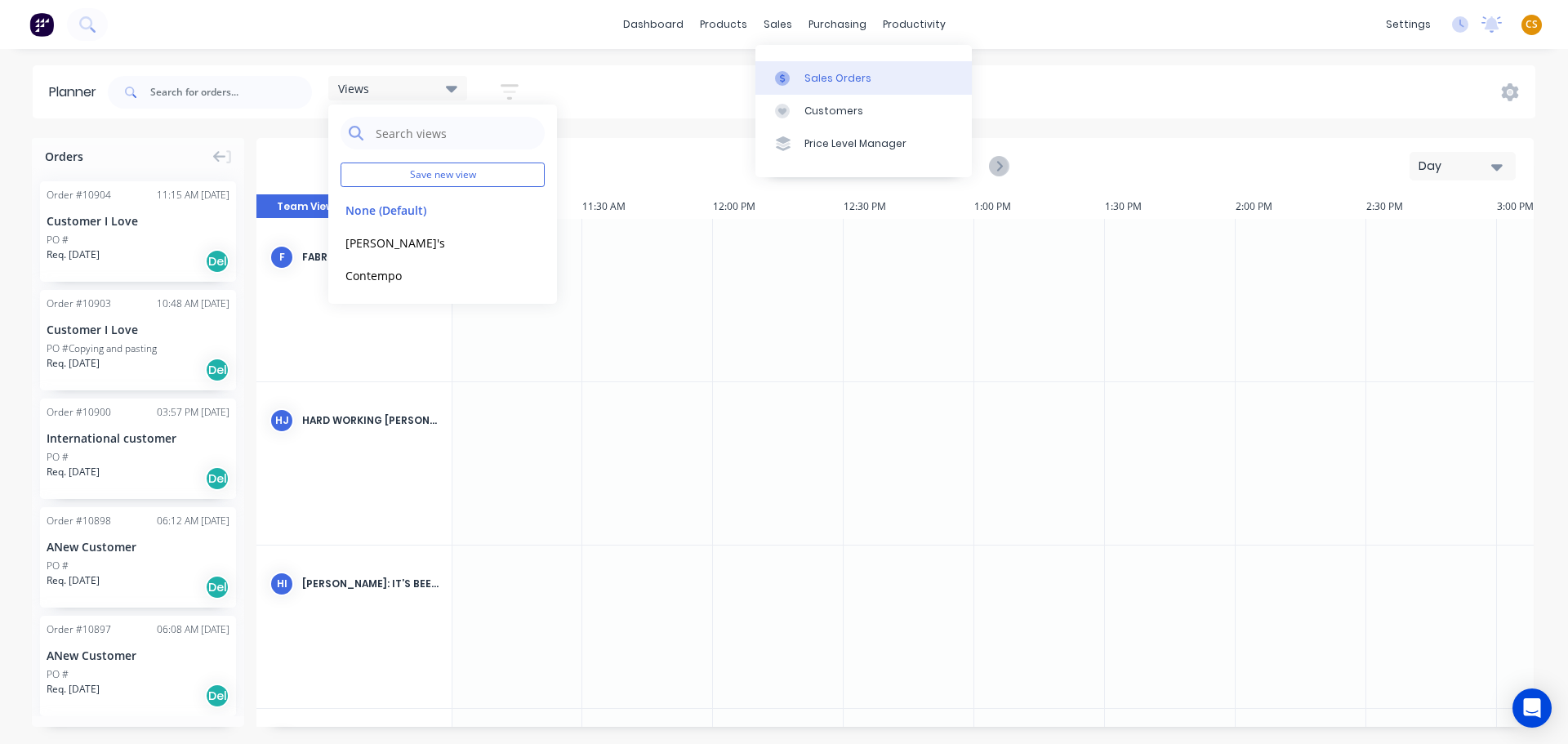
click at [824, 73] on div "Sales Orders" at bounding box center [838, 78] width 67 height 15
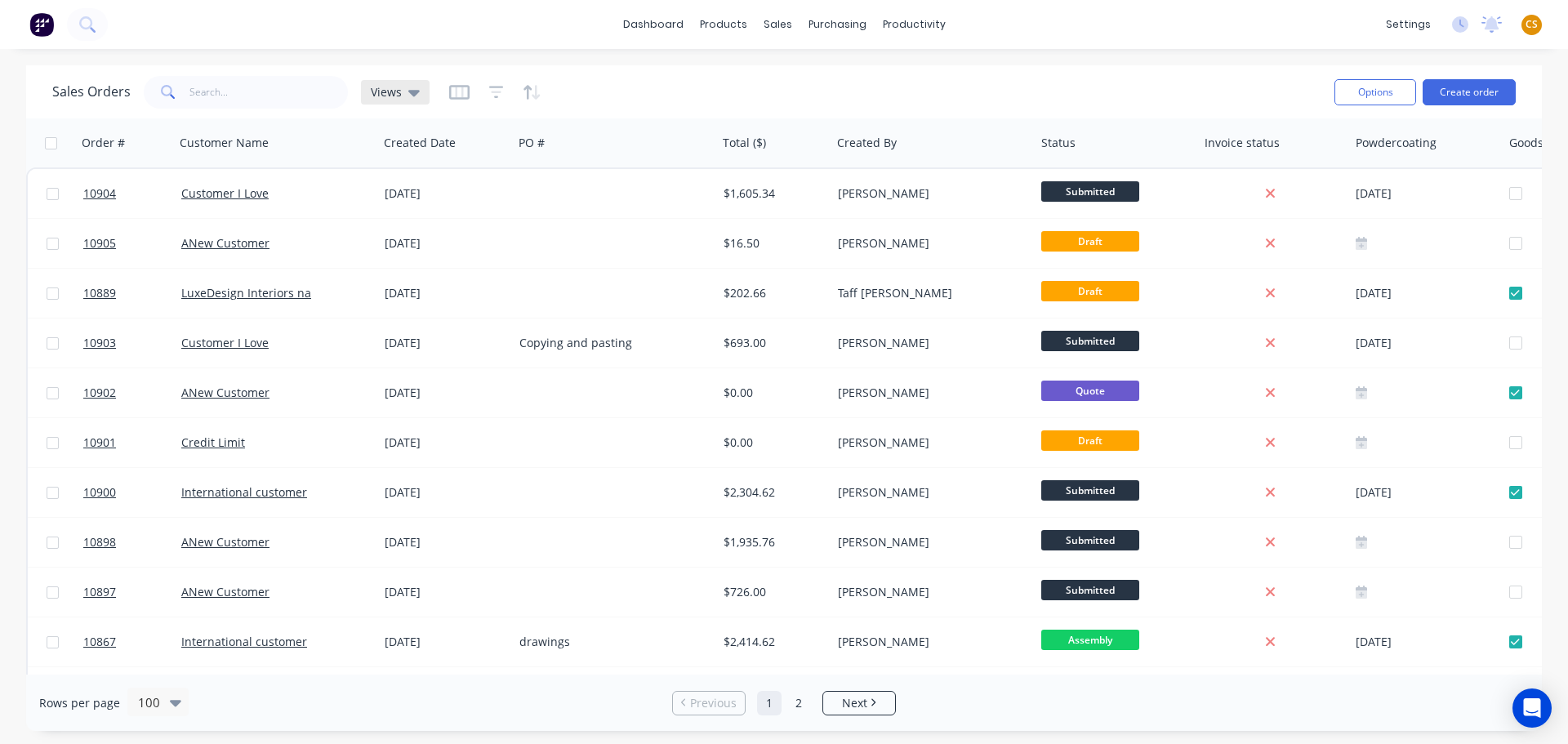
click at [378, 96] on span "Views" at bounding box center [387, 92] width 31 height 17
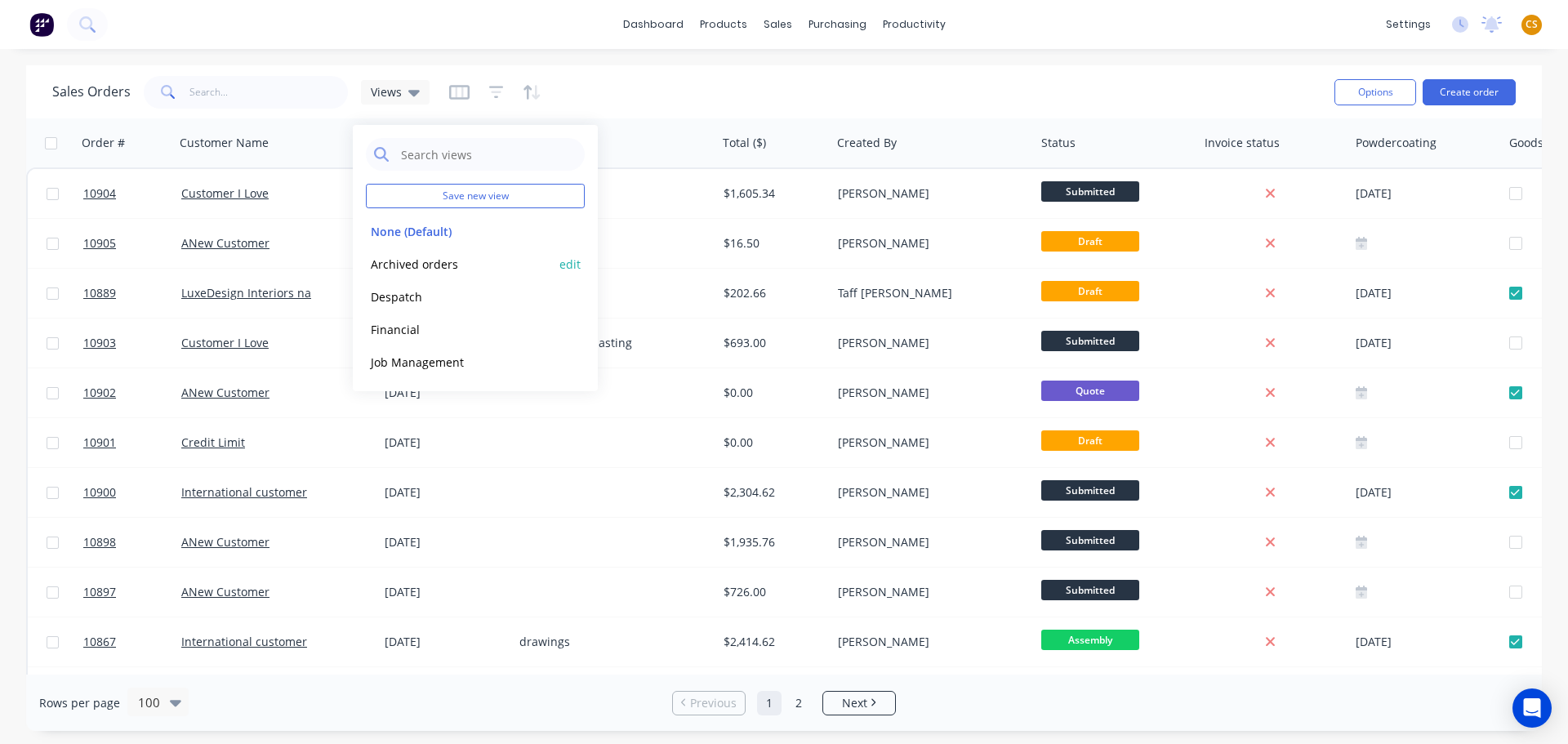
click at [397, 268] on button "Archived orders" at bounding box center [458, 264] width 186 height 19
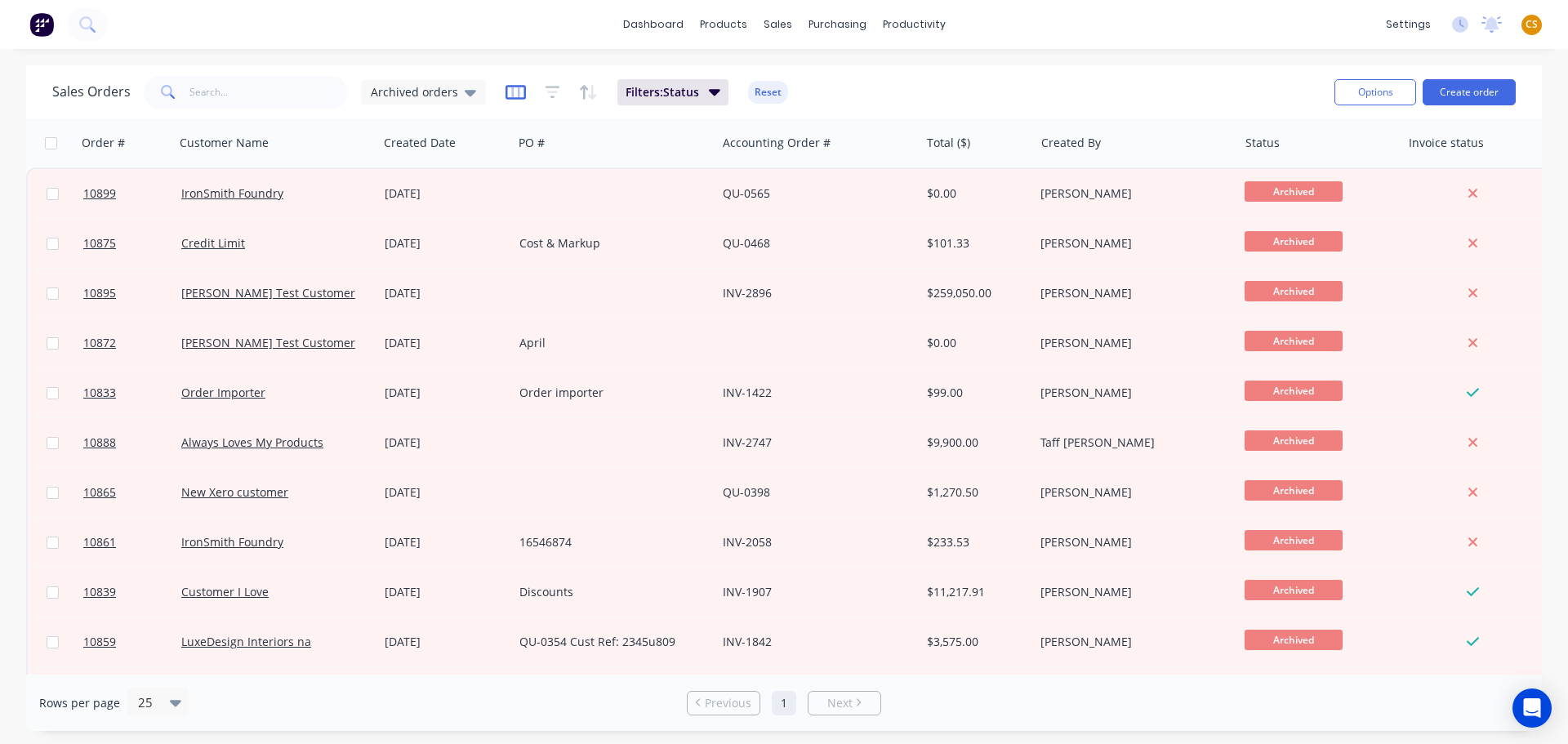
click at [511, 92] on icon "button" at bounding box center [514, 92] width 8 height 11
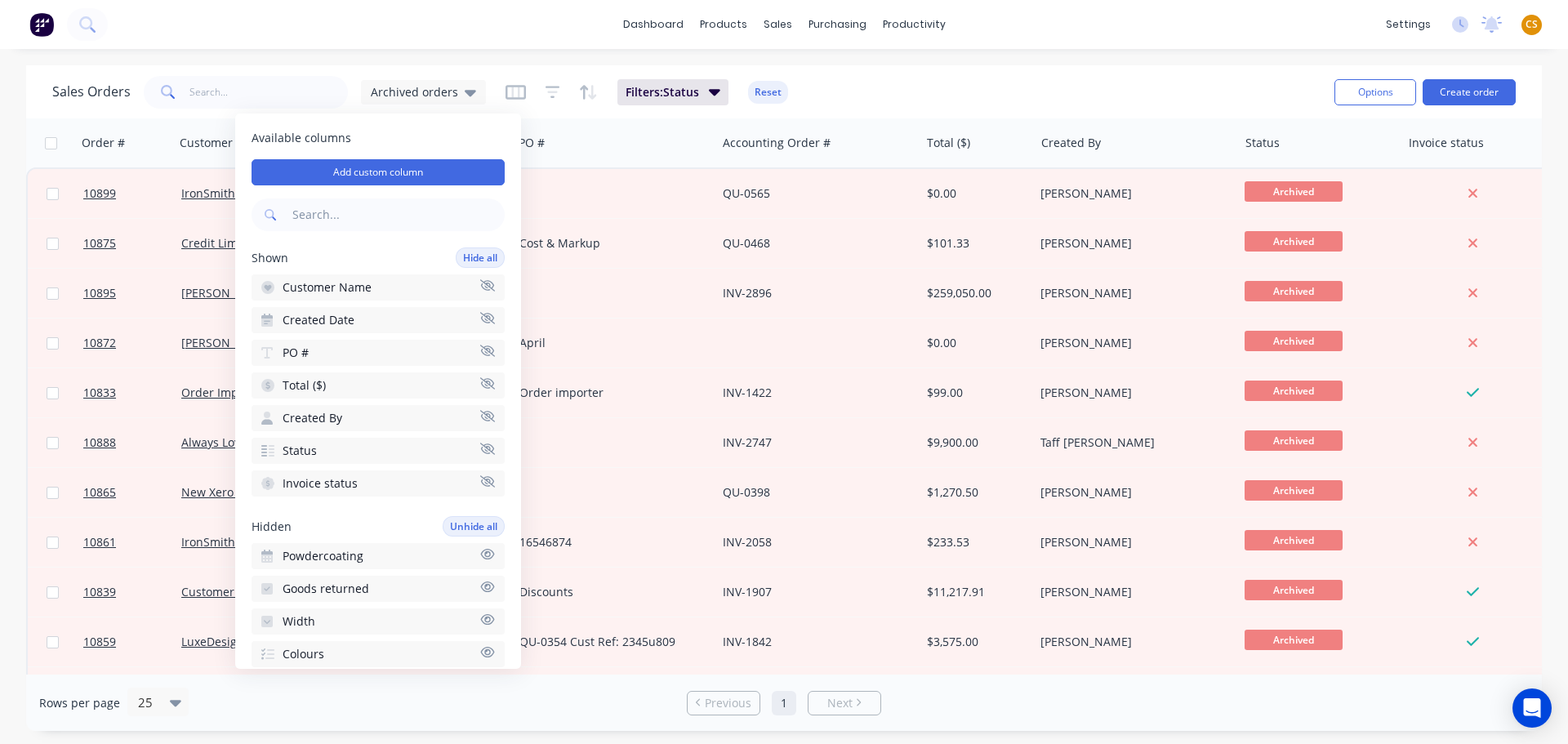
click at [480, 584] on icon "button" at bounding box center [487, 587] width 15 height 13
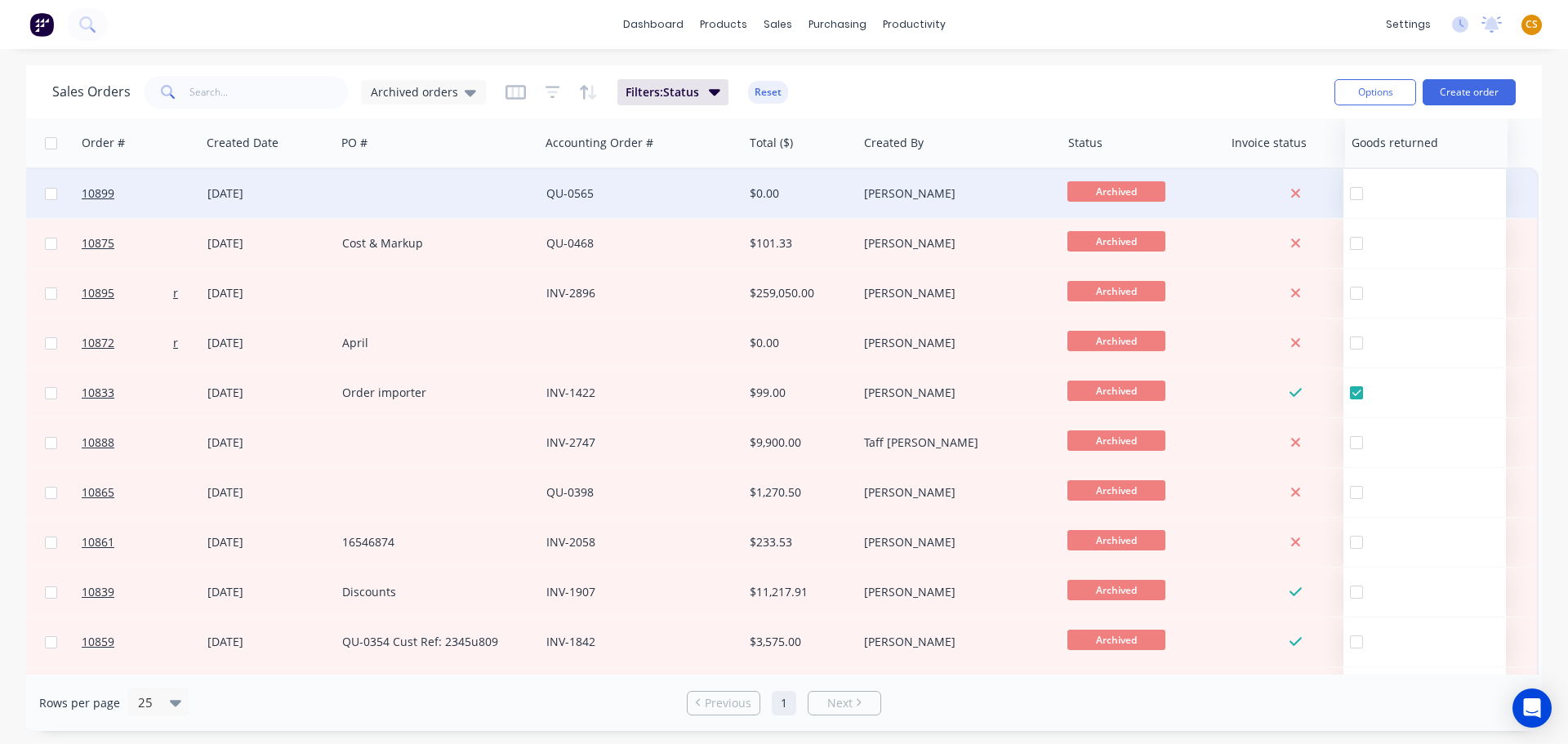
scroll to position [0, 177]
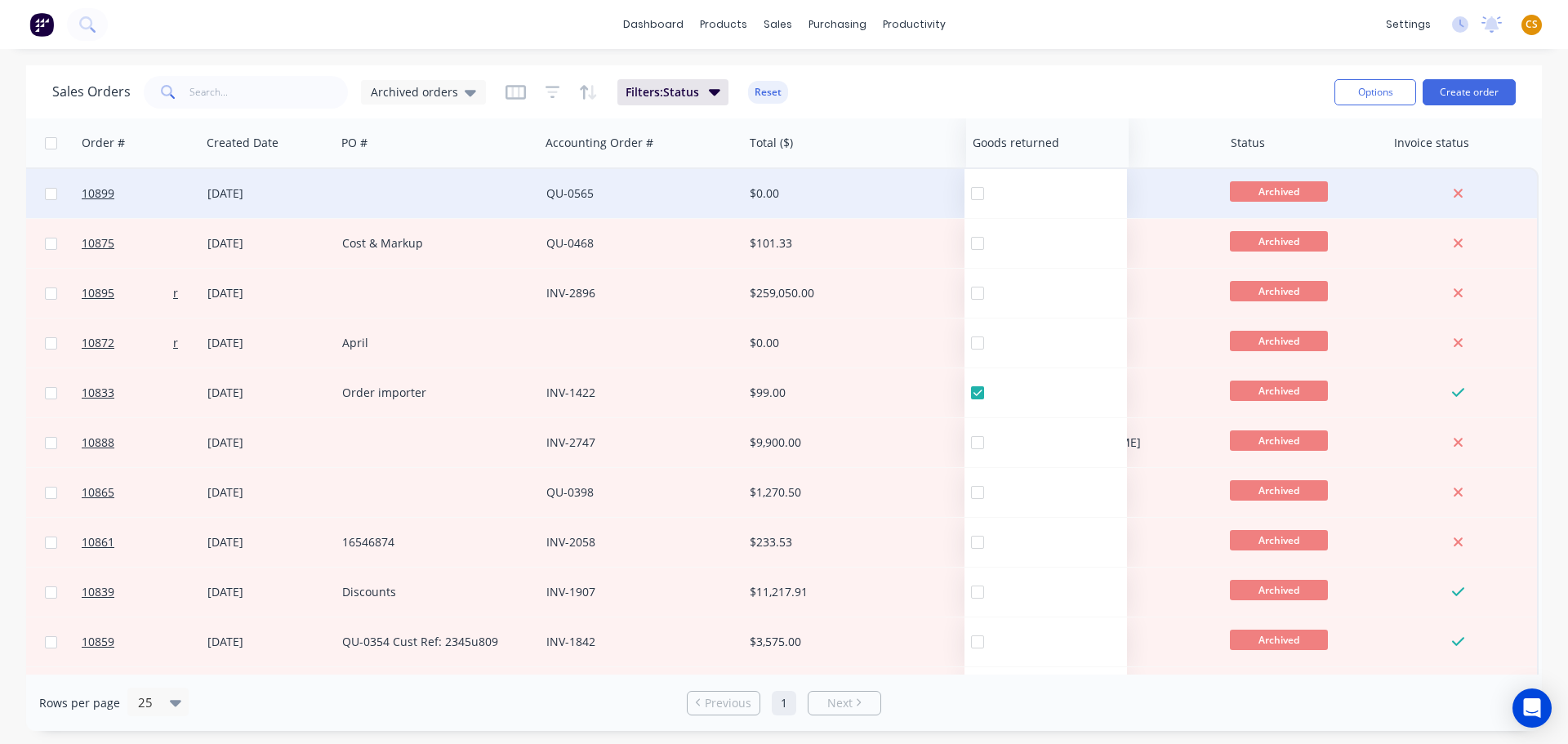
drag, startPoint x: 1427, startPoint y: 151, endPoint x: 1017, endPoint y: 171, distance: 410.5
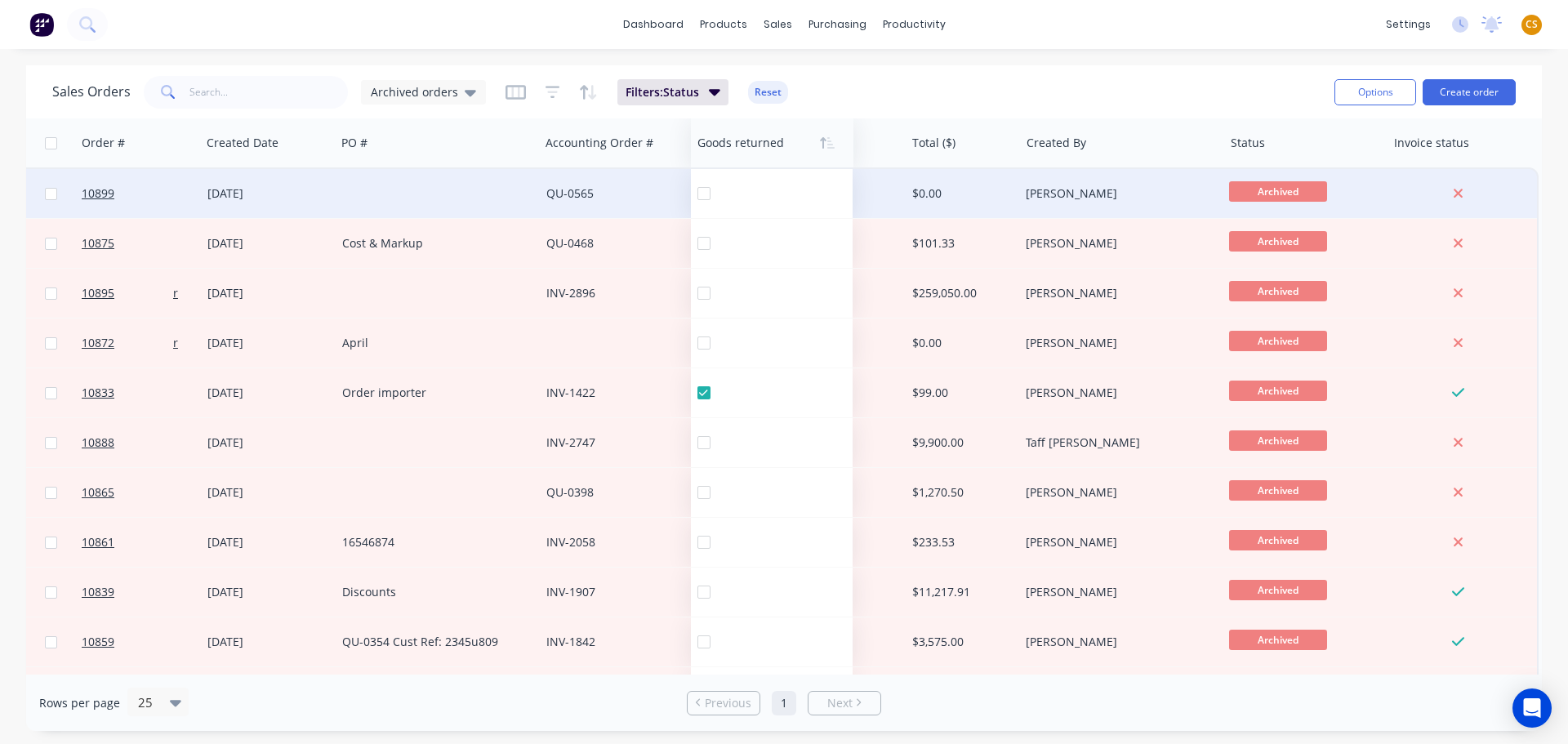
drag, startPoint x: 928, startPoint y: 154, endPoint x: 761, endPoint y: 159, distance: 167.1
click at [761, 159] on div at bounding box center [769, 143] width 142 height 33
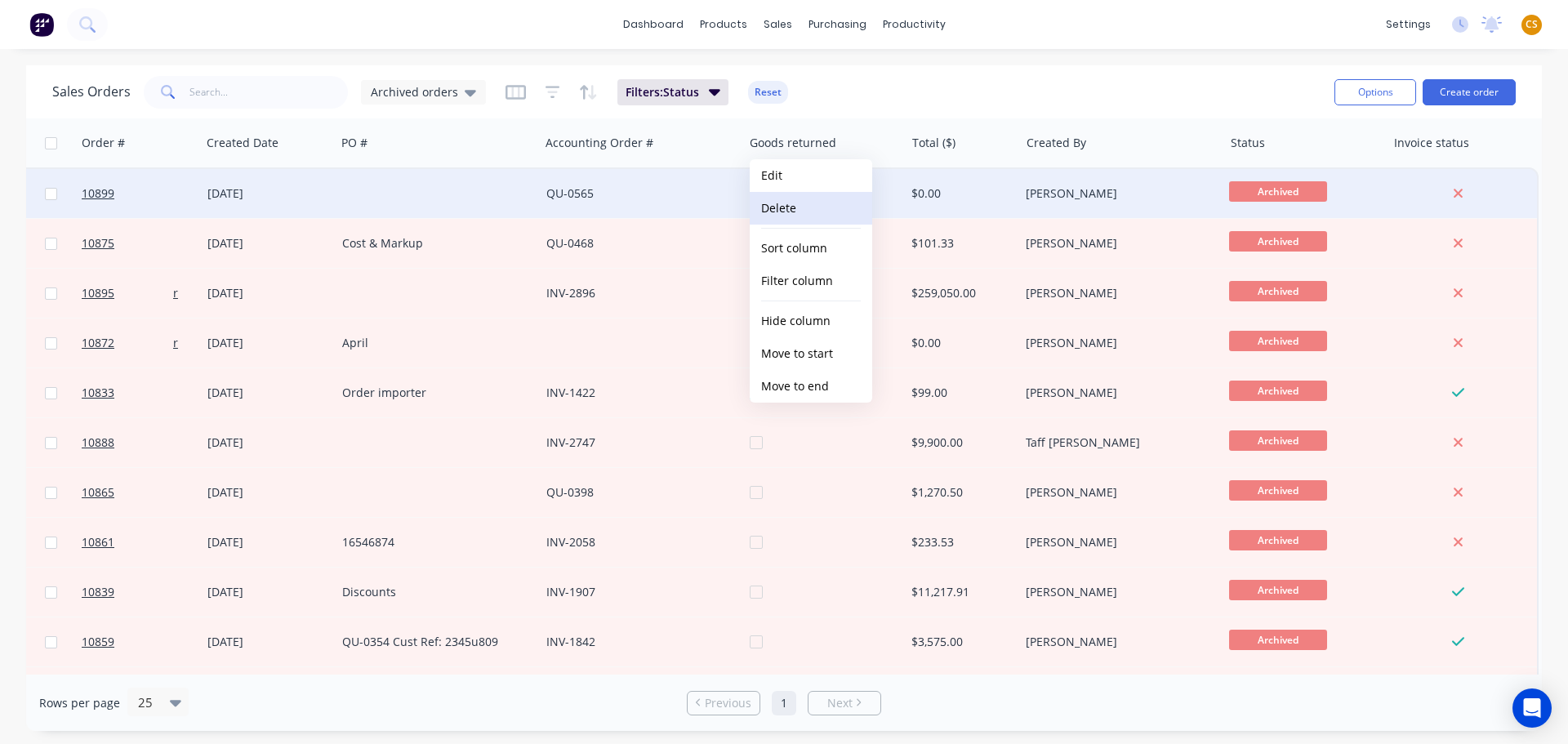
click at [795, 209] on button "Delete" at bounding box center [810, 209] width 122 height 33
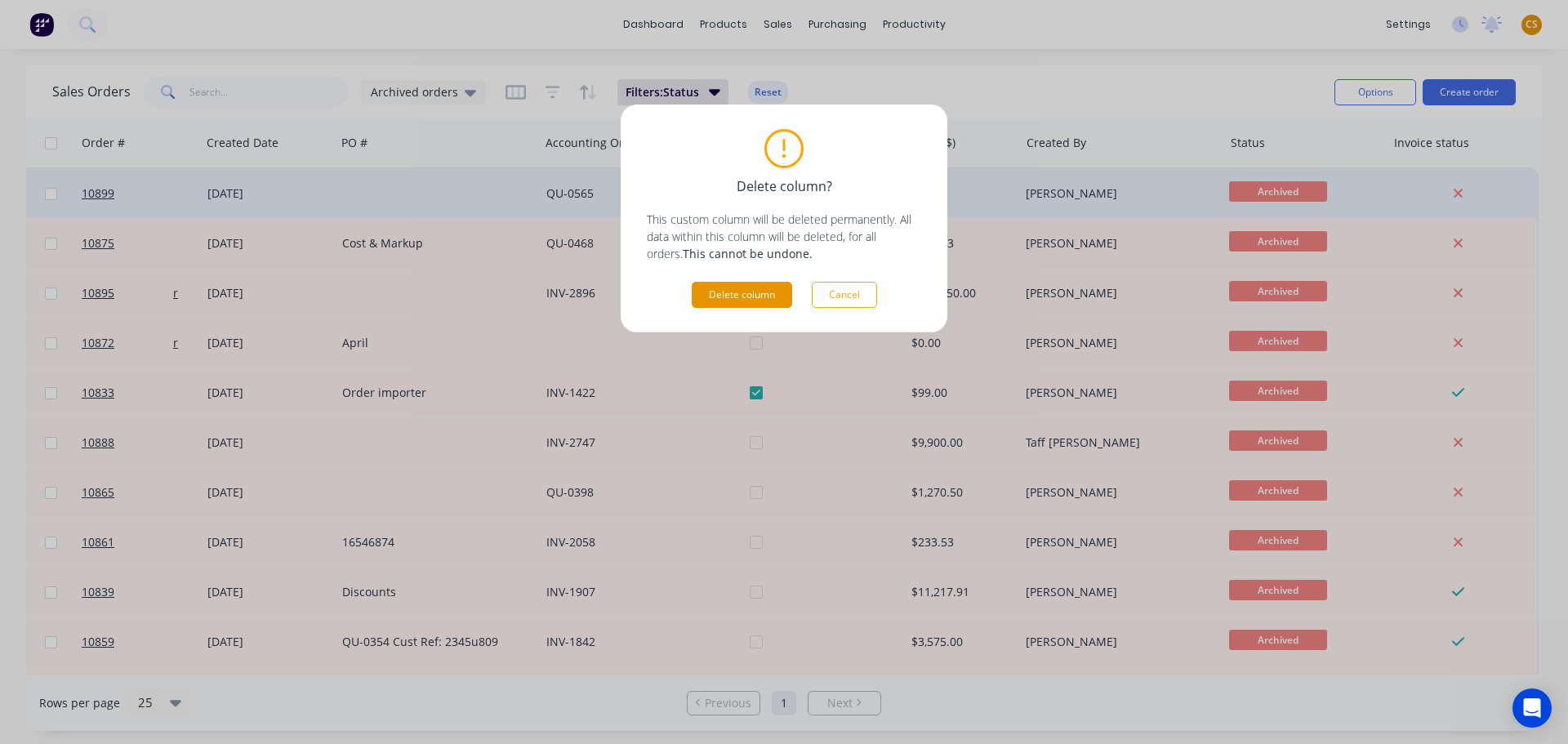
click at [741, 298] on button "Delete column" at bounding box center [741, 295] width 101 height 26
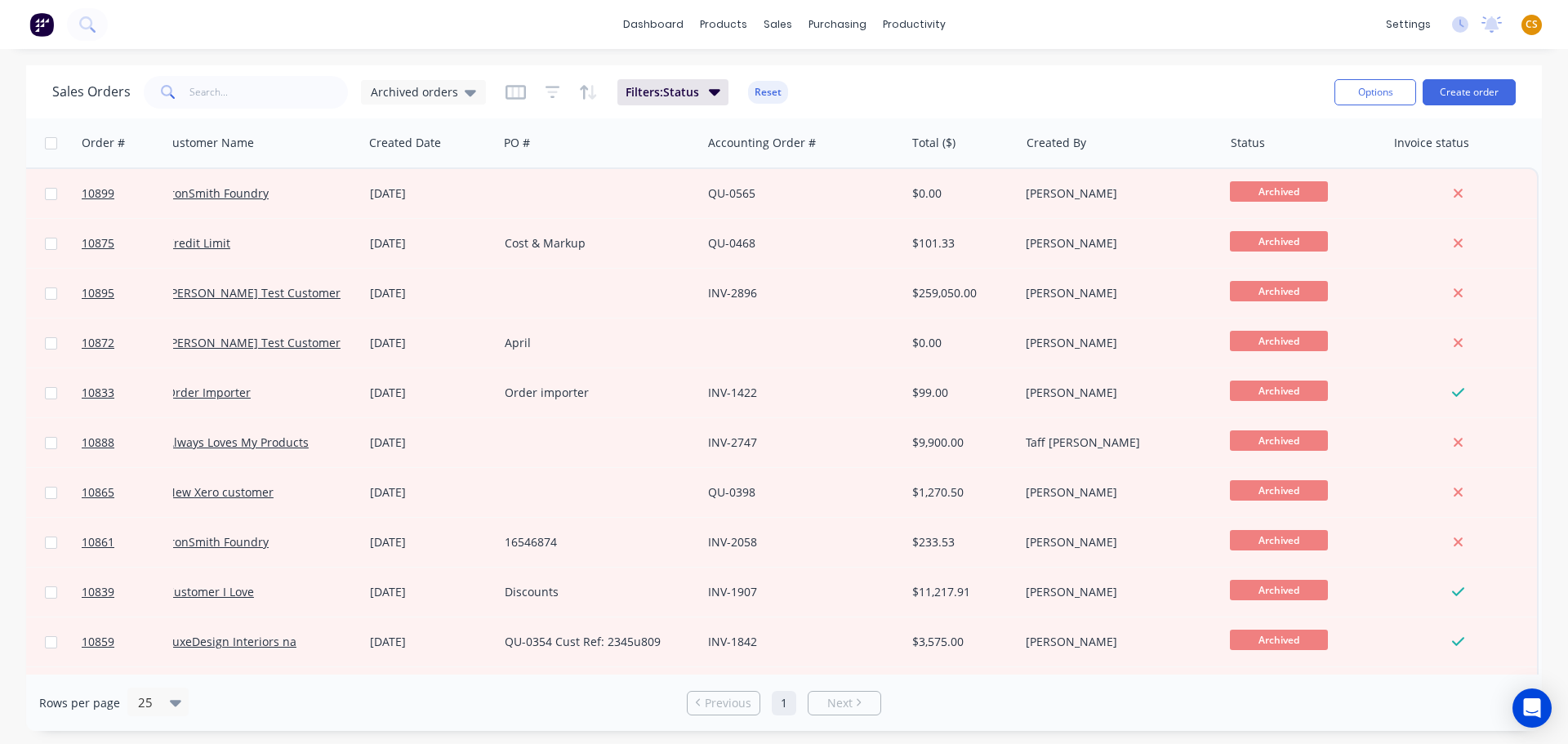
scroll to position [0, 15]
click at [515, 96] on icon "button" at bounding box center [515, 93] width 21 height 16
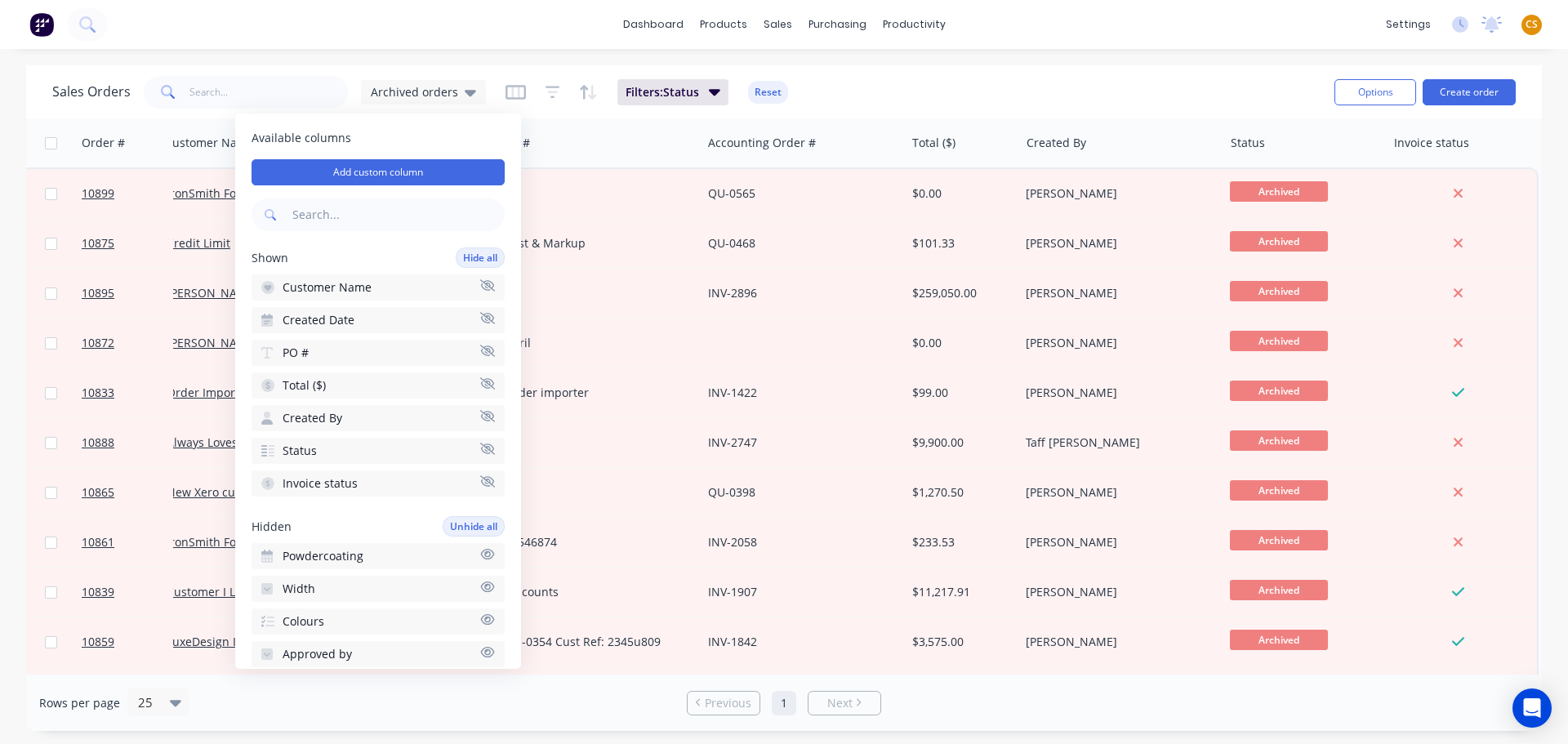
scroll to position [490, 0]
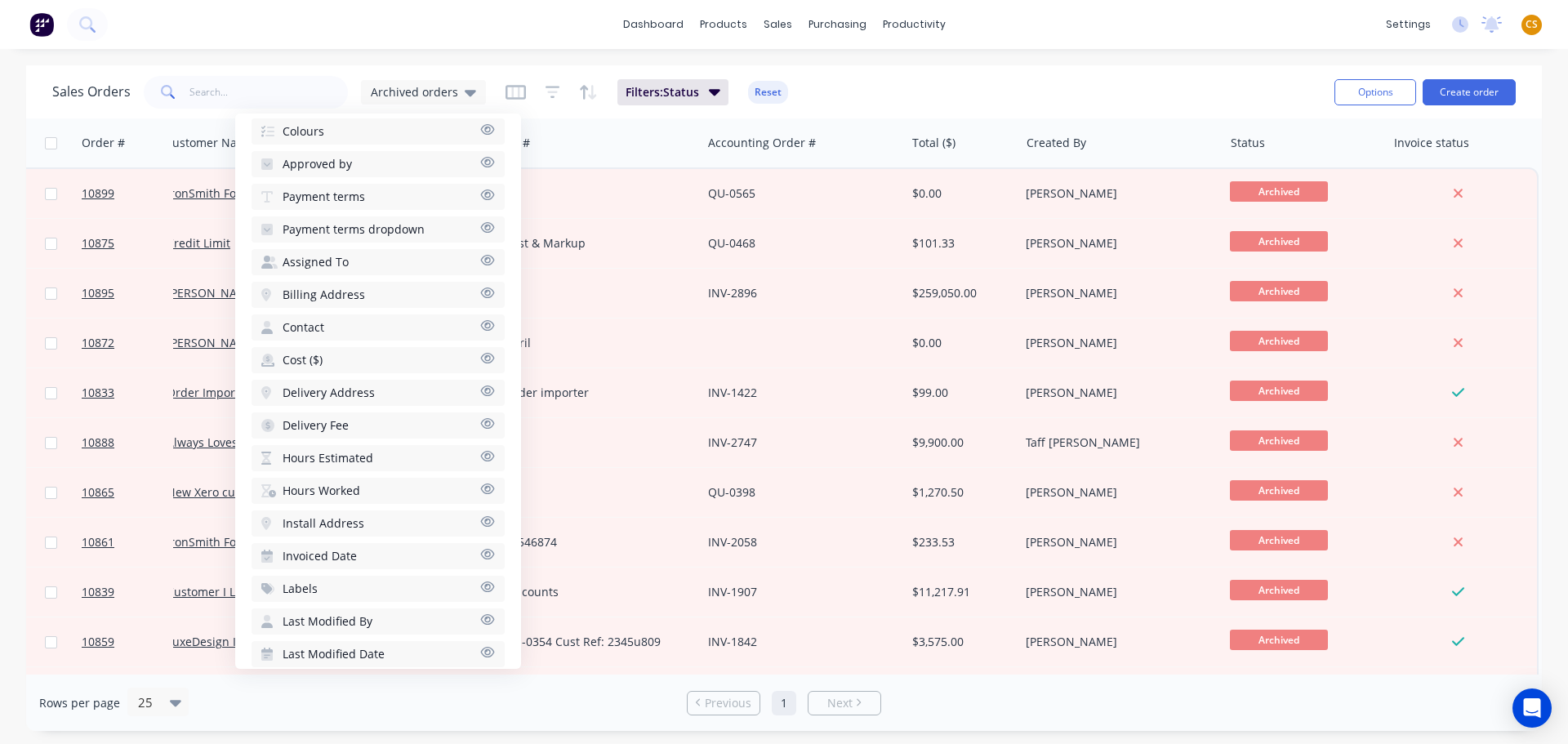
click at [1083, 90] on div "Sales Orders Archived orders Filters: Status Reset" at bounding box center [687, 92] width 1269 height 40
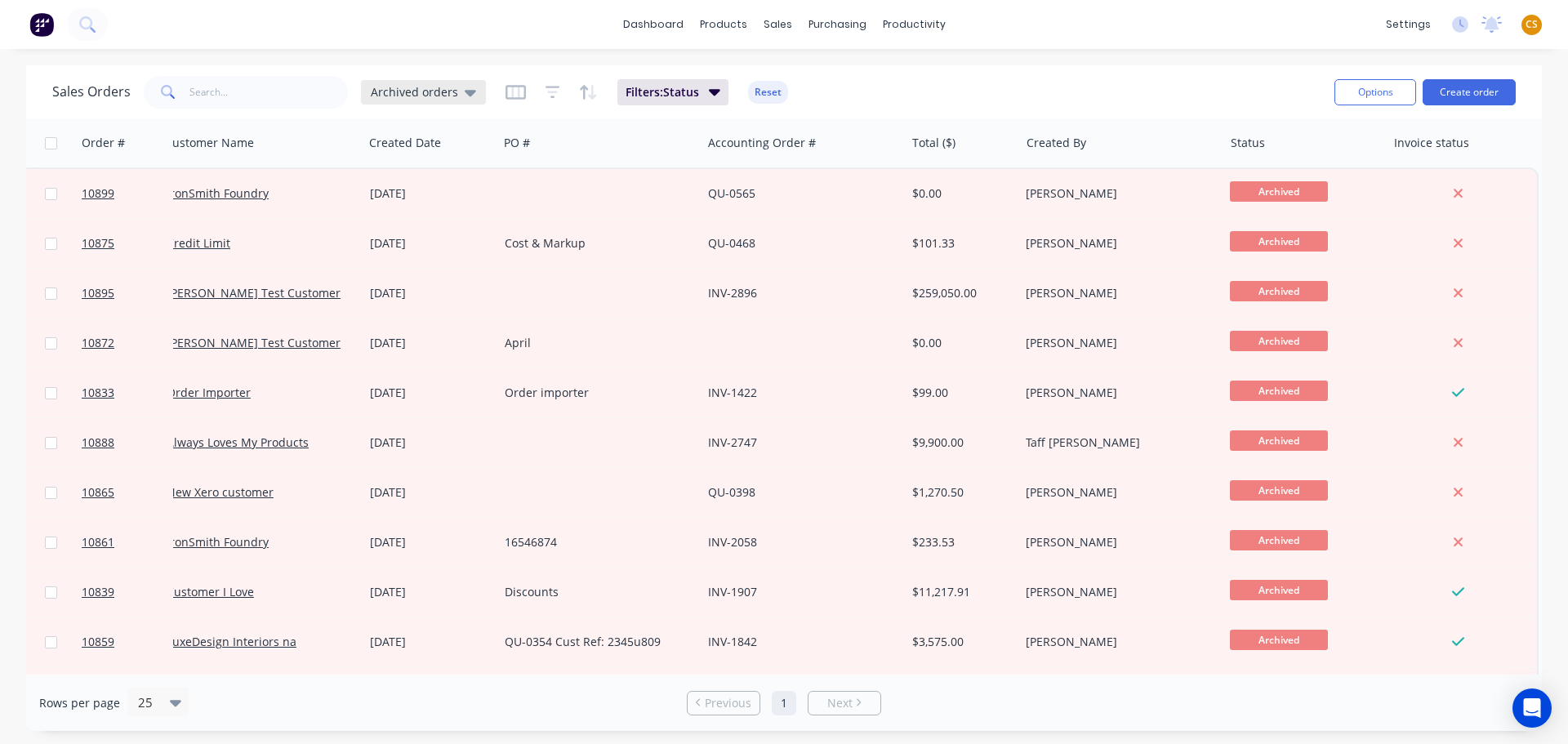
click at [448, 100] on div "Archived orders" at bounding box center [424, 92] width 125 height 24
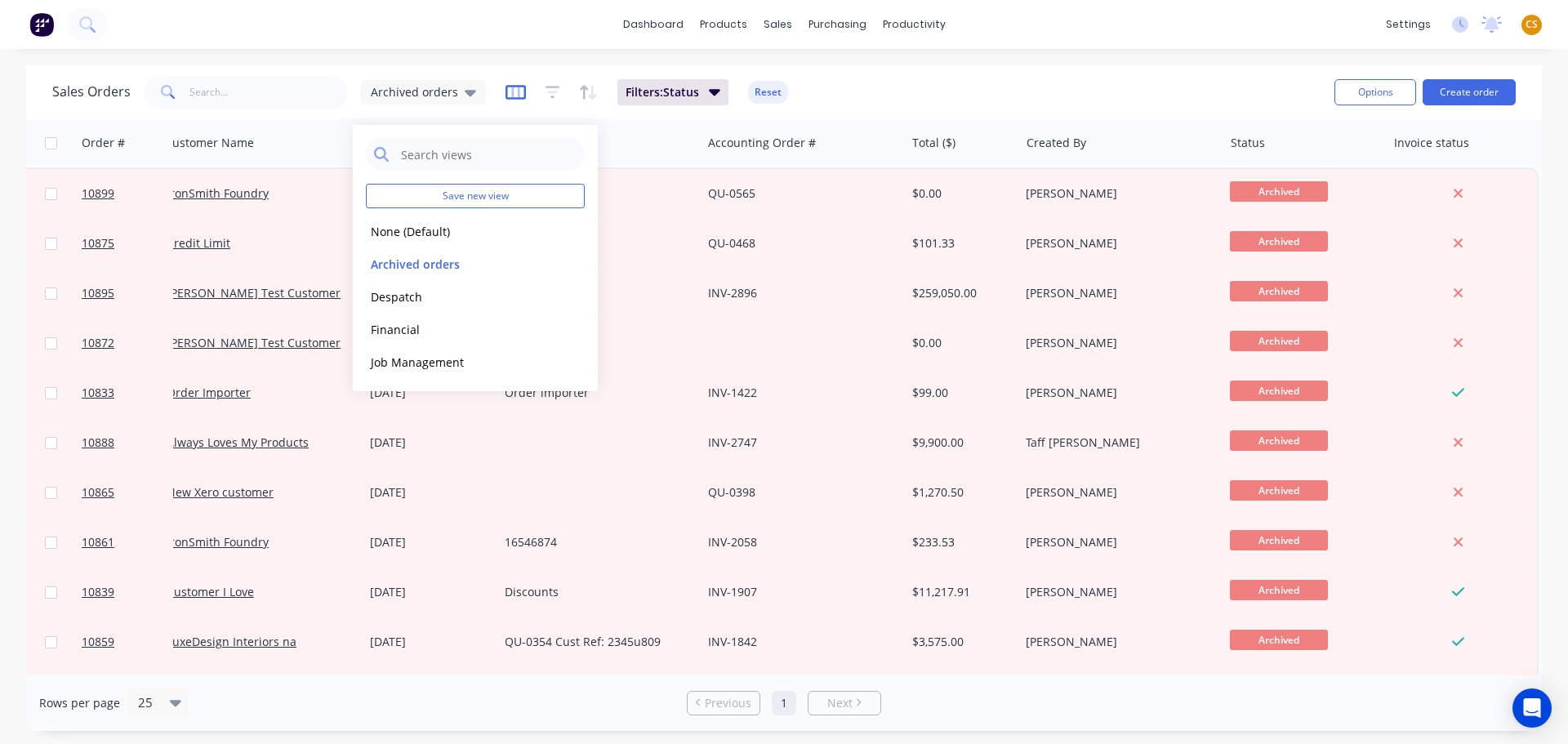
click at [514, 100] on icon "button" at bounding box center [515, 93] width 21 height 16
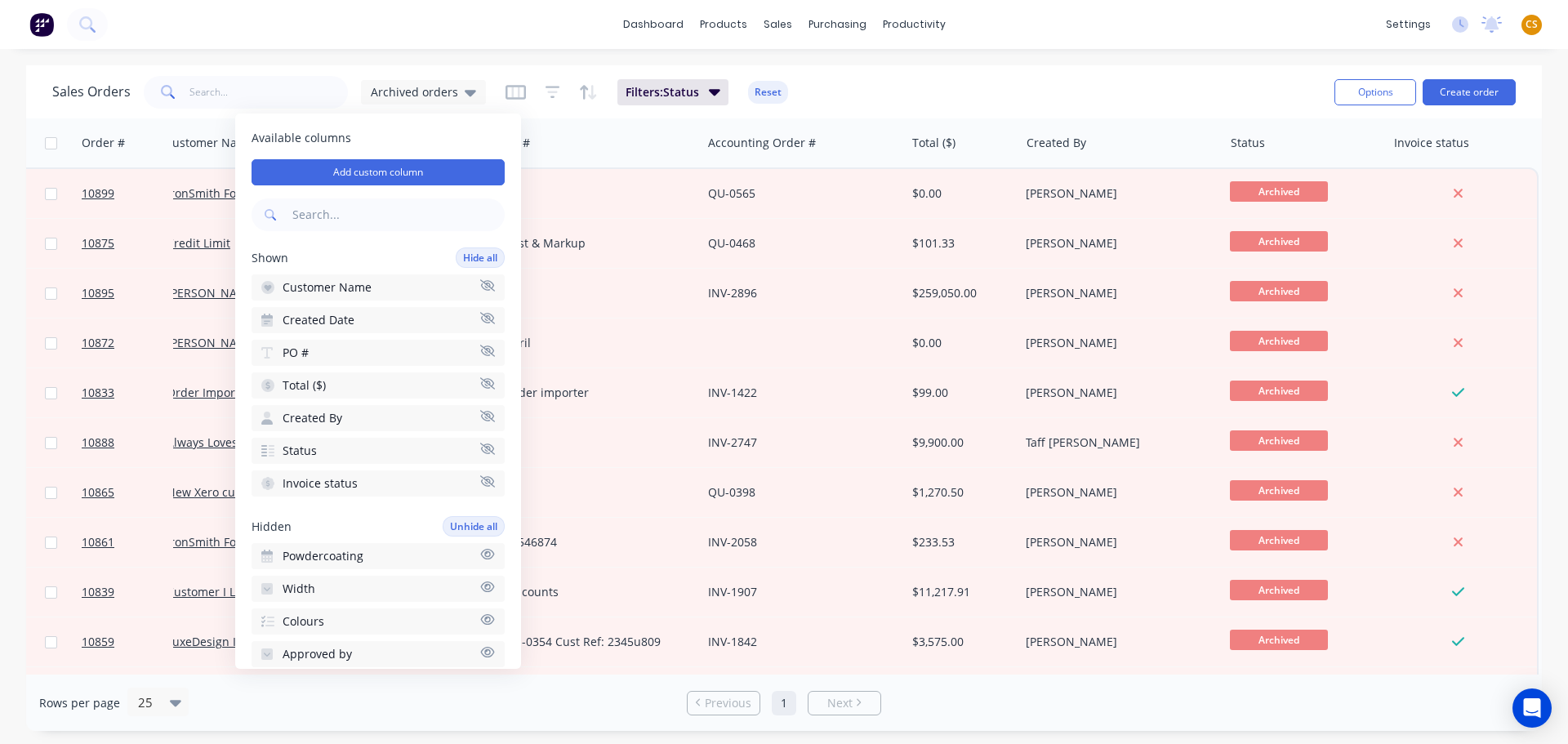
click at [1039, 96] on div "Sales Orders Archived orders Filters: Status Reset" at bounding box center [687, 92] width 1269 height 40
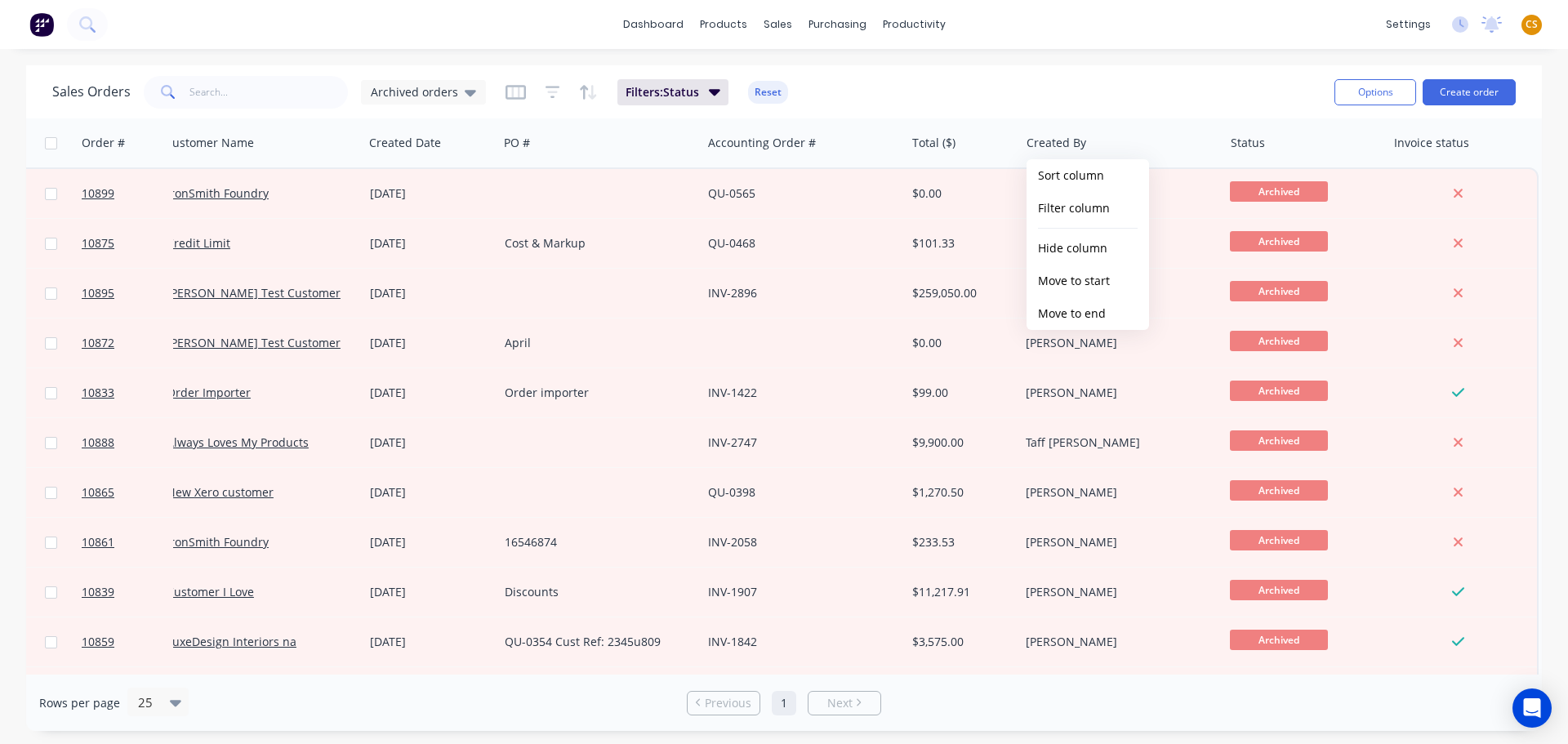
scroll to position [0, 0]
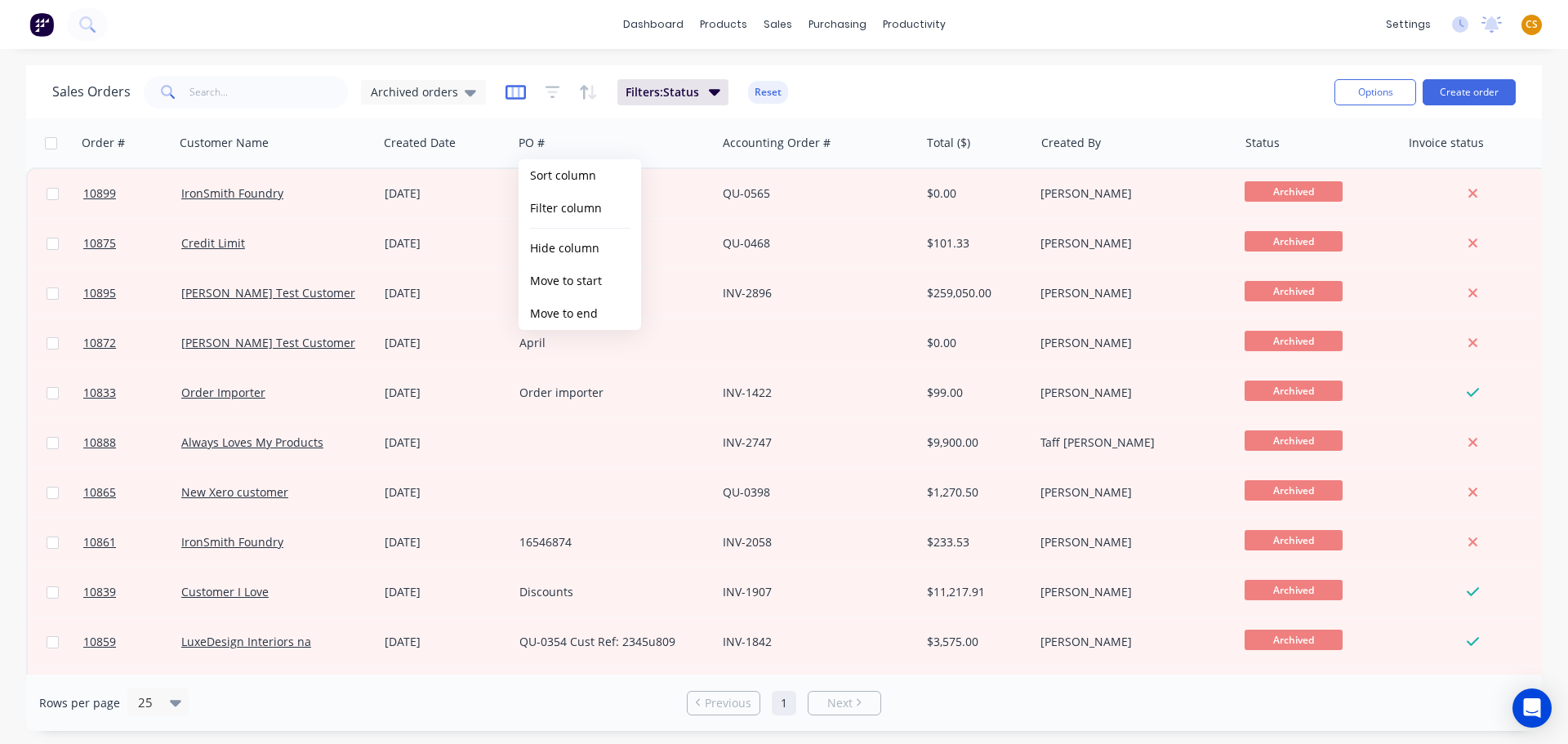
click at [505, 94] on icon "button" at bounding box center [515, 93] width 21 height 16
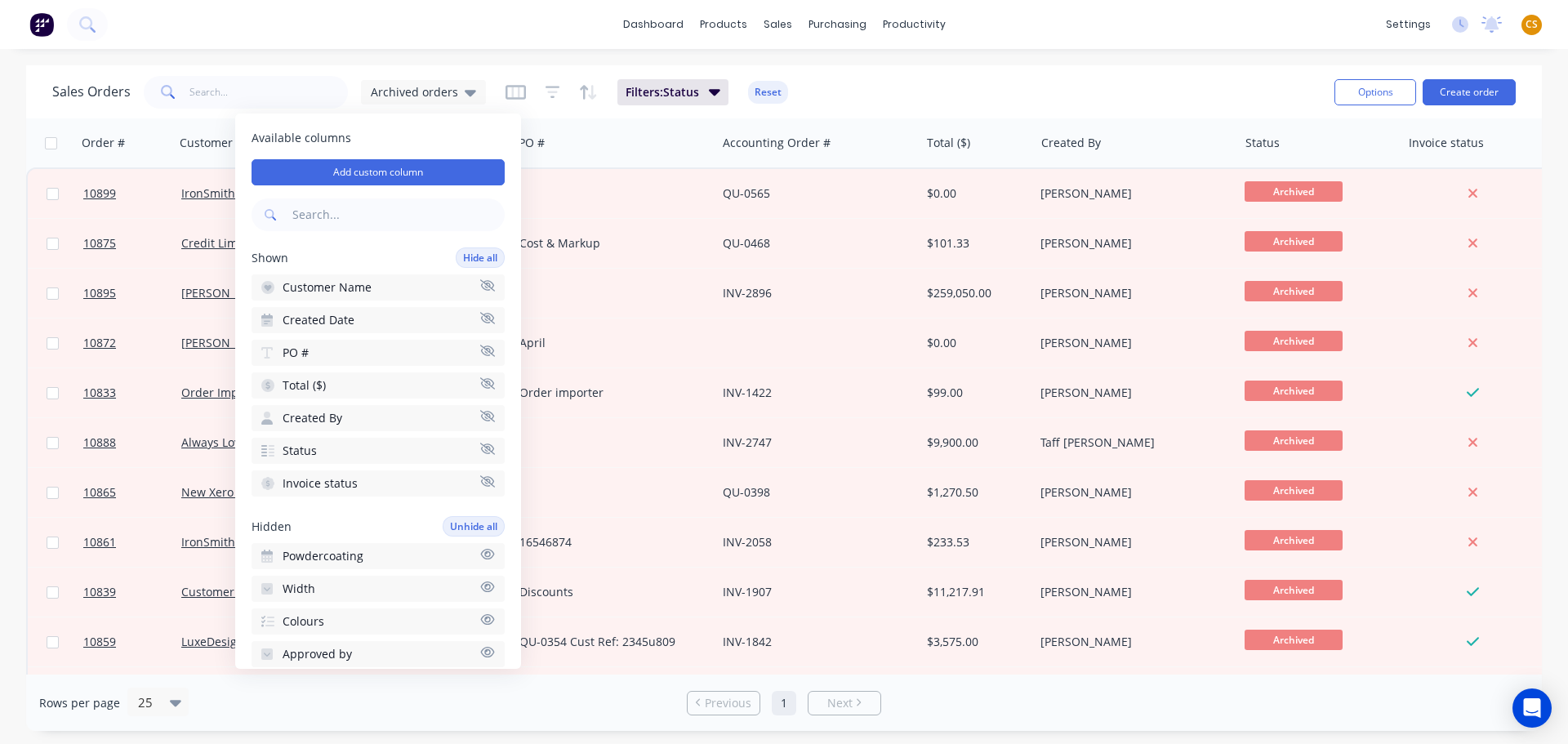
click at [481, 554] on icon "button" at bounding box center [487, 554] width 14 height 11
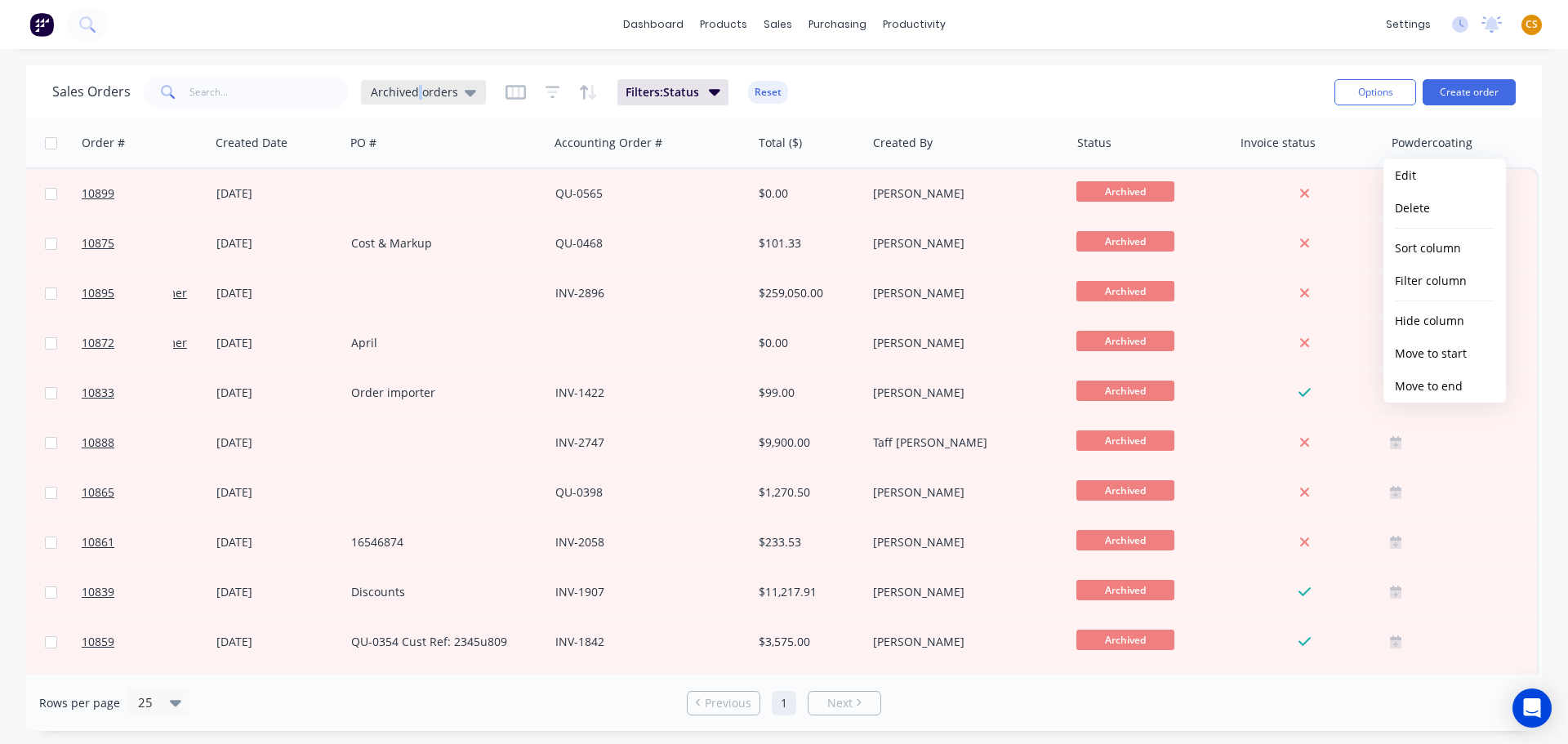
click at [416, 95] on span "Archived orders" at bounding box center [415, 92] width 87 height 17
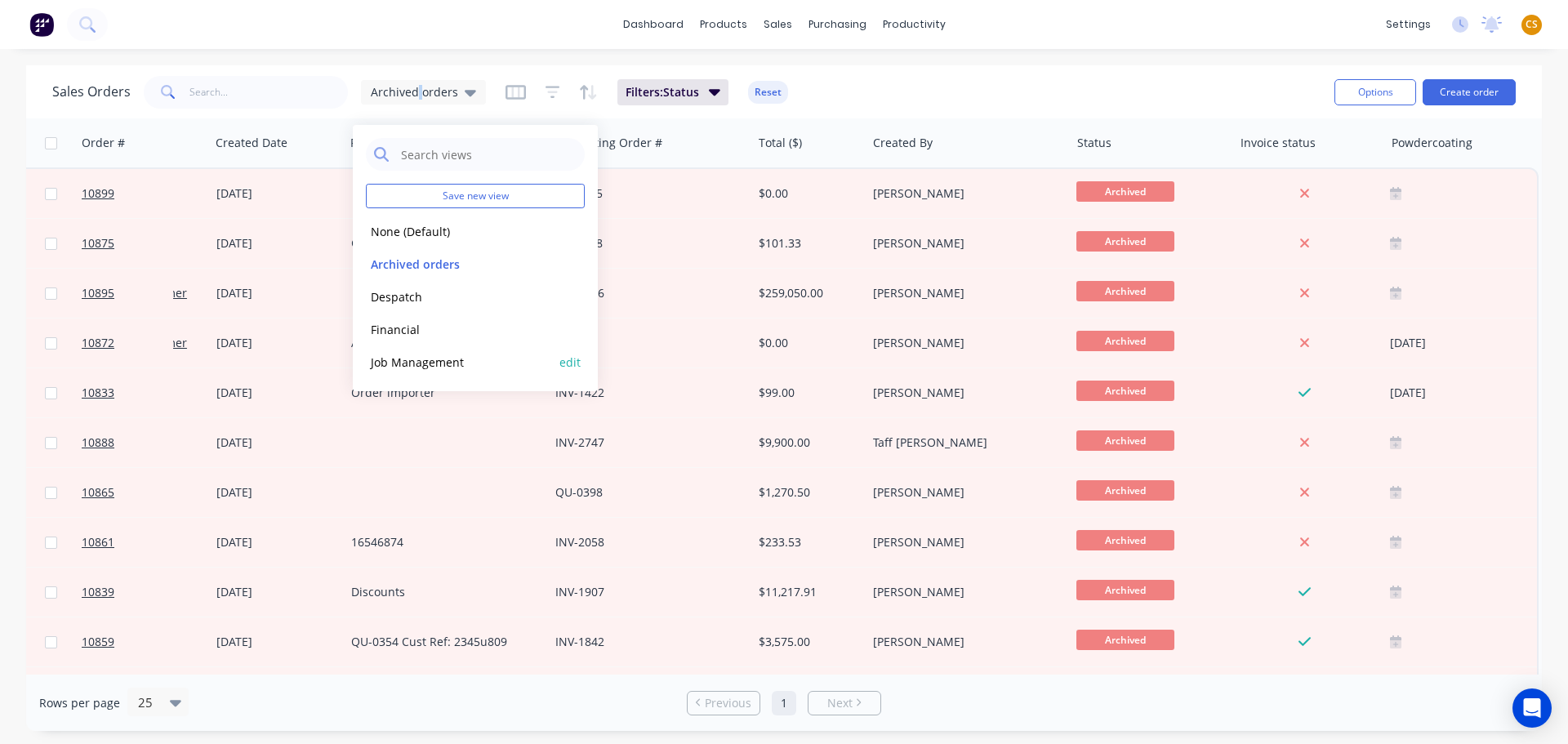
click at [411, 357] on button "Job Management" at bounding box center [458, 362] width 186 height 19
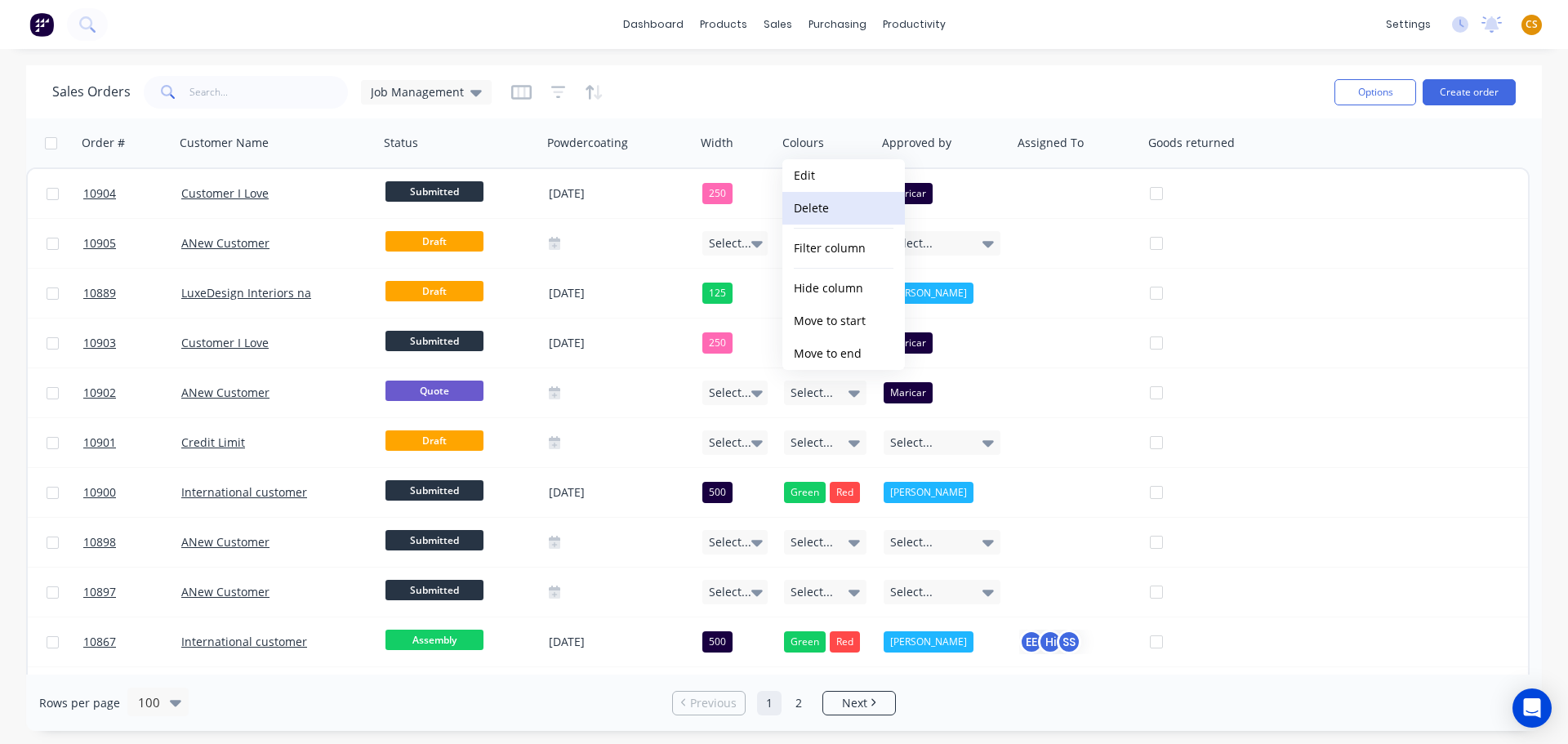
click at [822, 209] on button "Delete" at bounding box center [843, 209] width 122 height 33
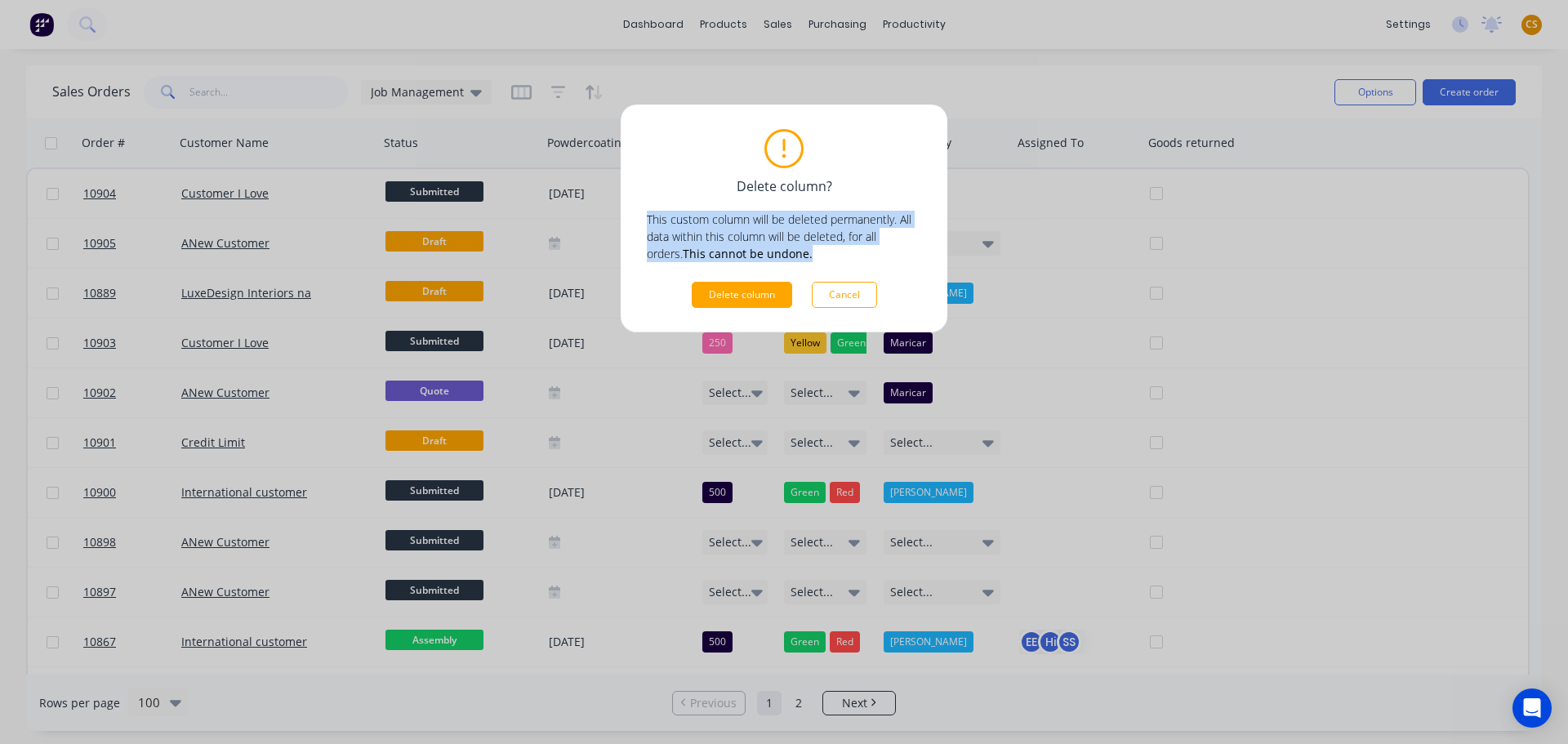
drag, startPoint x: 783, startPoint y: 257, endPoint x: 646, endPoint y: 221, distance: 141.7
click at [646, 221] on div "Delete column? This custom column will be deleted permanently. All data within …" at bounding box center [784, 218] width 327 height 228
click at [843, 290] on button "Cancel" at bounding box center [845, 295] width 65 height 26
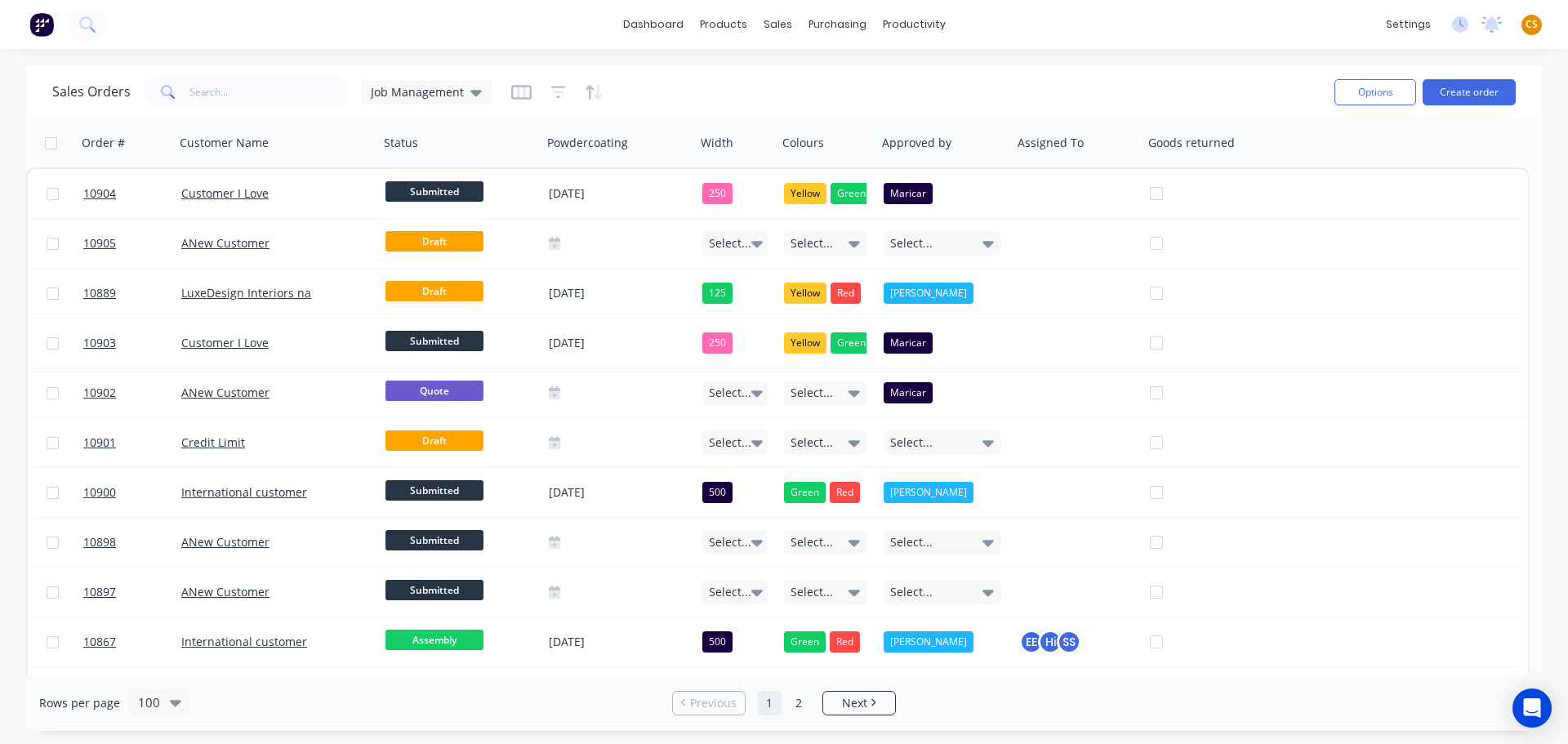
click at [992, 78] on div "Sales Orders Job Management" at bounding box center [687, 92] width 1269 height 40
click at [1046, 97] on div "Sales Orders Job Management" at bounding box center [687, 92] width 1269 height 40
click at [1051, 23] on div "dashboard products sales purchasing productivity dashboard products Product Cat…" at bounding box center [784, 24] width 1568 height 49
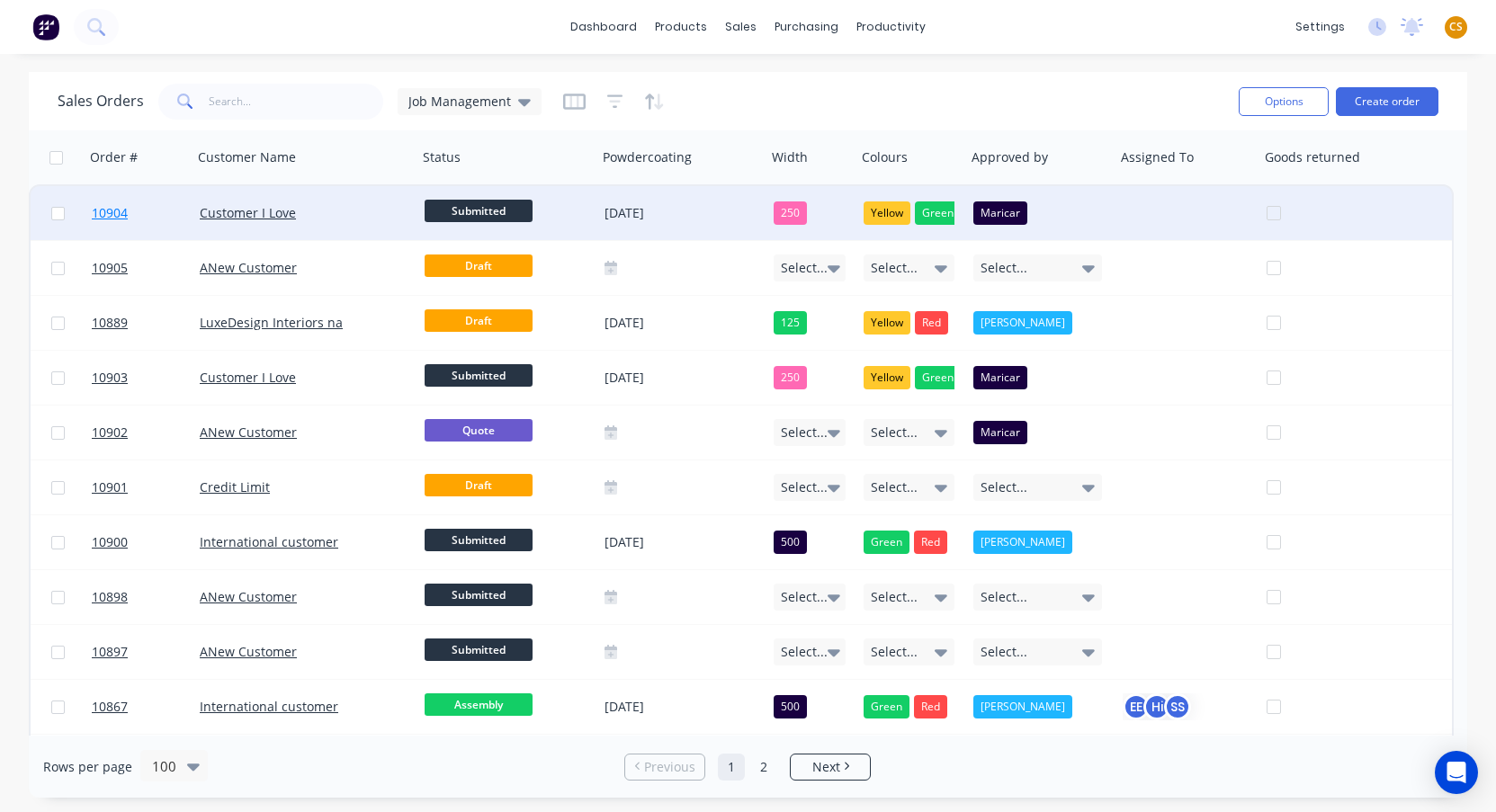
click at [139, 208] on link "10904" at bounding box center [146, 213] width 108 height 54
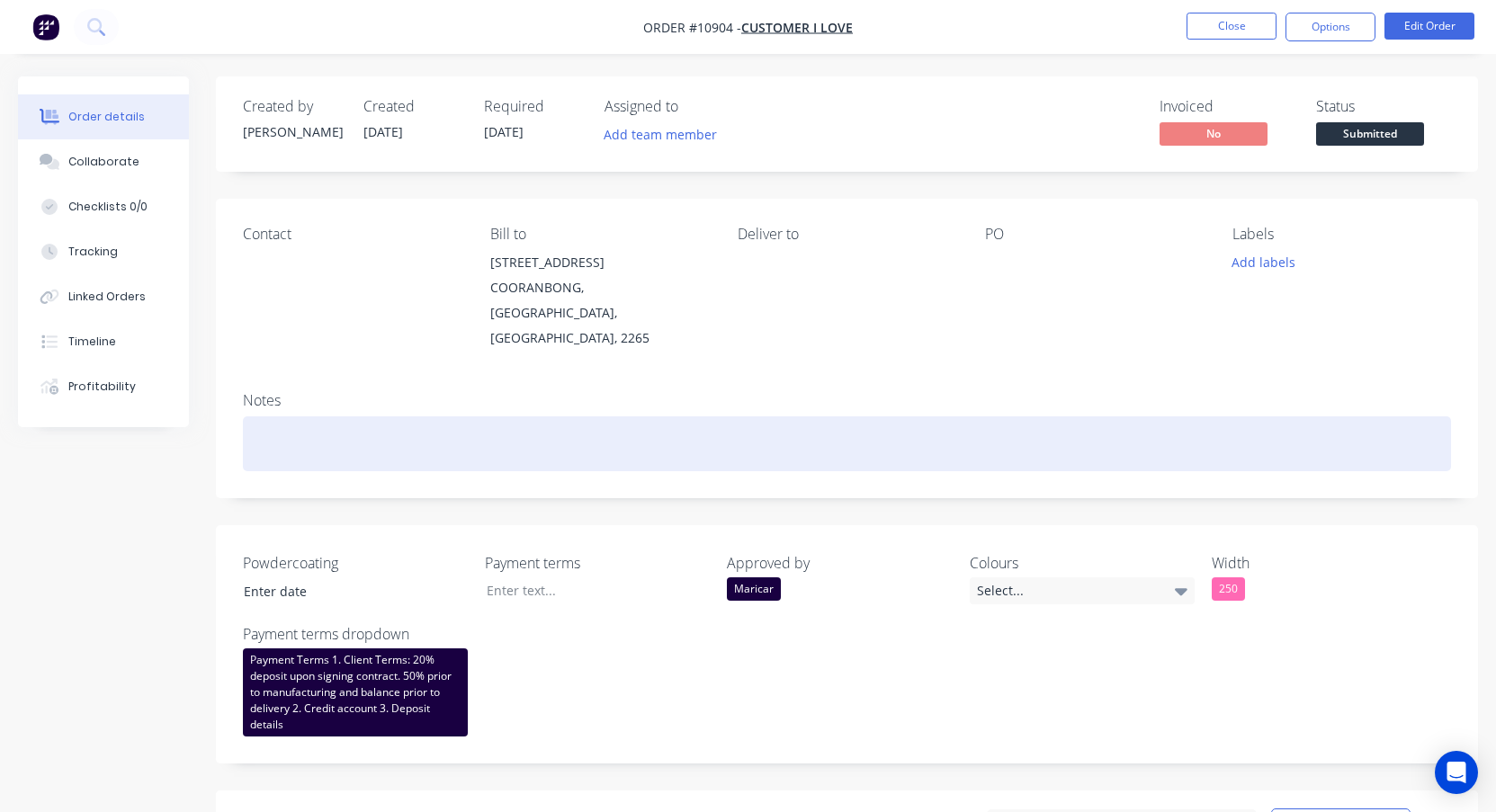
type input "[DATE]"
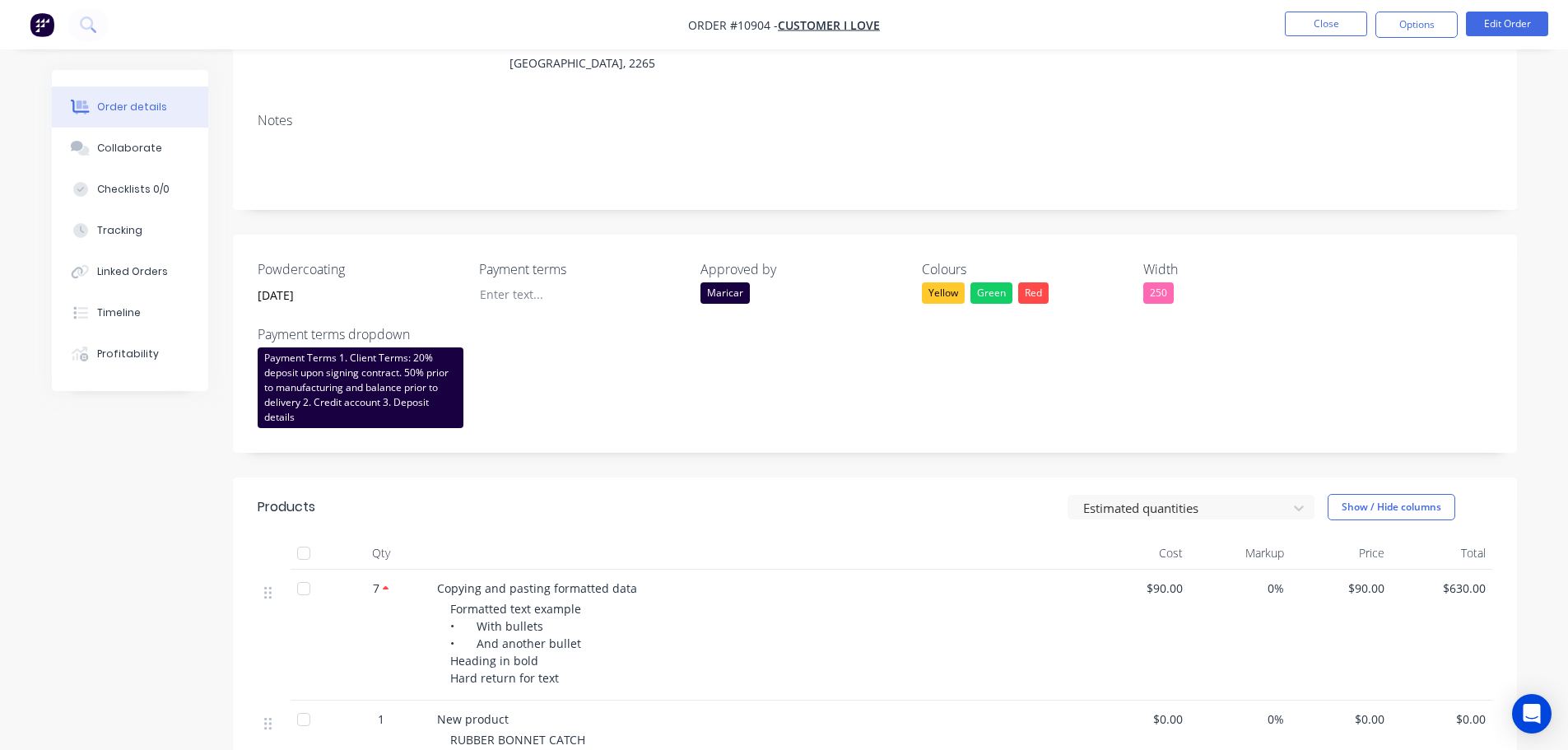
scroll to position [247, 0]
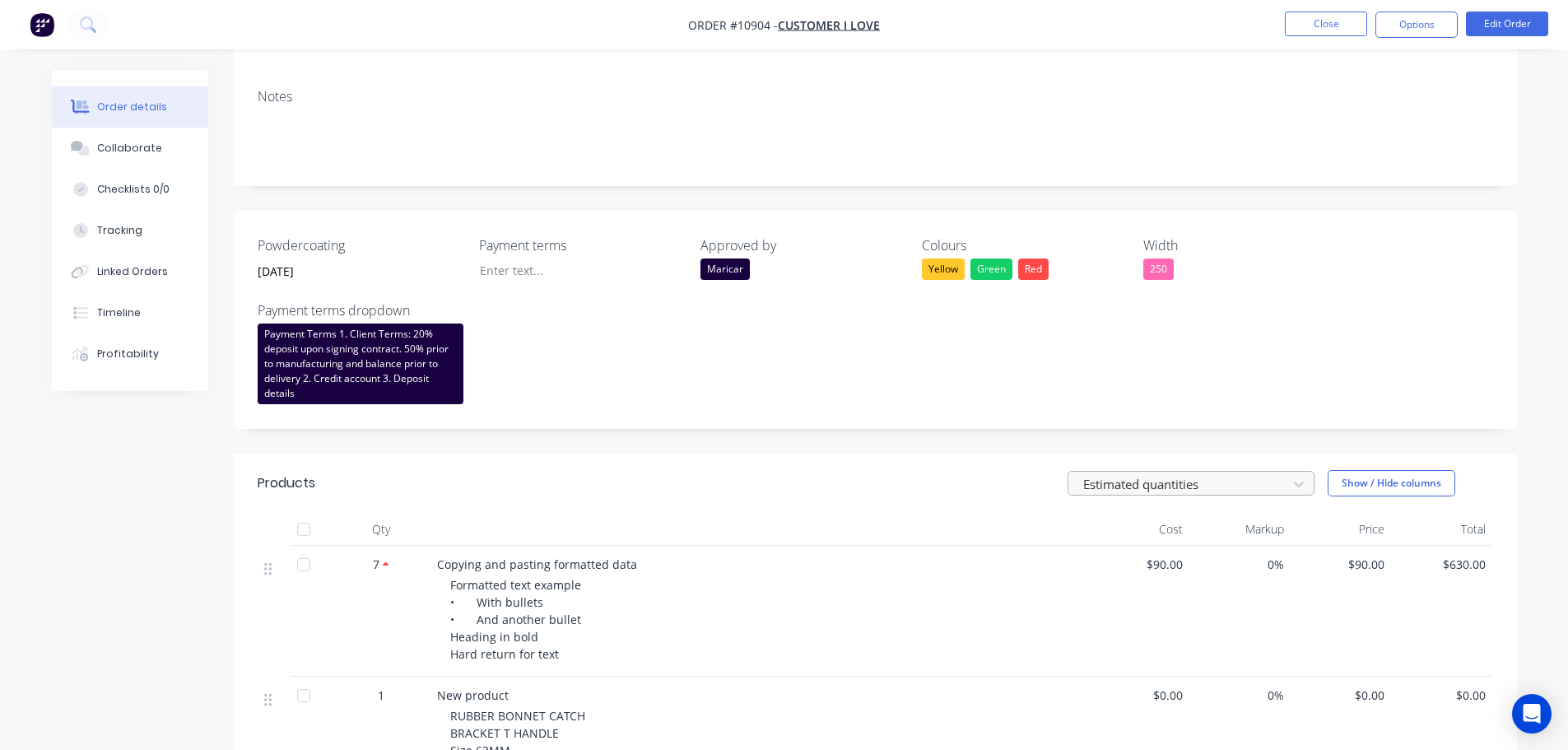
click at [1215, 490] on div at bounding box center [1180, 484] width 197 height 21
click at [1187, 479] on div at bounding box center [1180, 484] width 197 height 21
click at [1084, 483] on div at bounding box center [1180, 484] width 197 height 21
